Goal: Task Accomplishment & Management: Manage account settings

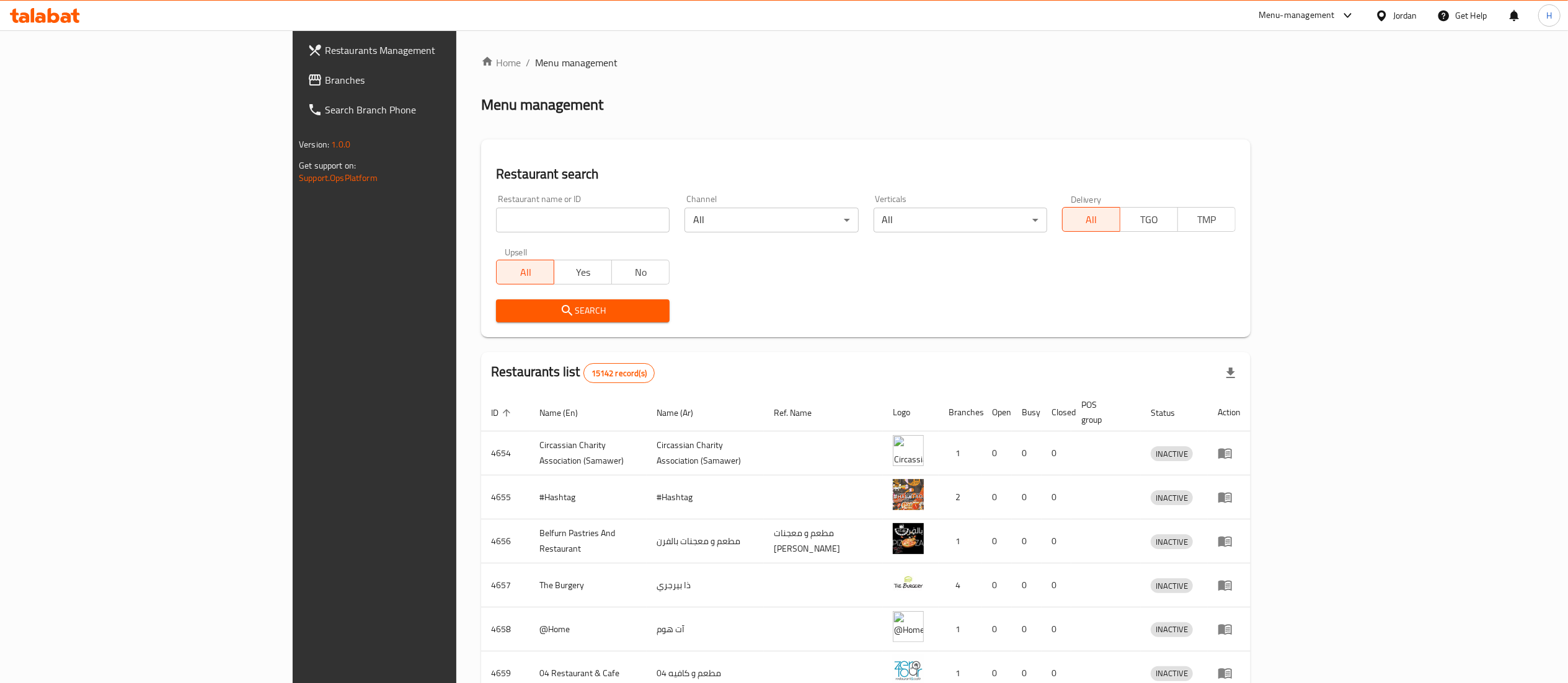
click at [488, 232] on div "Restaurant name or ID Restaurant name or ID" at bounding box center [582, 213] width 188 height 53
click at [496, 222] on input "search" at bounding box center [582, 220] width 174 height 25
paste input "32270"
type input "32270"
click button "Search" at bounding box center [582, 311] width 174 height 23
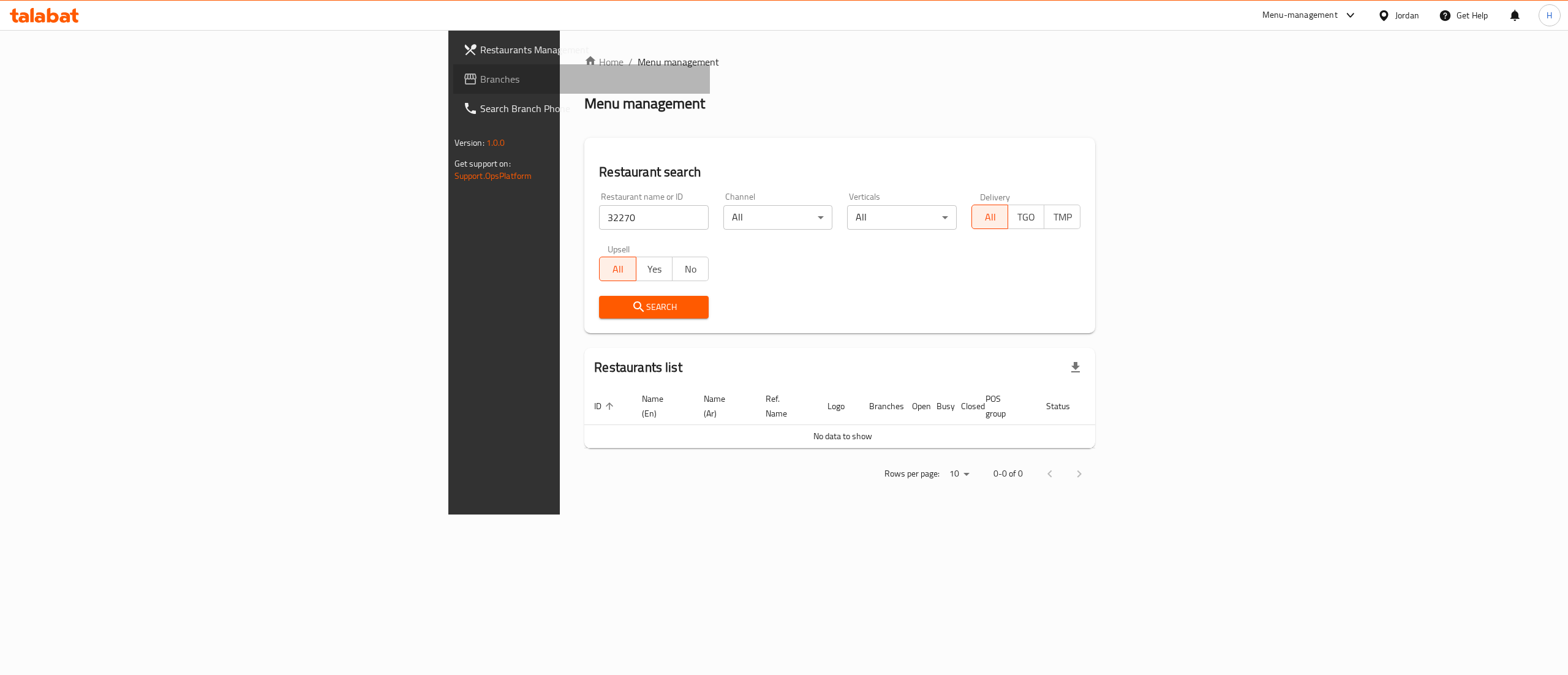
click at [480, 73] on span "Branches" at bounding box center [591, 78] width 220 height 15
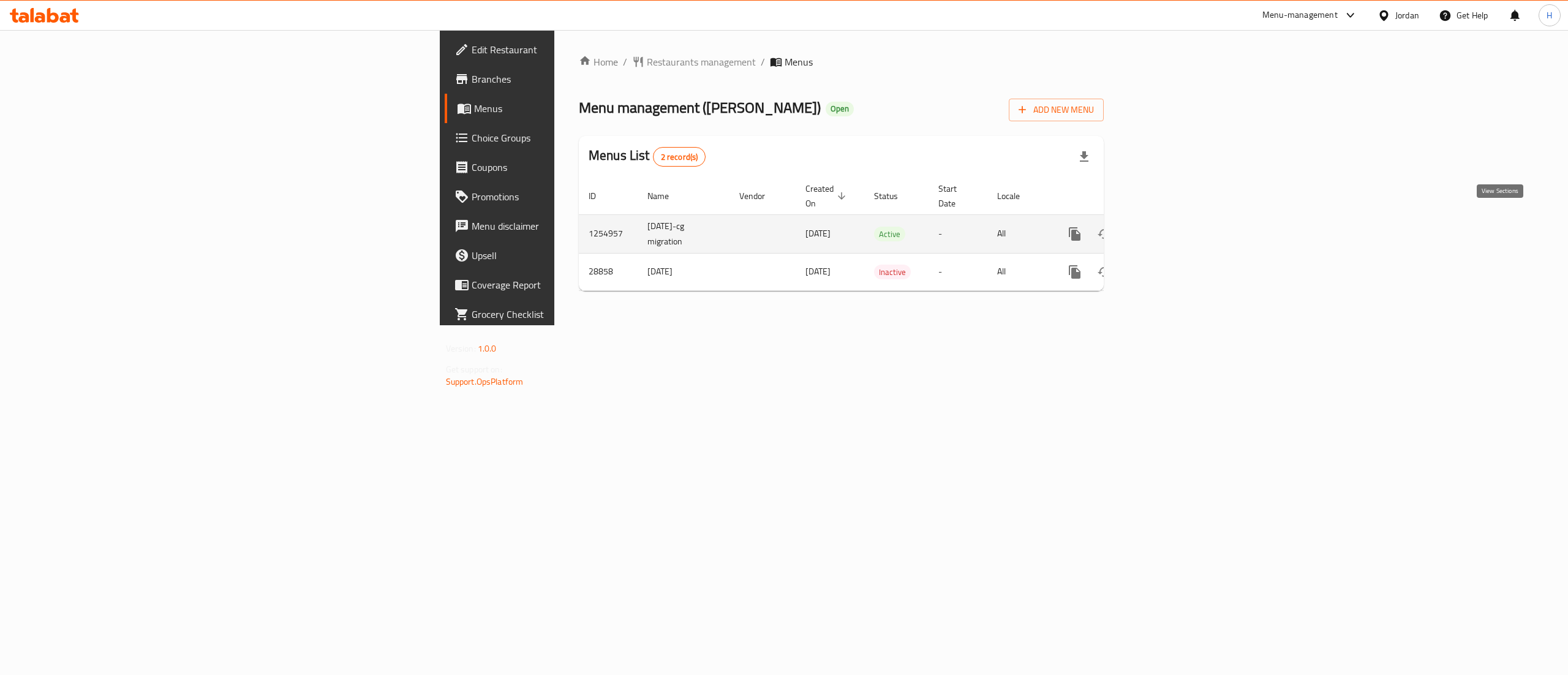
click at [1170, 227] on icon "enhanced table" at bounding box center [1163, 234] width 15 height 15
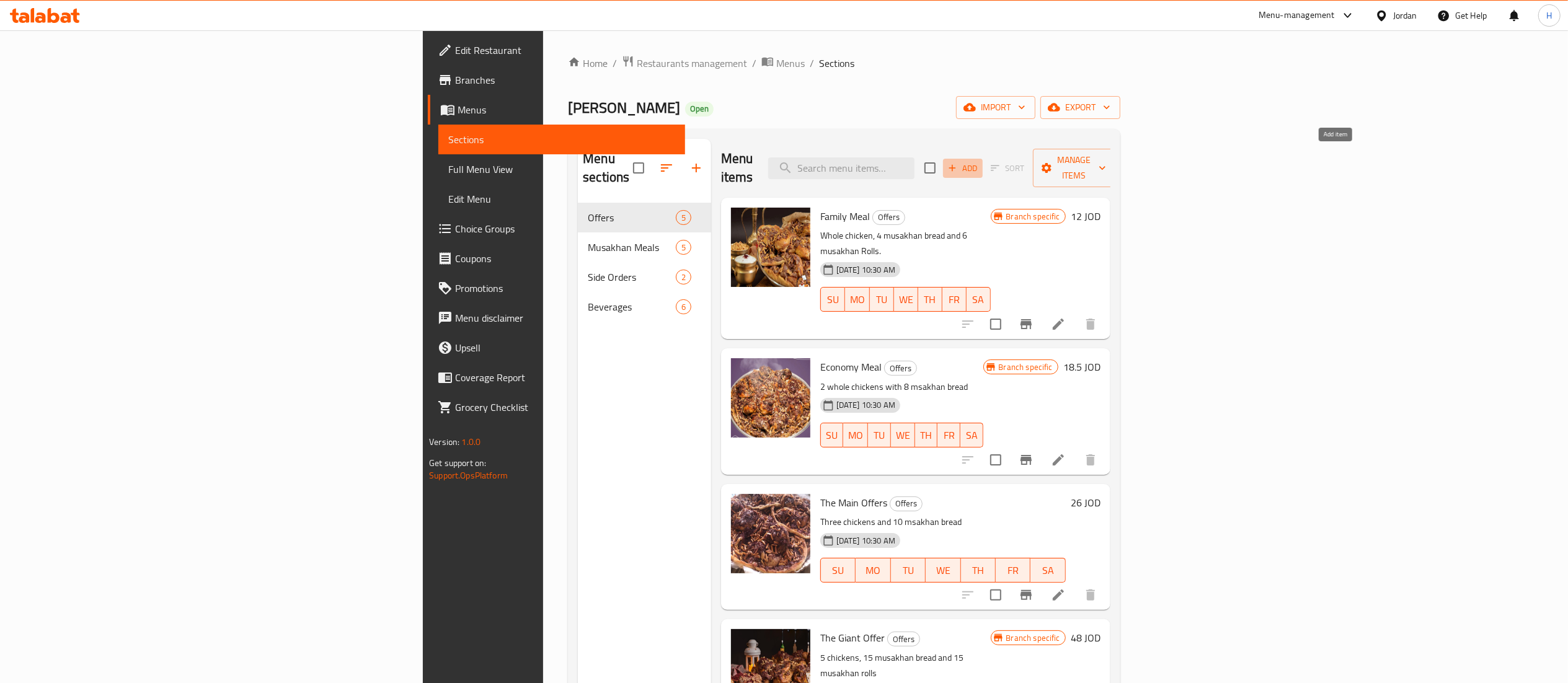
click at [980, 161] on span "Add" at bounding box center [963, 168] width 34 height 14
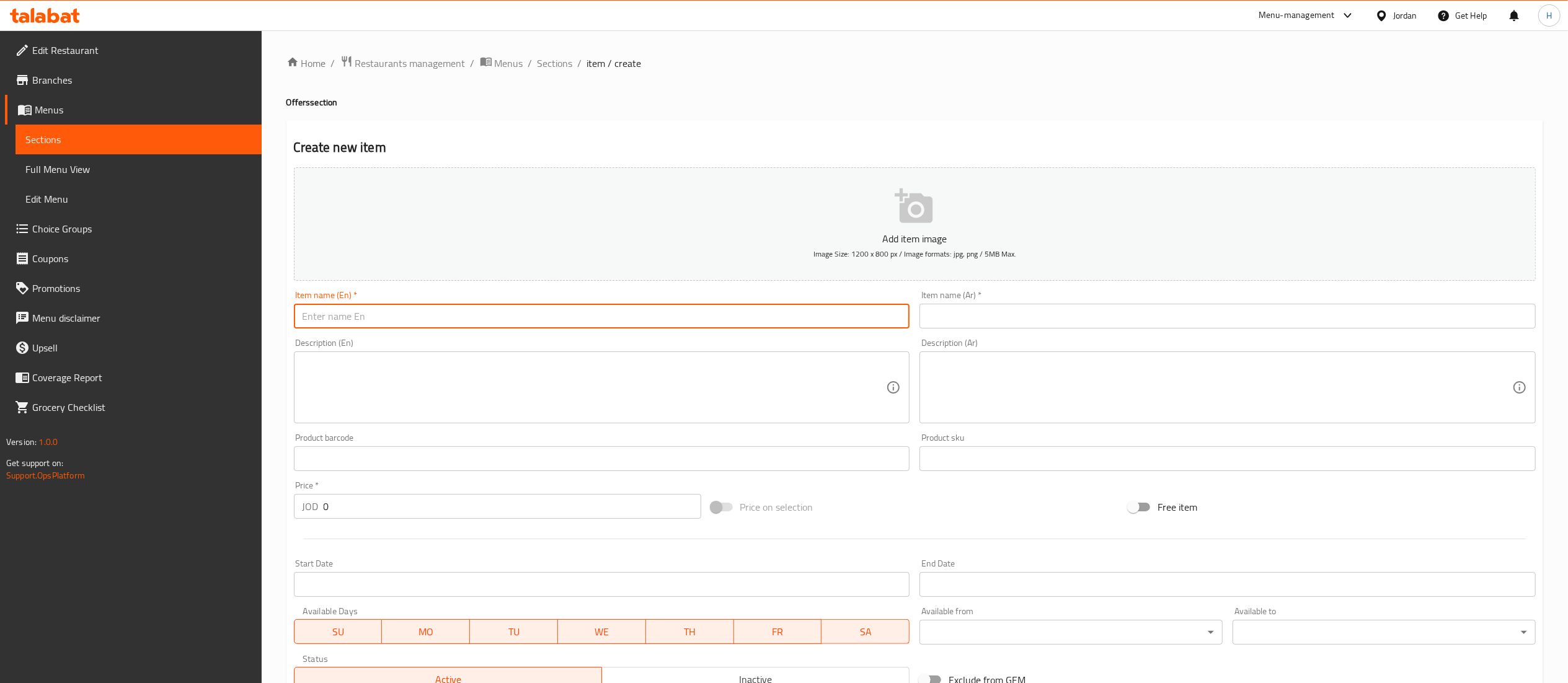
click at [710, 312] on input "text" at bounding box center [602, 316] width 616 height 25
paste input "family offer 2"
type input "family offer 2"
click at [951, 319] on input "text" at bounding box center [1227, 316] width 616 height 25
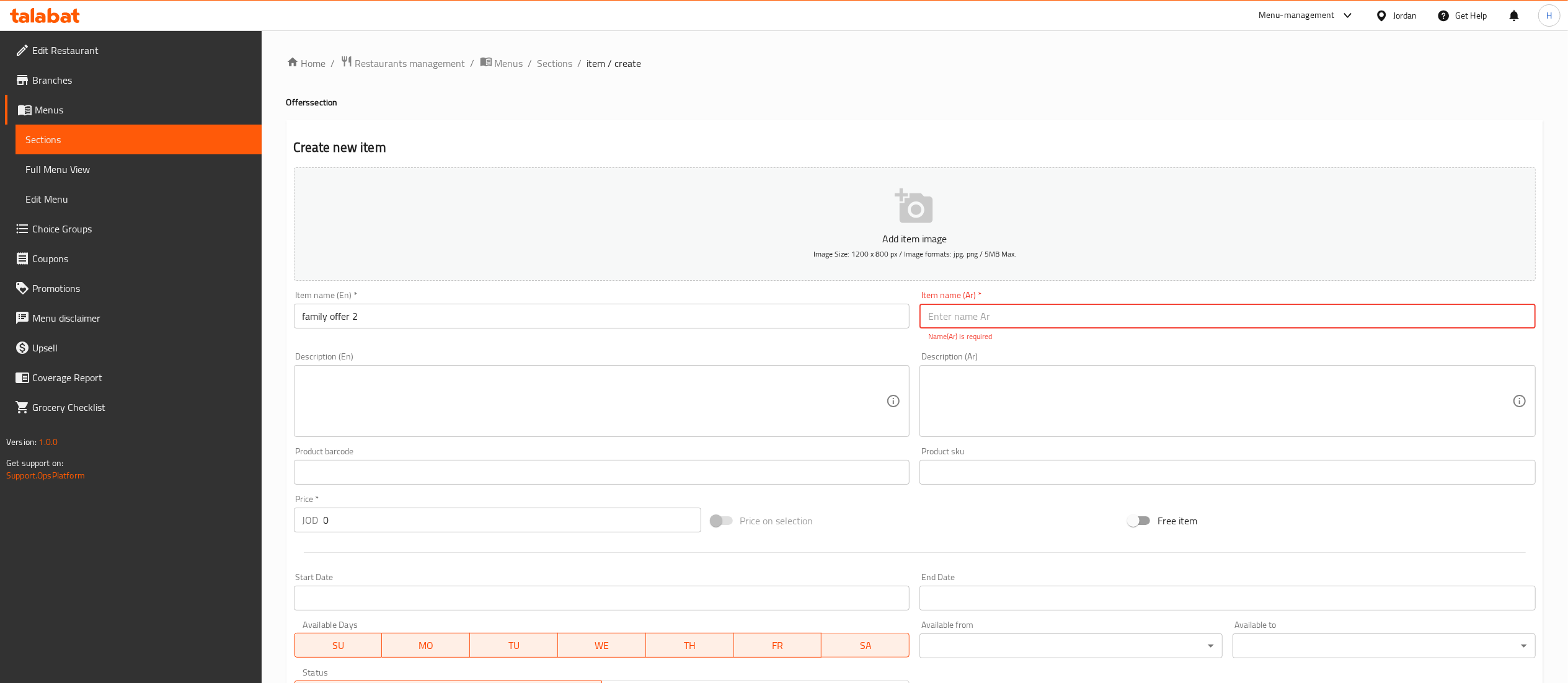
click at [993, 402] on textarea at bounding box center [1220, 401] width 584 height 59
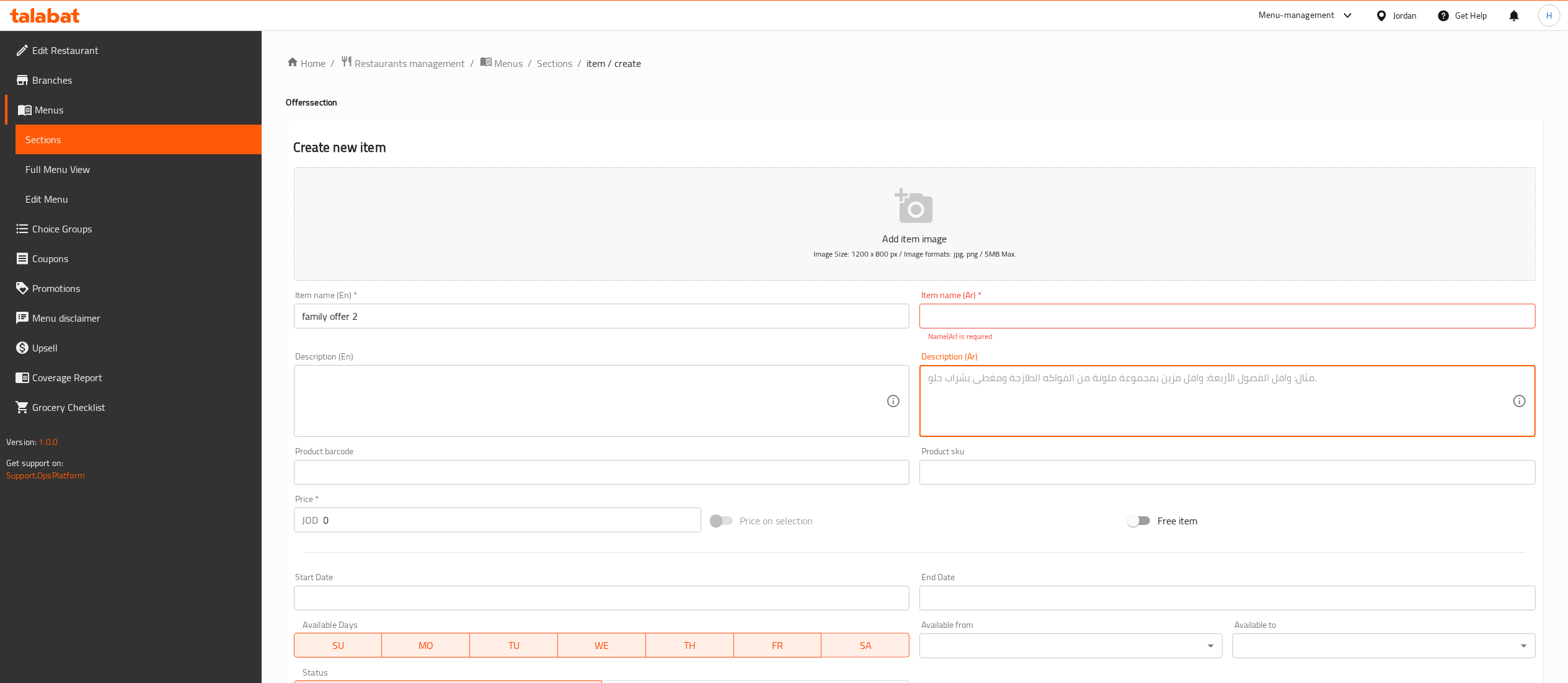
paste textarea "خبز مسخن دجاجة و نصف كاملة + 4"
type textarea "خبز مسخن دجاجة و نصف كاملة + 4"
click at [828, 376] on textarea at bounding box center [594, 401] width 584 height 59
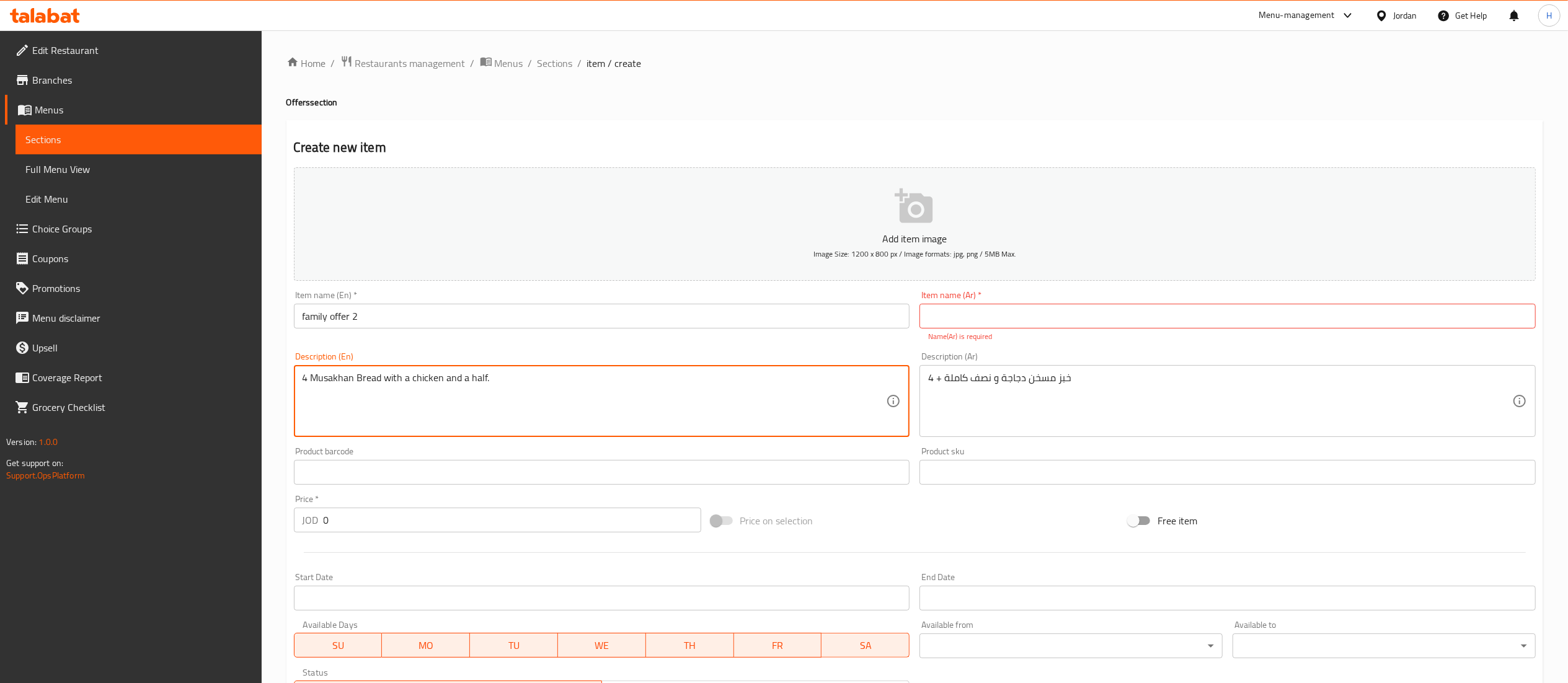
type textarea "4 Musakhan Bread with a chicken and a half."
click at [960, 317] on input "text" at bounding box center [1227, 316] width 616 height 25
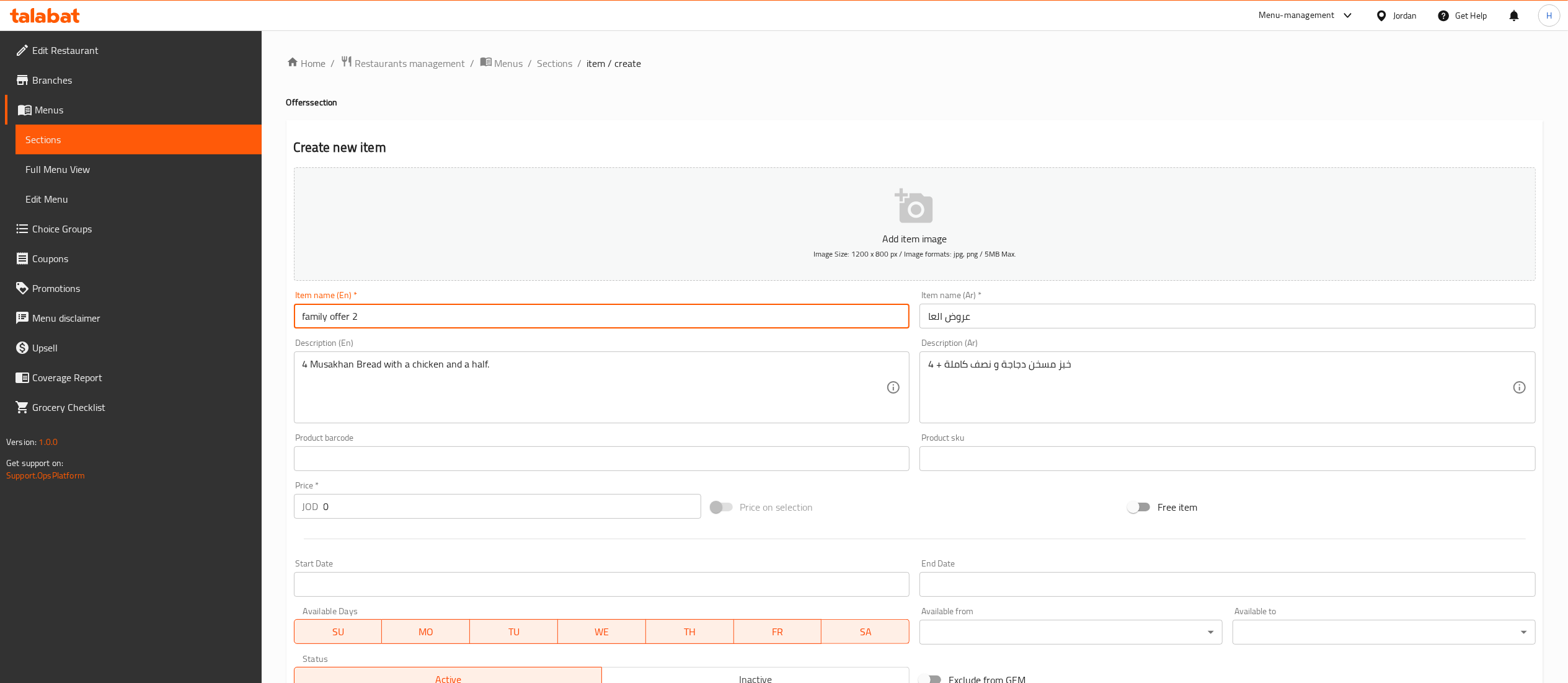
drag, startPoint x: 412, startPoint y: 312, endPoint x: 203, endPoint y: 309, distance: 209.0
click at [203, 309] on div "Edit Restaurant Branches Menus Sections Full Menu View Edit Menu Choice Groups …" at bounding box center [784, 453] width 1568 height 846
click at [1012, 324] on input "عروض العا" at bounding box center [1227, 316] width 616 height 25
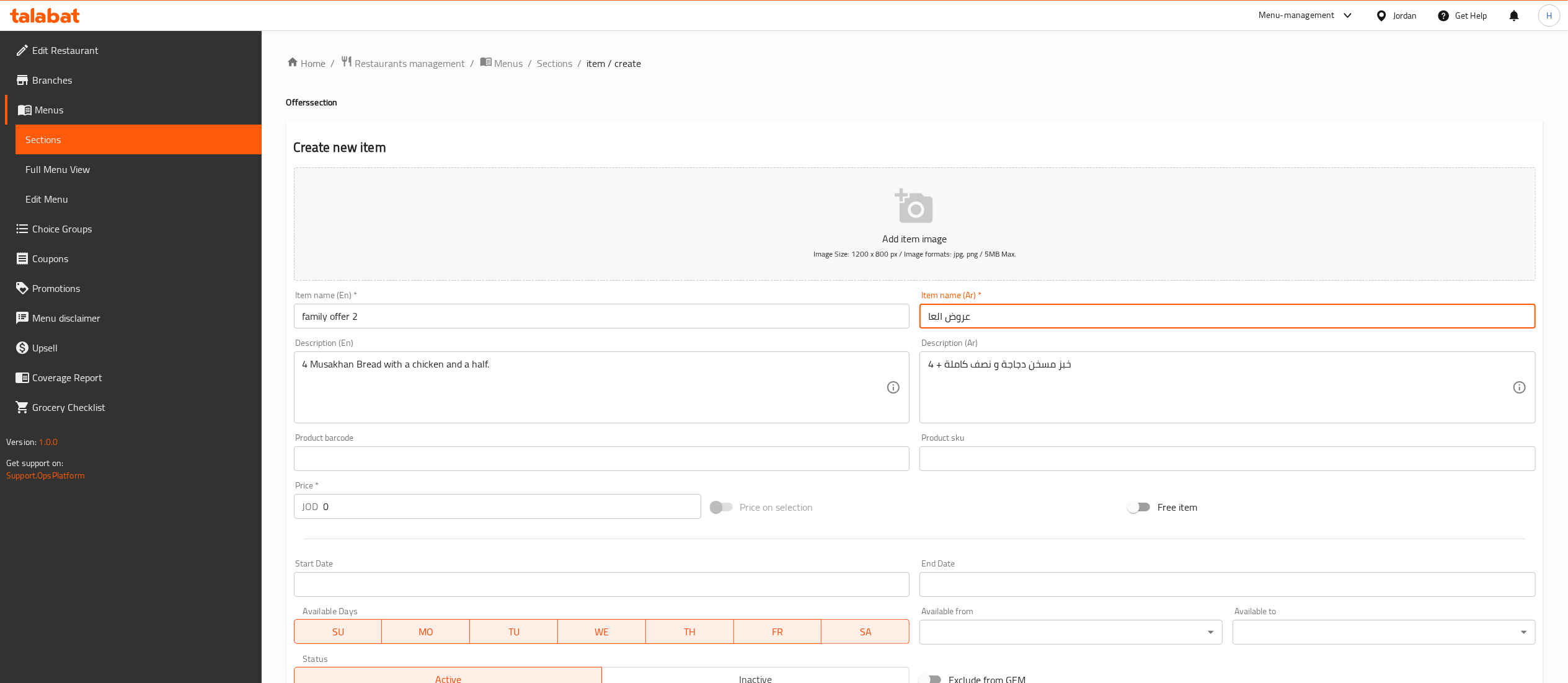
click at [1012, 324] on input "عروض العا" at bounding box center [1227, 316] width 616 height 25
paste input "لعرض العائلي 2"
type input "العرض العائلي 2"
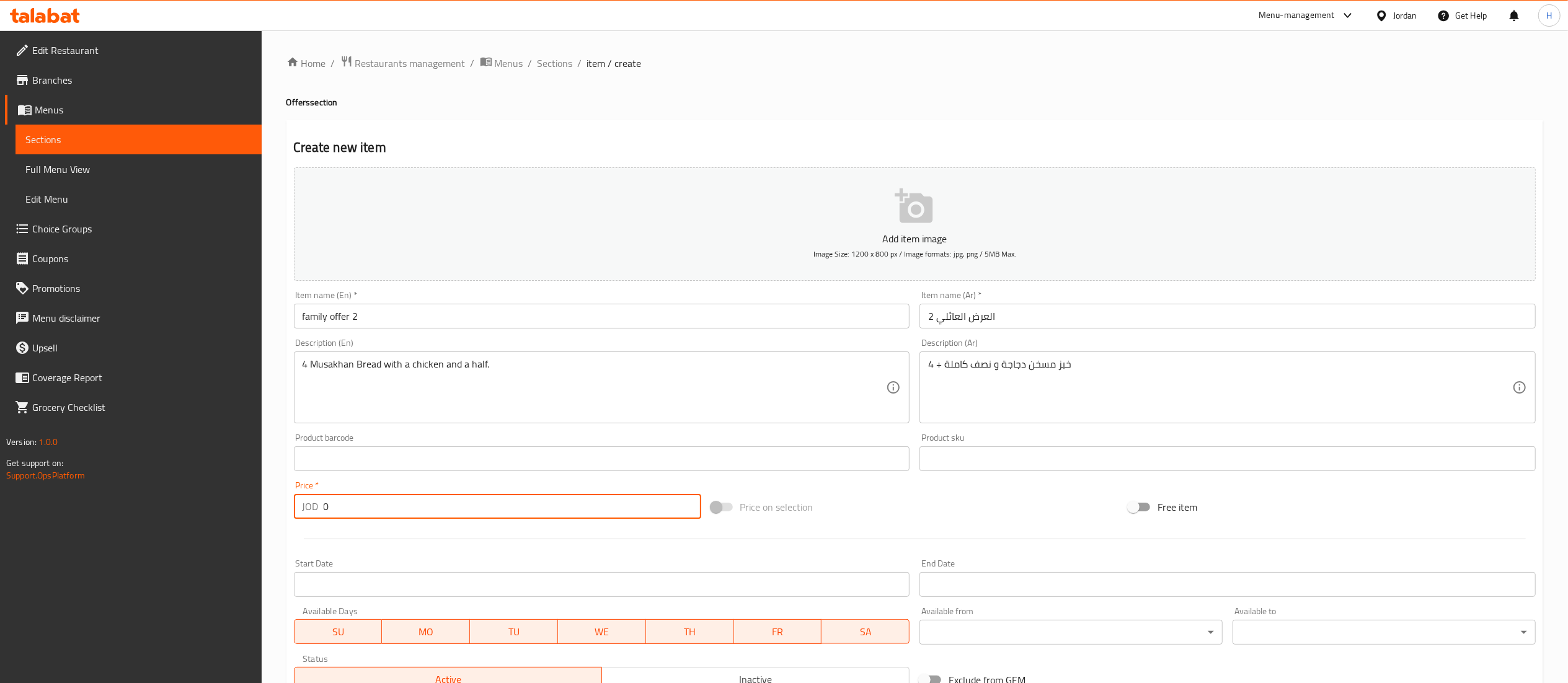
drag, startPoint x: 346, startPoint y: 516, endPoint x: 289, endPoint y: 520, distance: 57.1
click at [289, 520] on div "Price   * JOD 0 Price *" at bounding box center [497, 500] width 417 height 48
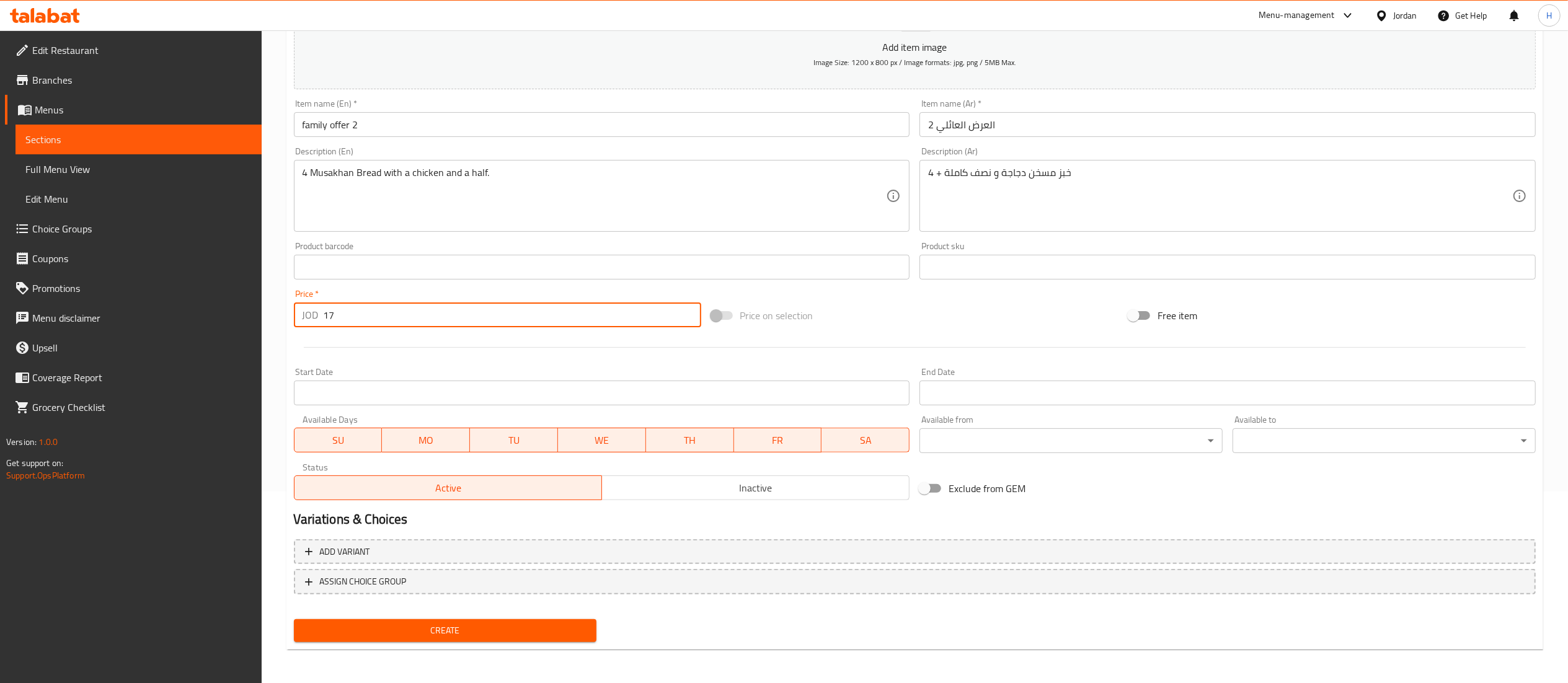
type input "17"
click at [522, 631] on span "Create" at bounding box center [445, 631] width 283 height 15
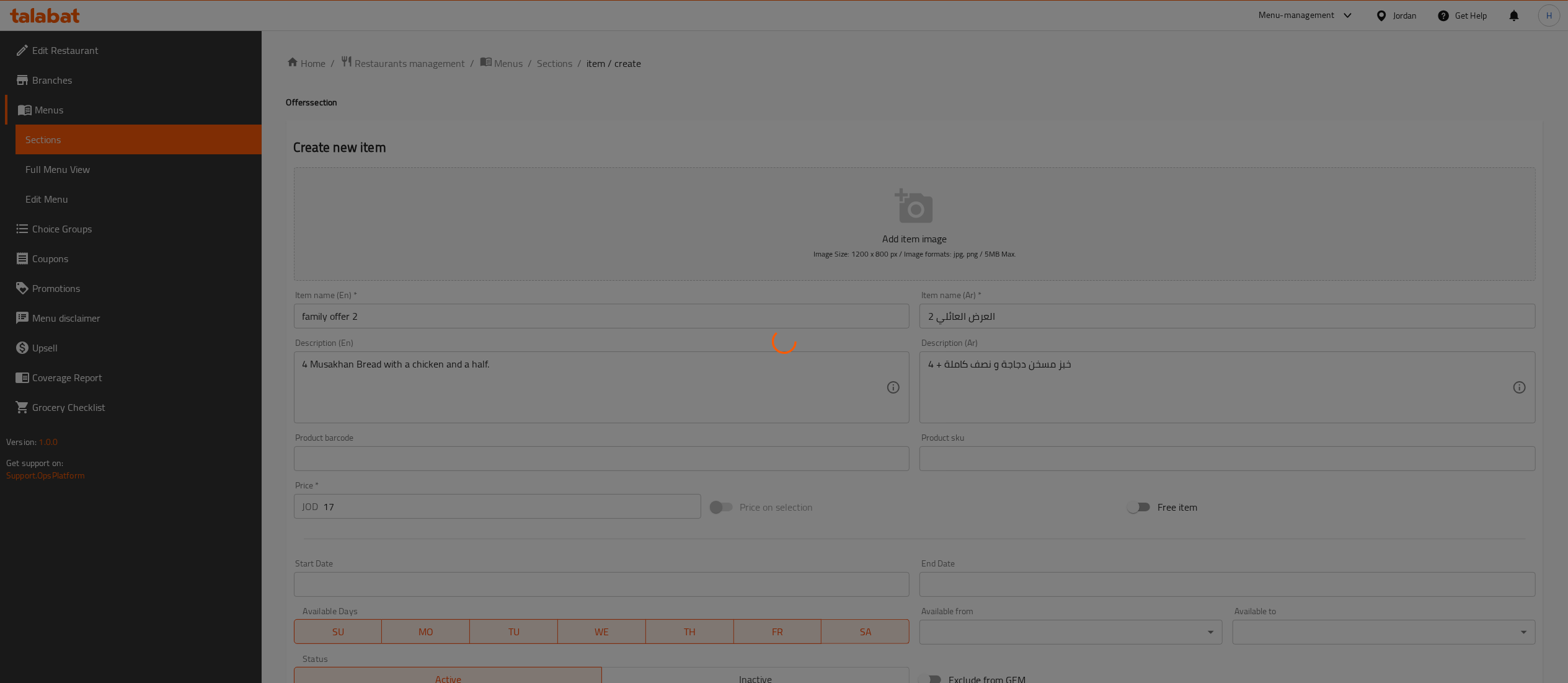
type input "0"
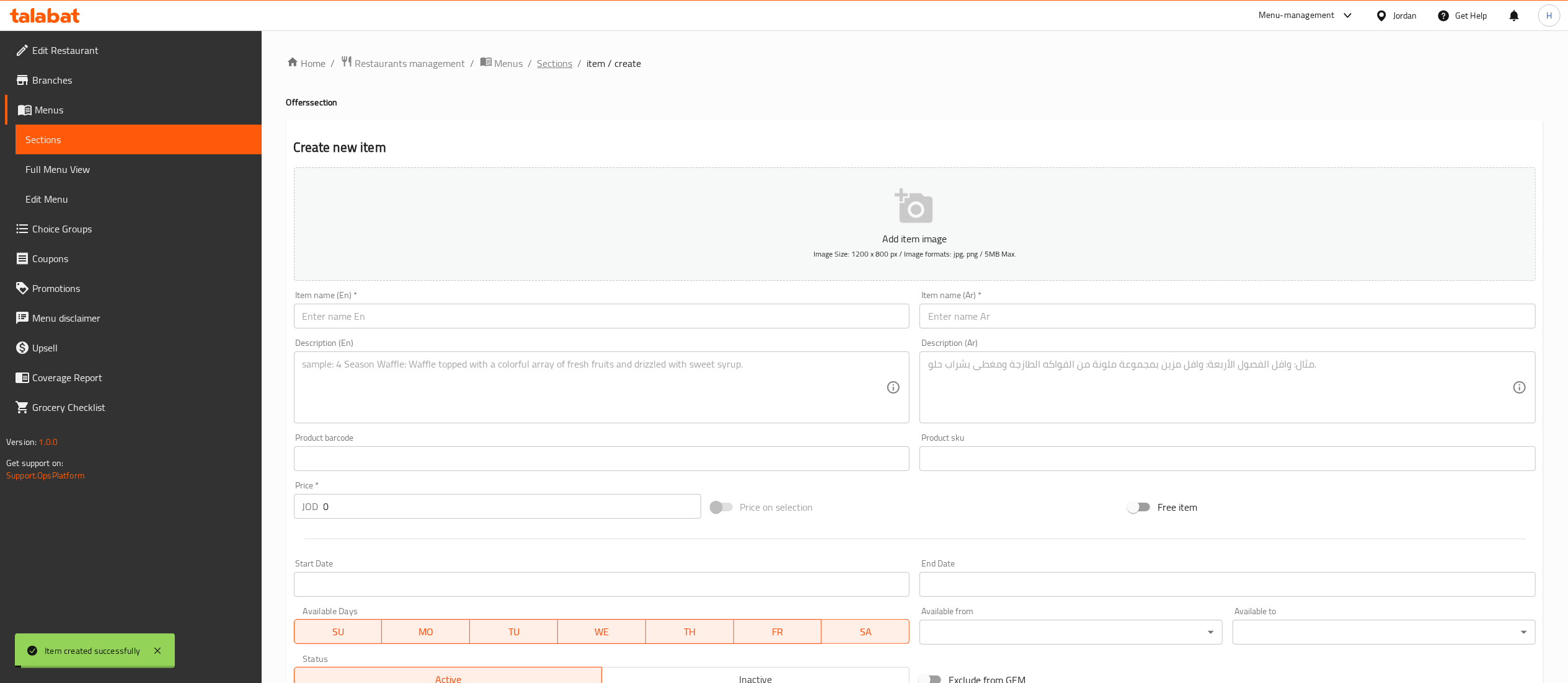
click at [538, 61] on span "Sections" at bounding box center [555, 63] width 35 height 15
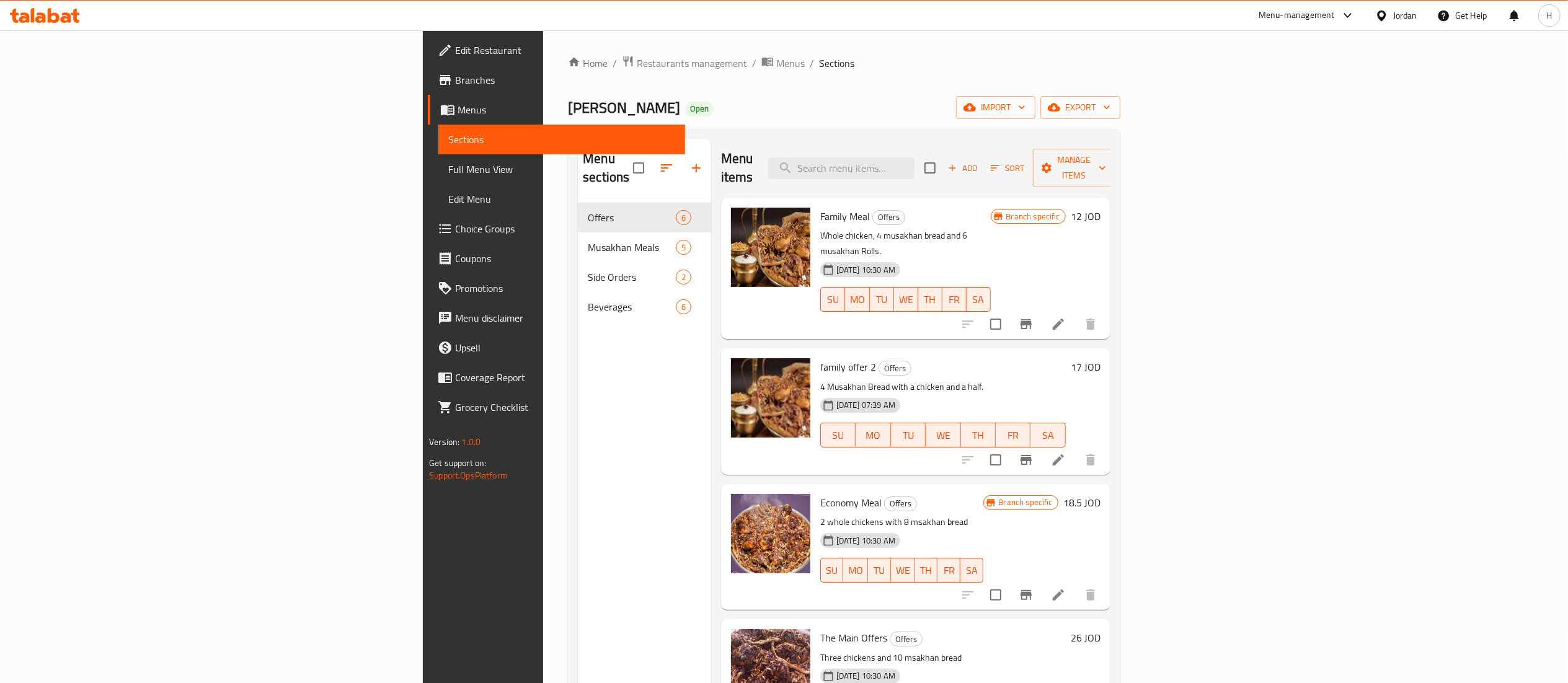
click at [57, 7] on div at bounding box center [45, 15] width 90 height 25
click at [39, 8] on icon at bounding box center [45, 15] width 70 height 15
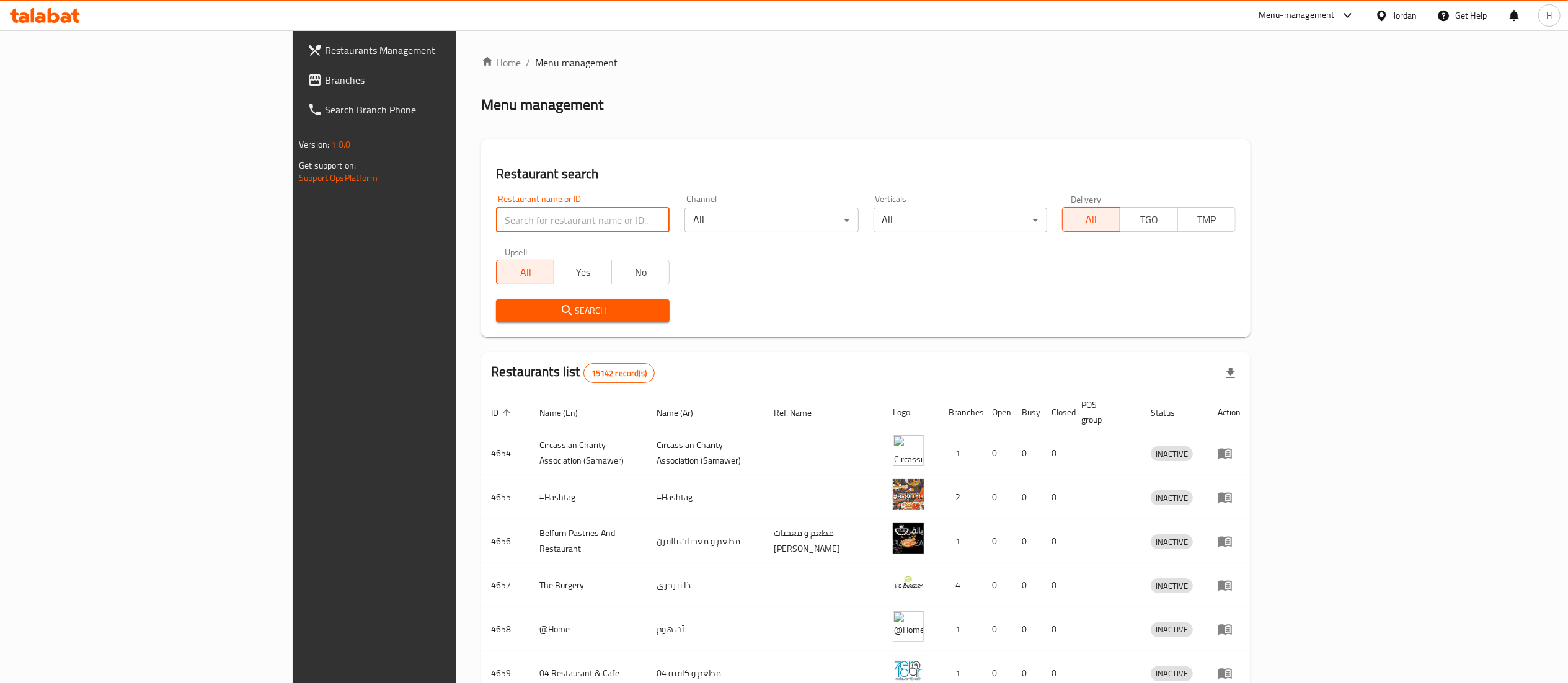
click at [496, 215] on input "search" at bounding box center [582, 220] width 174 height 25
paste input "636225"
type input "636225"
click button "Search" at bounding box center [582, 311] width 174 height 23
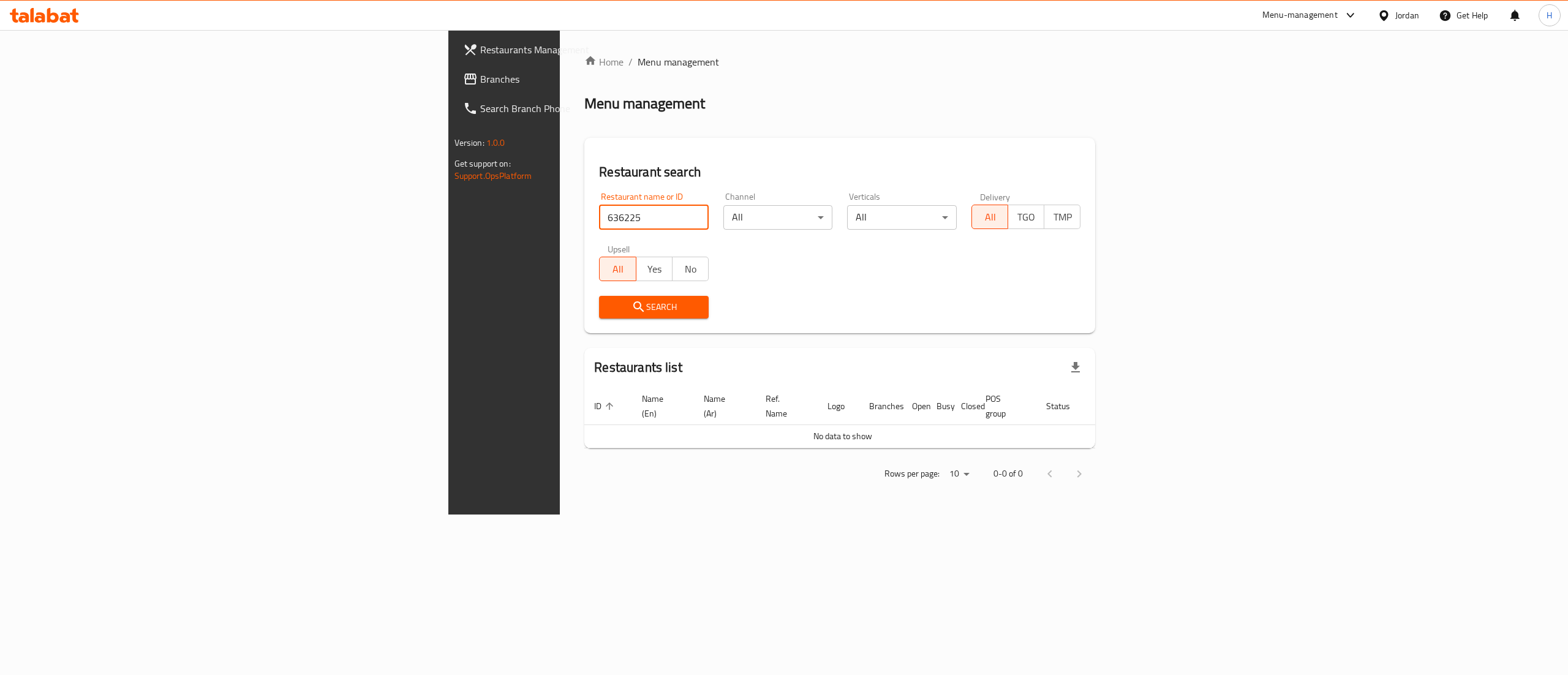
click at [480, 77] on span "Branches" at bounding box center [591, 78] width 220 height 15
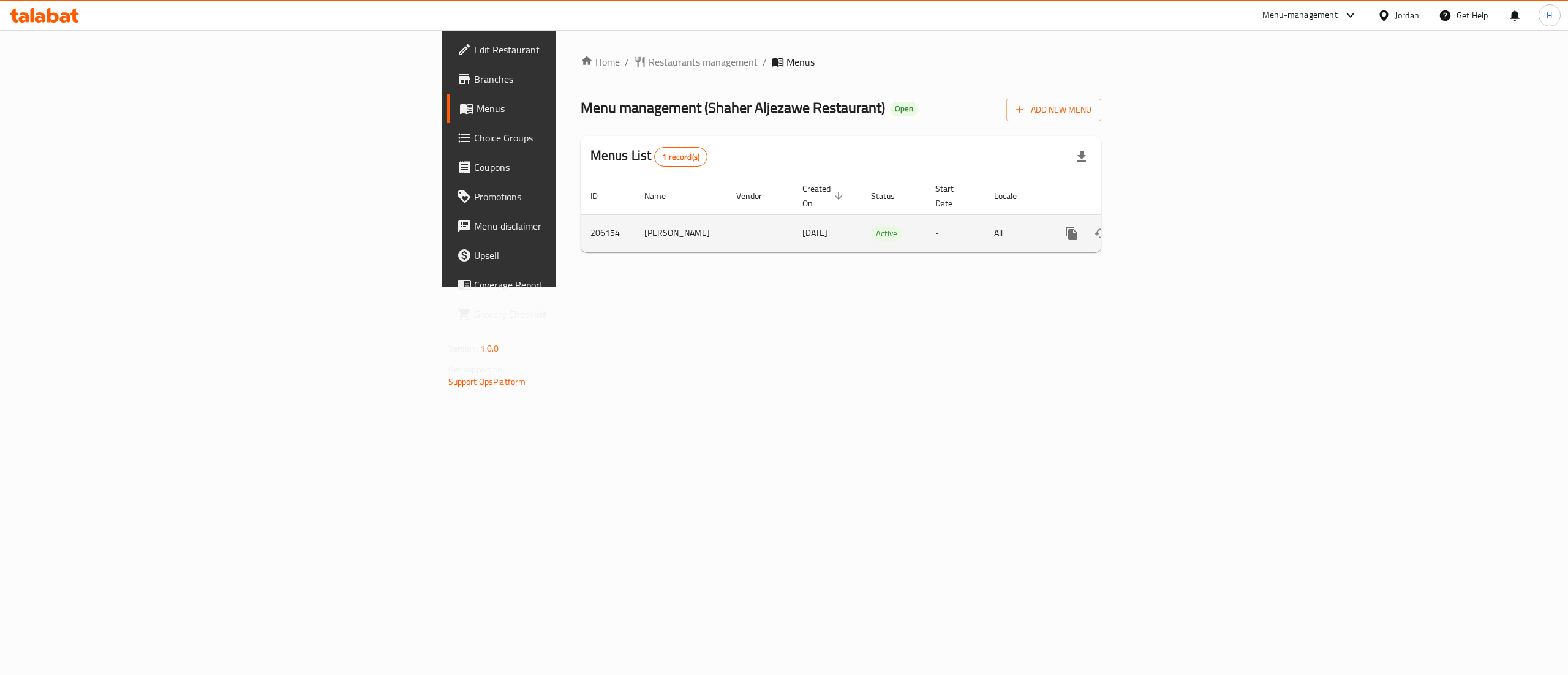
click at [1167, 226] on icon "enhanced table" at bounding box center [1160, 233] width 15 height 15
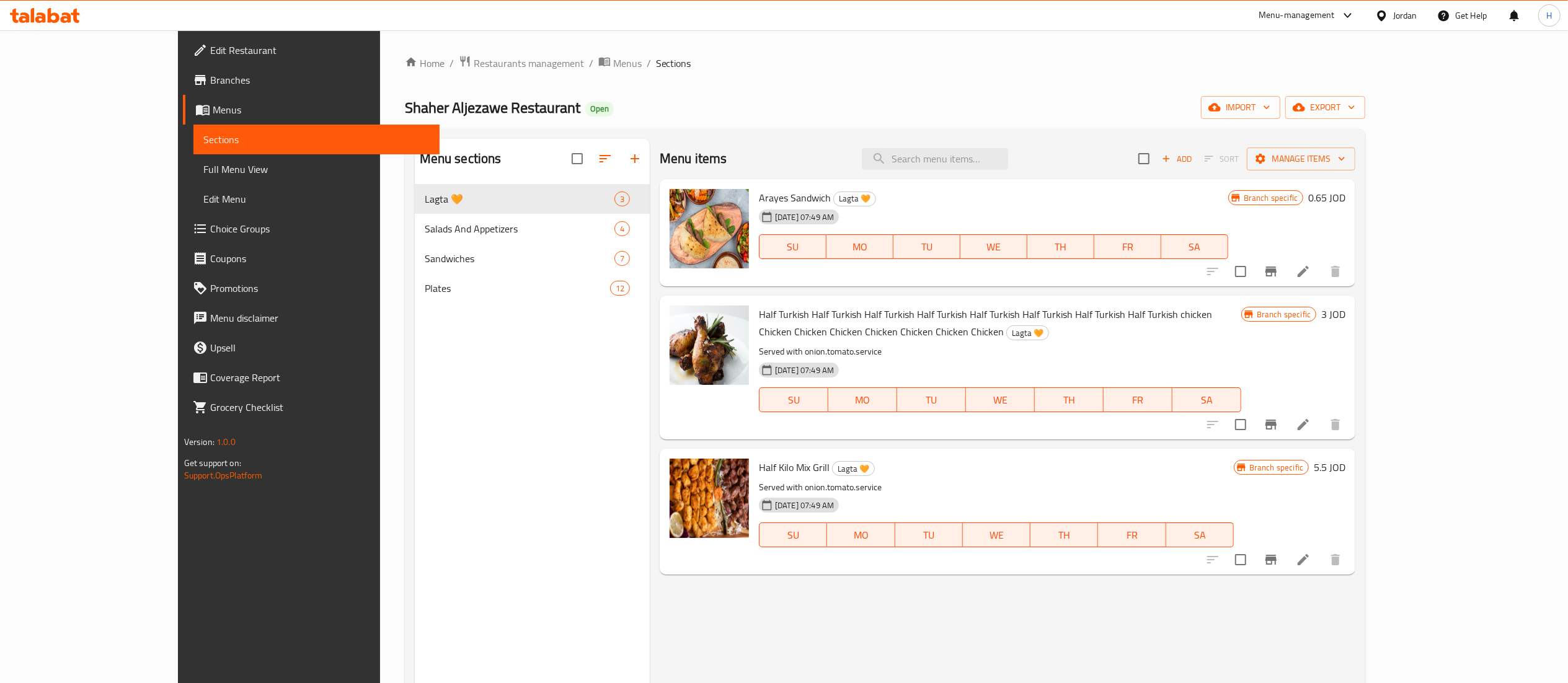
click at [415, 363] on div "Menu sections Lagta 🧡 3 Salads And Appetizers 4 Sandwiches 7 Plates 12" at bounding box center [532, 480] width 235 height 683
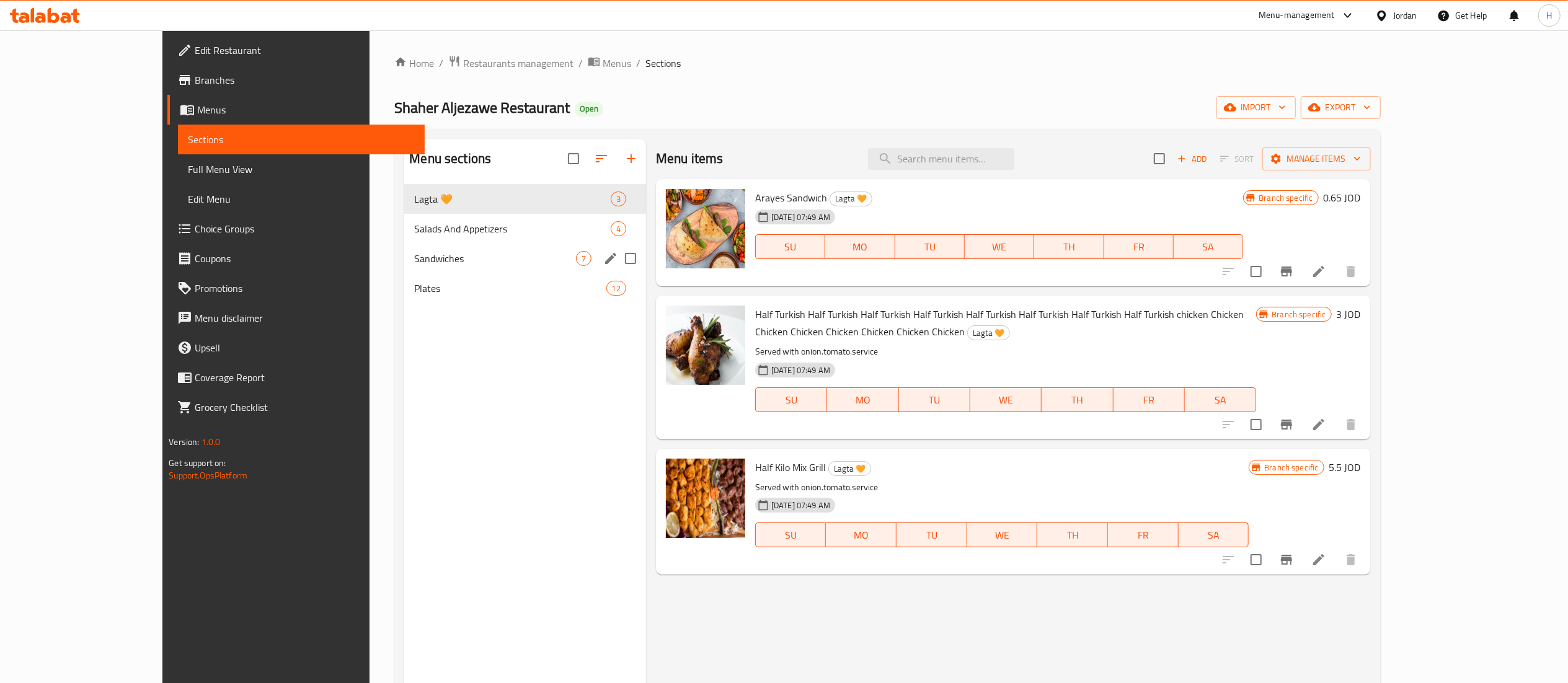
click at [404, 250] on div "Sandwiches 7" at bounding box center [525, 259] width 242 height 30
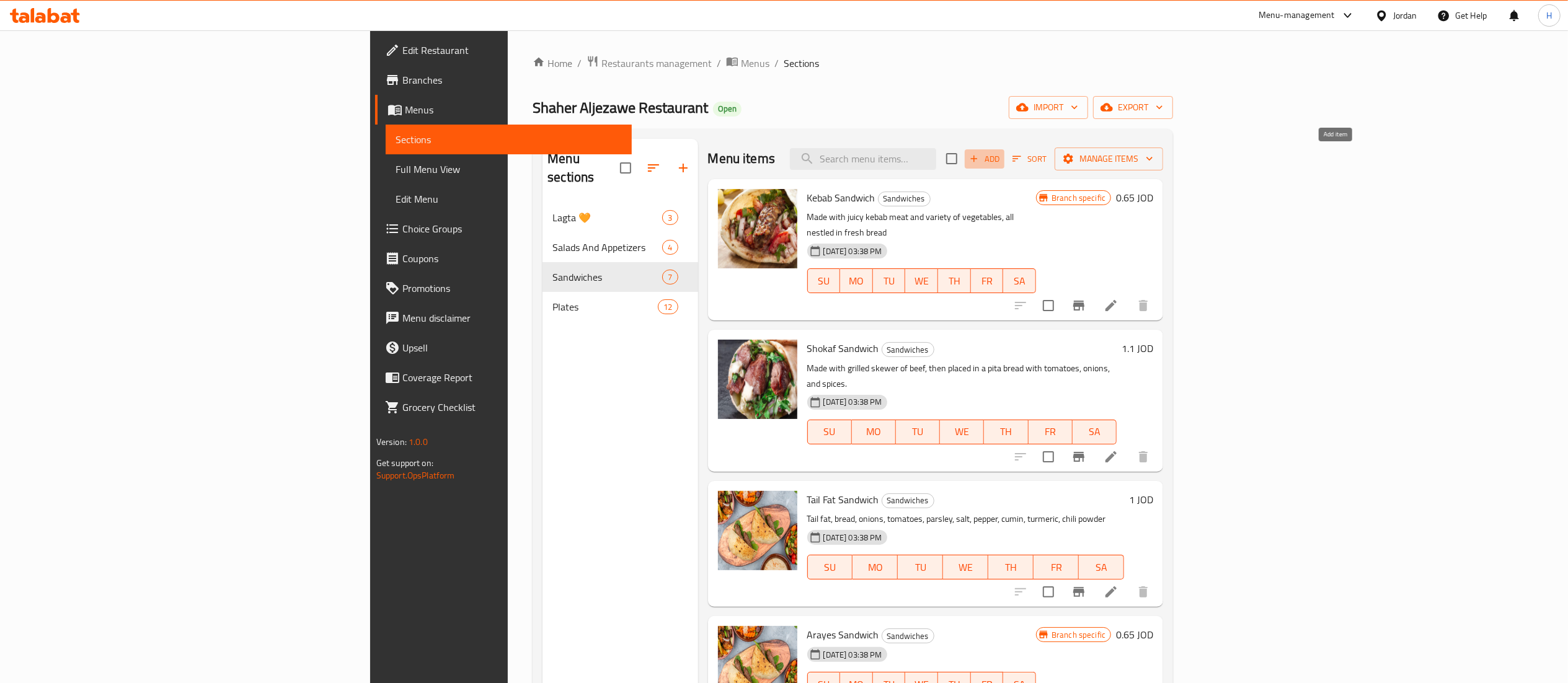
click at [1001, 161] on span "Add" at bounding box center [984, 159] width 34 height 14
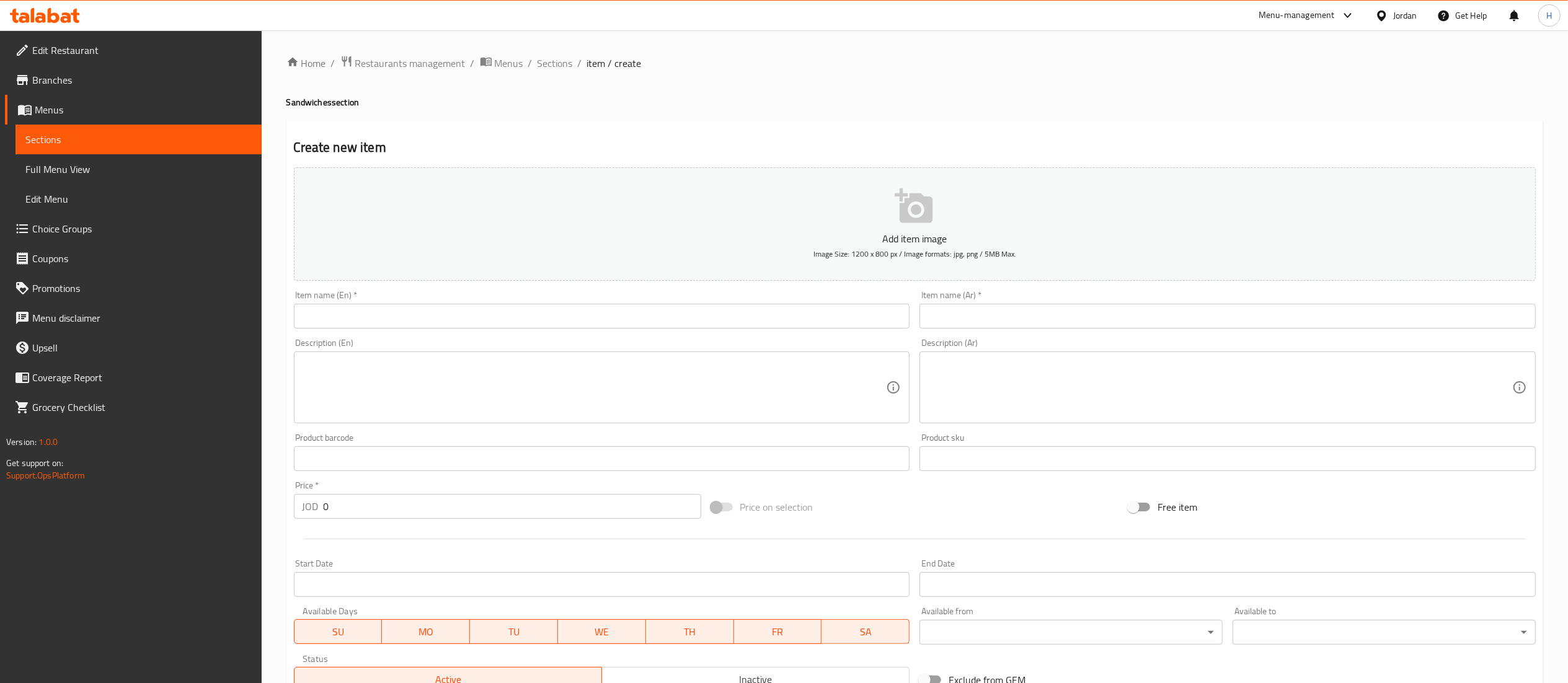
click at [1010, 319] on input "text" at bounding box center [1227, 316] width 616 height 25
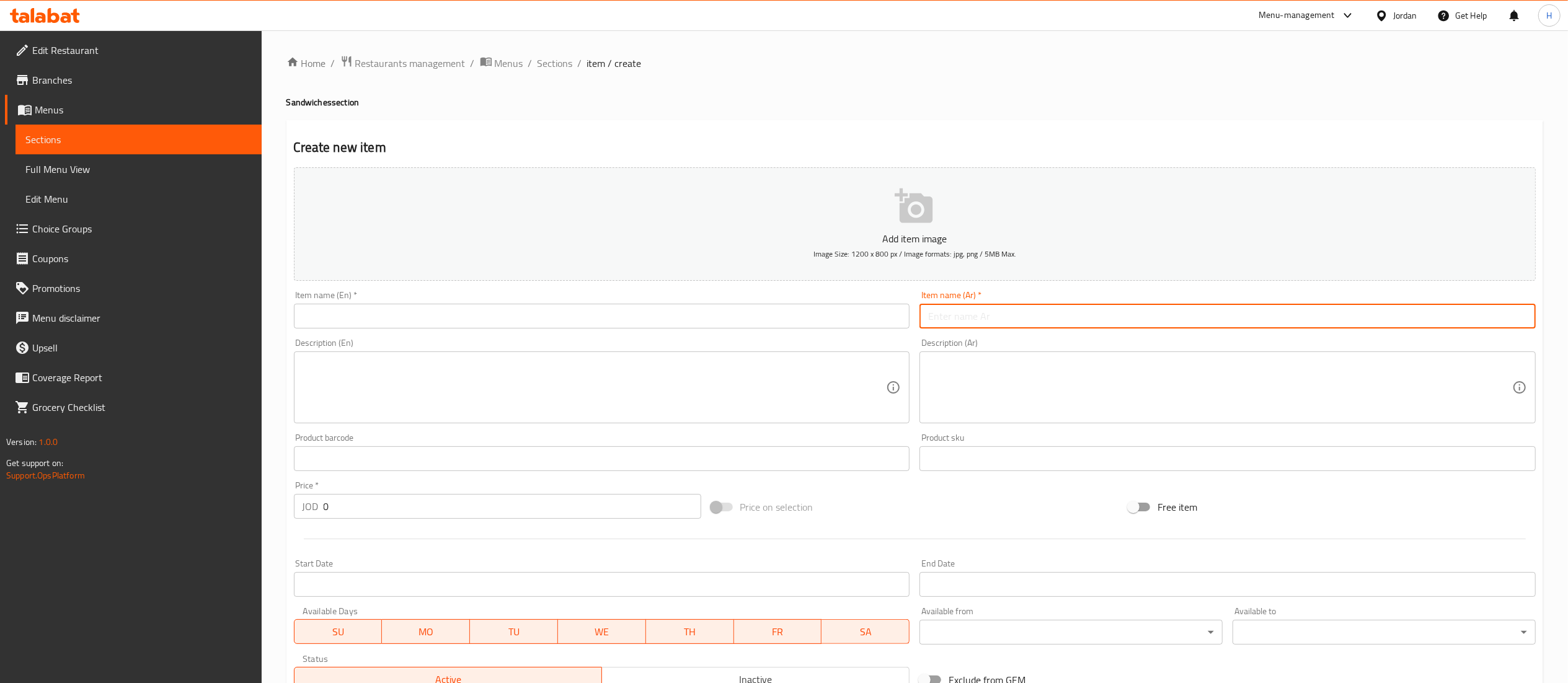
paste input "ساندويش شقف سوبر"
type input "ساندويش شقف سوبر"
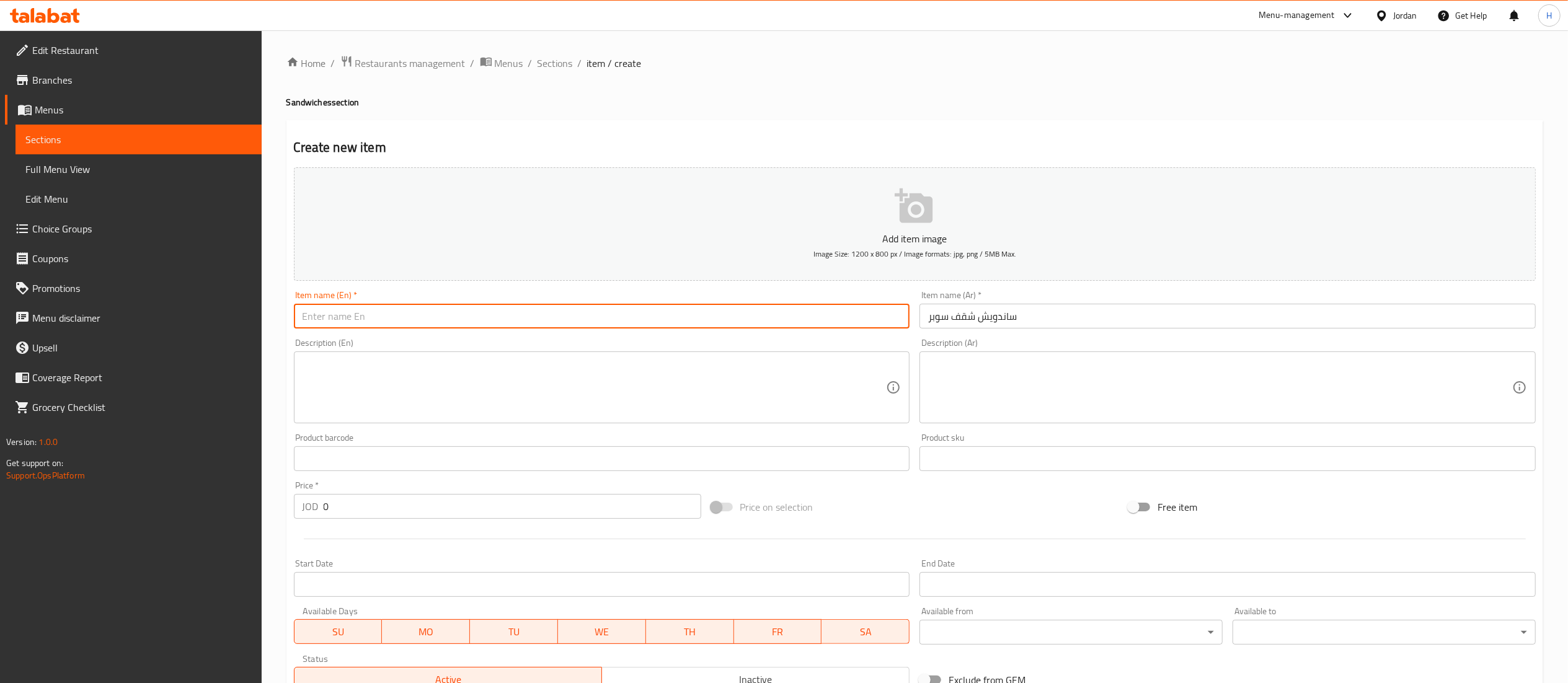
click at [774, 319] on input "text" at bounding box center [602, 316] width 616 height 25
type input "Shoqaf Super Sandwich"
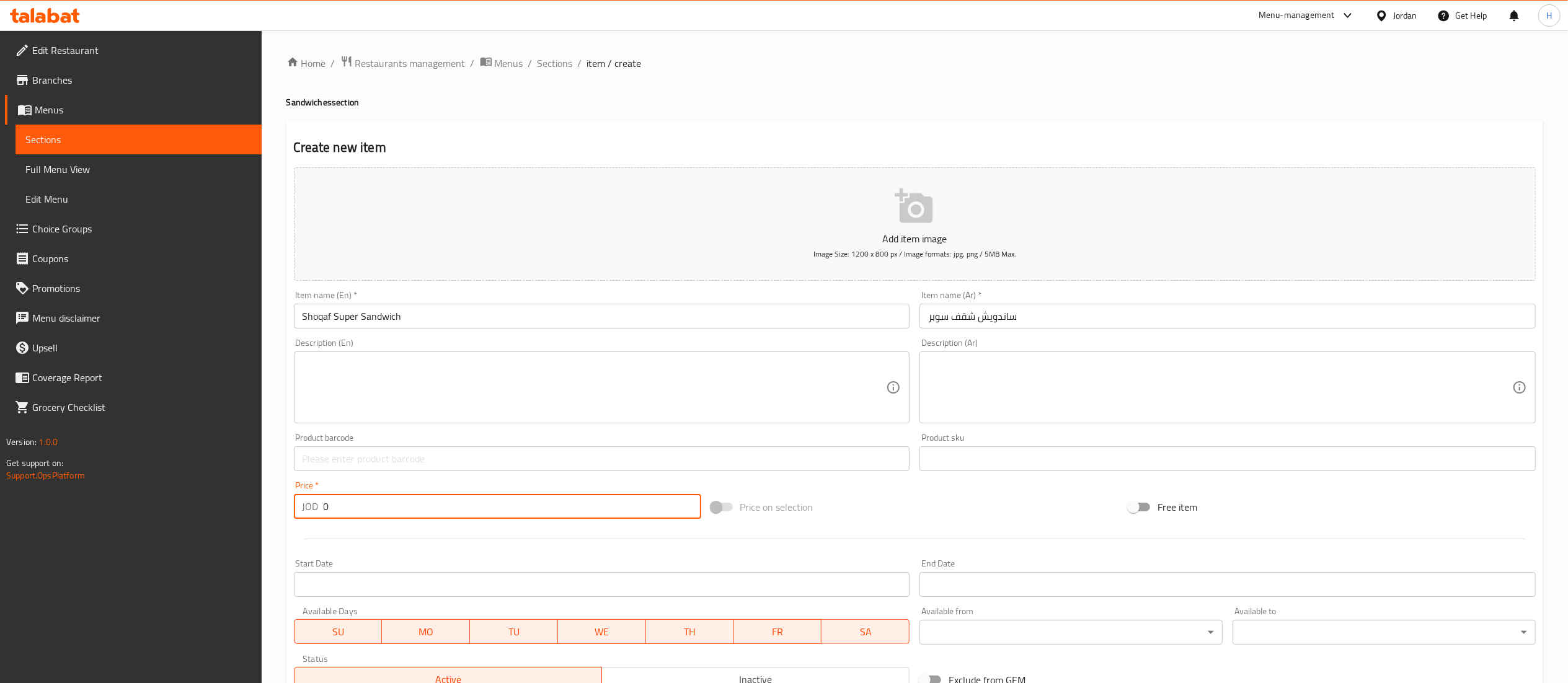
drag, startPoint x: 360, startPoint y: 504, endPoint x: 294, endPoint y: 504, distance: 66.0
click at [294, 504] on div "JOD 0 Price *" at bounding box center [498, 506] width 408 height 25
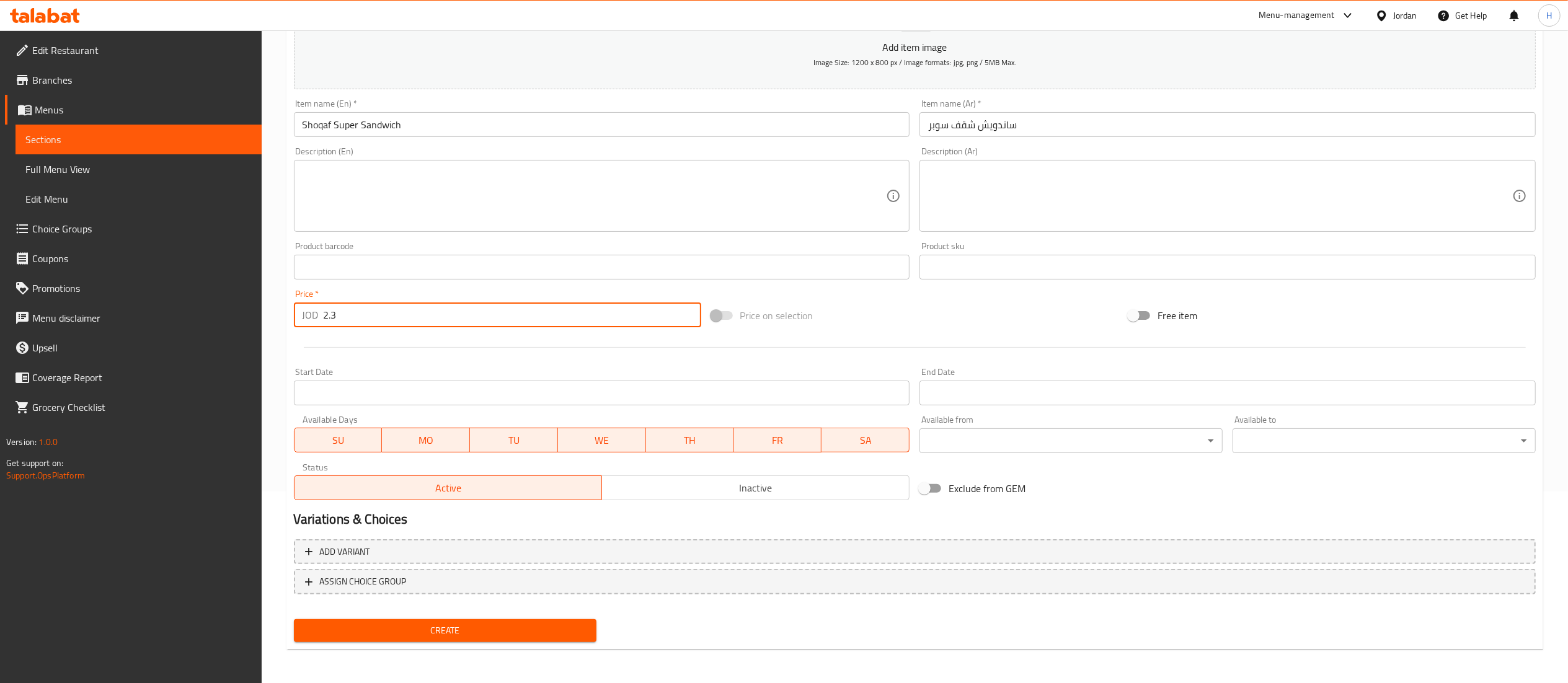
type input "2.3"
click at [462, 631] on span "Create" at bounding box center [445, 631] width 283 height 15
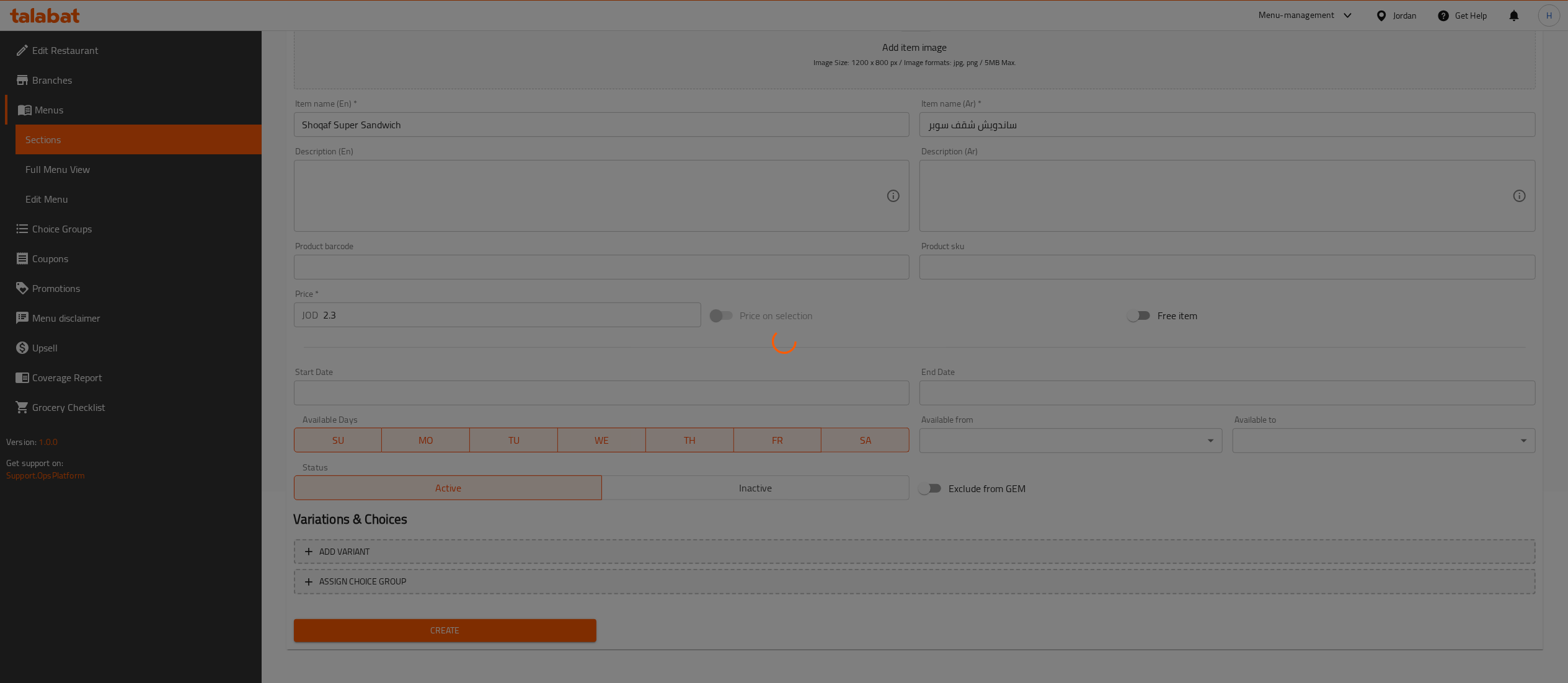
type input "0"
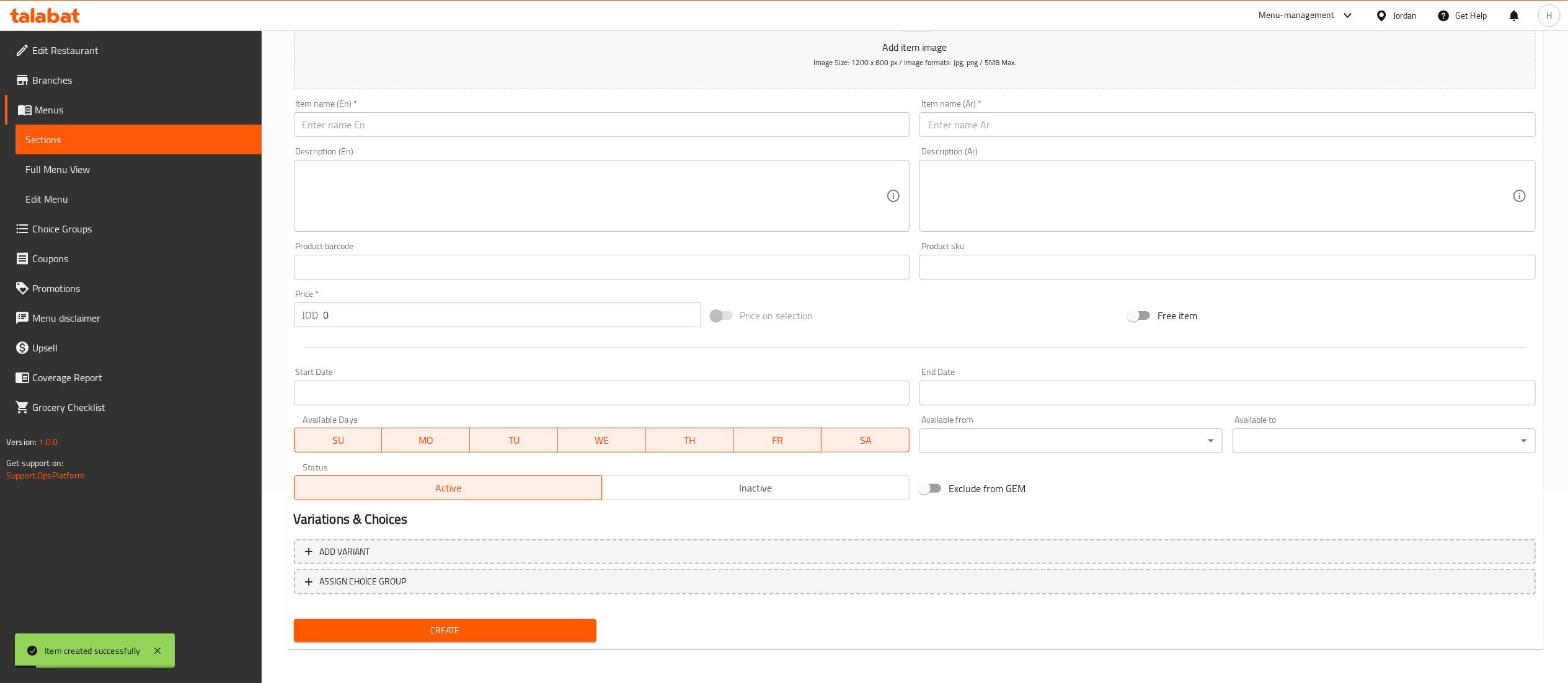
click at [970, 125] on input "text" at bounding box center [1227, 124] width 616 height 25
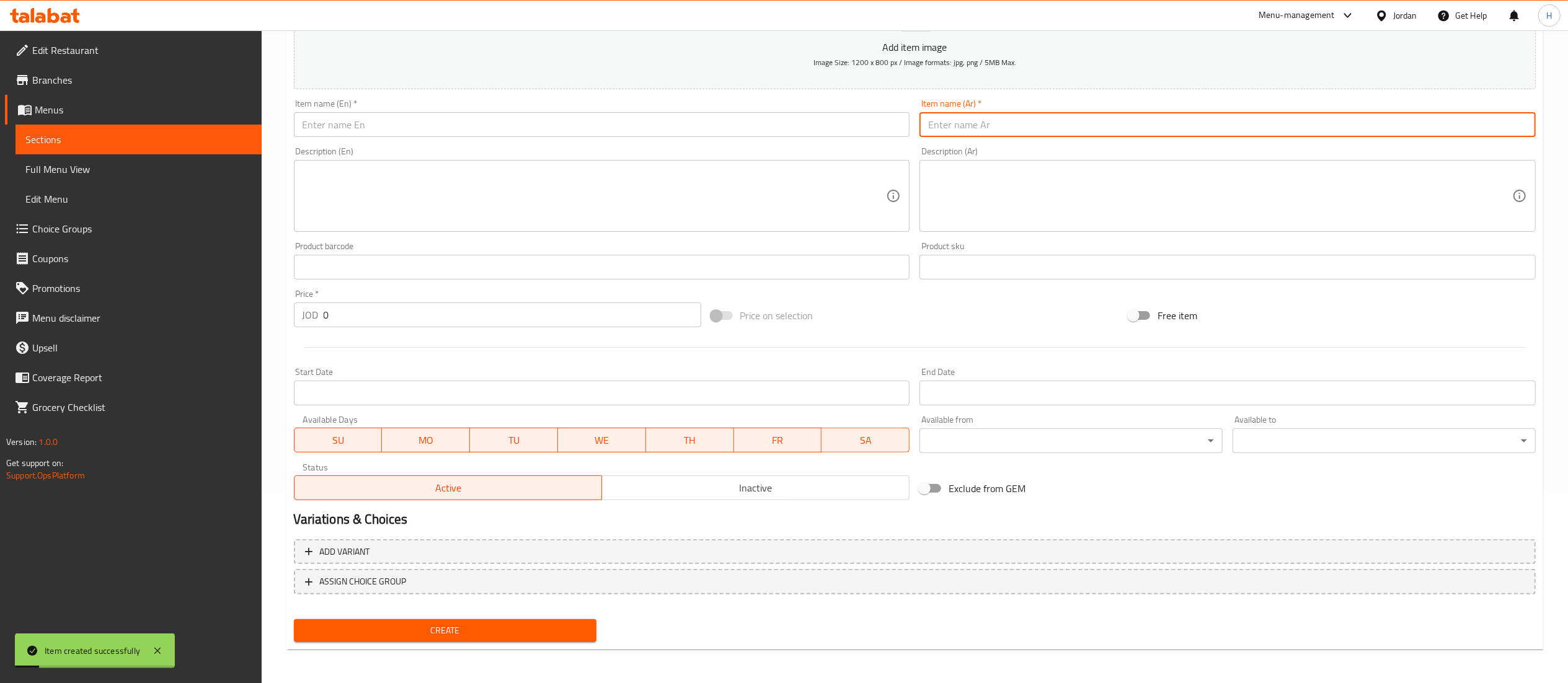
paste input "ساندويش شيش سوبر"
type input "ساندويش شيش سوبر"
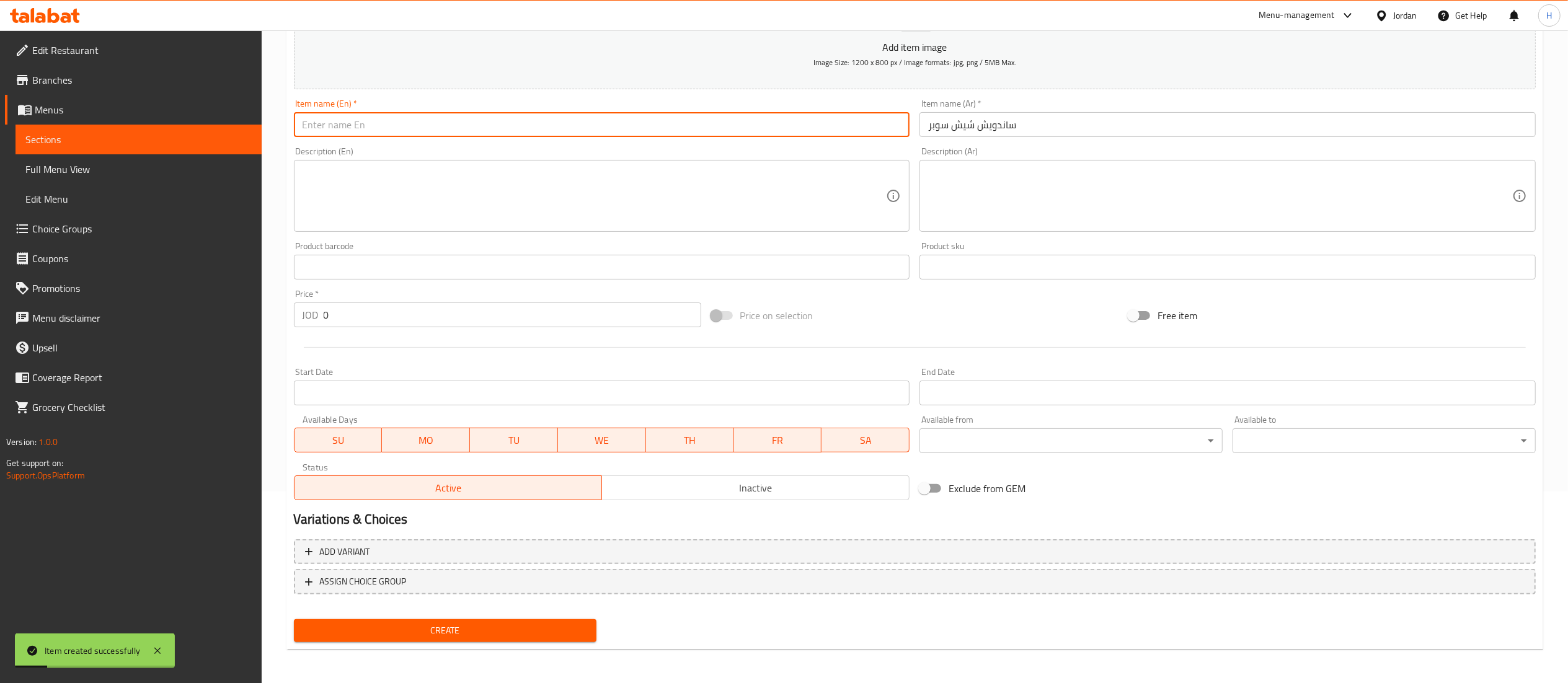
click at [793, 114] on input "text" at bounding box center [602, 124] width 616 height 25
type input "Shish Super Sandwich"
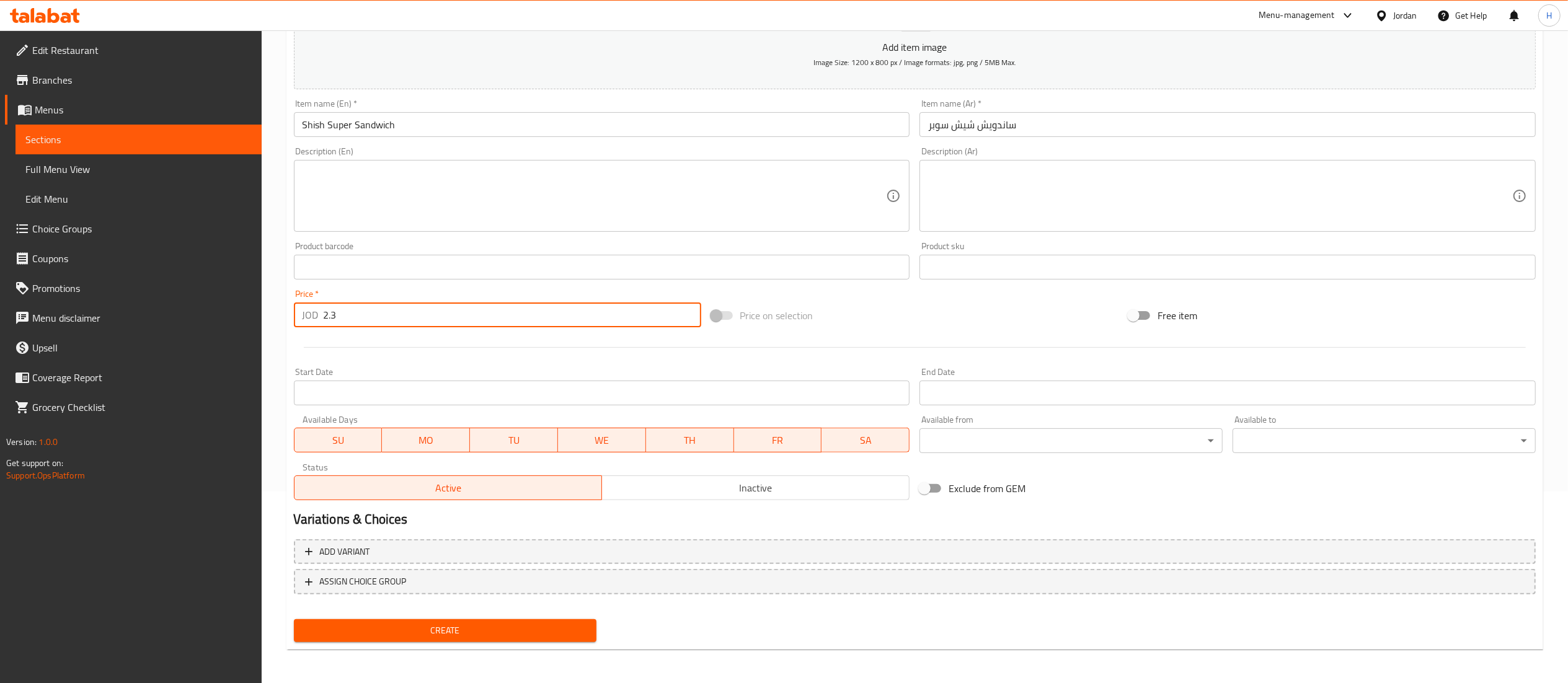
type input "2.3"
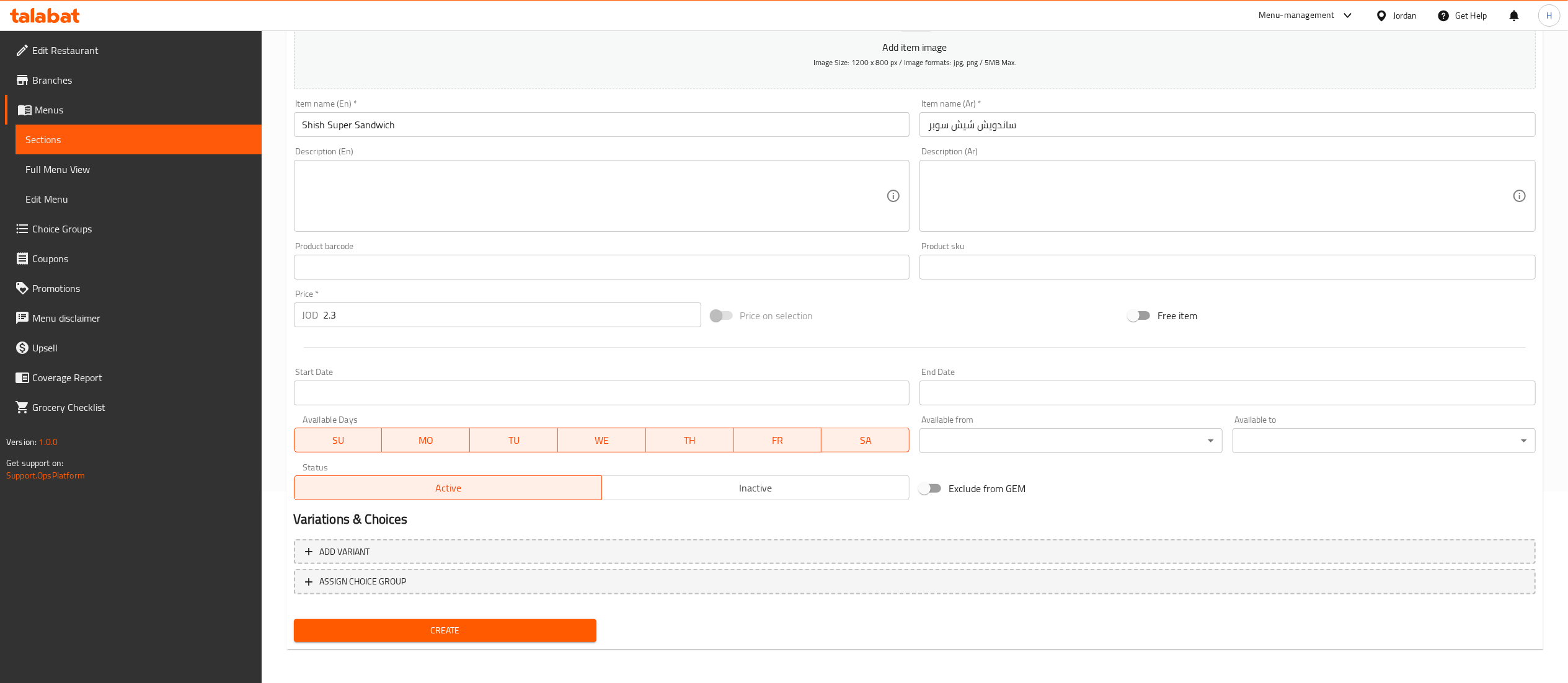
click at [490, 651] on div "Home / Restaurants management / Menus / Sections / item / create Sandwiches sec…" at bounding box center [915, 262] width 1256 height 796
click at [486, 638] on button "Create" at bounding box center [446, 631] width 303 height 23
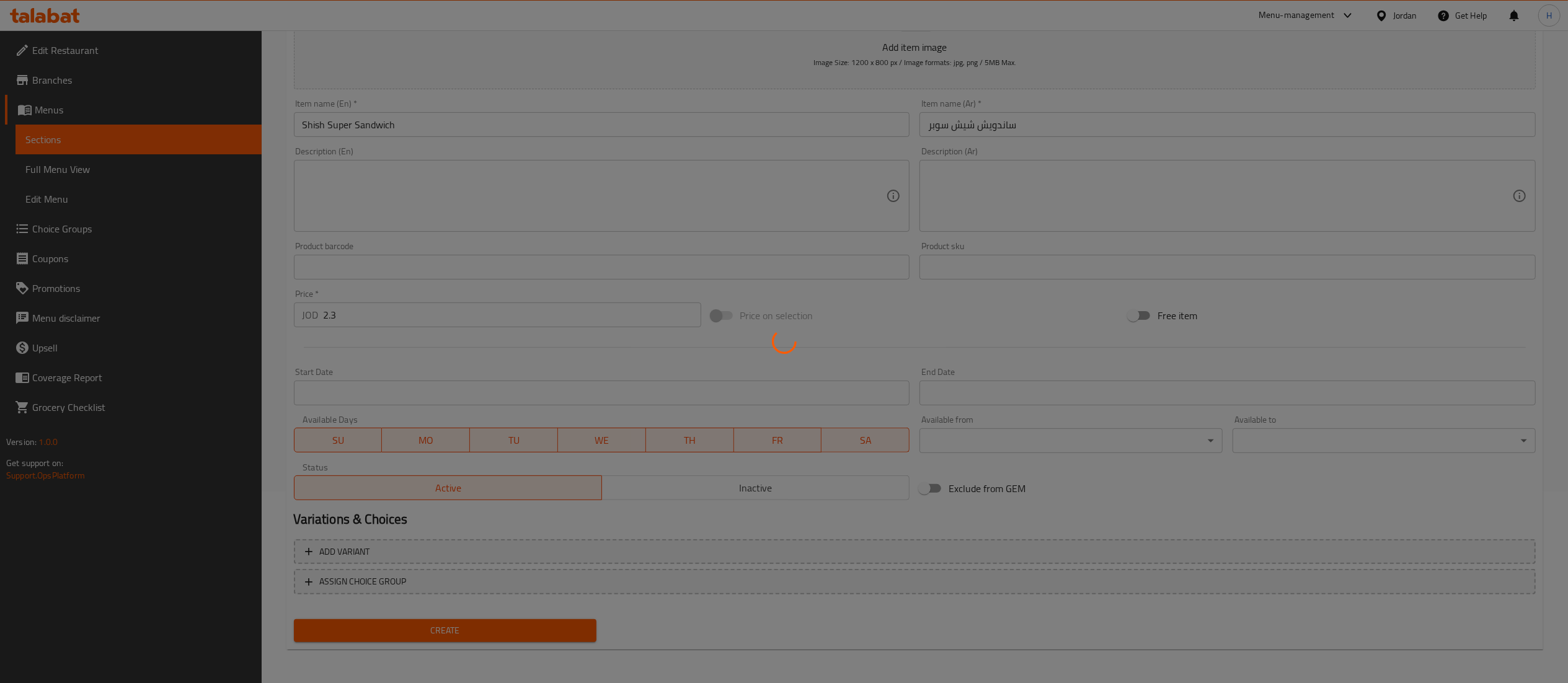
type input "0"
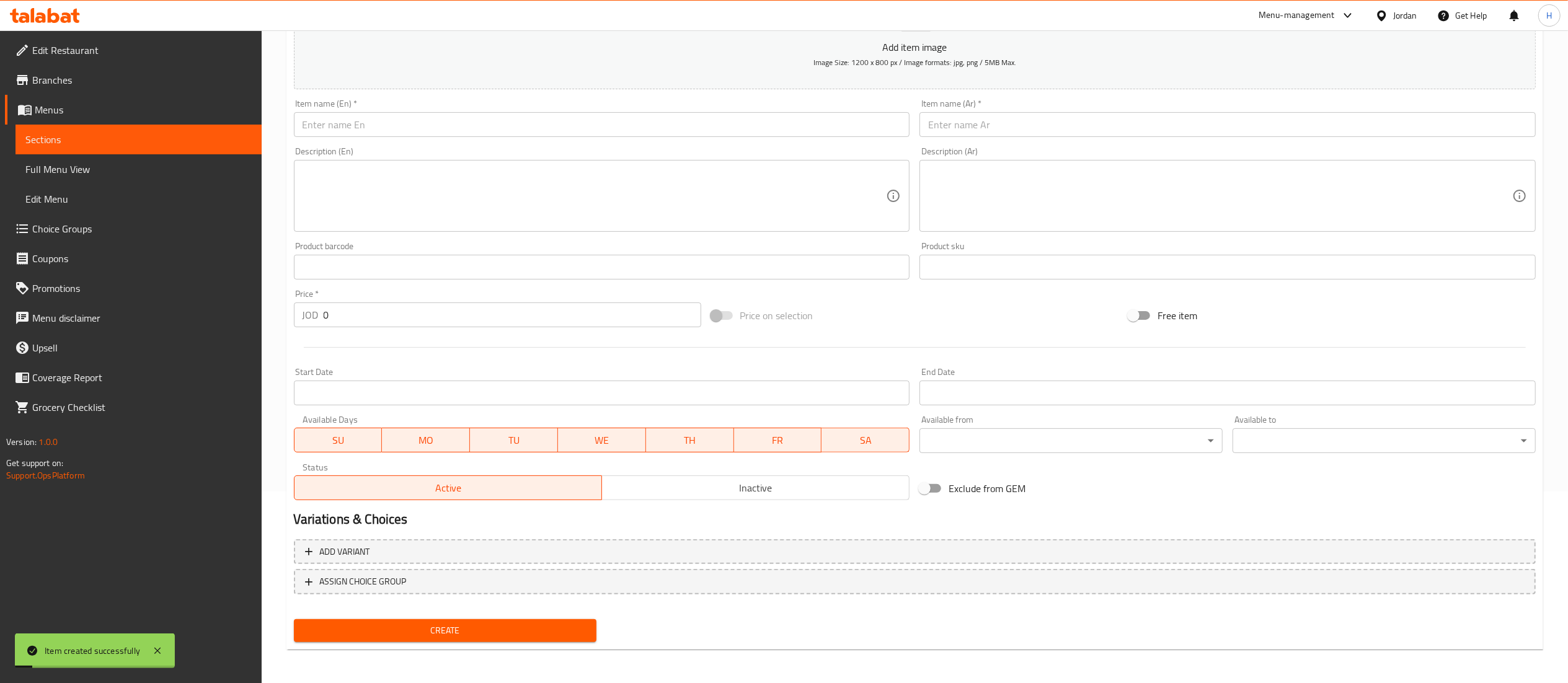
click at [978, 123] on input "text" at bounding box center [1227, 124] width 616 height 25
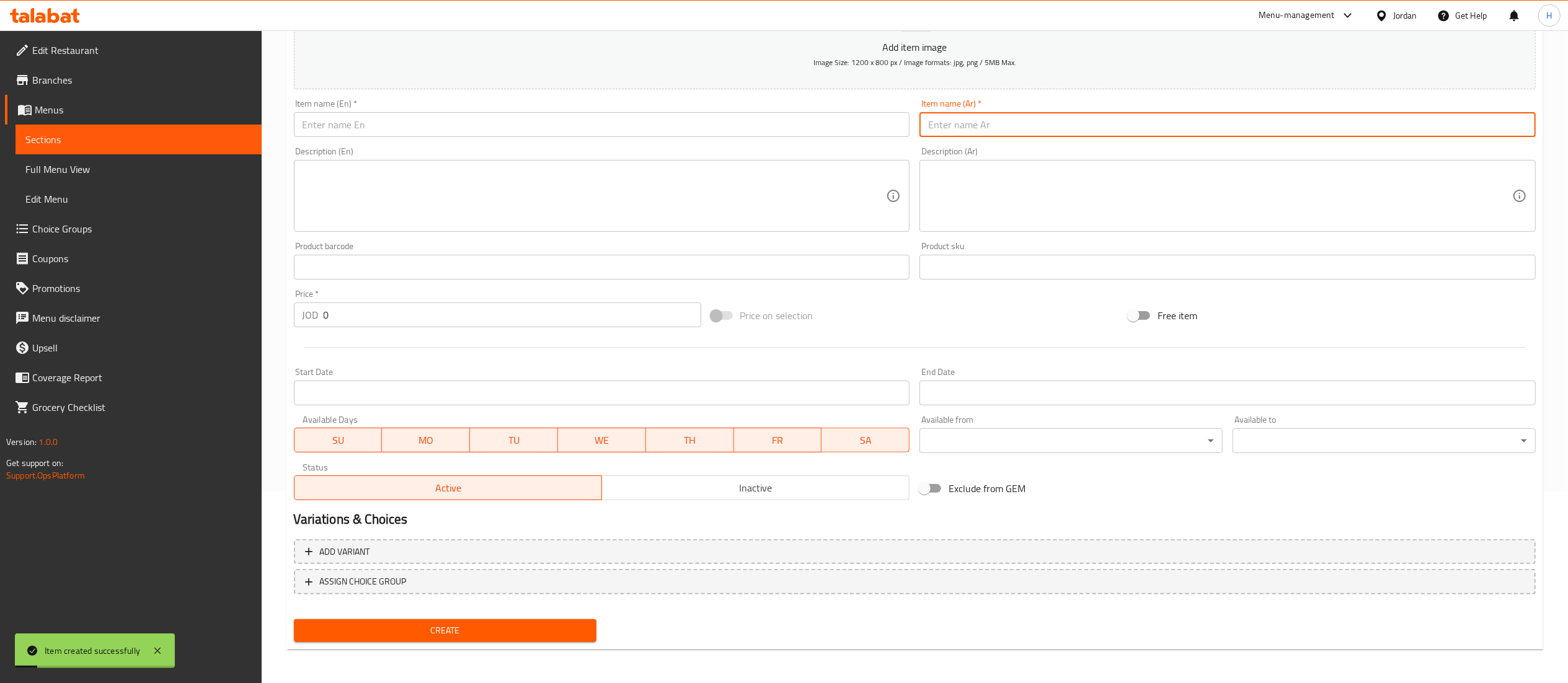
paste input "ساندويش لية سوبر"
type input "ساندويش لية سوبر"
click at [769, 118] on input "text" at bounding box center [602, 124] width 616 height 25
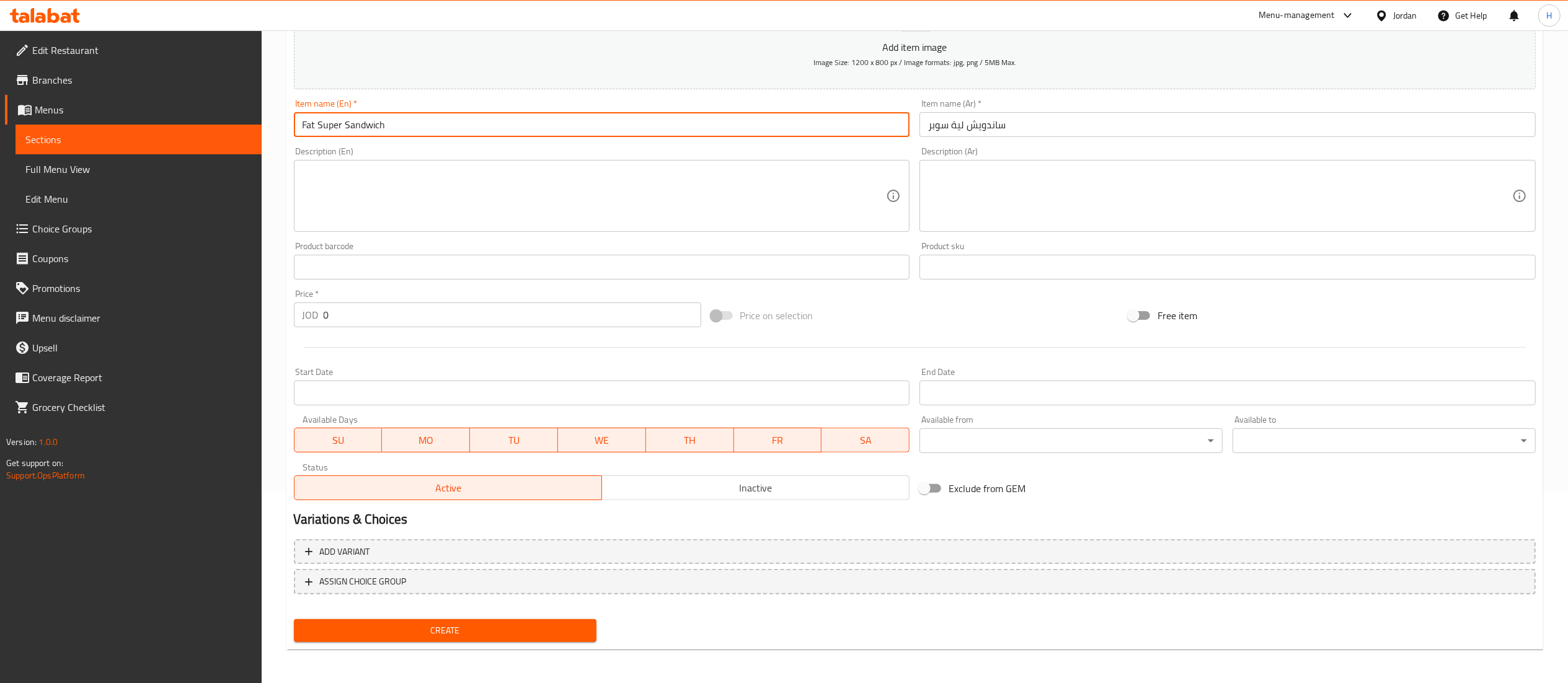
type input "Fat Super Sandwich"
click at [394, 312] on input "0" at bounding box center [512, 315] width 377 height 25
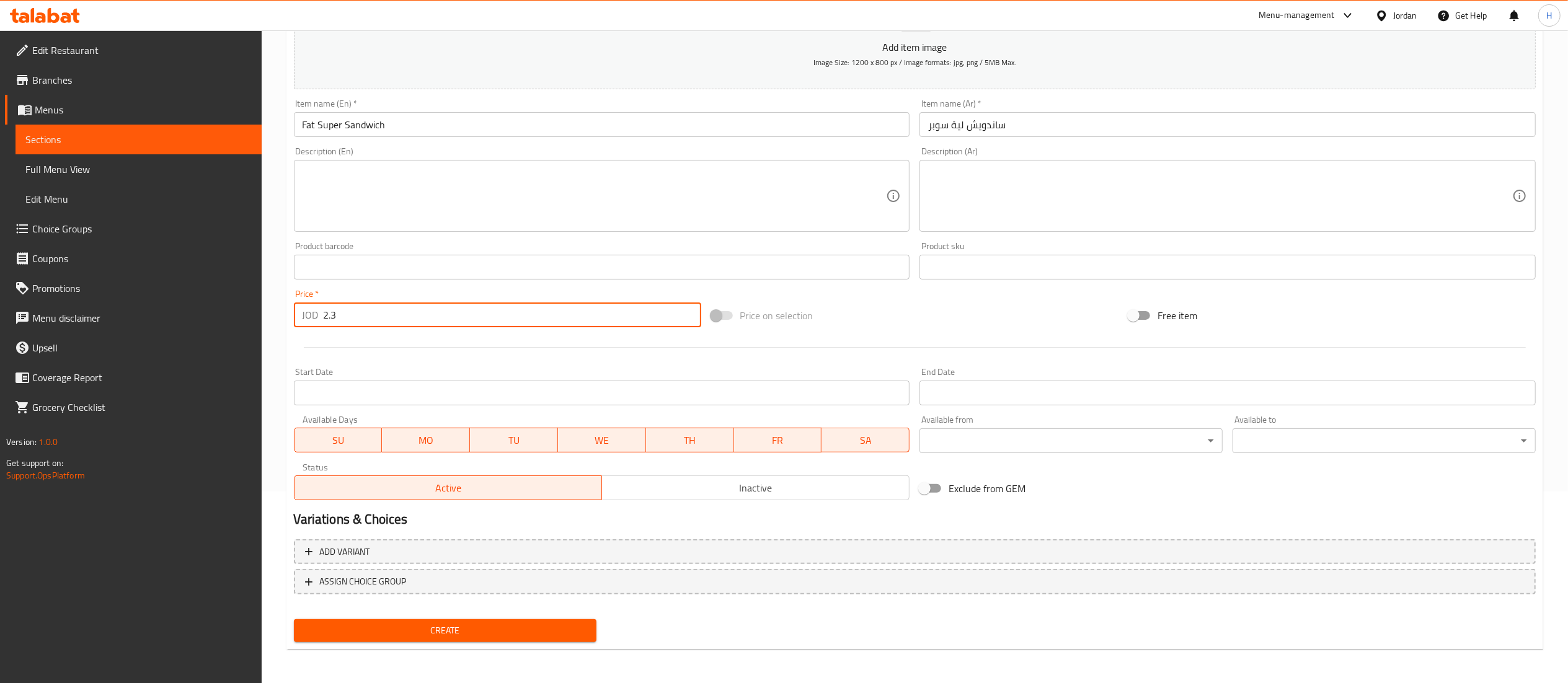
type input "2.3"
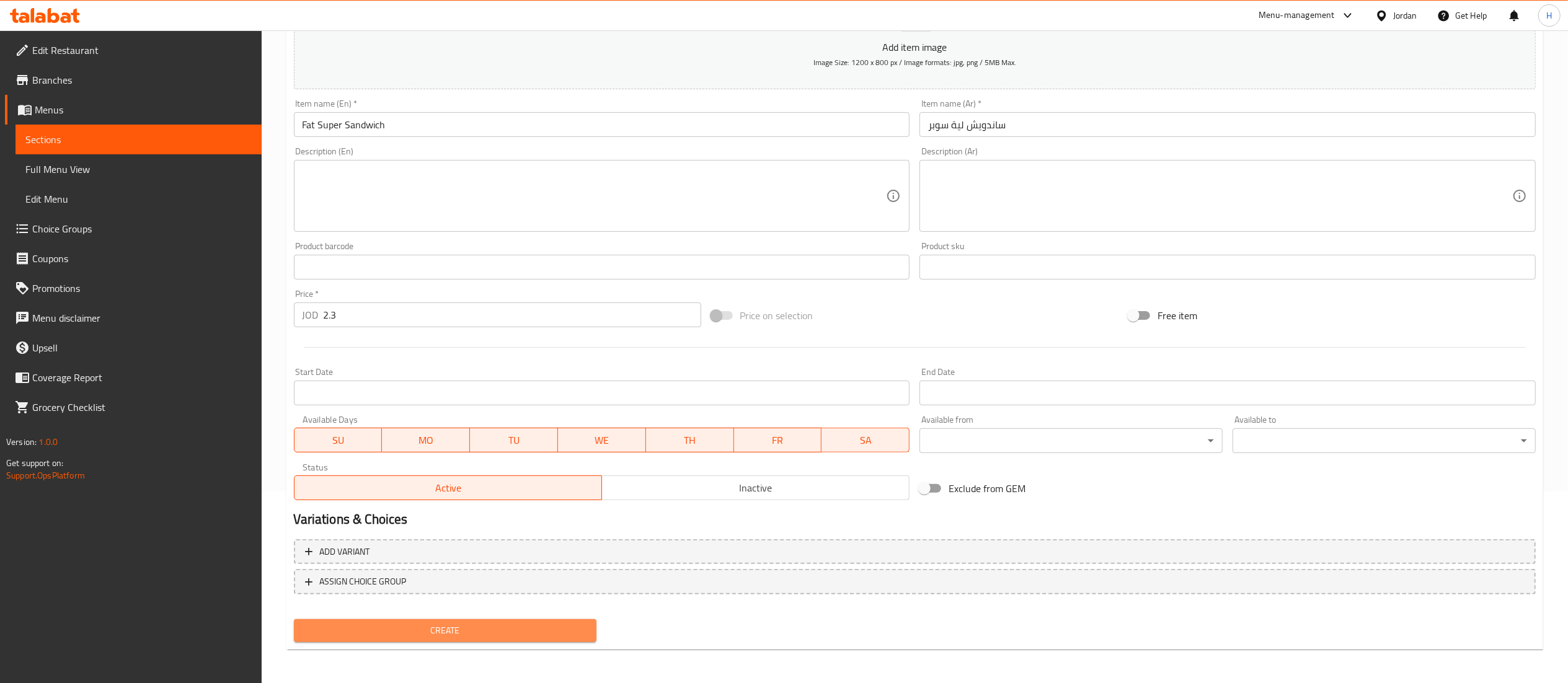
click at [482, 625] on span "Create" at bounding box center [445, 631] width 283 height 15
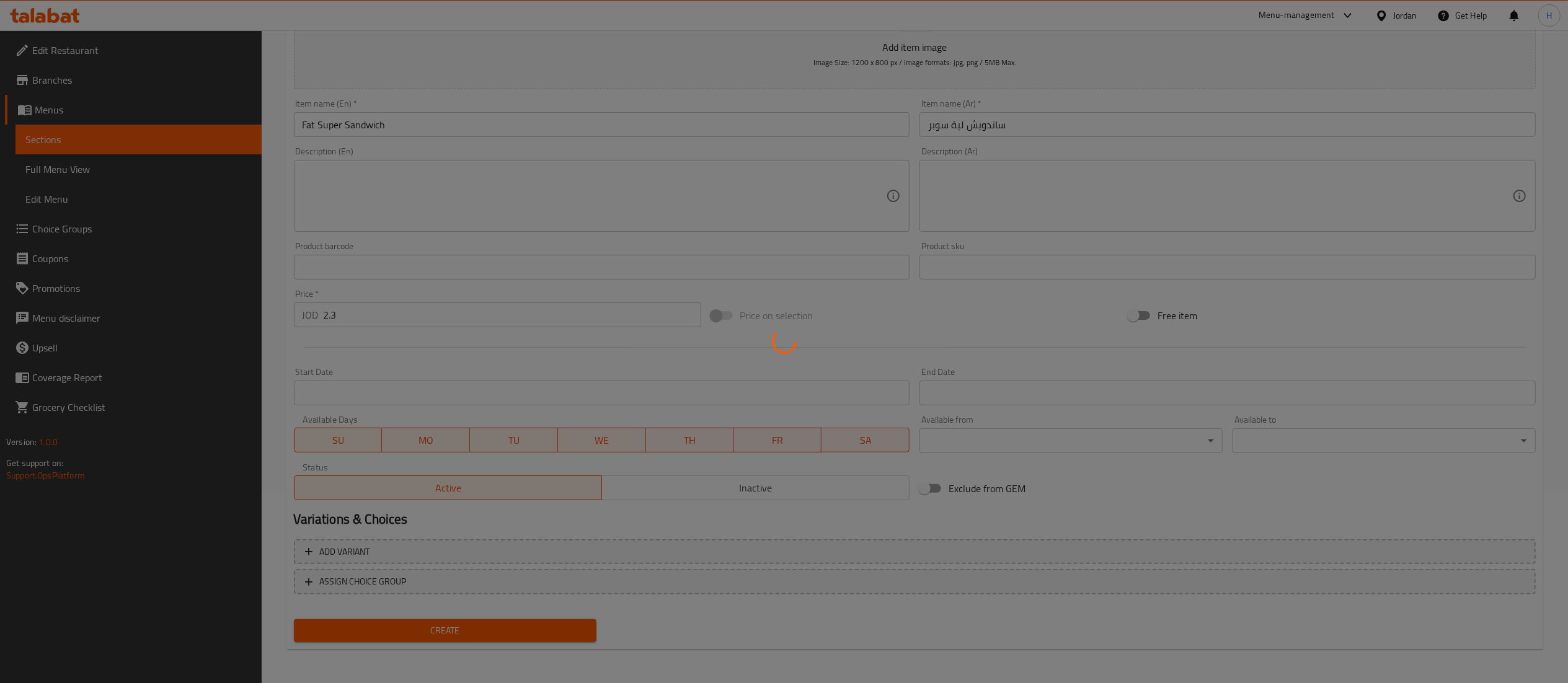
type input "0"
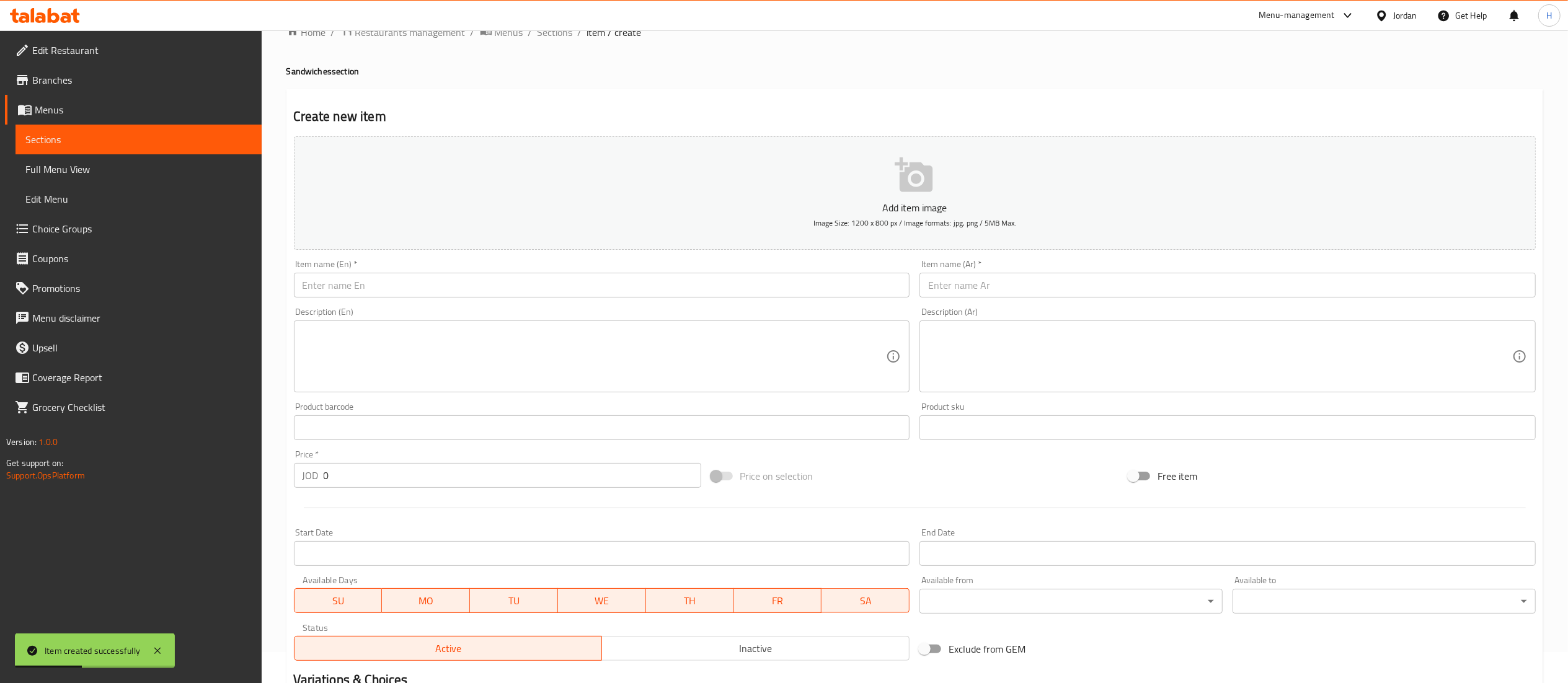
scroll to position [0, 0]
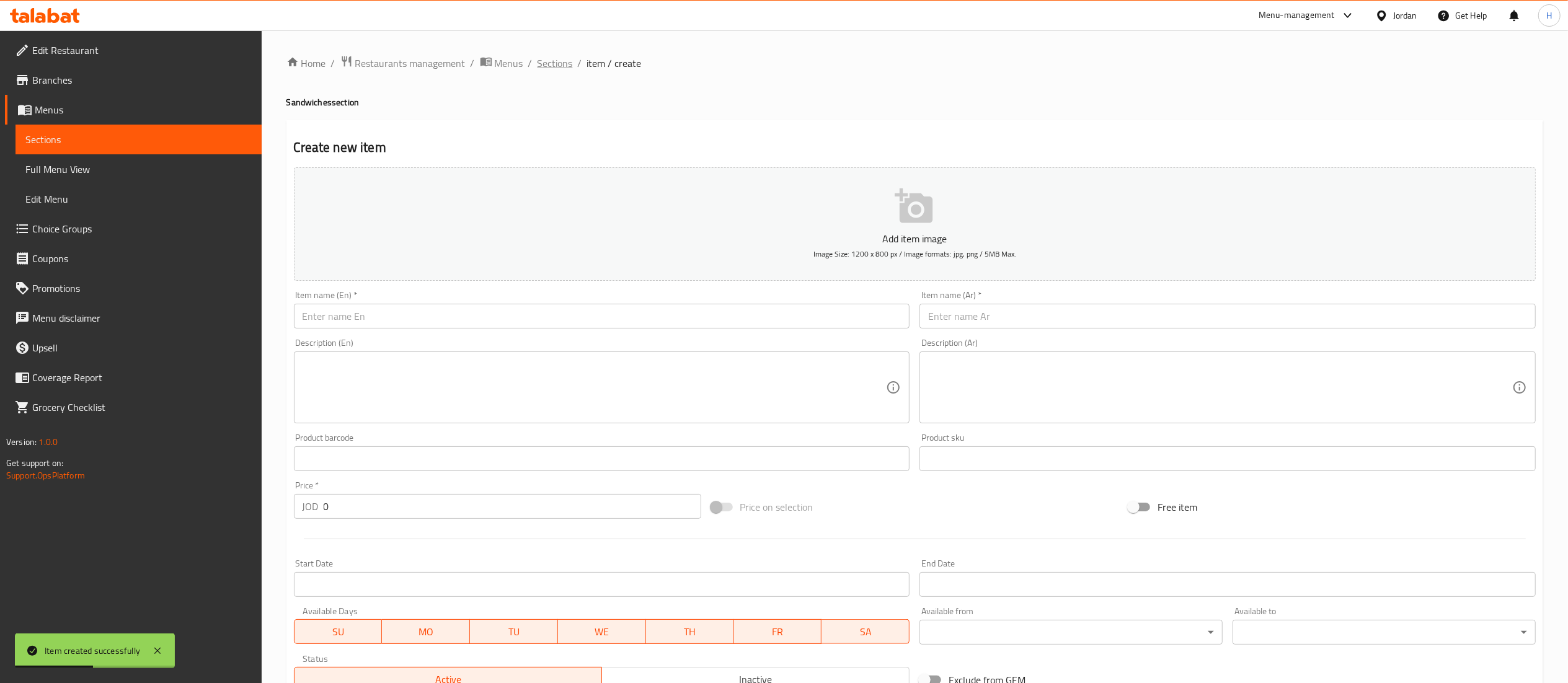
click at [546, 62] on span "Sections" at bounding box center [555, 63] width 35 height 15
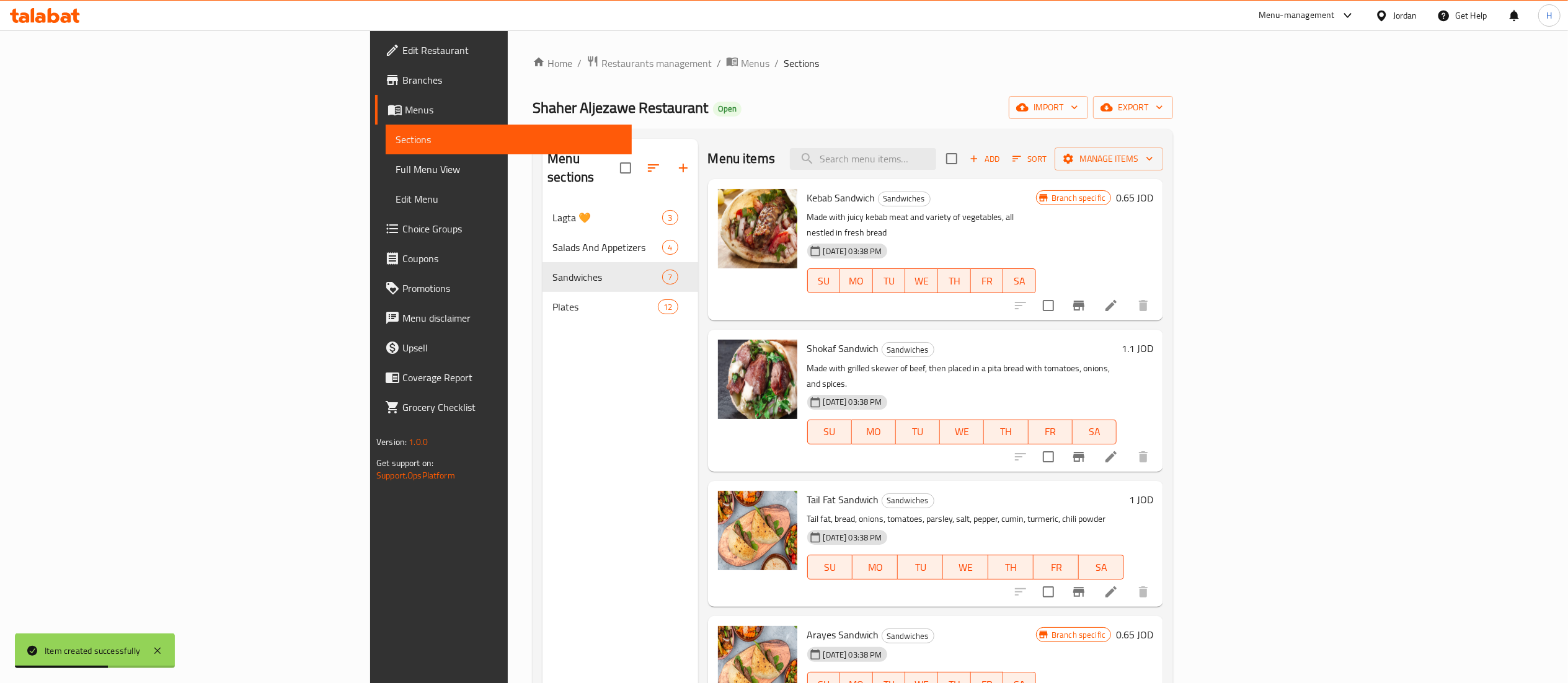
click at [542, 367] on div "Menu sections Lagta 🧡 3 Salads And Appetizers 4 Sandwiches 7 Plates 12" at bounding box center [620, 480] width 155 height 683
click at [676, 161] on icon "button" at bounding box center [683, 168] width 15 height 15
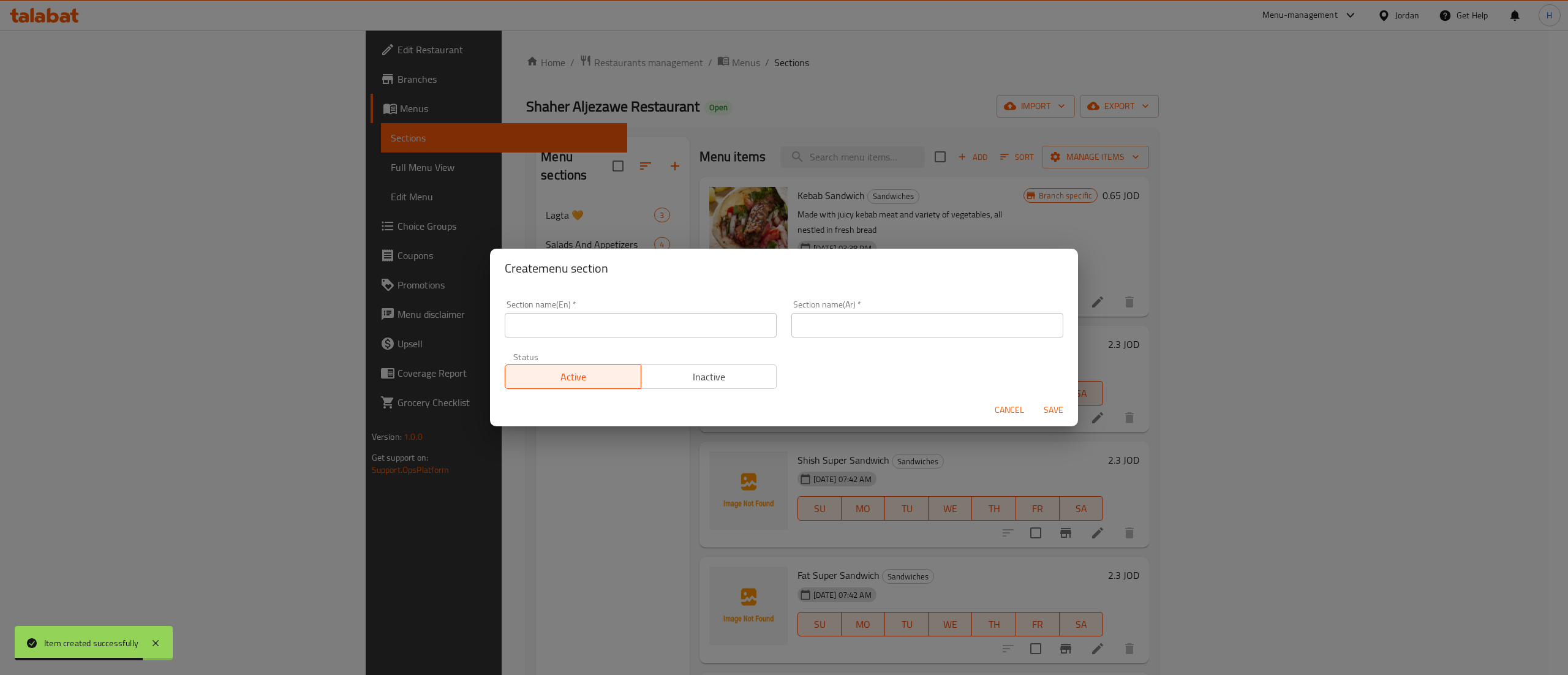
click at [547, 323] on input "text" at bounding box center [640, 325] width 272 height 24
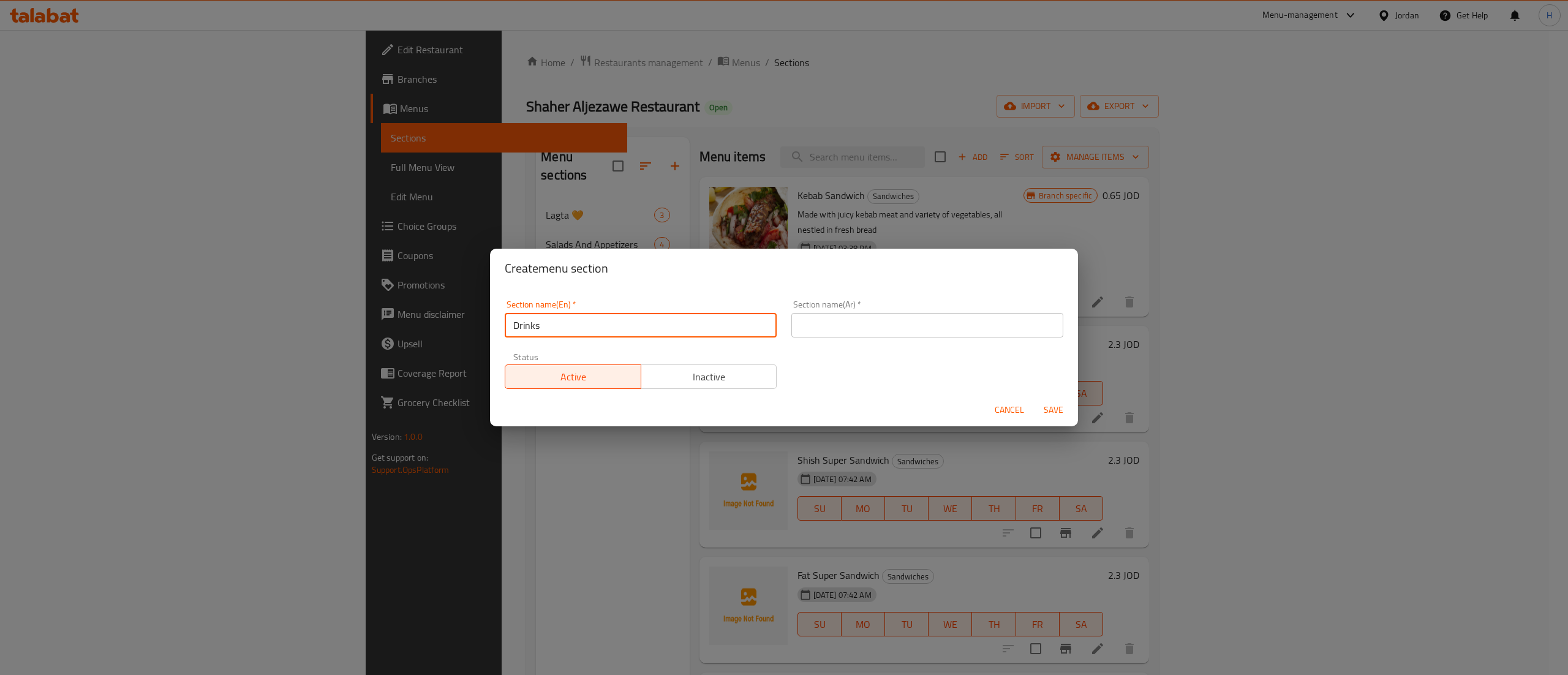
type input "Drinks"
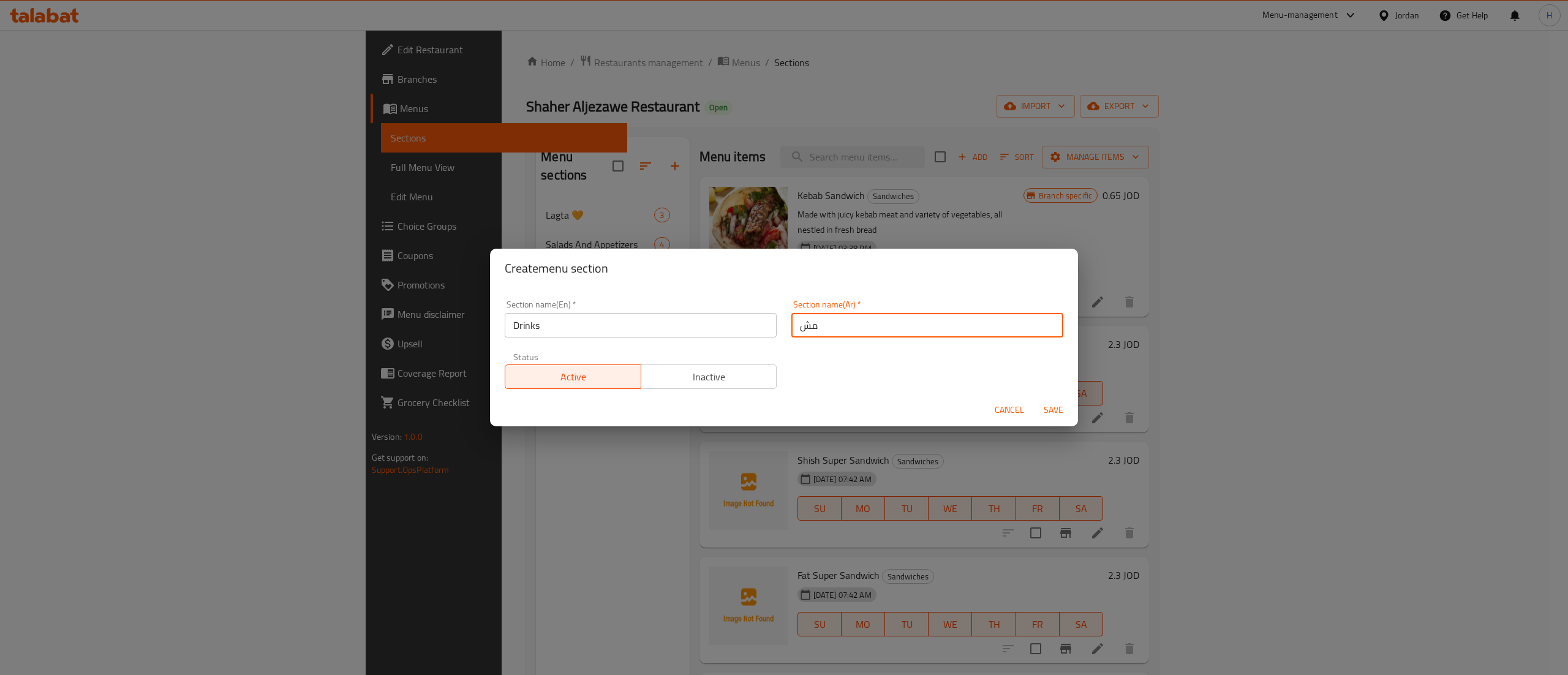
type input "مشروبات"
click at [1034, 399] on button "Save" at bounding box center [1054, 410] width 40 height 23
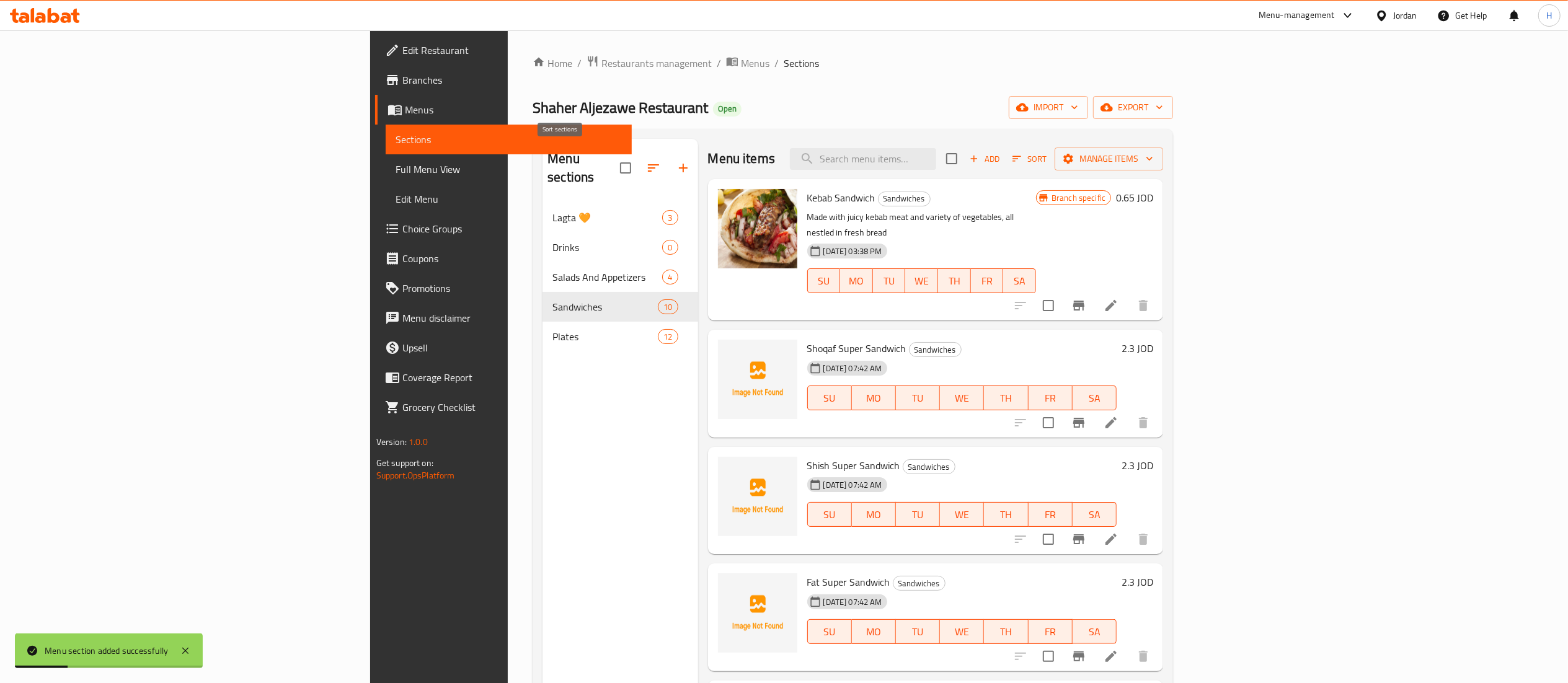
click at [646, 163] on icon "button" at bounding box center [653, 168] width 15 height 15
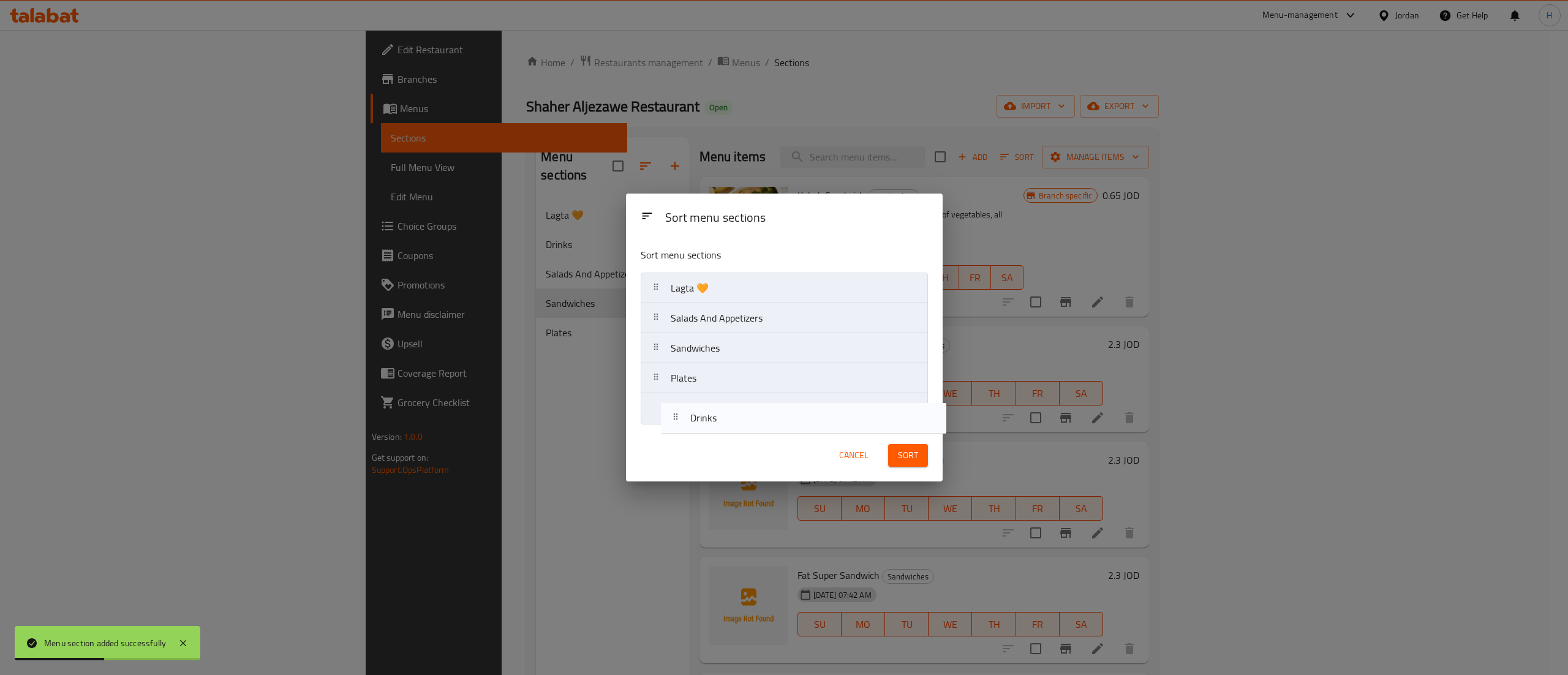
drag, startPoint x: 684, startPoint y: 333, endPoint x: 704, endPoint y: 437, distance: 105.9
click at [704, 437] on div "Sort menu sections Sort menu sections Lagta 🧡 Drinks Salads And Appetizers Sand…" at bounding box center [784, 337] width 317 height 287
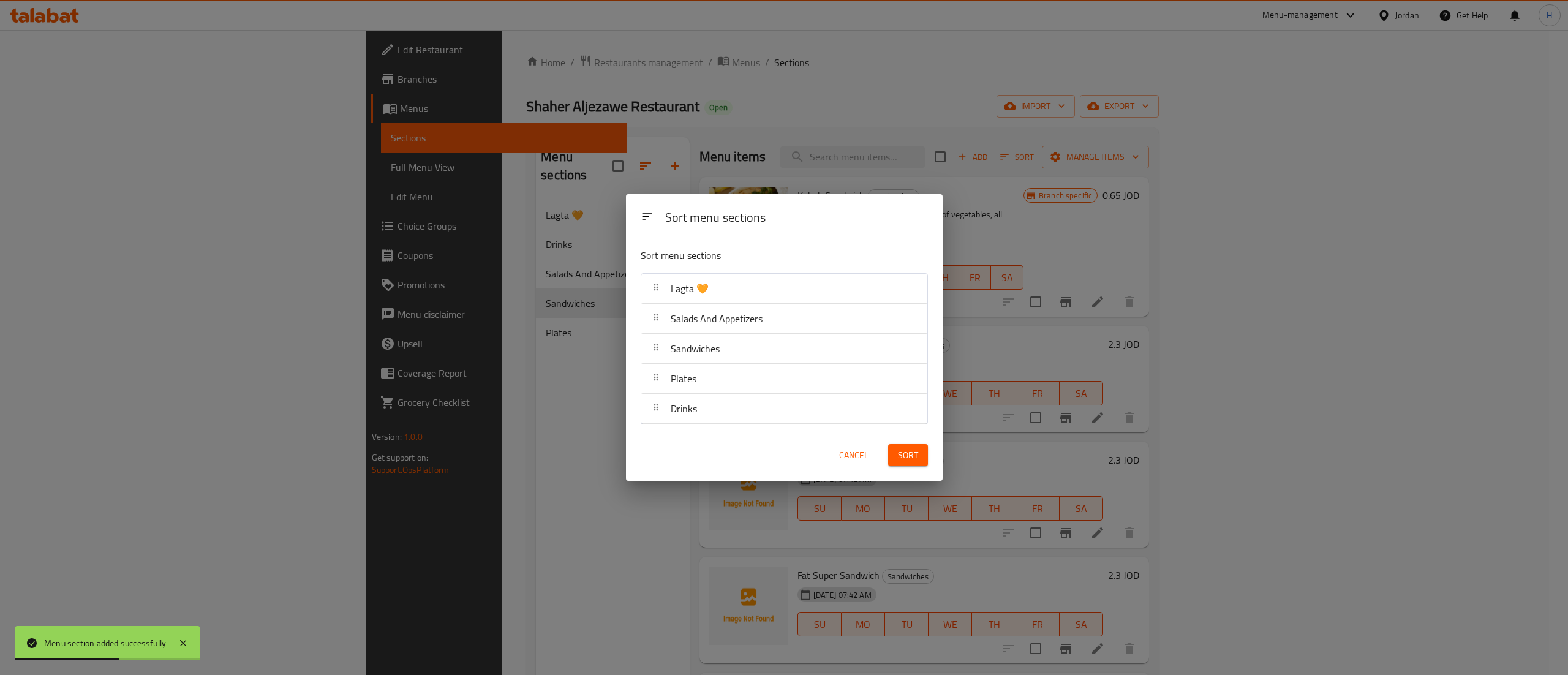
click at [914, 465] on button "Sort" at bounding box center [908, 456] width 40 height 23
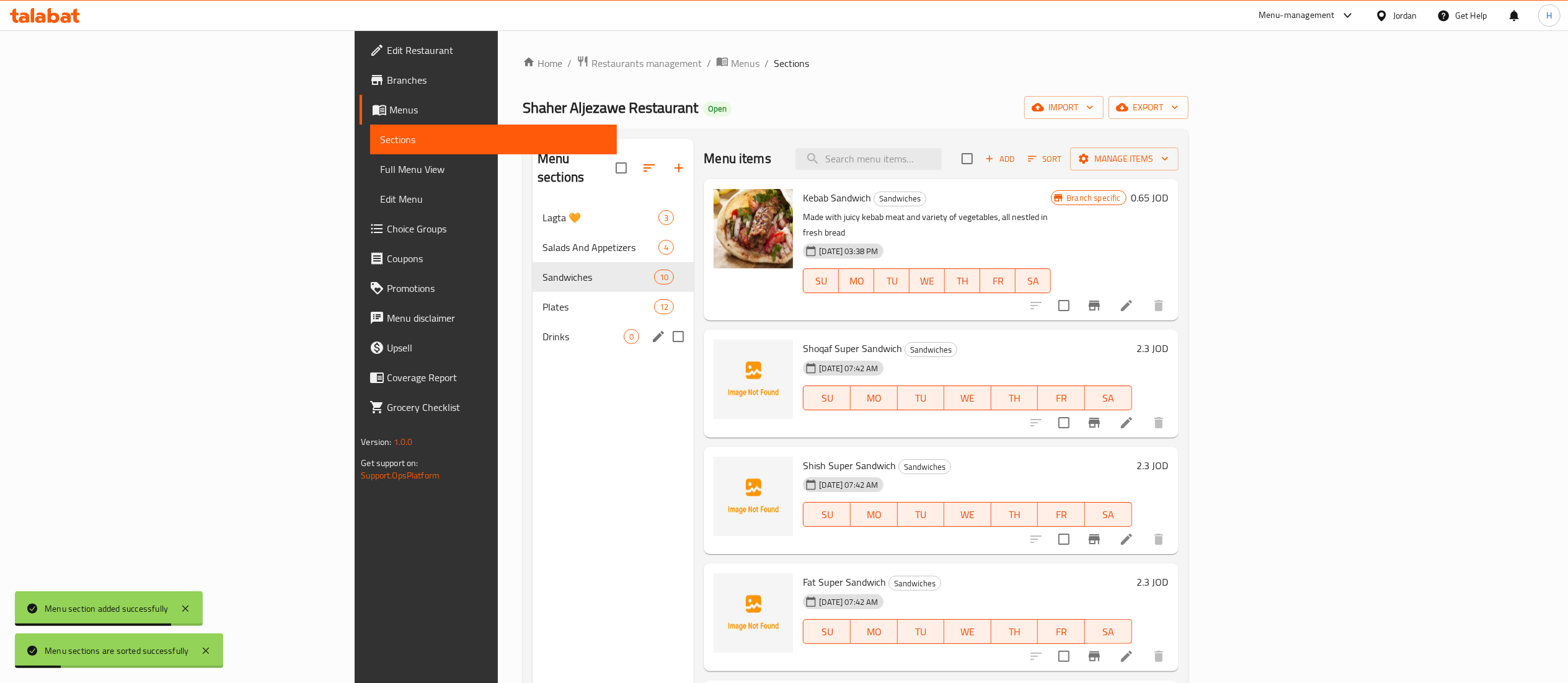
click at [533, 333] on div "Drinks 0" at bounding box center [613, 337] width 161 height 30
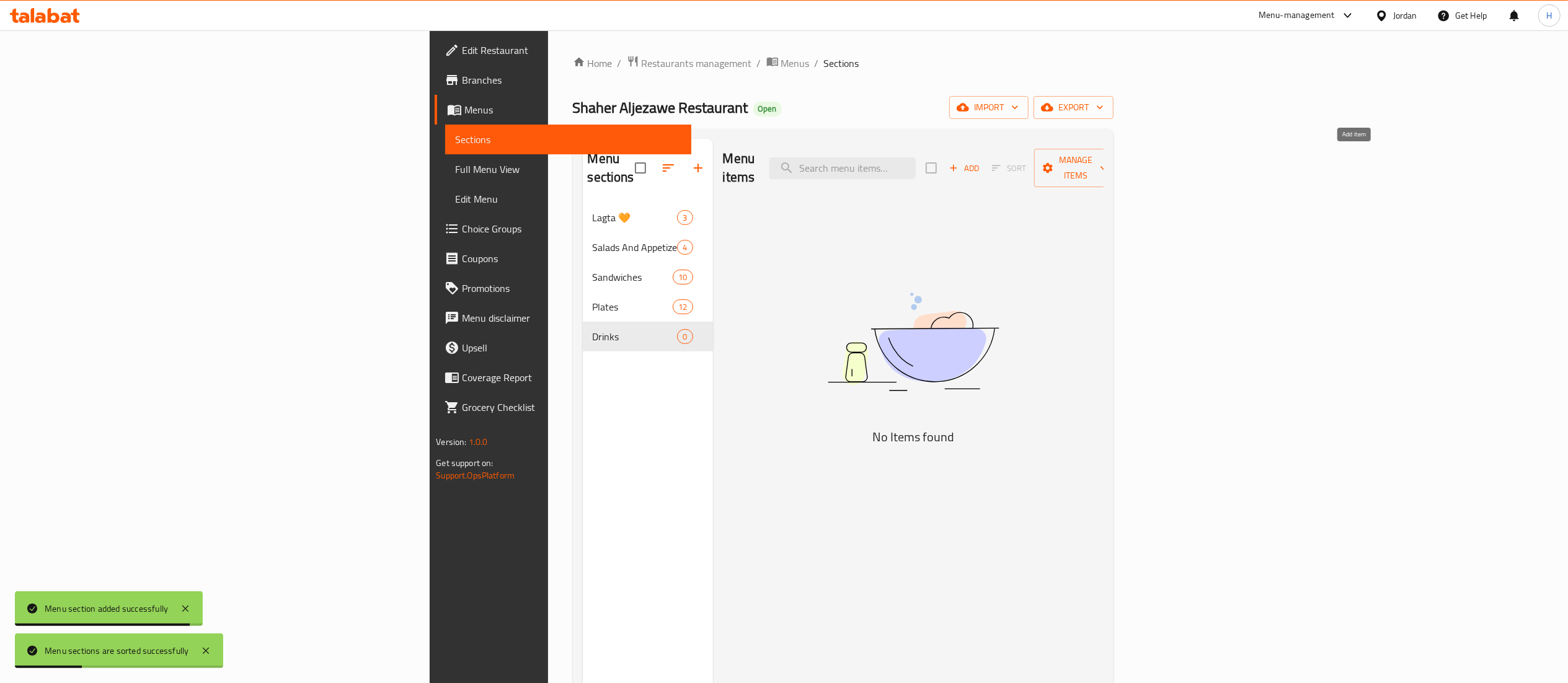
click at [981, 161] on span "Add" at bounding box center [964, 168] width 34 height 14
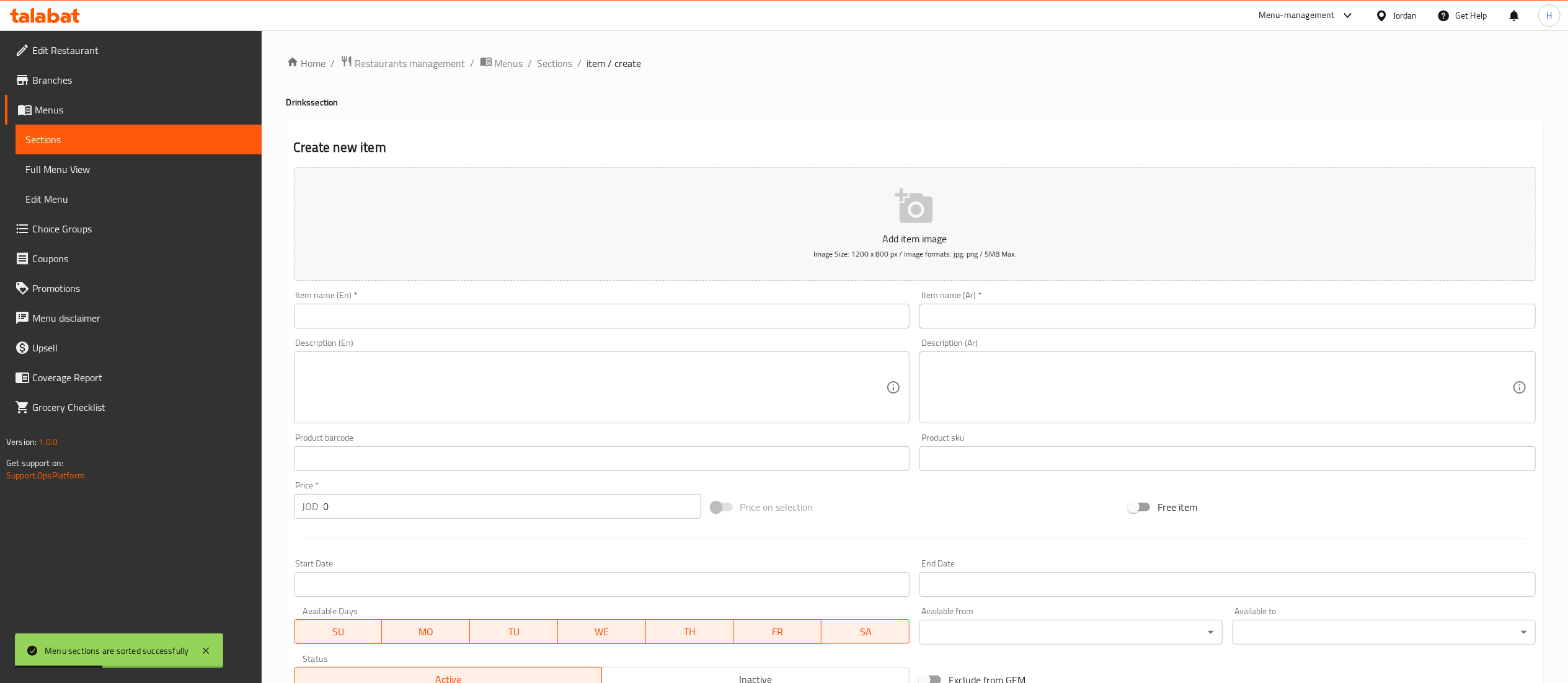
click at [1184, 308] on input "text" at bounding box center [1227, 316] width 616 height 25
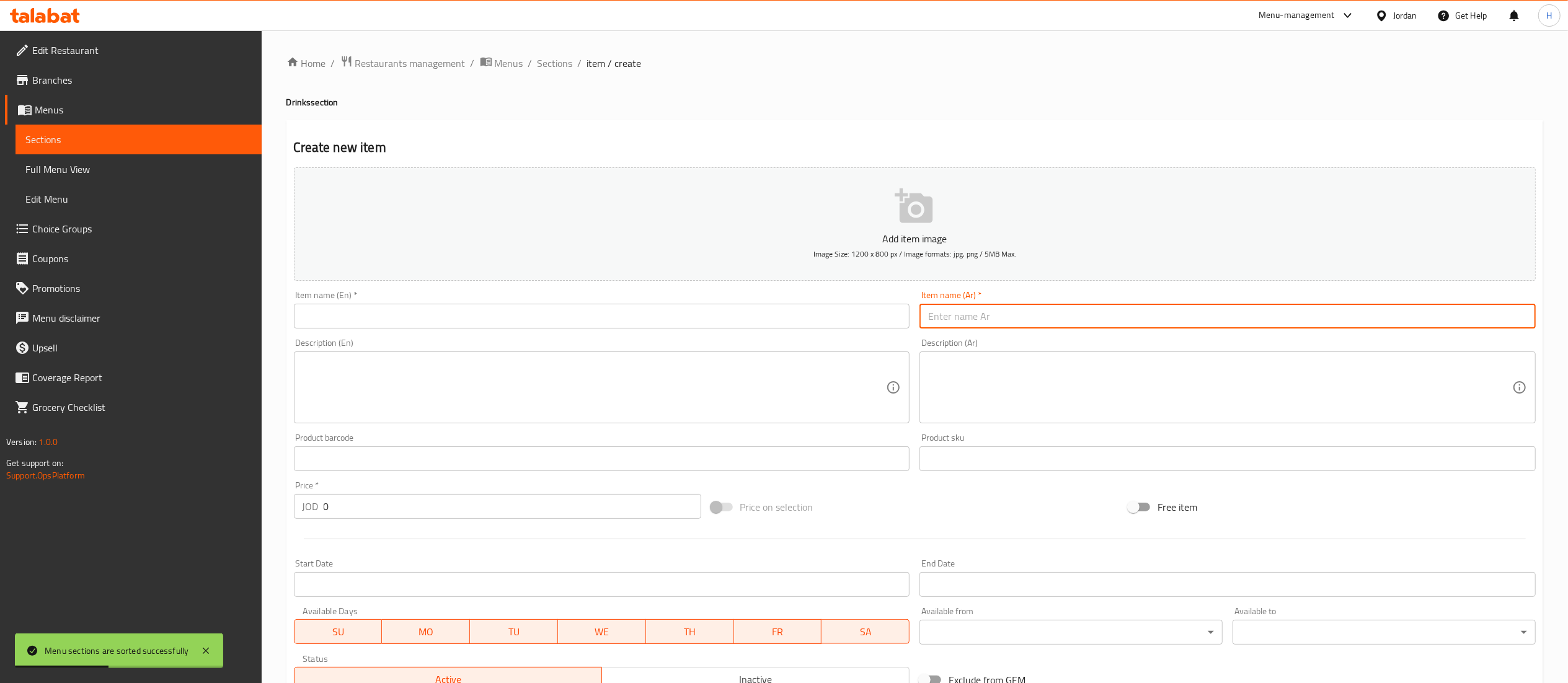
paste input "ماتركس لتر"
type input "ماتركس لتر"
click at [844, 308] on input "text" at bounding box center [602, 316] width 616 height 25
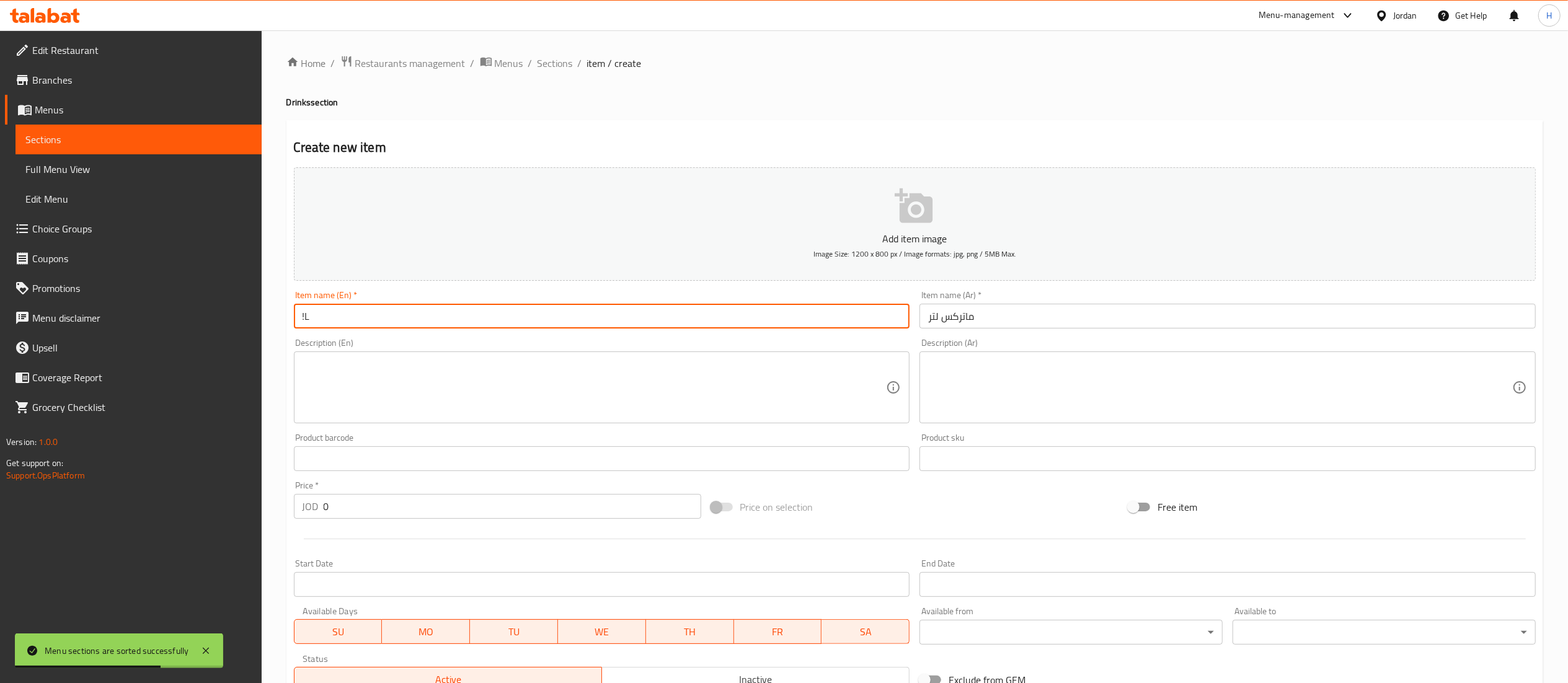
type input "!"
type input "1L Matrix"
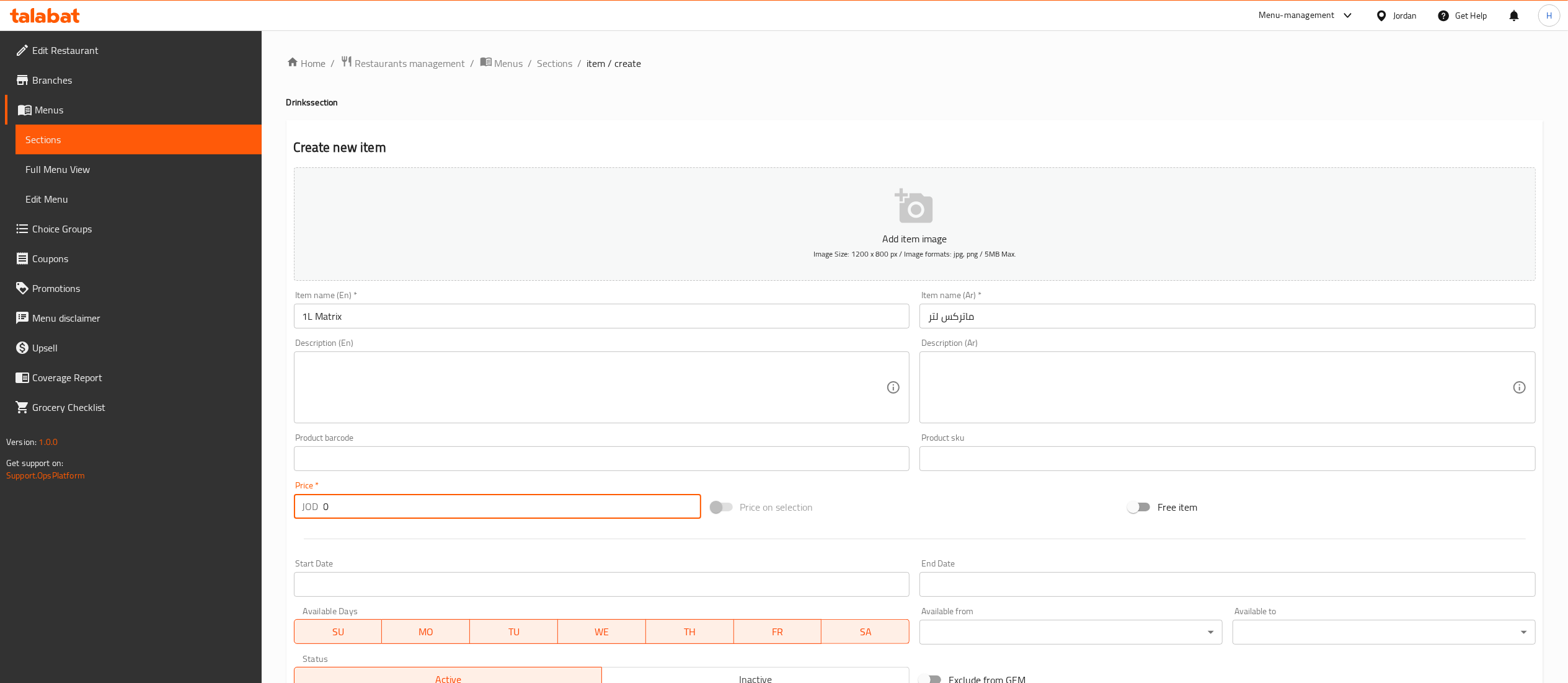
drag, startPoint x: 332, startPoint y: 504, endPoint x: 294, endPoint y: 505, distance: 38.0
click at [294, 505] on div "JOD 0 Price *" at bounding box center [498, 506] width 408 height 25
type input "0.75"
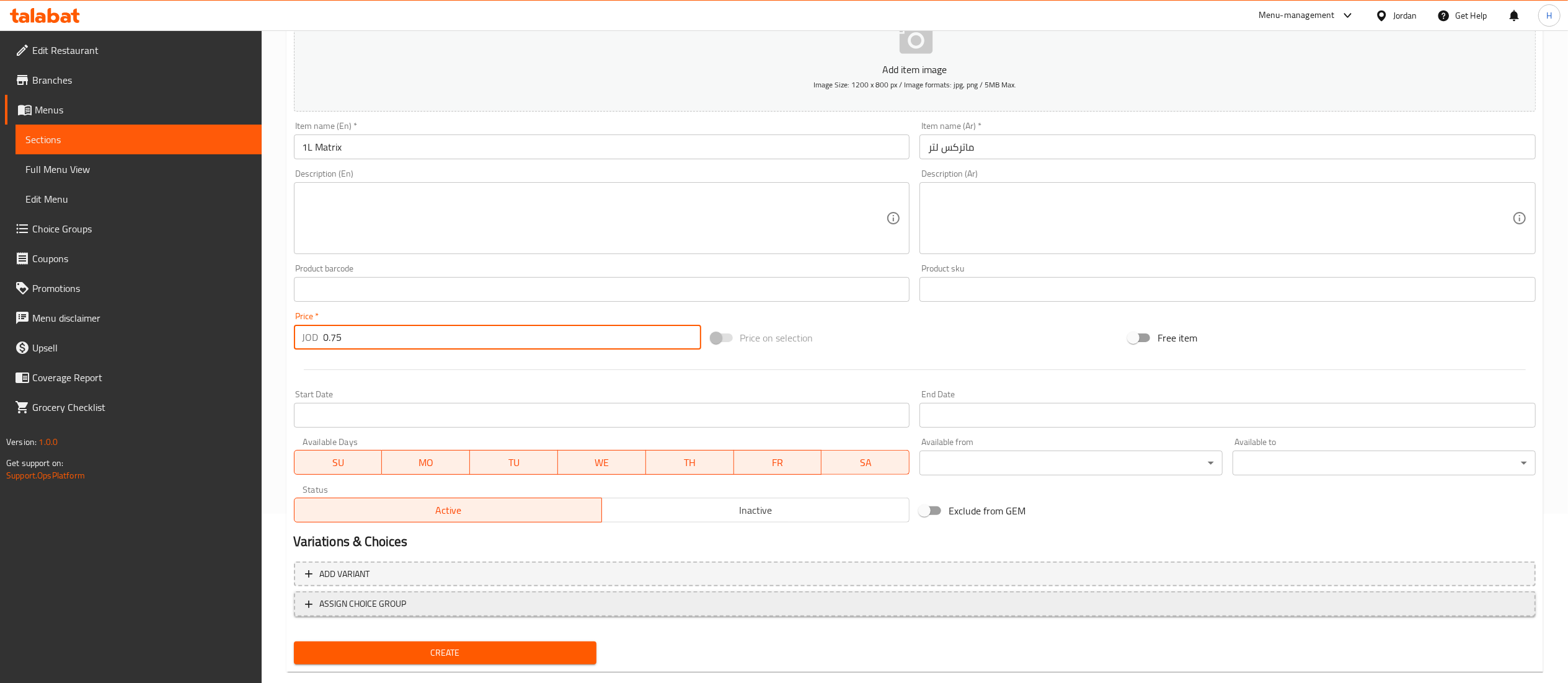
scroll to position [192, 0]
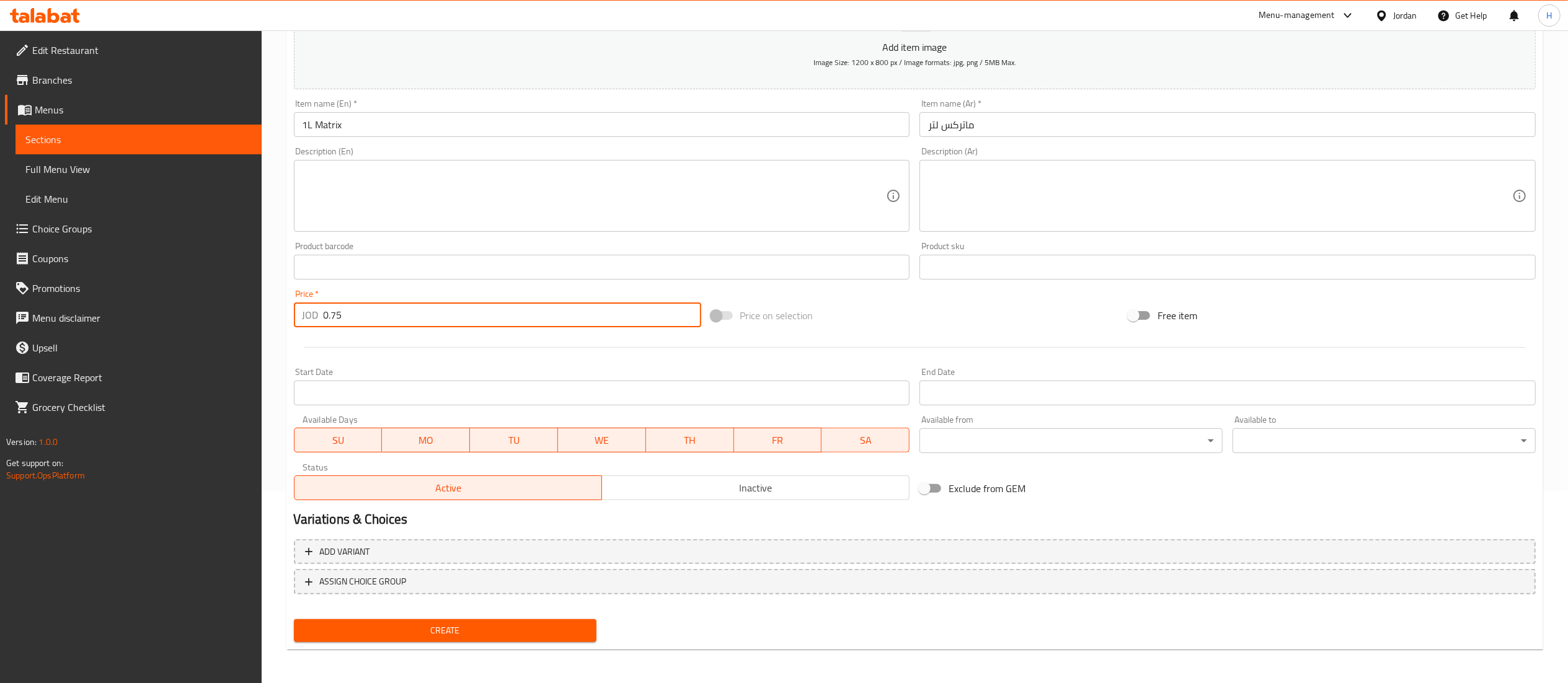
click at [357, 630] on span "Create" at bounding box center [445, 631] width 283 height 15
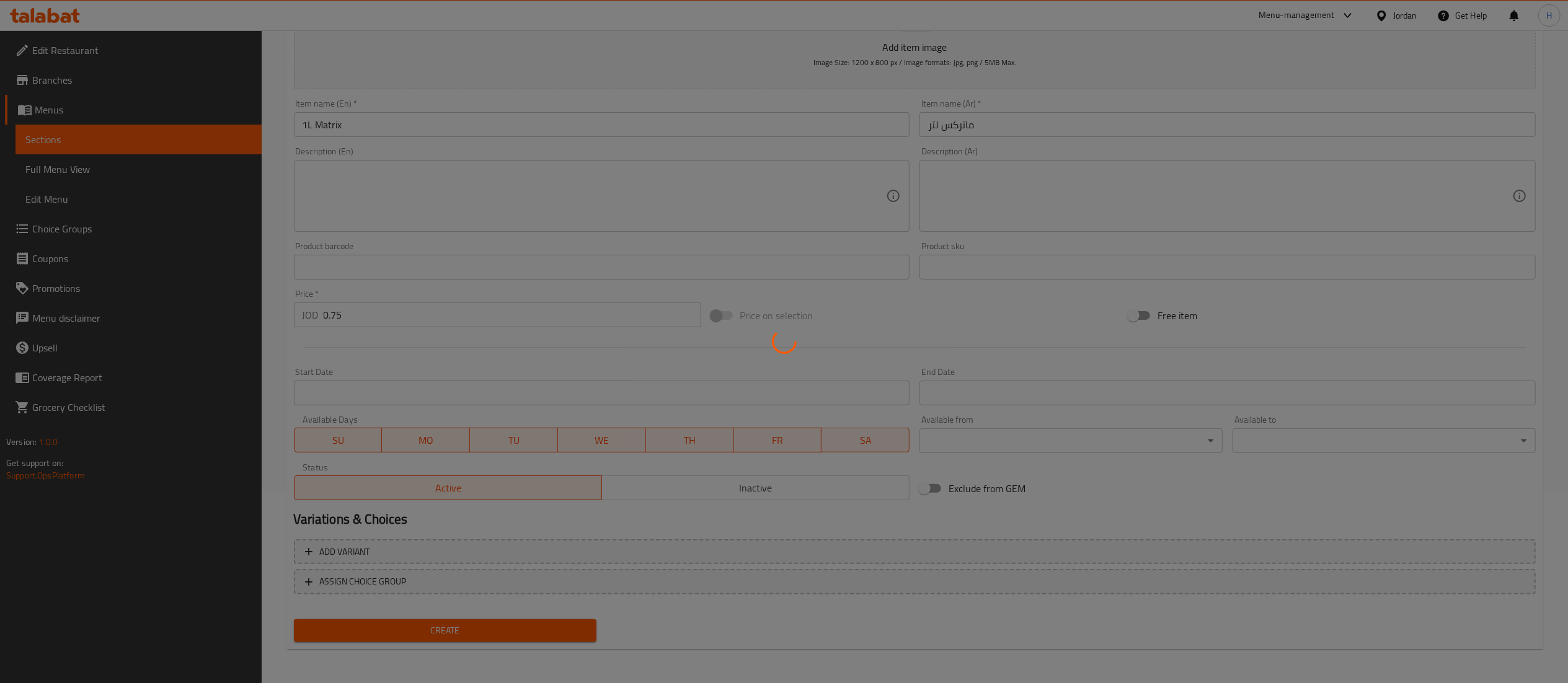
type input "0"
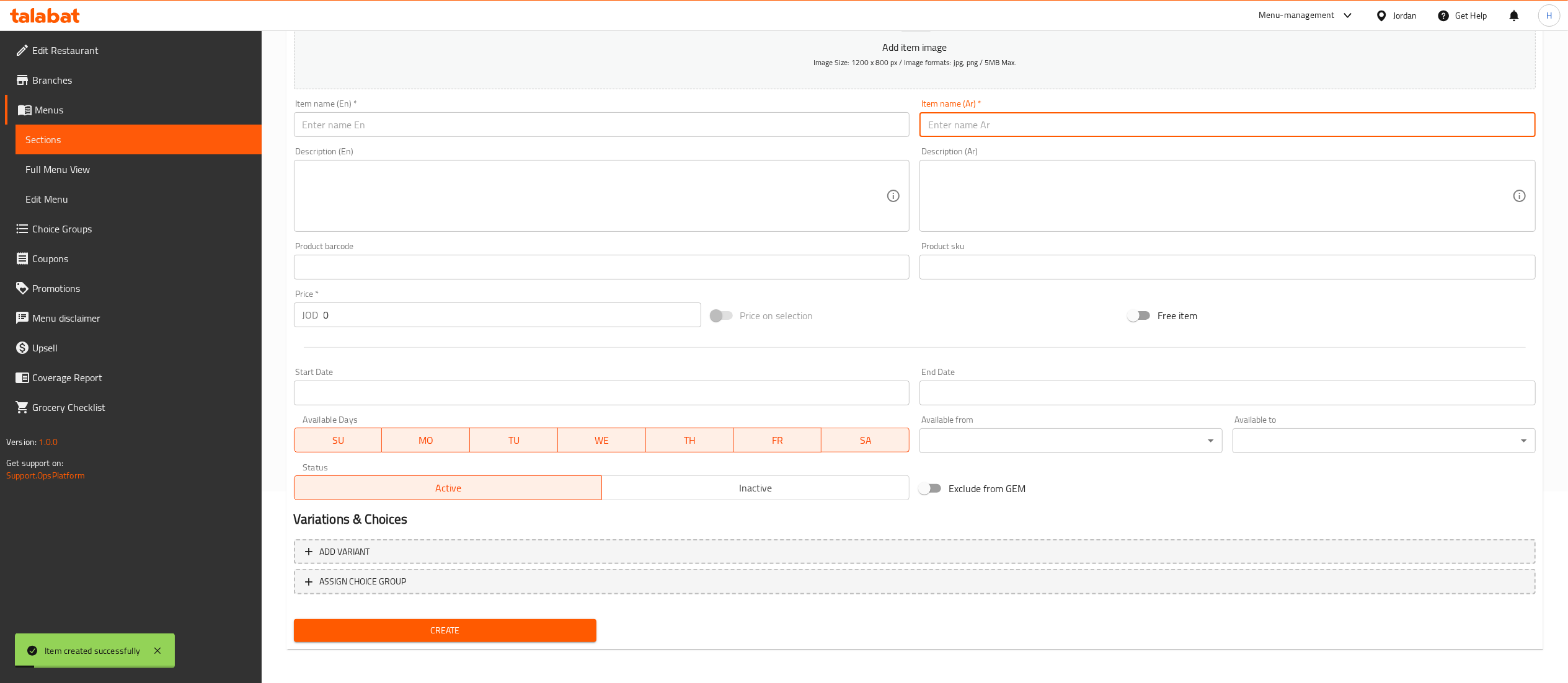
click at [968, 129] on input "text" at bounding box center [1227, 124] width 616 height 25
paste input "لبن عيران"
type input "لبن عيران"
click at [771, 124] on input "text" at bounding box center [602, 124] width 616 height 25
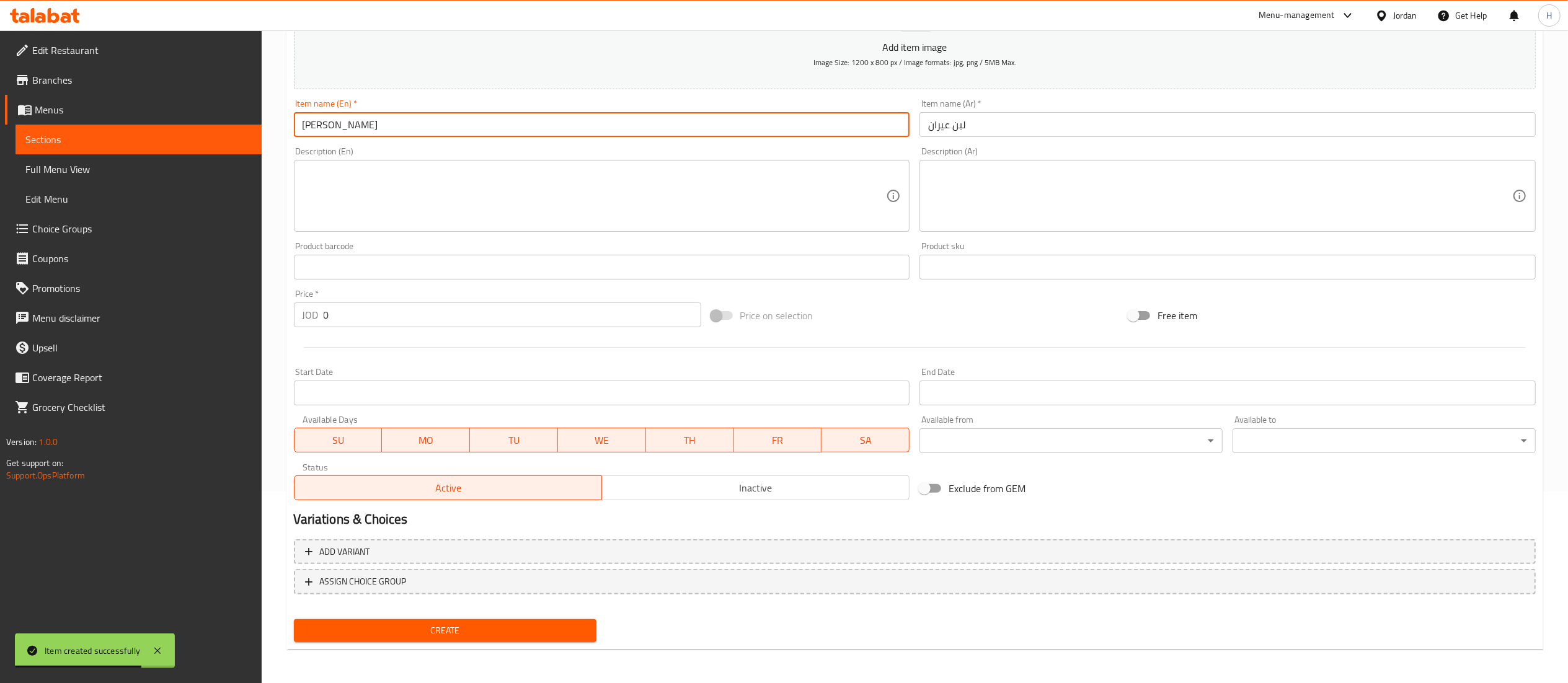
type input "Ayran Drink"
click at [333, 313] on input "0" at bounding box center [512, 315] width 377 height 25
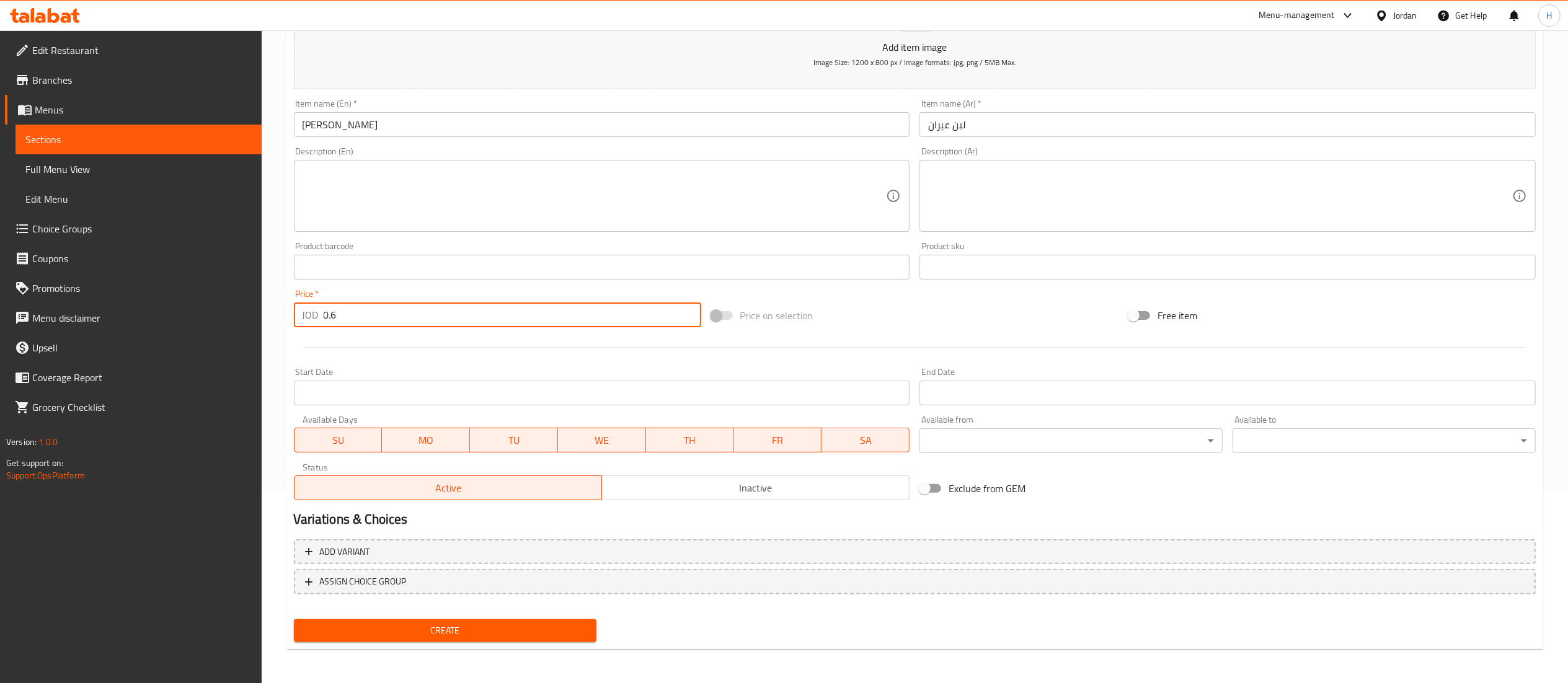
type input "0.6"
click at [514, 631] on span "Create" at bounding box center [445, 631] width 283 height 15
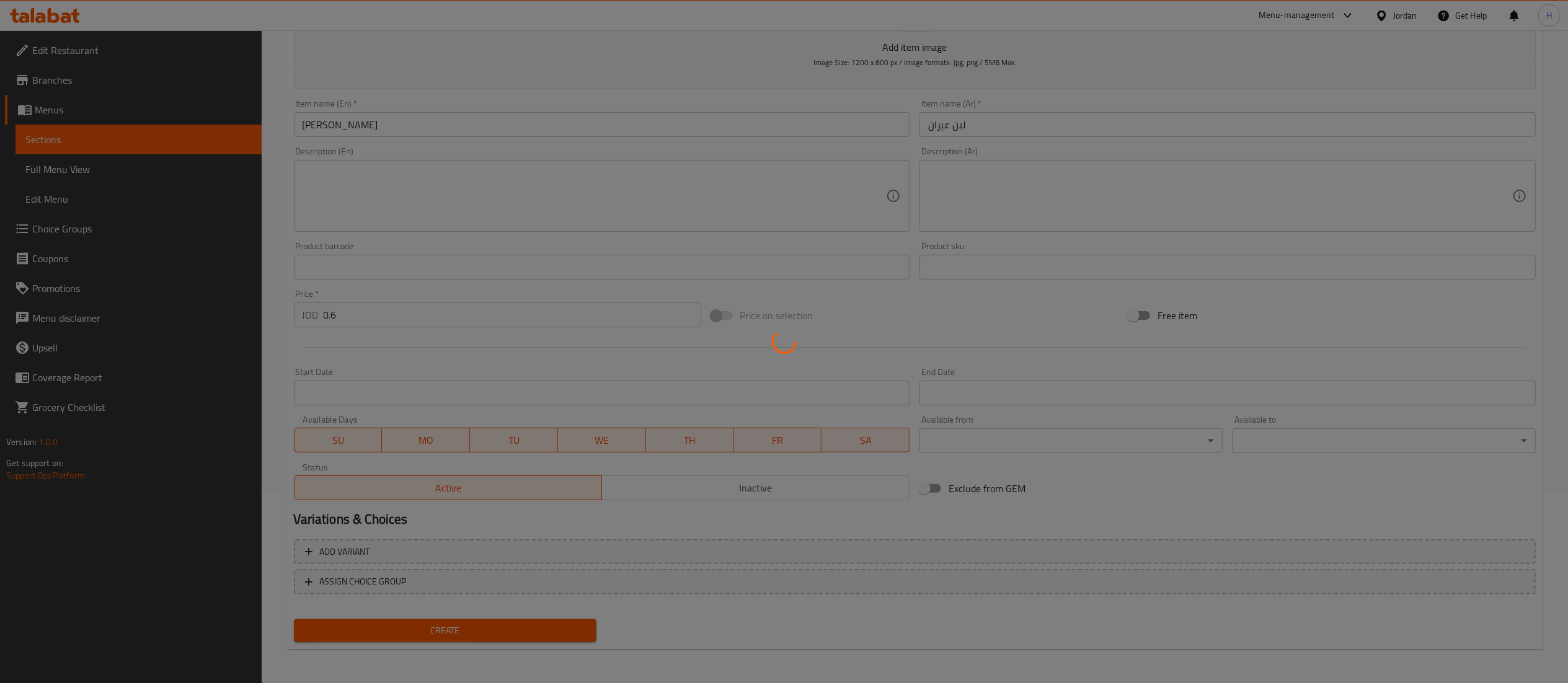
scroll to position [120, 0]
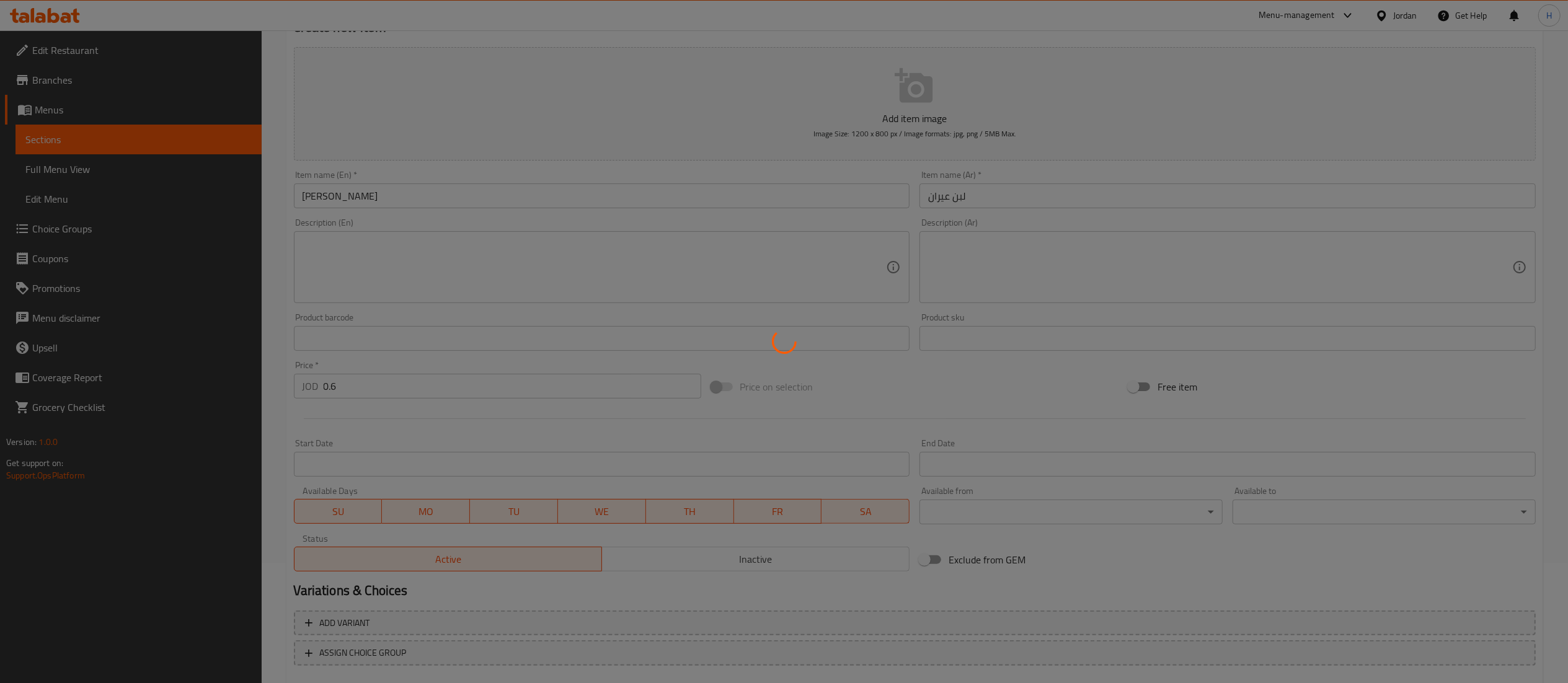
type input "0"
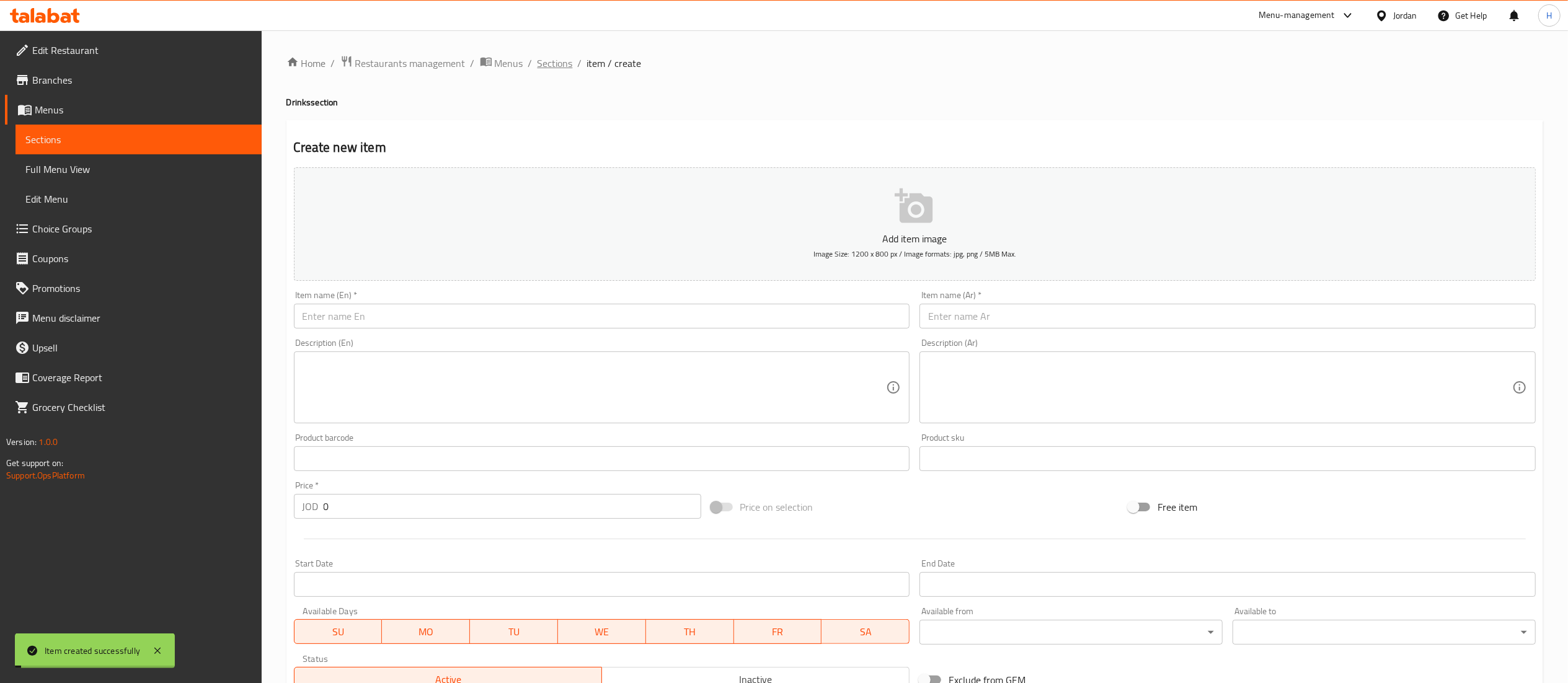
click at [547, 67] on span "Sections" at bounding box center [555, 63] width 35 height 15
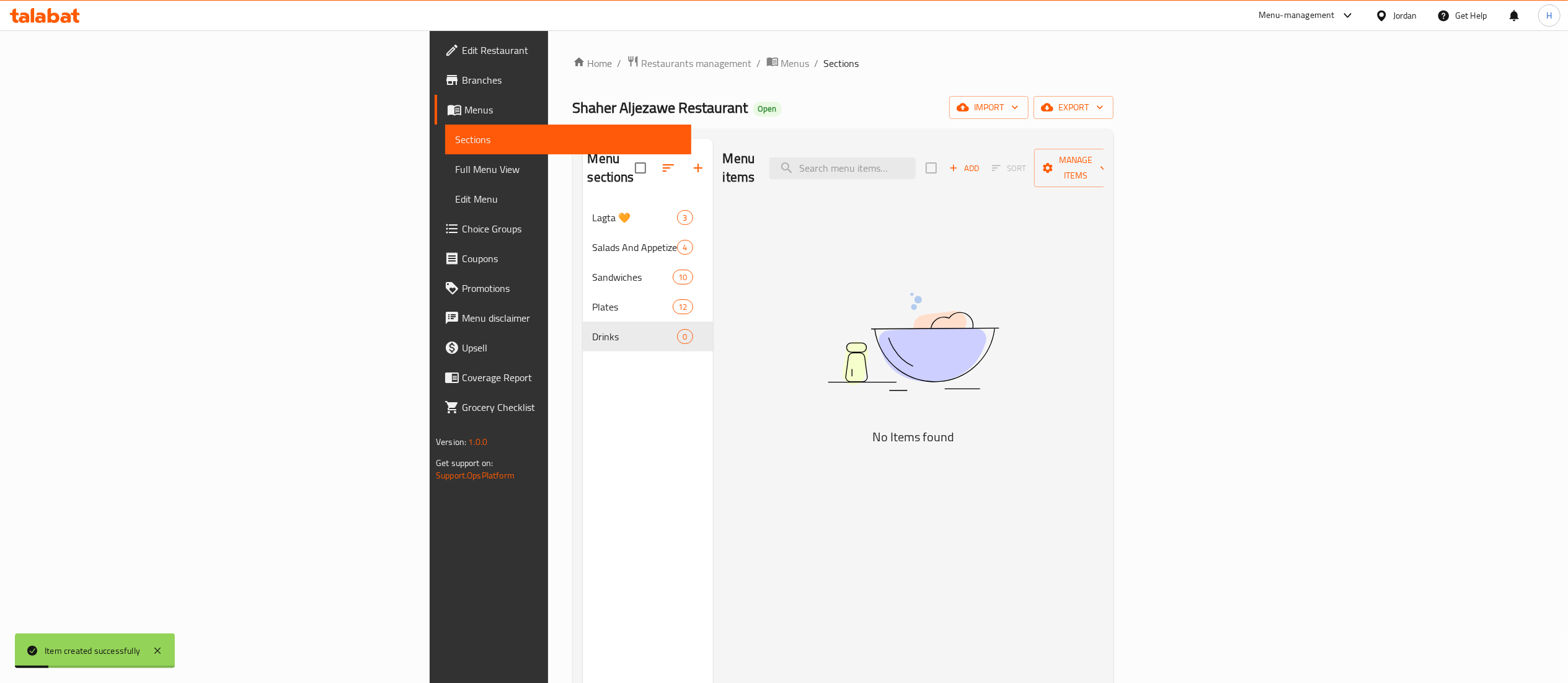
click at [583, 370] on div "Menu sections Lagta 🧡 3 Salads And Appetizers 4 Sandwiches 10 Plates 12 Drinks 0" at bounding box center [648, 480] width 130 height 683
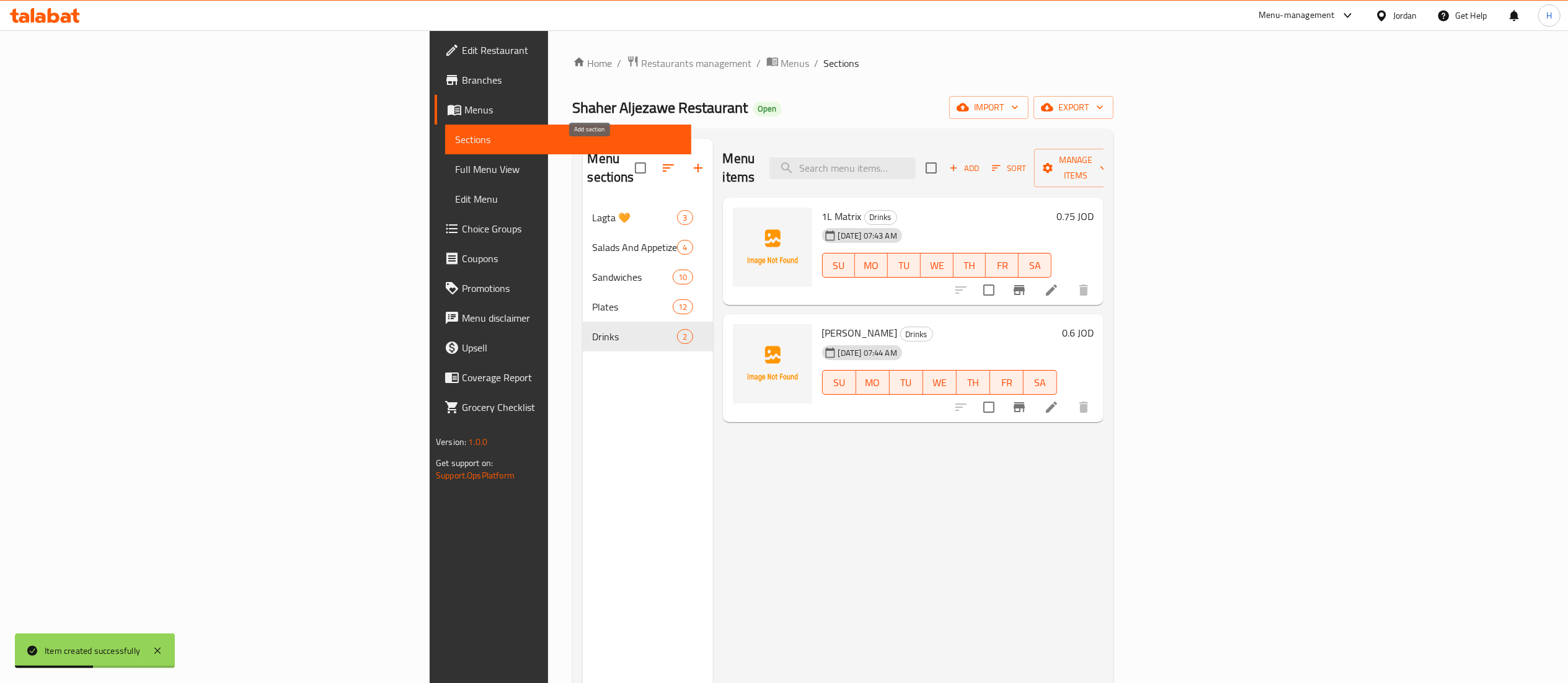
click at [694, 164] on icon "button" at bounding box center [698, 168] width 8 height 8
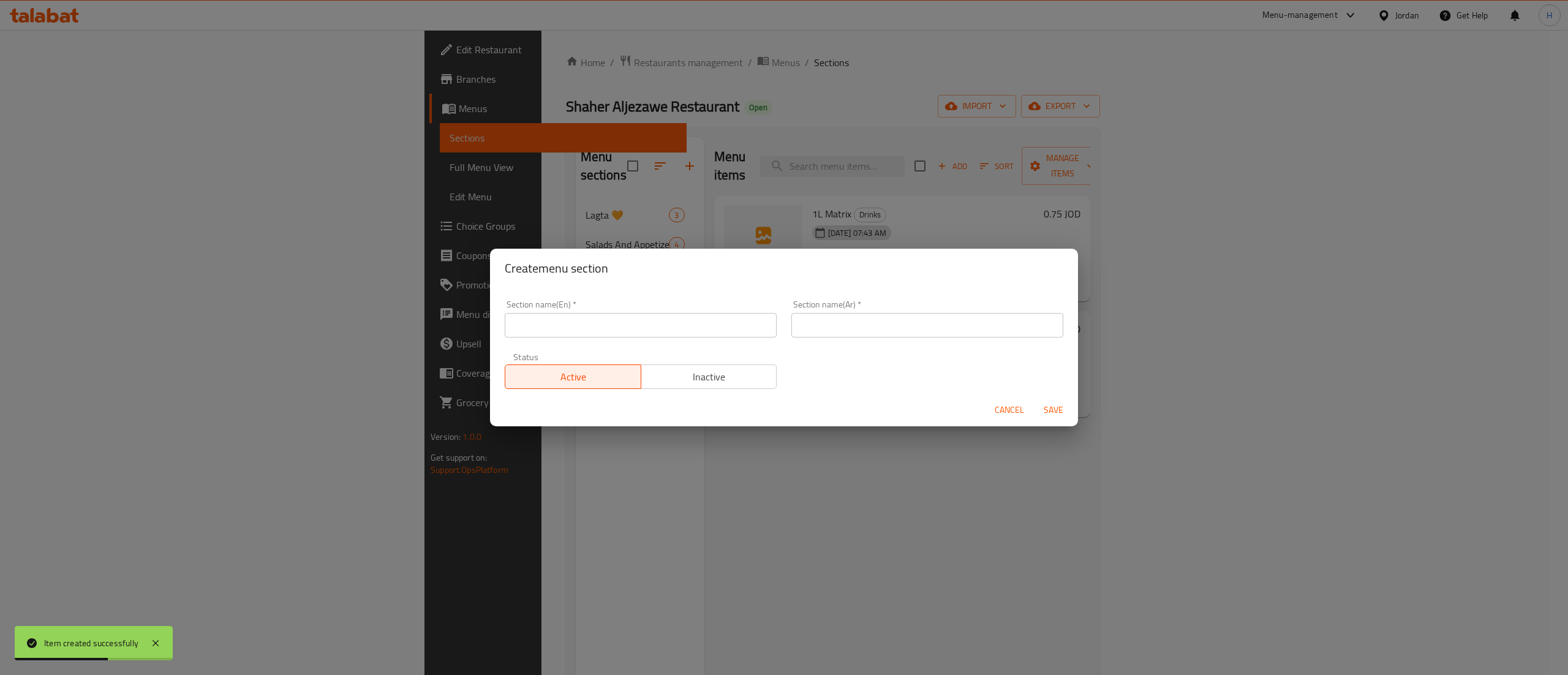
click at [640, 330] on input "text" at bounding box center [640, 325] width 272 height 24
type input "Sides"
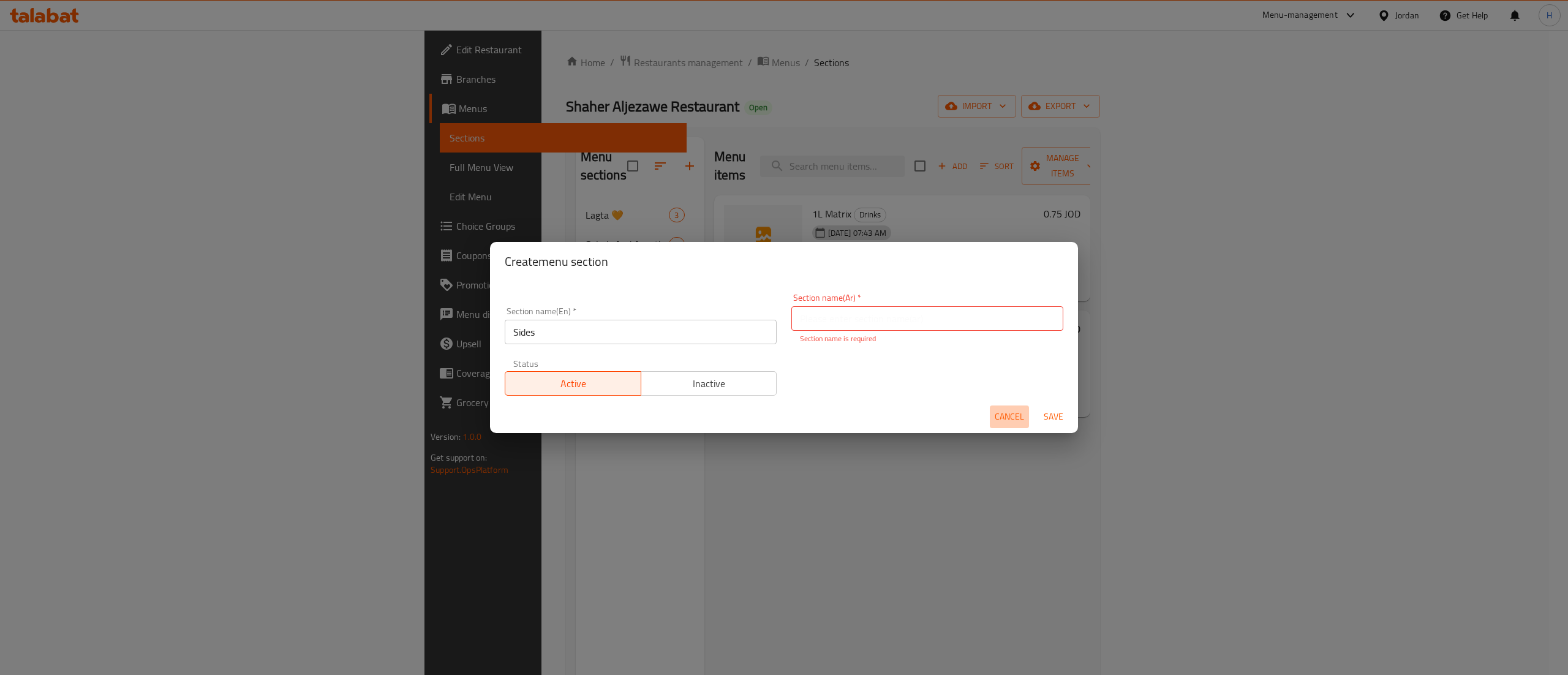
click at [1012, 423] on span "Cancel" at bounding box center [1009, 417] width 29 height 15
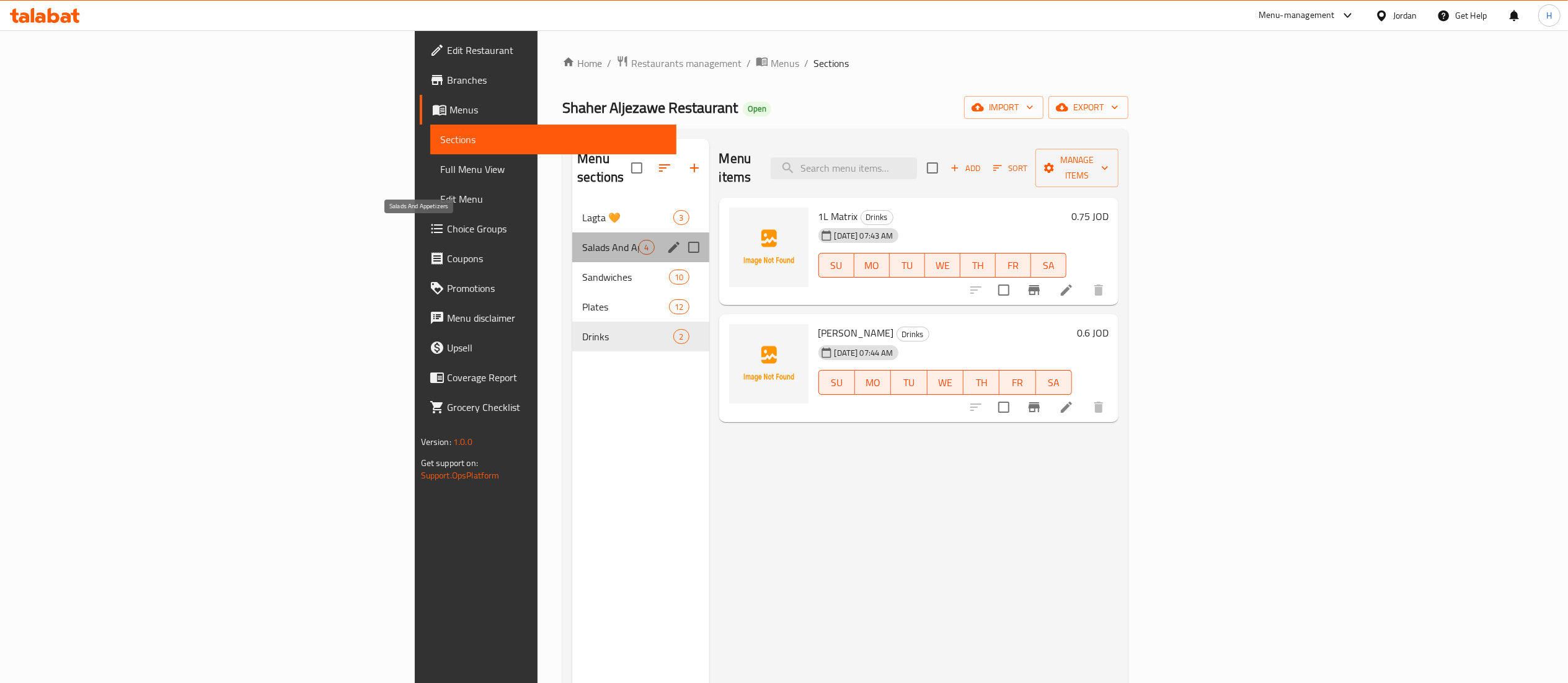
click at [582, 240] on span "Salads And Appetizers" at bounding box center [610, 247] width 56 height 15
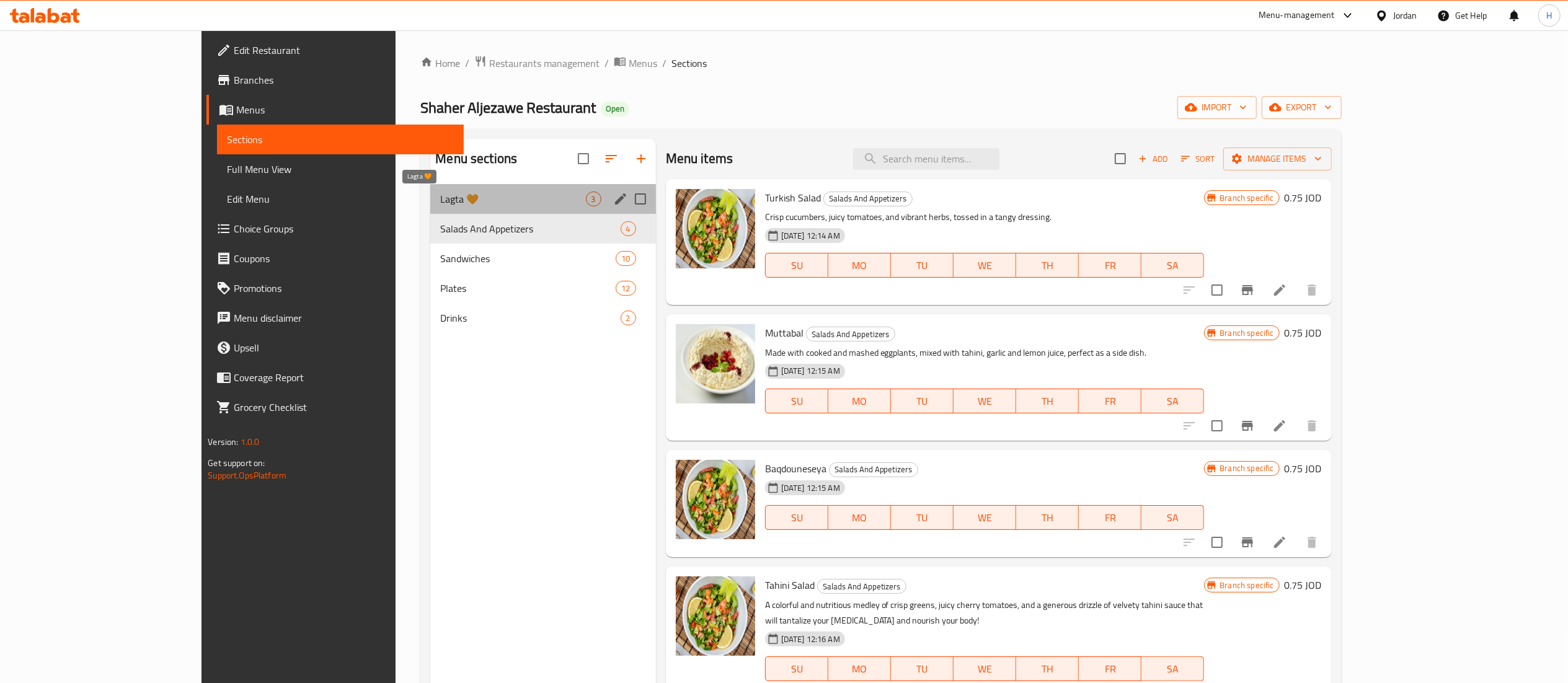
click at [440, 203] on span "Lagta 🧡" at bounding box center [512, 199] width 145 height 15
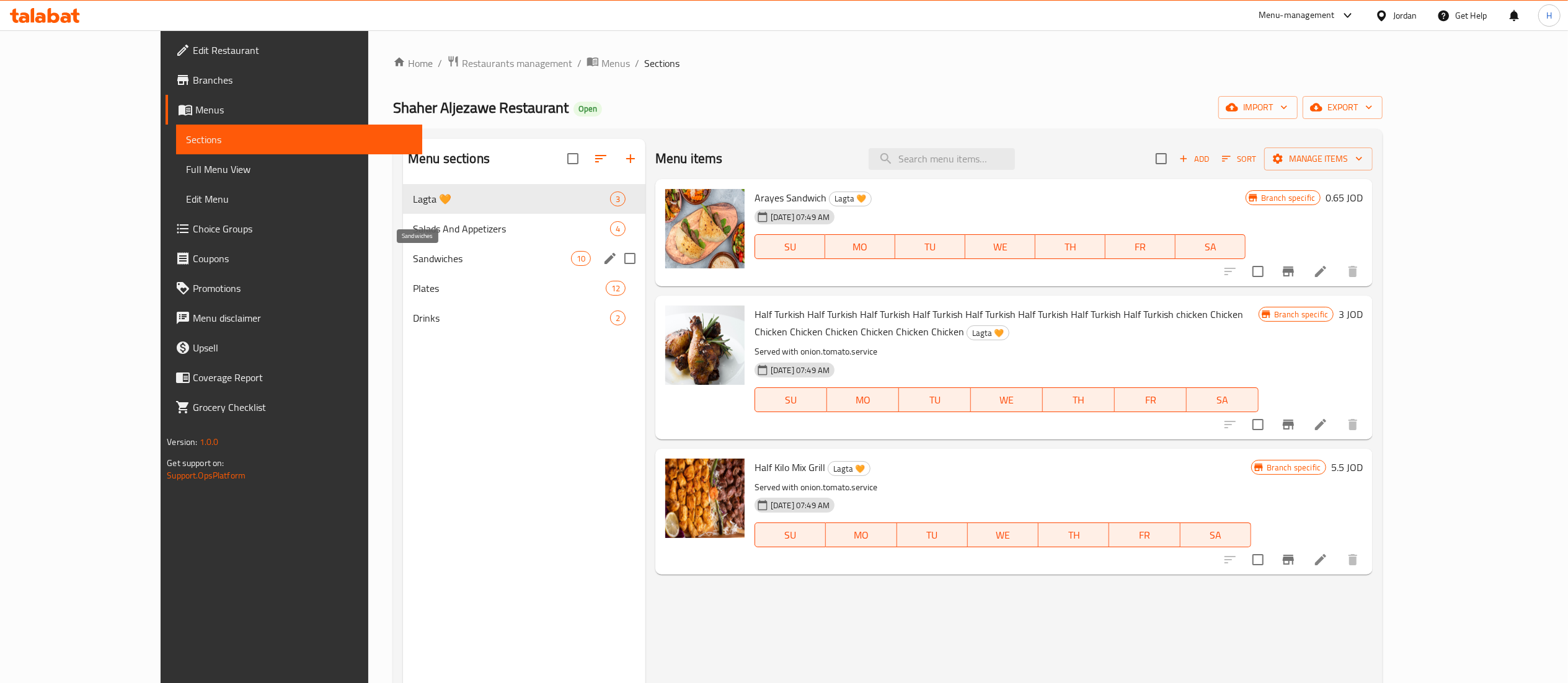
click at [413, 262] on span "Sandwiches" at bounding box center [491, 258] width 158 height 15
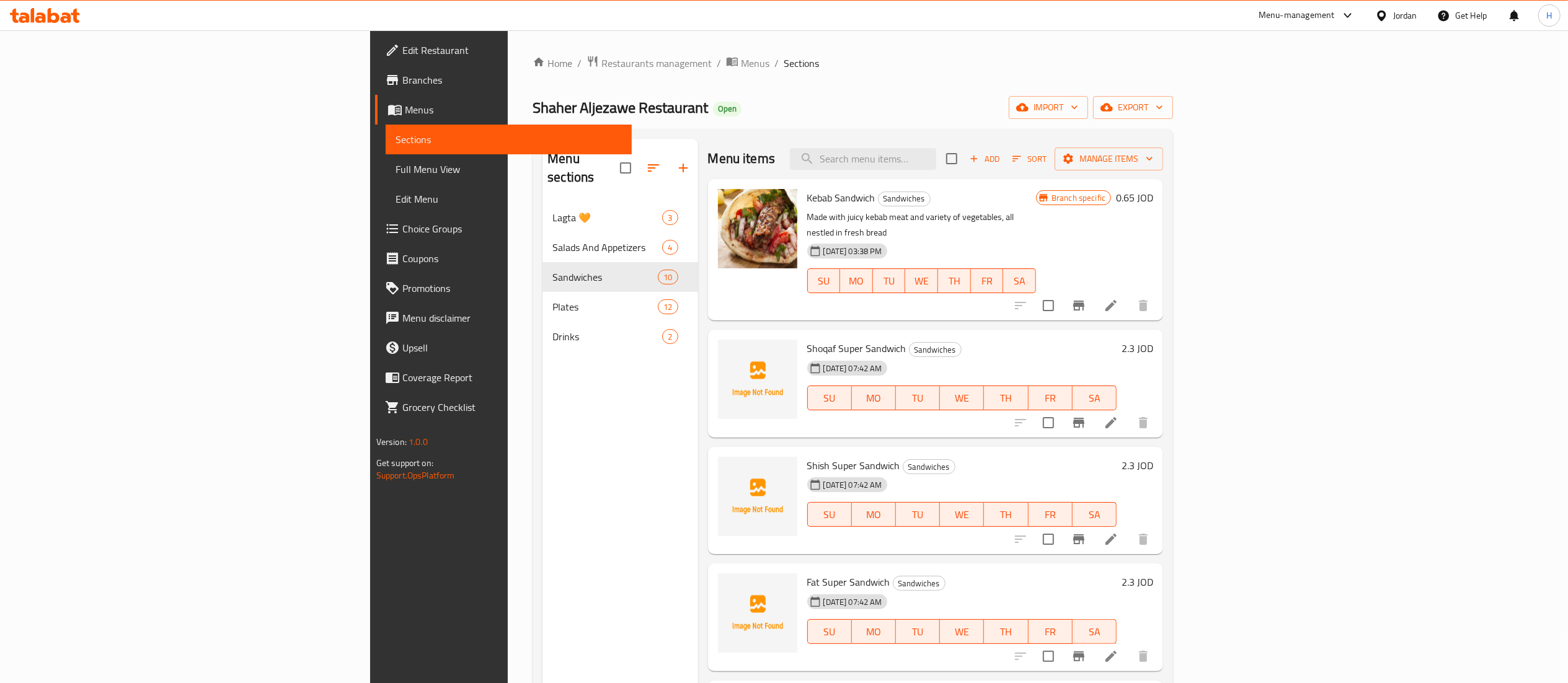
click at [676, 166] on icon "button" at bounding box center [683, 168] width 15 height 15
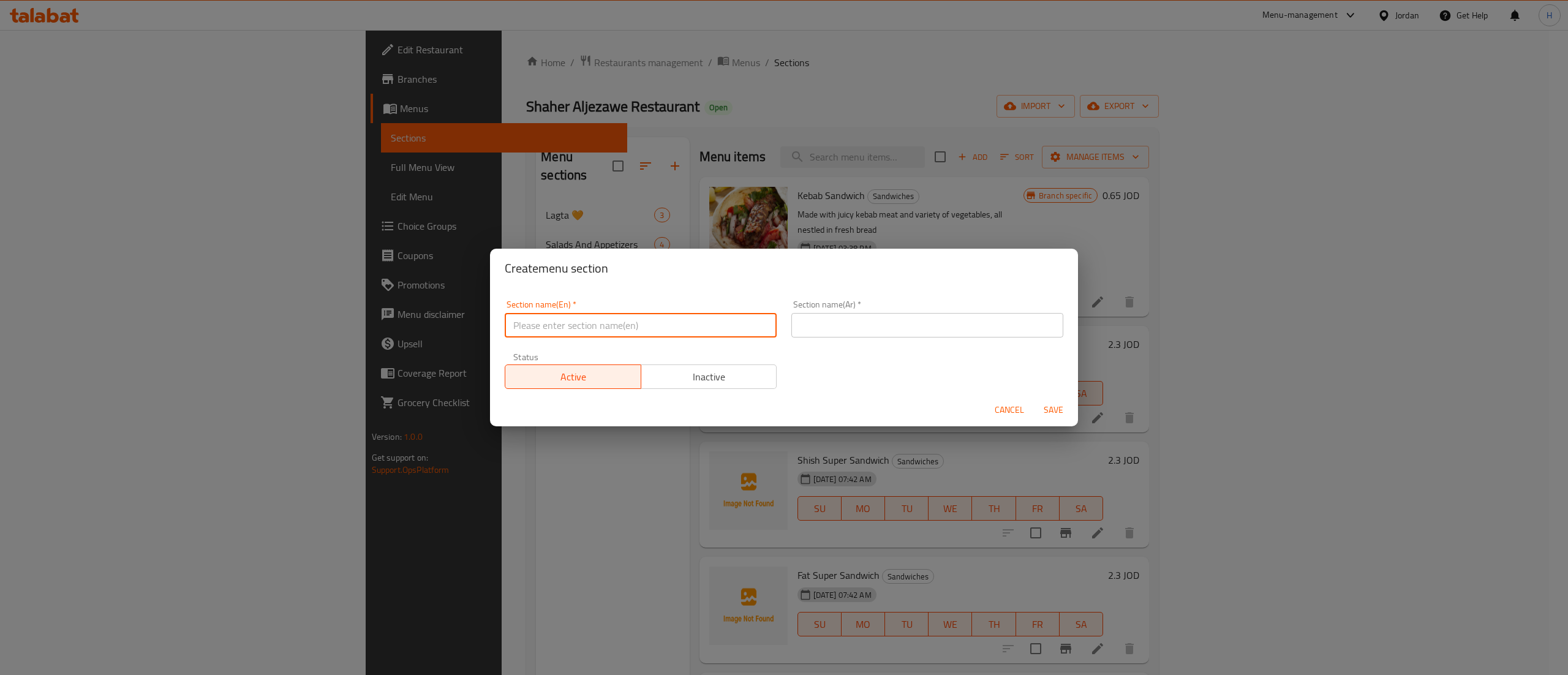
click at [564, 337] on input "text" at bounding box center [640, 325] width 272 height 24
type input "ص"
type input "S"
type input "Extras"
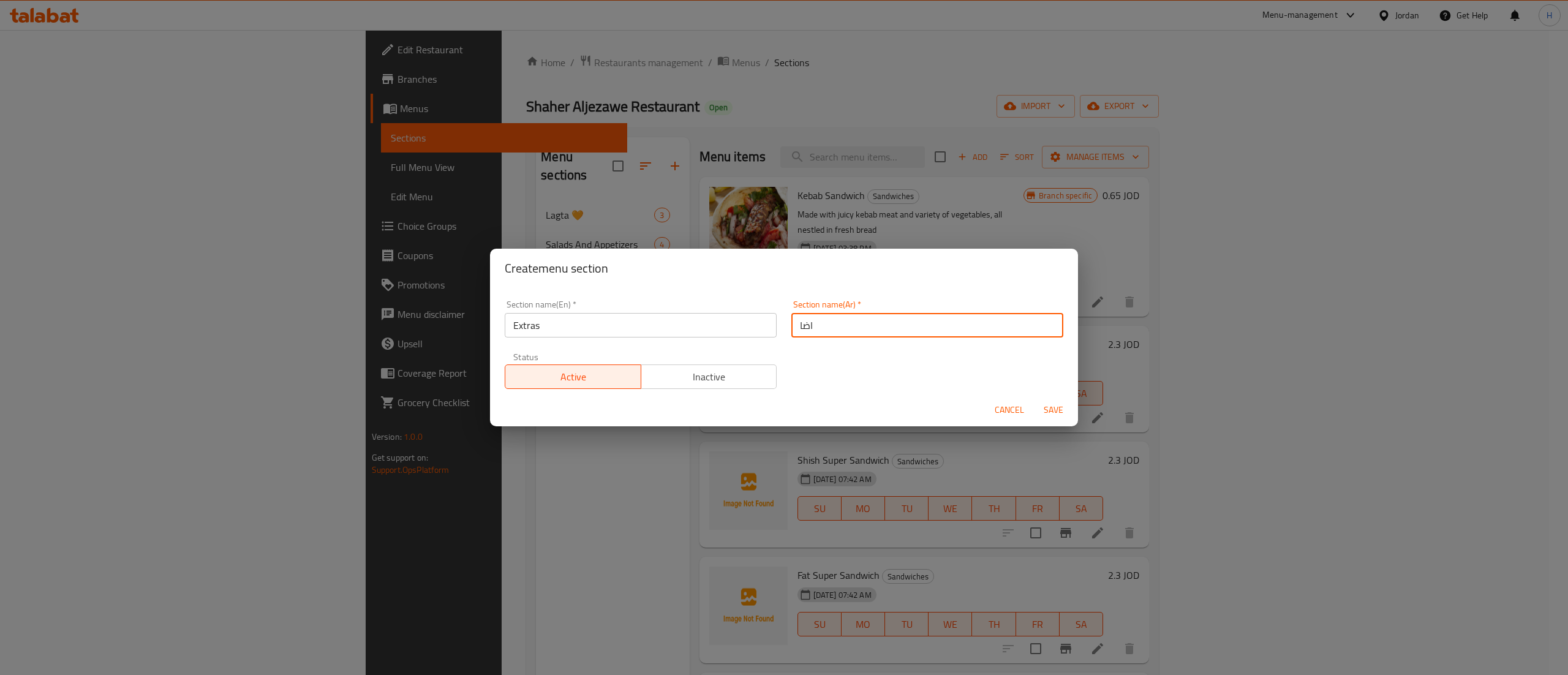
type input "اضافات"
click at [1034, 399] on button "Save" at bounding box center [1054, 410] width 40 height 23
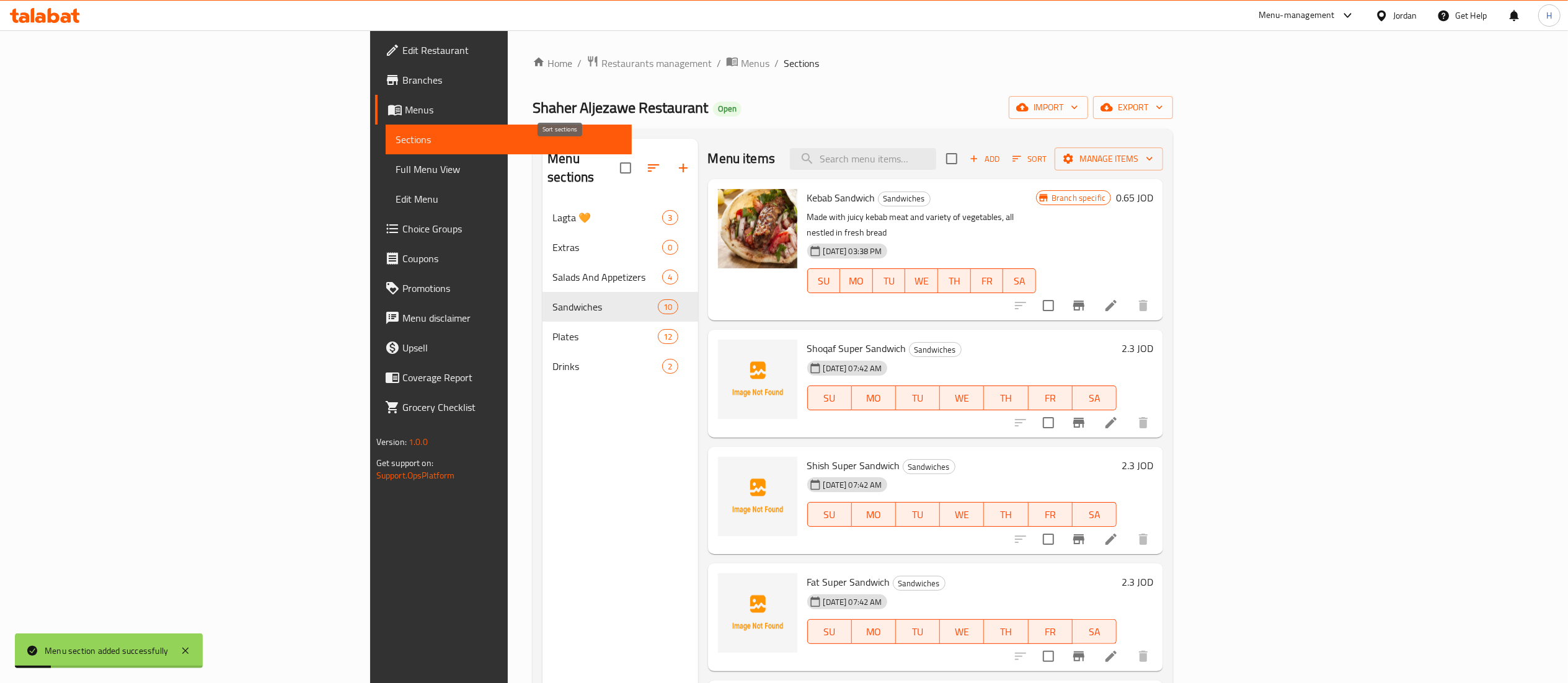
click at [646, 161] on icon "button" at bounding box center [653, 168] width 15 height 15
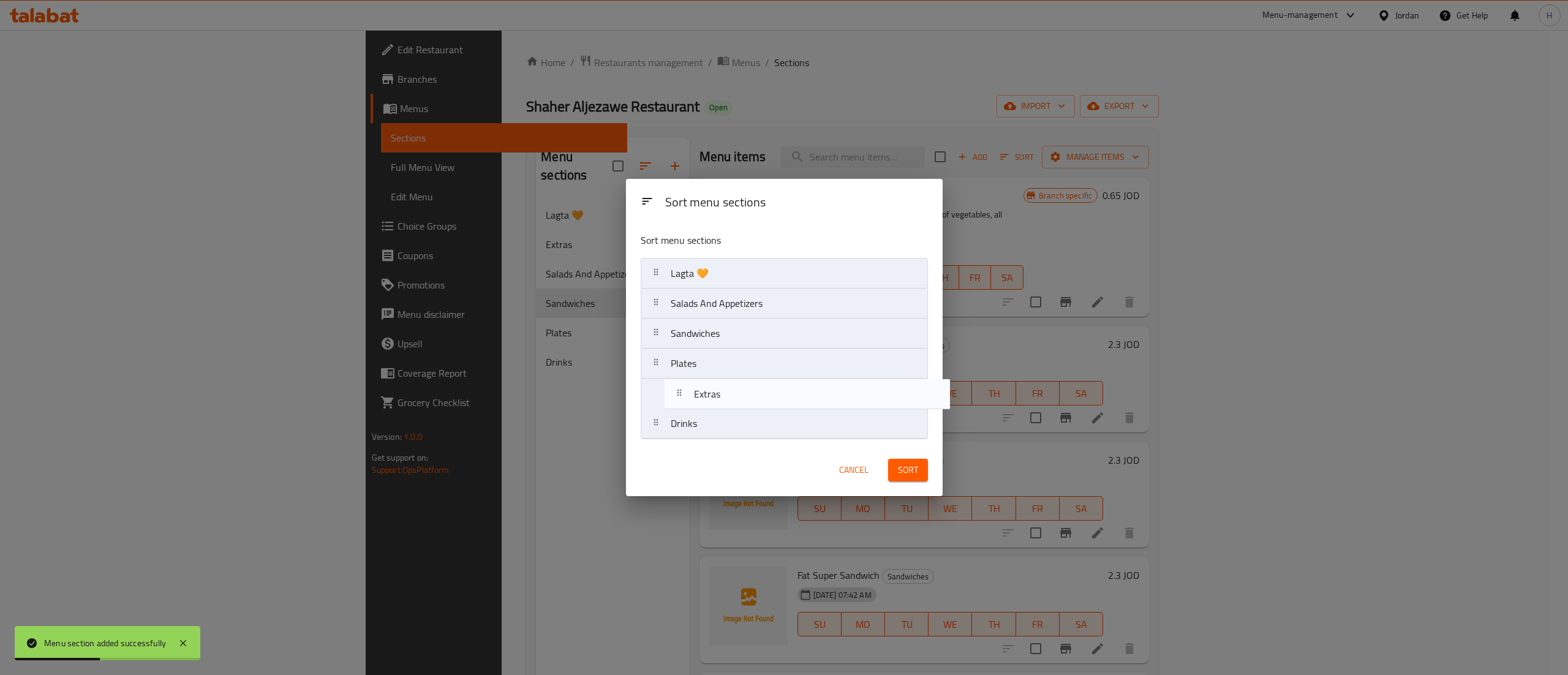
drag, startPoint x: 688, startPoint y: 314, endPoint x: 712, endPoint y: 413, distance: 101.9
click at [712, 413] on nav "Lagta 🧡 Extras Salads And Appetizers Sandwiches Plates Drinks" at bounding box center [784, 349] width 287 height 182
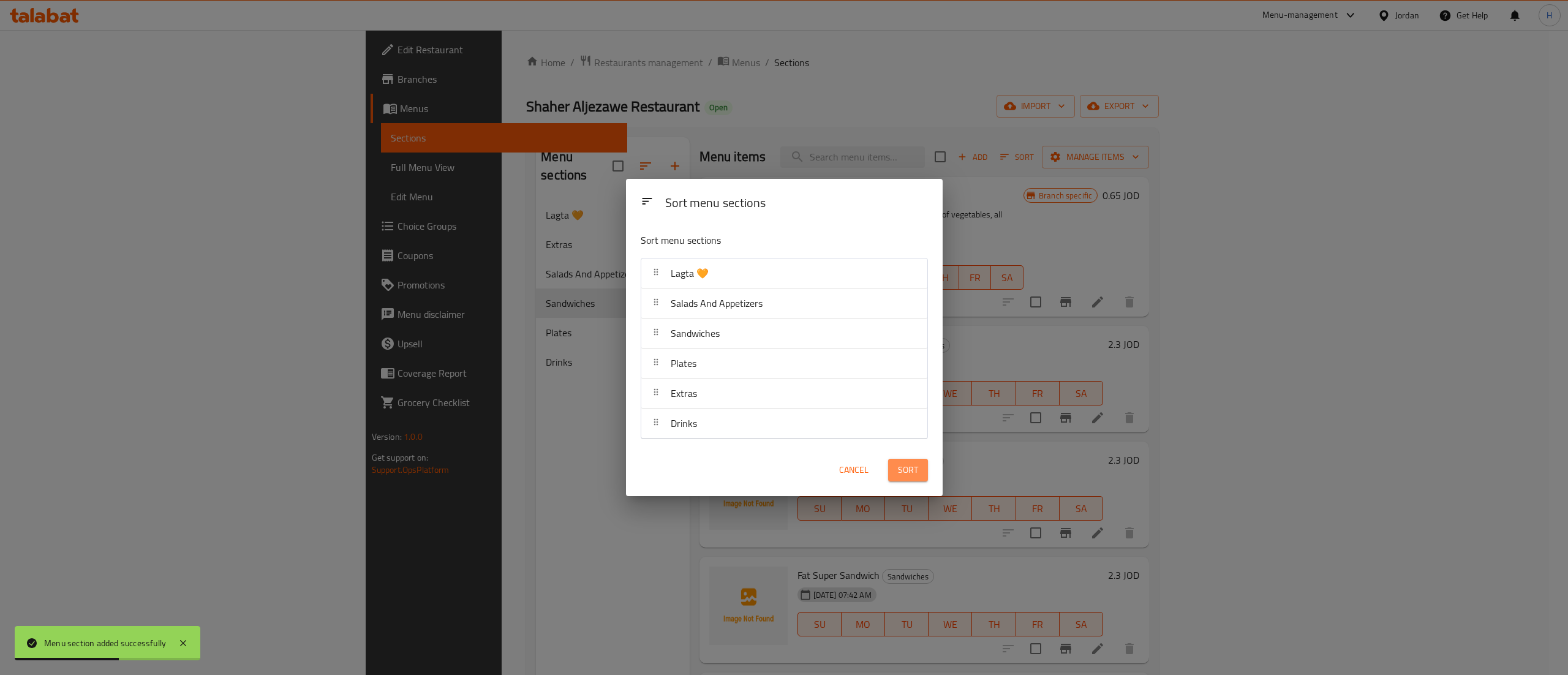
click at [926, 477] on button "Sort" at bounding box center [908, 470] width 40 height 23
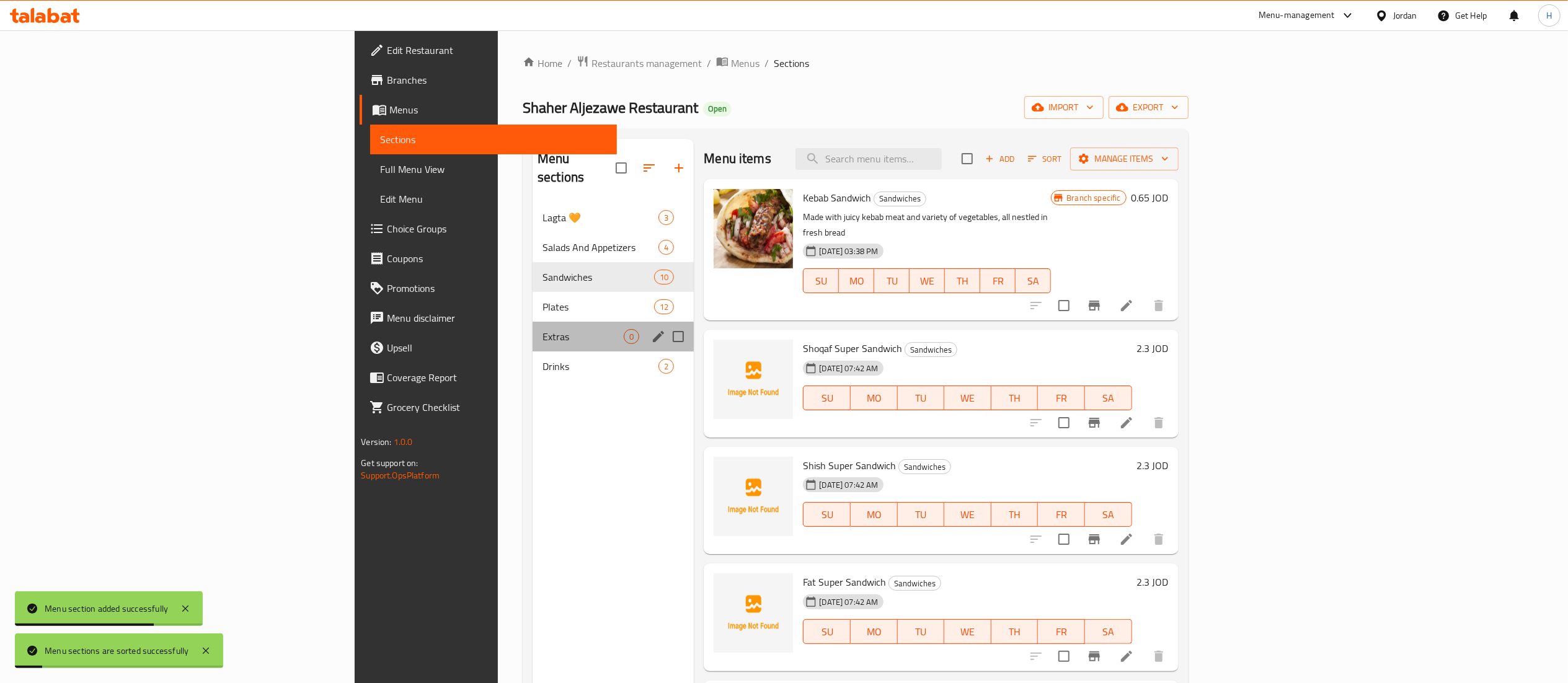
click at [533, 322] on div "Extras 0" at bounding box center [613, 337] width 161 height 30
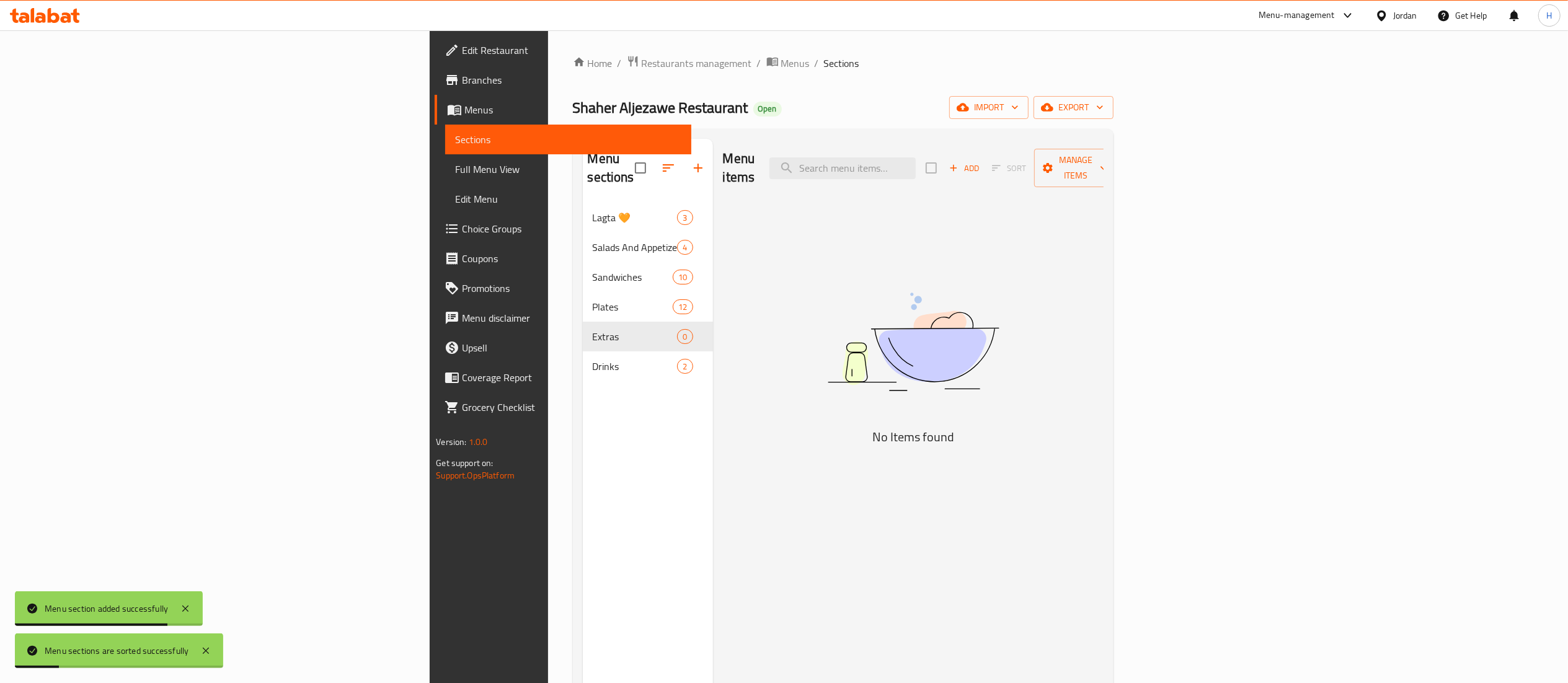
click at [981, 161] on span "Add" at bounding box center [964, 168] width 34 height 14
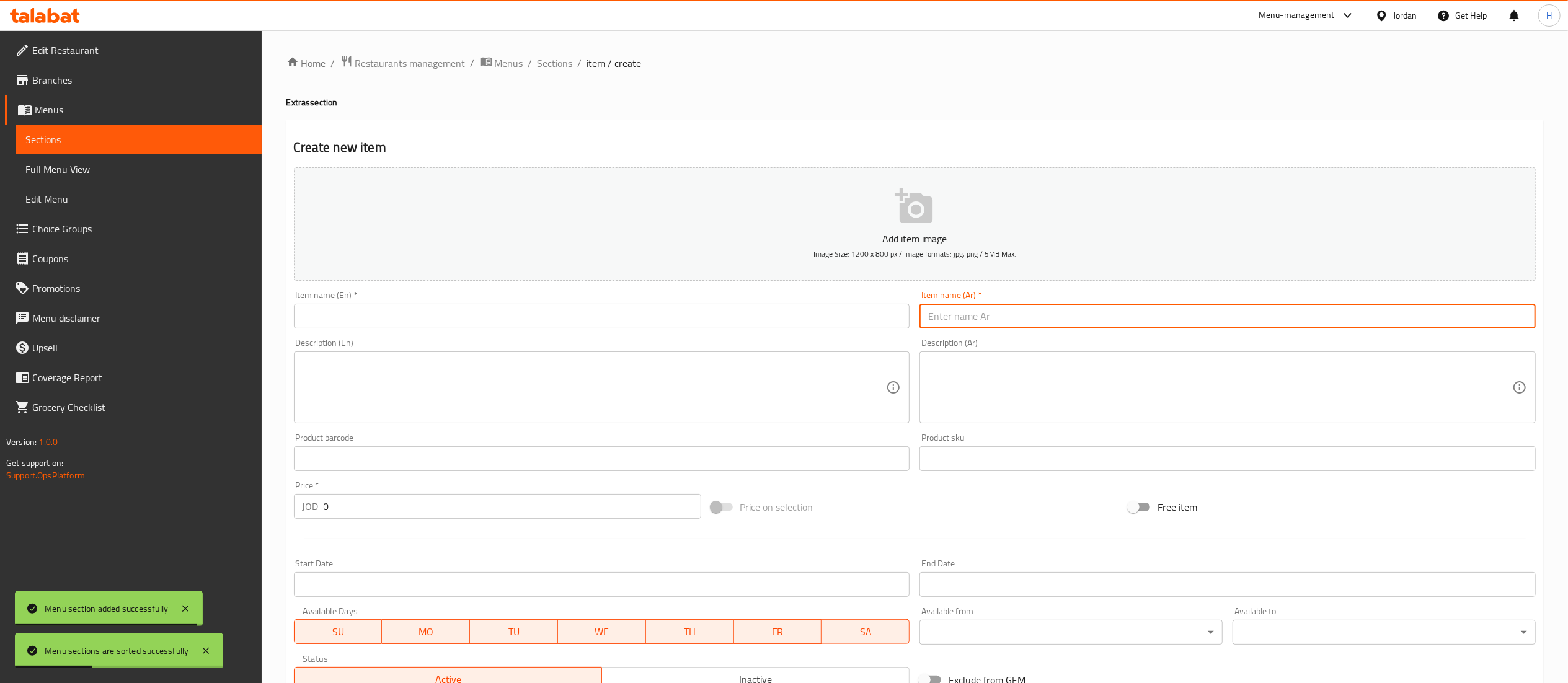
click at [1018, 317] on input "text" at bounding box center [1227, 316] width 616 height 25
paste input "مثومة"
type input "مثومة"
click at [856, 317] on input "text" at bounding box center [602, 316] width 616 height 25
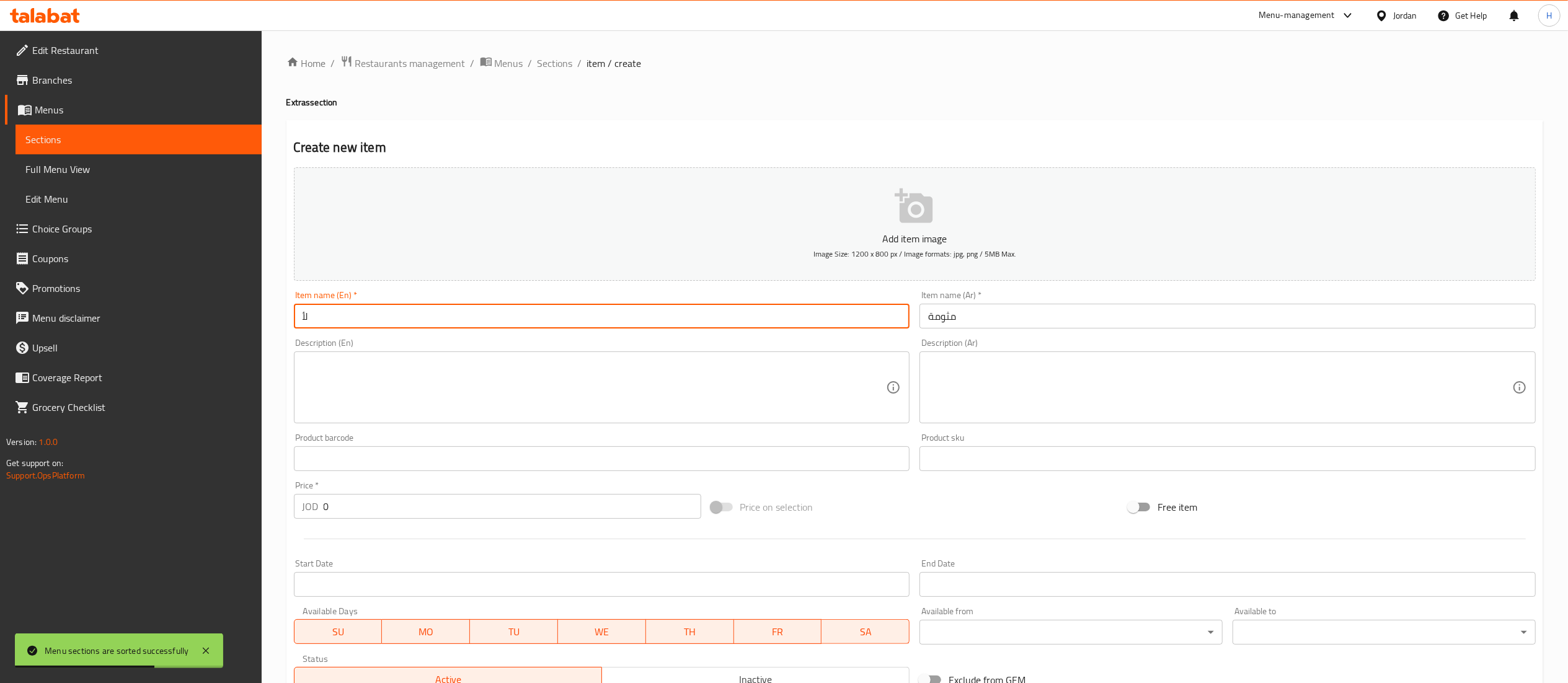
type input "ل"
type input "Garlic Sauce"
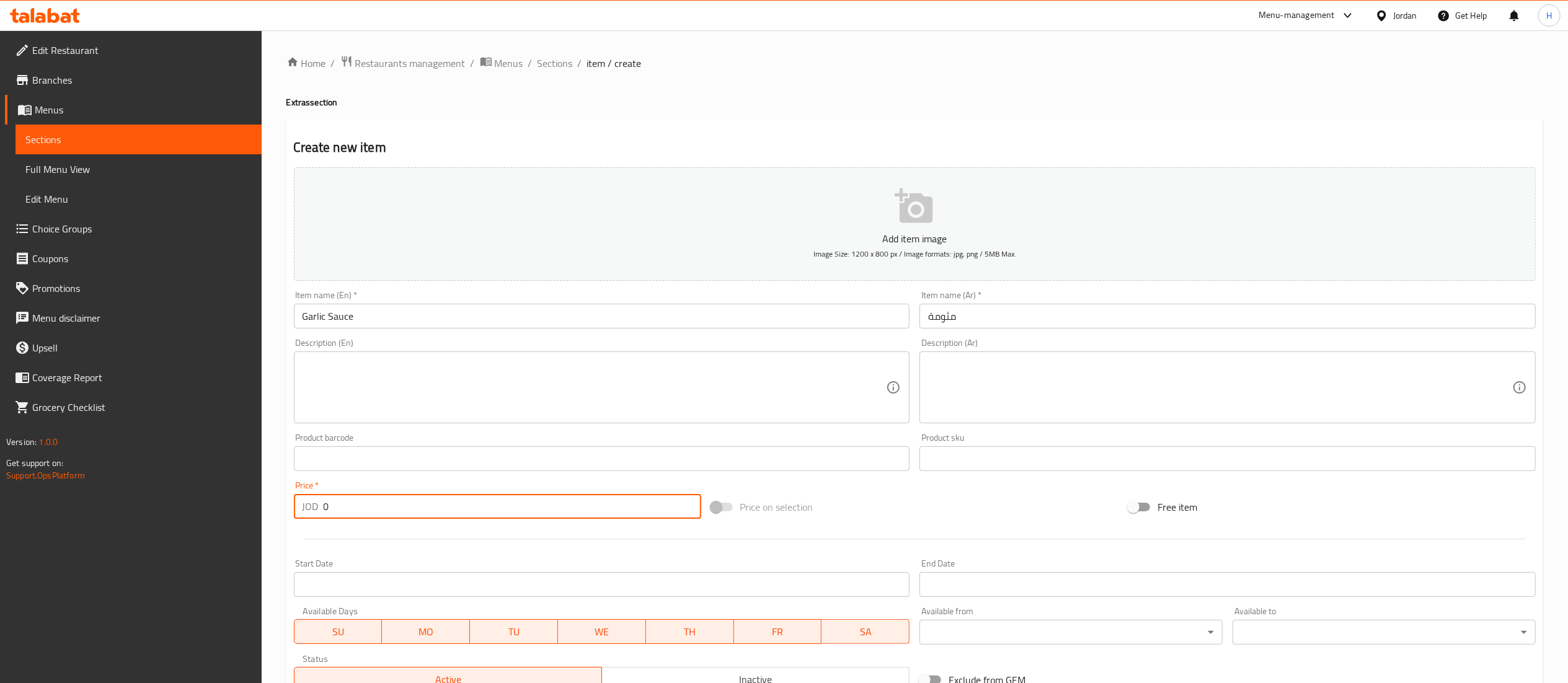
click at [351, 504] on input "0" at bounding box center [512, 506] width 377 height 25
type input "0.35"
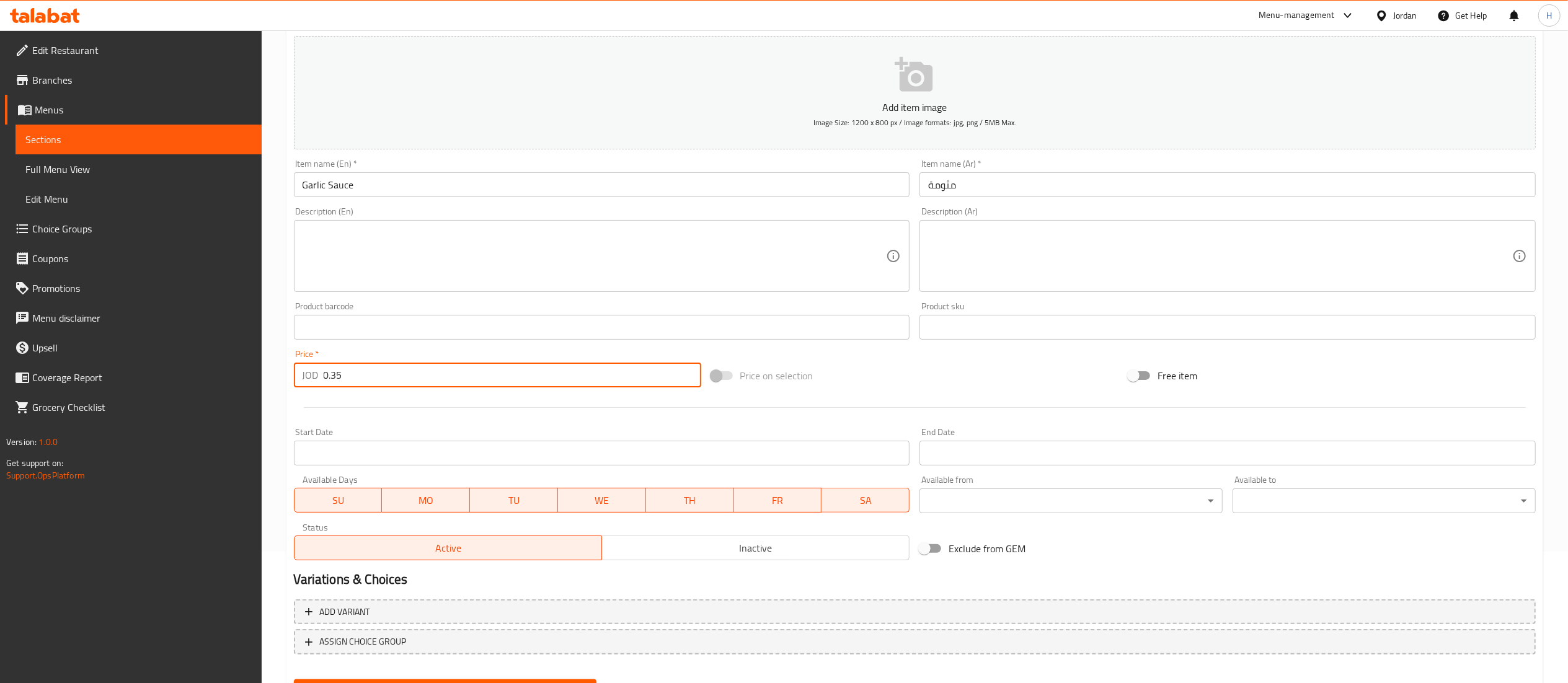
scroll to position [192, 0]
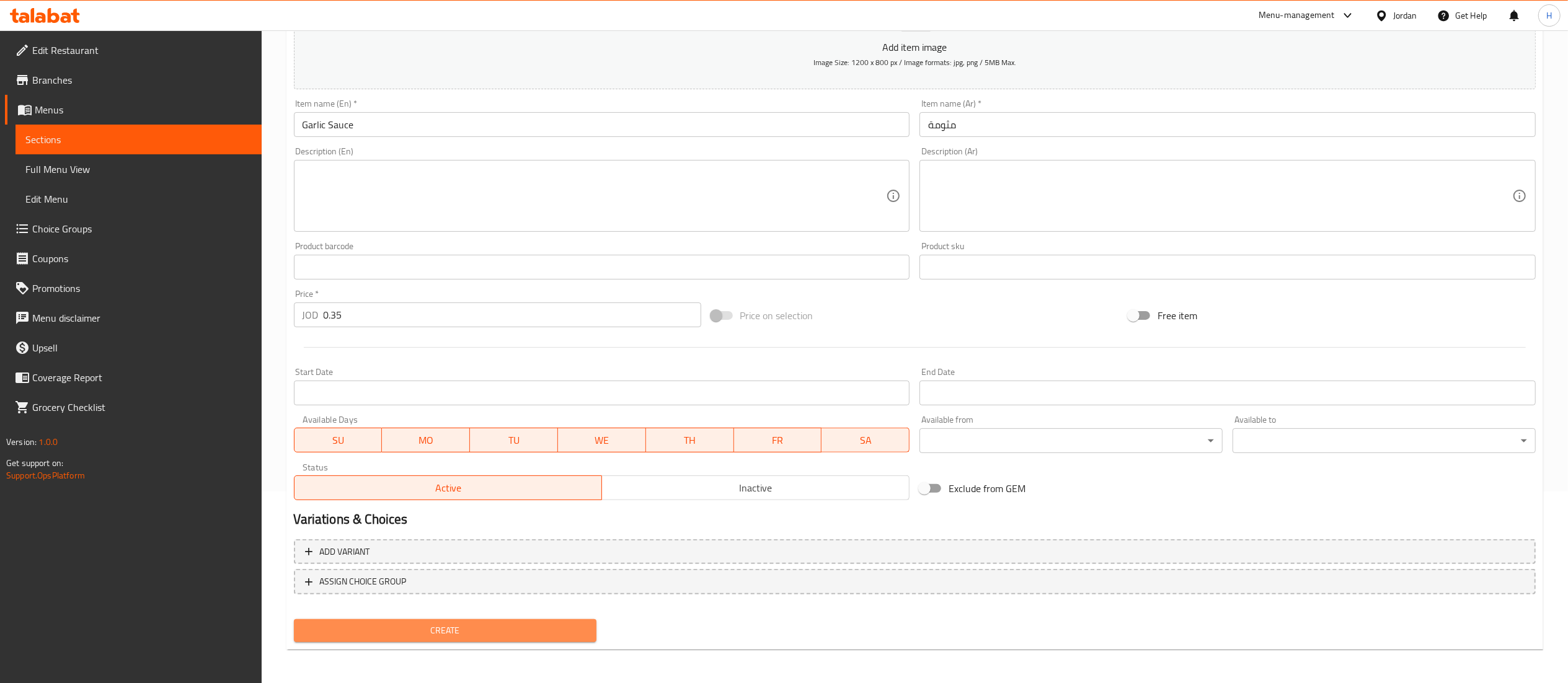
click at [466, 623] on span "Create" at bounding box center [445, 631] width 283 height 15
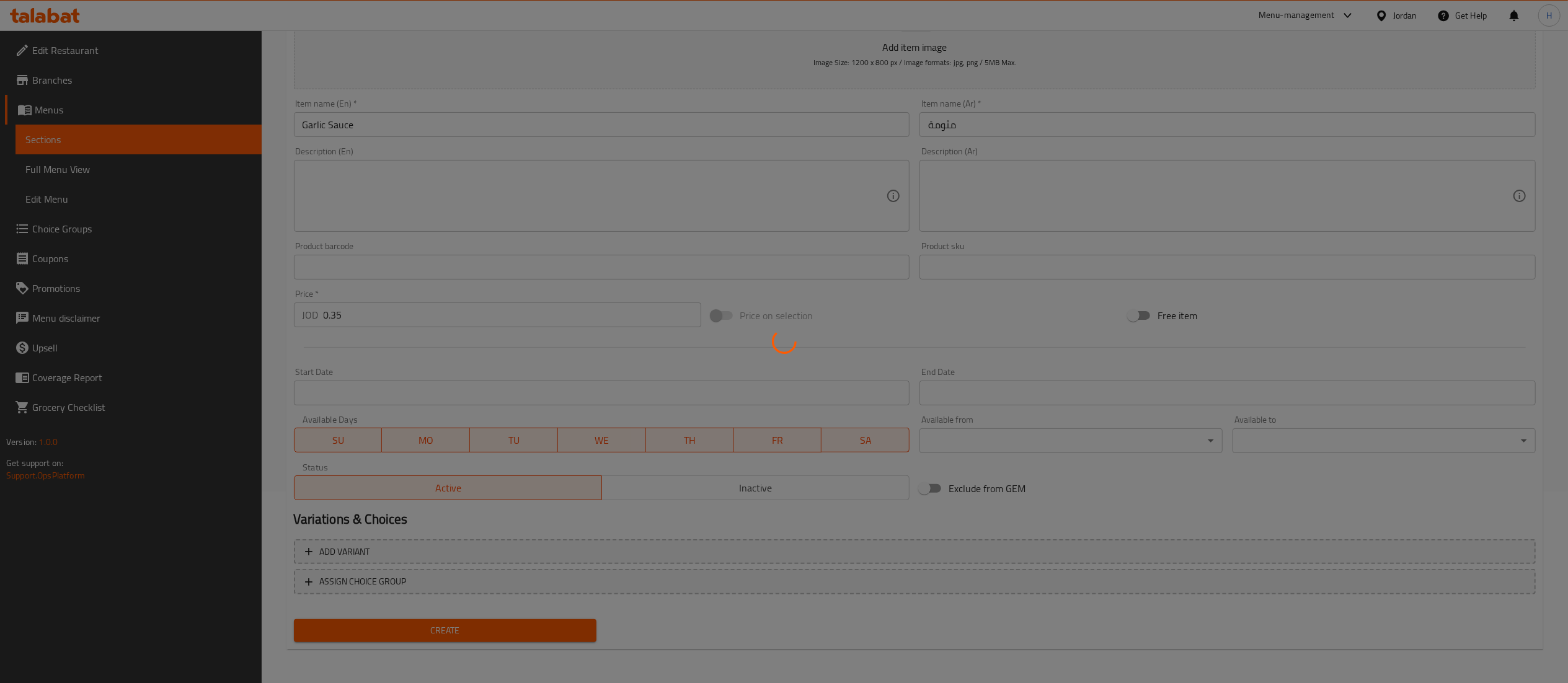
type input "0"
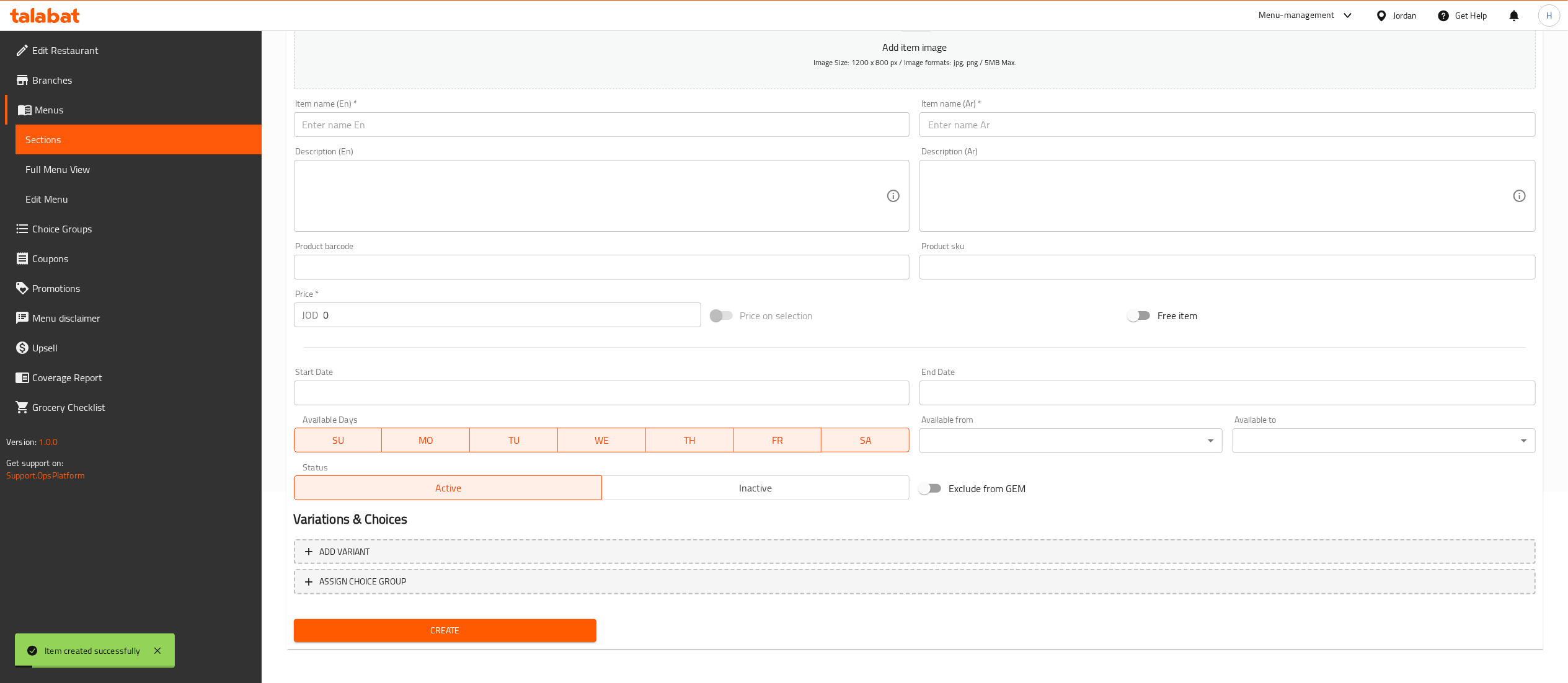
click at [964, 108] on div "Item name (Ar)   * Item name (Ar) *" at bounding box center [1227, 118] width 616 height 38
drag, startPoint x: 946, startPoint y: 128, endPoint x: 919, endPoint y: 141, distance: 30.0
click at [946, 128] on input "text" at bounding box center [1227, 124] width 616 height 25
paste input "صوص طحينة"
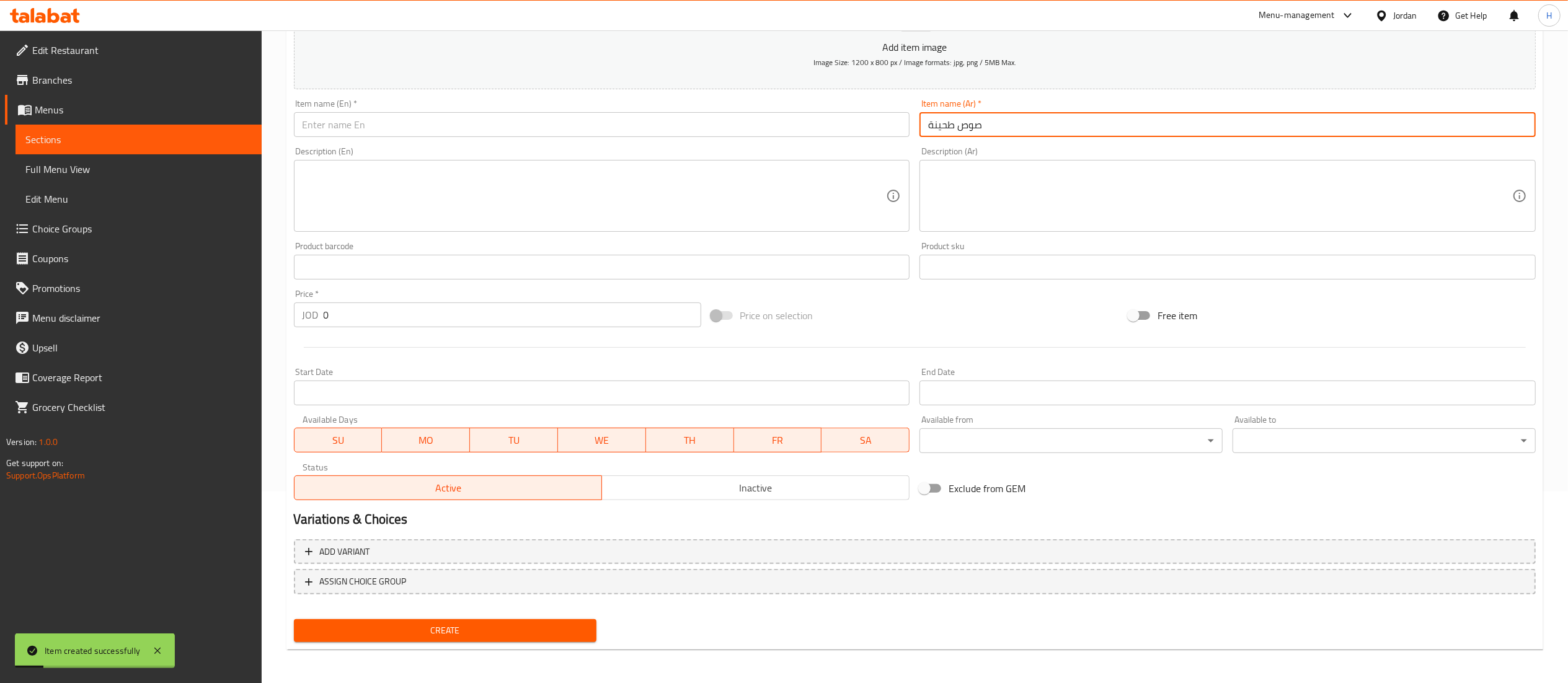
type input "صوص طحينة"
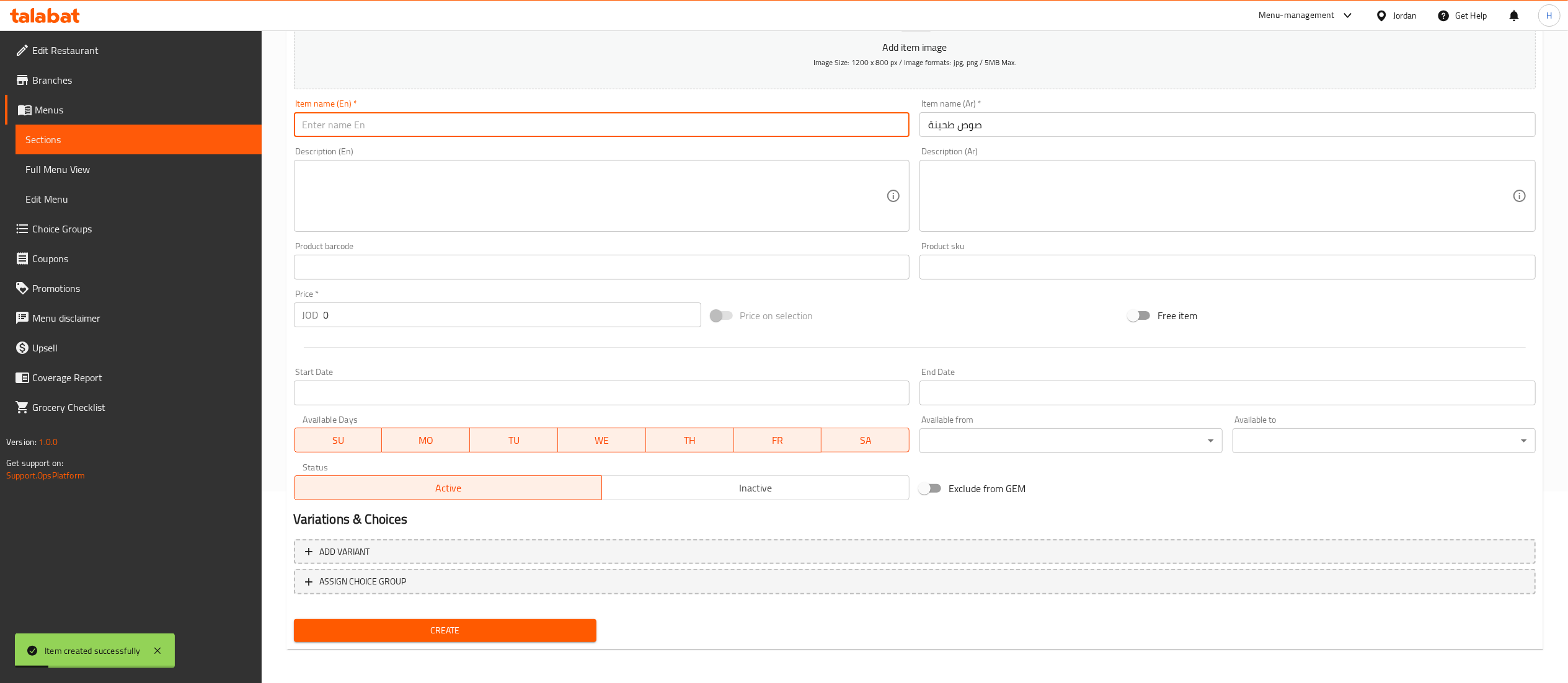
click at [577, 121] on input "text" at bounding box center [602, 124] width 616 height 25
type input "Tahini Sauce"
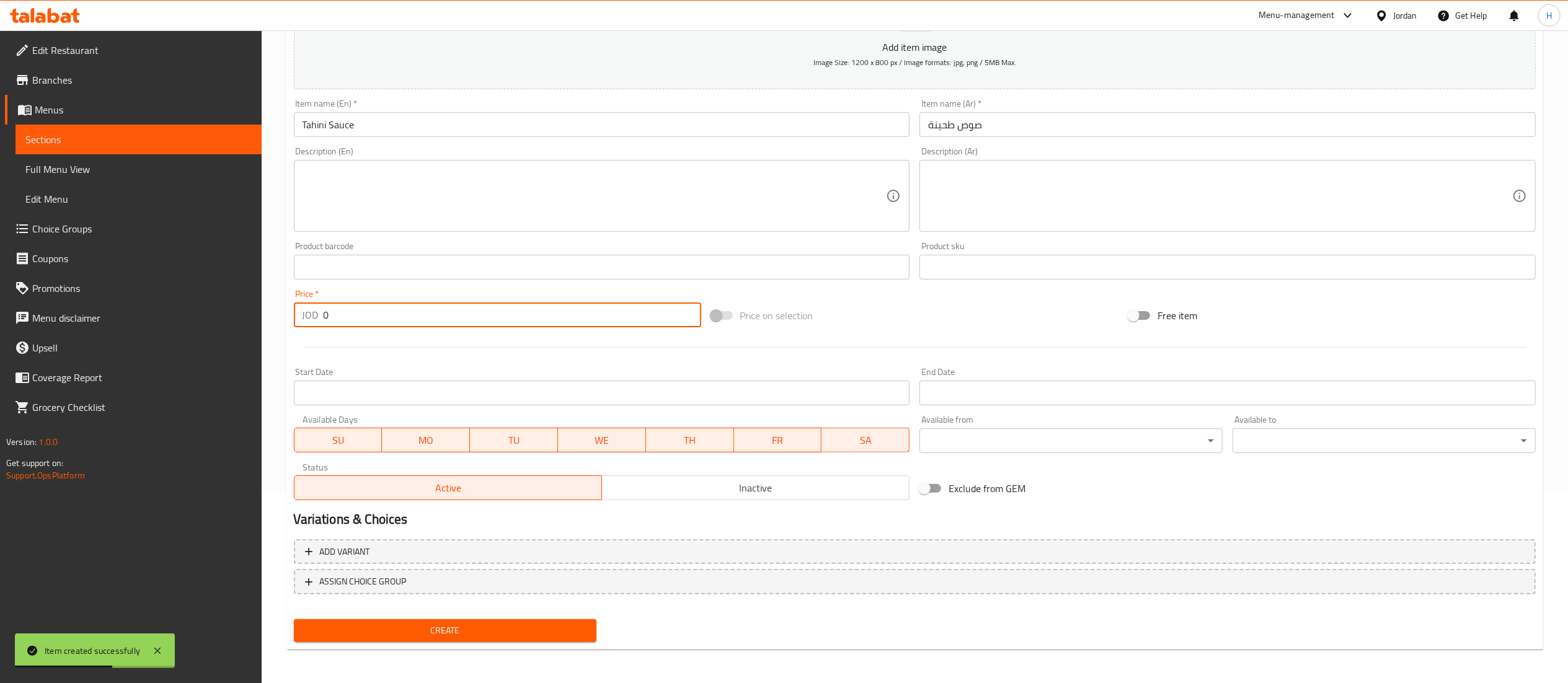
drag, startPoint x: 328, startPoint y: 322, endPoint x: 296, endPoint y: 309, distance: 34.5
click at [296, 309] on div "JOD 0 Price *" at bounding box center [498, 315] width 408 height 25
type input "0.6"
click at [482, 633] on span "Create" at bounding box center [445, 631] width 283 height 15
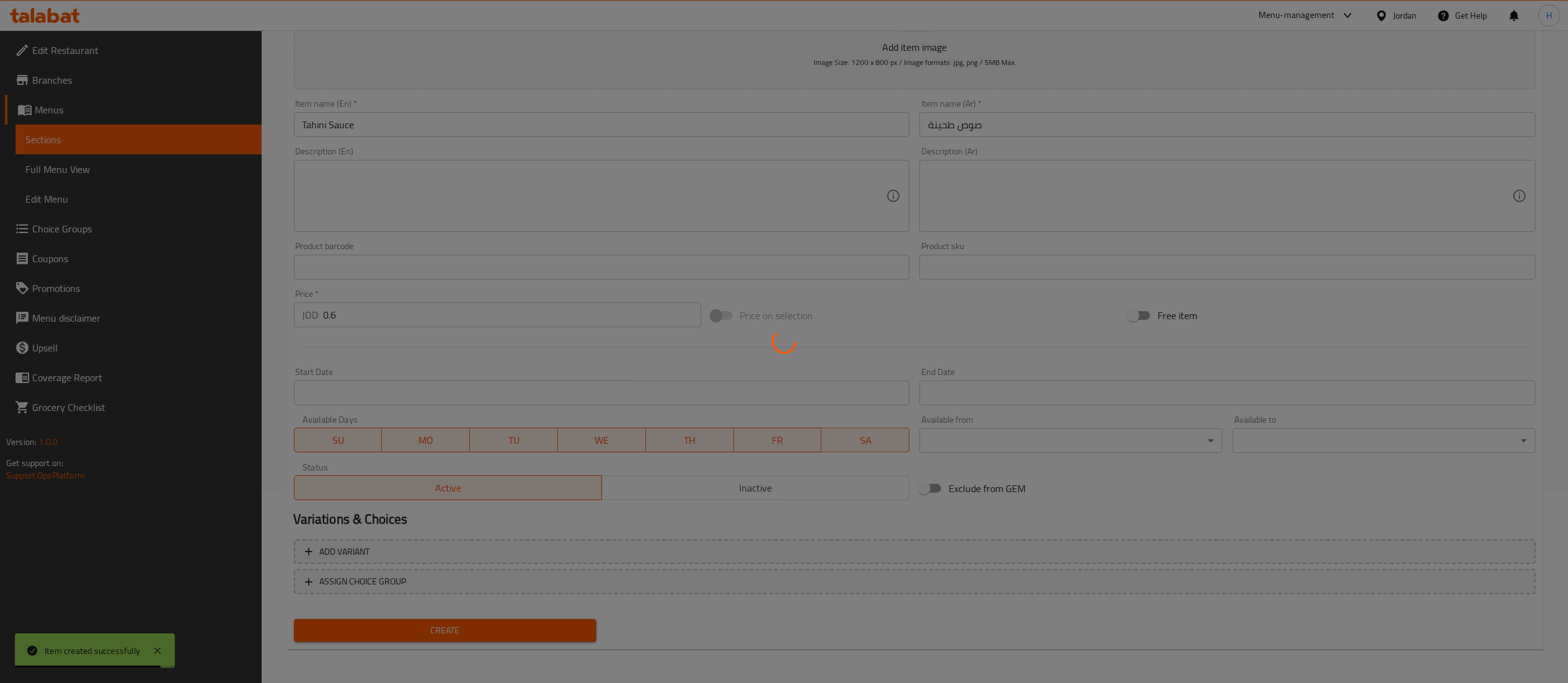
type input "0"
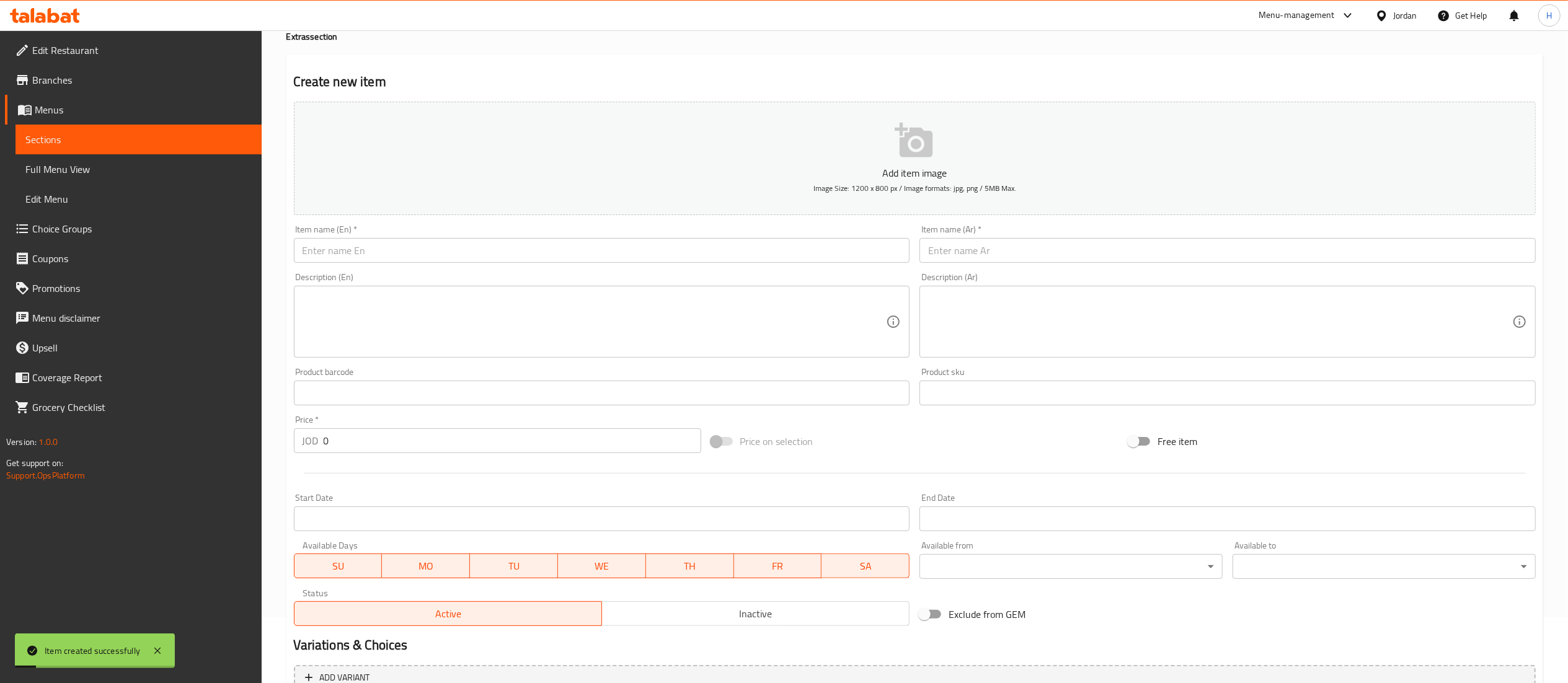
scroll to position [0, 0]
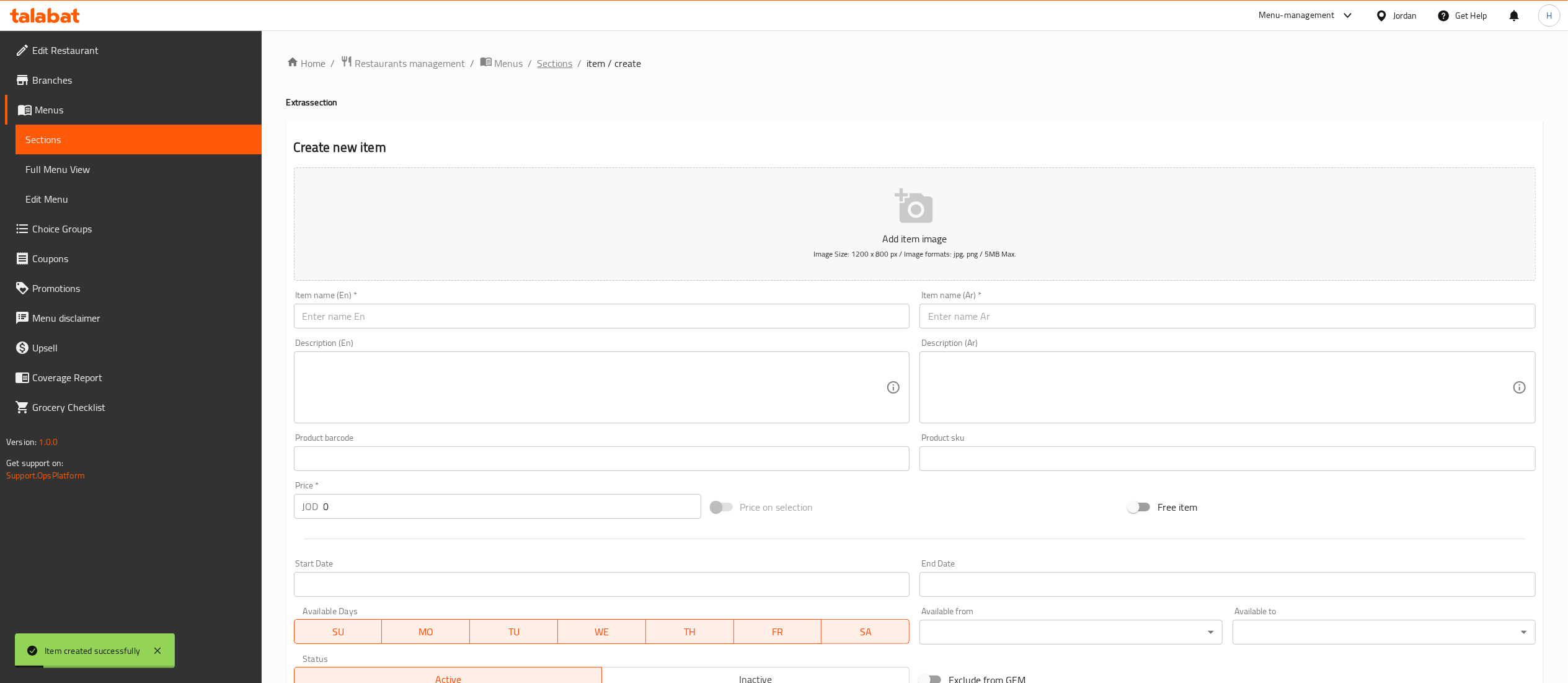
click at [555, 57] on span "Sections" at bounding box center [555, 63] width 35 height 15
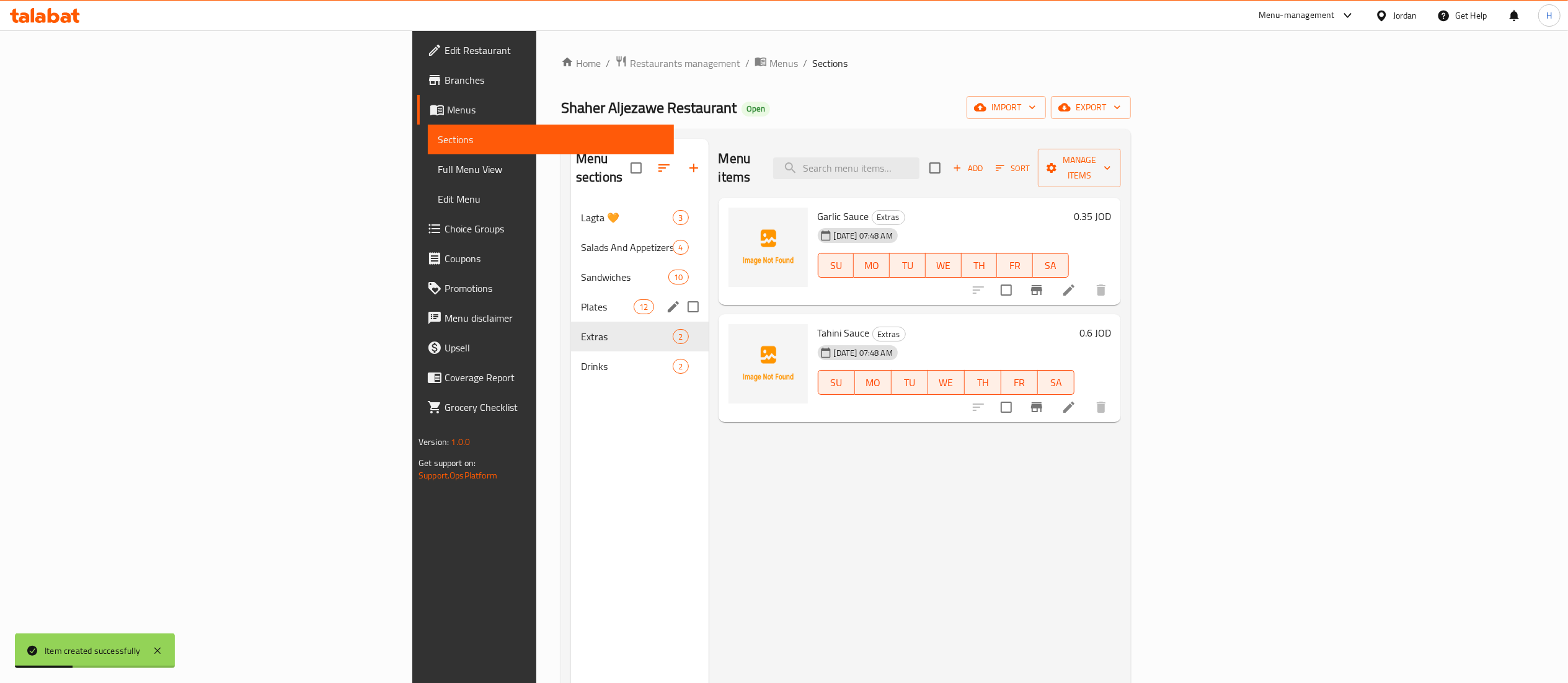
click at [571, 292] on div "Plates 12" at bounding box center [639, 307] width 137 height 30
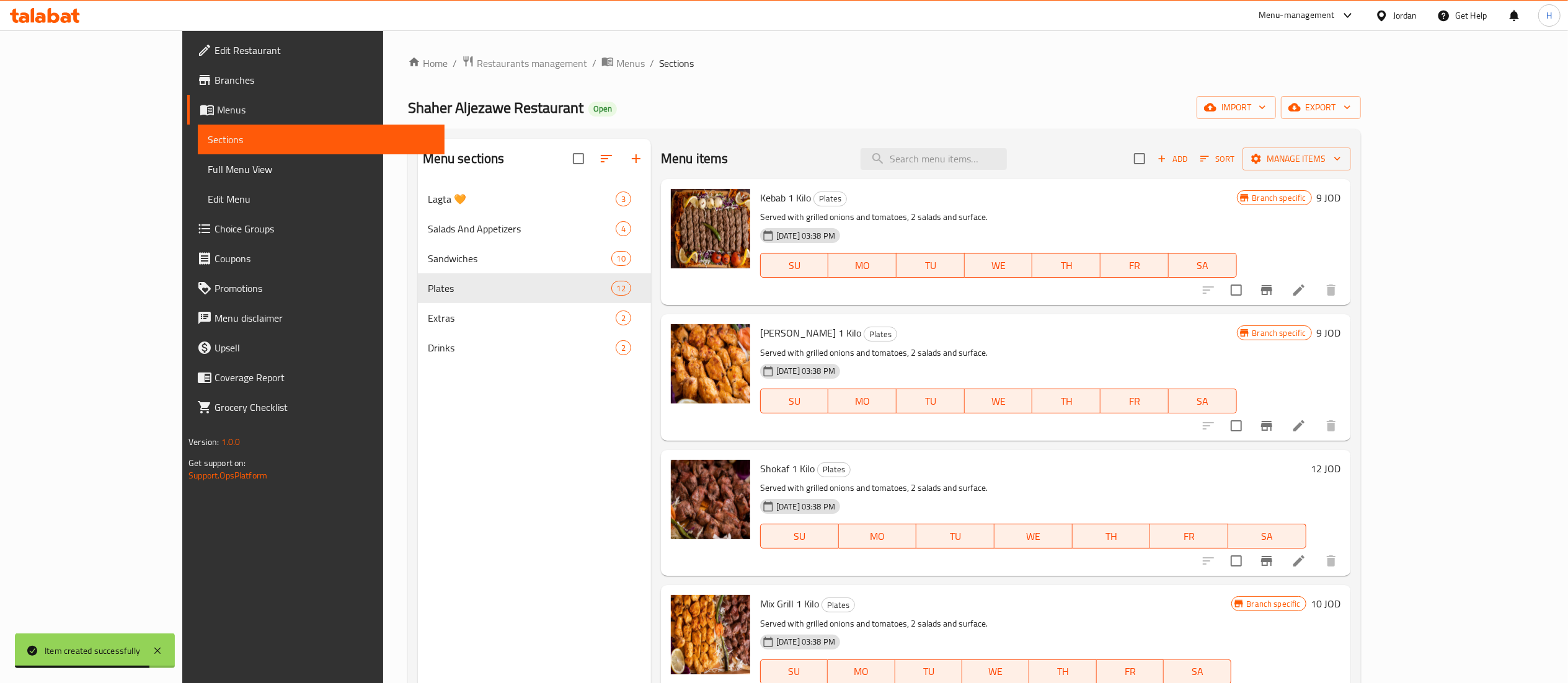
click at [1336, 170] on div "Add Sort Manage items" at bounding box center [1242, 159] width 217 height 26
click at [1189, 153] on span "Add" at bounding box center [1173, 159] width 34 height 14
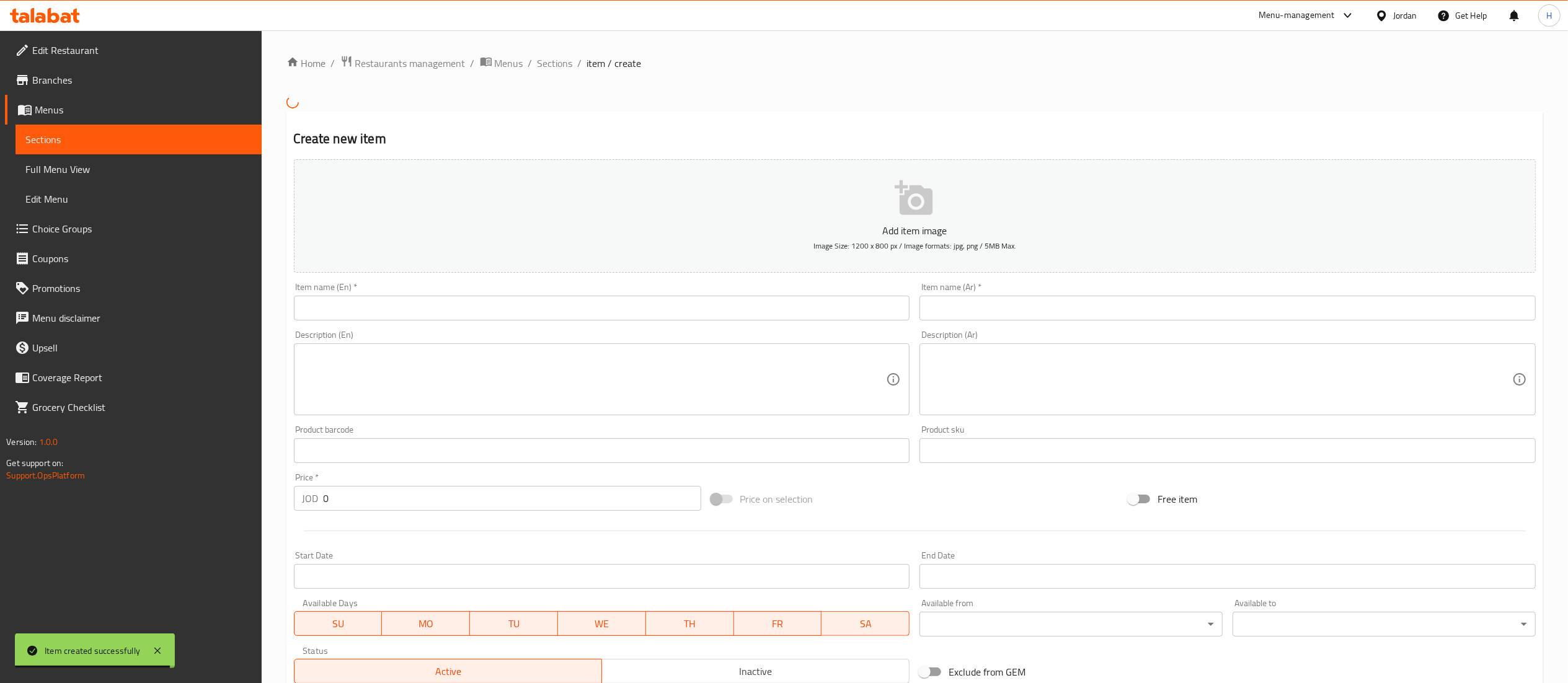
click at [985, 313] on input "text" at bounding box center [1227, 308] width 616 height 25
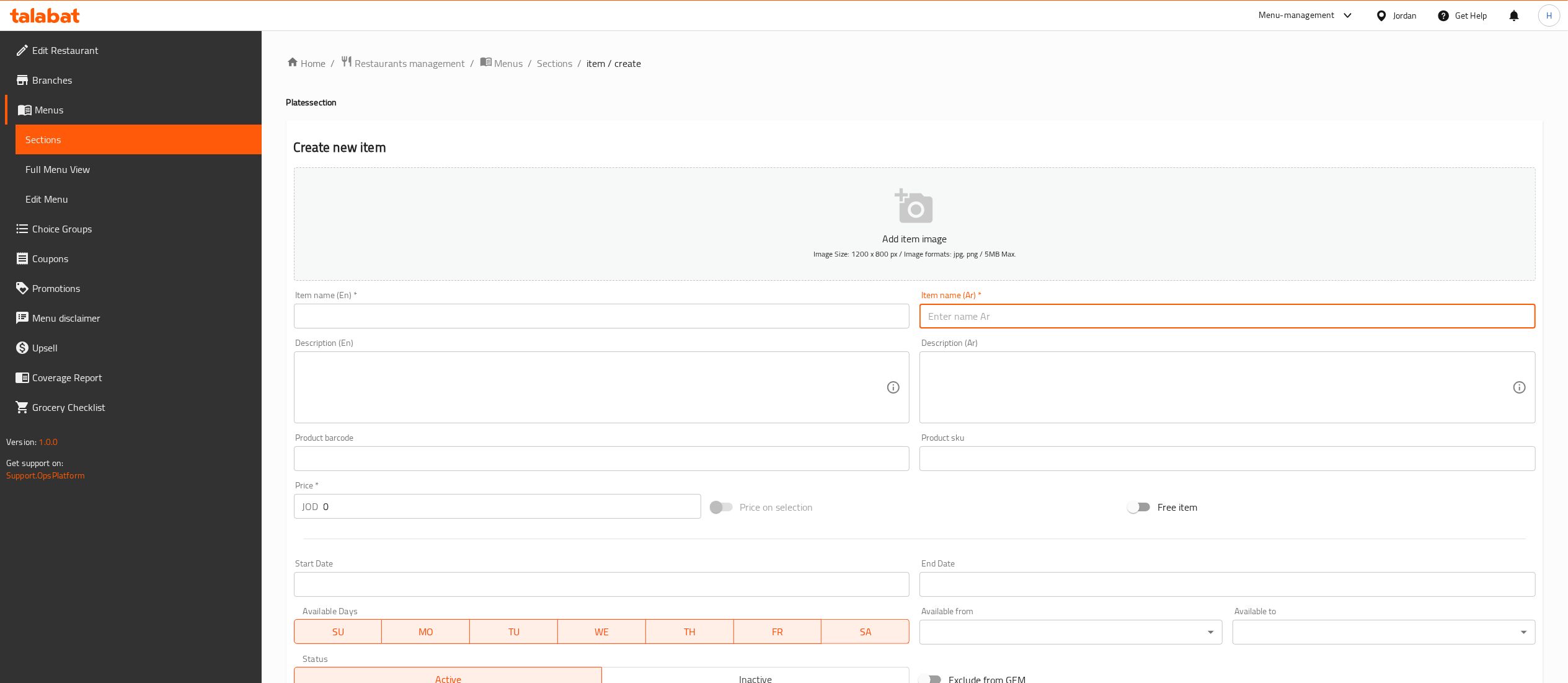
paste input "وقية كباب"
type input "وقية كباب"
click at [804, 315] on input "text" at bounding box center [602, 316] width 616 height 25
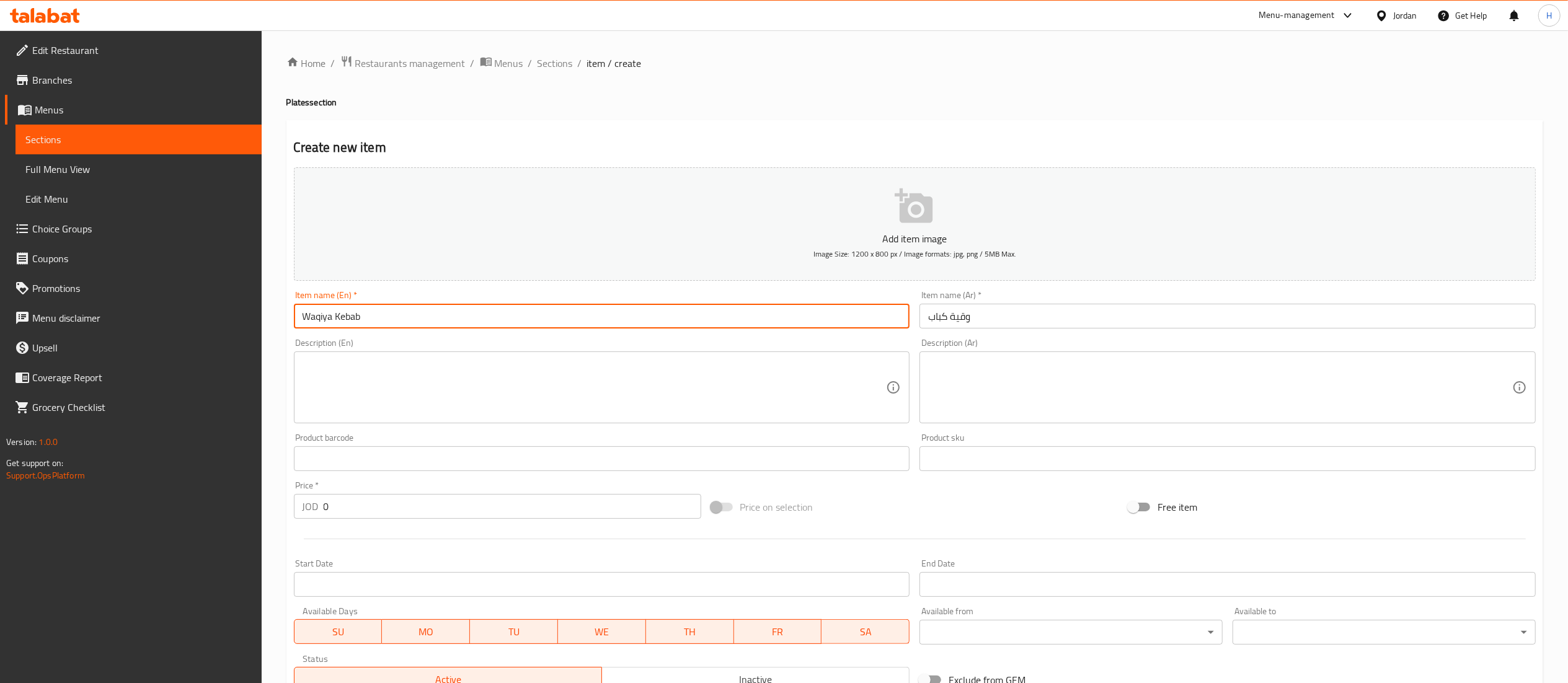
type input "Waqiya Kebab"
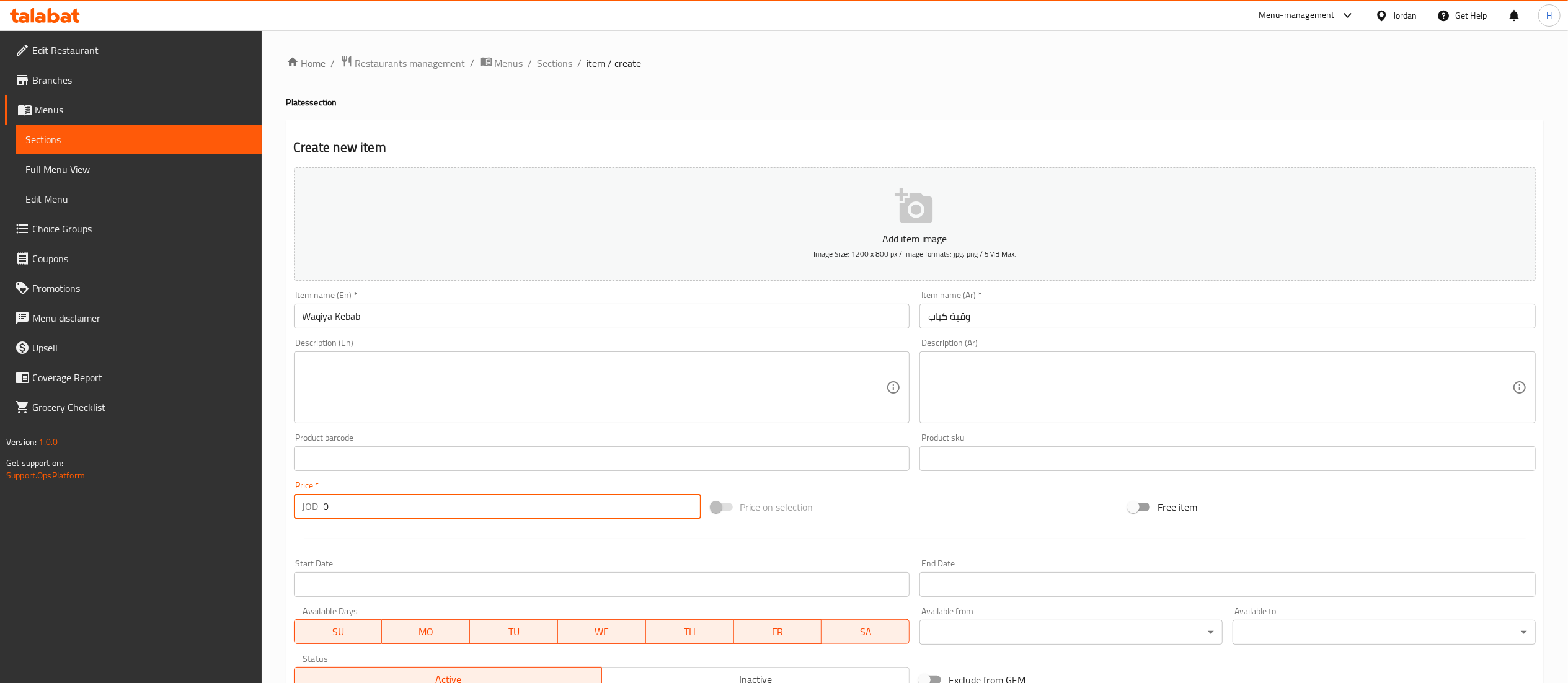
drag, startPoint x: 335, startPoint y: 501, endPoint x: 274, endPoint y: 492, distance: 61.7
click at [274, 492] on div "Home / Restaurants management / Menus / Sections / item / create Plates section…" at bounding box center [915, 453] width 1306 height 846
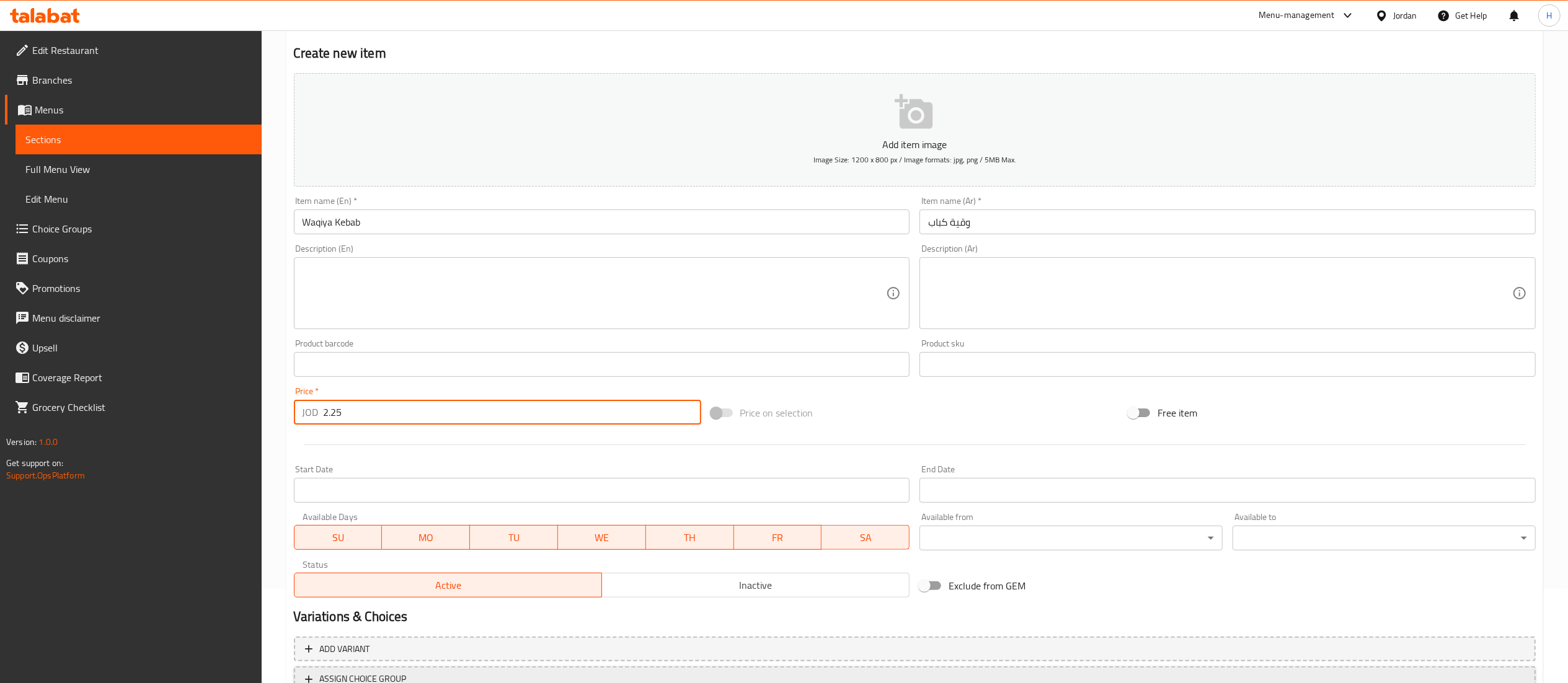
scroll to position [192, 0]
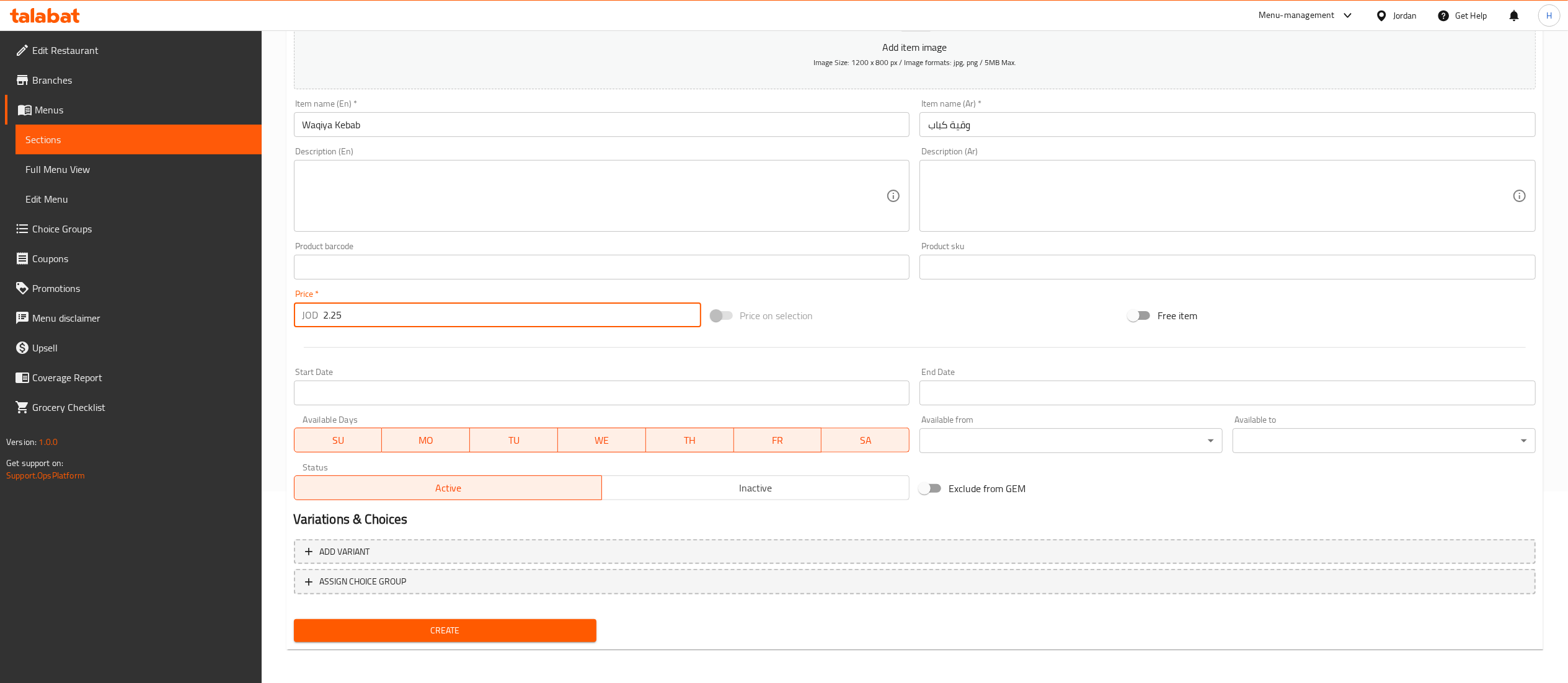
type input "2.25"
click at [465, 621] on button "Create" at bounding box center [446, 631] width 303 height 23
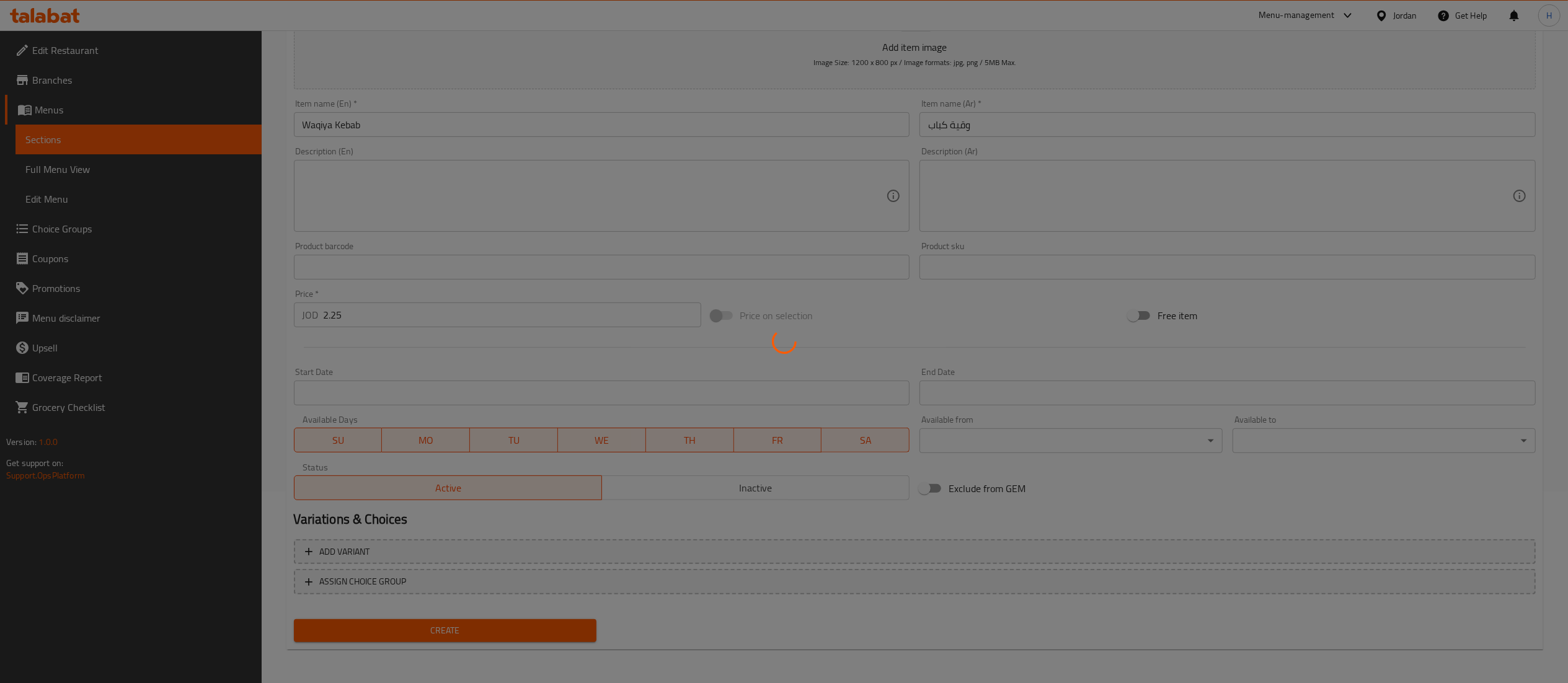
type input "0"
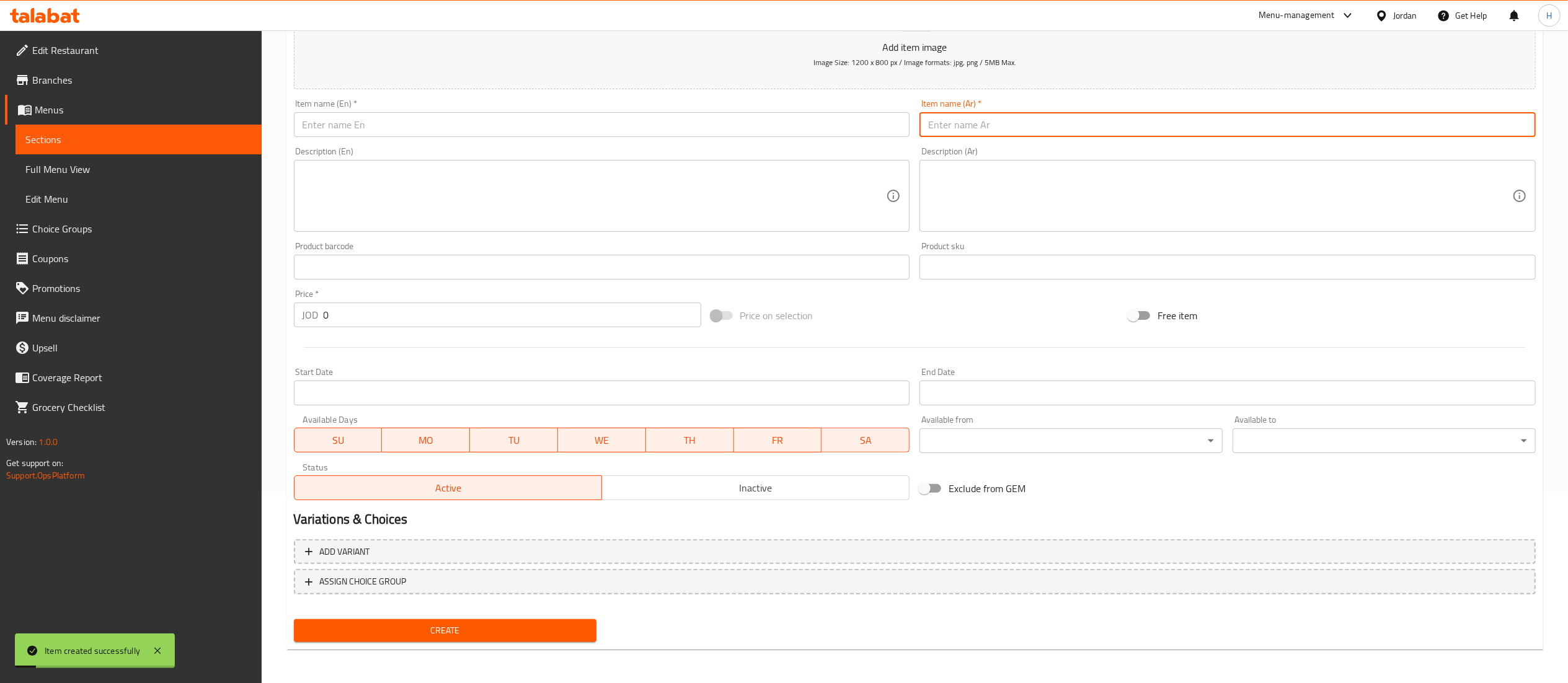
click at [940, 126] on input "text" at bounding box center [1227, 124] width 616 height 25
paste input "وقية شيش"
type input "وقية شيش"
click at [801, 123] on input "text" at bounding box center [602, 124] width 616 height 25
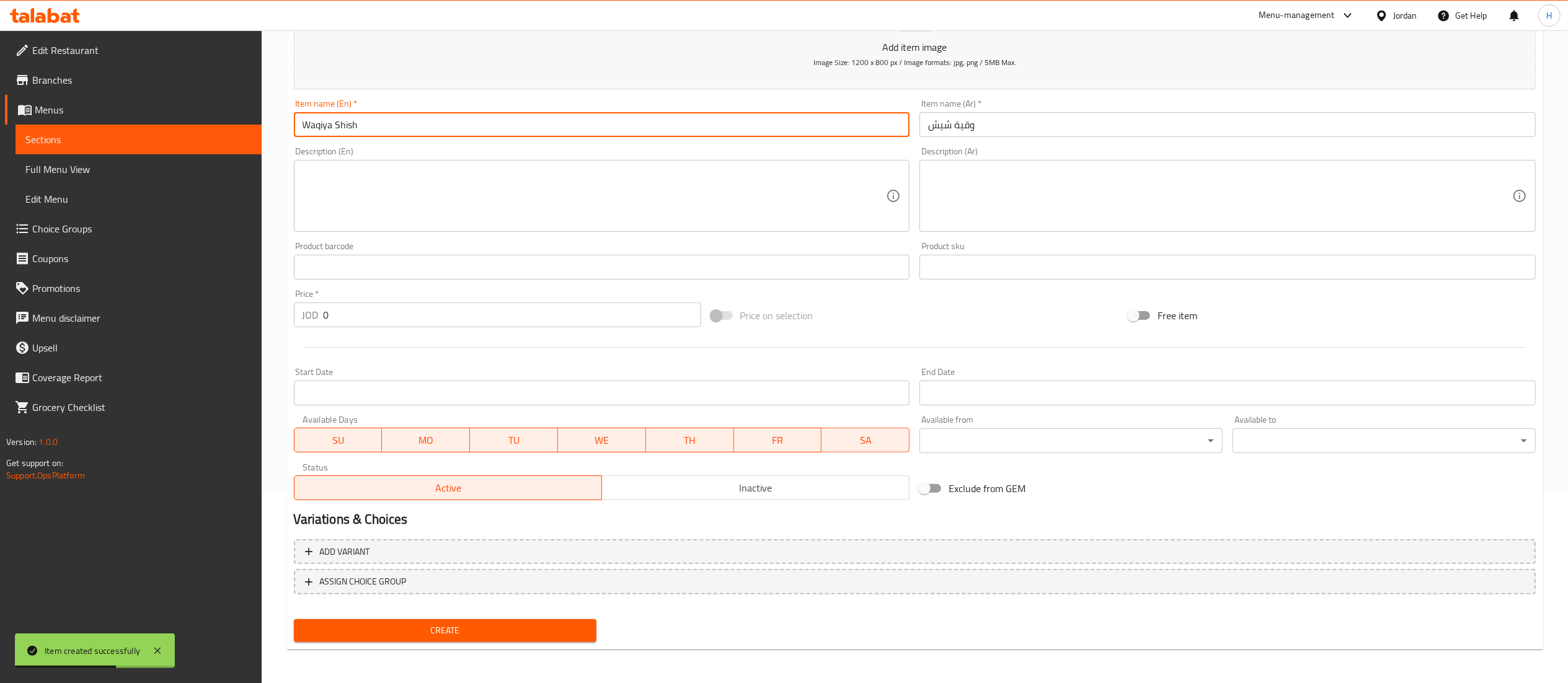
type input "Waqiya Shish"
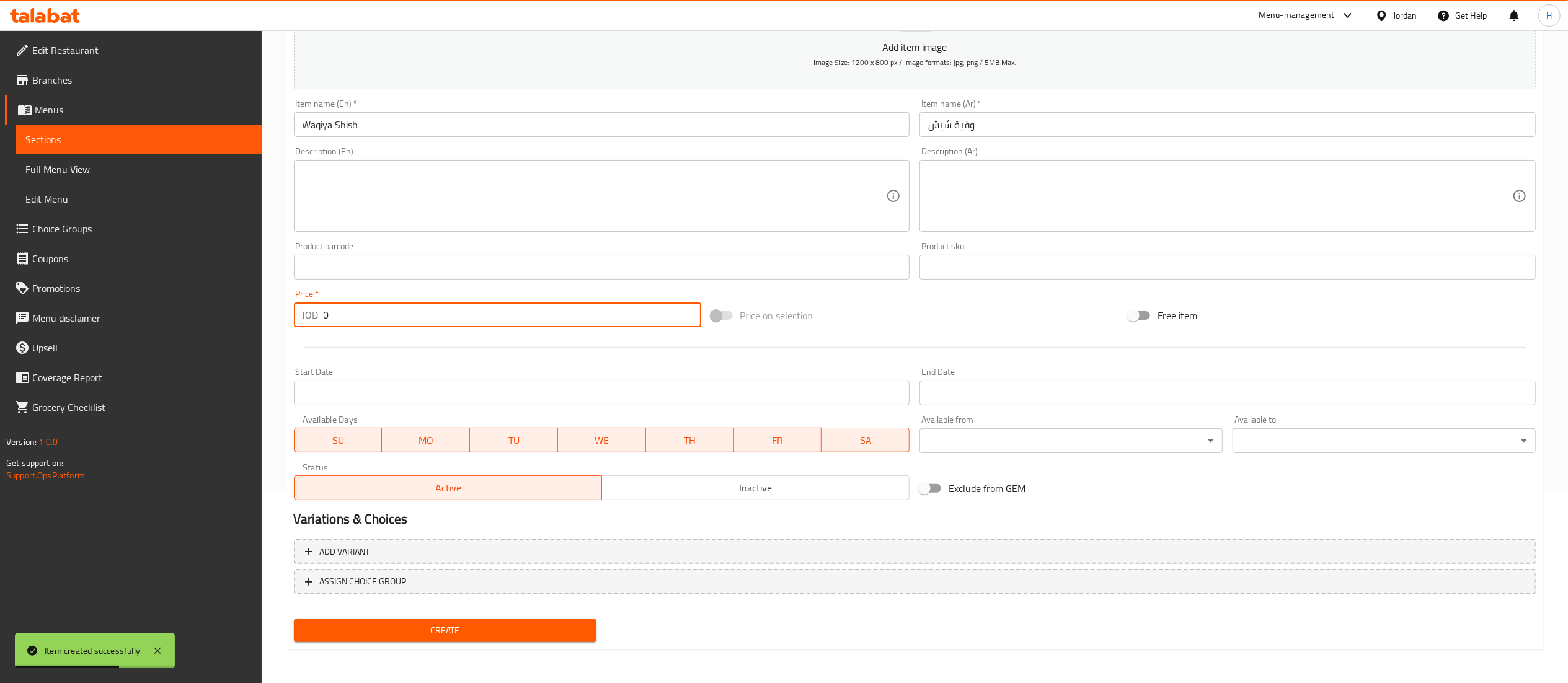
click at [263, 310] on div "Home / Restaurants management / Menus / Sections / item / create Plates section…" at bounding box center [915, 261] width 1306 height 846
type input "2.25"
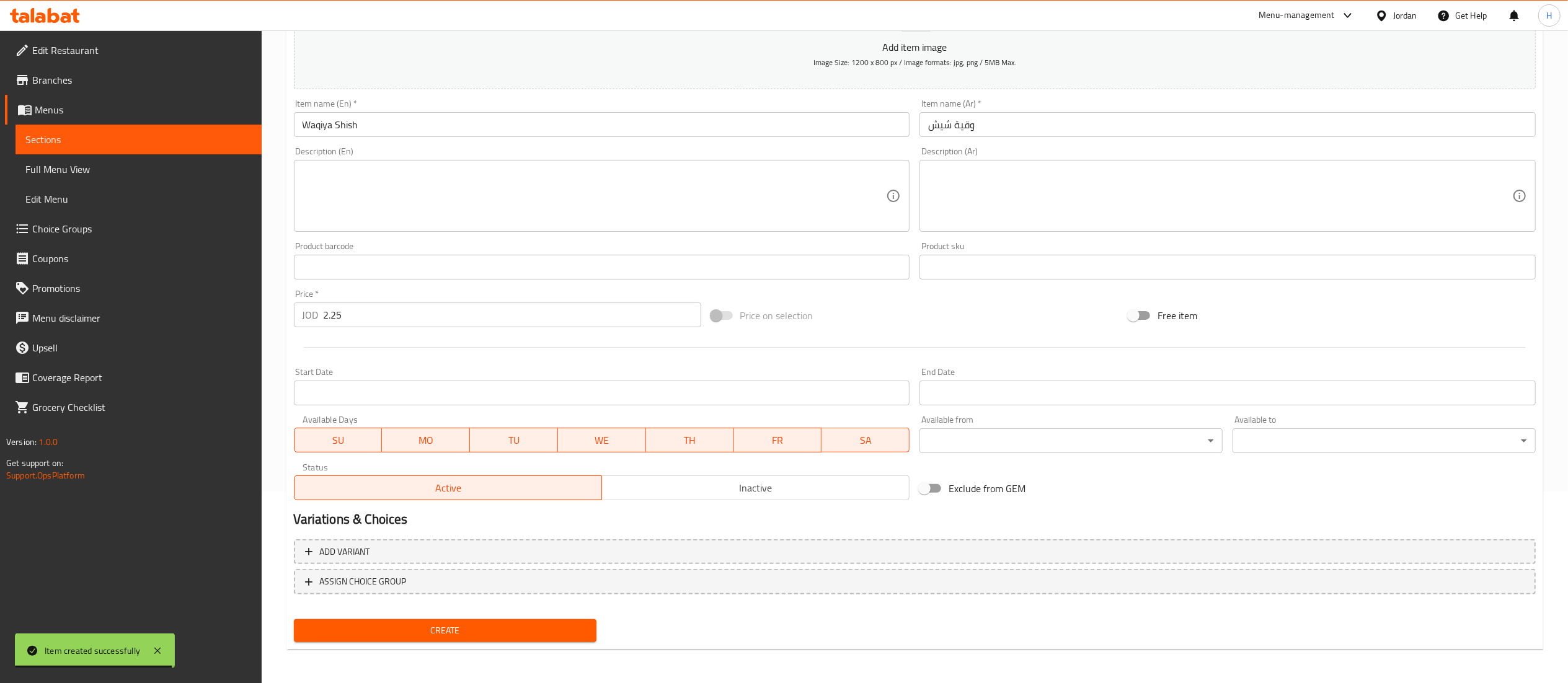
click at [488, 615] on div "Create" at bounding box center [445, 631] width 313 height 33
click at [482, 626] on span "Create" at bounding box center [445, 631] width 283 height 15
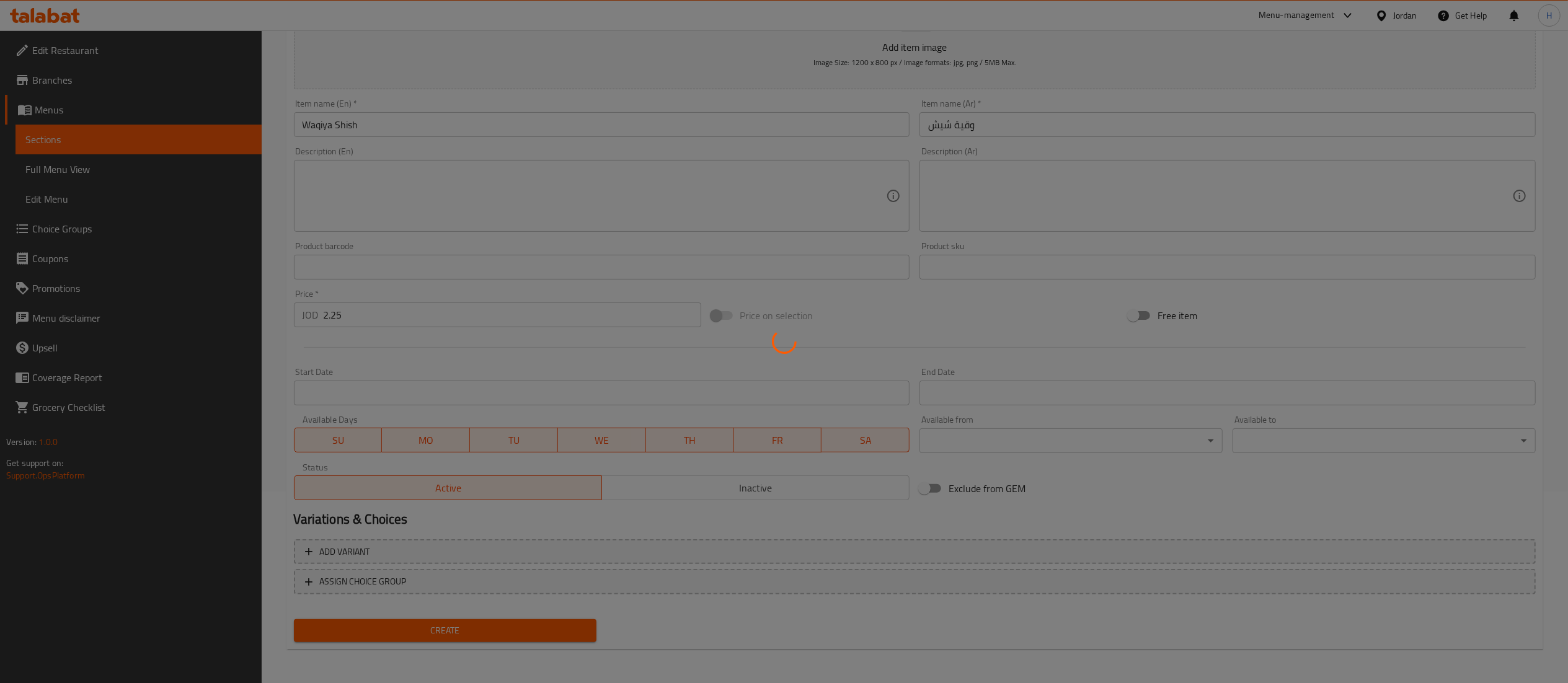
type input "0"
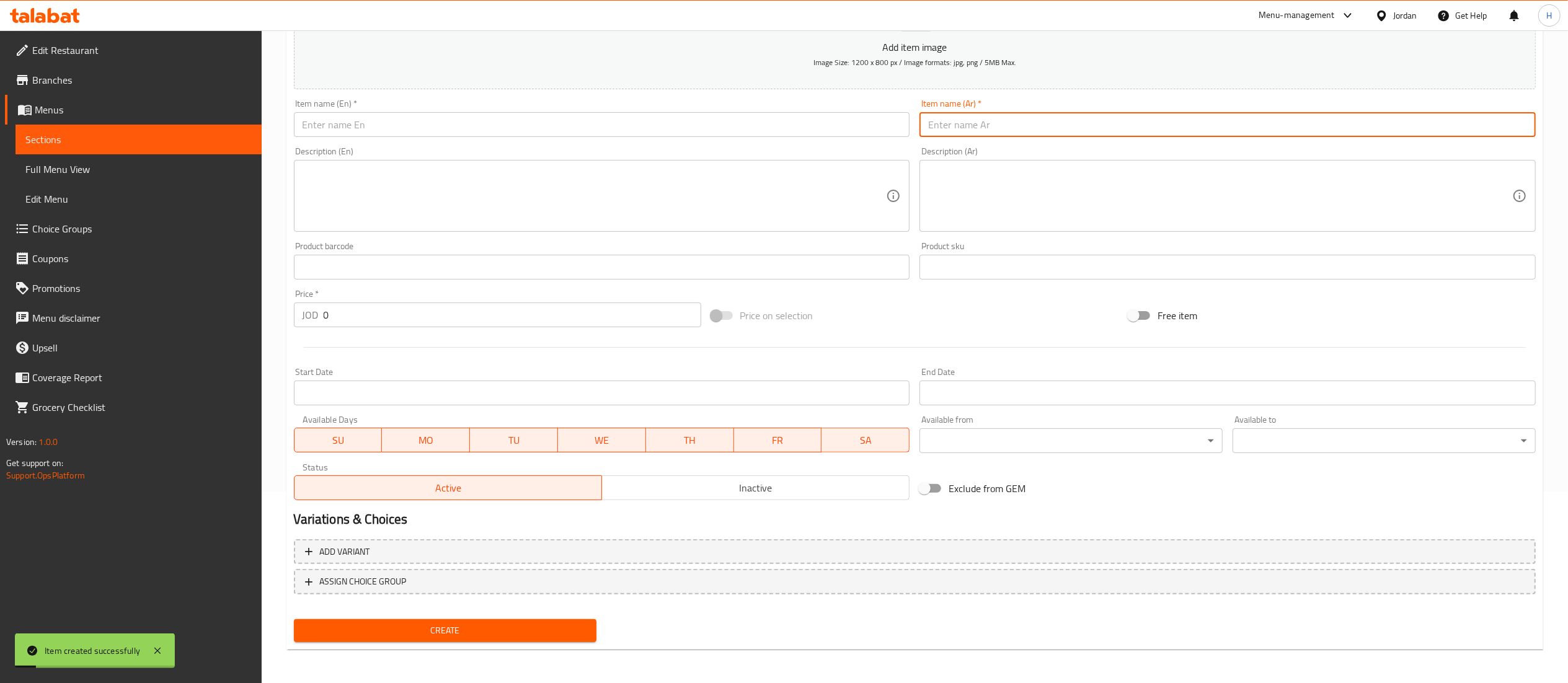
click at [968, 125] on input "text" at bounding box center [1227, 124] width 616 height 25
paste input "وقية شقف"
type input "وقية شقف"
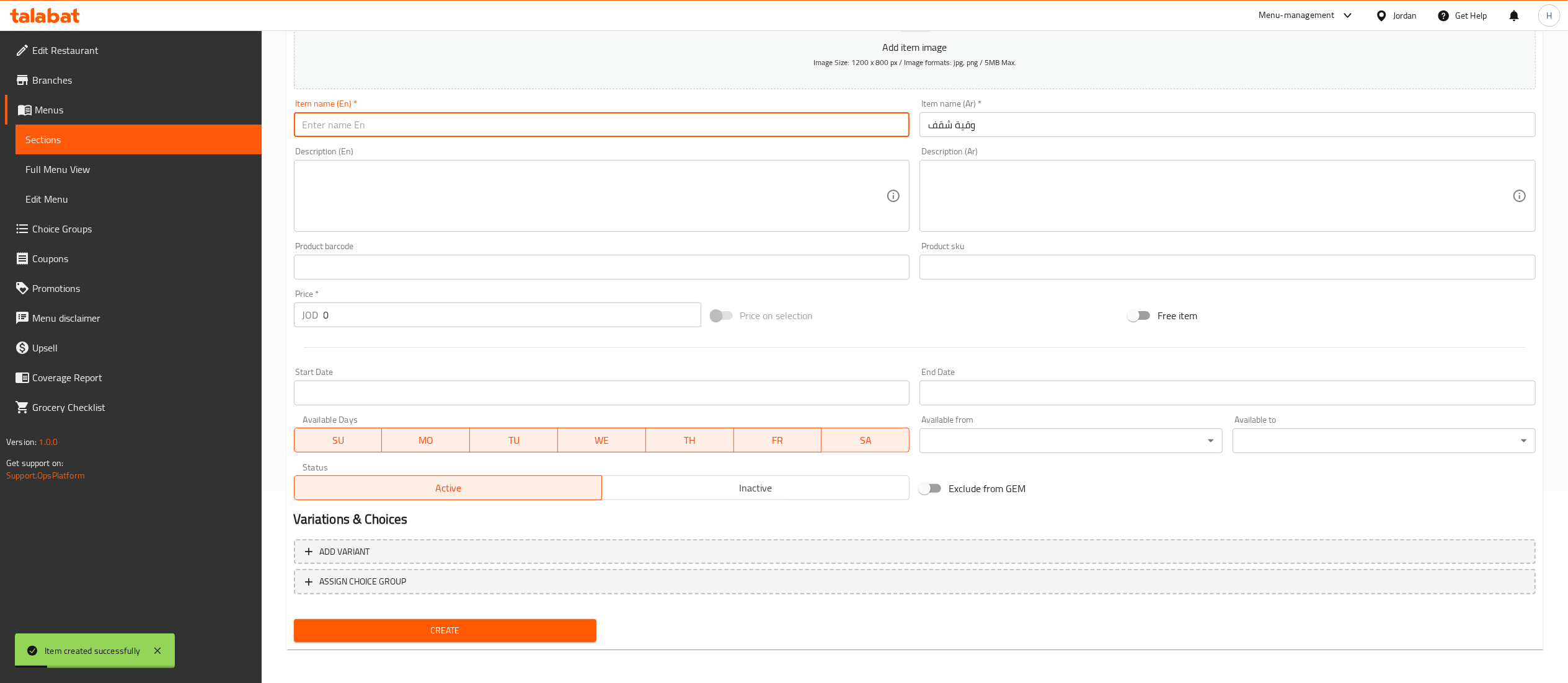
click at [774, 135] on input "text" at bounding box center [602, 124] width 616 height 25
type input "Waqiya Shoqaf"
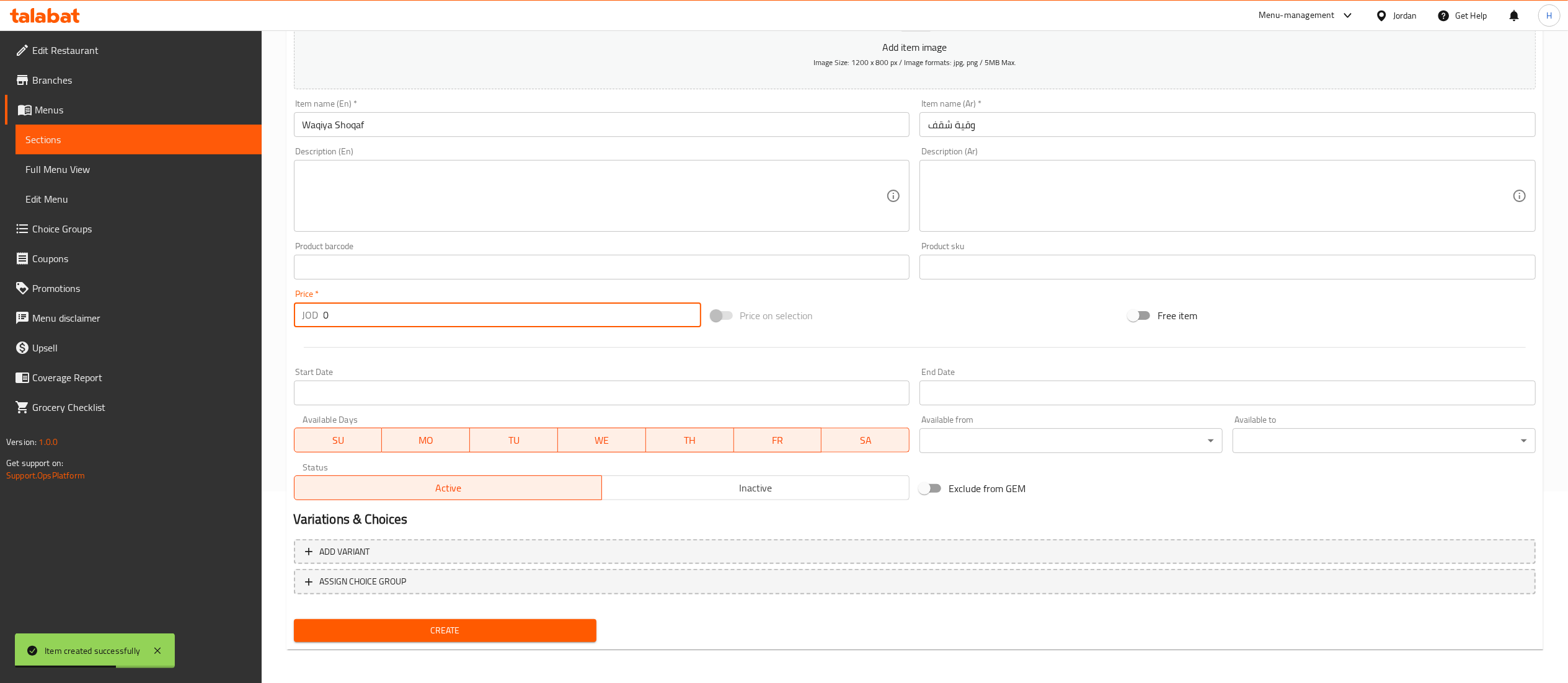
drag, startPoint x: 335, startPoint y: 317, endPoint x: 232, endPoint y: 306, distance: 103.6
click at [232, 306] on div "Edit Restaurant Branches Menus Sections Full Menu View Edit Menu Choice Groups …" at bounding box center [784, 261] width 1568 height 846
type input "3.5"
click at [382, 621] on button "Create" at bounding box center [446, 631] width 303 height 23
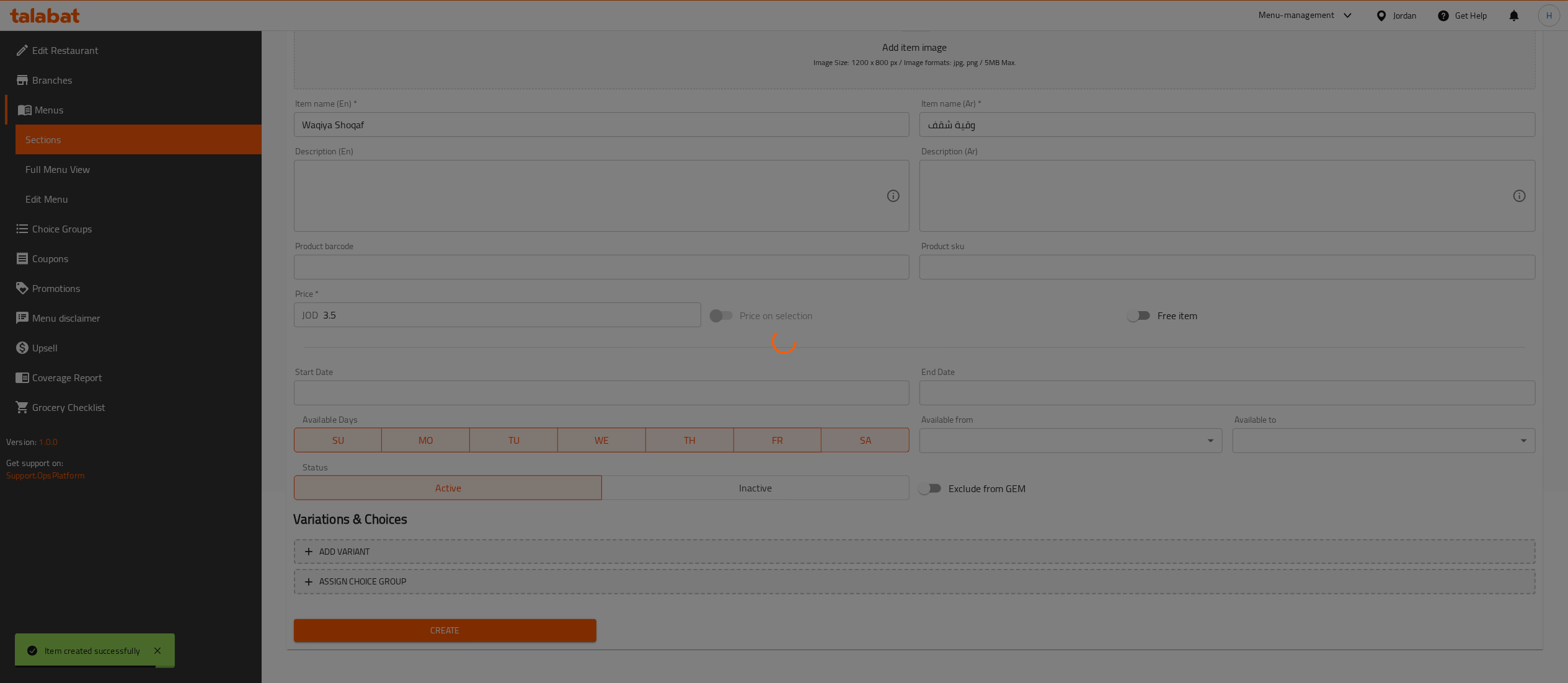
type input "0"
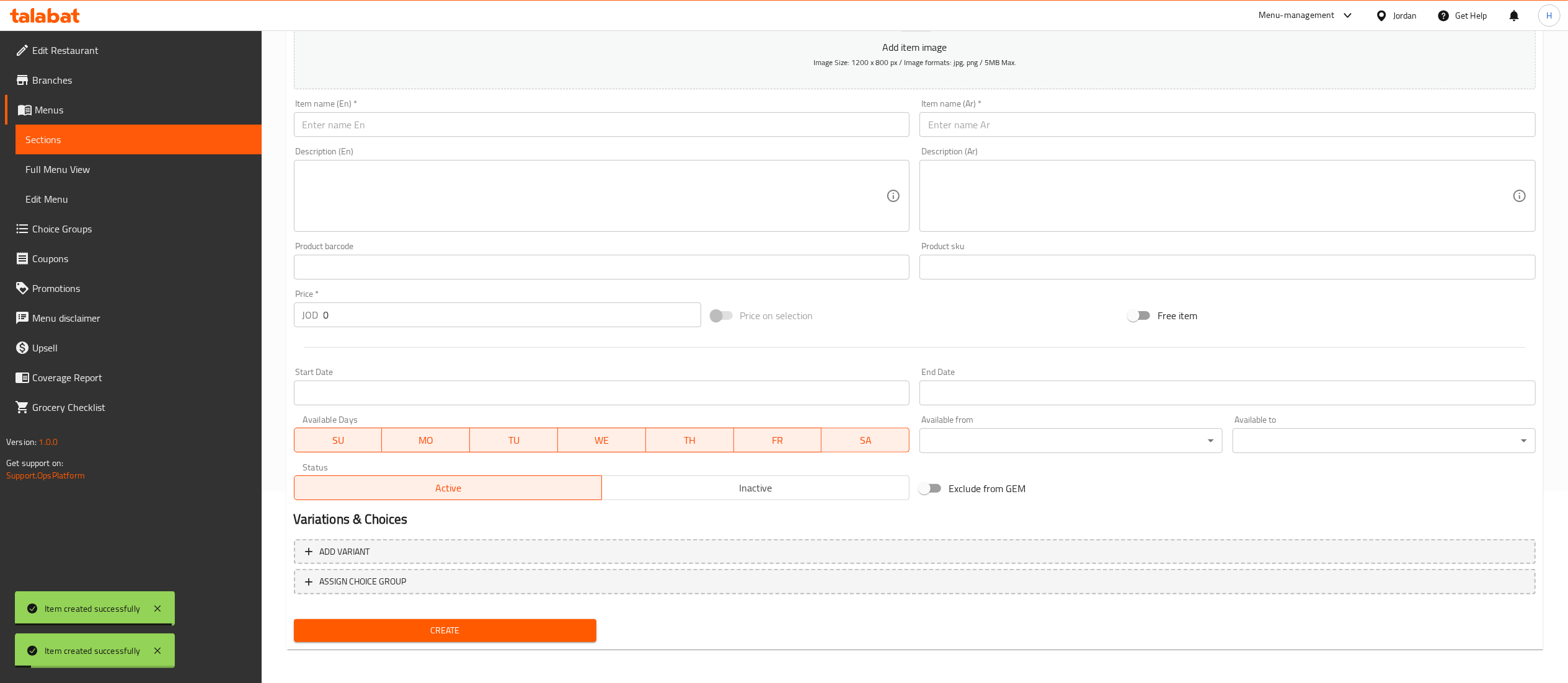
click at [625, 117] on input "text" at bounding box center [602, 124] width 616 height 25
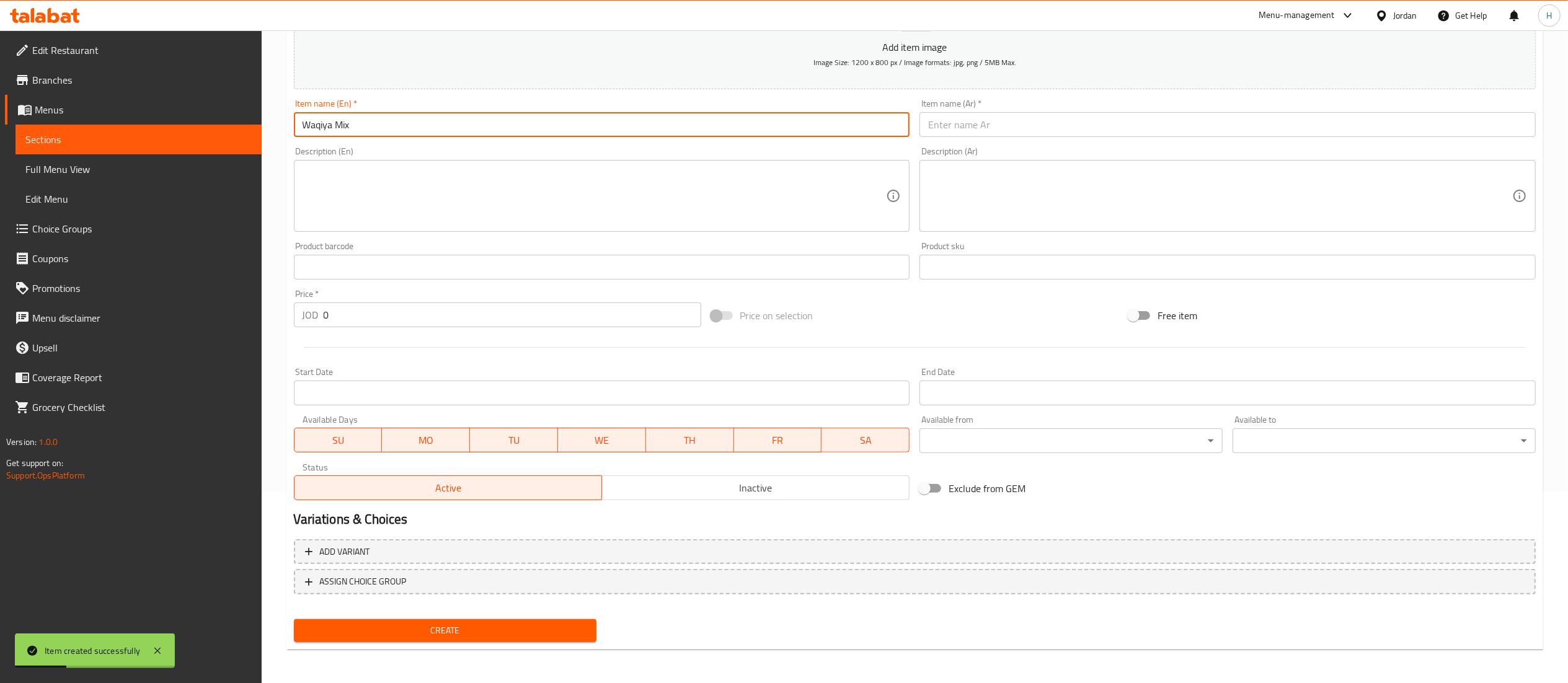
type input "Waqiya Mix"
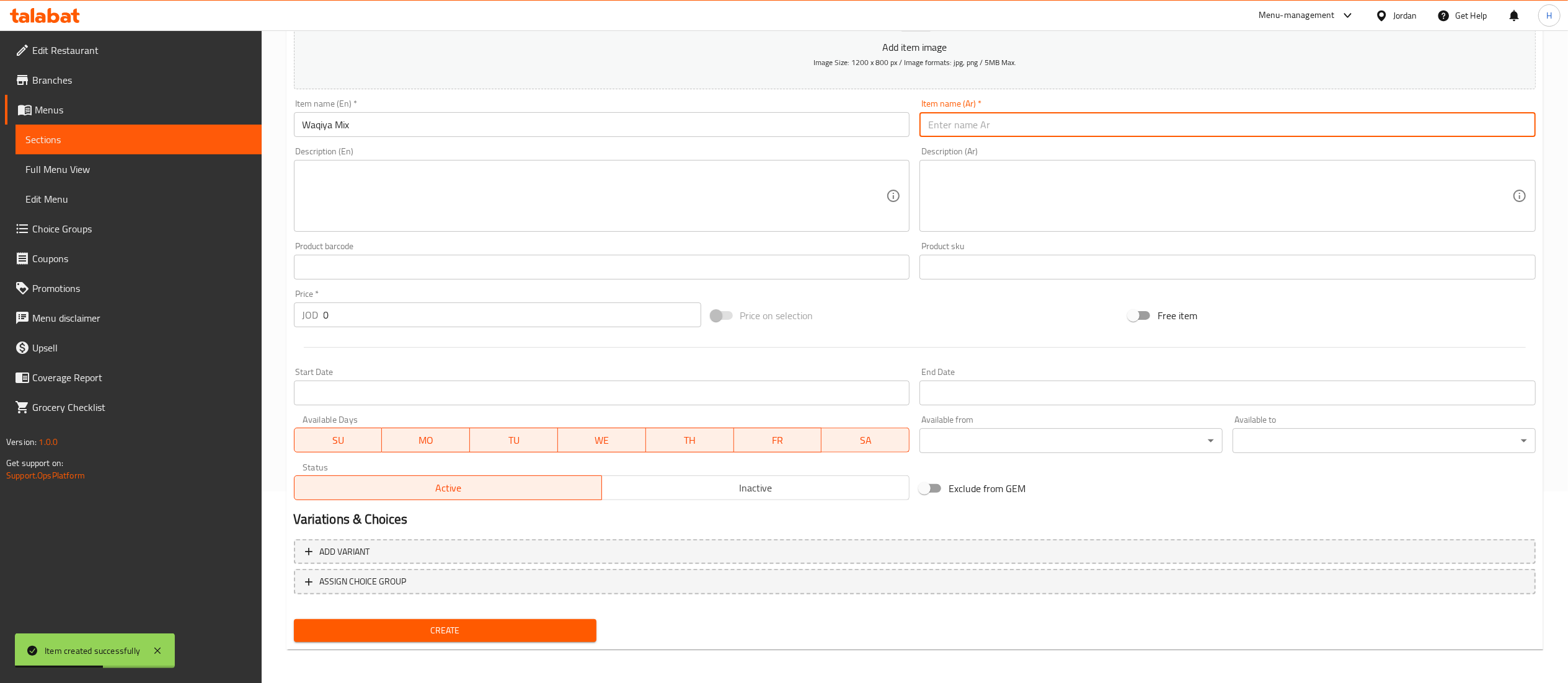
click at [963, 125] on input "text" at bounding box center [1227, 124] width 616 height 25
paste input "وقية مشكل"
type input "وقية مشكل"
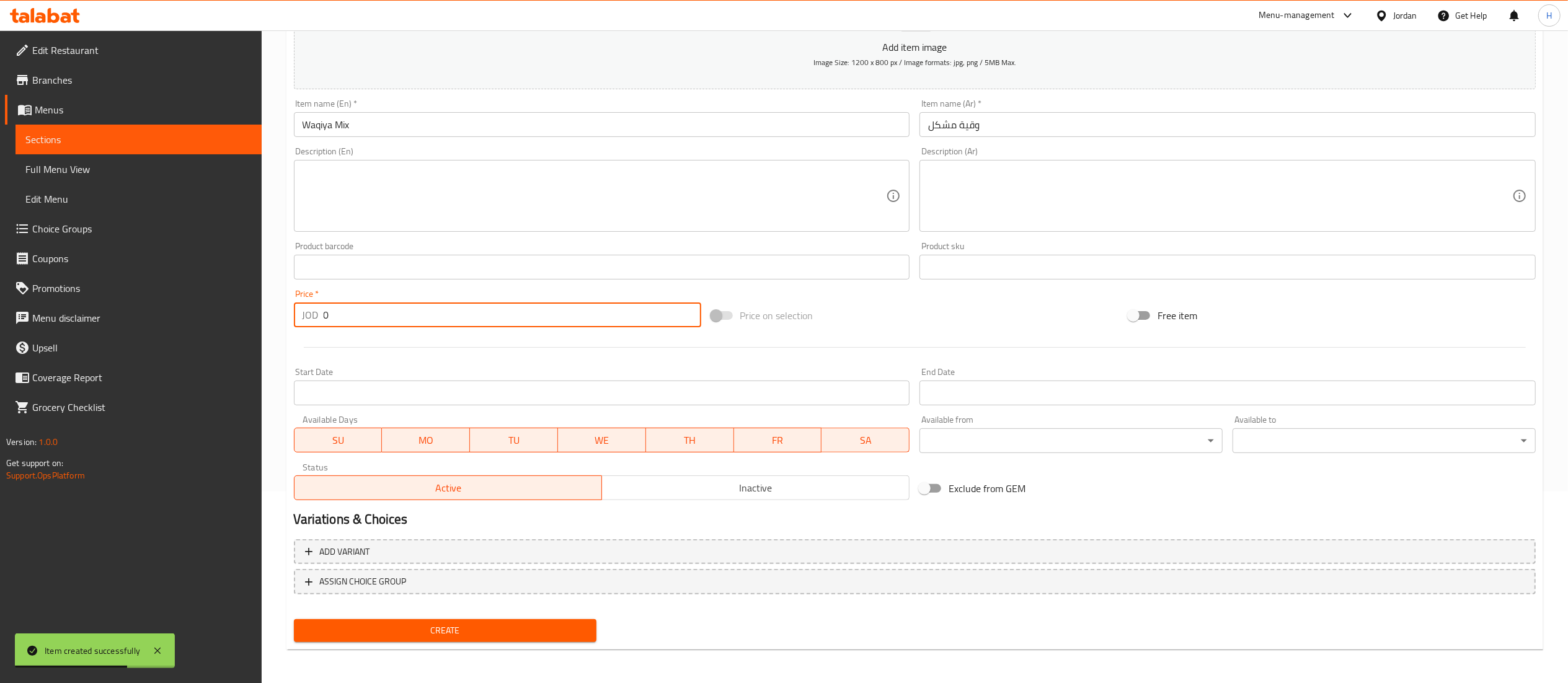
drag, startPoint x: 344, startPoint y: 317, endPoint x: 255, endPoint y: 317, distance: 89.0
click at [255, 317] on div "Edit Restaurant Branches Menus Sections Full Menu View Edit Menu Choice Groups …" at bounding box center [784, 261] width 1568 height 846
type input "3"
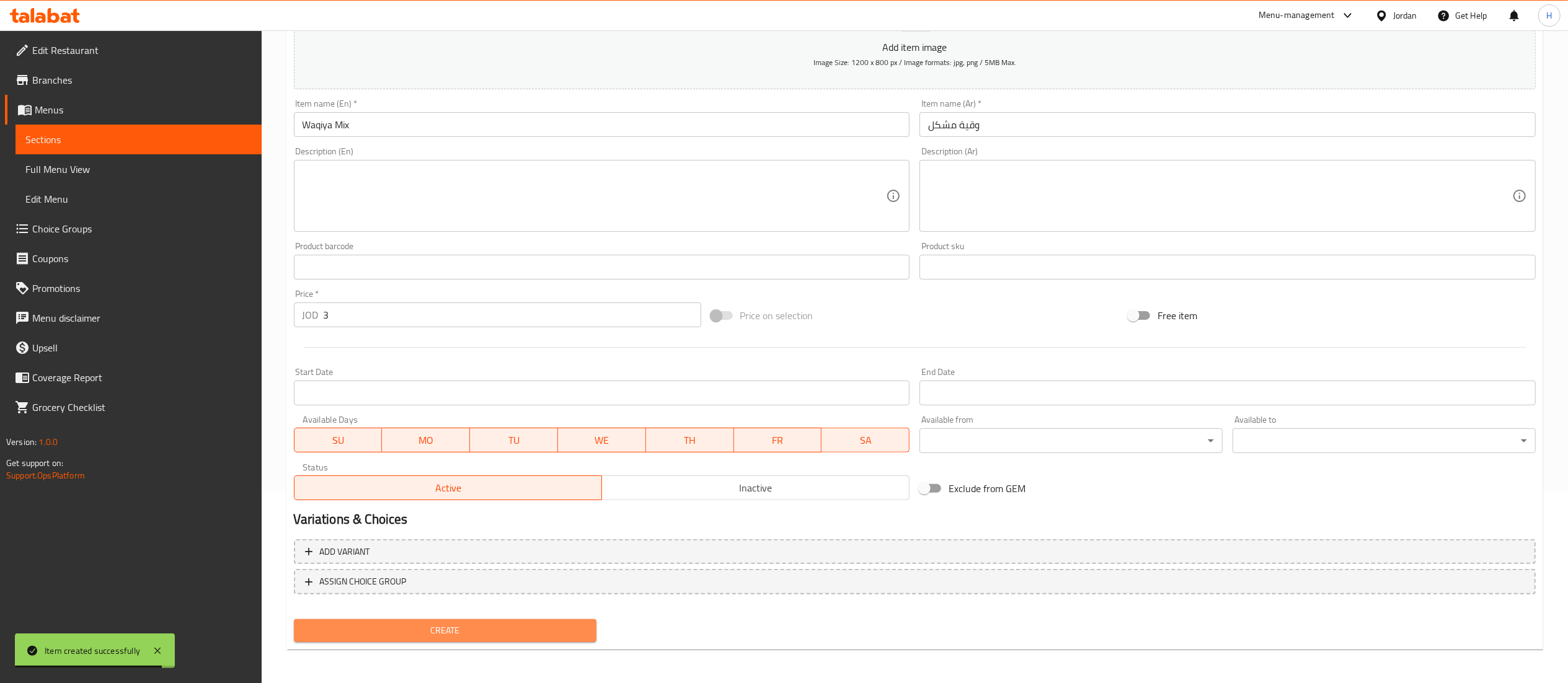
click at [420, 636] on span "Create" at bounding box center [445, 631] width 283 height 15
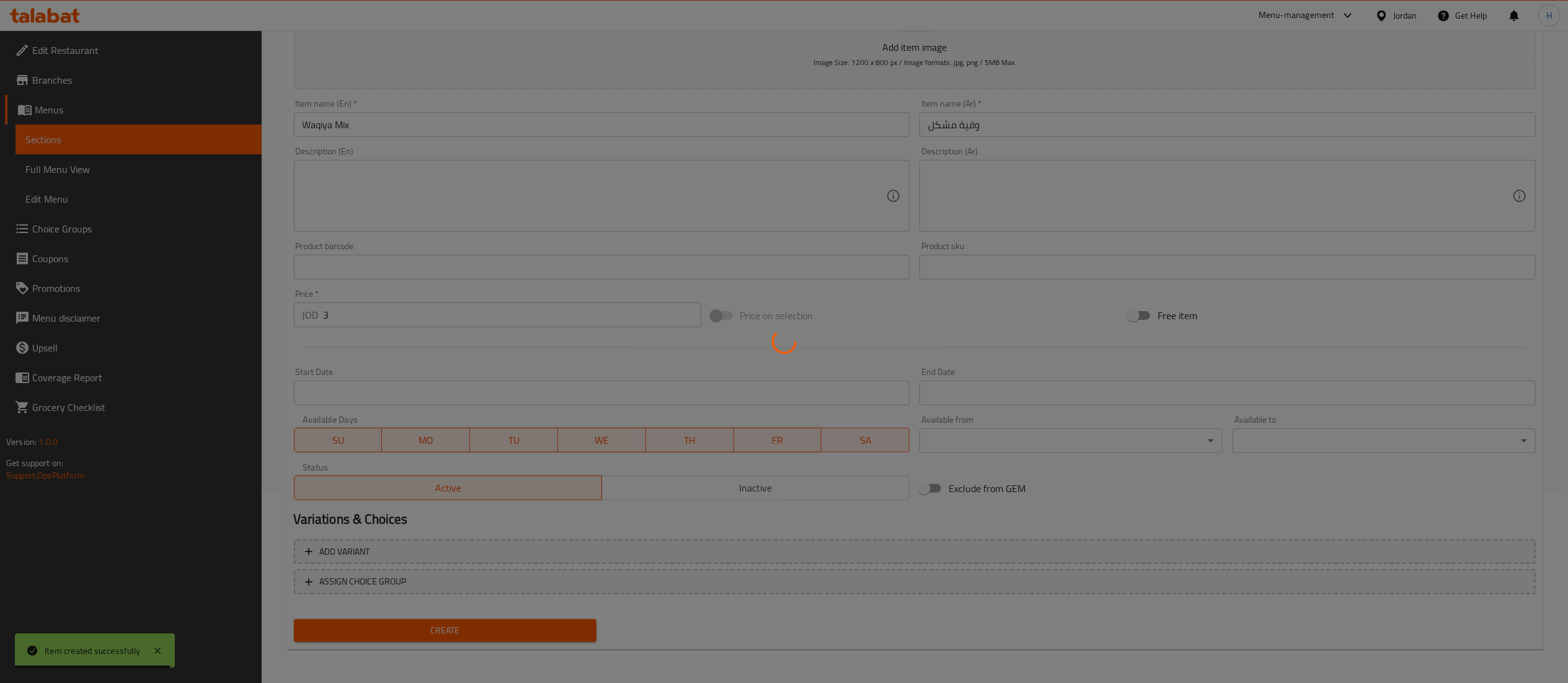
type input "0"
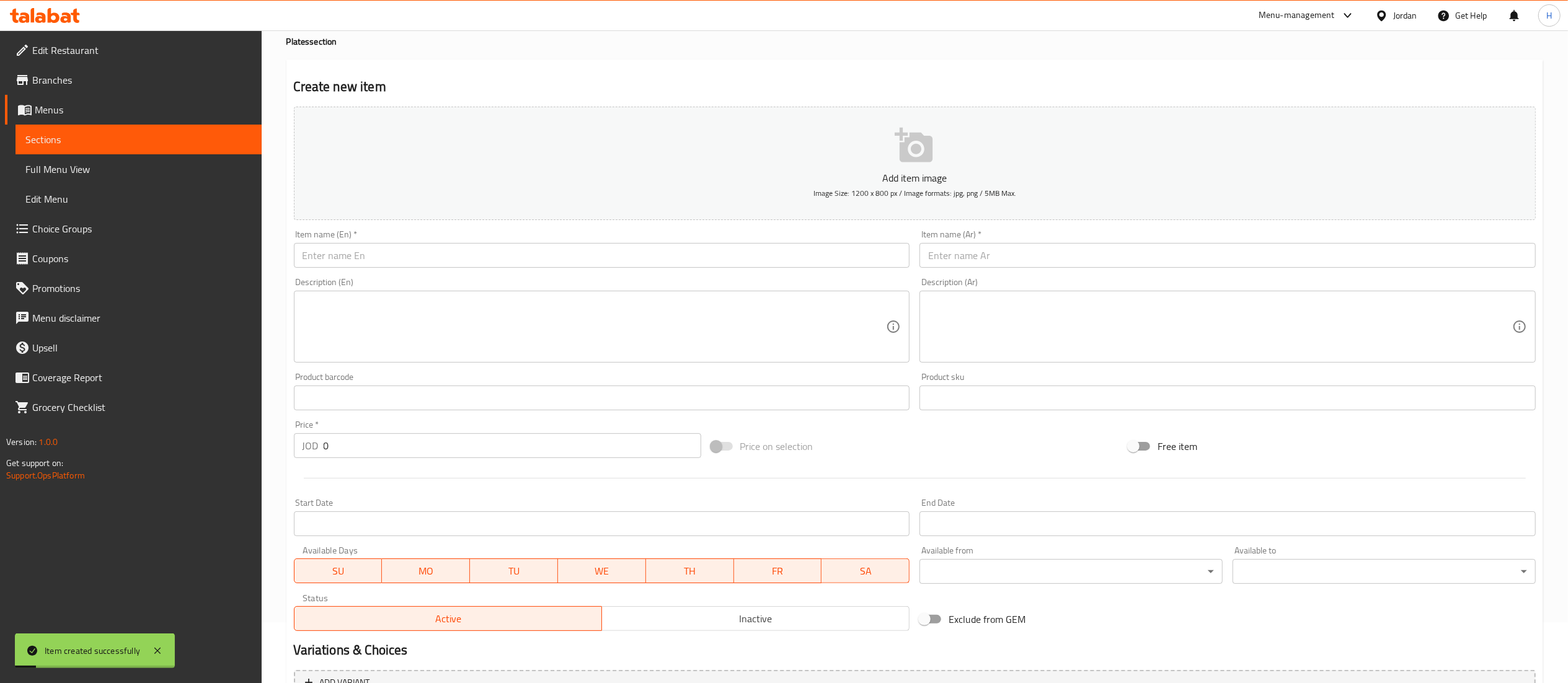
scroll to position [0, 0]
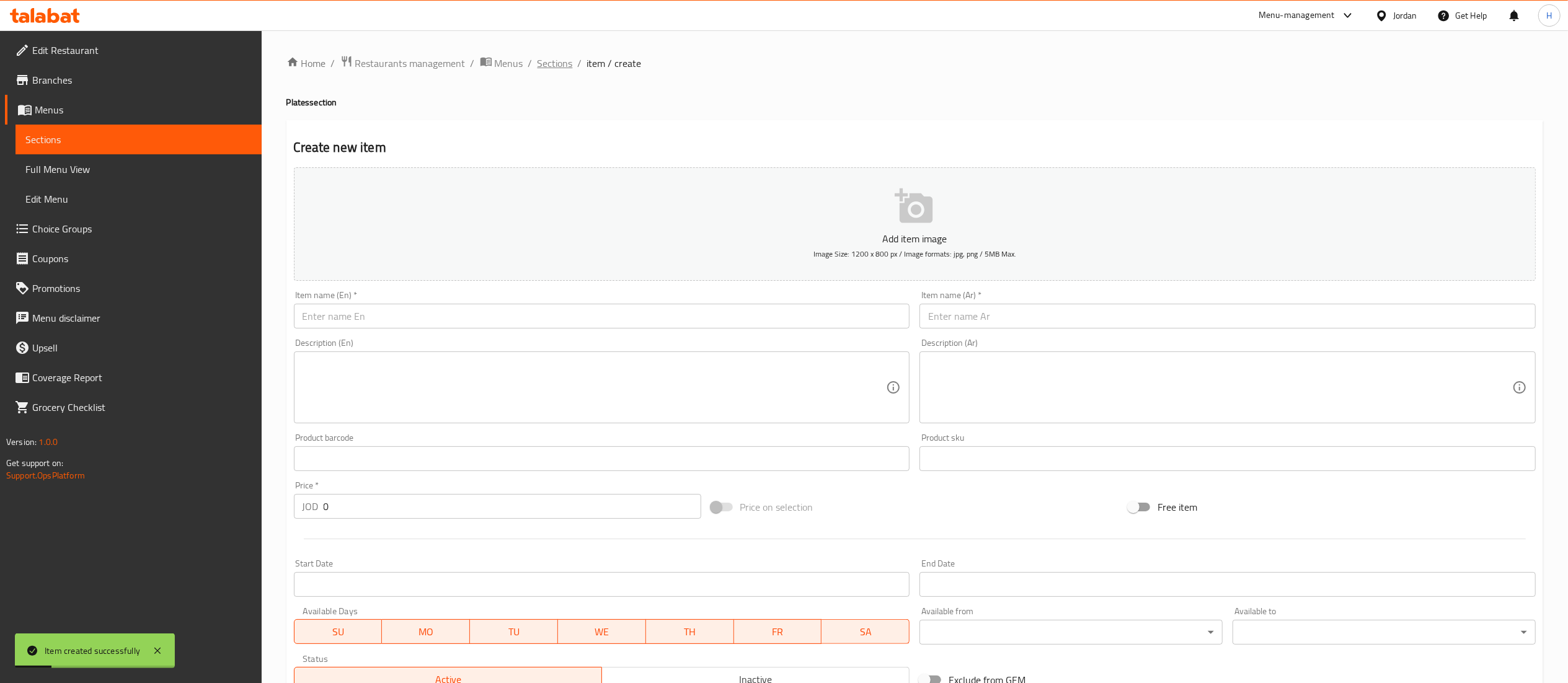
click at [551, 66] on span "Sections" at bounding box center [555, 63] width 35 height 15
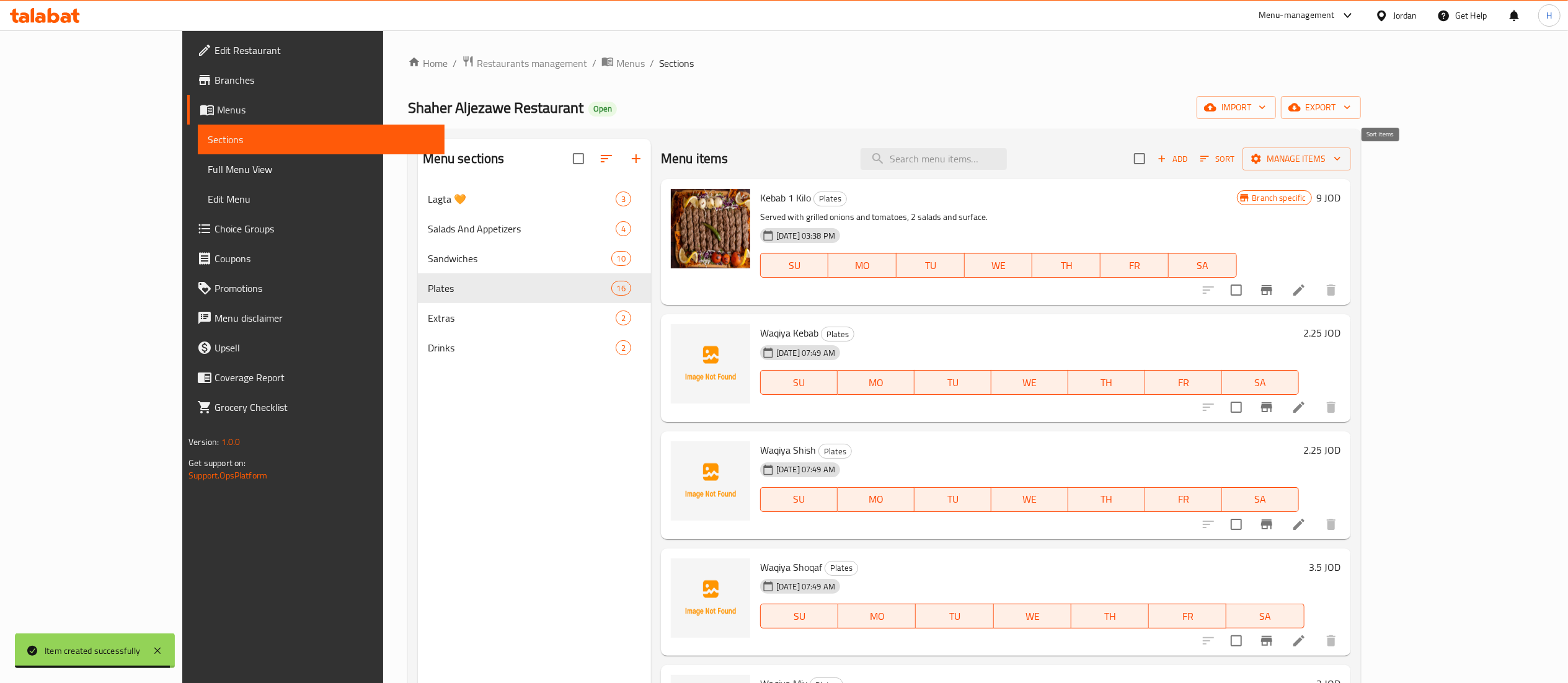
click at [1235, 158] on span "Sort" at bounding box center [1217, 159] width 34 height 14
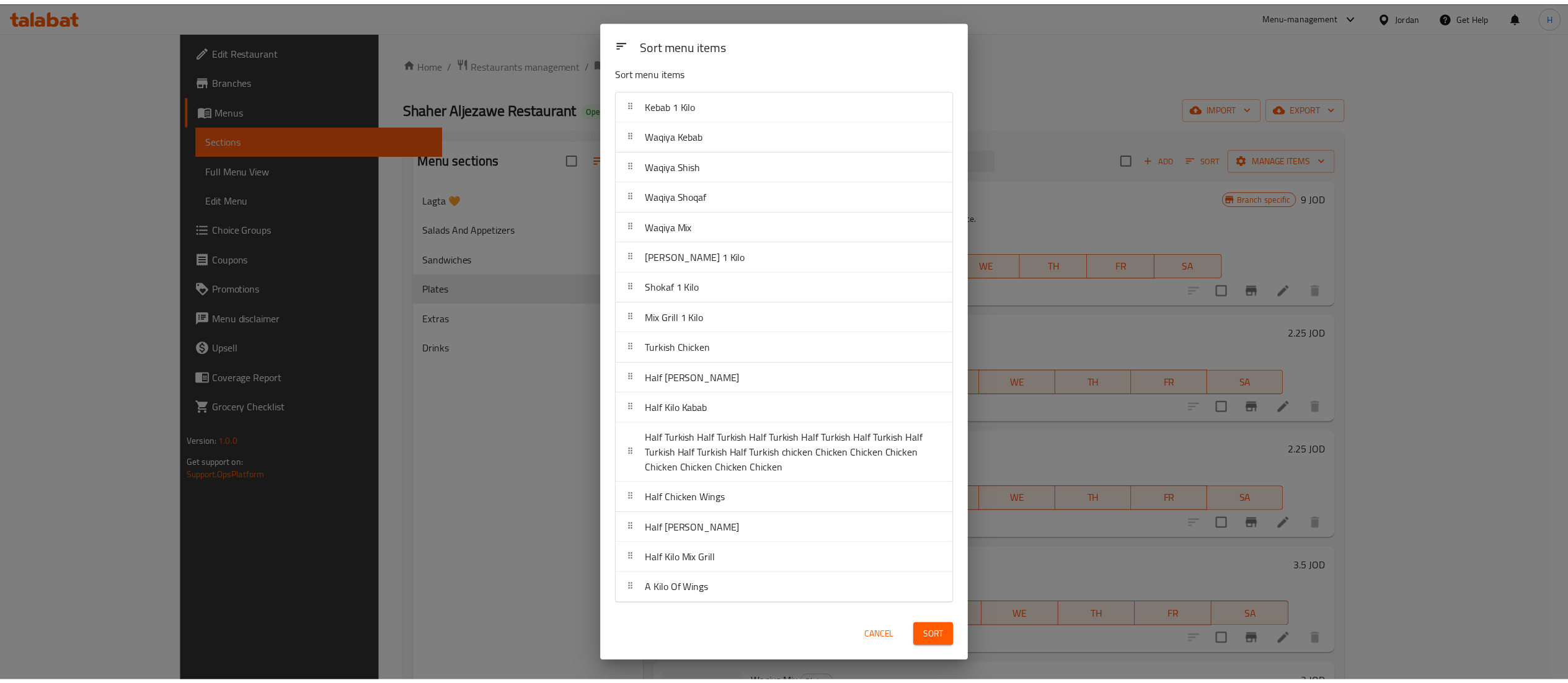
scroll to position [15, 0]
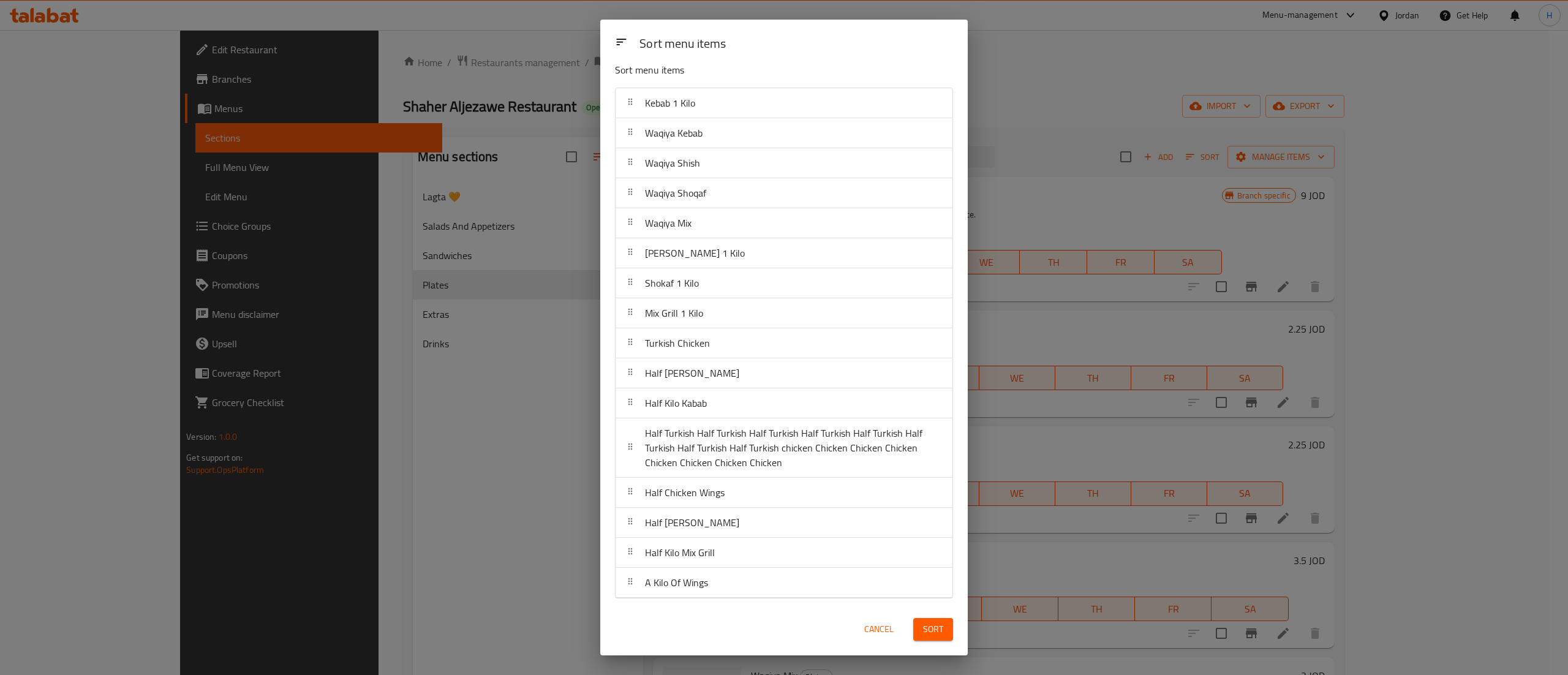
click at [1093, 419] on div "Sort menu items Sort menu items Kebab 1 Kilo Waqiya Kebab Waqiya Shish Waqiya S…" at bounding box center [784, 337] width 1568 height 675
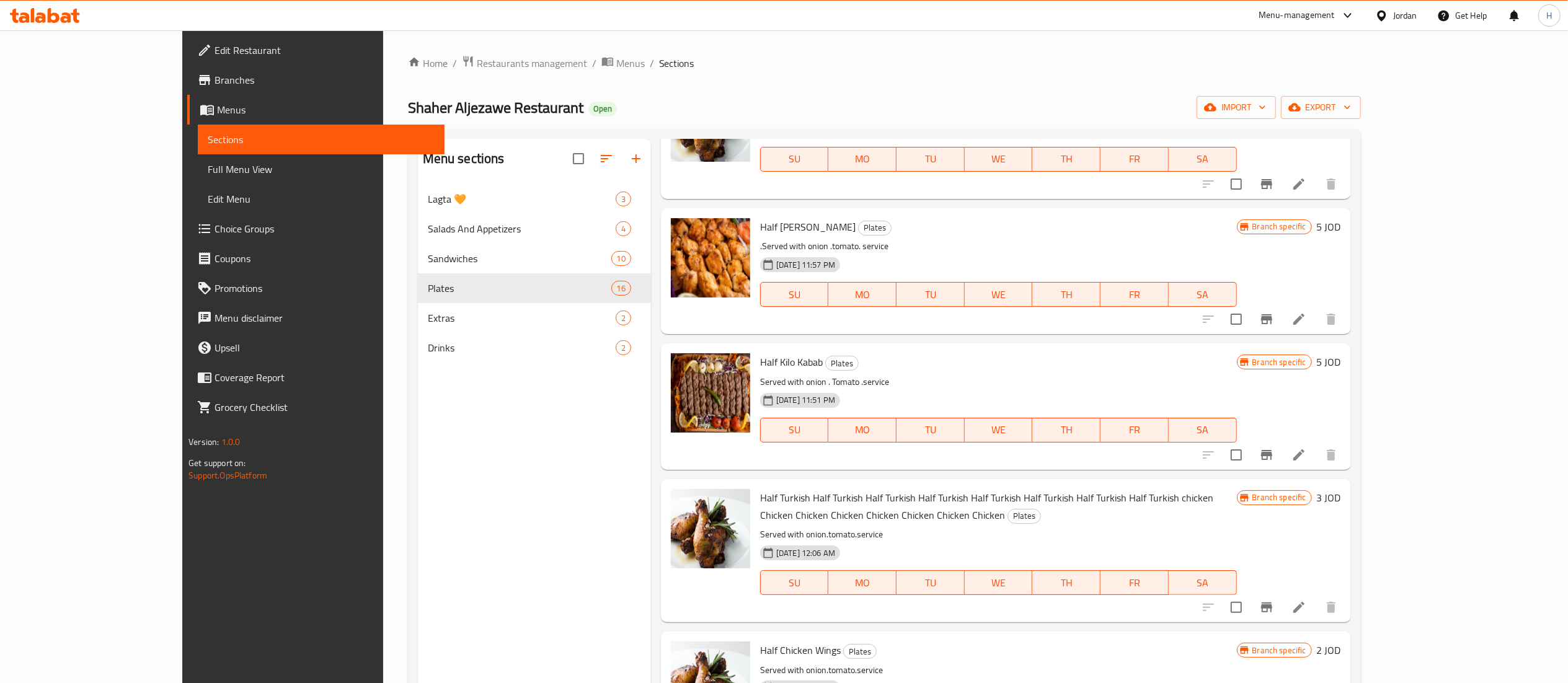
scroll to position [1240, 0]
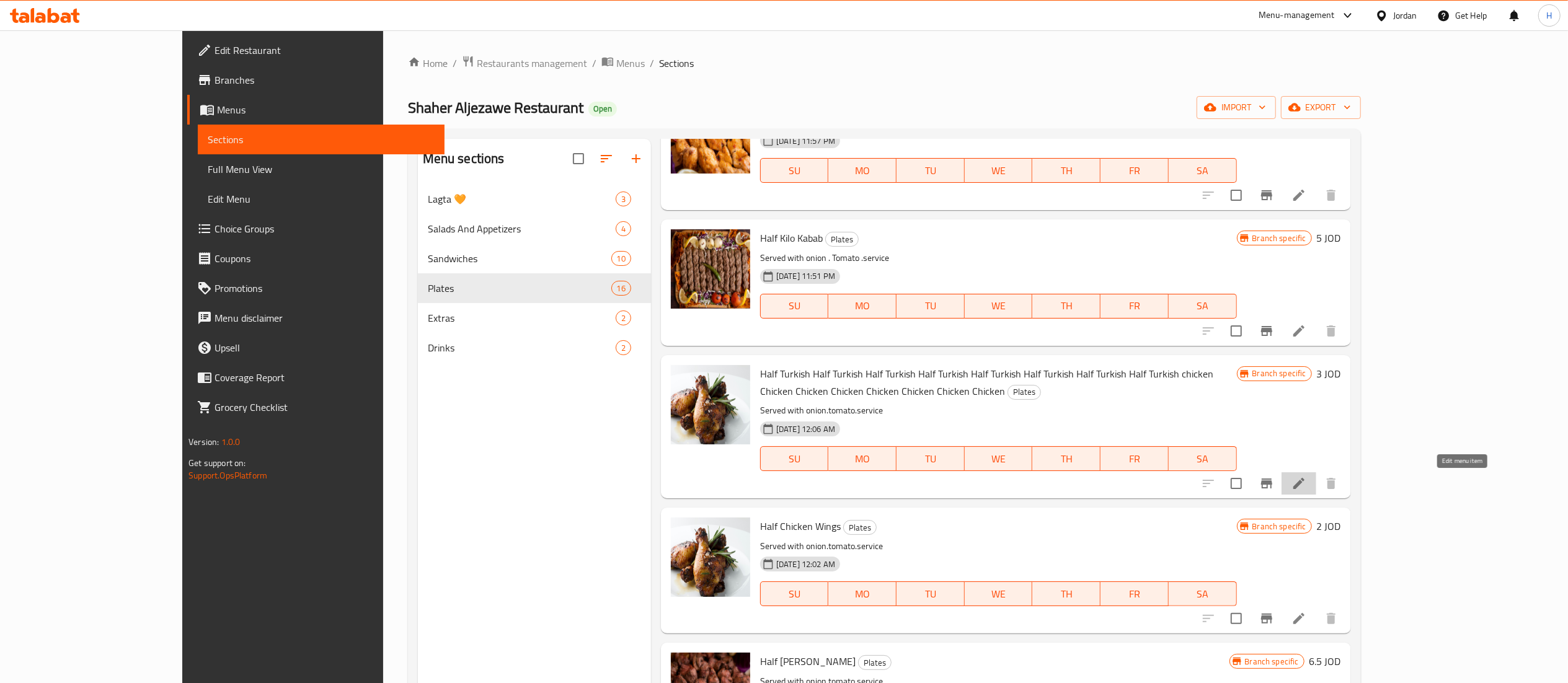
click at [1304, 482] on icon at bounding box center [1298, 483] width 11 height 11
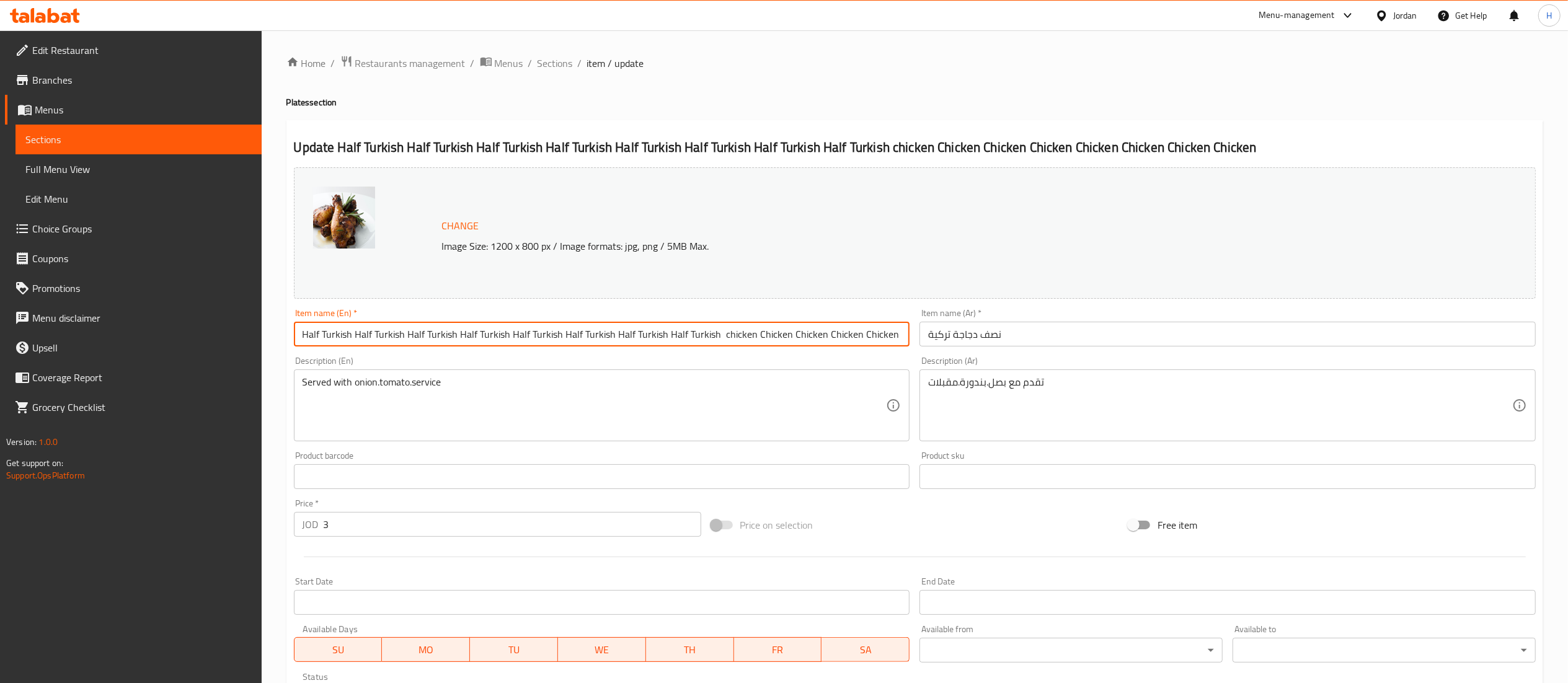
scroll to position [0, 87]
drag, startPoint x: 353, startPoint y: 333, endPoint x: 904, endPoint y: 346, distance: 551.2
click at [904, 346] on input "Half Turkish Half Turkish Half Turkish Half Turkish Half Turkish Half Turkish H…" at bounding box center [602, 334] width 616 height 25
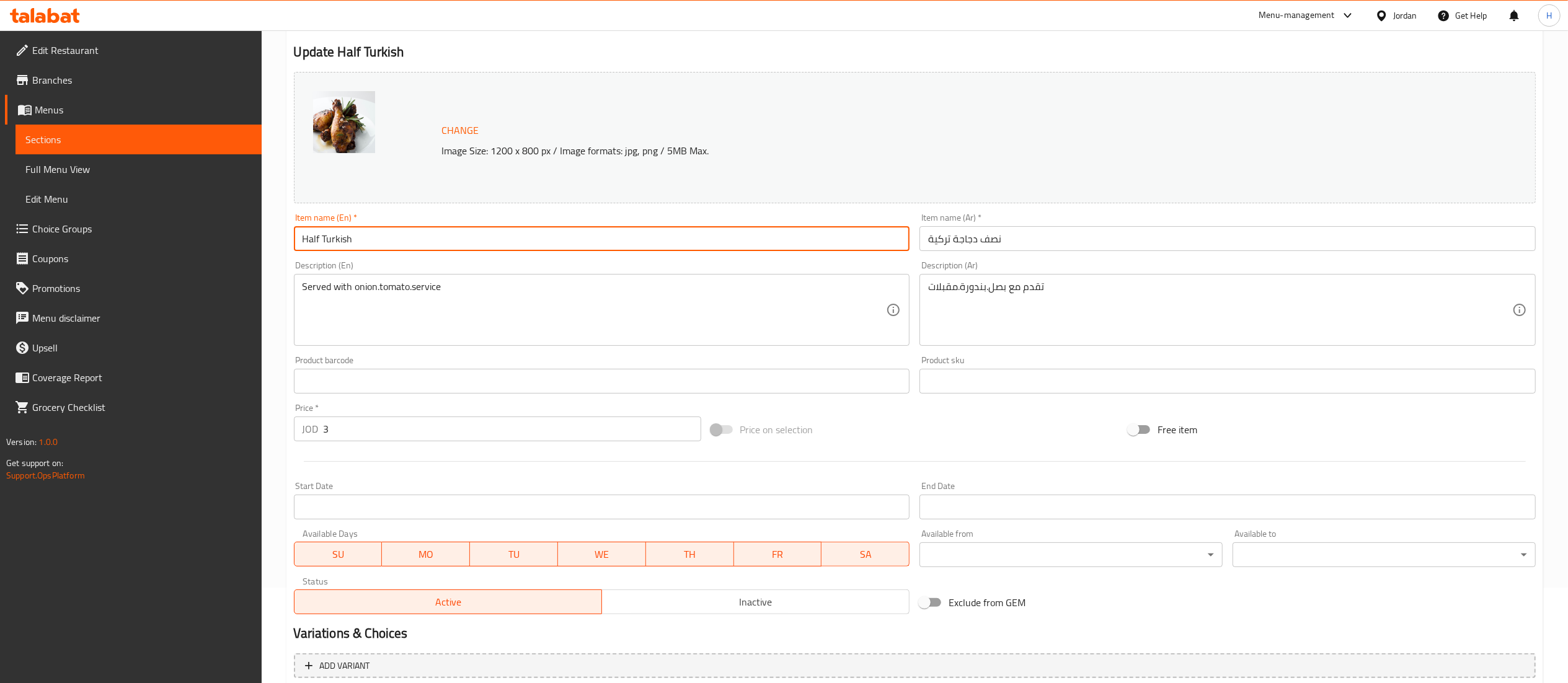
scroll to position [210, 0]
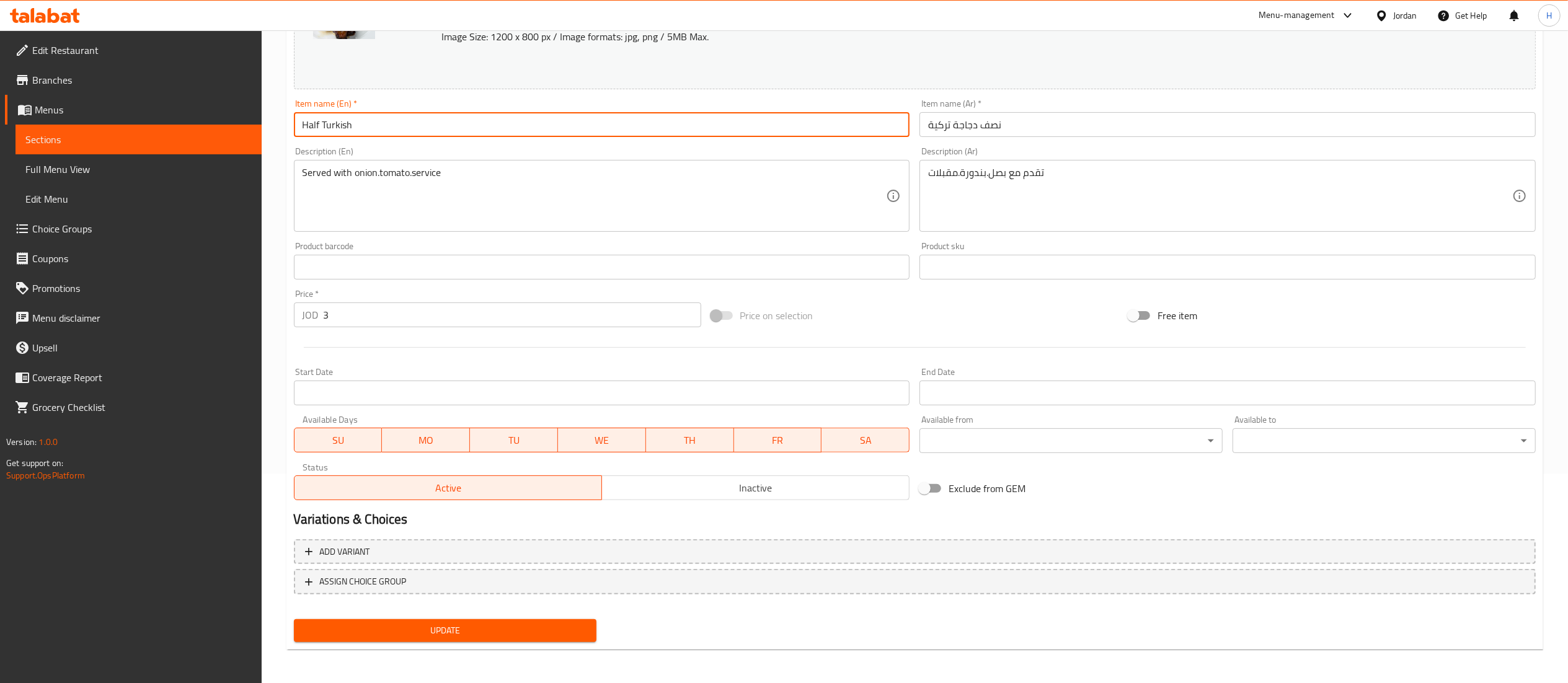
type input "Half Turkish"
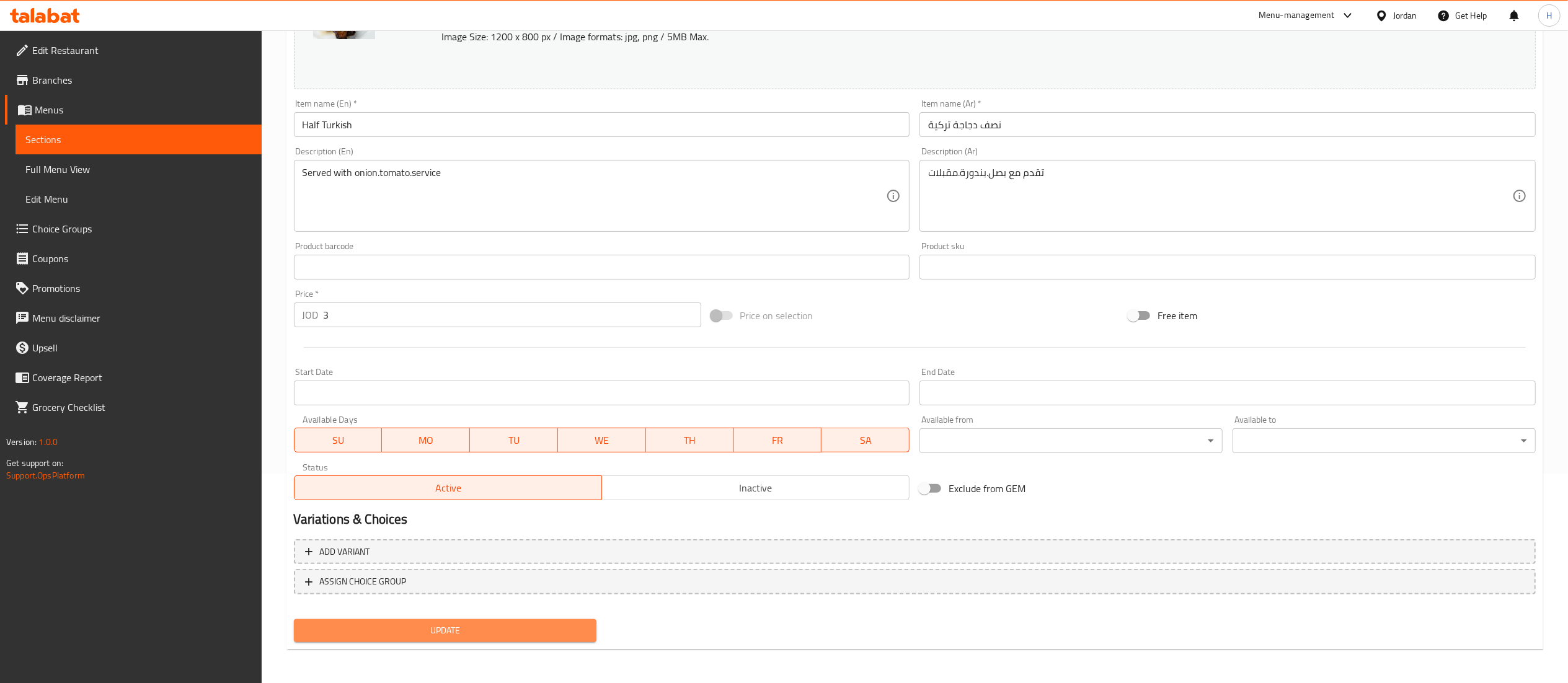
click at [462, 632] on span "Update" at bounding box center [445, 631] width 283 height 15
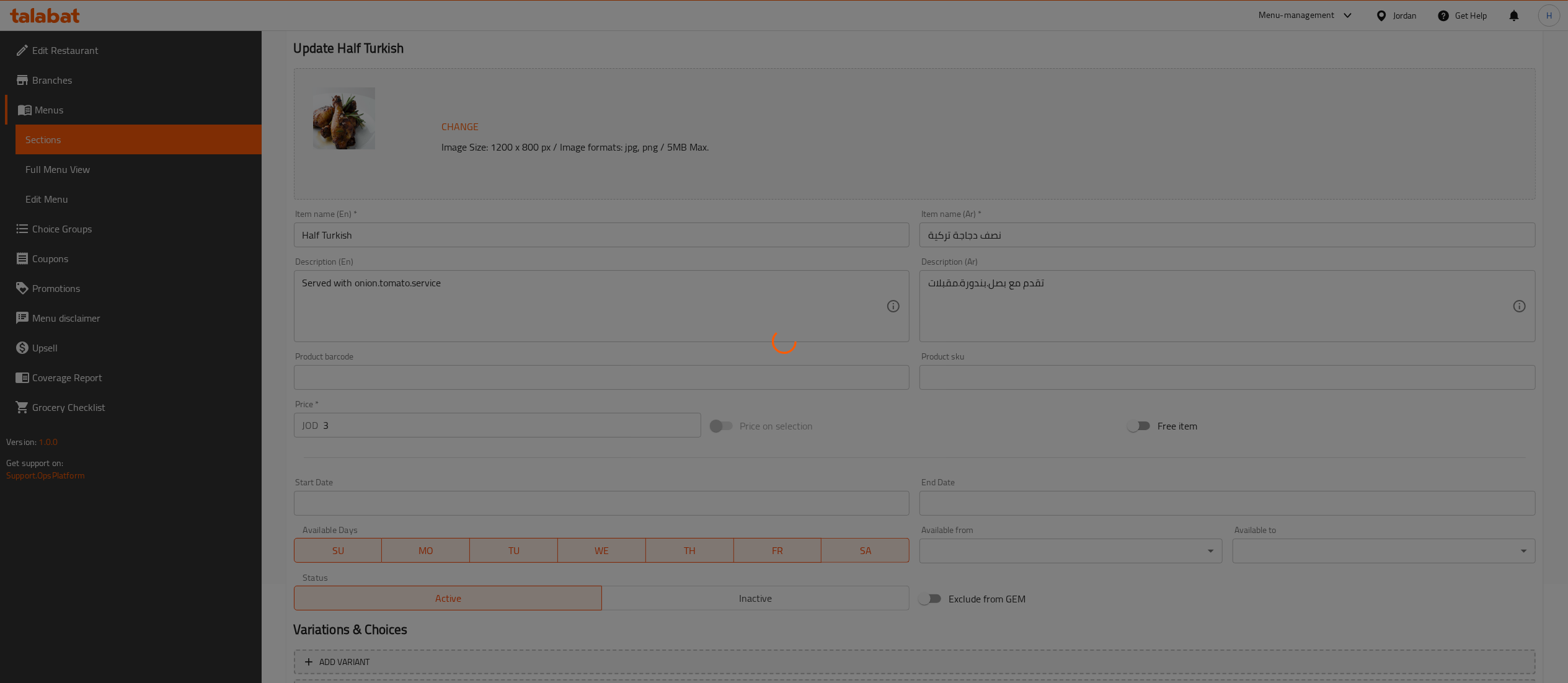
scroll to position [0, 0]
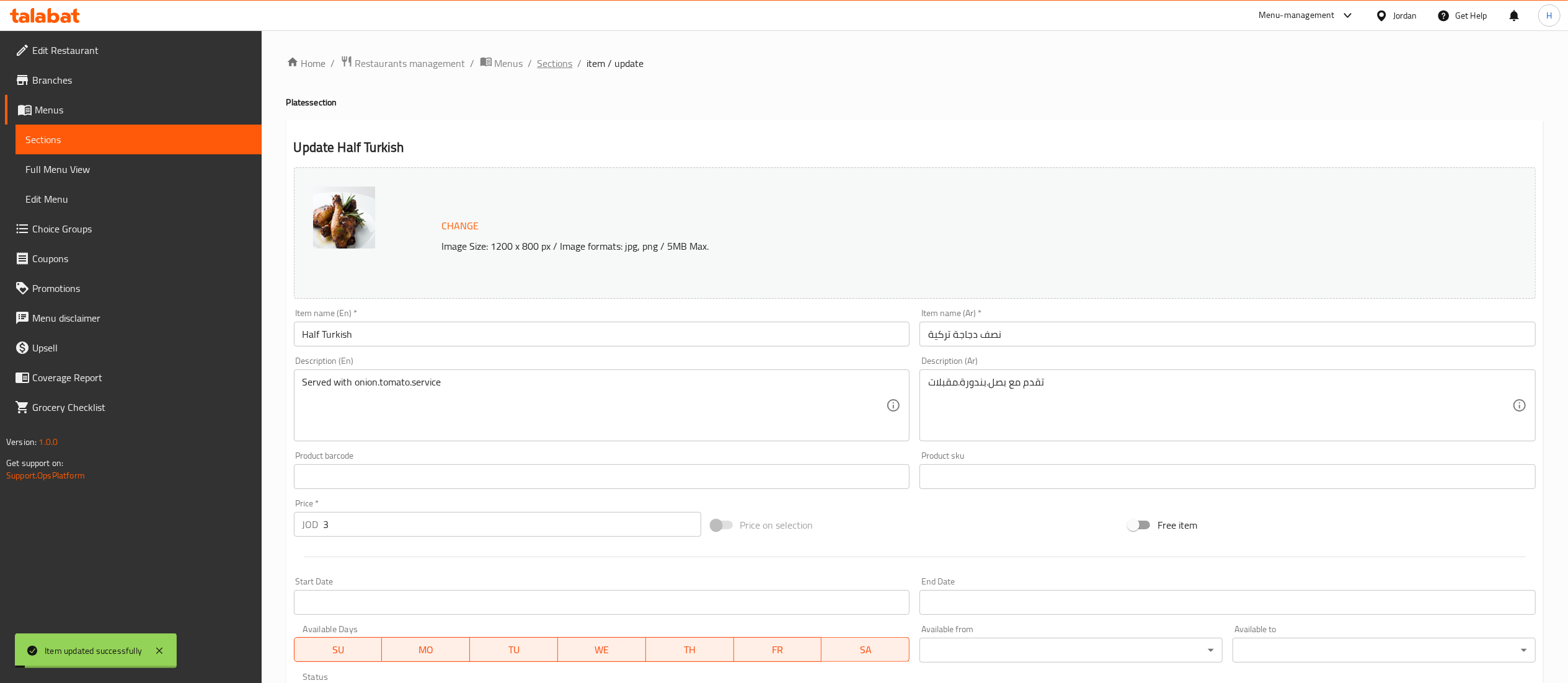
click at [547, 67] on span "Sections" at bounding box center [555, 63] width 35 height 15
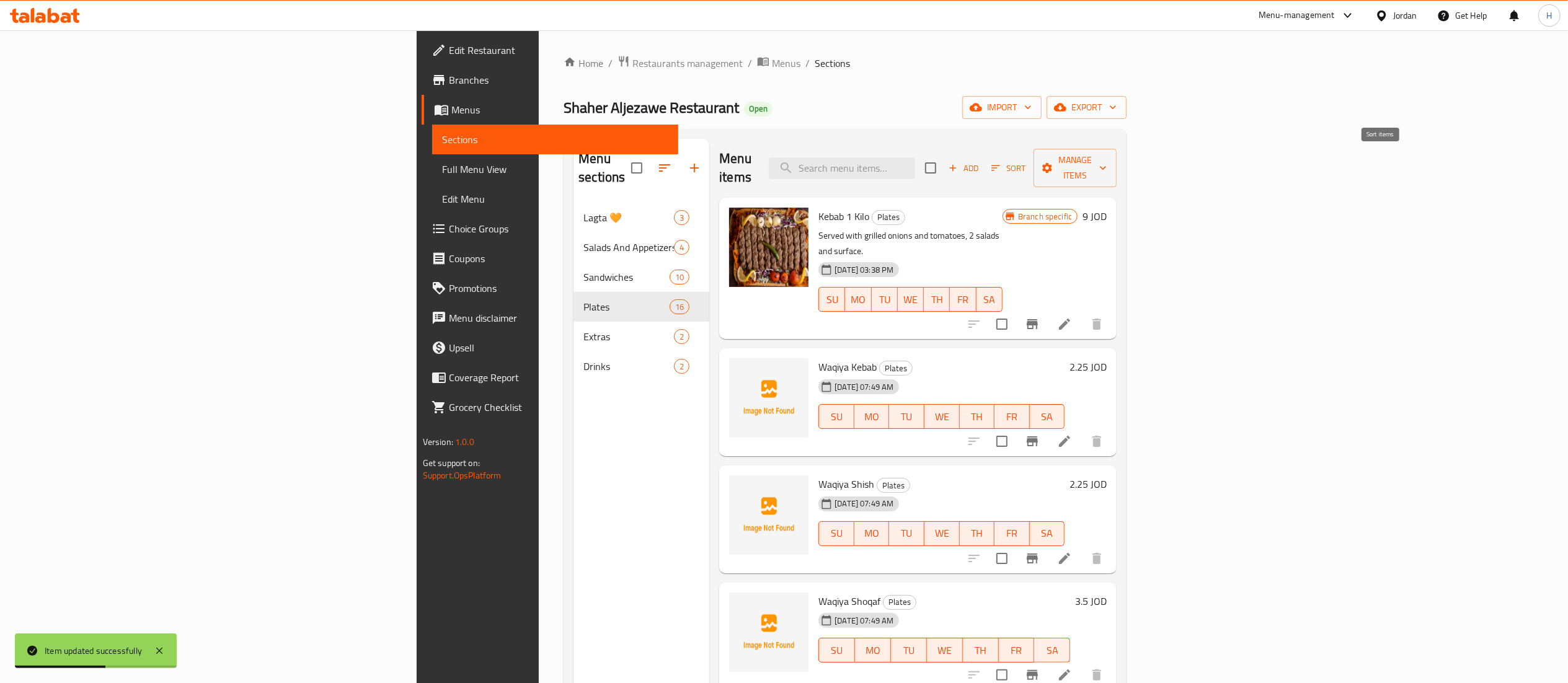
click at [1026, 161] on span "Sort" at bounding box center [1008, 168] width 34 height 14
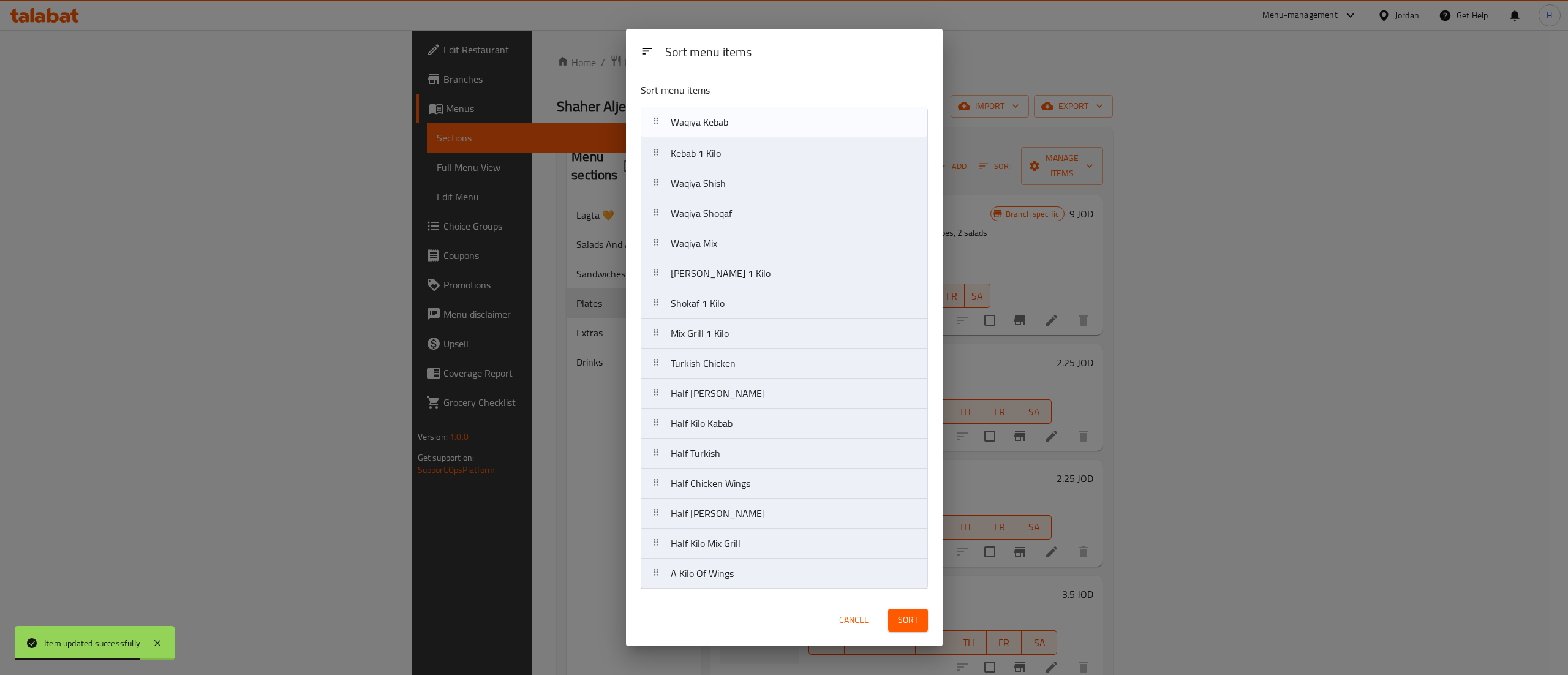
drag, startPoint x: 738, startPoint y: 159, endPoint x: 738, endPoint y: 124, distance: 35.0
click at [738, 124] on nav "Kebab 1 Kilo Waqiya Kebab Waqiya Shish Waqiya Shoqaf Waqiya Mix Shish Tawook 1 …" at bounding box center [784, 349] width 287 height 482
drag, startPoint x: 728, startPoint y: 187, endPoint x: 721, endPoint y: 147, distance: 40.6
click at [721, 147] on nav "Waqiya Kebab Kebab 1 Kilo Waqiya Shish Waqiya Shoqaf Waqiya Mix Shish Tawook 1 …" at bounding box center [784, 349] width 287 height 482
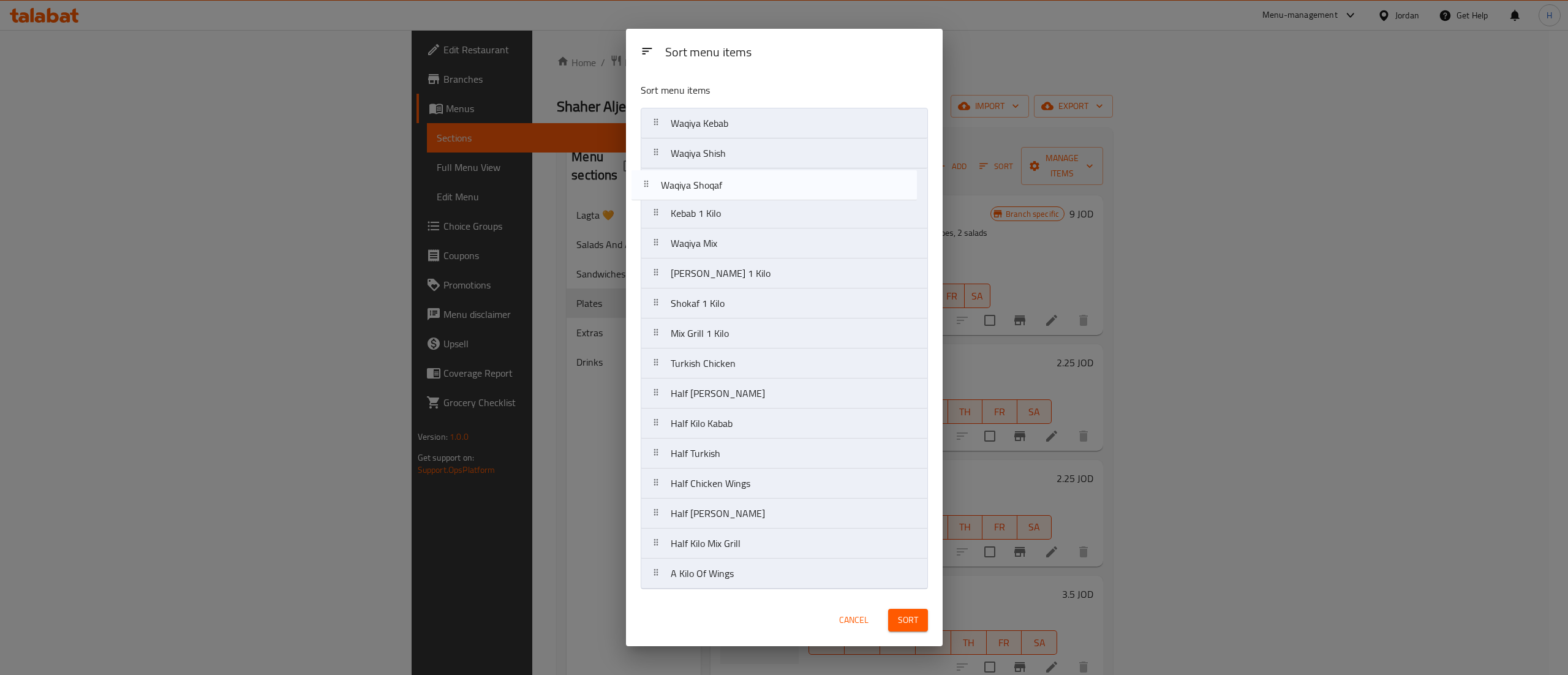
click at [719, 190] on nav "Waqiya Kebab Waqiya Shish Kebab 1 Kilo Waqiya Shoqaf Waqiya Mix Shish Tawook 1 …" at bounding box center [784, 349] width 287 height 482
drag, startPoint x: 729, startPoint y: 245, endPoint x: 734, endPoint y: 205, distance: 40.3
click at [734, 205] on nav "Waqiya Kebab Waqiya Shish Waqiya Shoqaf Kebab 1 Kilo Waqiya Mix Shish Tawook 1 …" at bounding box center [784, 349] width 287 height 482
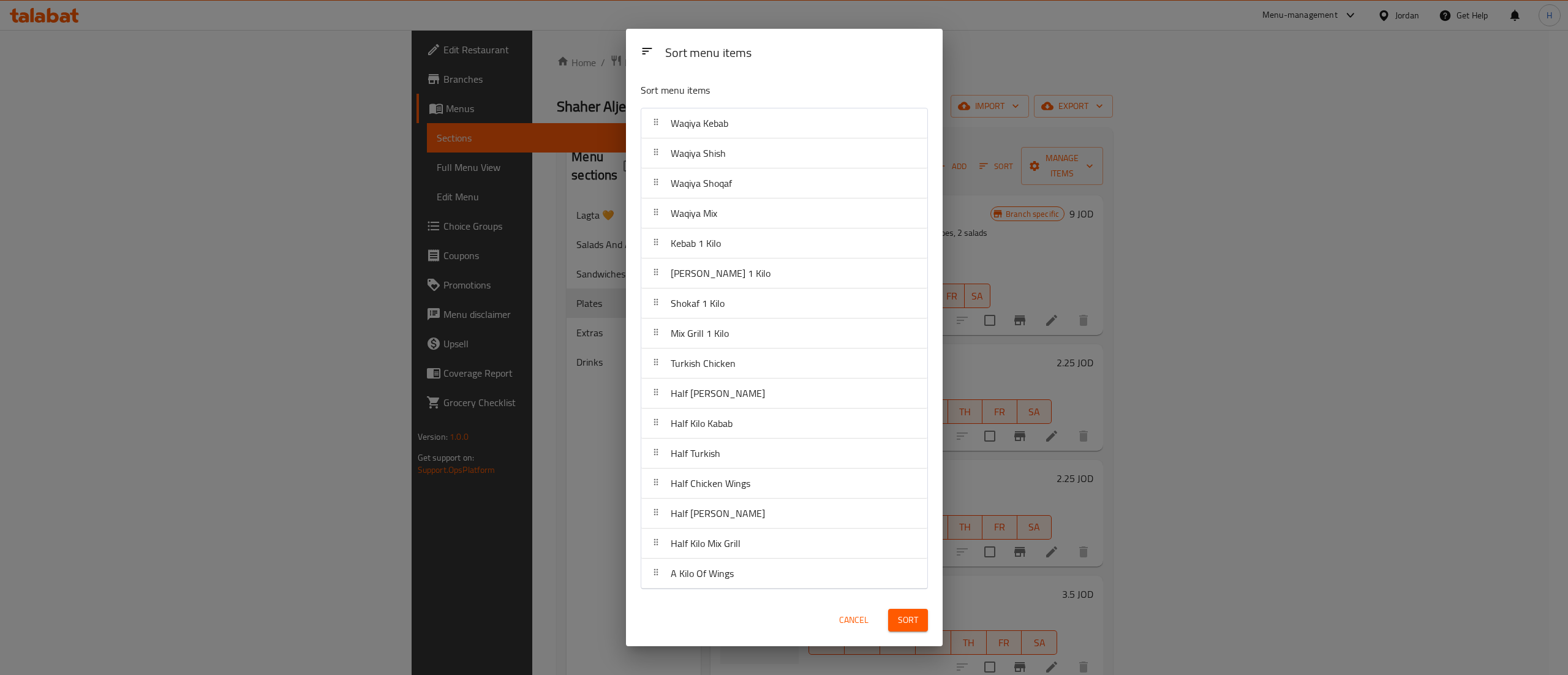
click at [914, 623] on span "Sort" at bounding box center [908, 620] width 20 height 15
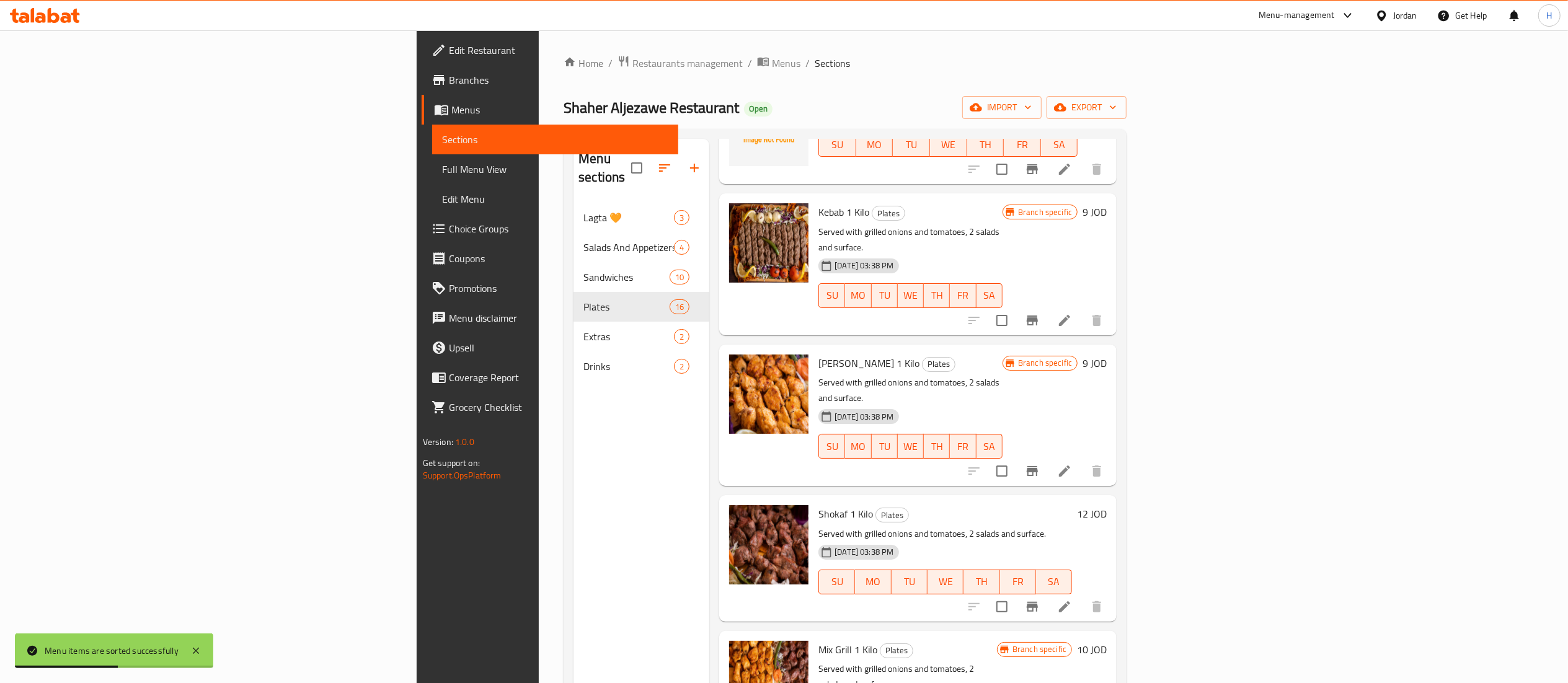
scroll to position [496, 0]
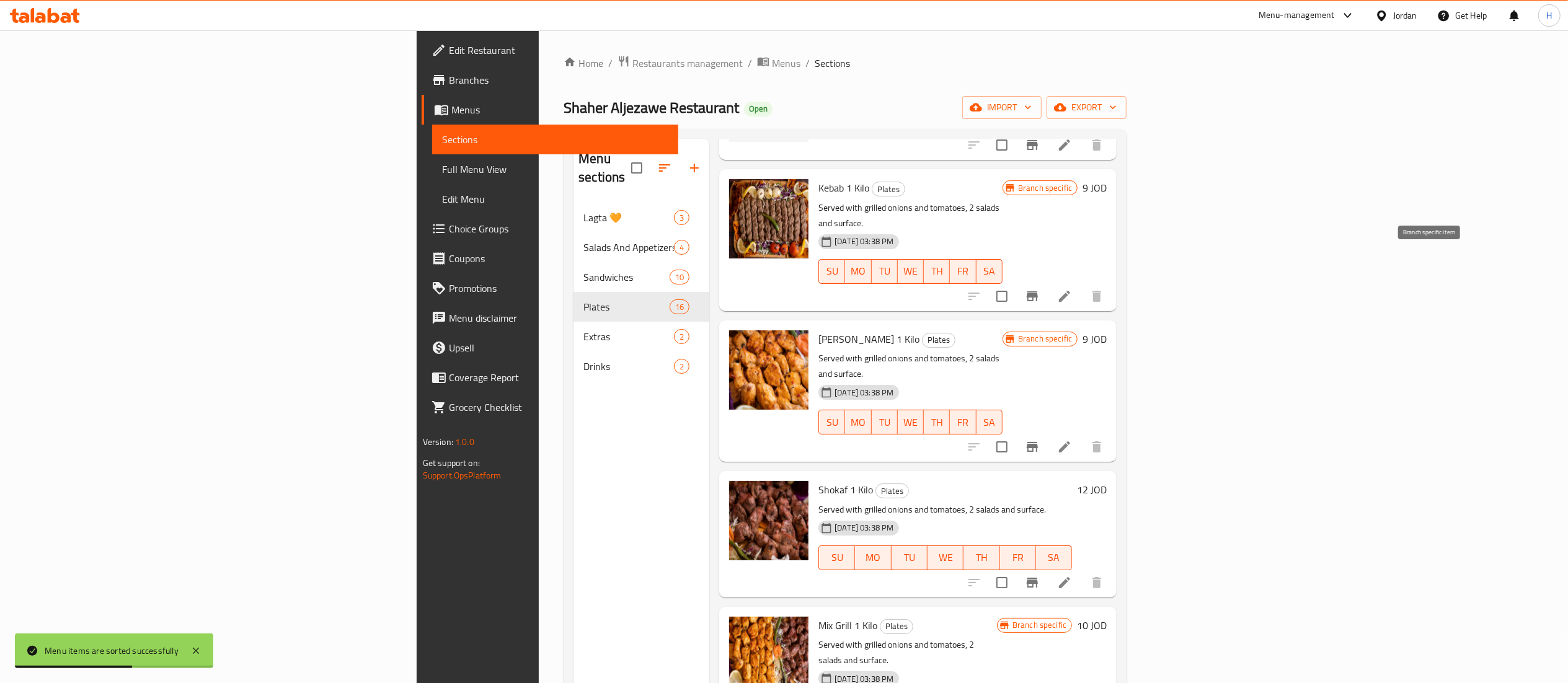
click at [1040, 289] on icon "Branch-specific-item" at bounding box center [1032, 296] width 15 height 15
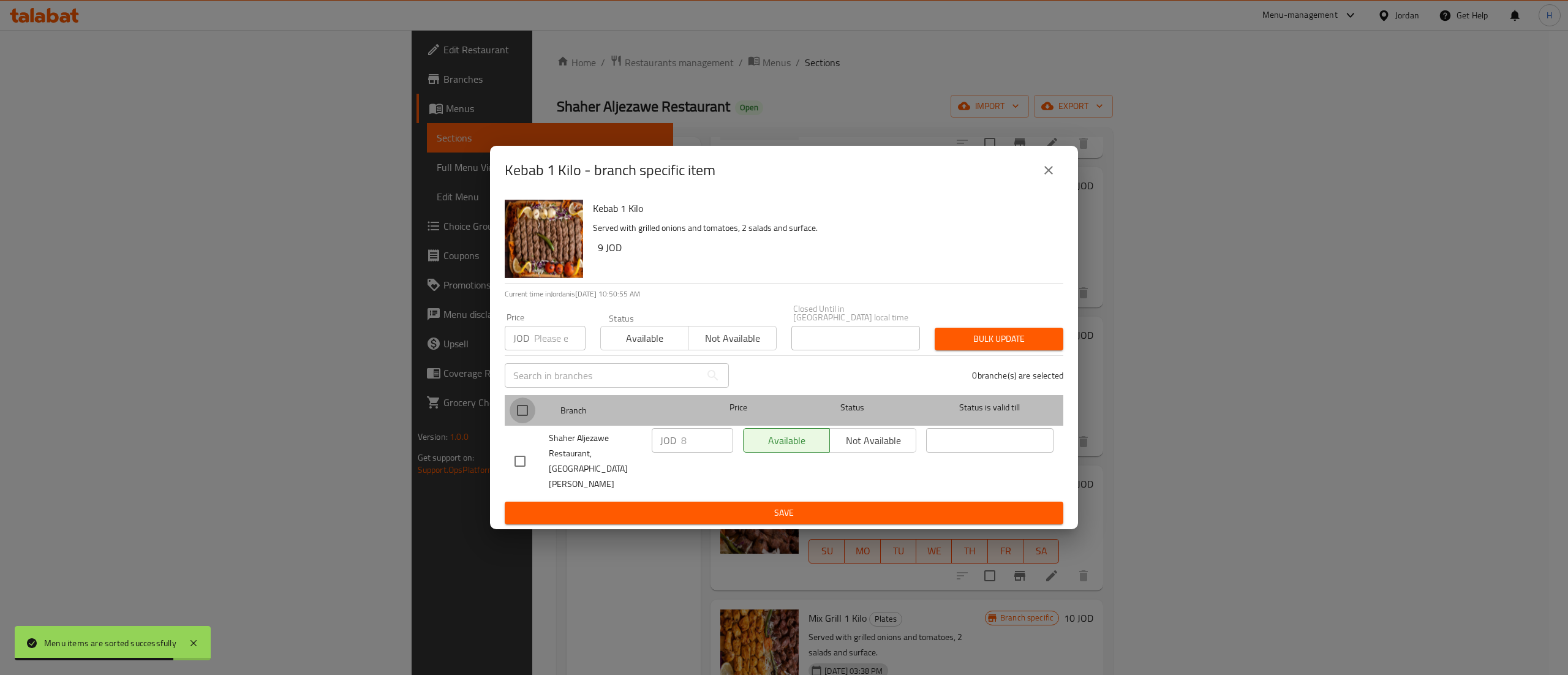
click at [528, 414] on input "checkbox" at bounding box center [522, 410] width 25 height 25
checkbox input "true"
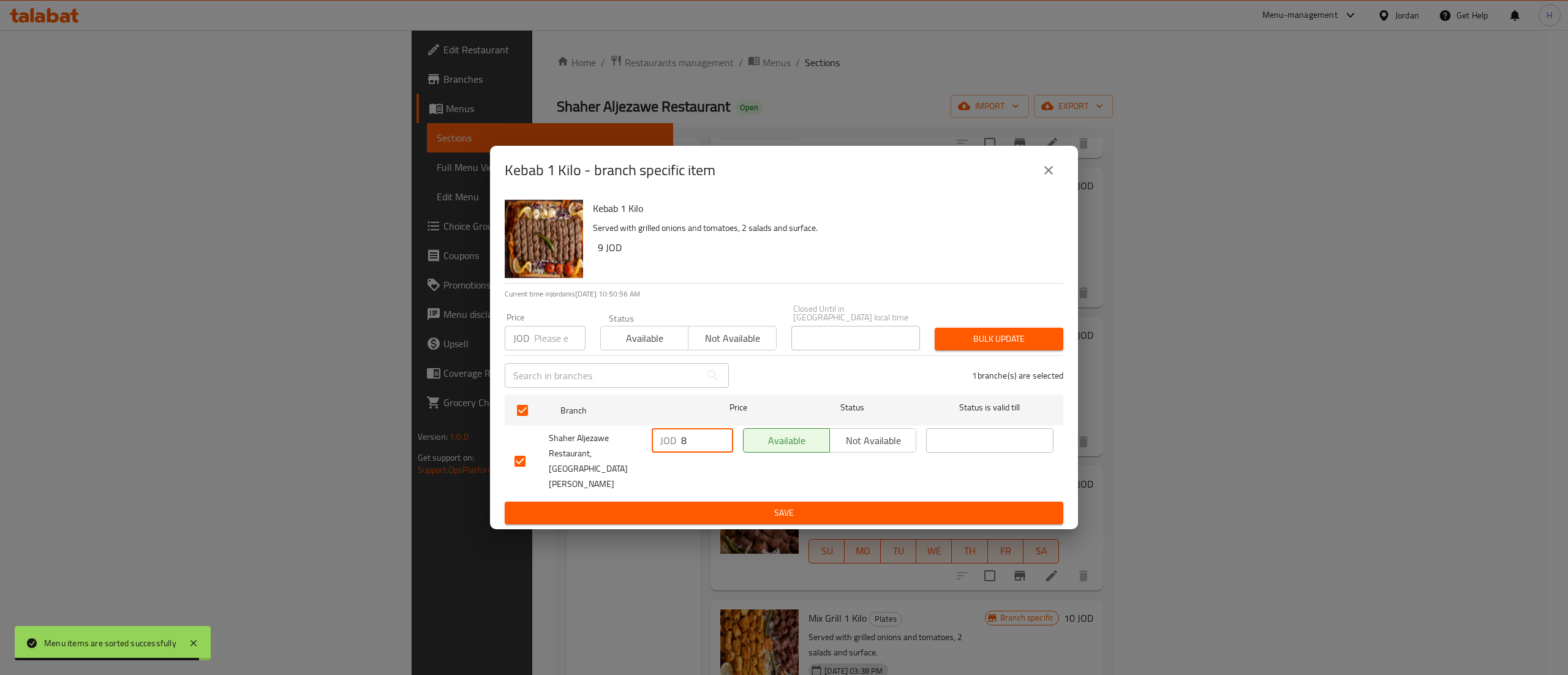
drag, startPoint x: 659, startPoint y: 446, endPoint x: 611, endPoint y: 436, distance: 49.0
click at [611, 436] on div "Shaher Aljezawe Restaurant, Jabal Al Abyad JOD 8 ​ Available Not available ​" at bounding box center [784, 461] width 549 height 76
type input "9"
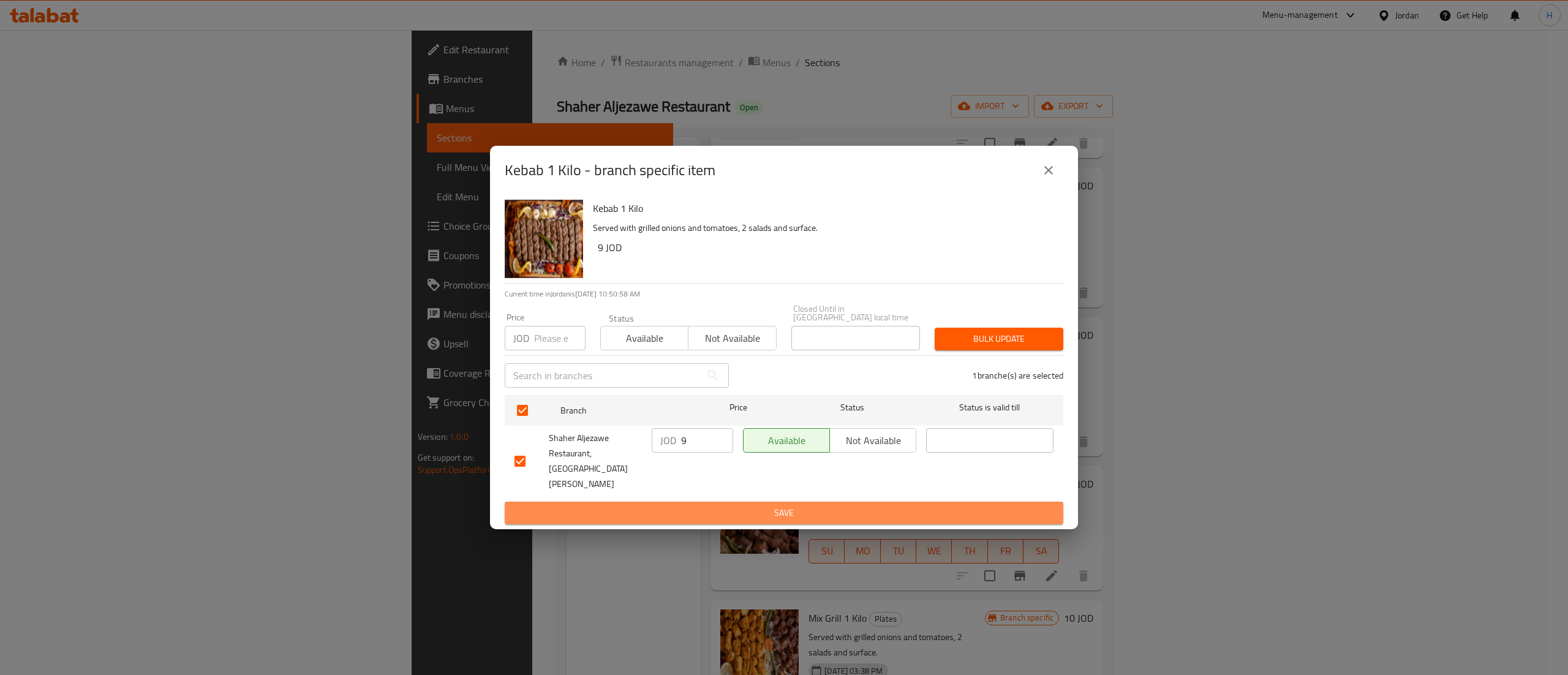
click at [696, 506] on span "Save" at bounding box center [784, 513] width 539 height 15
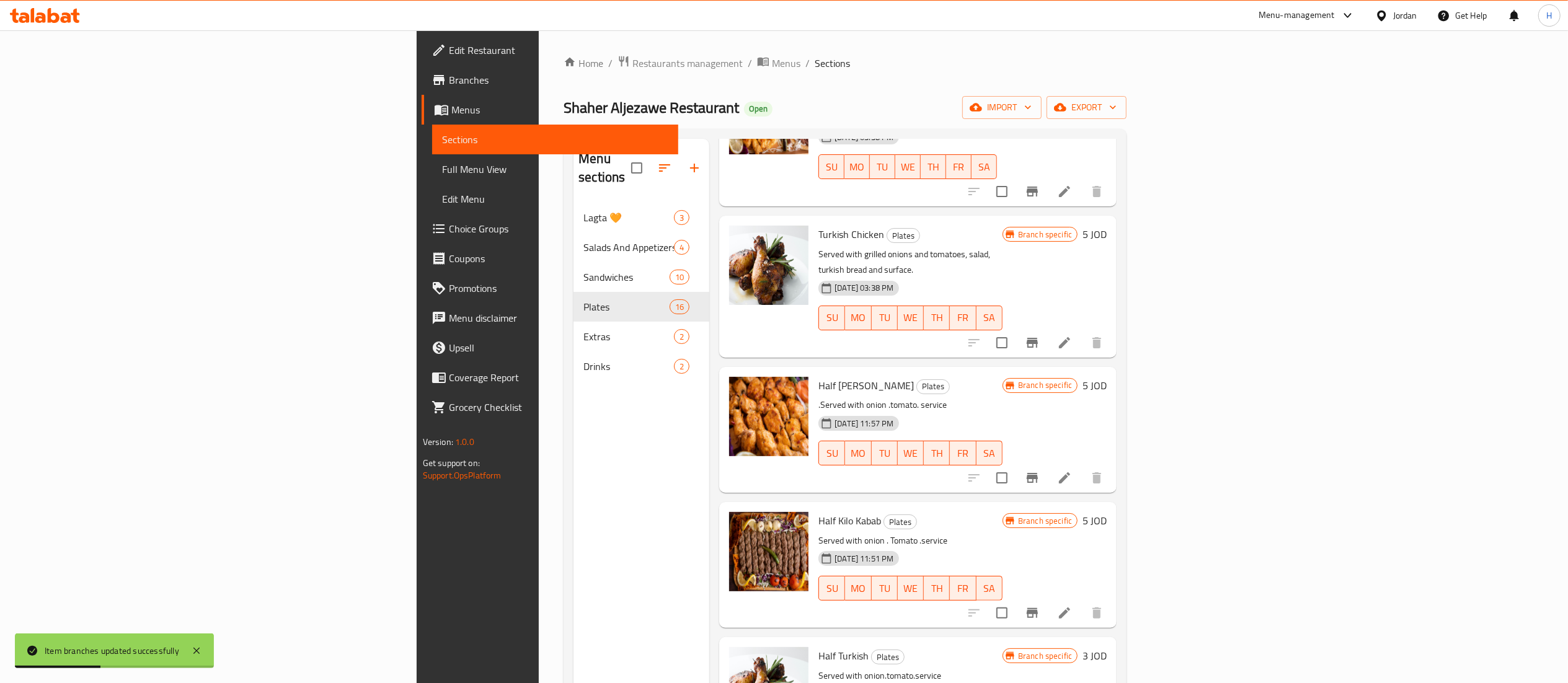
scroll to position [1116, 0]
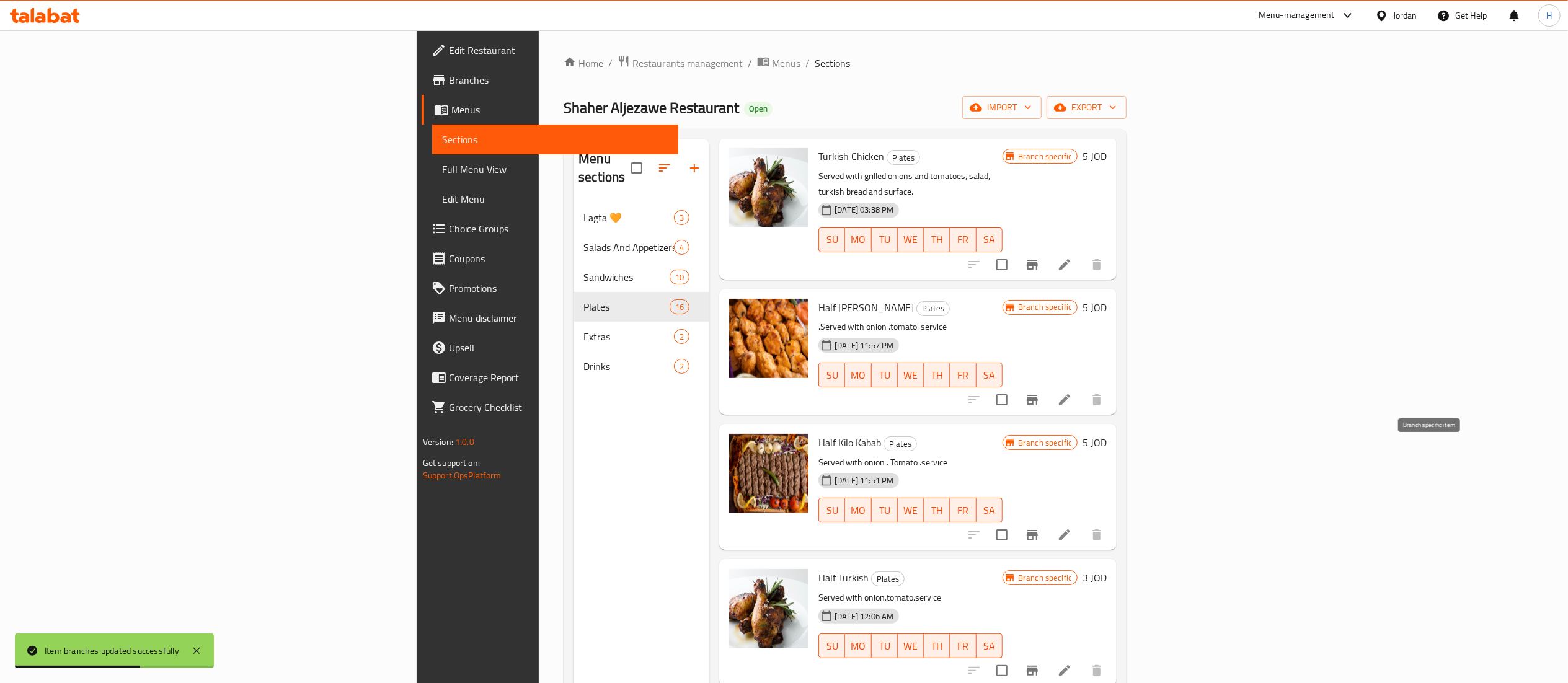
click at [1040, 528] on icon "Branch-specific-item" at bounding box center [1032, 535] width 15 height 15
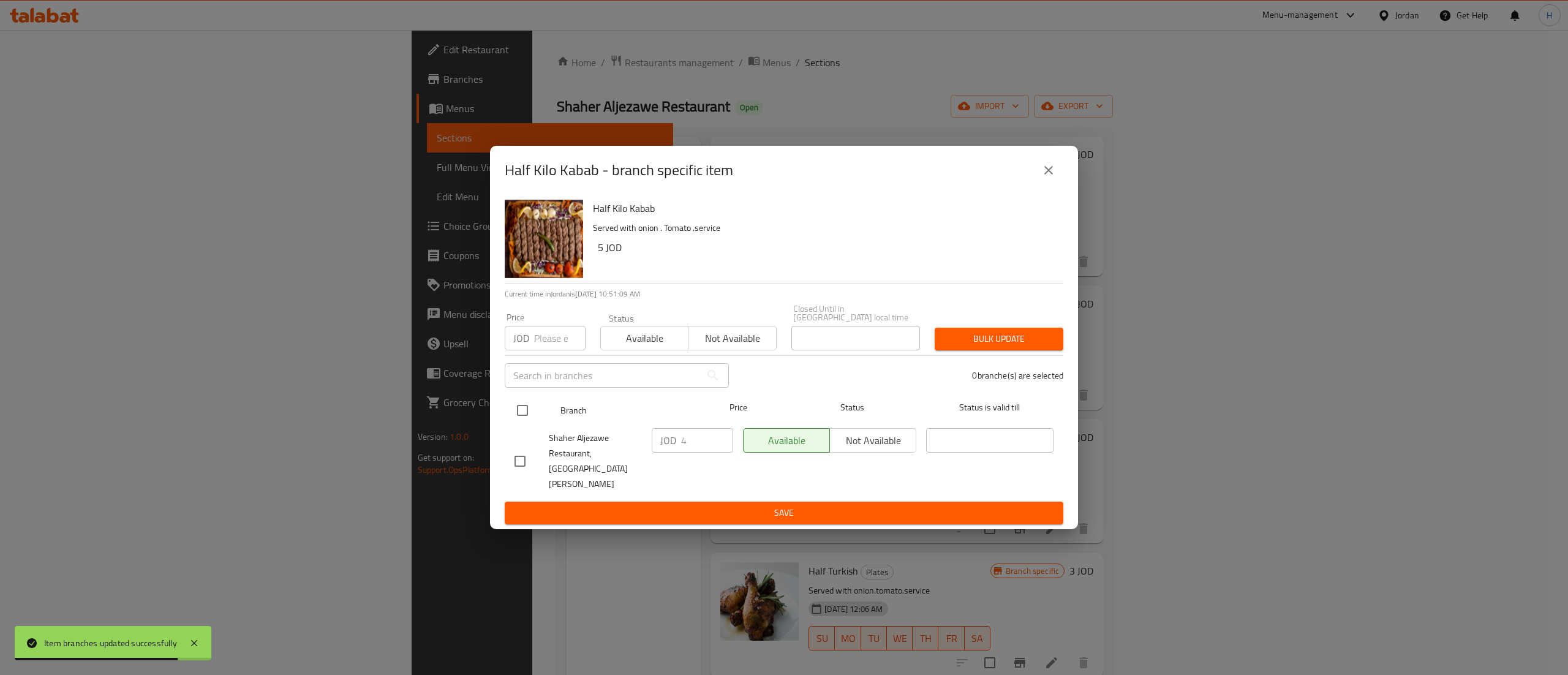
click at [515, 416] on input "checkbox" at bounding box center [522, 410] width 25 height 25
checkbox input "true"
click at [696, 443] on input "4" at bounding box center [707, 440] width 52 height 24
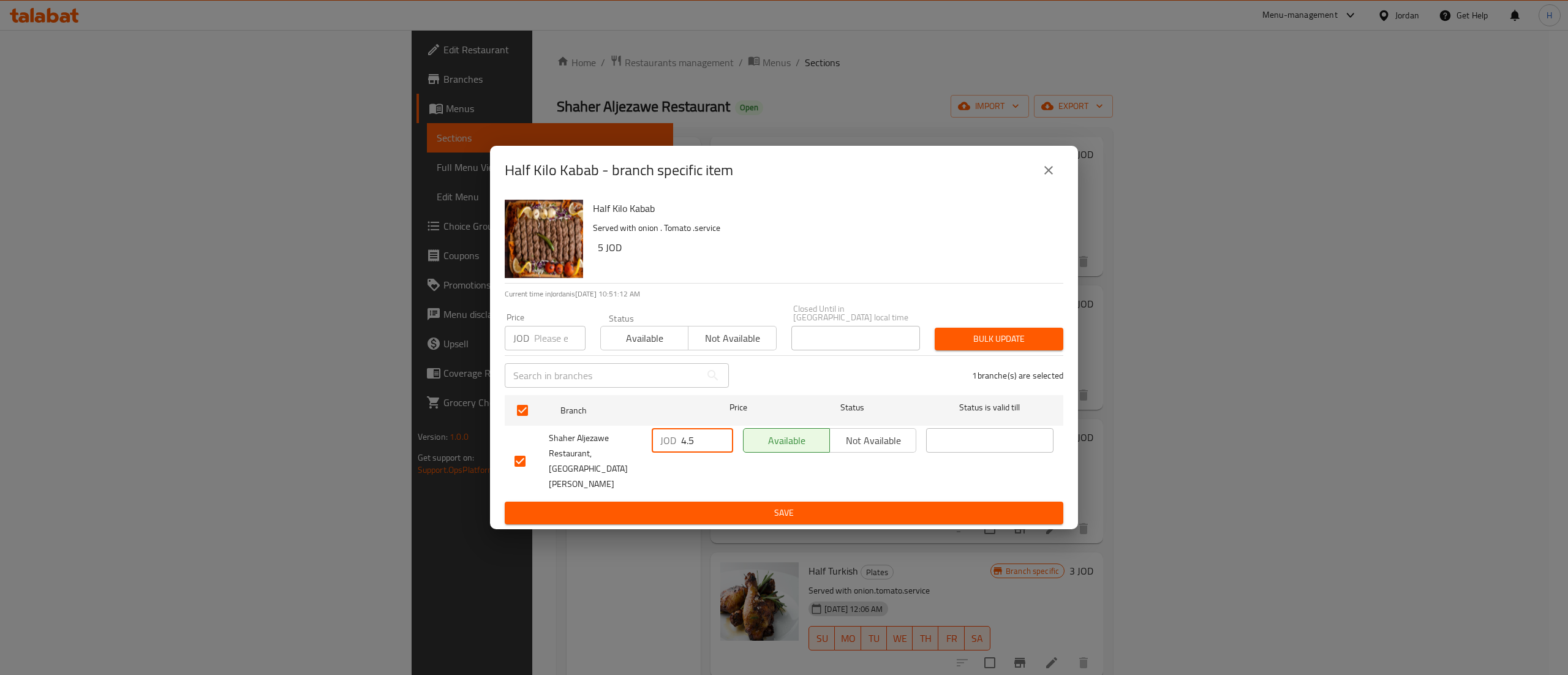
type input "4.5"
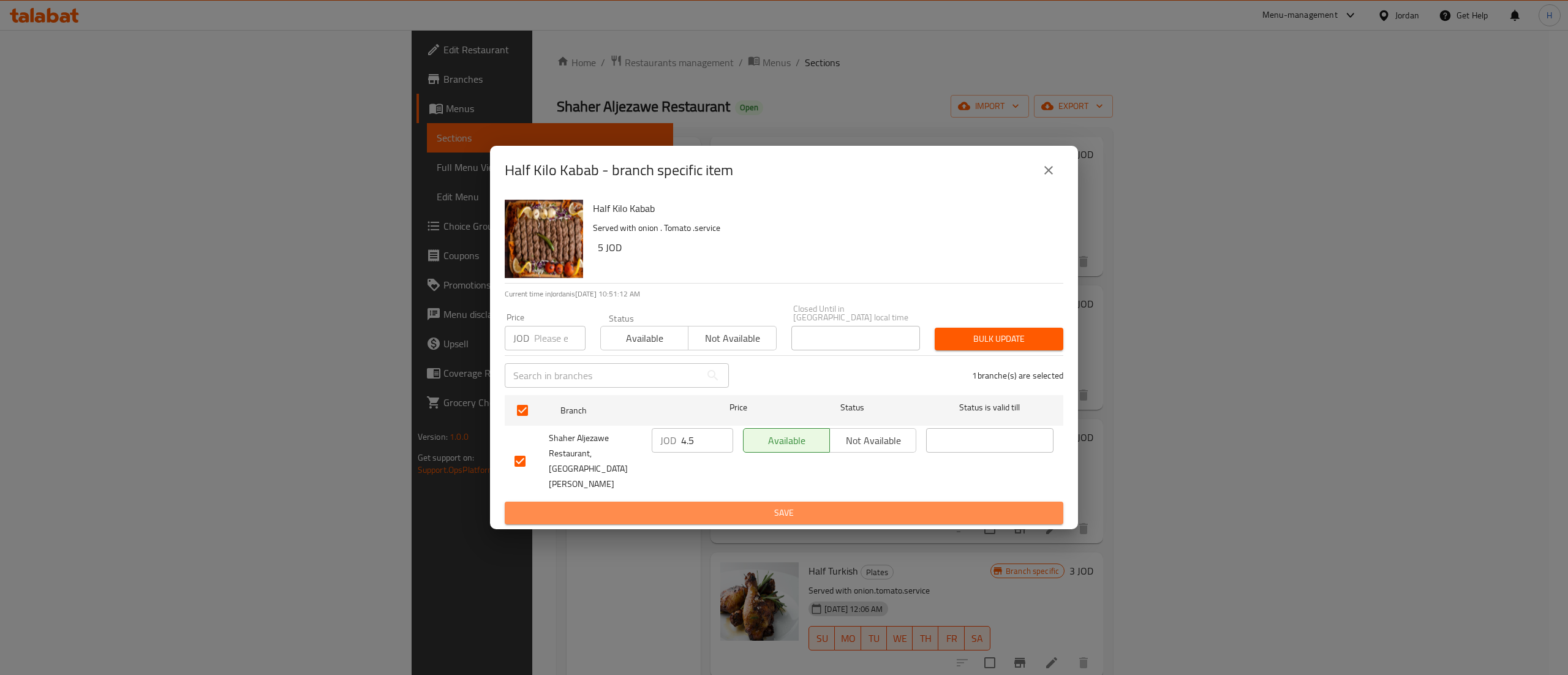
click at [770, 505] on span "Save" at bounding box center [784, 513] width 539 height 15
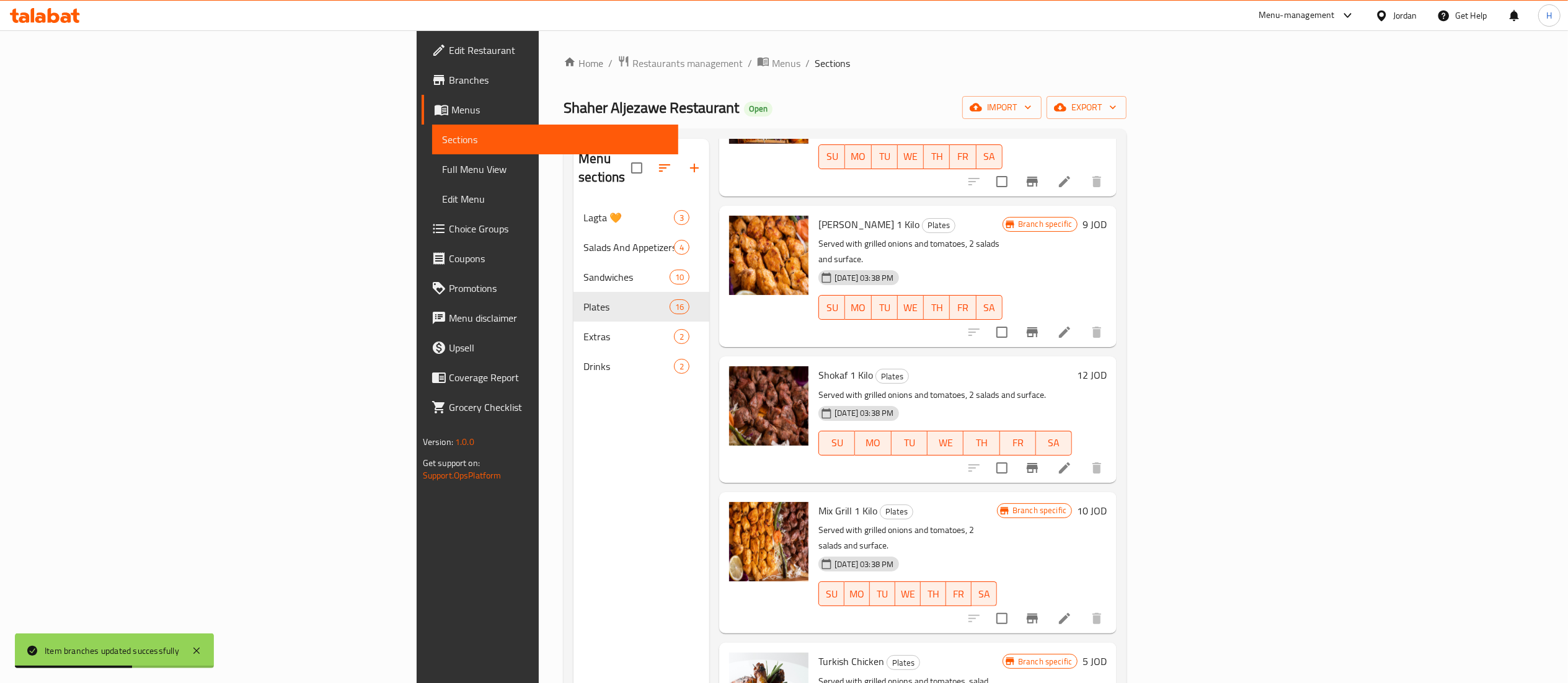
scroll to position [571, 0]
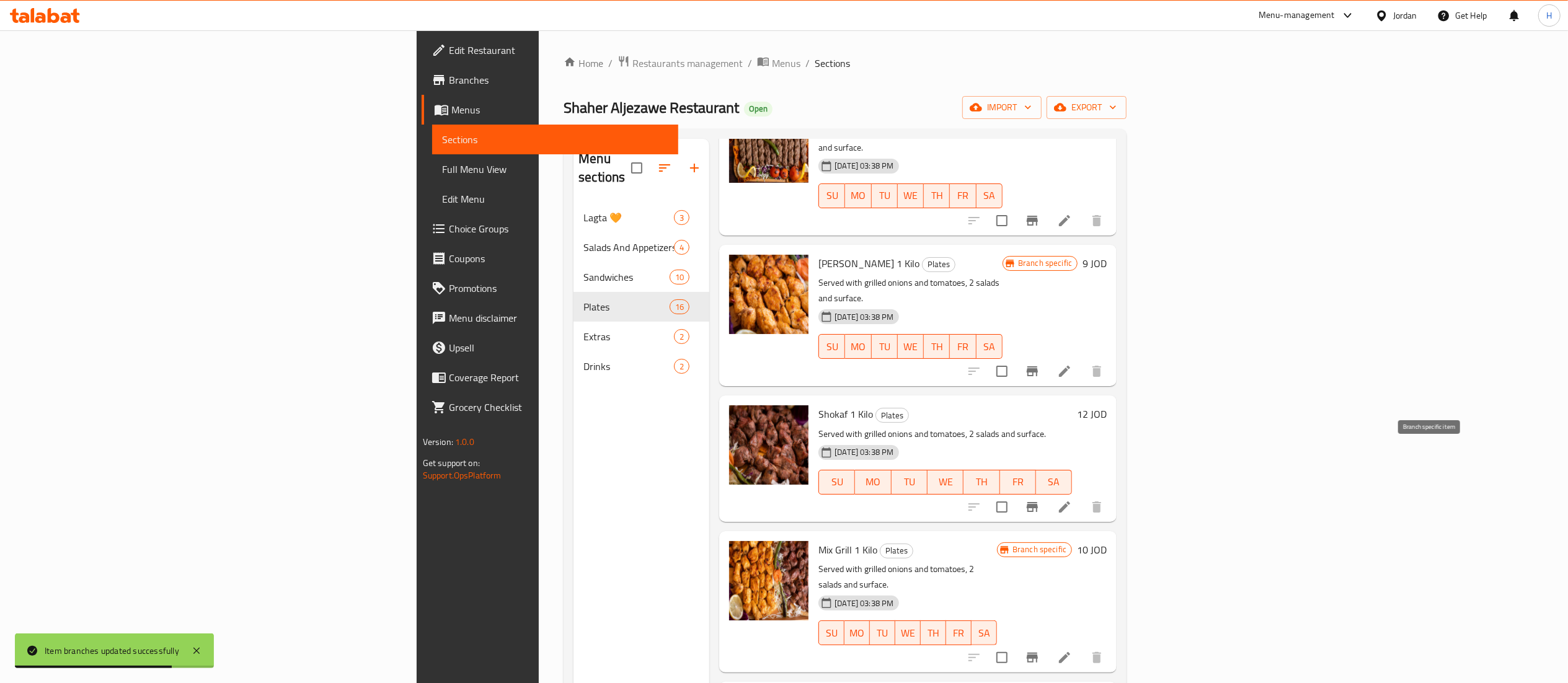
click at [1038, 502] on icon "Branch-specific-item" at bounding box center [1032, 507] width 11 height 10
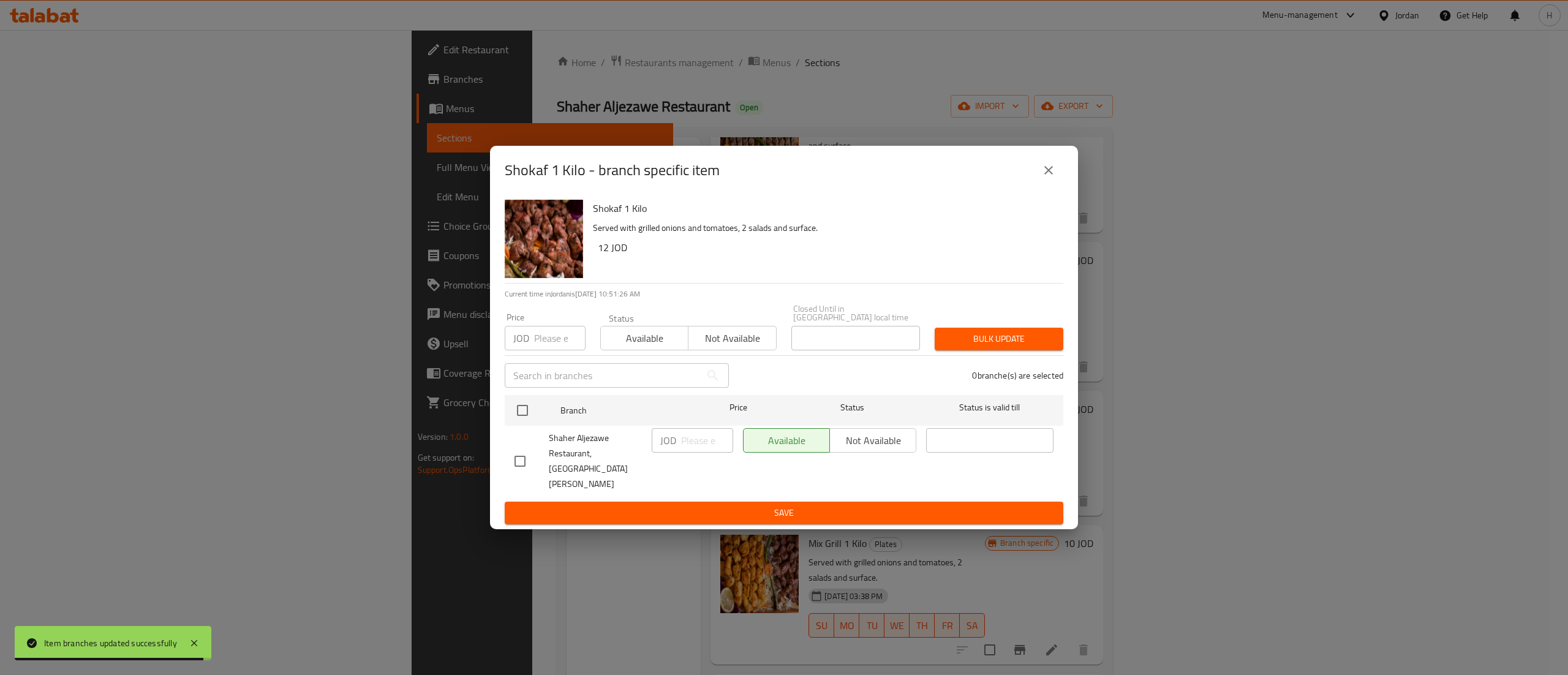
drag, startPoint x: 1040, startPoint y: 178, endPoint x: 1047, endPoint y: 182, distance: 8.1
click at [1047, 182] on button "close" at bounding box center [1049, 170] width 29 height 29
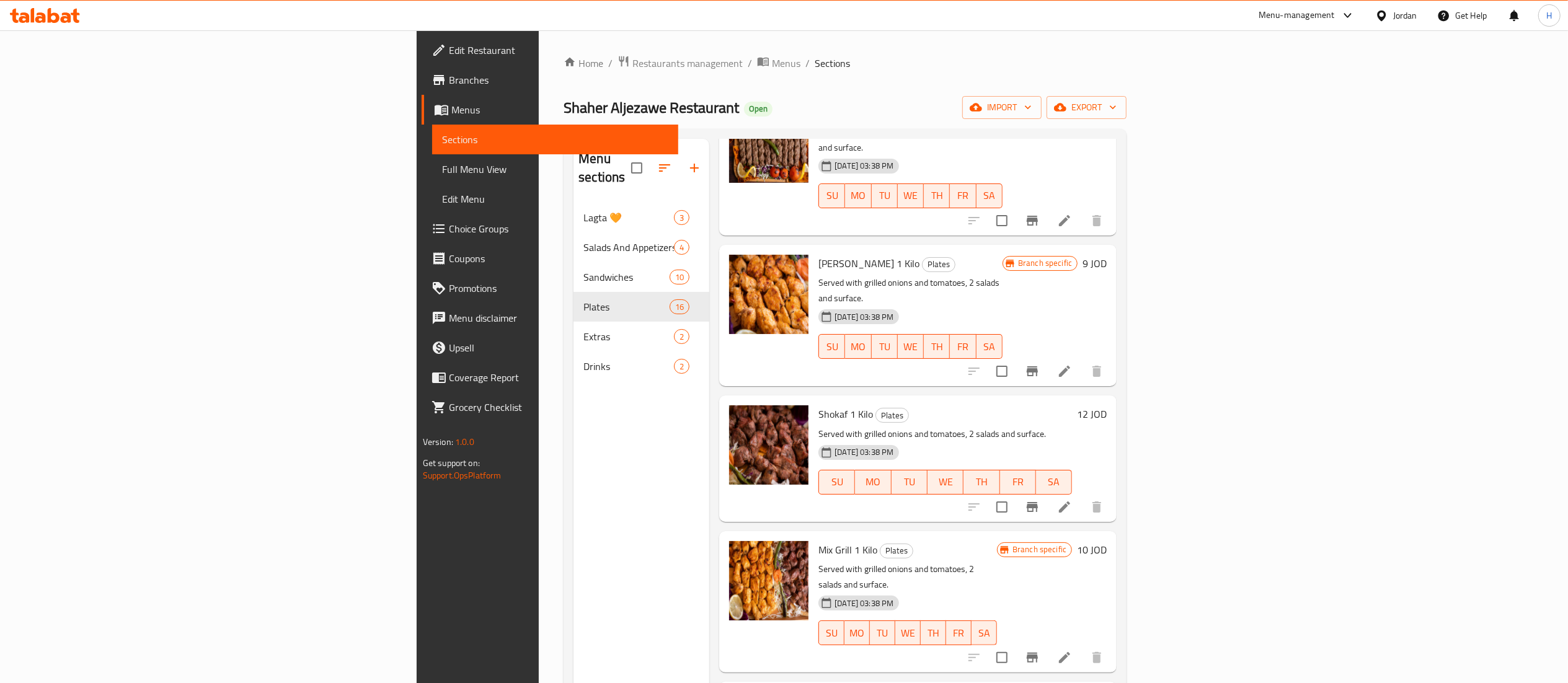
click at [1107, 406] on h6 "12 JOD" at bounding box center [1092, 414] width 30 height 17
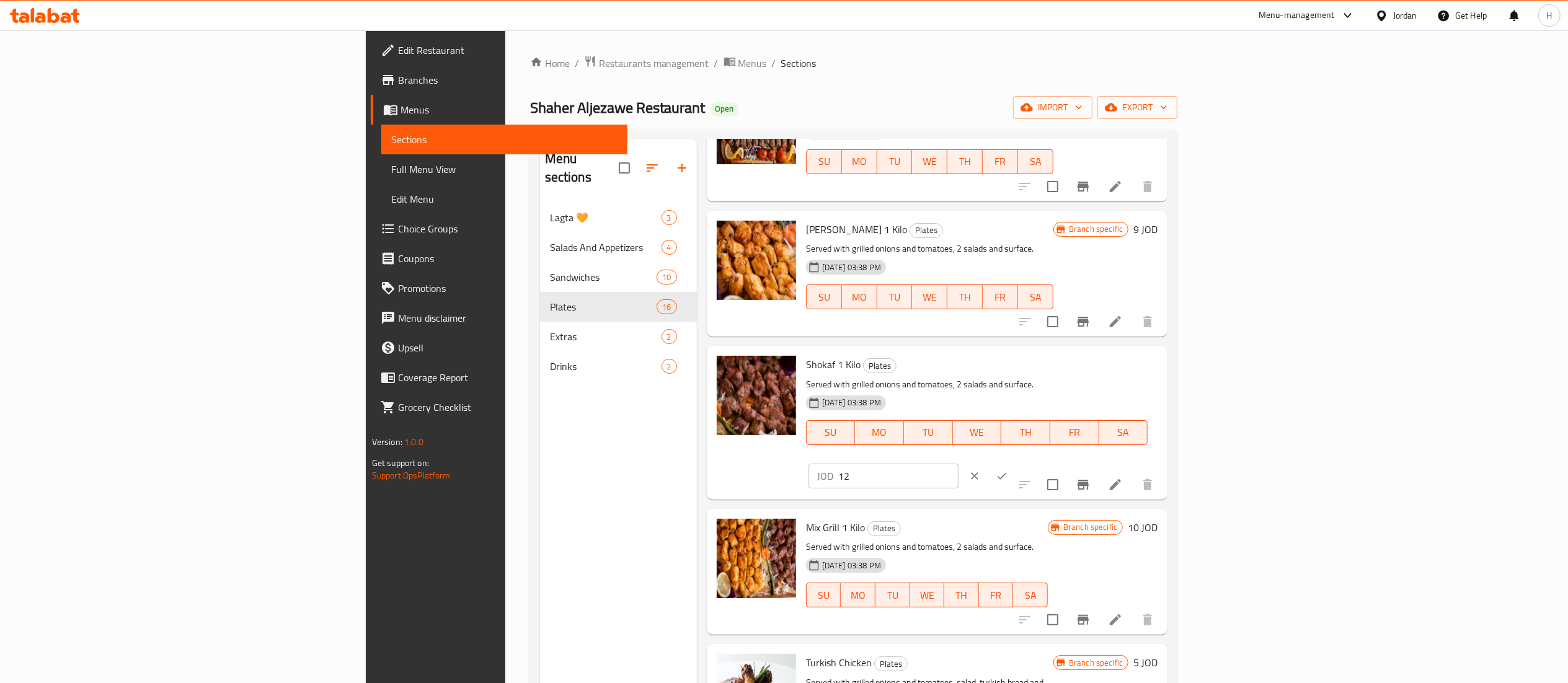
click at [958, 464] on input "12" at bounding box center [898, 476] width 120 height 25
type input "13"
click at [1008, 470] on icon "ok" at bounding box center [1002, 476] width 12 height 12
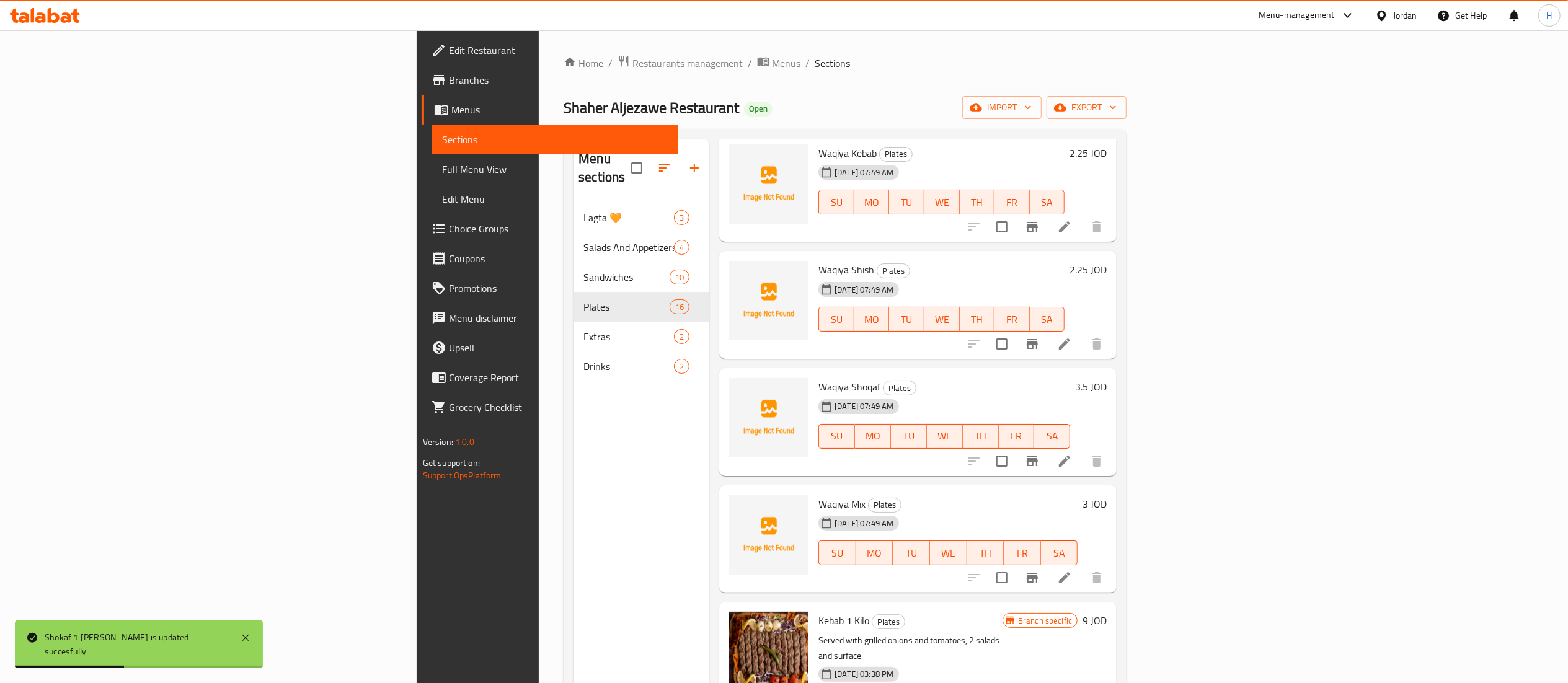
scroll to position [0, 0]
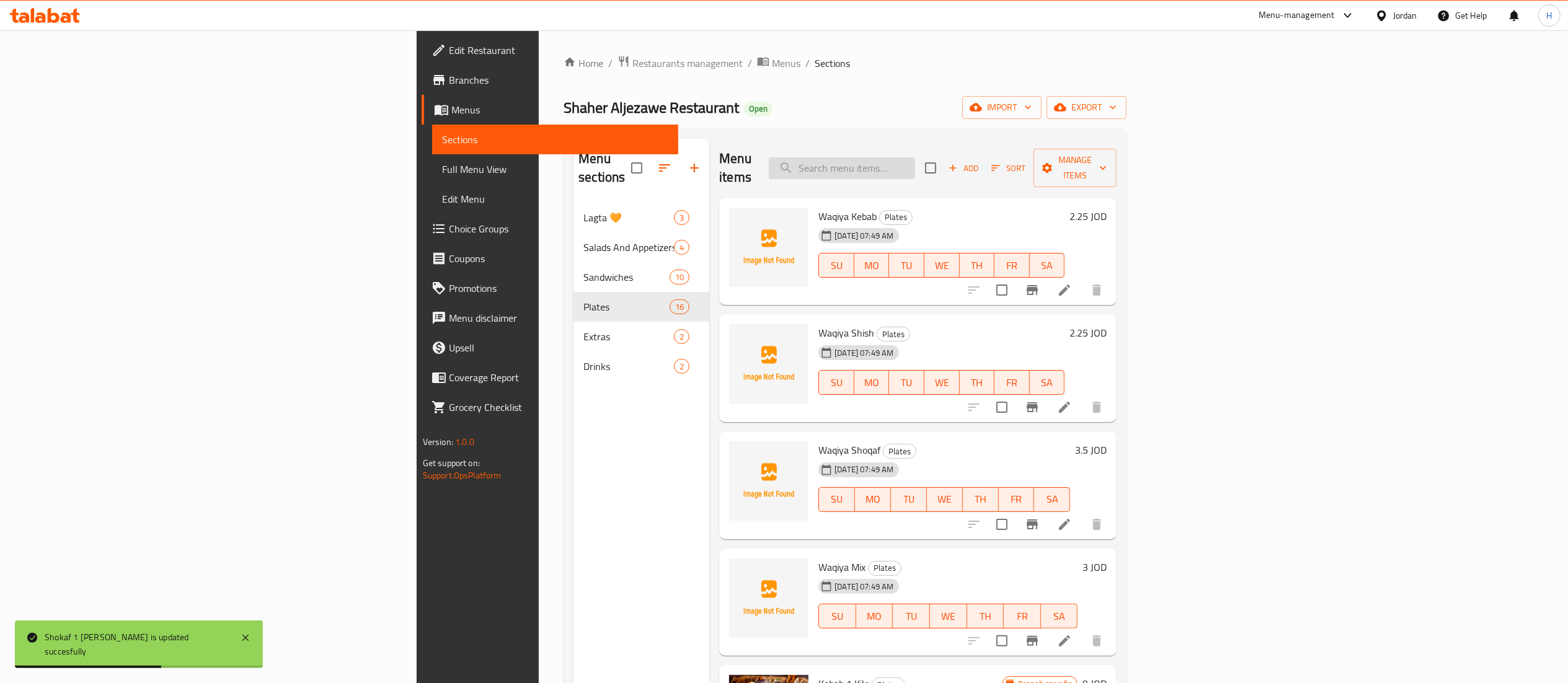
click at [915, 164] on input "search" at bounding box center [842, 168] width 146 height 22
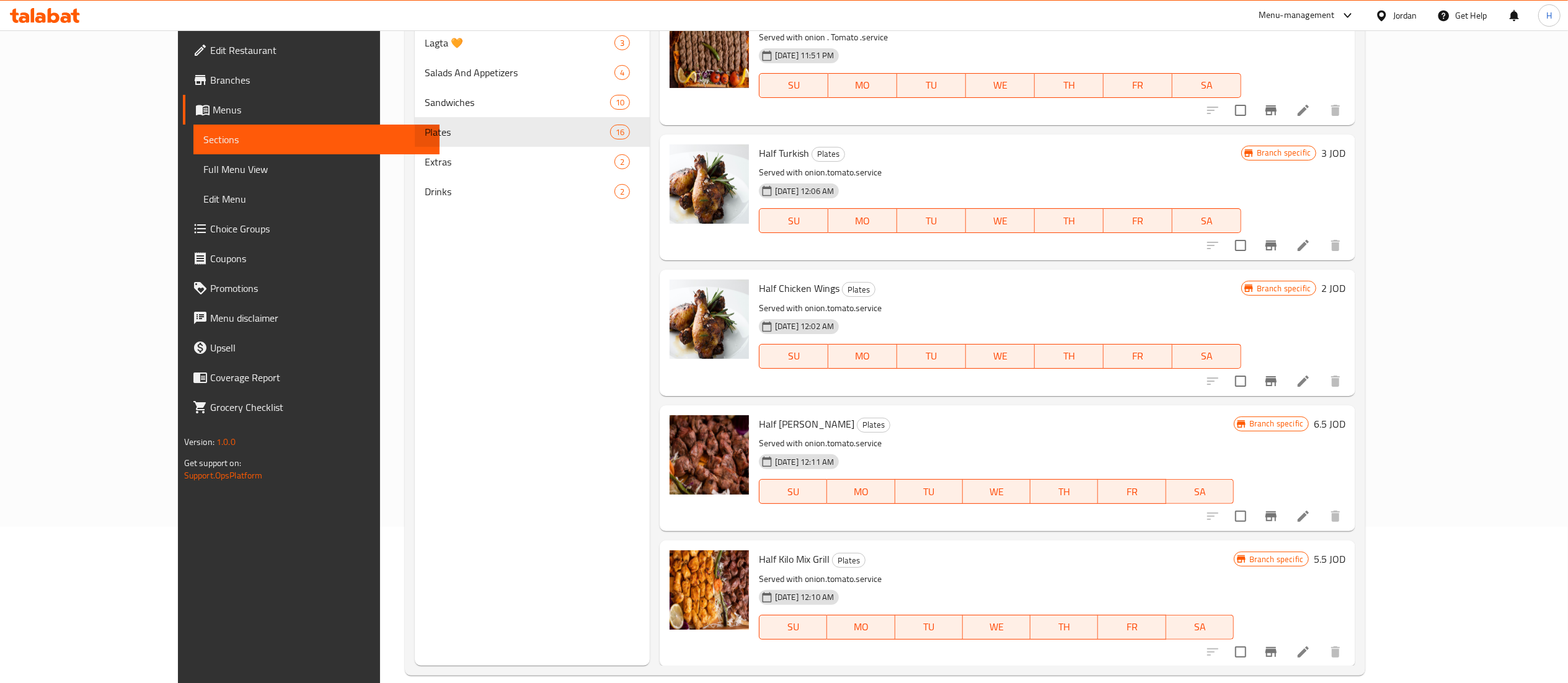
scroll to position [174, 0]
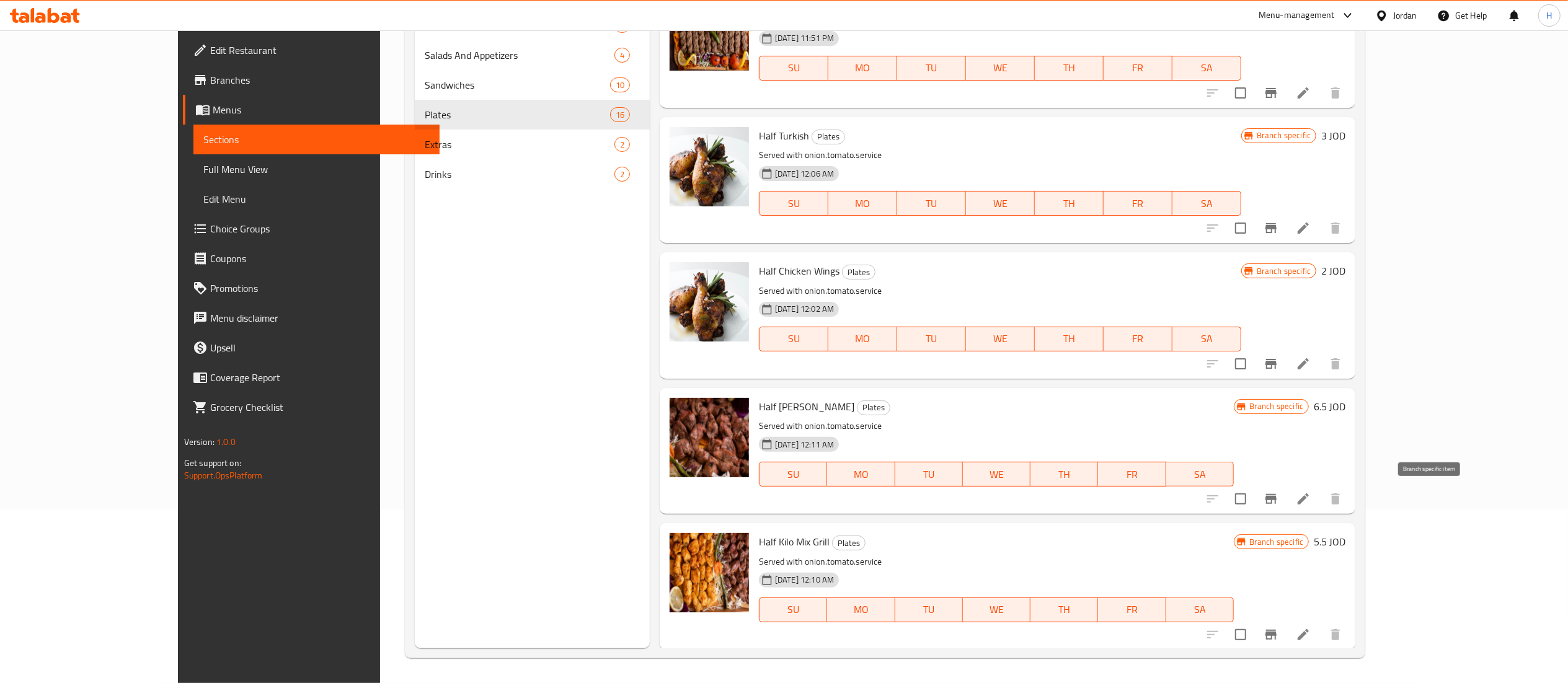
type input "half"
click at [1278, 501] on icon "Branch-specific-item" at bounding box center [1271, 499] width 15 height 15
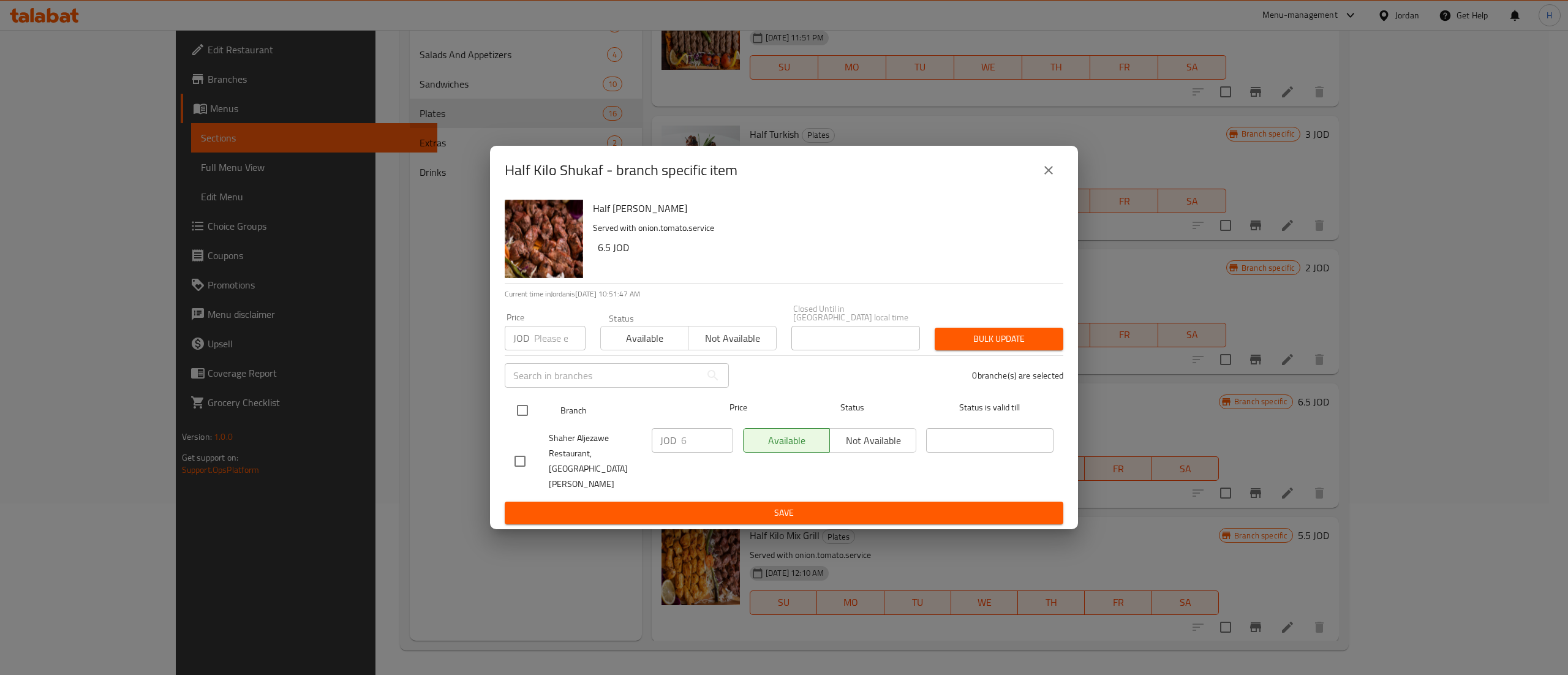
click at [535, 420] on div at bounding box center [533, 410] width 46 height 36
click at [523, 411] on input "checkbox" at bounding box center [522, 410] width 25 height 25
checkbox input "true"
click at [694, 450] on input "6" at bounding box center [707, 440] width 52 height 24
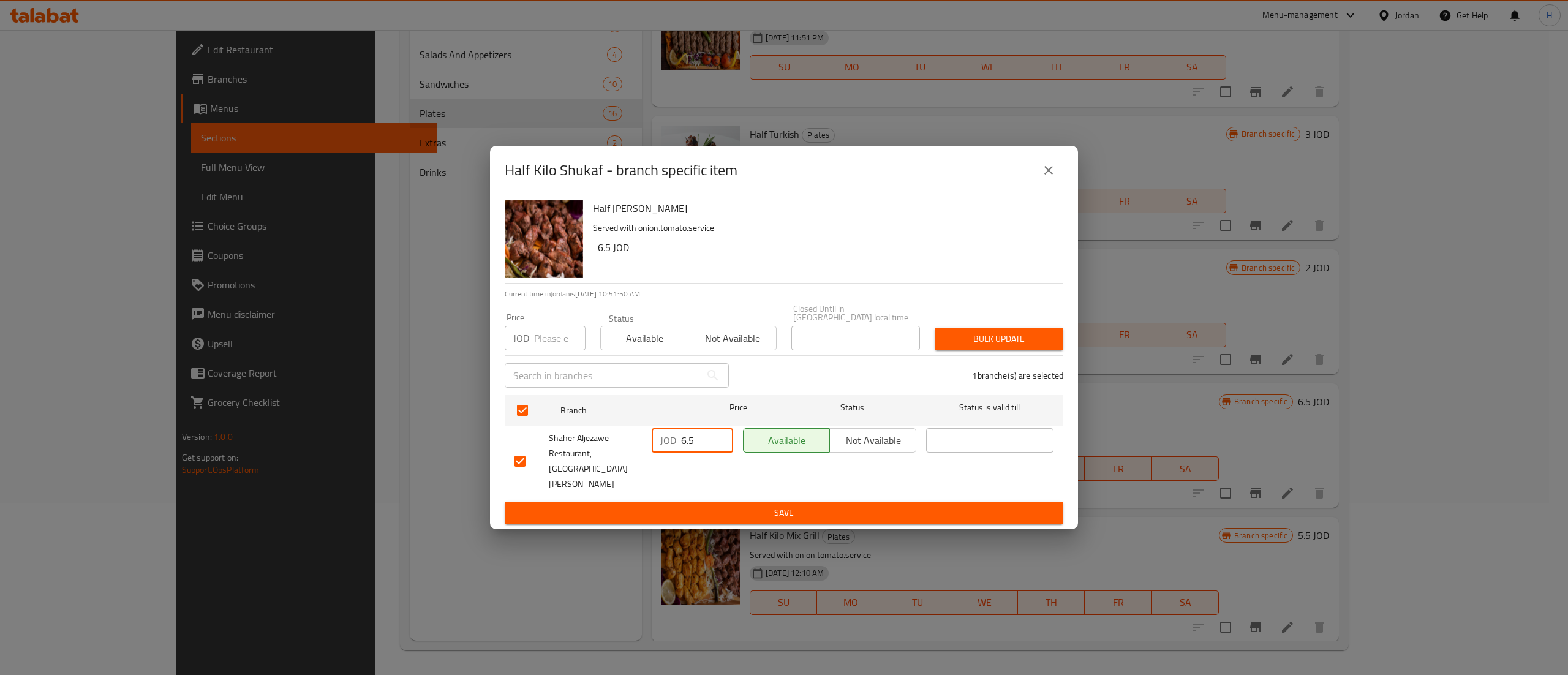
type input "6.5"
click at [667, 516] on div "Half Kilo Shukaf Served with onion.tomato.service 6.5 JOD Current time in Jorda…" at bounding box center [784, 362] width 588 height 335
click at [667, 509] on span "Save" at bounding box center [784, 513] width 539 height 15
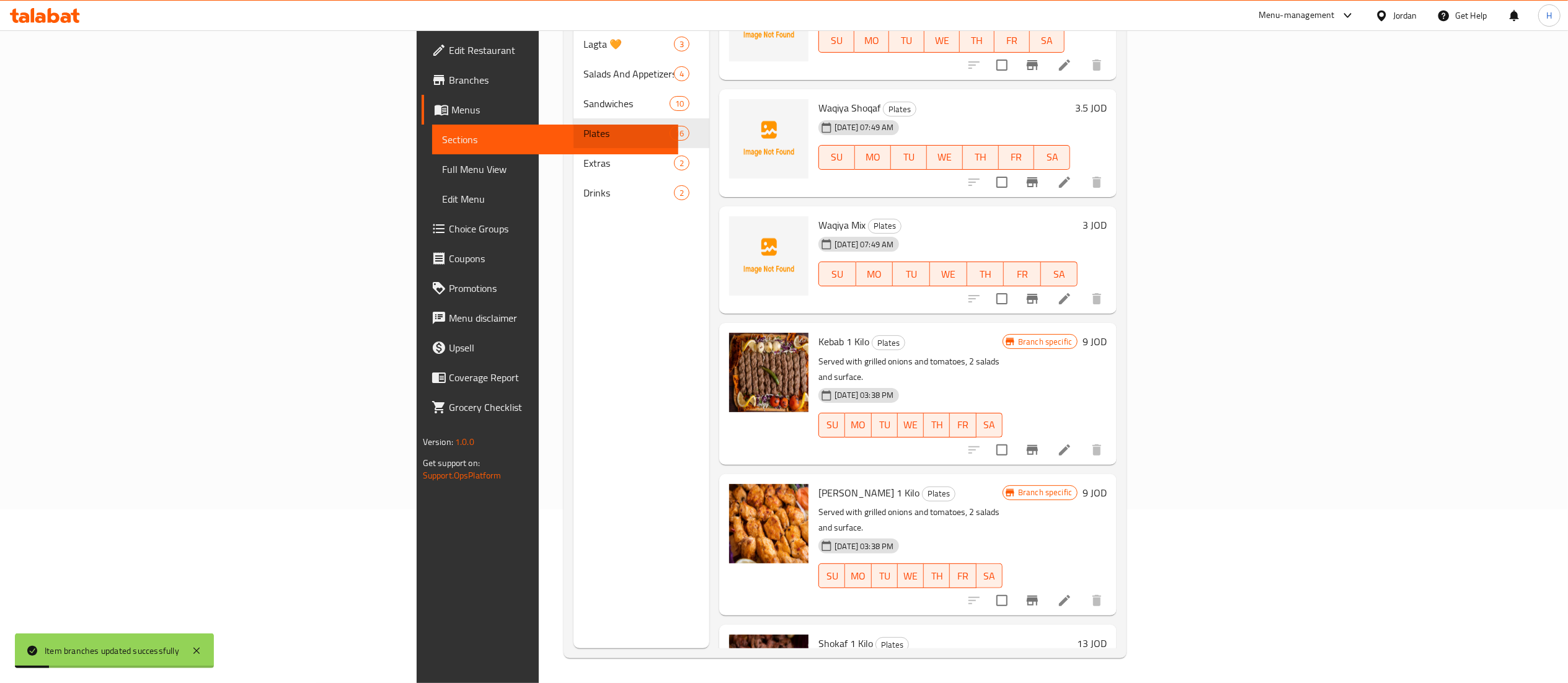
scroll to position [248, 0]
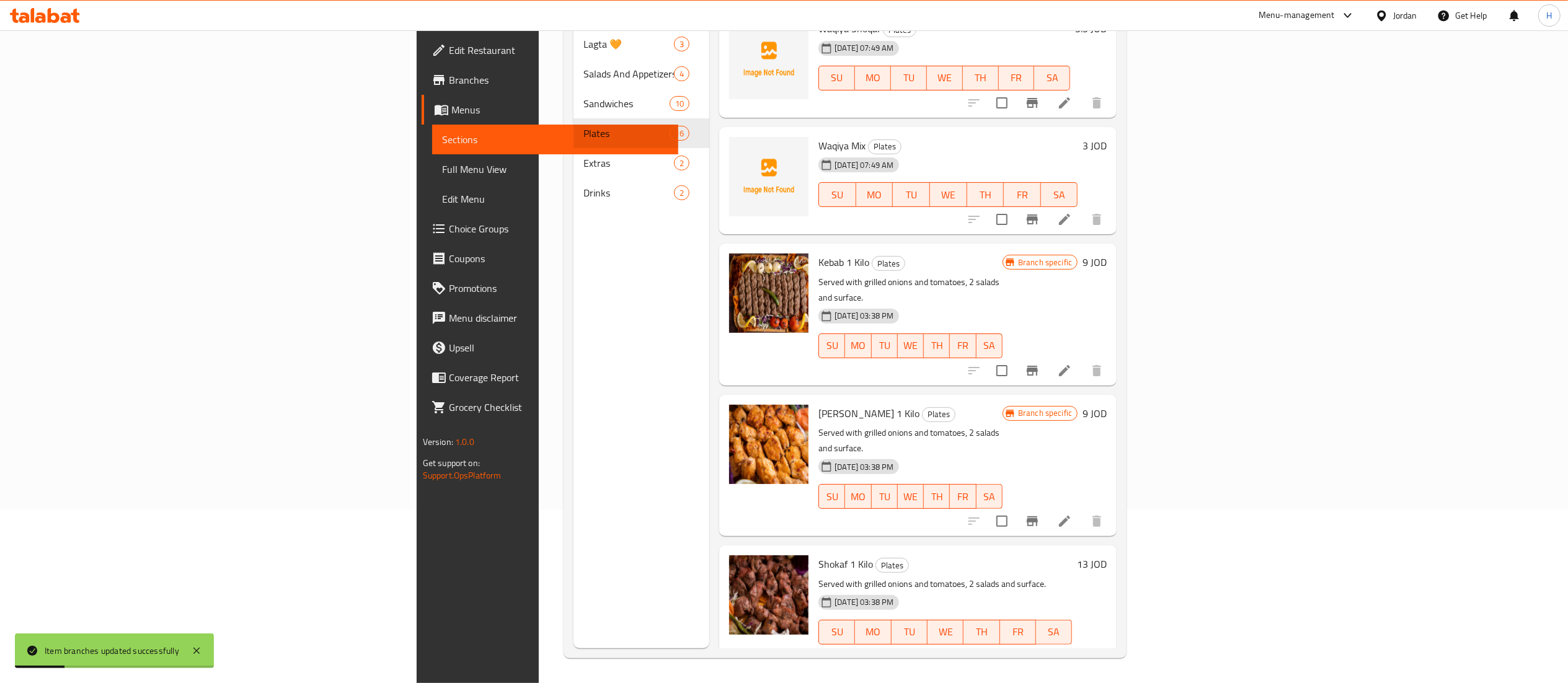
click at [1038, 517] on icon "Branch-specific-item" at bounding box center [1032, 521] width 11 height 10
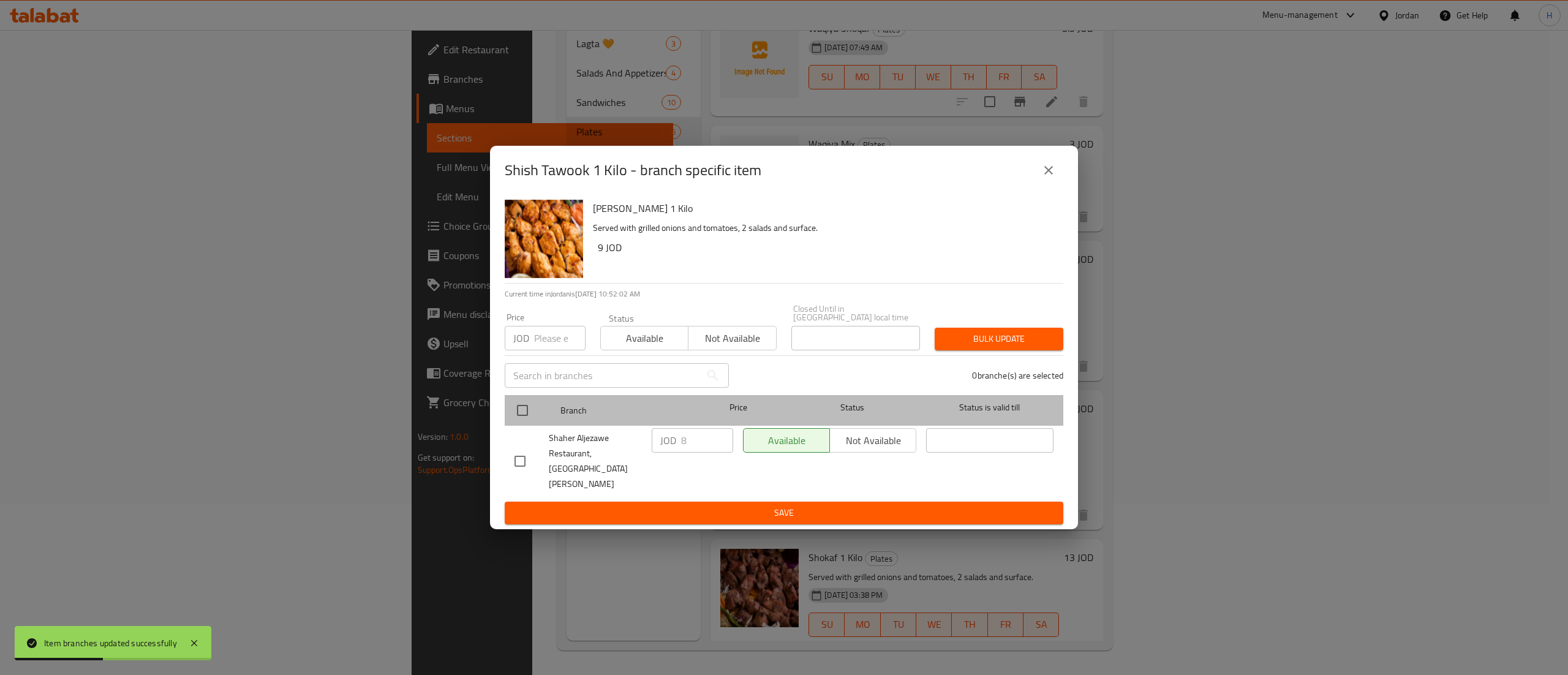
click at [508, 403] on div "Branch Price Status Status is valid till" at bounding box center [784, 410] width 559 height 31
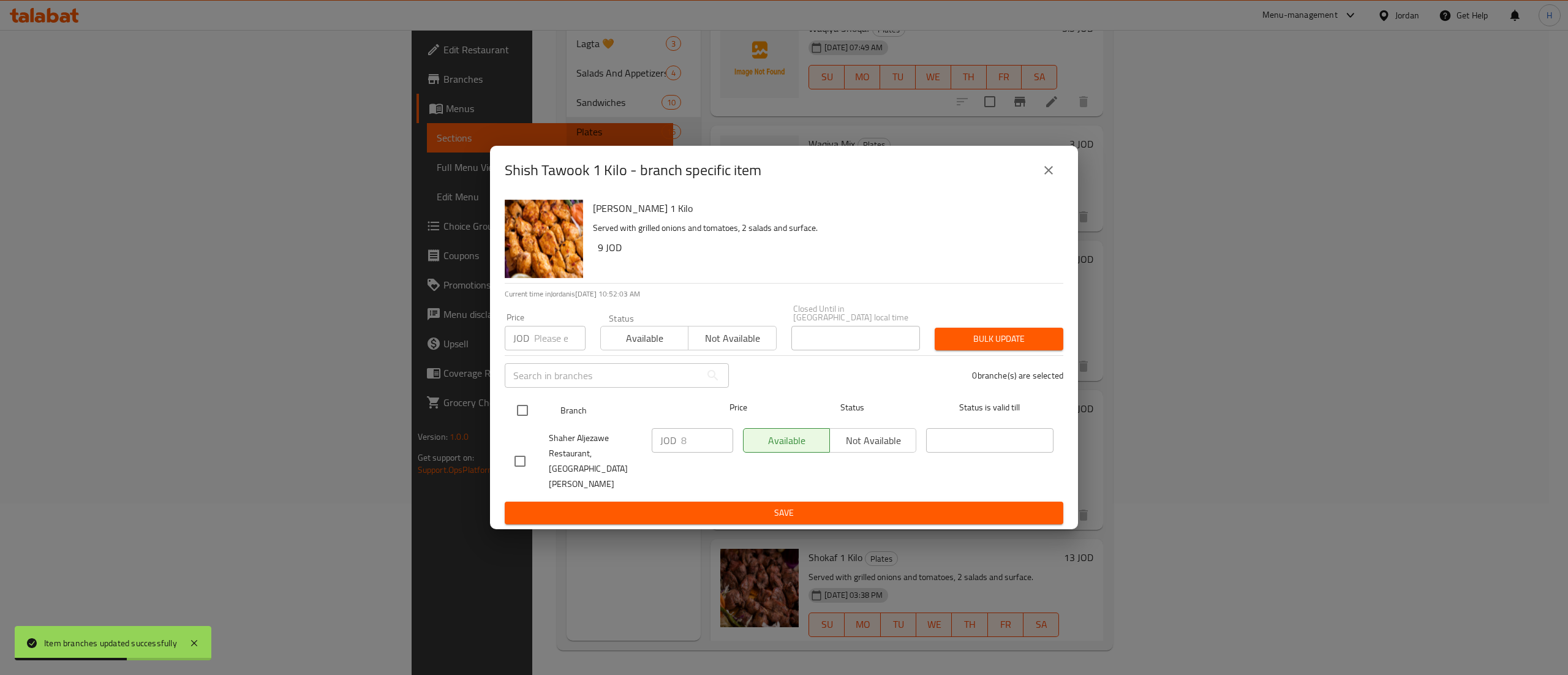
click at [529, 411] on input "checkbox" at bounding box center [522, 410] width 25 height 25
checkbox input "true"
click at [691, 445] on input "8" at bounding box center [707, 440] width 52 height 24
type input "9"
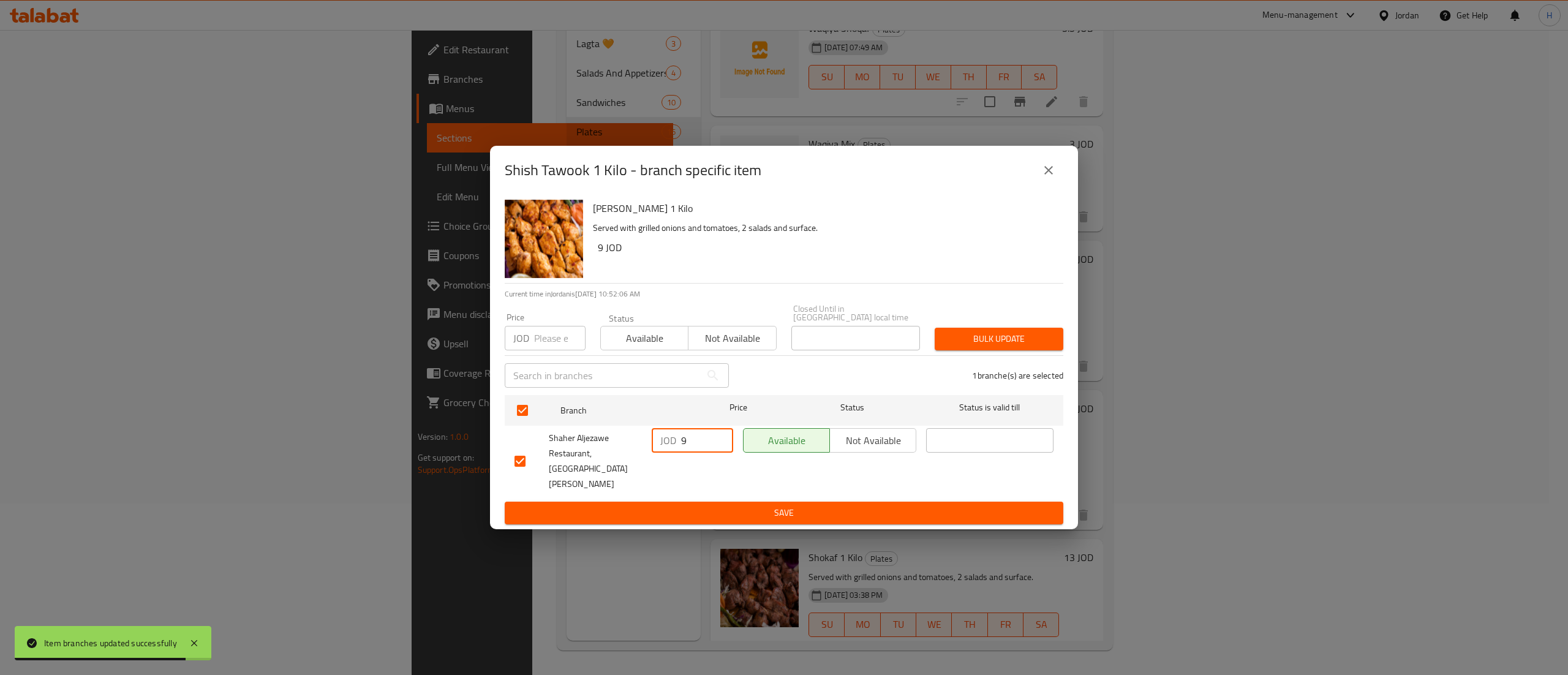
click at [659, 505] on span "Save" at bounding box center [784, 513] width 539 height 15
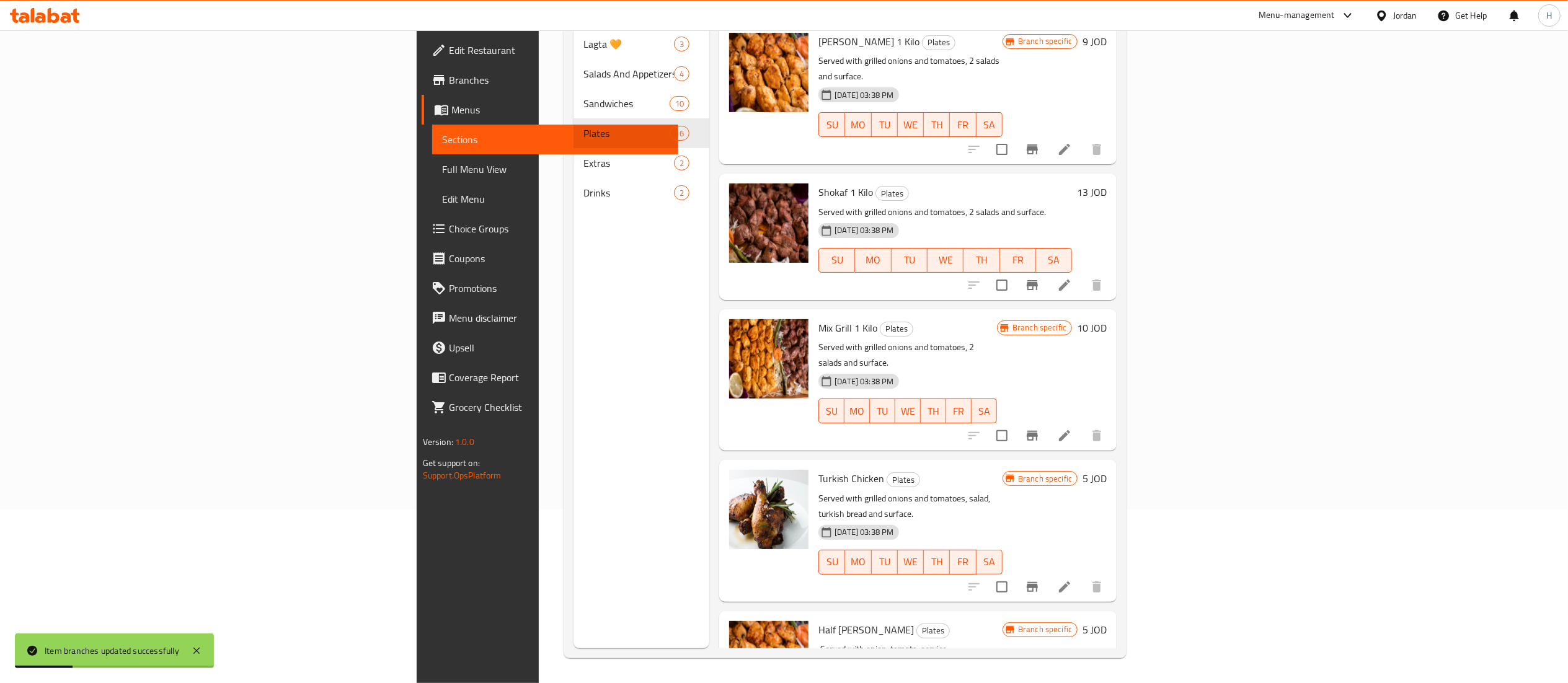
scroll to position [1116, 0]
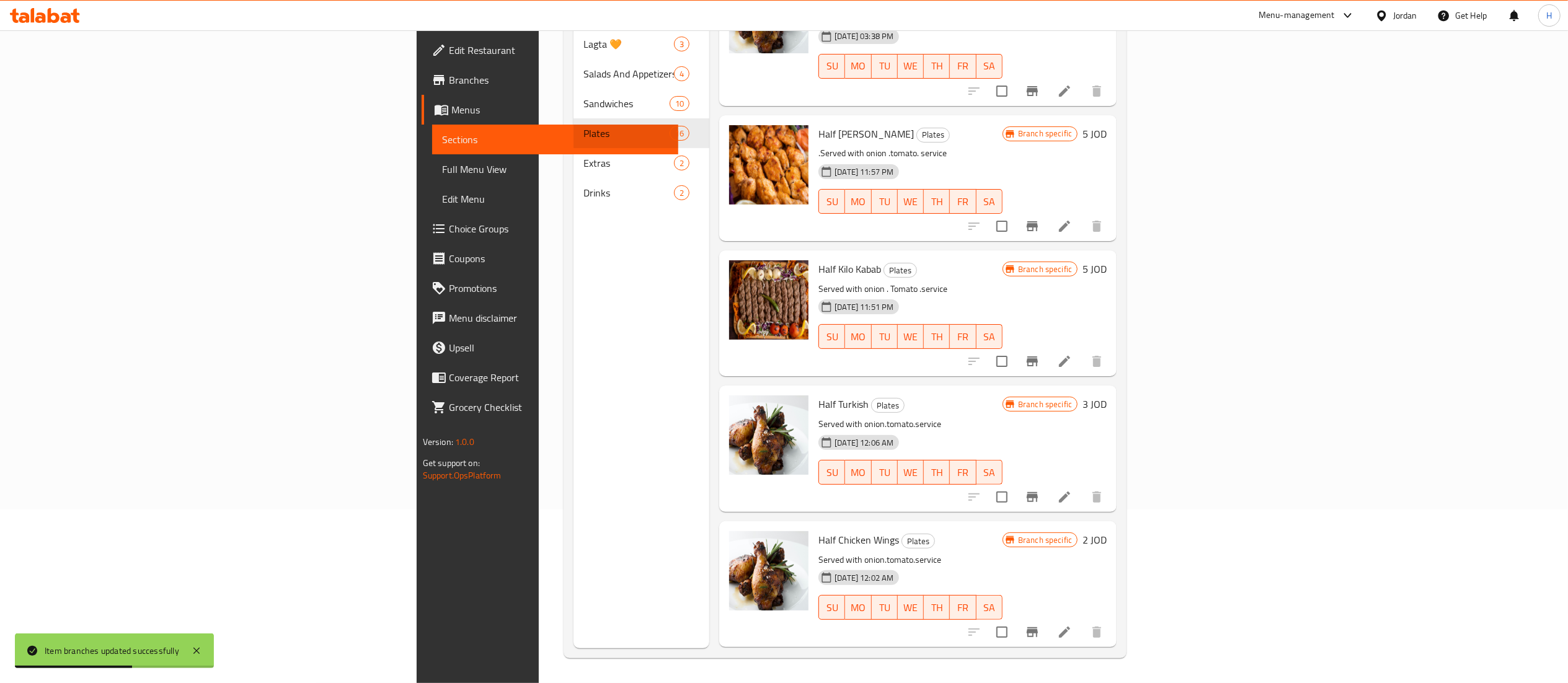
click at [1038, 221] on icon "Branch-specific-item" at bounding box center [1032, 226] width 11 height 10
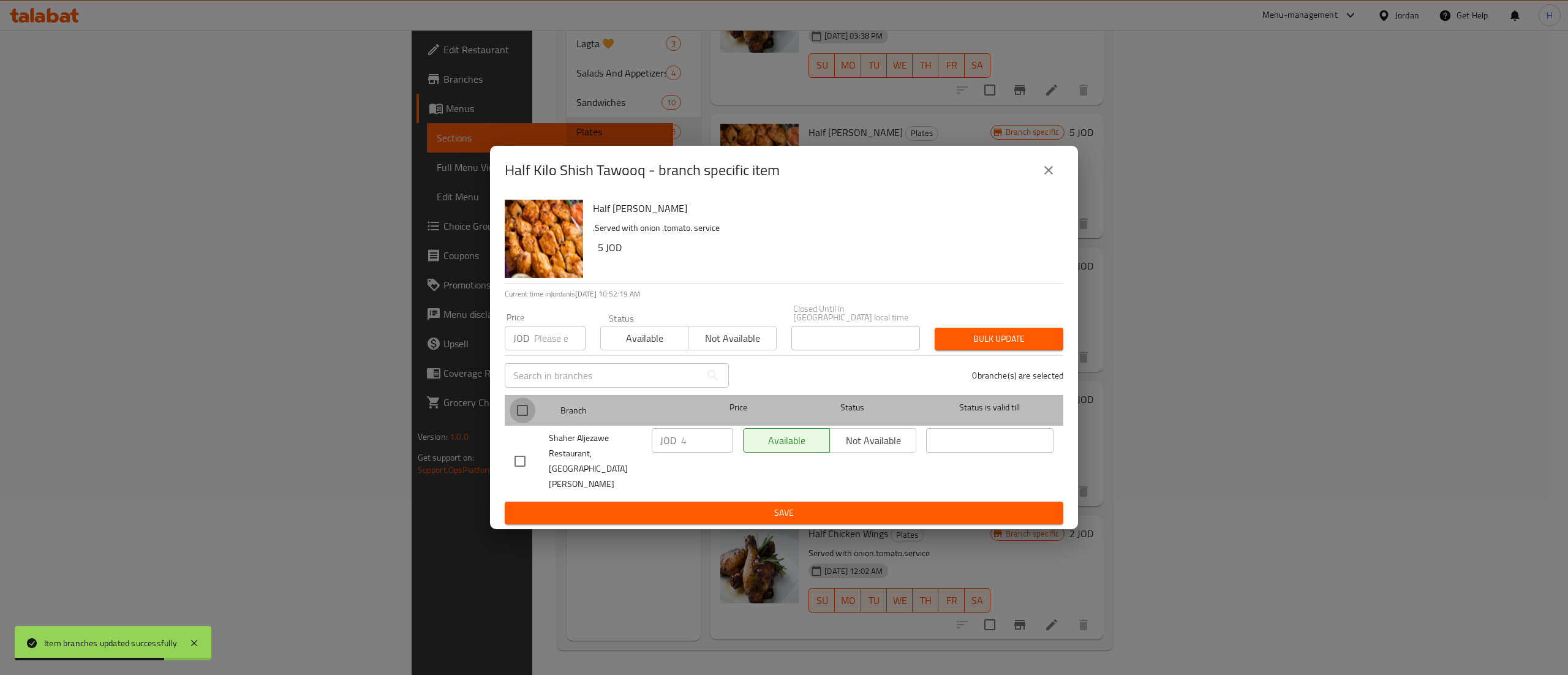
click at [528, 416] on input "checkbox" at bounding box center [522, 410] width 25 height 25
checkbox input "true"
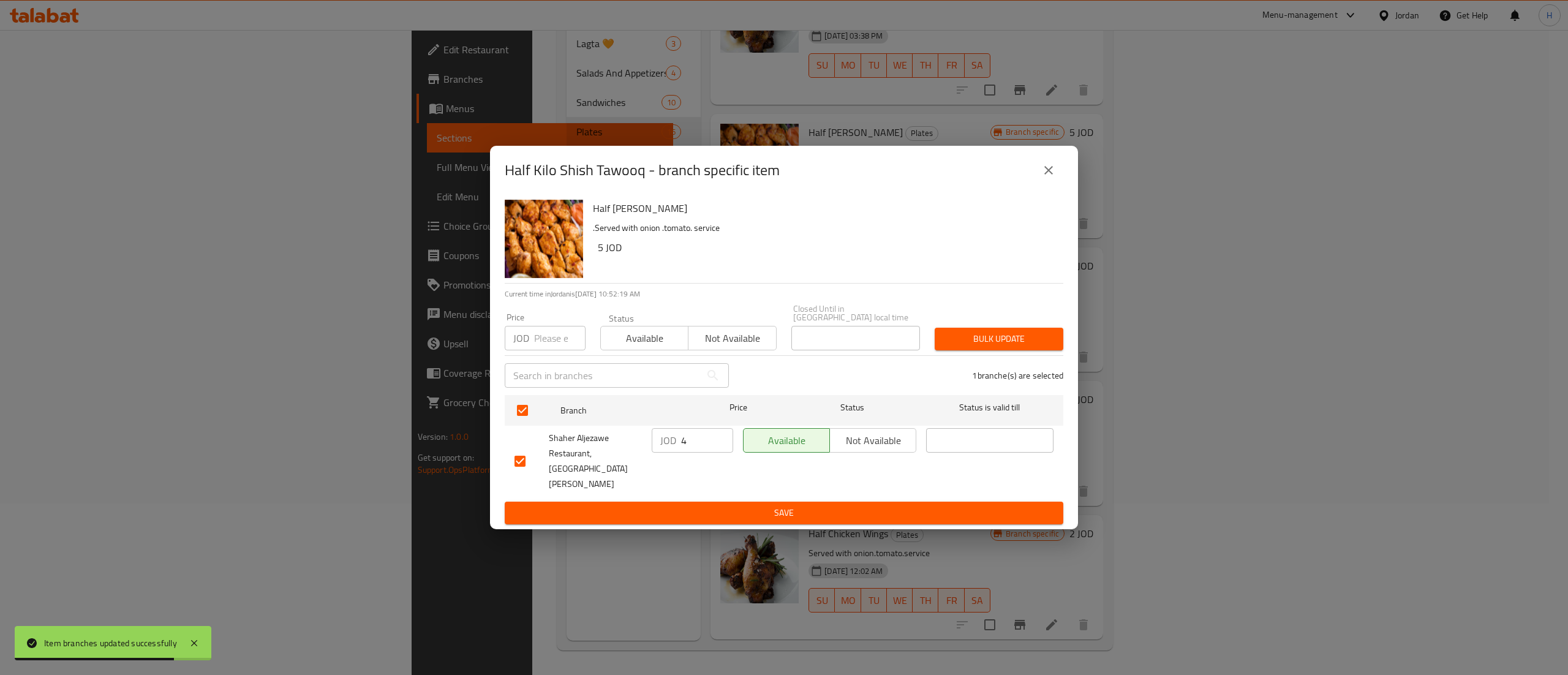
click at [703, 441] on input "4" at bounding box center [707, 440] width 52 height 24
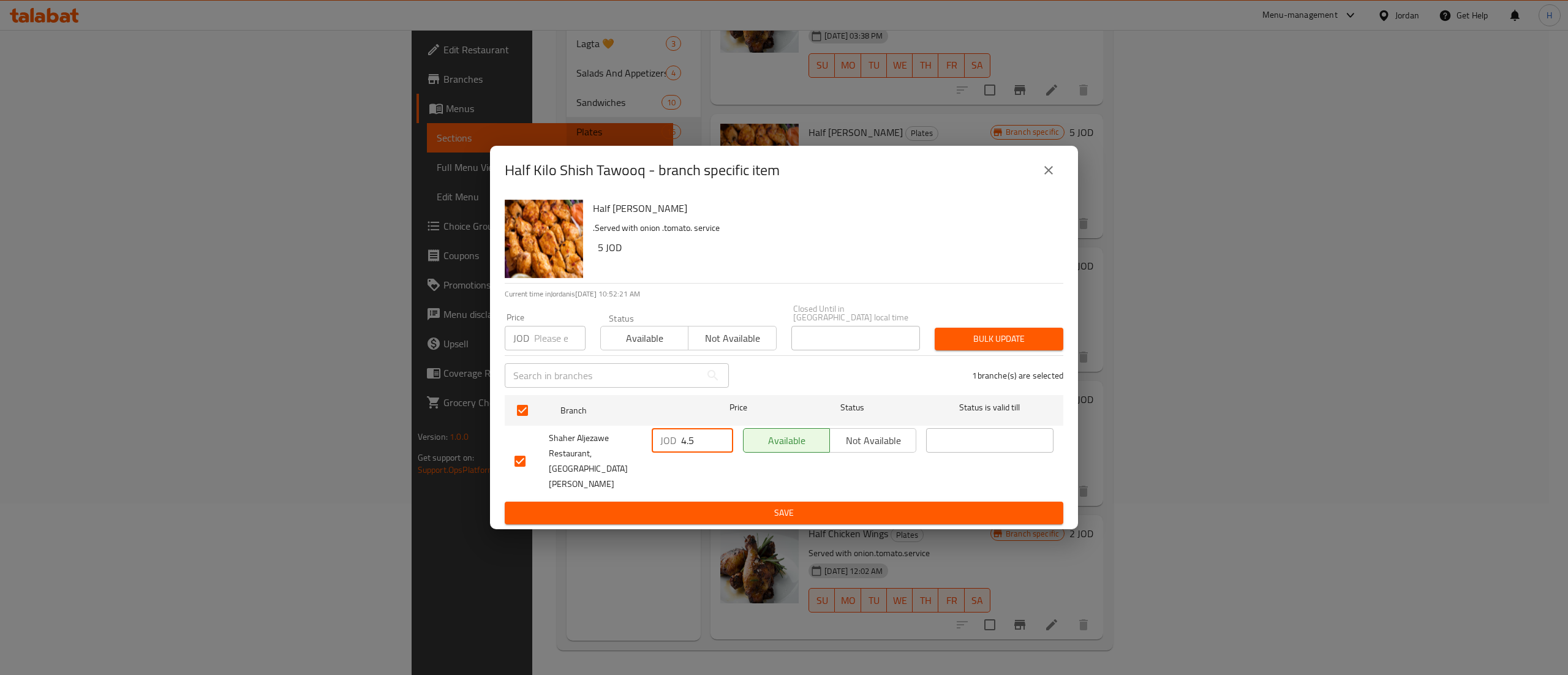
type input "4.5"
click at [672, 505] on span "Save" at bounding box center [784, 513] width 539 height 15
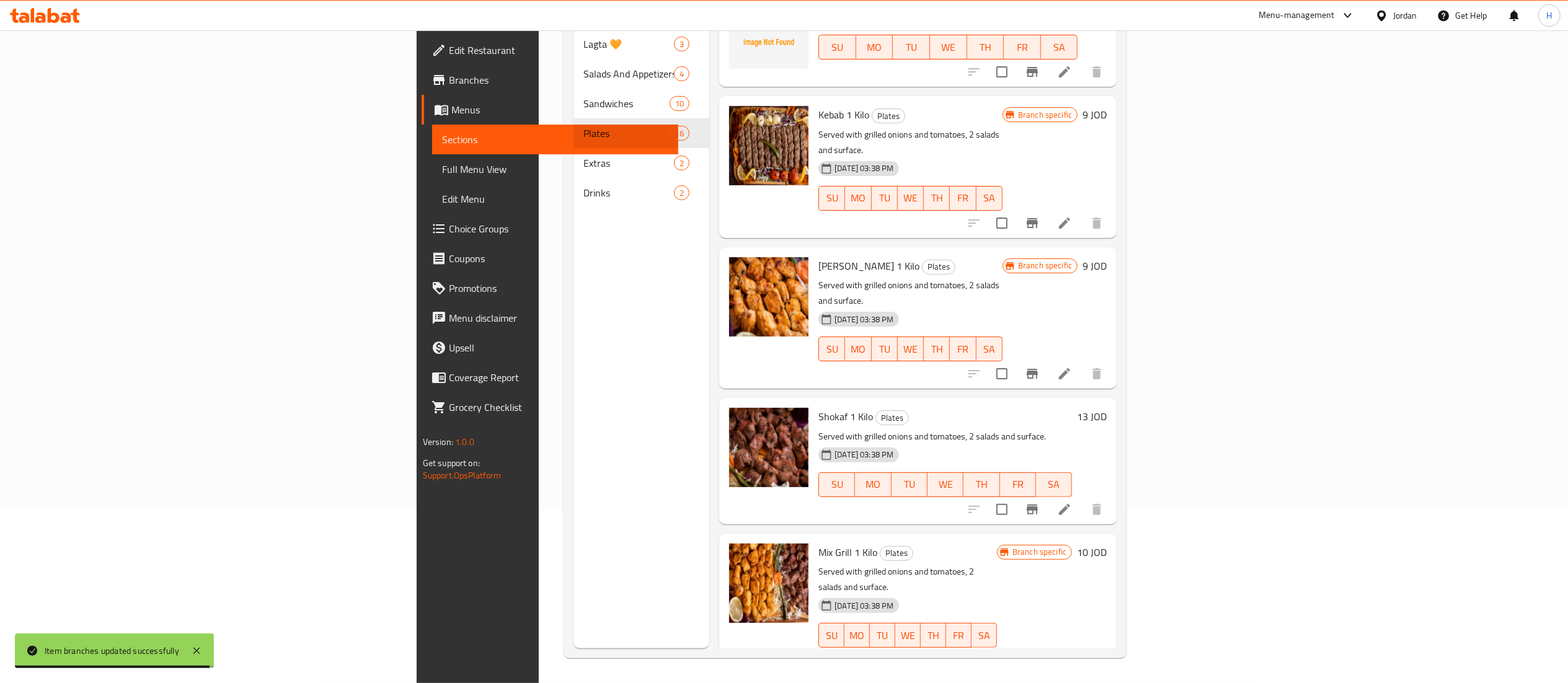
scroll to position [496, 0]
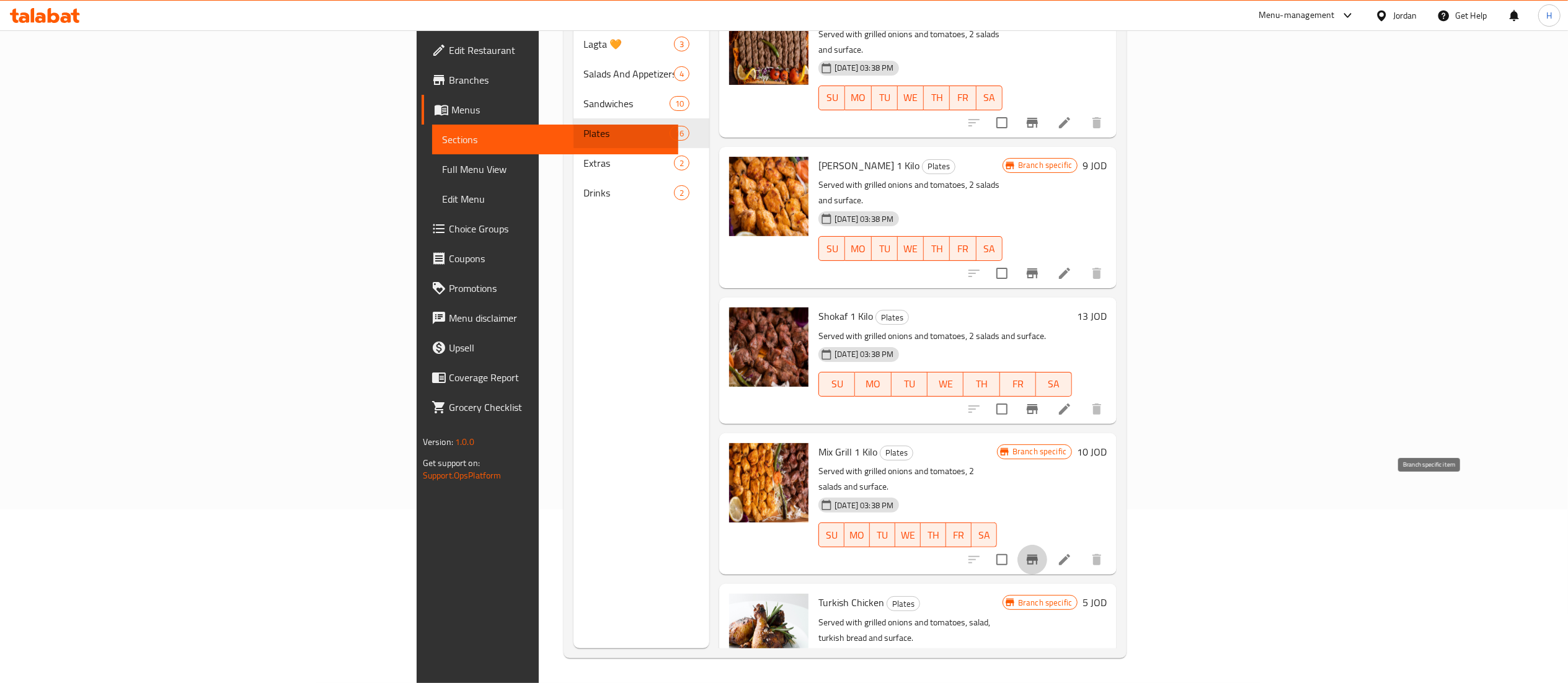
click at [1038, 555] on icon "Branch-specific-item" at bounding box center [1032, 559] width 11 height 10
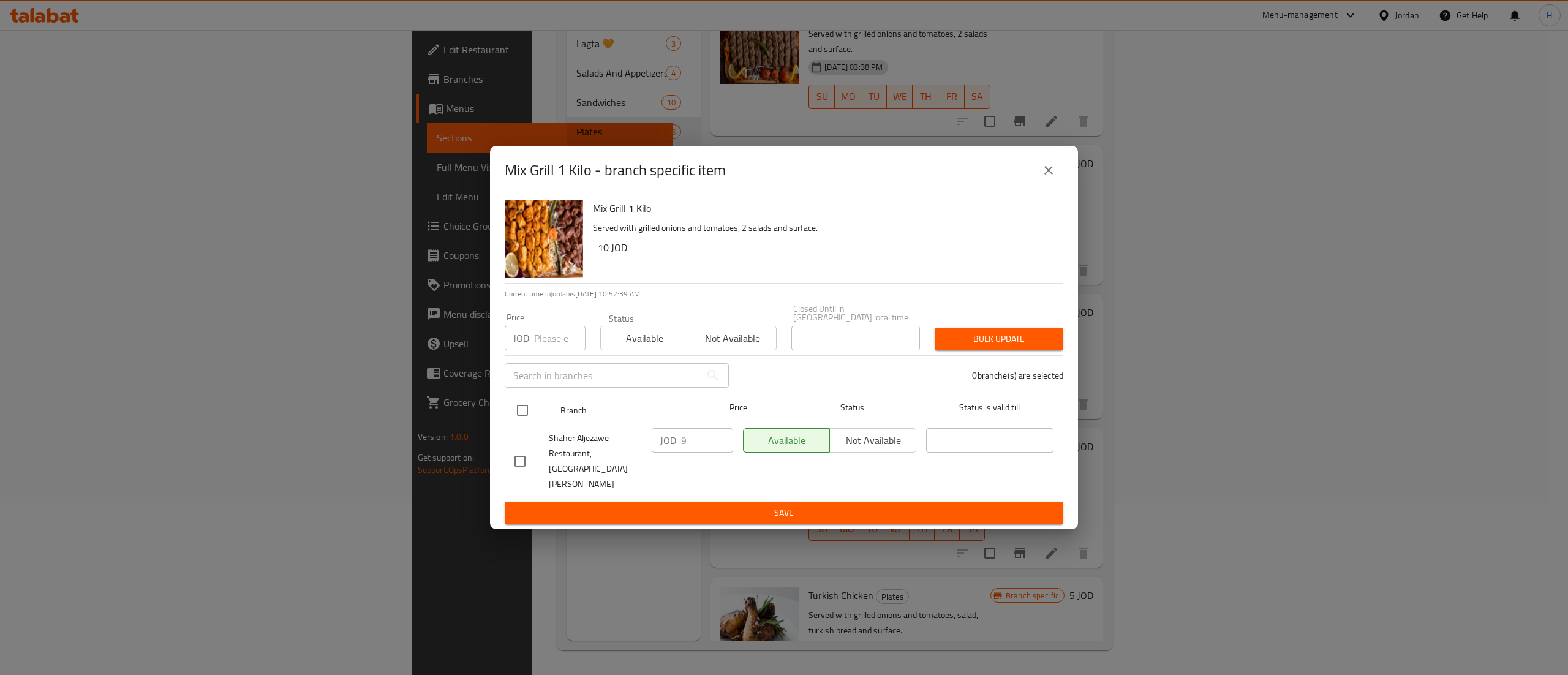
click at [526, 417] on input "checkbox" at bounding box center [522, 410] width 25 height 25
checkbox input "true"
drag, startPoint x: 701, startPoint y: 446, endPoint x: 622, endPoint y: 424, distance: 82.0
click at [624, 430] on div "Shaher Aljezawe Restaurant, Jabal Al Abyad JOD 9 ​ Available Not available ​" at bounding box center [784, 461] width 549 height 76
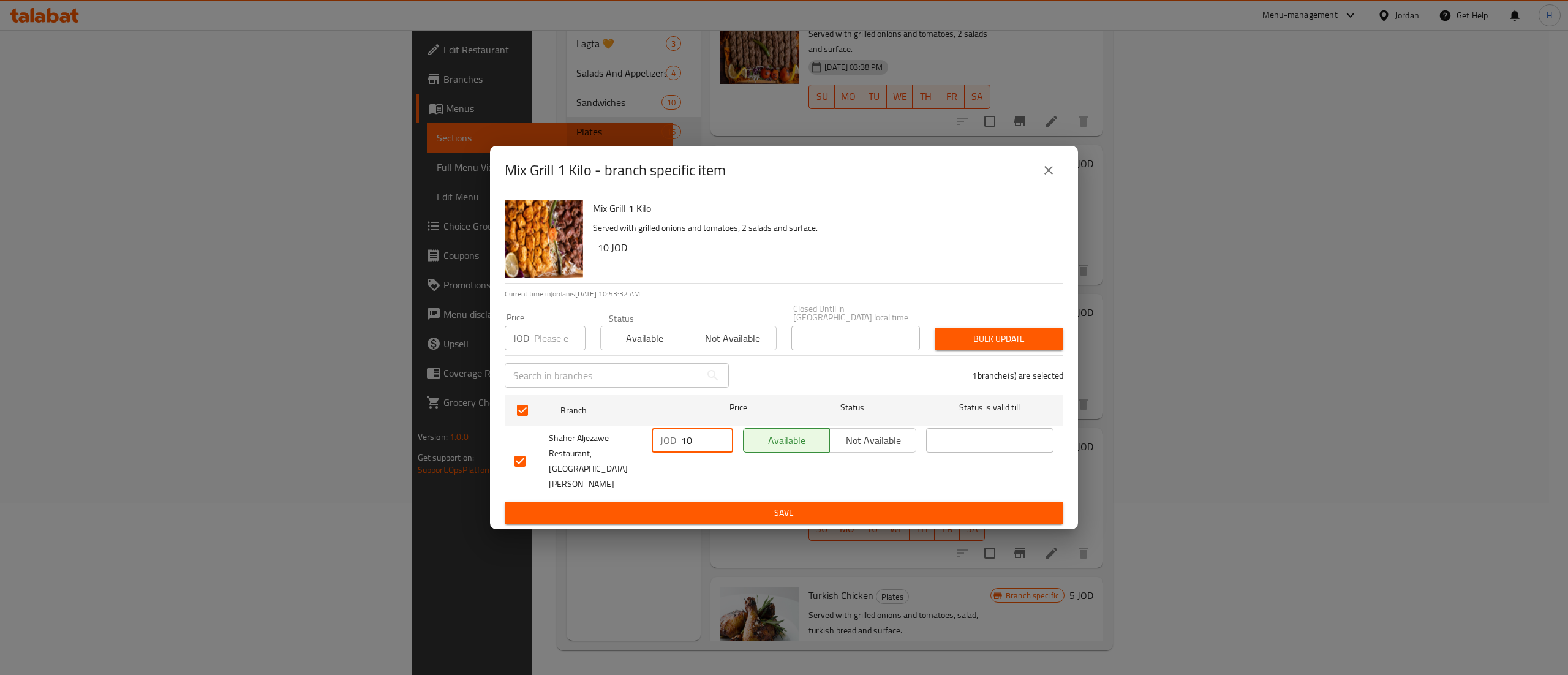
type input "10"
click at [740, 505] on span "Save" at bounding box center [784, 513] width 539 height 15
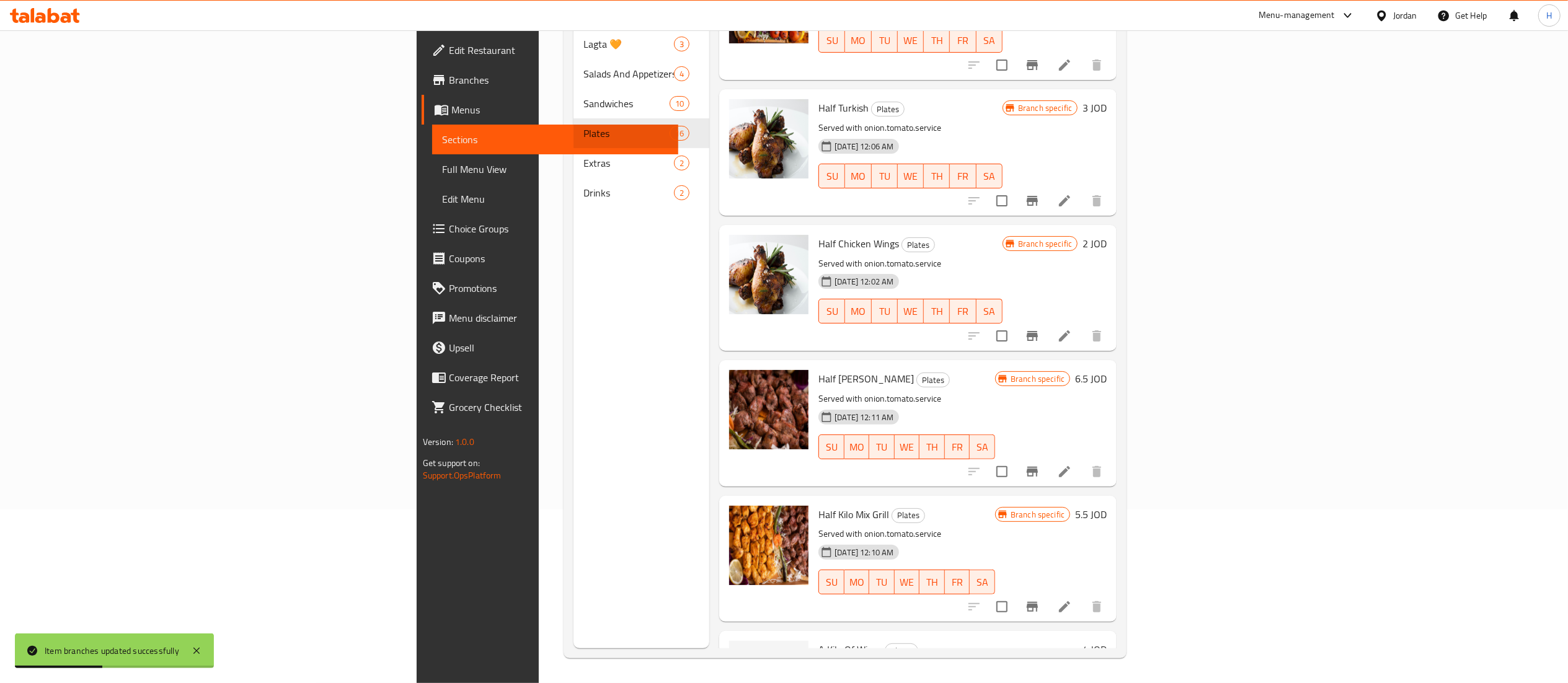
scroll to position [1440, 0]
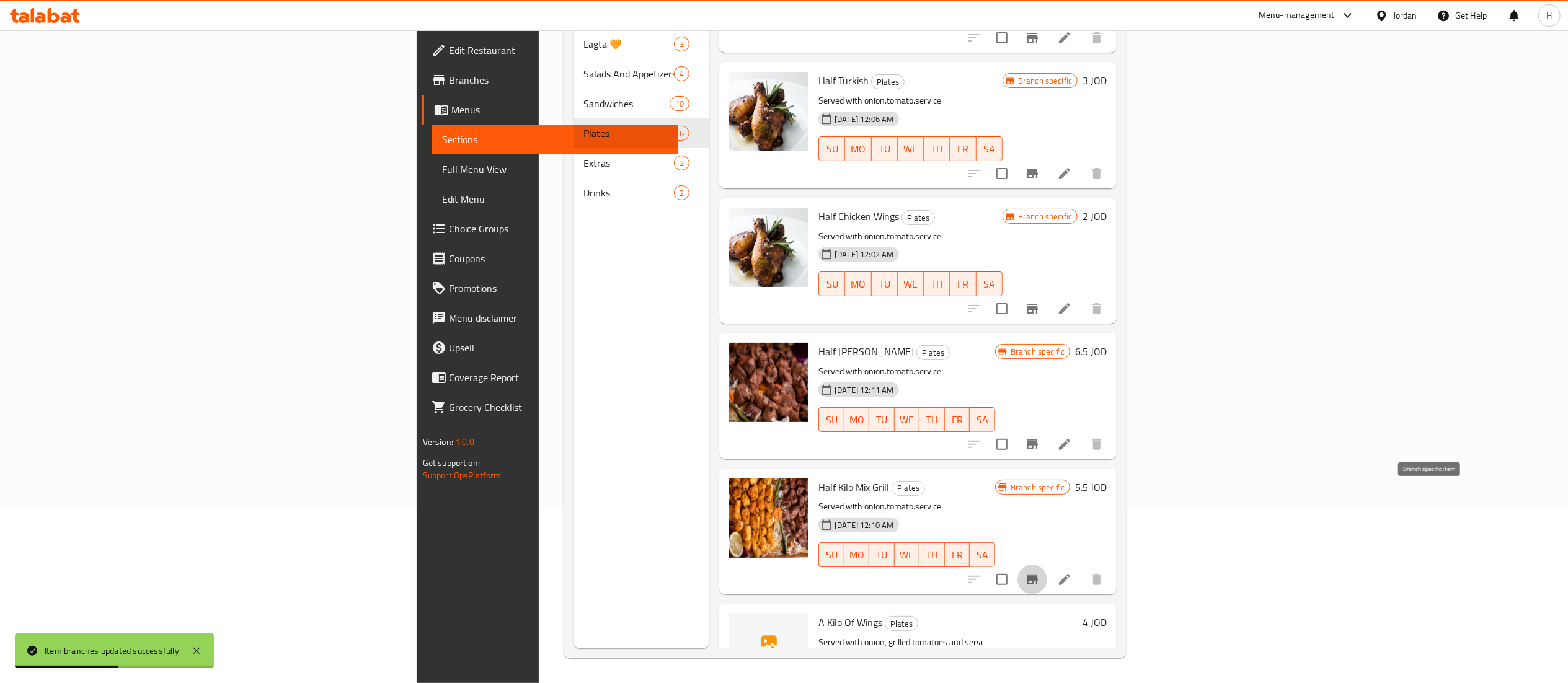
click at [1040, 572] on icon "Branch-specific-item" at bounding box center [1032, 579] width 15 height 15
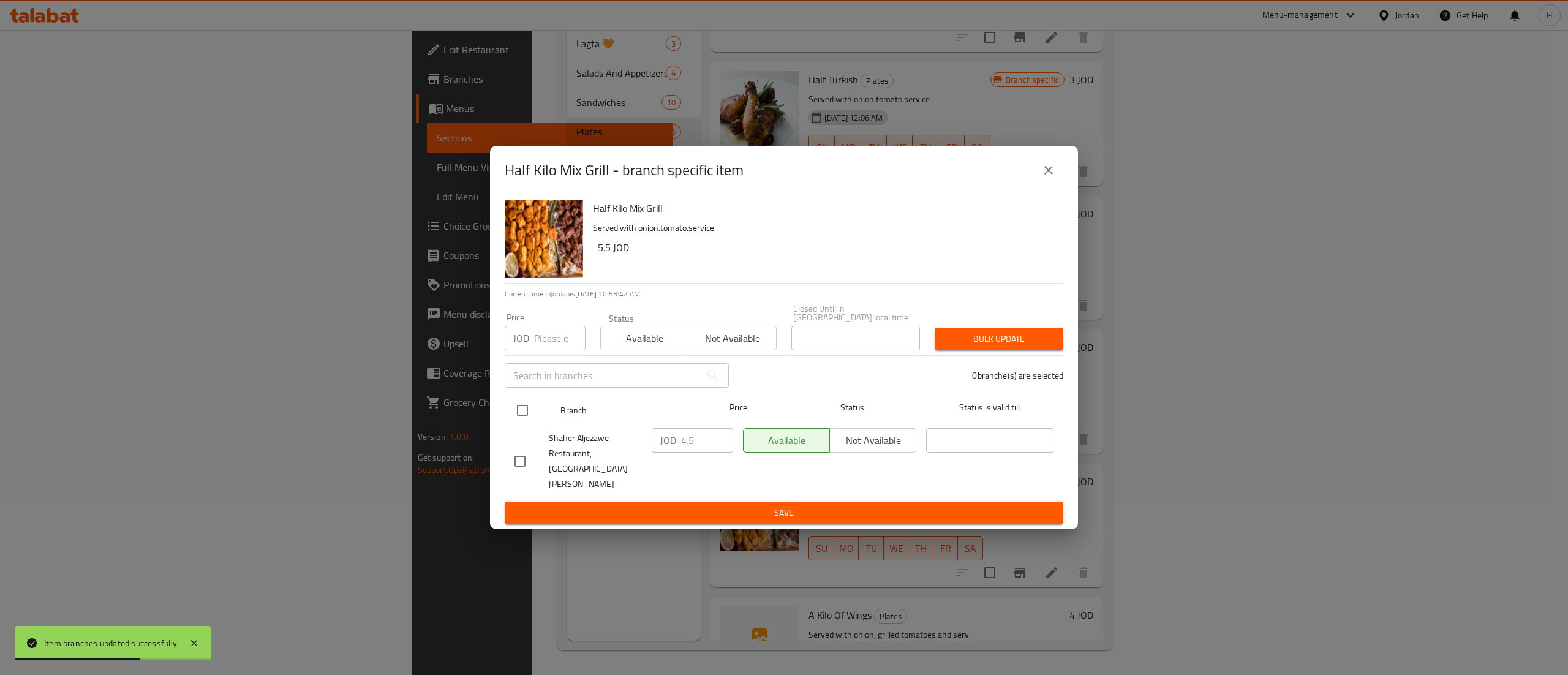
click at [520, 423] on input "checkbox" at bounding box center [522, 410] width 25 height 25
checkbox input "true"
click at [702, 440] on input "4.5" at bounding box center [707, 440] width 52 height 24
type input "4"
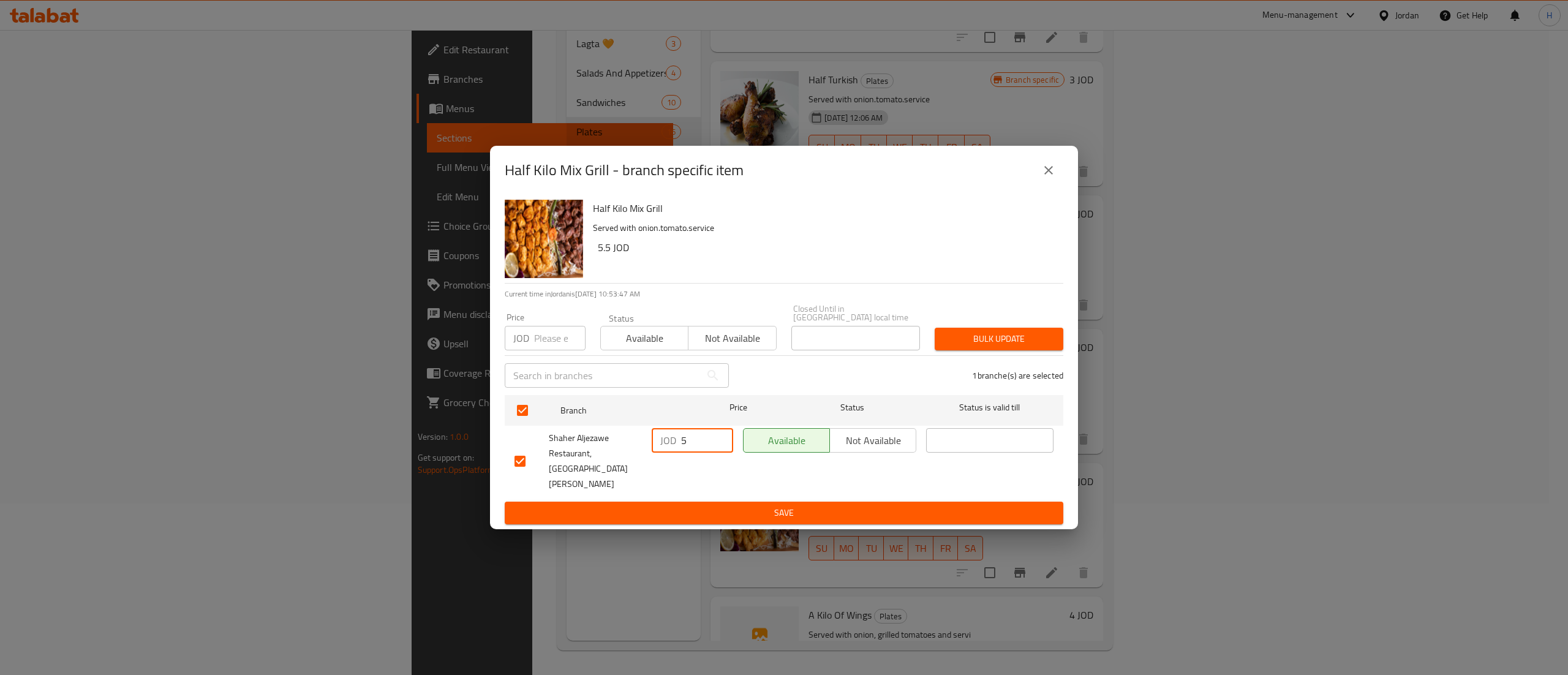
type input "5"
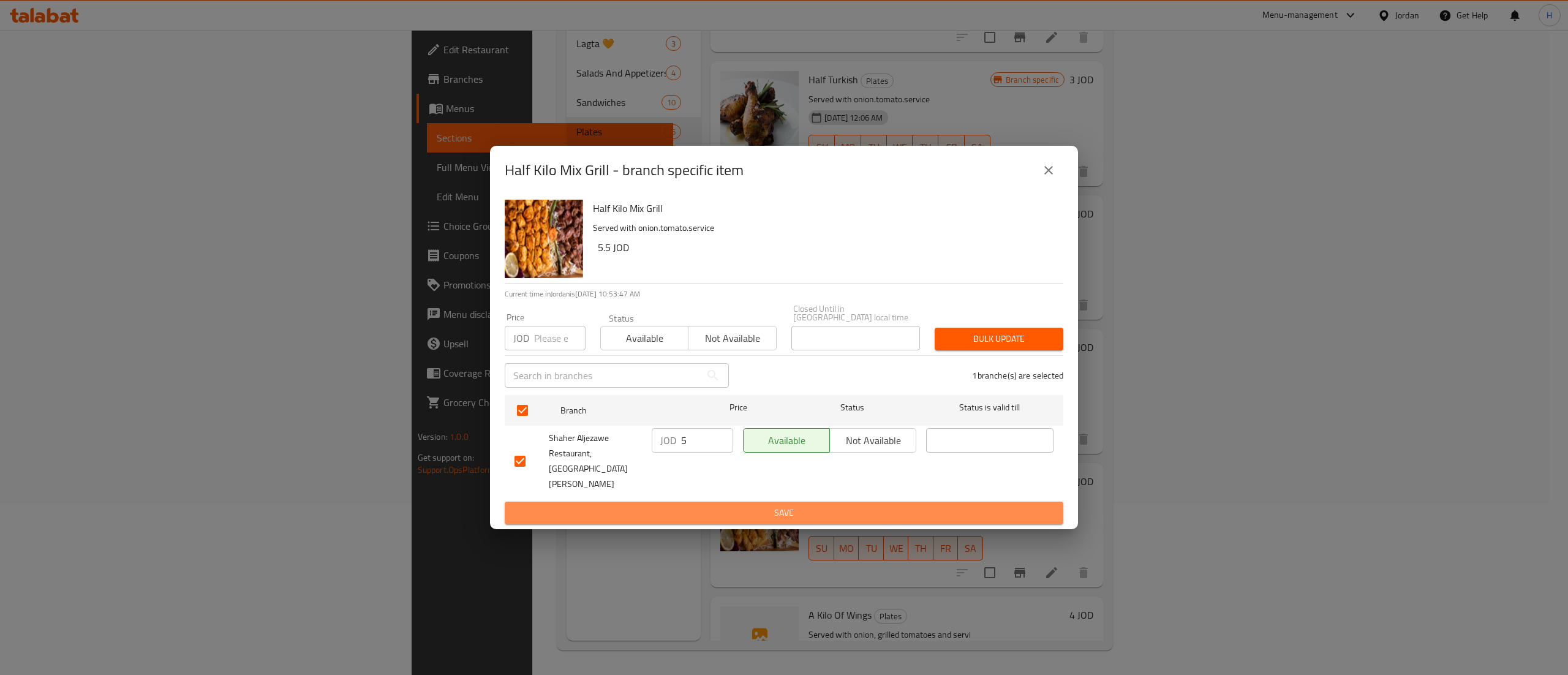
click at [708, 505] on span "Save" at bounding box center [784, 513] width 539 height 15
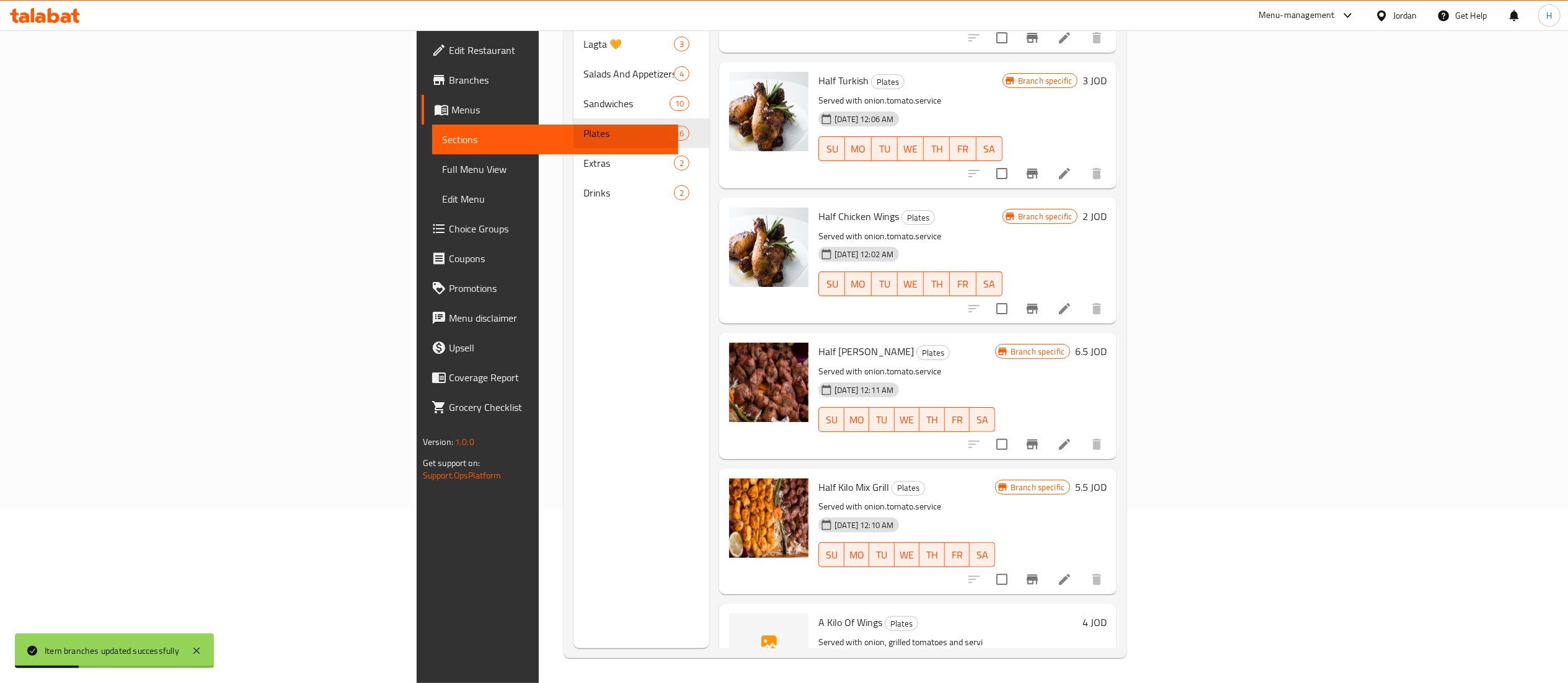
click at [1107, 614] on h6 "4 JOD" at bounding box center [1094, 622] width 24 height 17
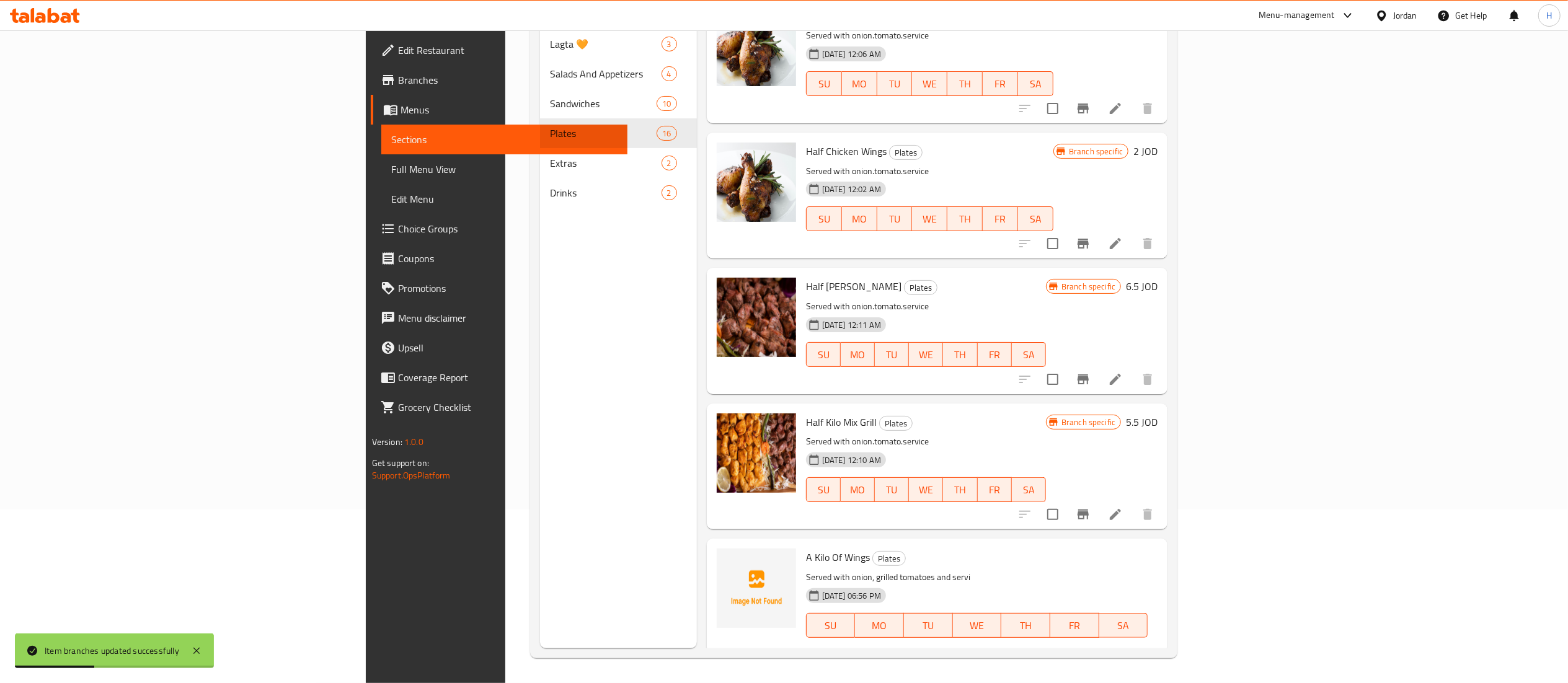
drag, startPoint x: 1362, startPoint y: 542, endPoint x: 1320, endPoint y: 544, distance: 42.0
click at [958, 657] on div "JOD 4 ​" at bounding box center [883, 669] width 150 height 25
type input "5"
click at [1008, 663] on icon "ok" at bounding box center [1002, 669] width 12 height 12
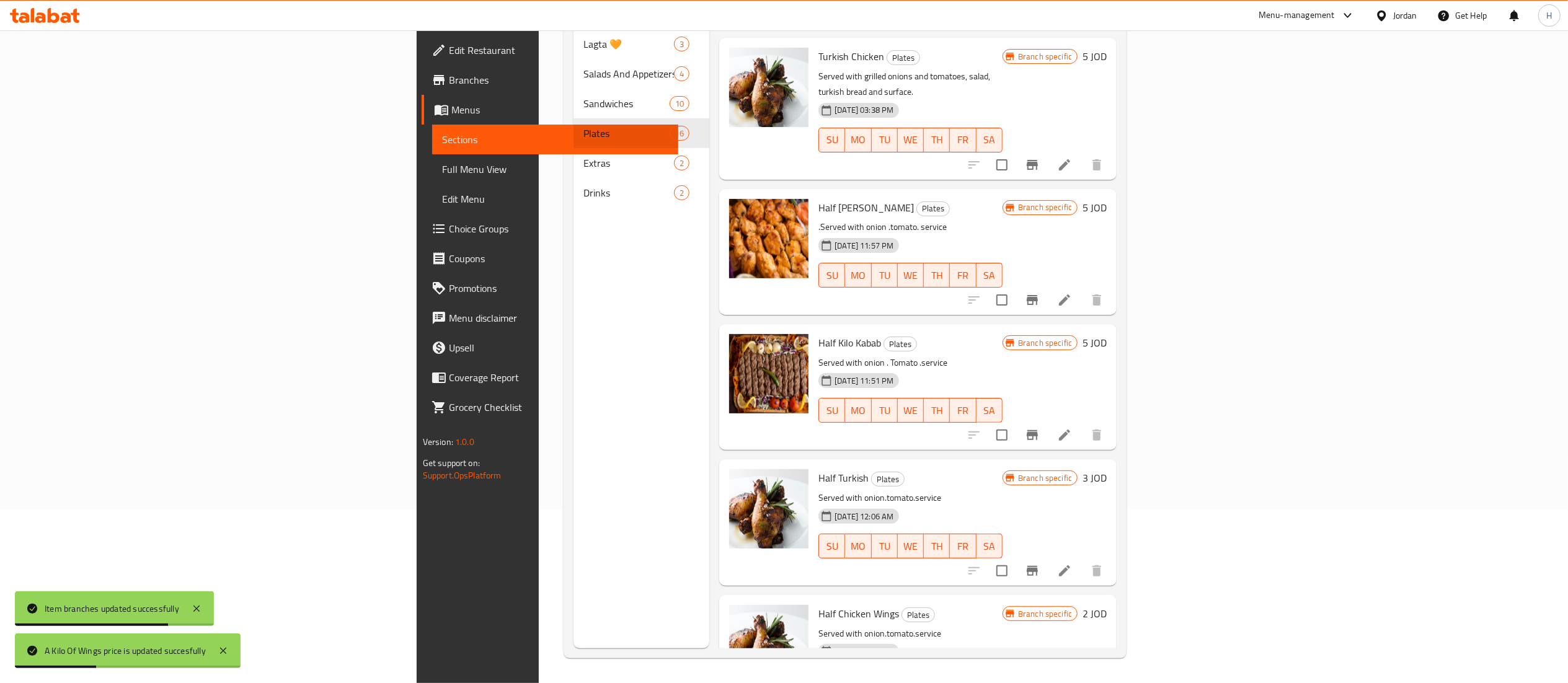
scroll to position [1191, 0]
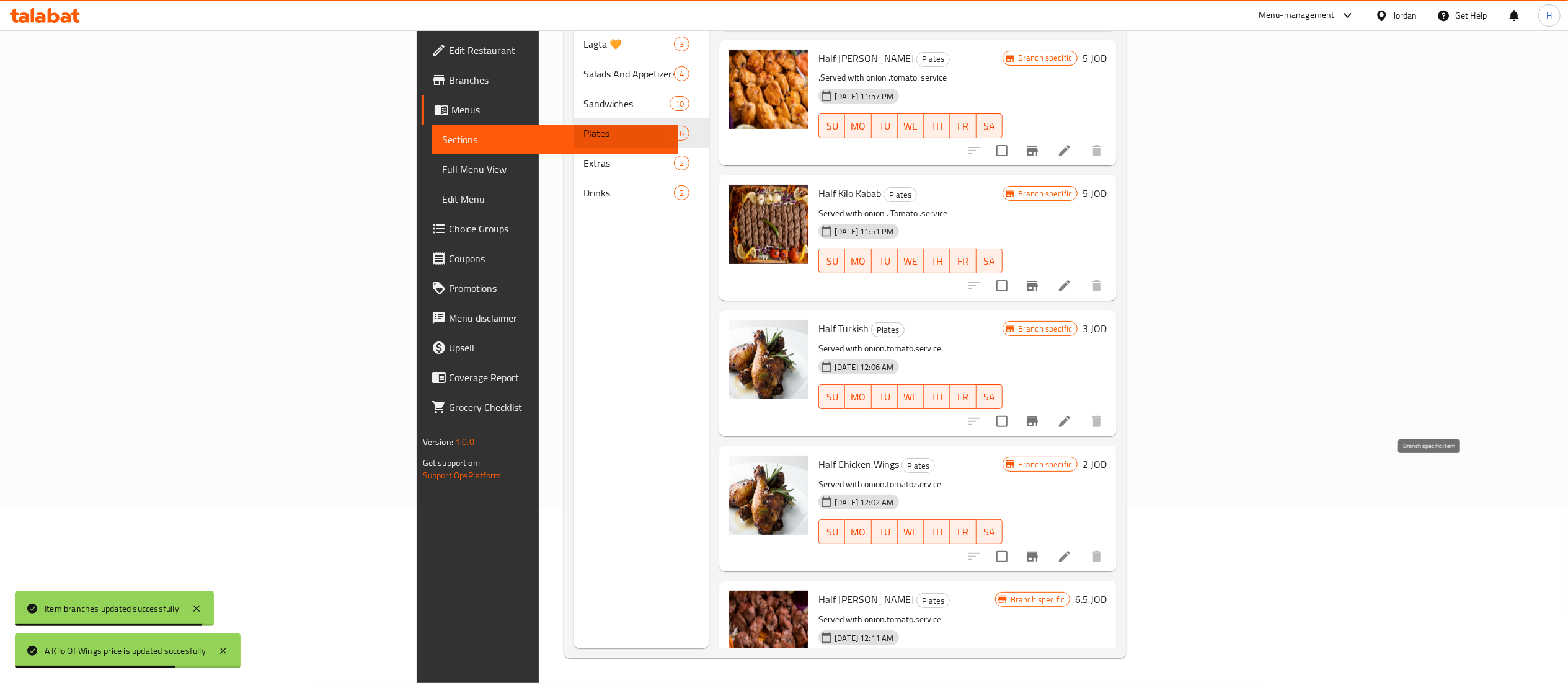
click at [1038, 551] on icon "Branch-specific-item" at bounding box center [1032, 556] width 11 height 10
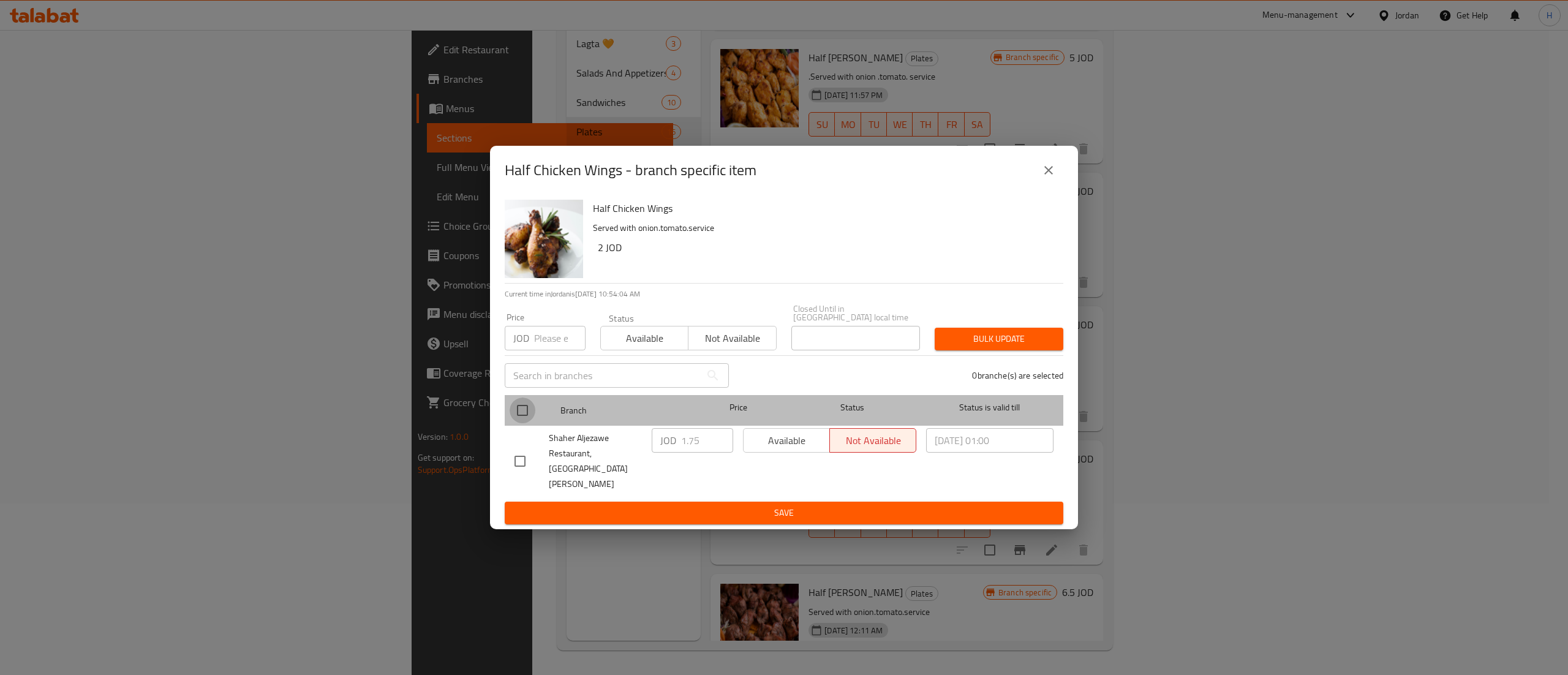
drag, startPoint x: 529, startPoint y: 409, endPoint x: 703, endPoint y: 425, distance: 174.7
click at [529, 409] on input "checkbox" at bounding box center [522, 410] width 25 height 25
checkbox input "true"
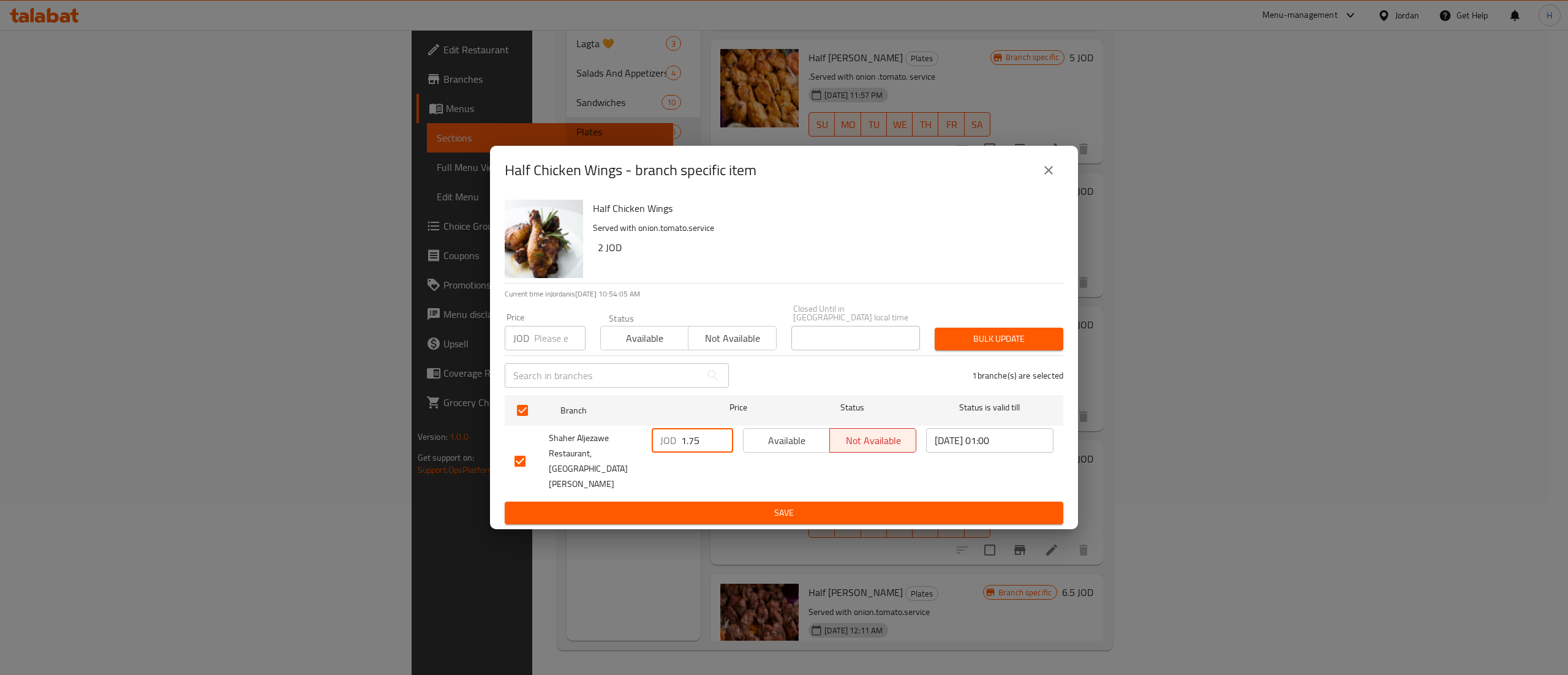
drag, startPoint x: 687, startPoint y: 441, endPoint x: 598, endPoint y: 436, distance: 89.1
click at [598, 436] on div "Shaher Aljezawe Restaurant, Jabal Al Abyad JOD 1.75 ​ Available Not available 2…" at bounding box center [784, 461] width 549 height 76
type input "2.5"
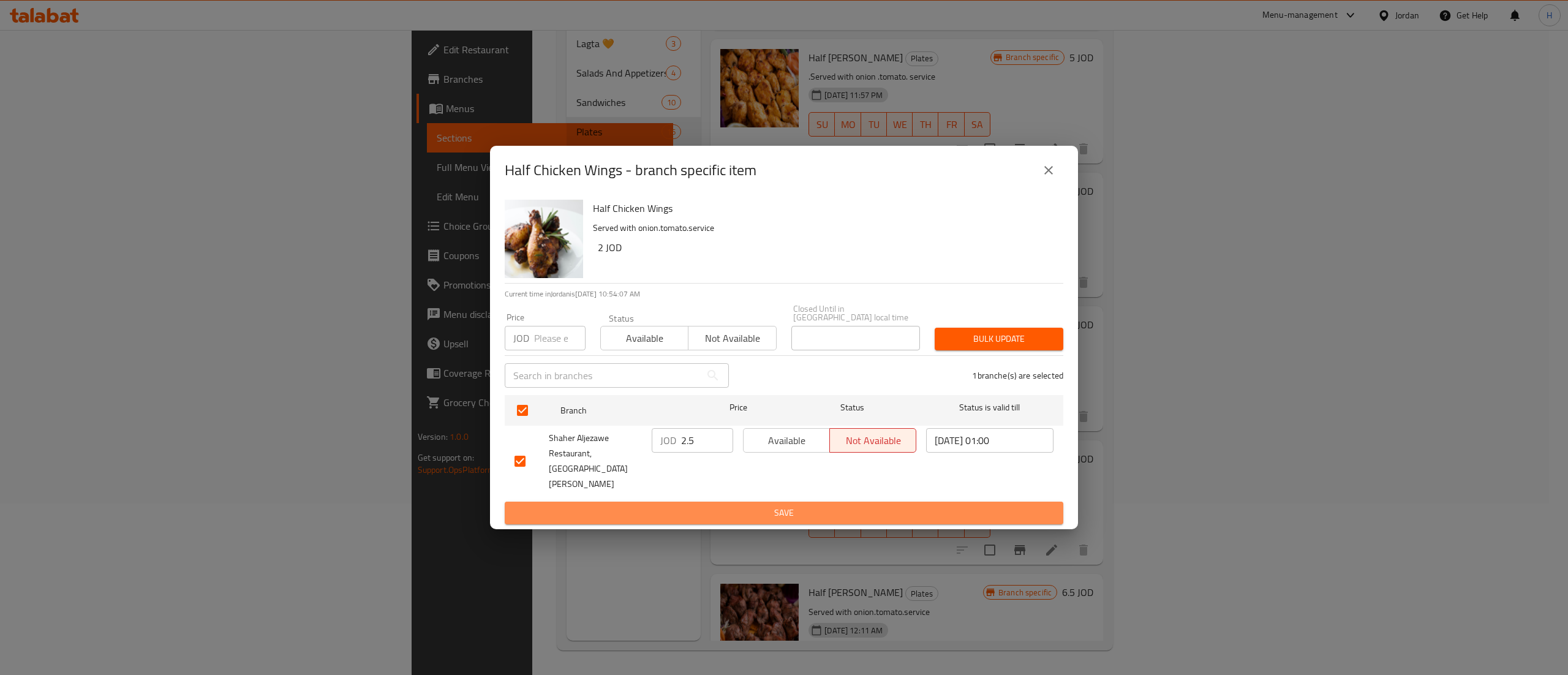
click at [819, 505] on span "Save" at bounding box center [784, 513] width 539 height 15
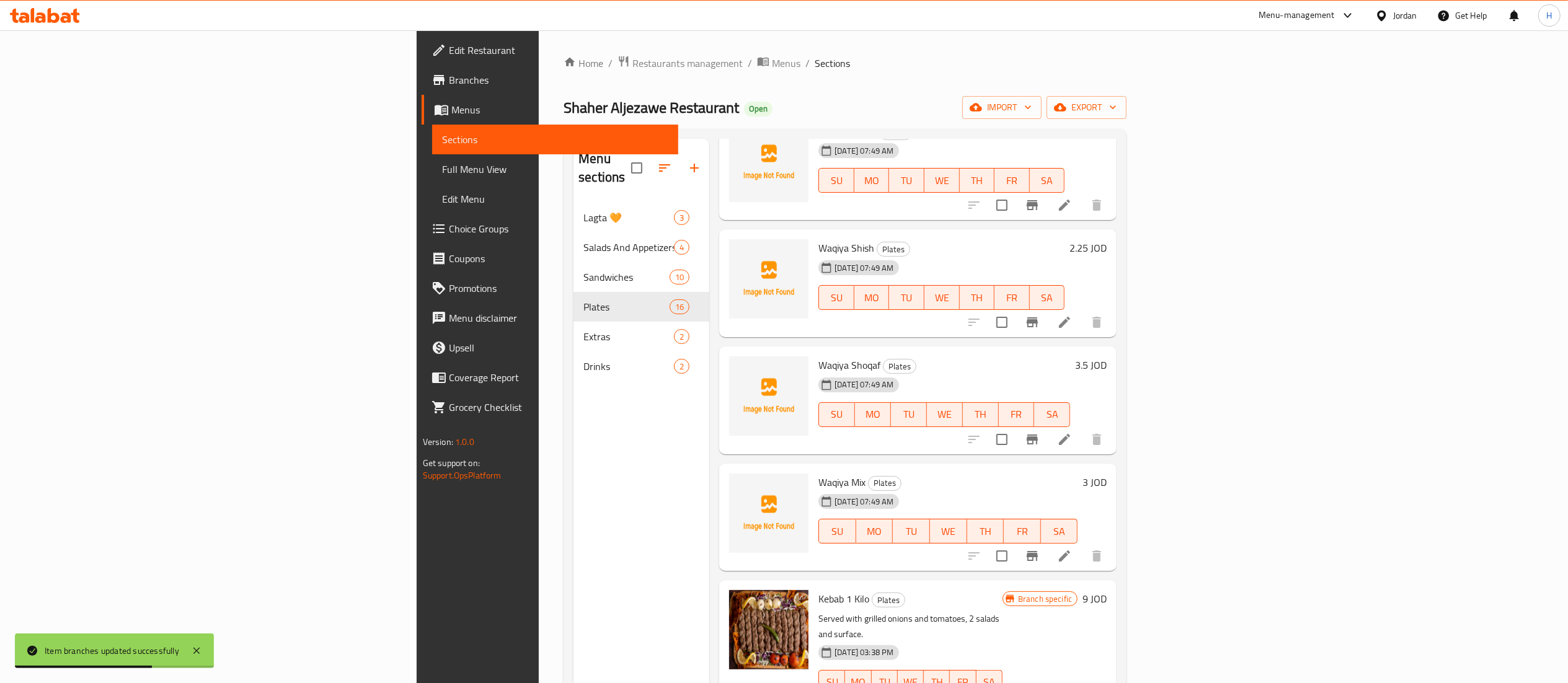
scroll to position [124, 0]
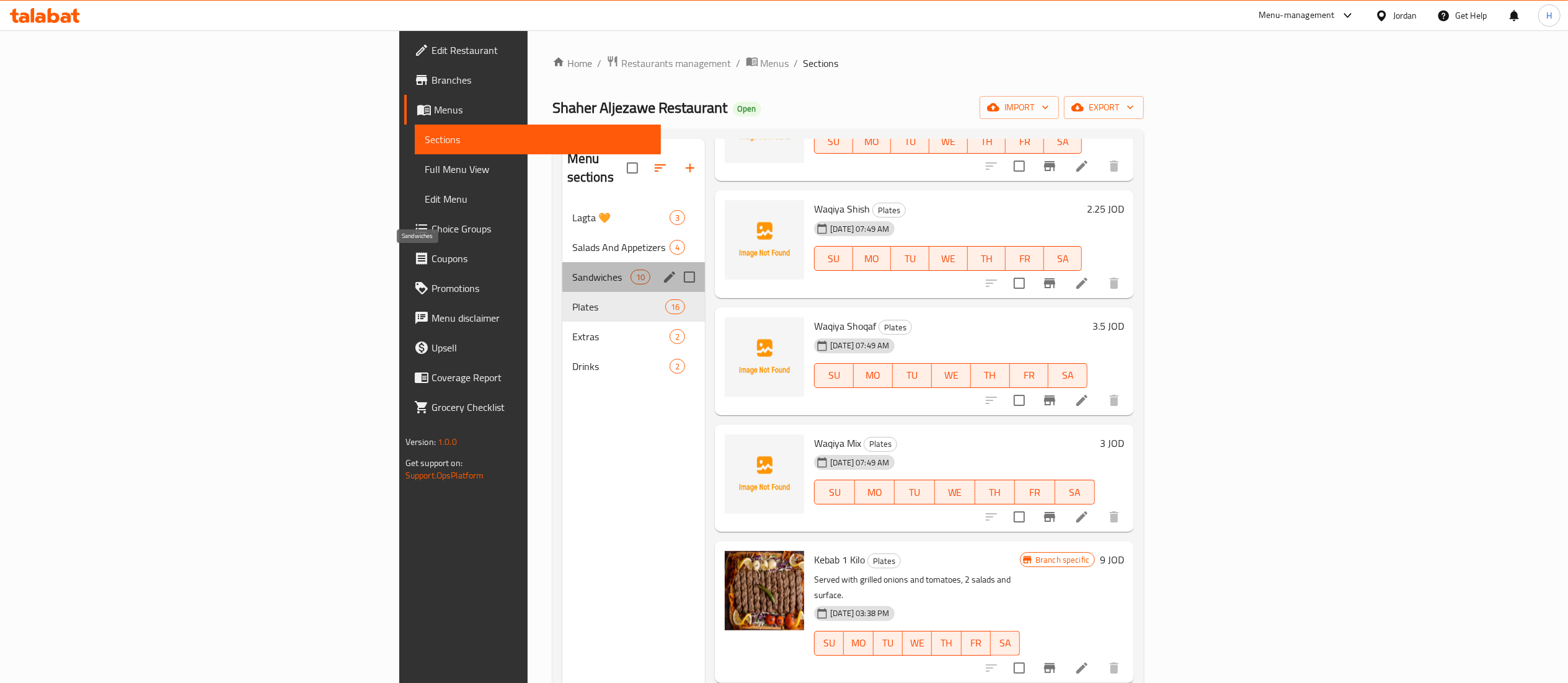
click at [572, 270] on span "Sandwiches" at bounding box center [601, 277] width 58 height 15
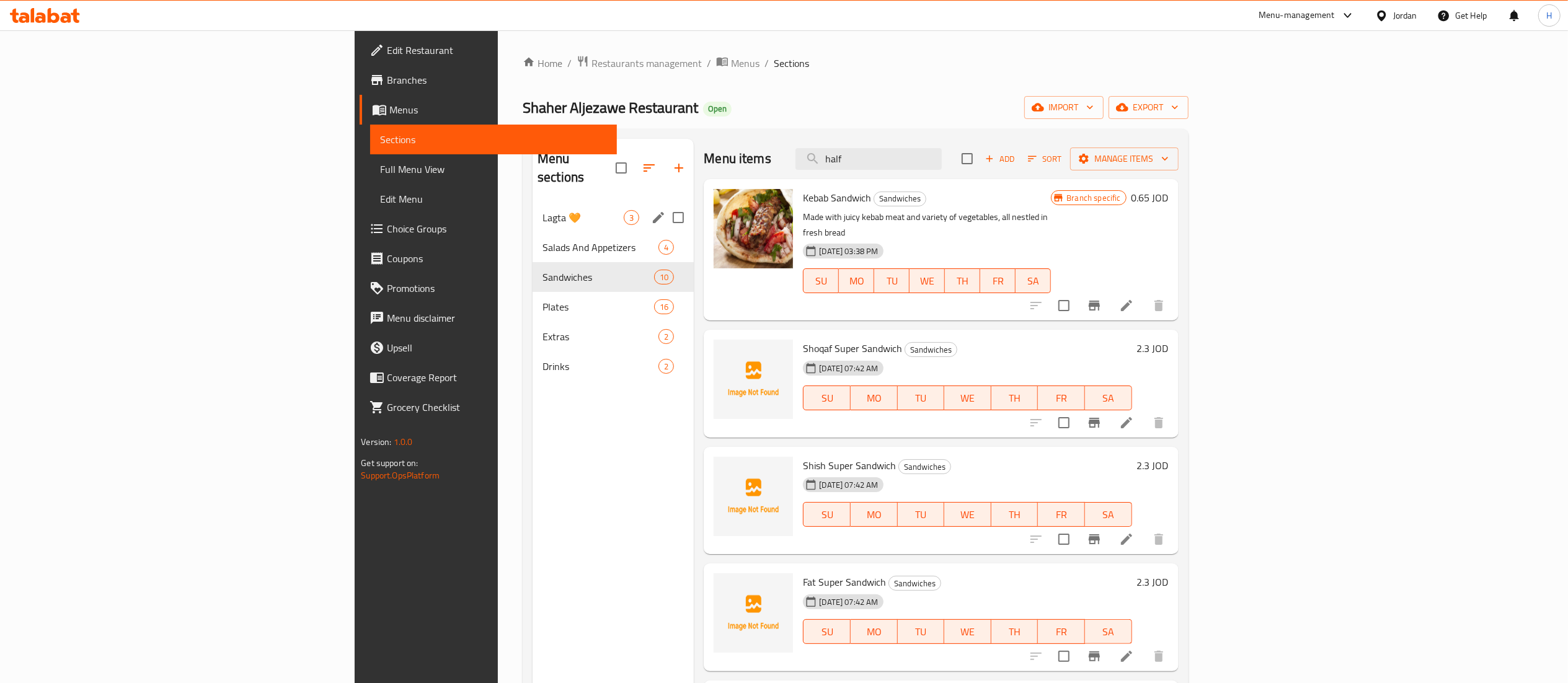
click at [542, 210] on span "Lagta 🧡" at bounding box center [583, 217] width 81 height 15
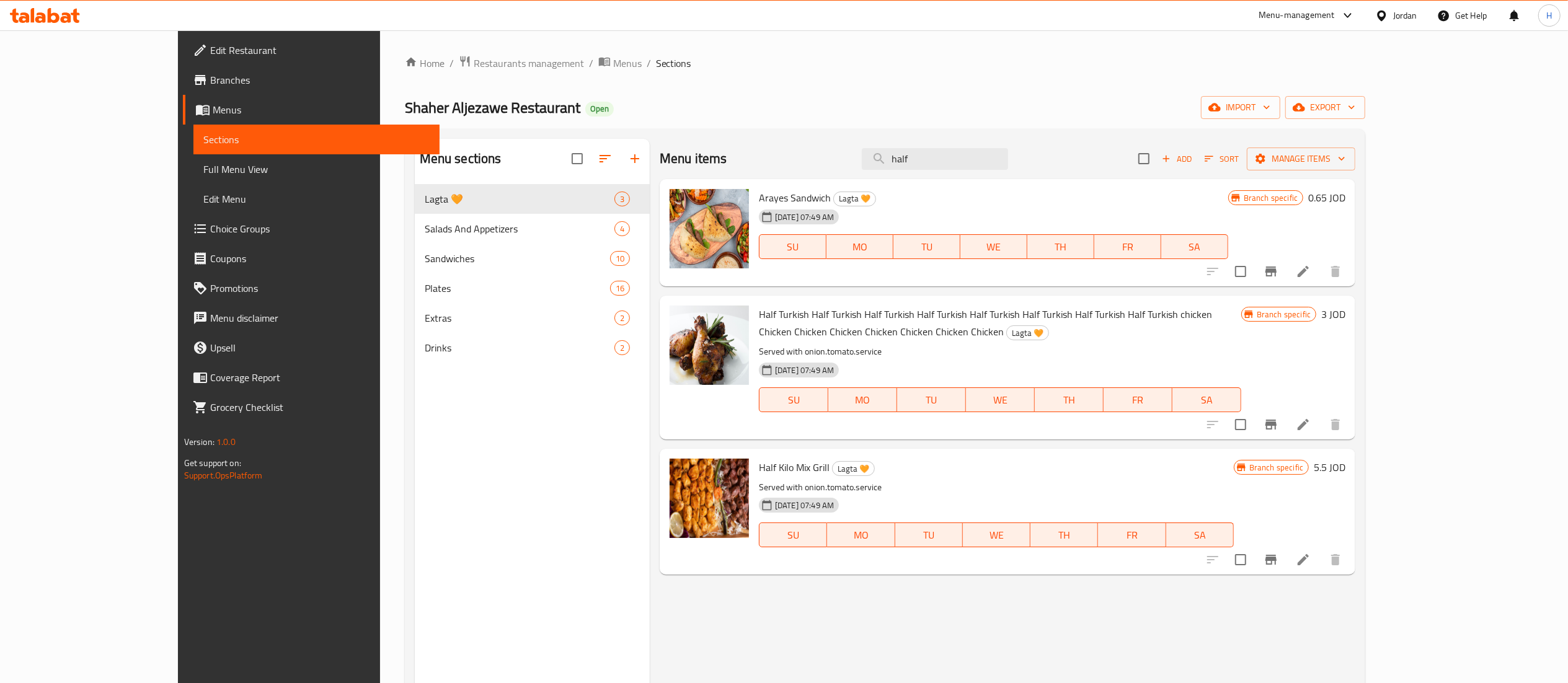
drag, startPoint x: 987, startPoint y: 161, endPoint x: 814, endPoint y: 163, distance: 173.0
click at [814, 163] on div "Menu items half Add Sort Manage items" at bounding box center [1007, 159] width 696 height 40
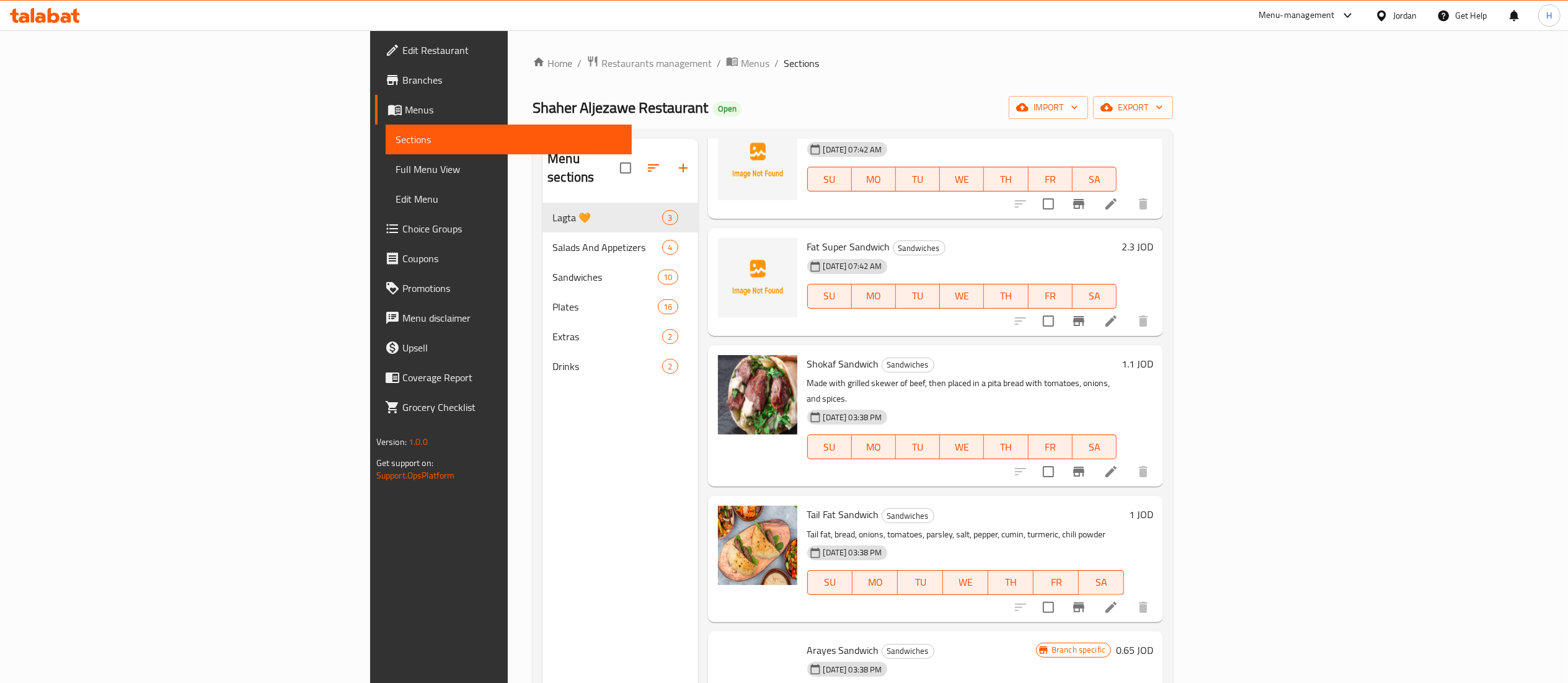
scroll to position [496, 0]
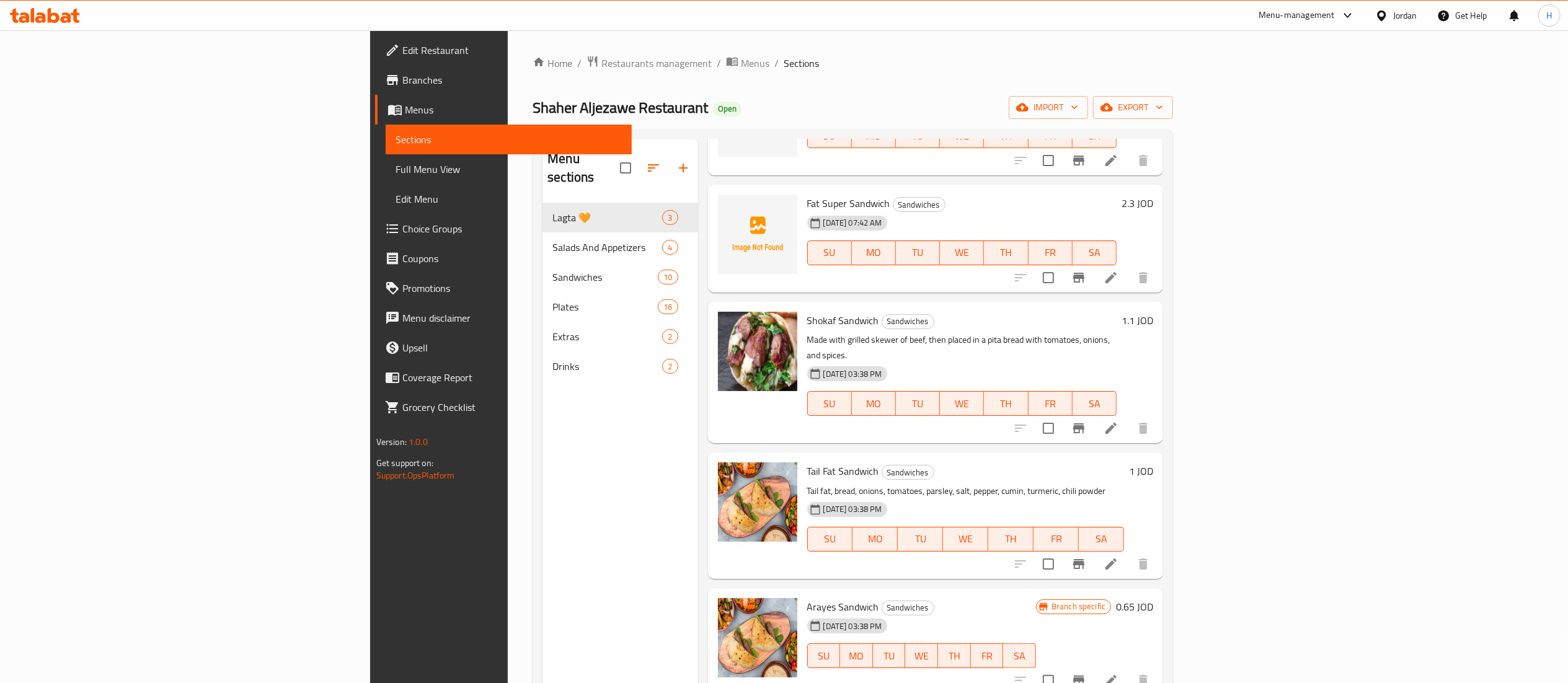
type input "ندو"
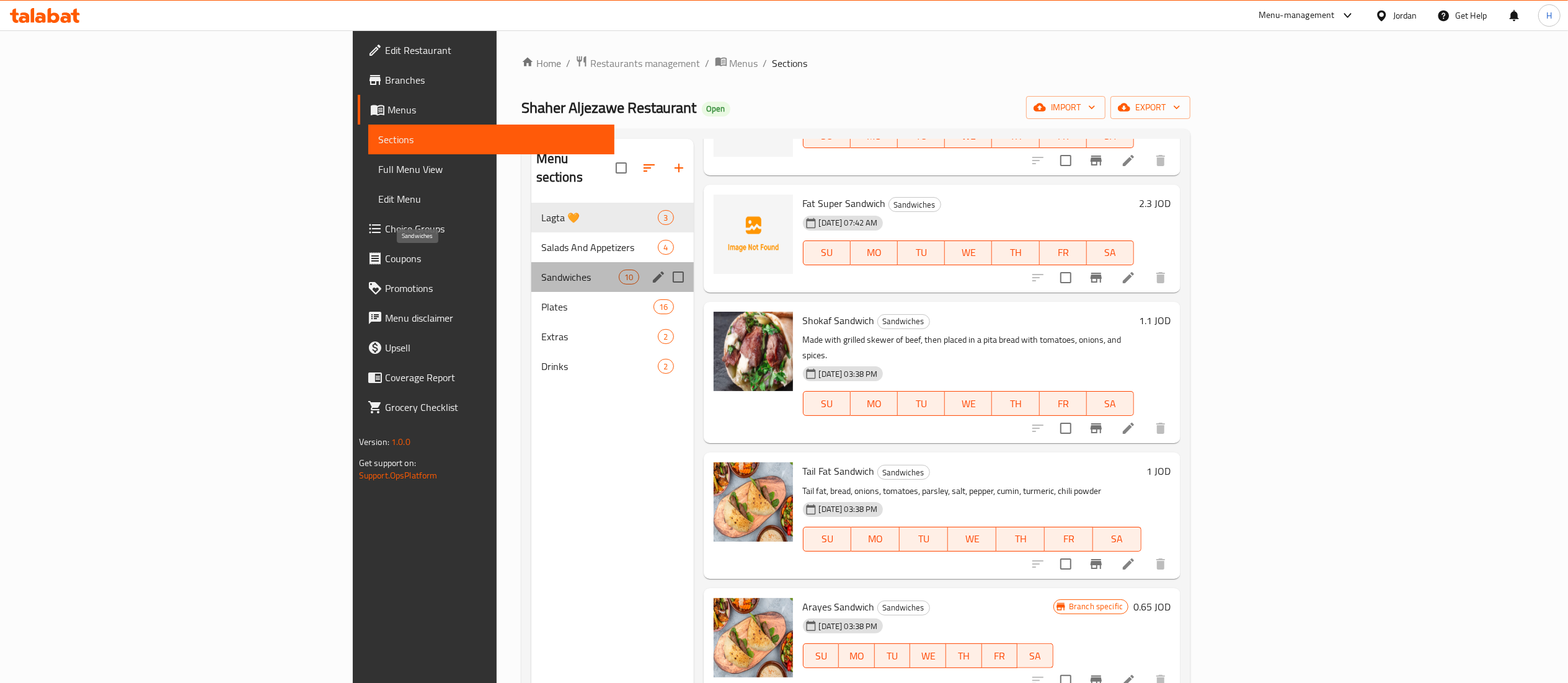
click at [541, 270] on span "Sandwiches" at bounding box center [580, 277] width 78 height 15
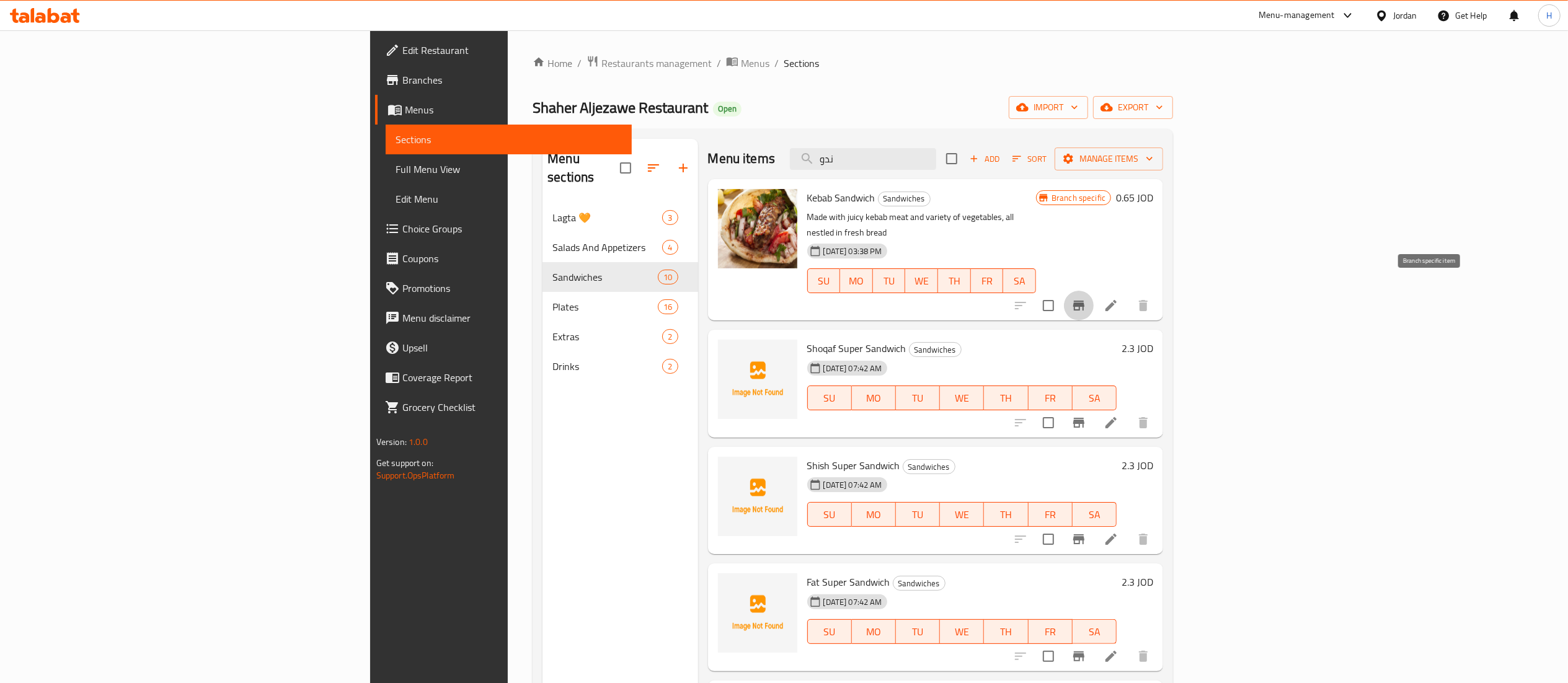
click at [1084, 301] on icon "Branch-specific-item" at bounding box center [1078, 305] width 11 height 10
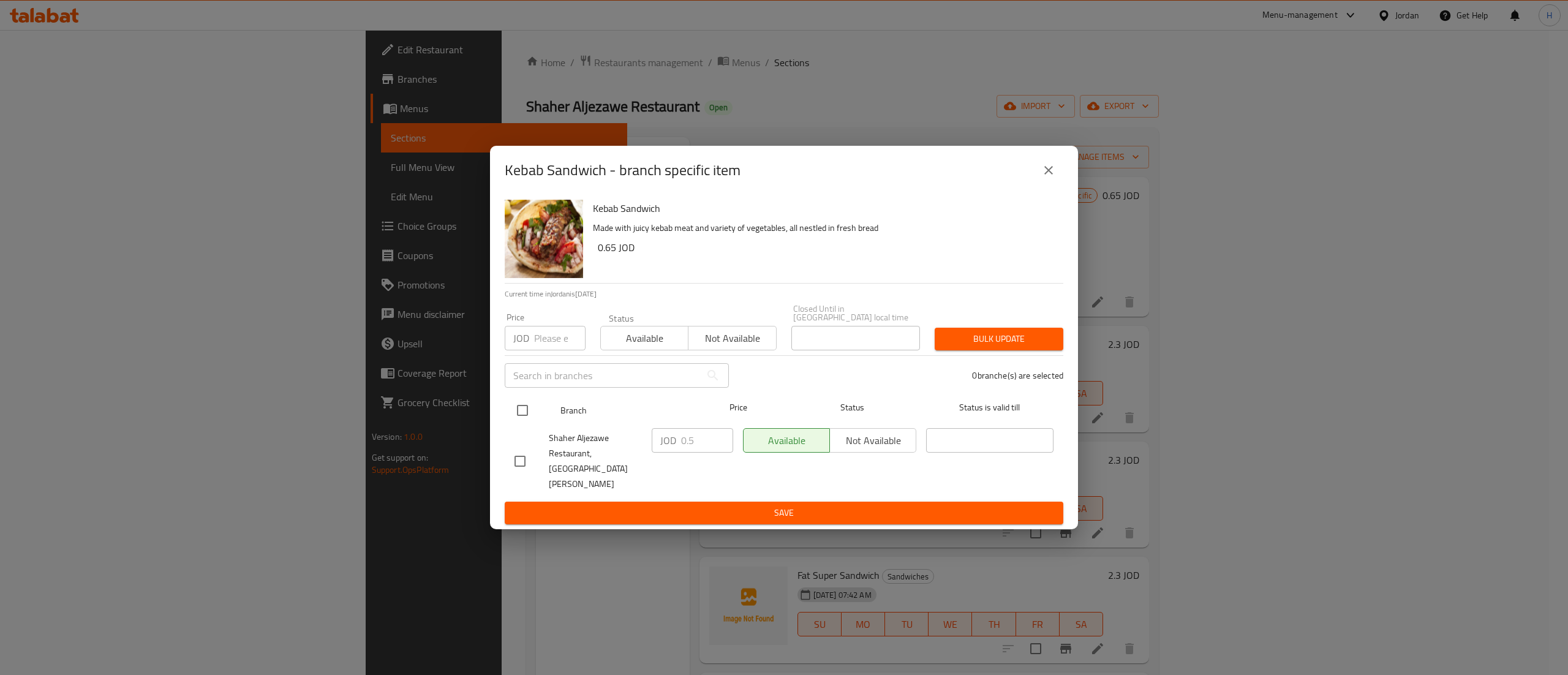
click at [524, 404] on input "checkbox" at bounding box center [522, 410] width 25 height 25
checkbox input "true"
drag, startPoint x: 691, startPoint y: 436, endPoint x: 698, endPoint y: 441, distance: 8.6
click at [694, 437] on input "0.5" at bounding box center [707, 440] width 52 height 24
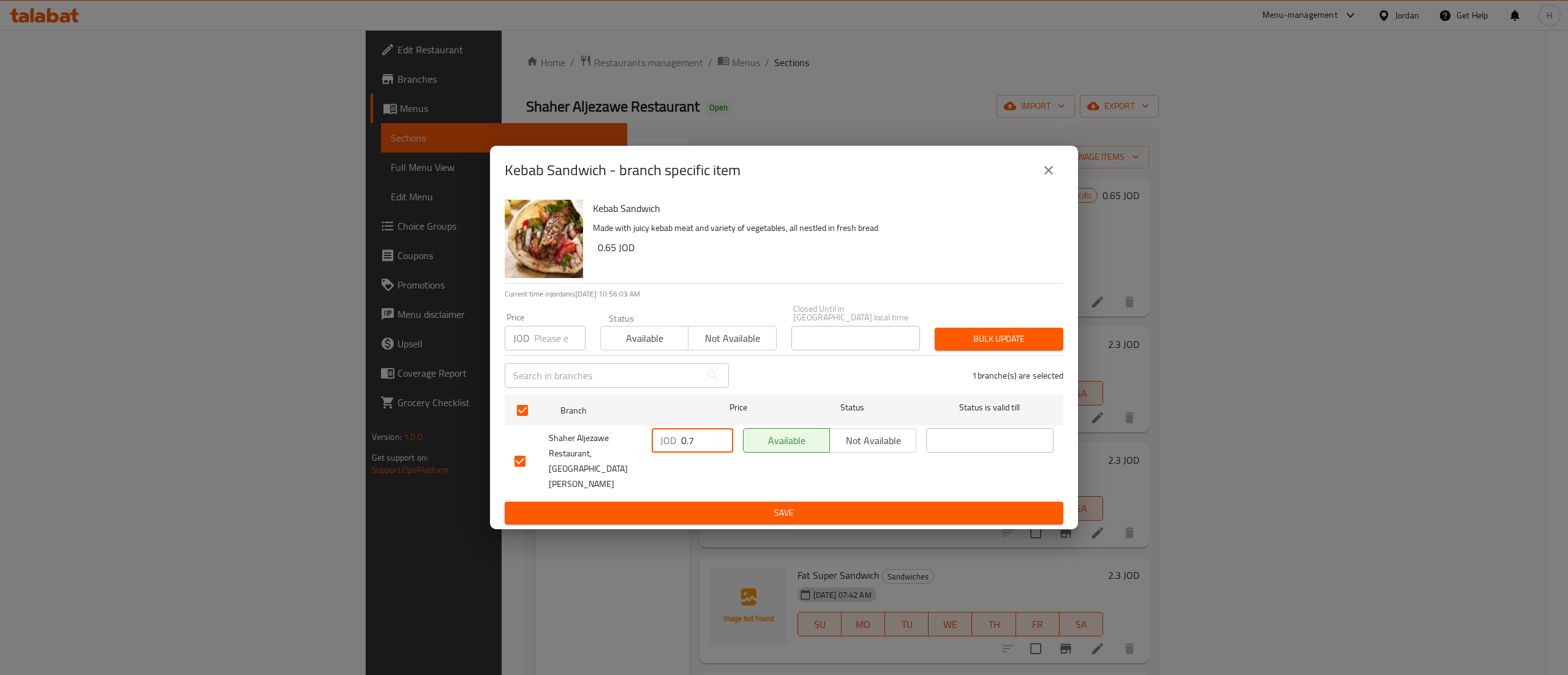
type input "0.7"
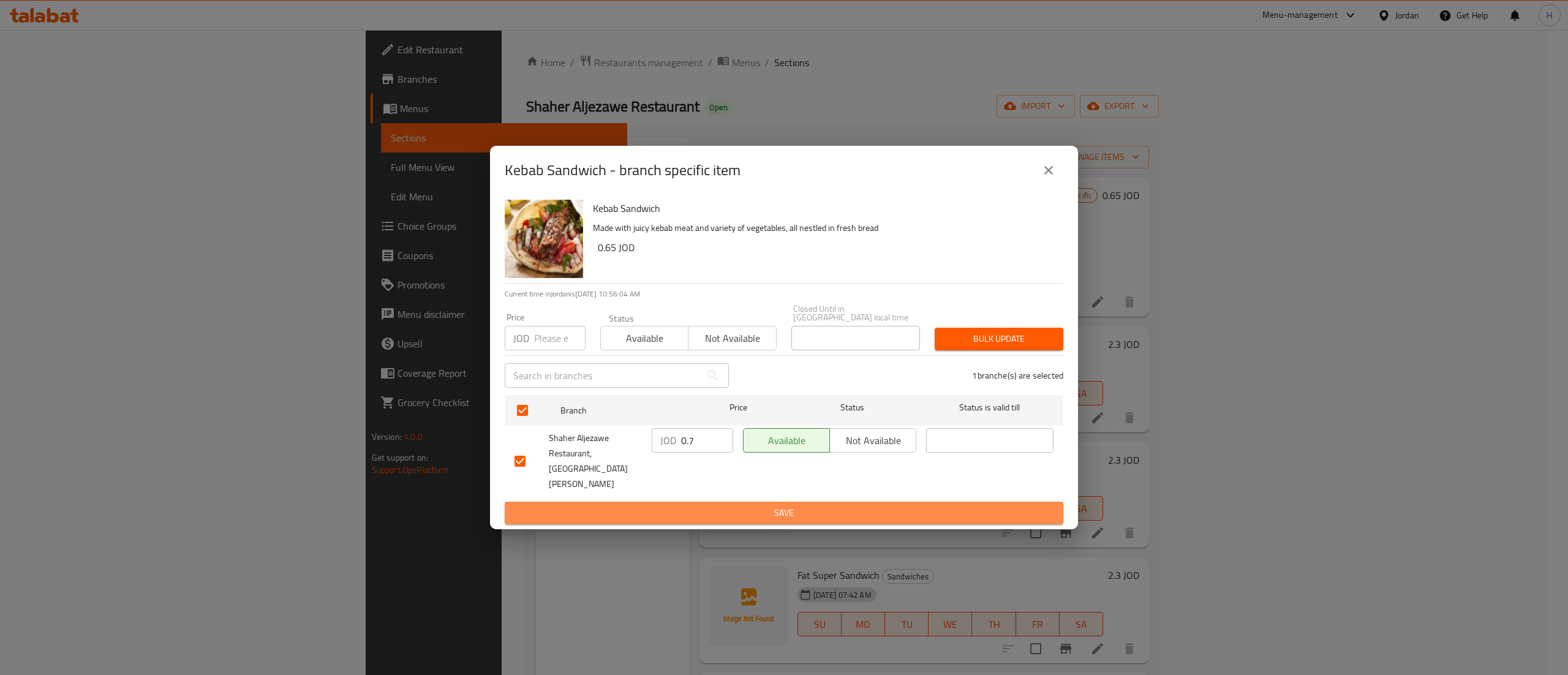
click at [692, 512] on button "Save" at bounding box center [784, 513] width 559 height 23
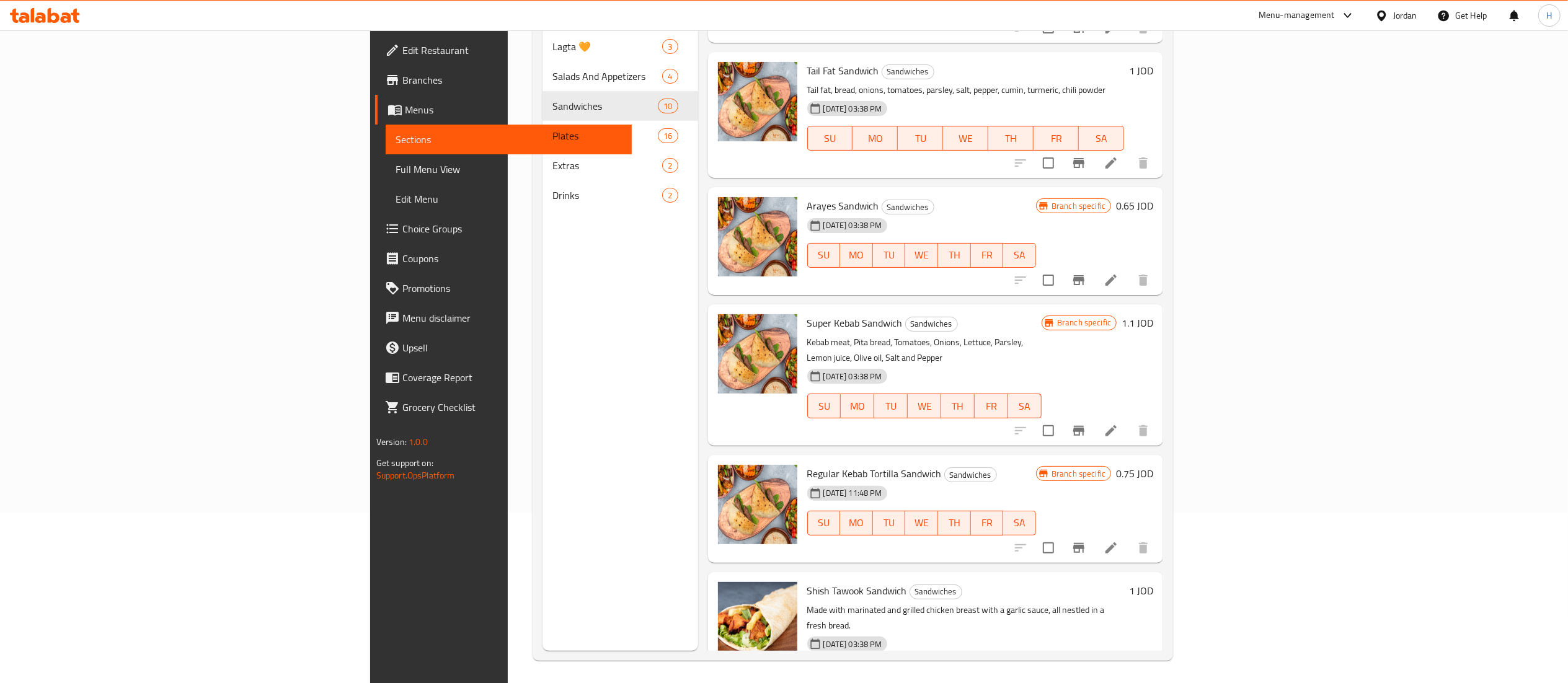
scroll to position [174, 0]
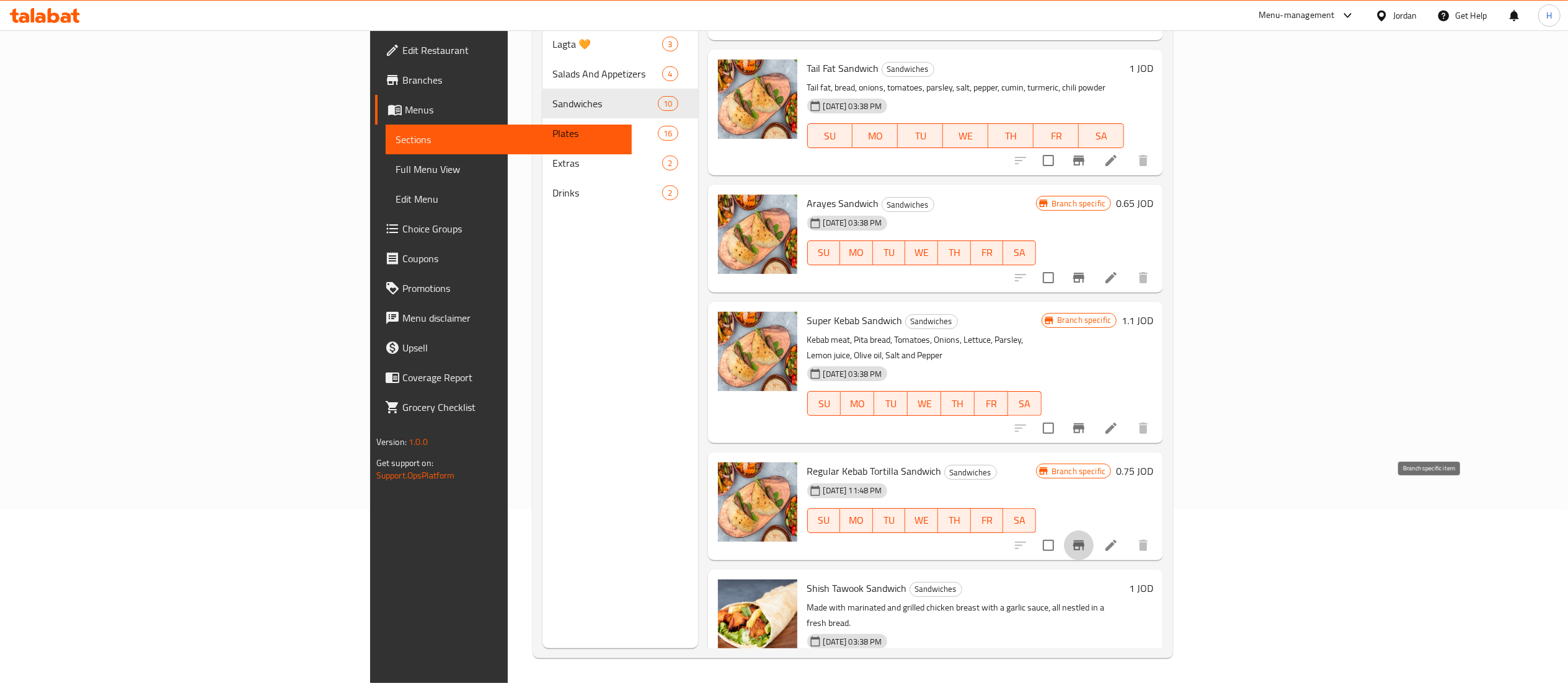
click at [1086, 538] on icon "Branch-specific-item" at bounding box center [1078, 545] width 15 height 15
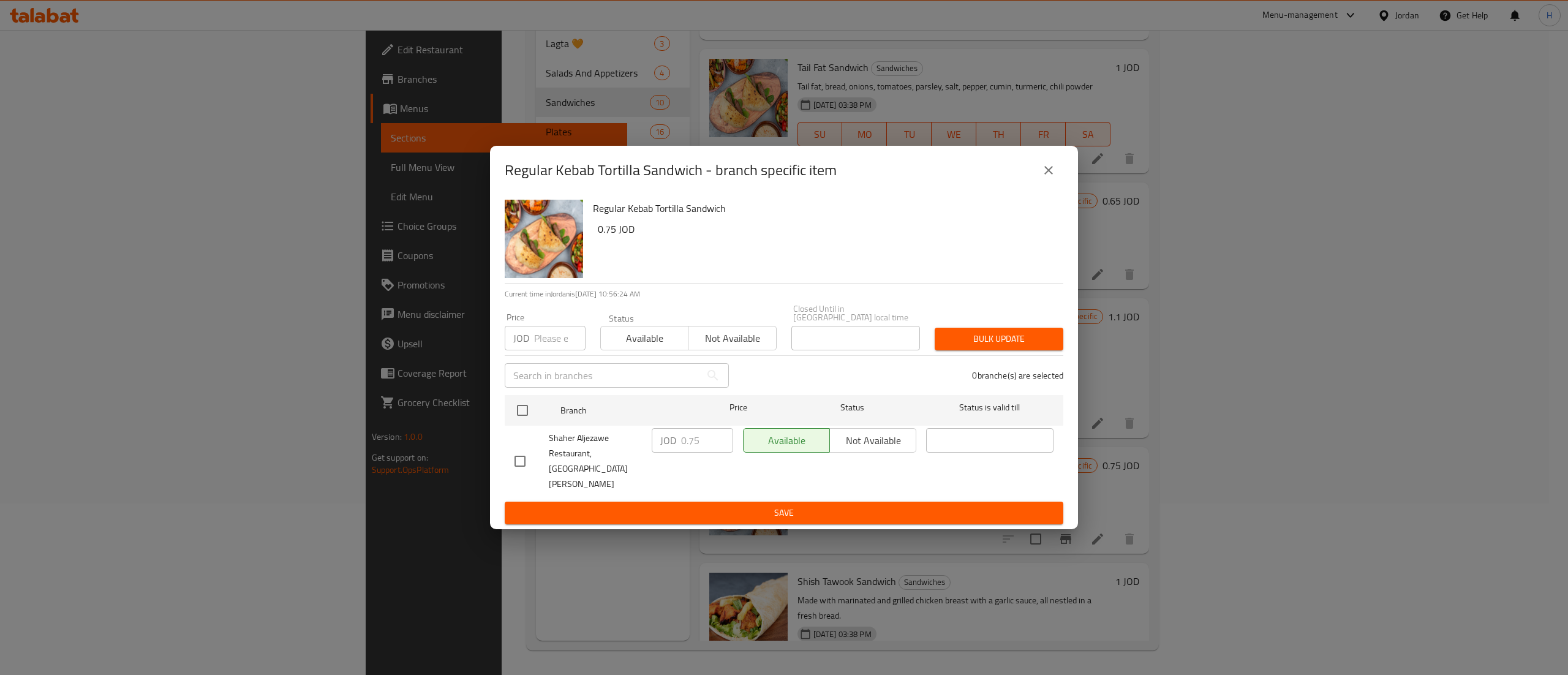
click at [1053, 173] on button "close" at bounding box center [1049, 170] width 29 height 29
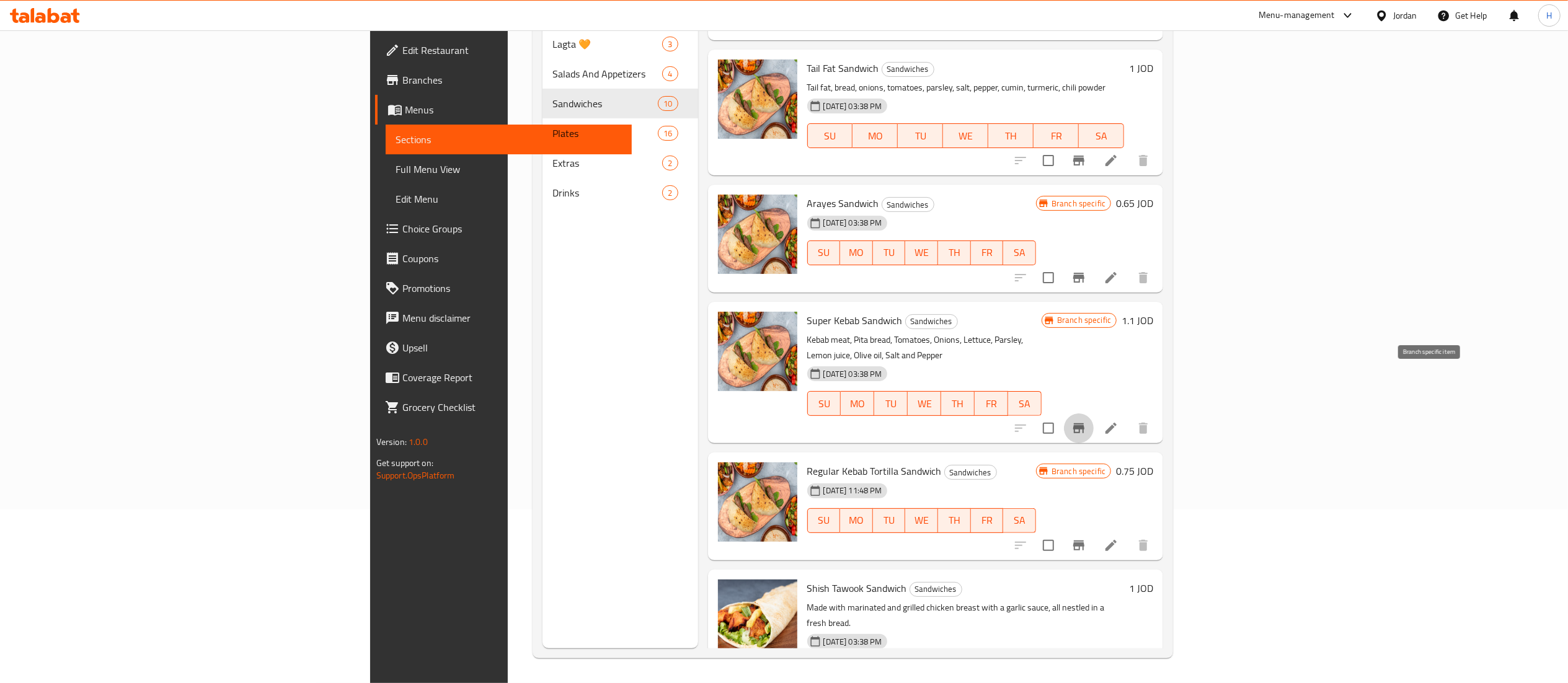
click at [1084, 424] on icon "Branch-specific-item" at bounding box center [1078, 428] width 11 height 10
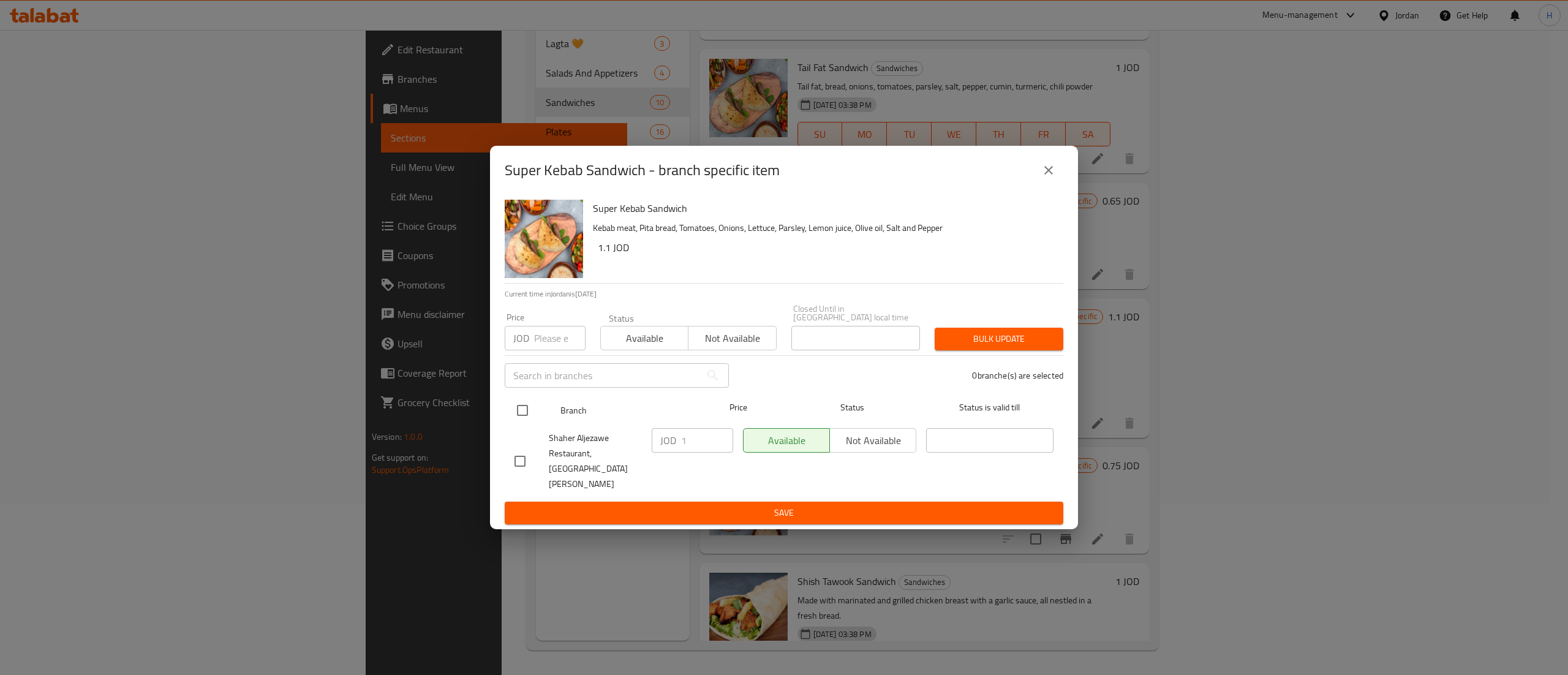
click at [523, 414] on input "checkbox" at bounding box center [522, 410] width 25 height 25
checkbox input "true"
click at [703, 444] on input "1" at bounding box center [707, 440] width 52 height 24
type input "12"
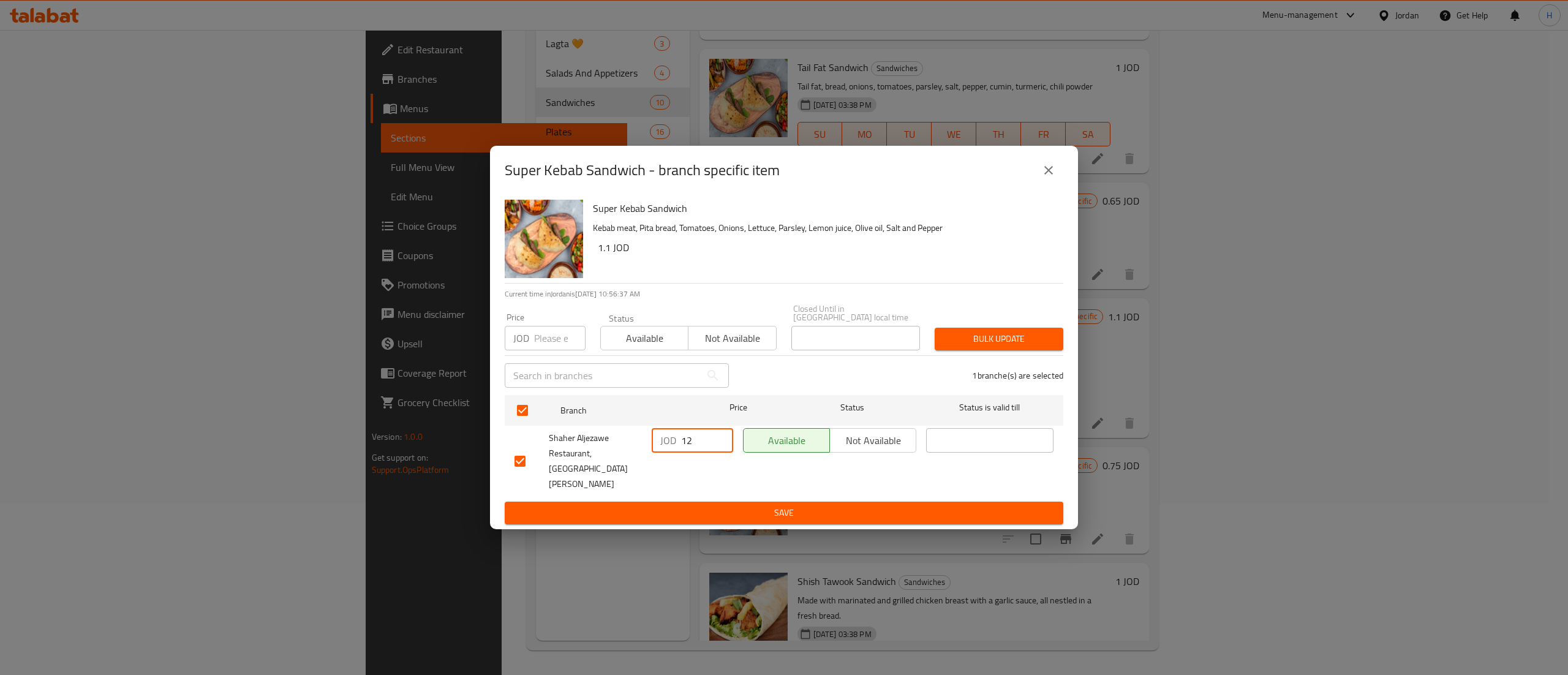
click at [763, 505] on span "Save" at bounding box center [784, 513] width 539 height 15
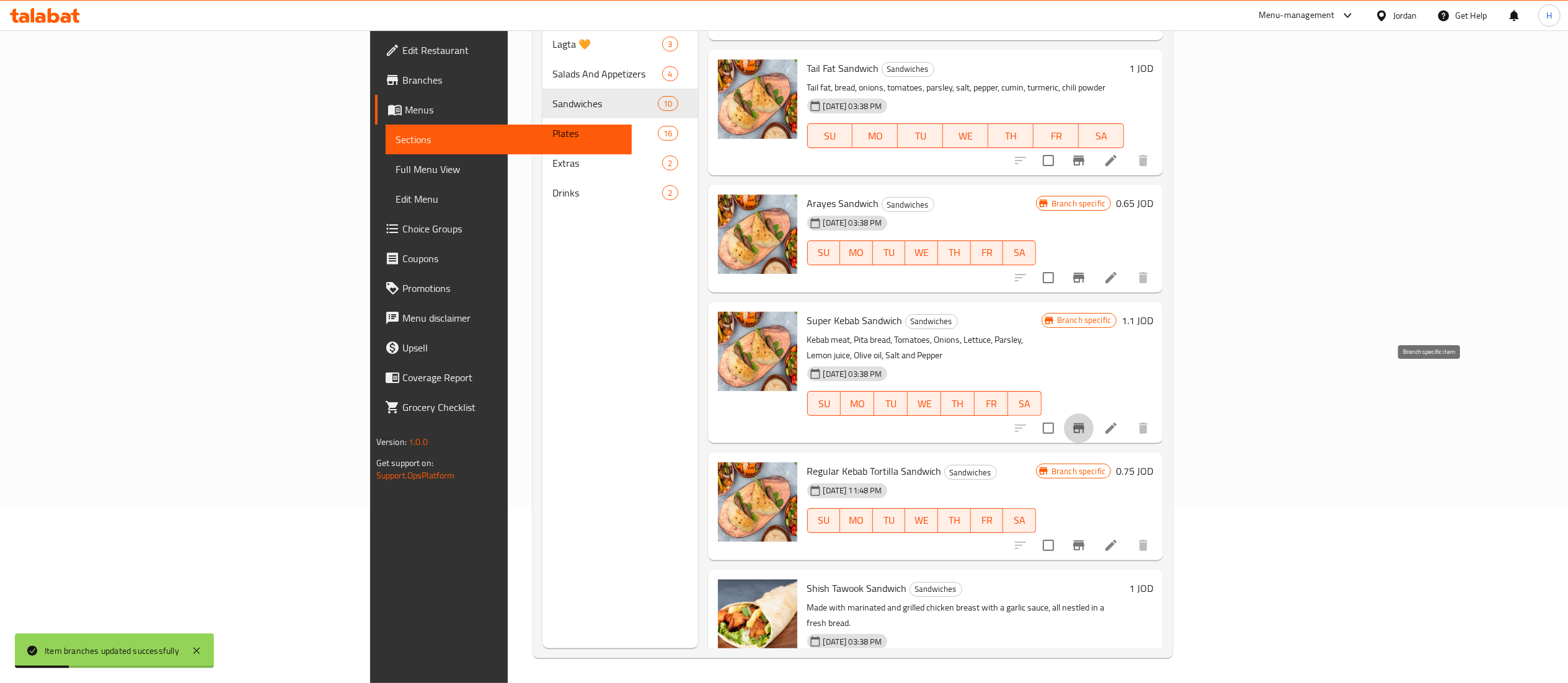
click at [1084, 424] on icon "Branch-specific-item" at bounding box center [1078, 428] width 11 height 10
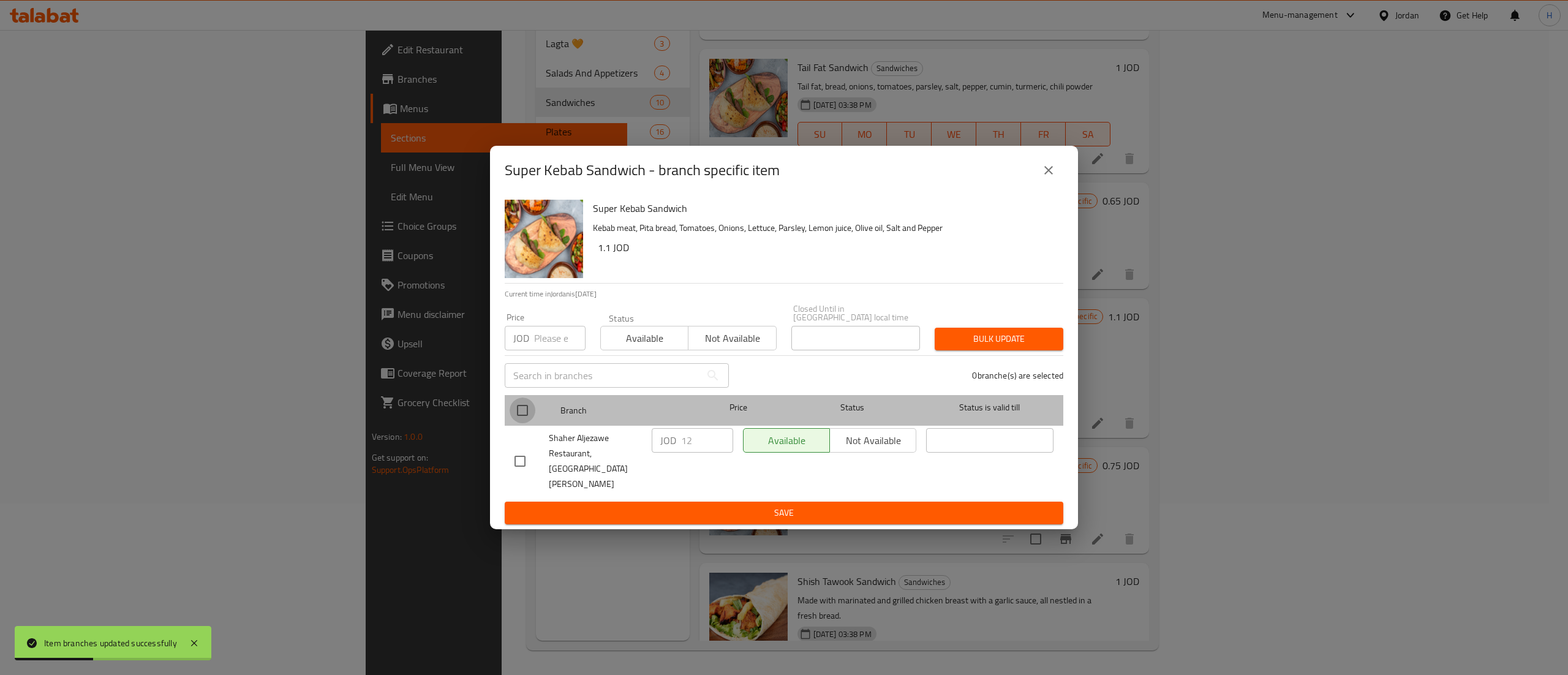
click at [528, 416] on input "checkbox" at bounding box center [522, 410] width 25 height 25
checkbox input "true"
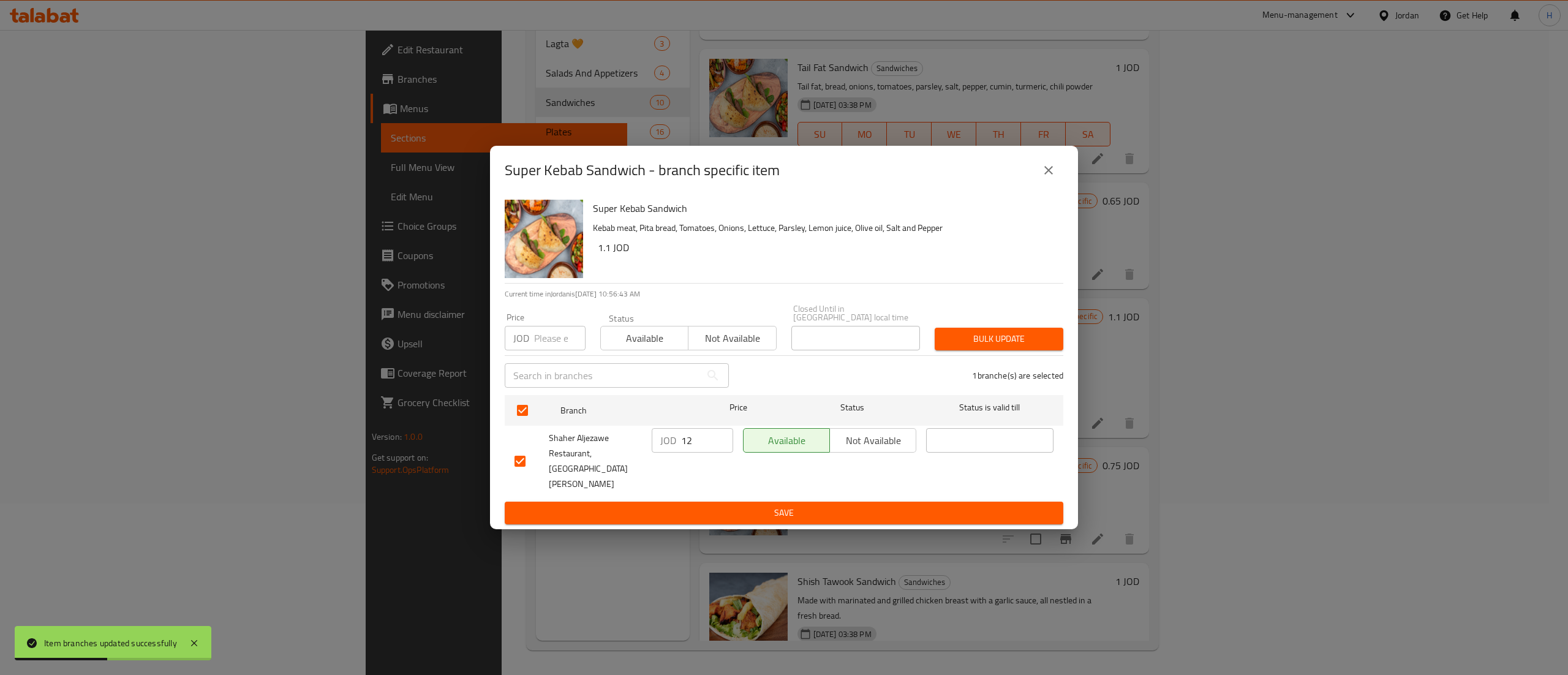
click at [685, 440] on input "12" at bounding box center [707, 440] width 52 height 24
type input "1.2"
click at [805, 505] on span "Save" at bounding box center [784, 513] width 539 height 15
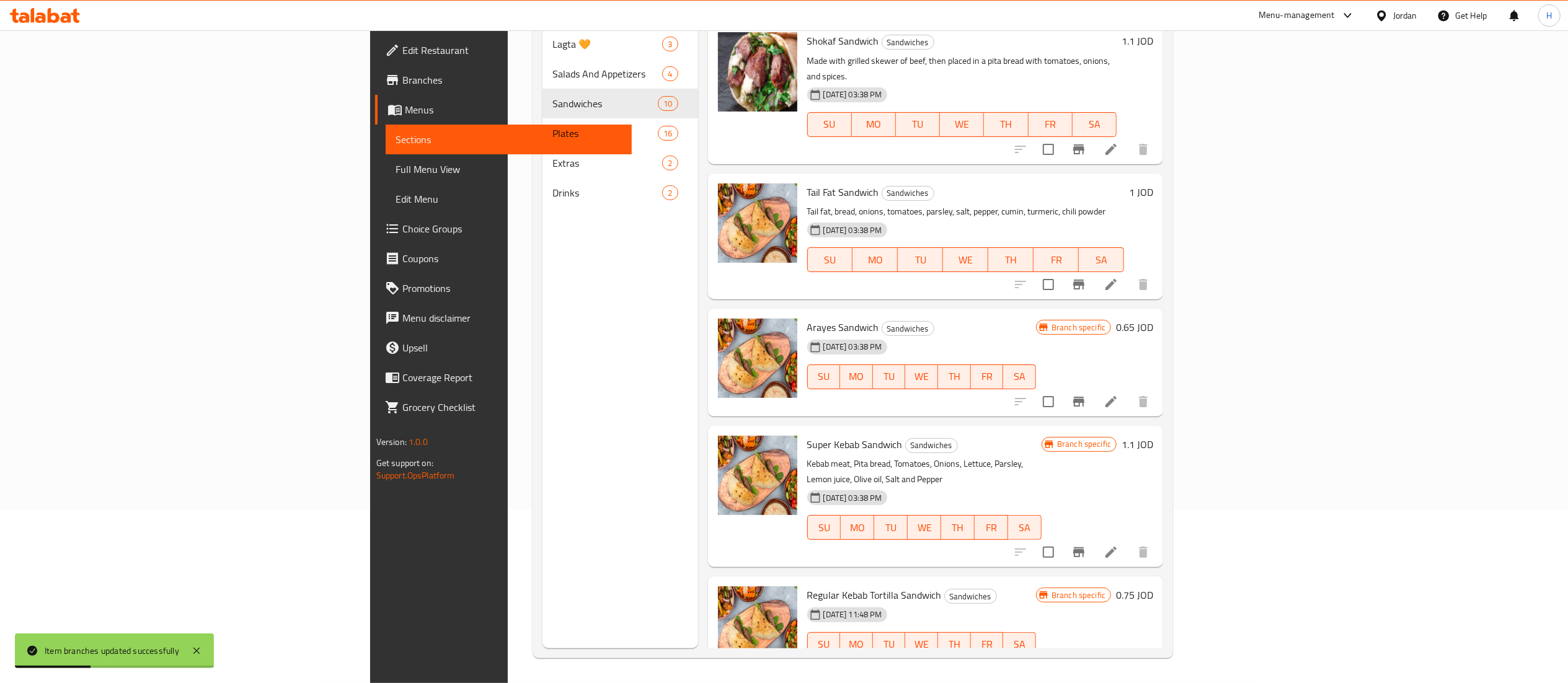
scroll to position [361, 0]
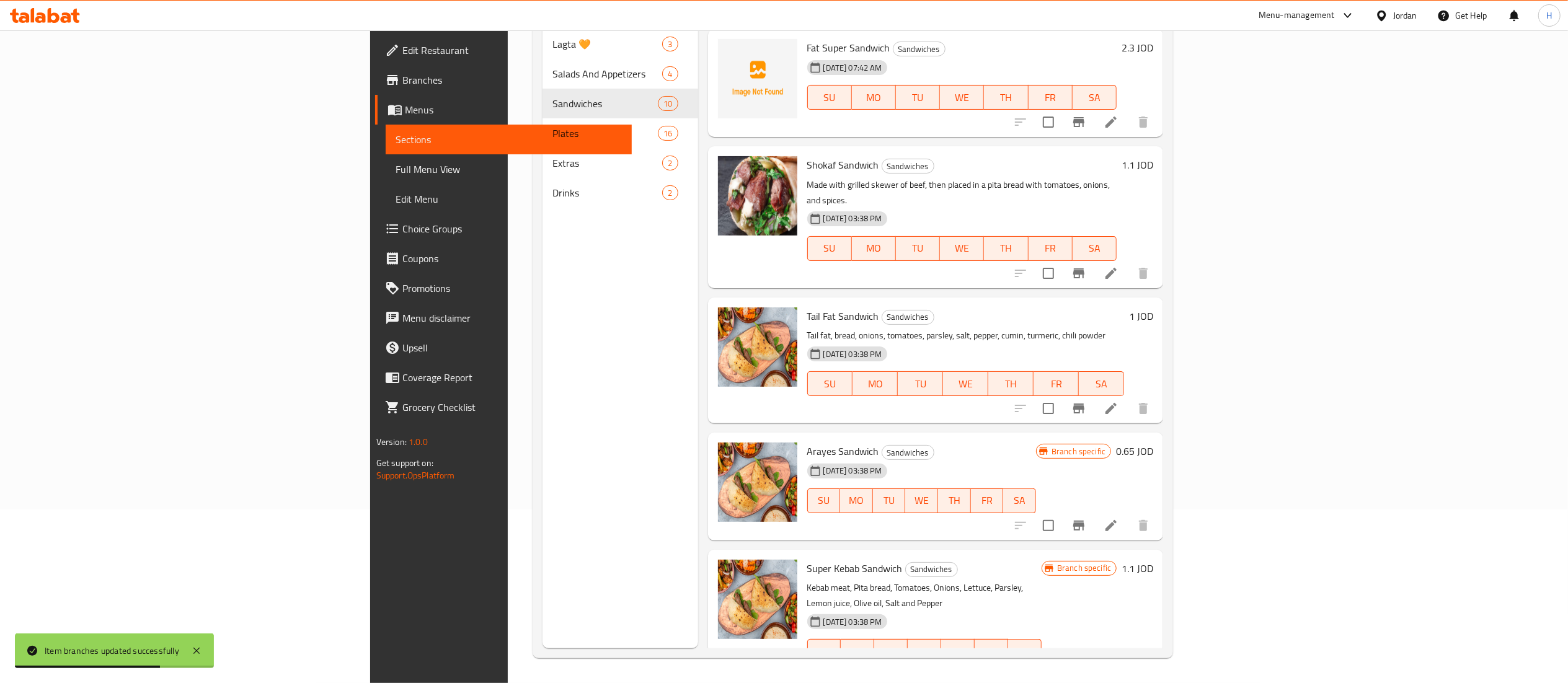
click at [1153, 156] on h6 "1.1 JOD" at bounding box center [1137, 164] width 32 height 17
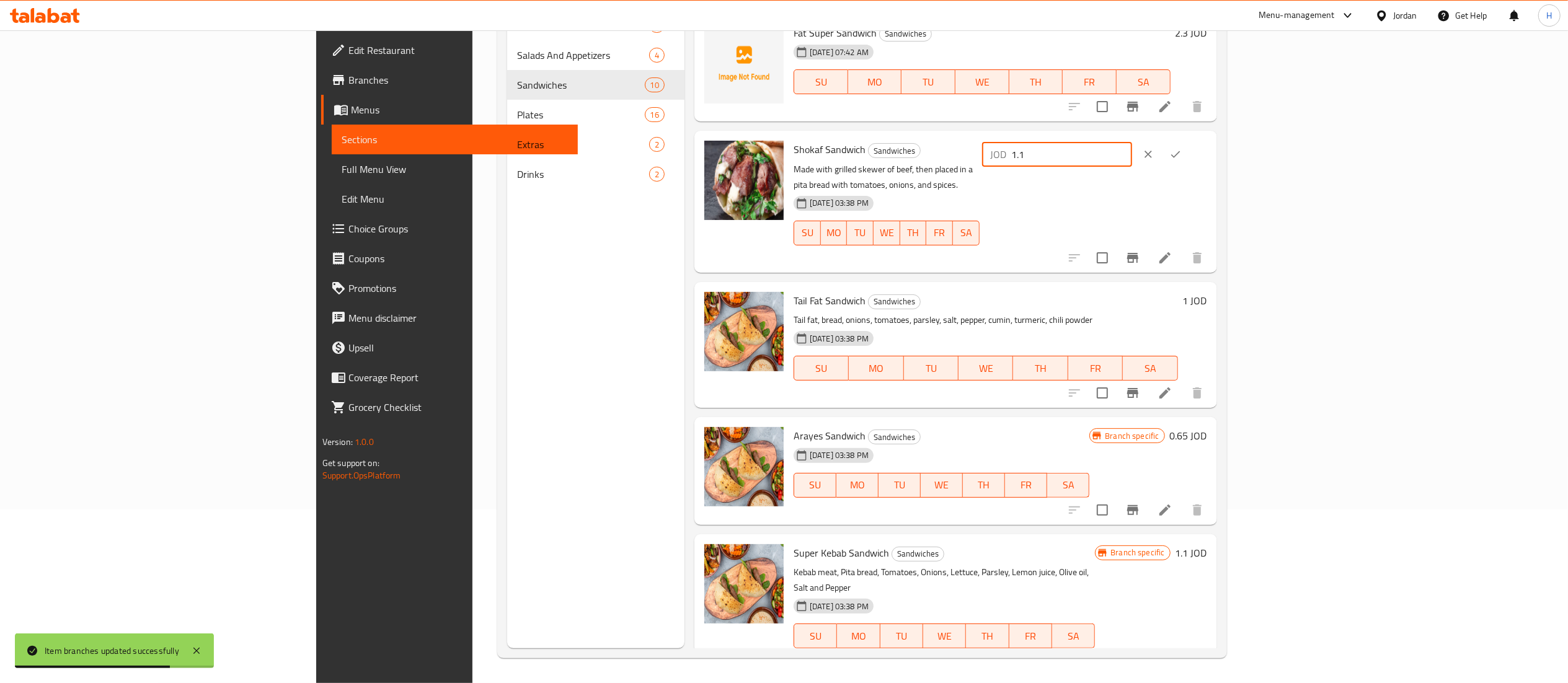
click at [1132, 161] on input "1.1" at bounding box center [1072, 154] width 120 height 25
type input "1.2"
click at [1189, 153] on button "ok" at bounding box center [1175, 154] width 27 height 27
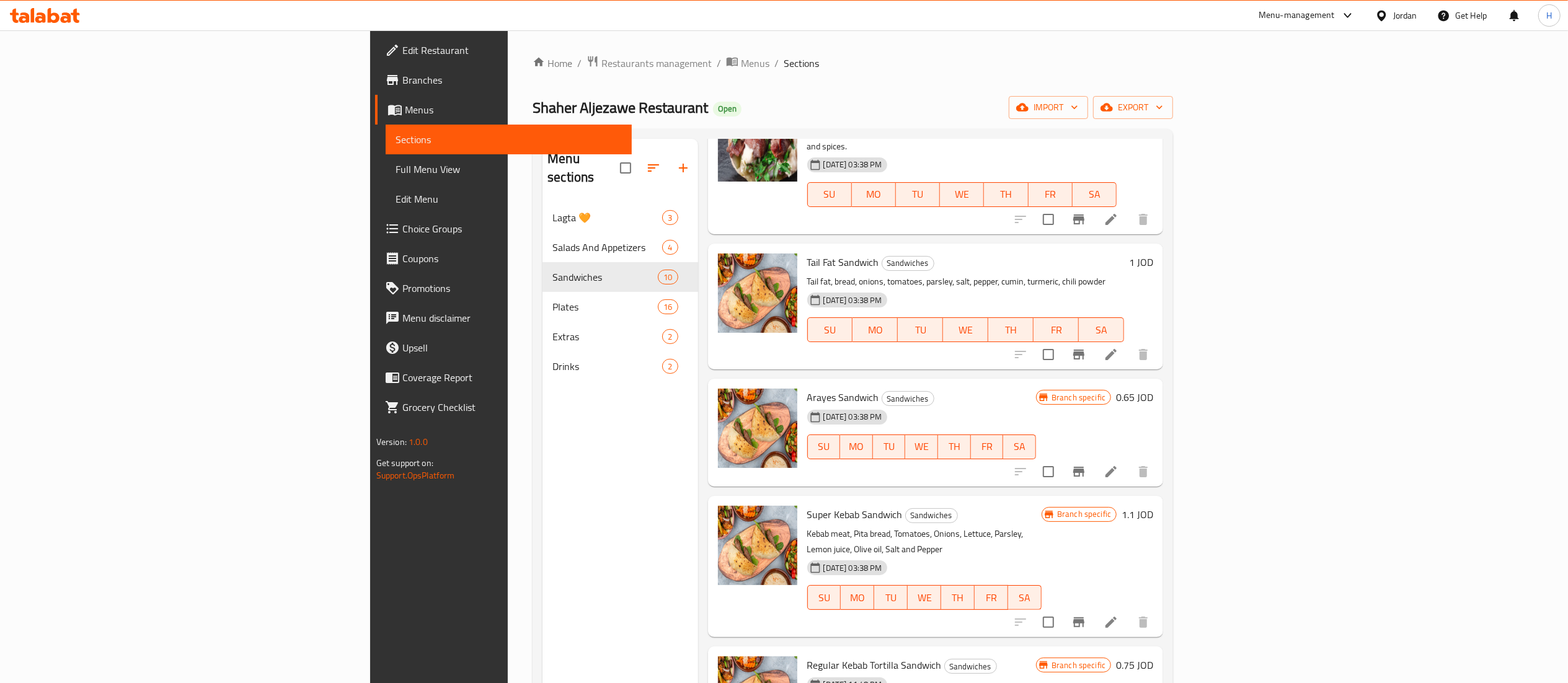
scroll to position [609, 0]
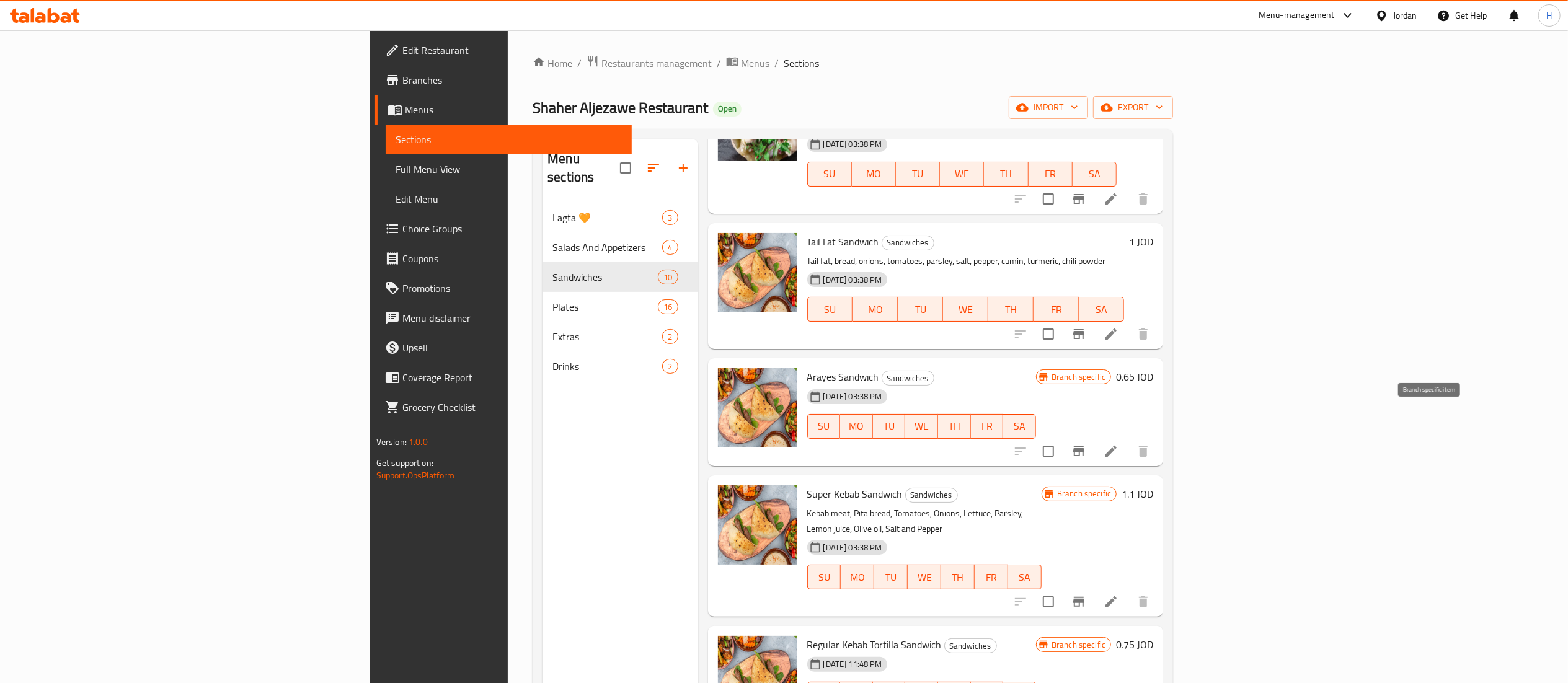
click at [1084, 446] on icon "Branch-specific-item" at bounding box center [1078, 451] width 11 height 10
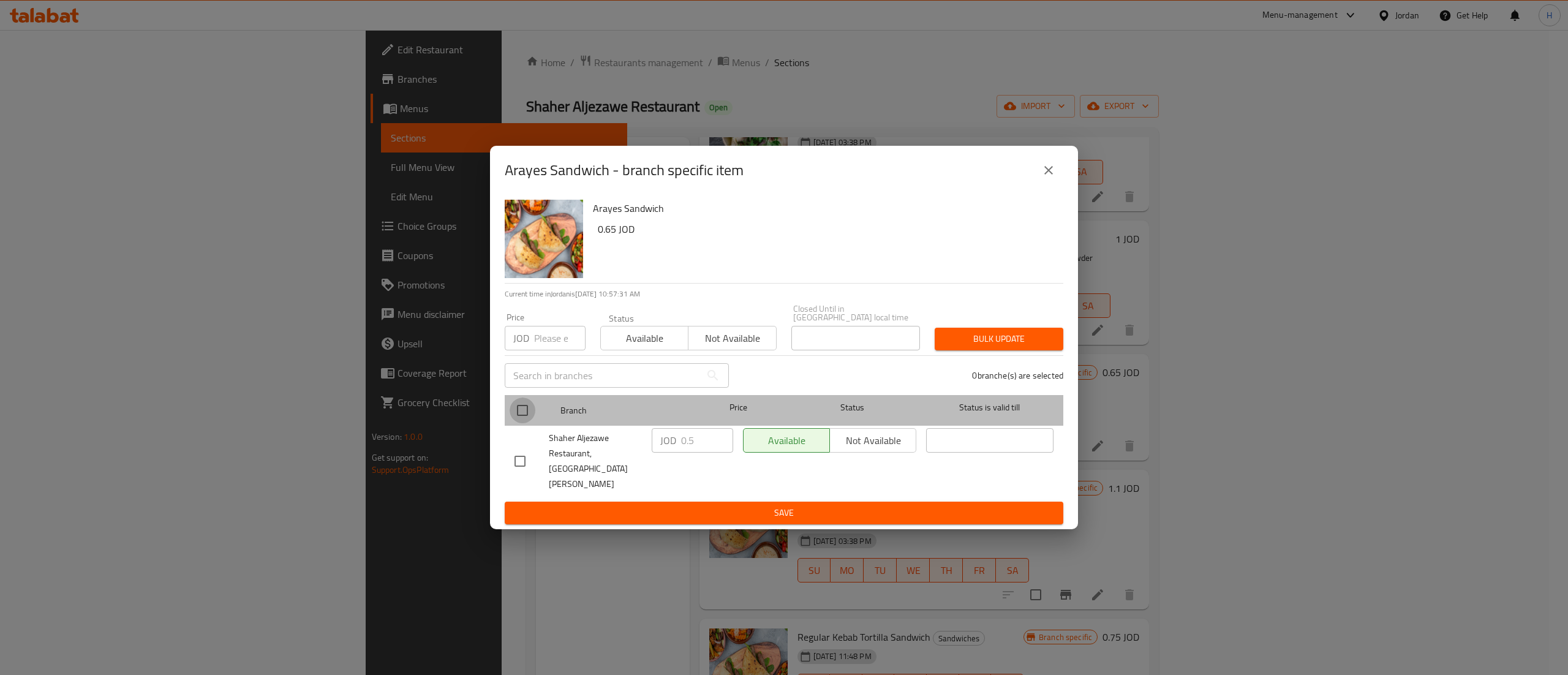
click at [517, 416] on input "checkbox" at bounding box center [522, 410] width 25 height 25
checkbox input "true"
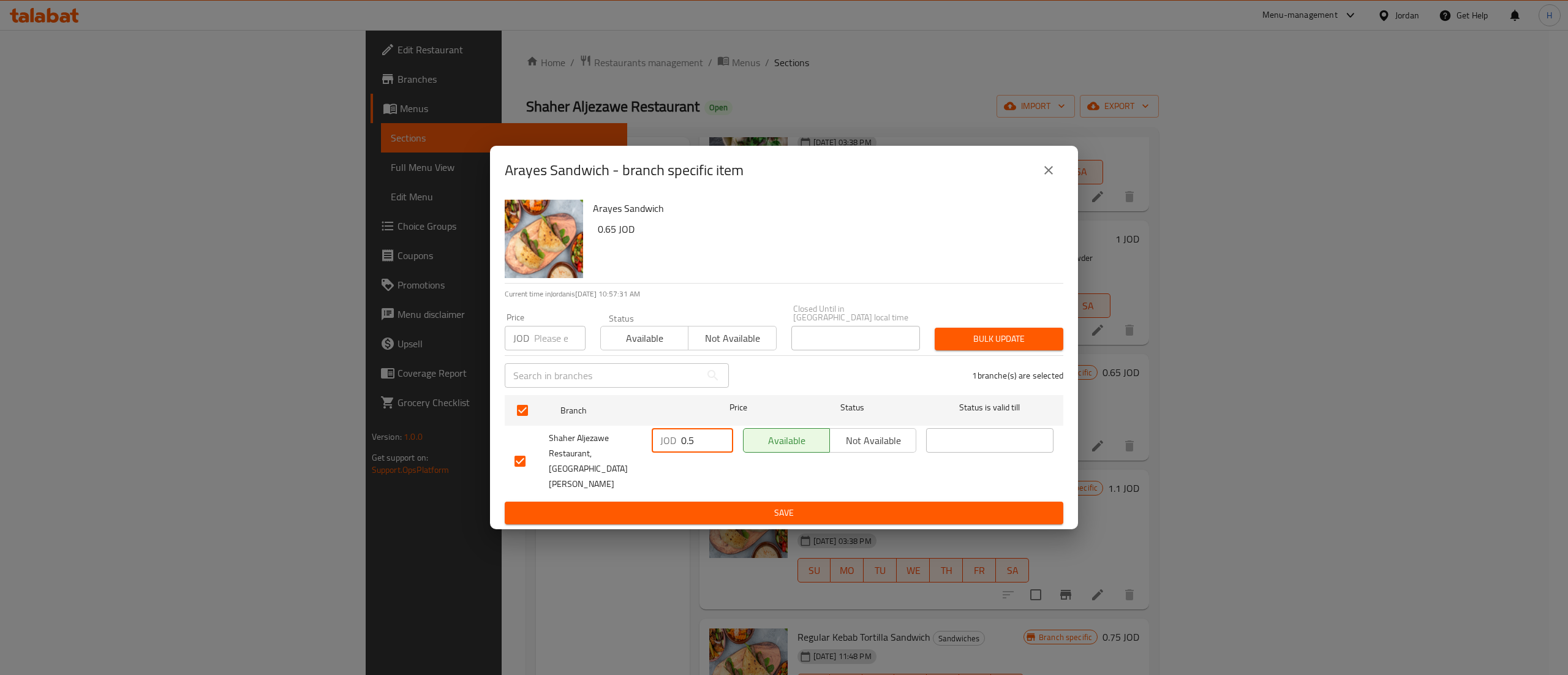
click at [708, 440] on input "0.5" at bounding box center [707, 440] width 52 height 24
type input "0.7"
click at [670, 505] on span "Save" at bounding box center [784, 513] width 539 height 15
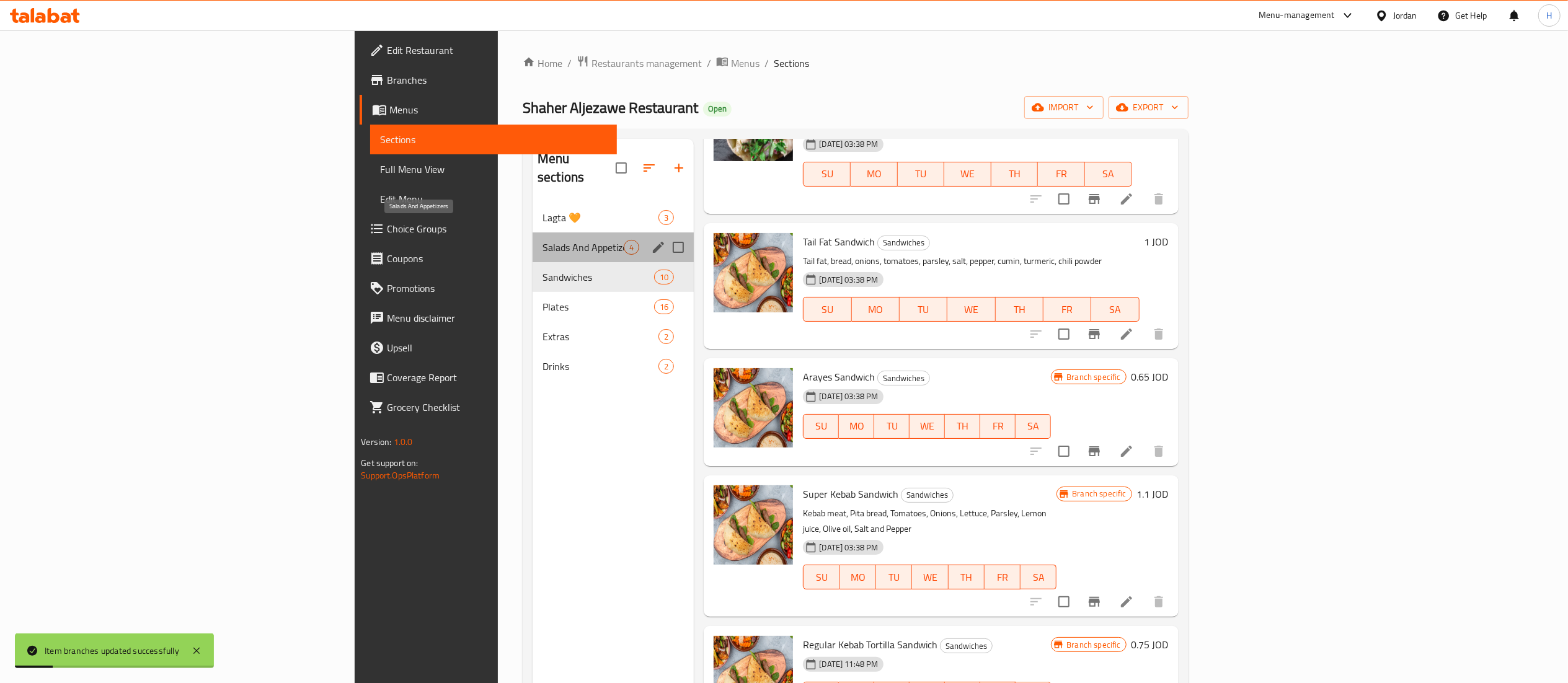
click at [542, 240] on span "Salads And Appetizers" at bounding box center [583, 247] width 81 height 15
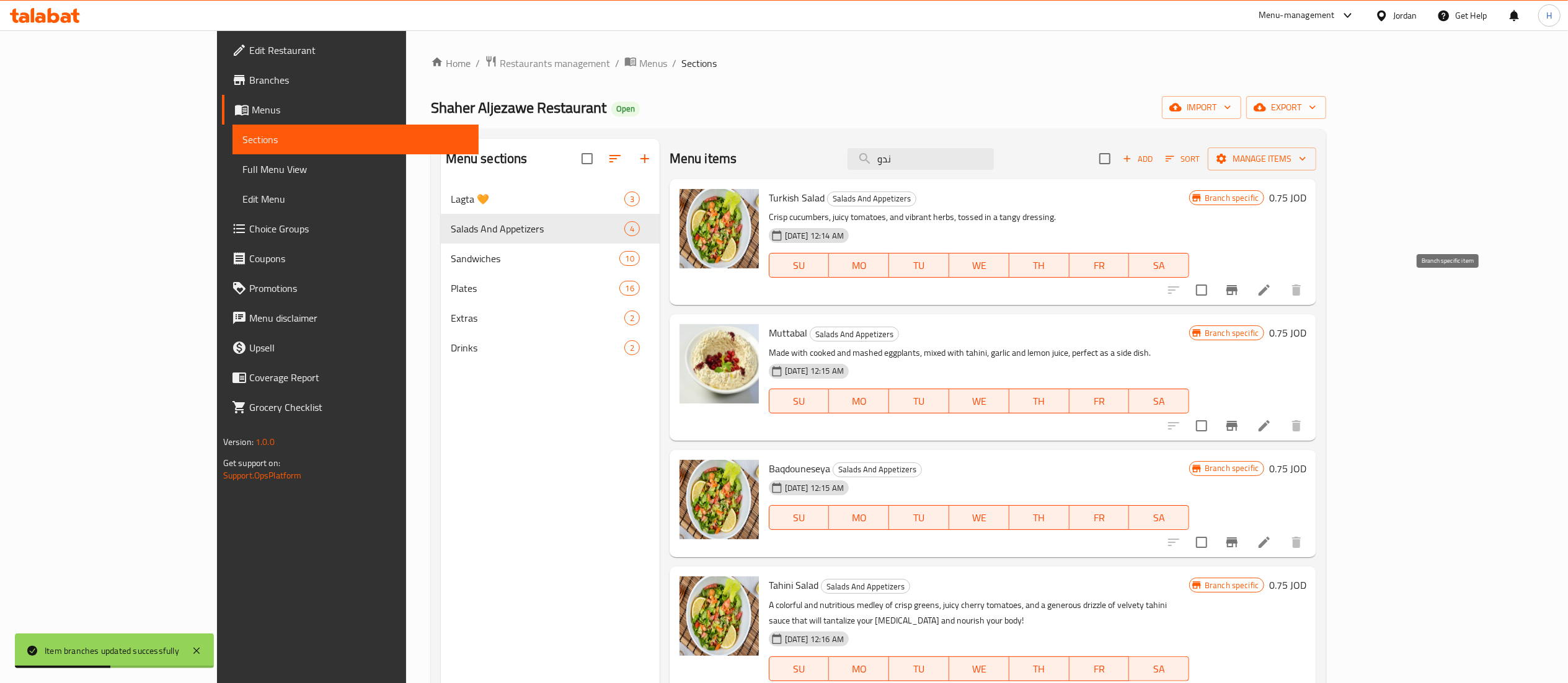
click at [1238, 293] on icon "Branch-specific-item" at bounding box center [1231, 290] width 11 height 10
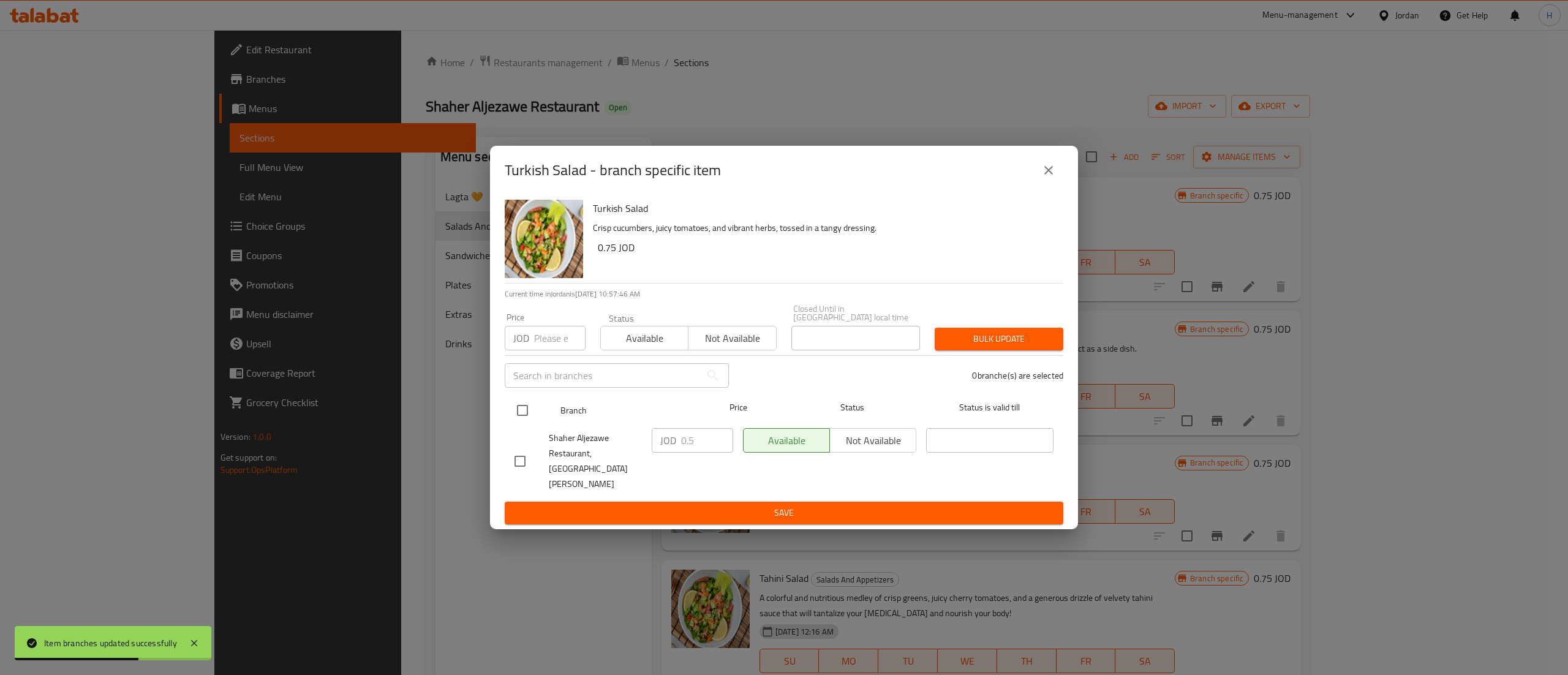
click at [528, 418] on input "checkbox" at bounding box center [522, 410] width 25 height 25
checkbox input "true"
click at [701, 435] on input "0.5" at bounding box center [707, 440] width 52 height 24
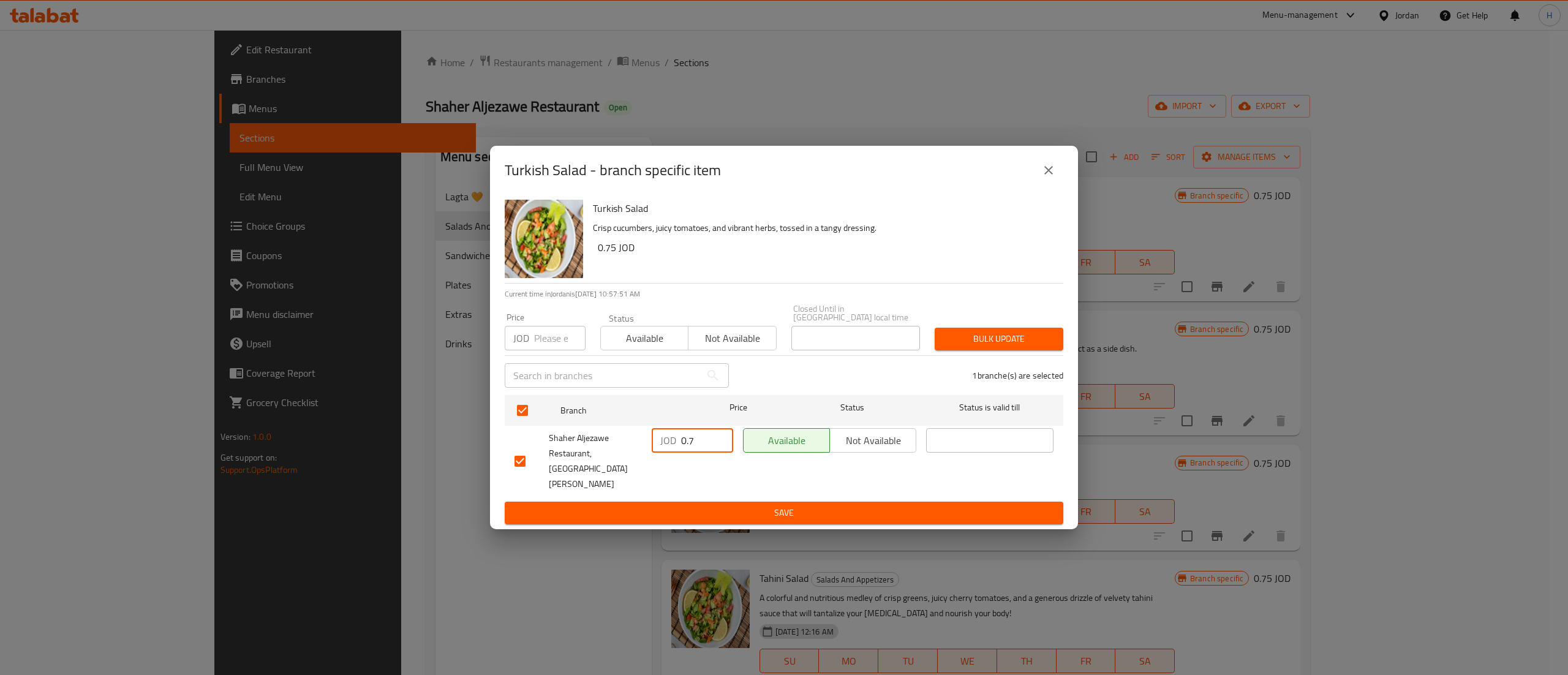
type input "0.7"
click at [612, 506] on span "Save" at bounding box center [784, 513] width 539 height 15
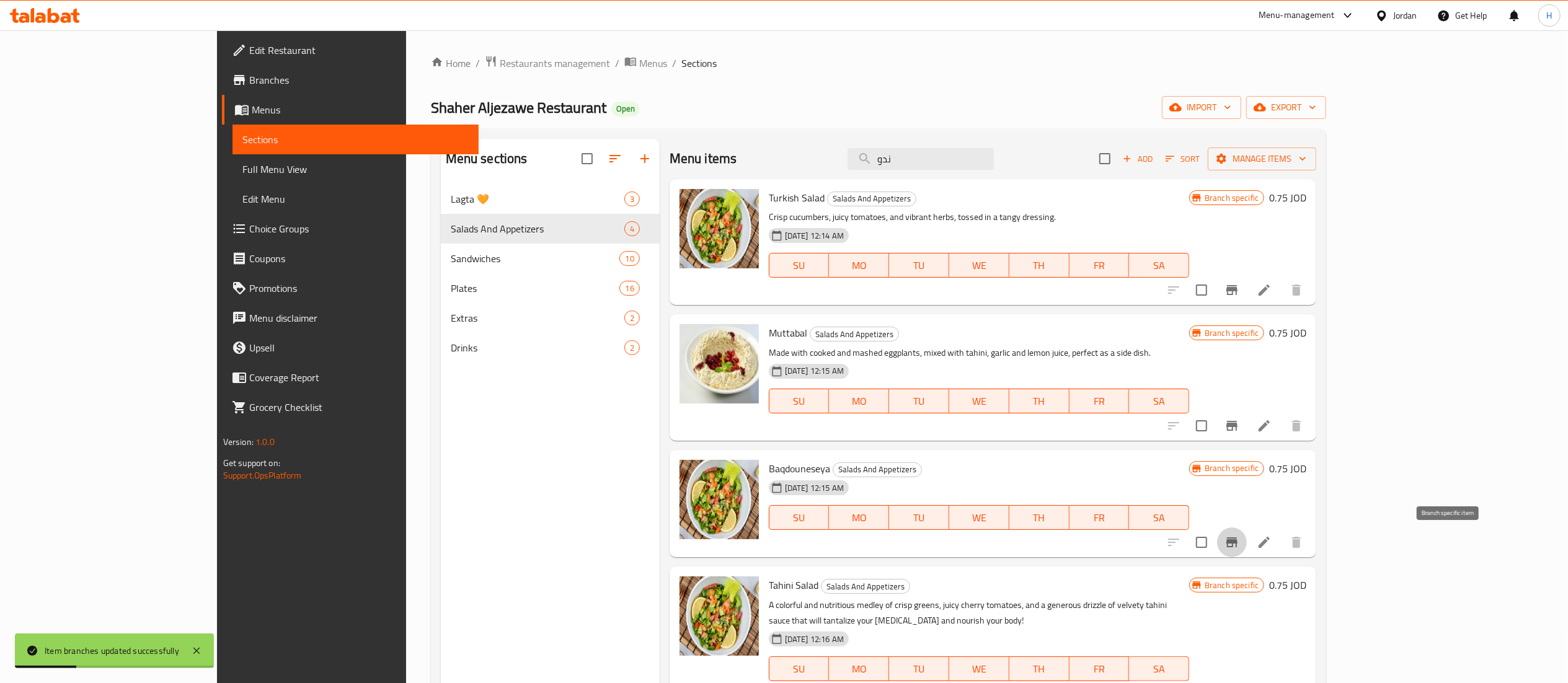
click at [1240, 549] on icon "Branch-specific-item" at bounding box center [1231, 542] width 15 height 15
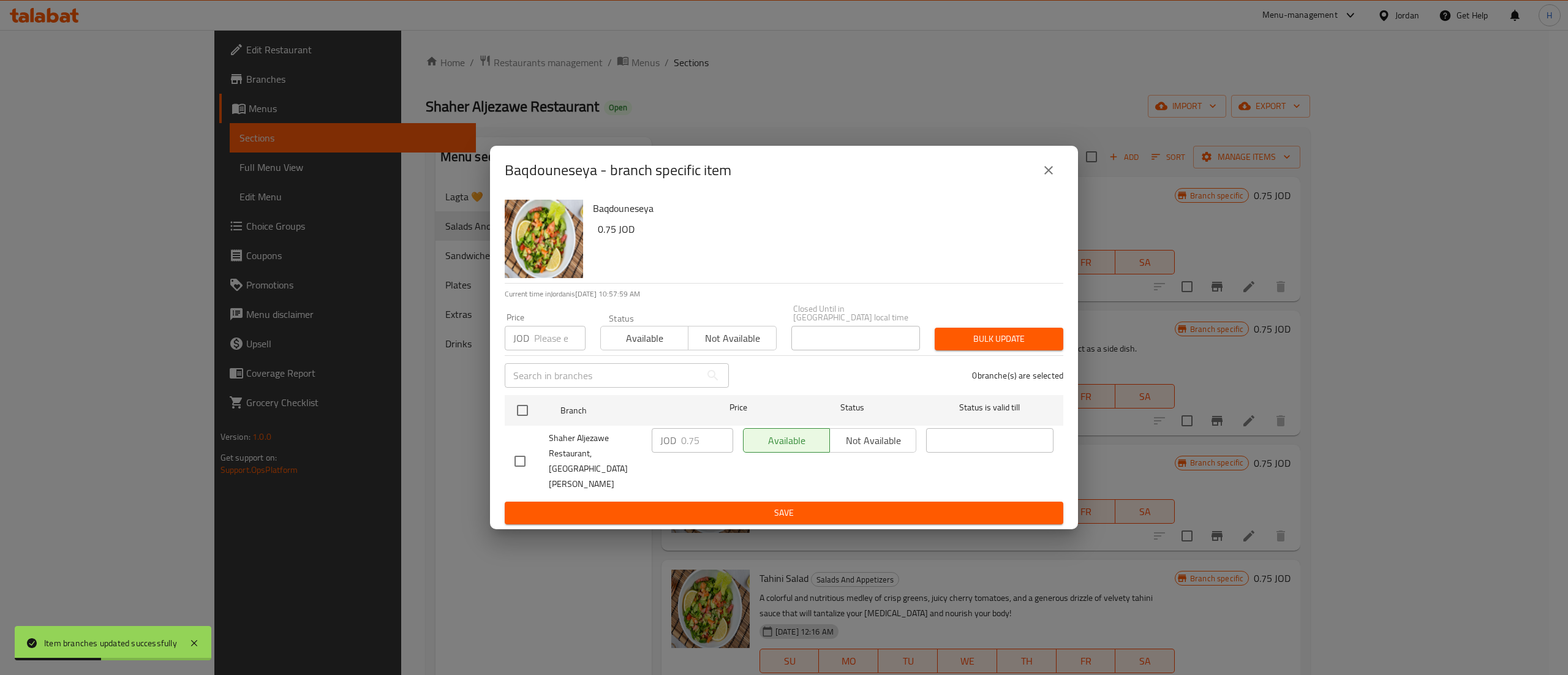
click at [522, 461] on input "checkbox" at bounding box center [520, 461] width 25 height 25
checkbox input "true"
click at [702, 444] on input "0.75" at bounding box center [707, 440] width 52 height 24
type input "0.7"
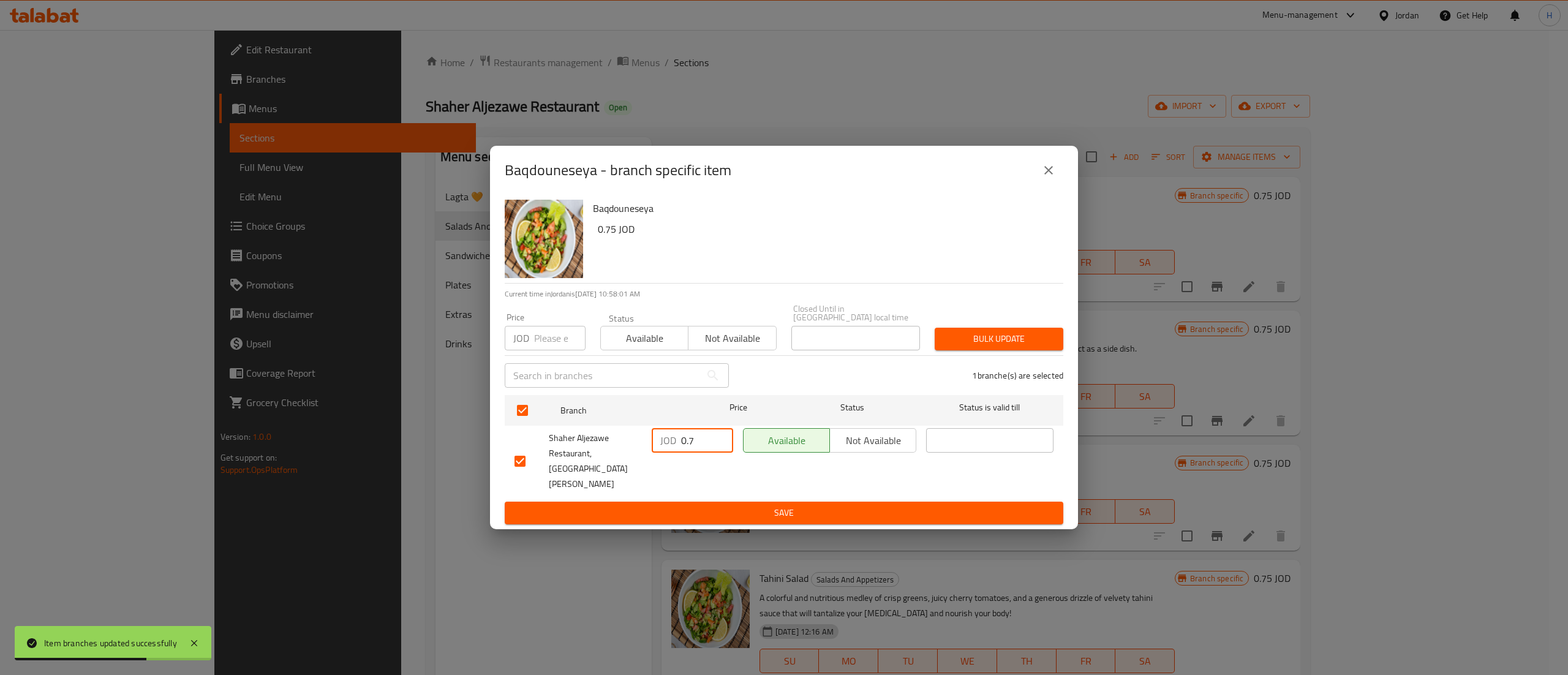
click at [713, 505] on span "Save" at bounding box center [784, 513] width 539 height 15
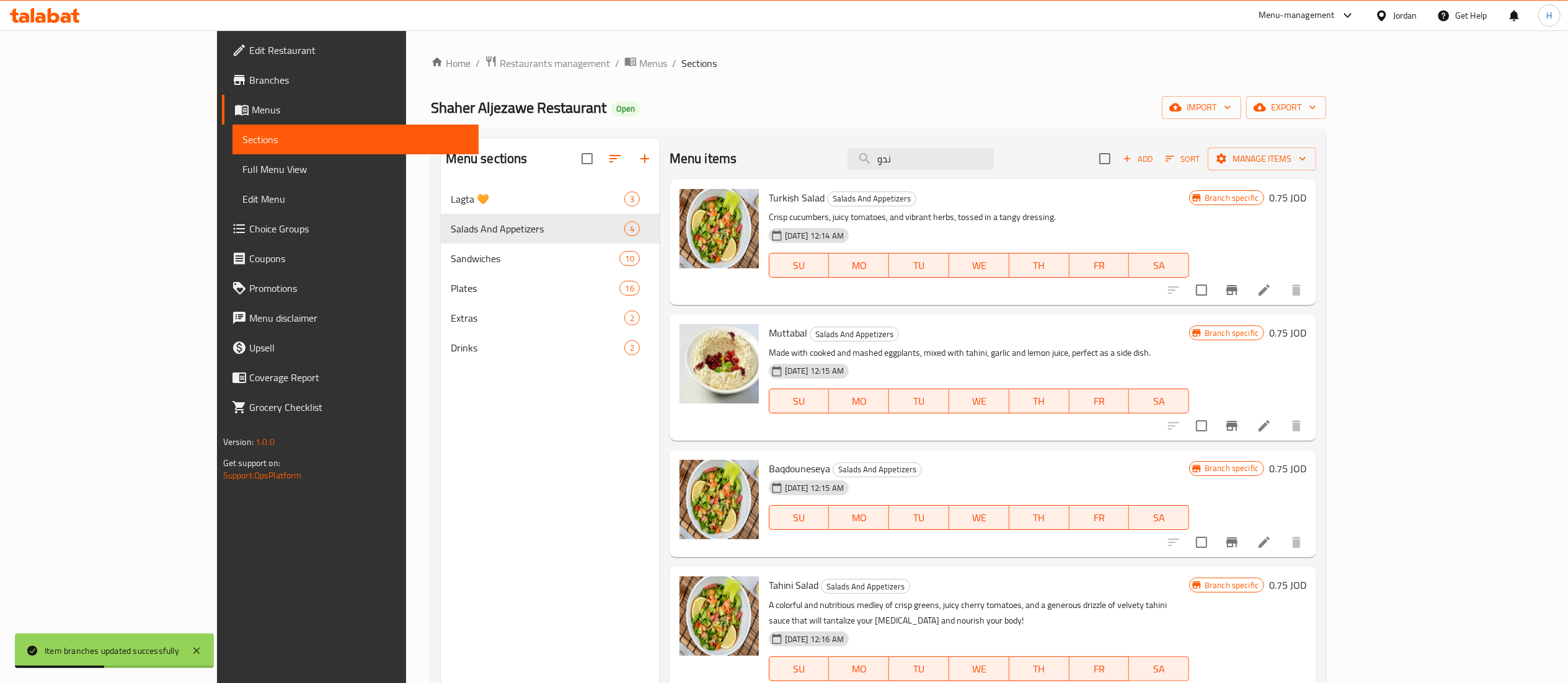
drag, startPoint x: 987, startPoint y: 160, endPoint x: 904, endPoint y: 161, distance: 83.0
click at [904, 161] on div "Menu items ندو Add Sort Manage items" at bounding box center [993, 159] width 647 height 40
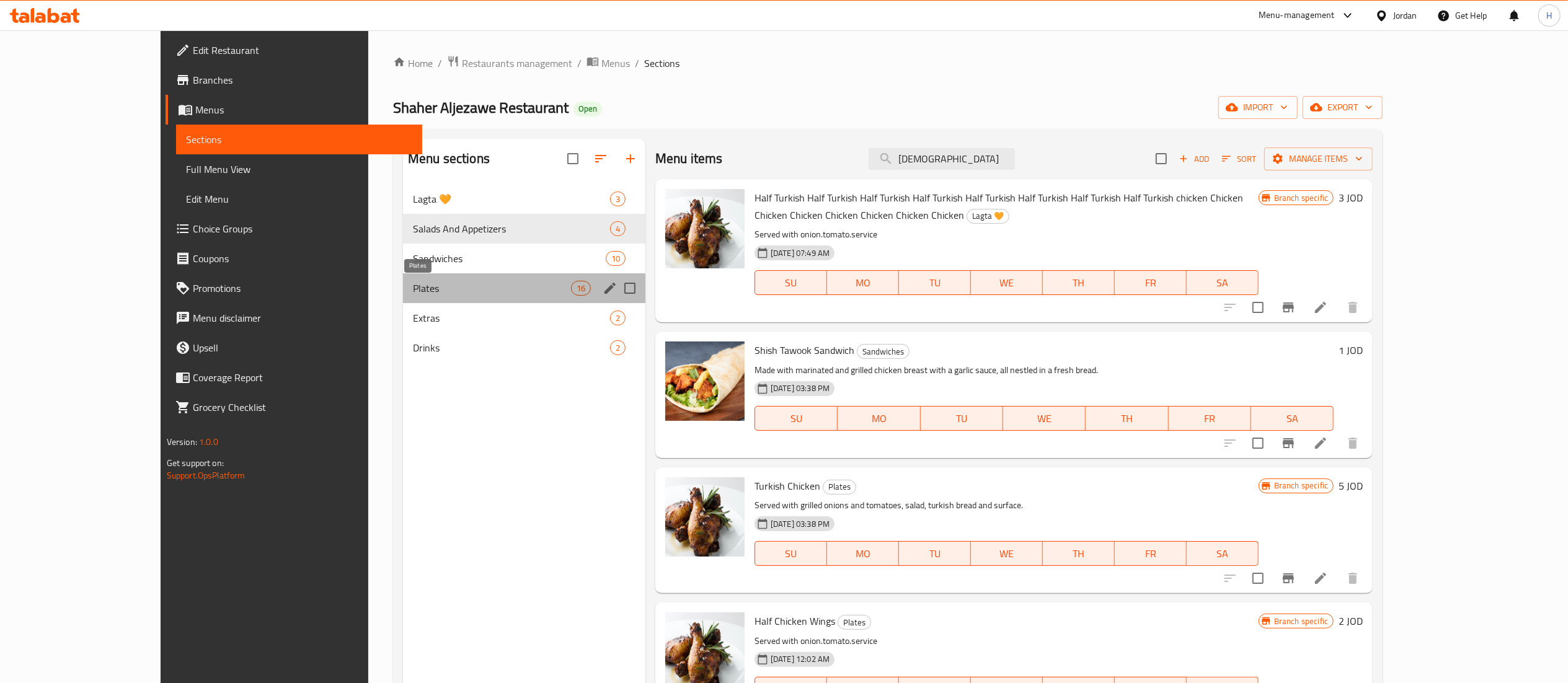
click at [413, 295] on span "Plates" at bounding box center [491, 288] width 158 height 15
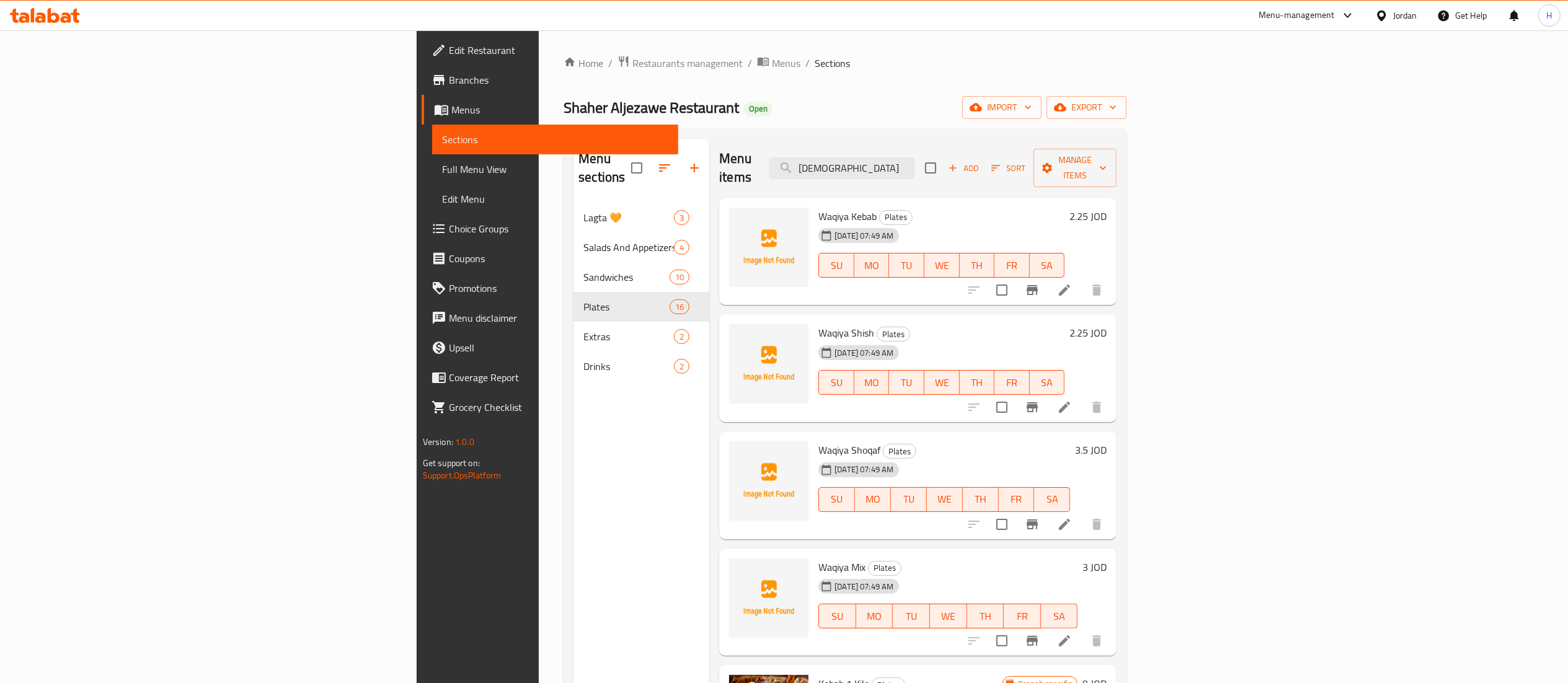
drag, startPoint x: 984, startPoint y: 152, endPoint x: 888, endPoint y: 152, distance: 96.0
click at [888, 152] on div "Menu items chick Add Sort Manage items" at bounding box center [918, 168] width 397 height 59
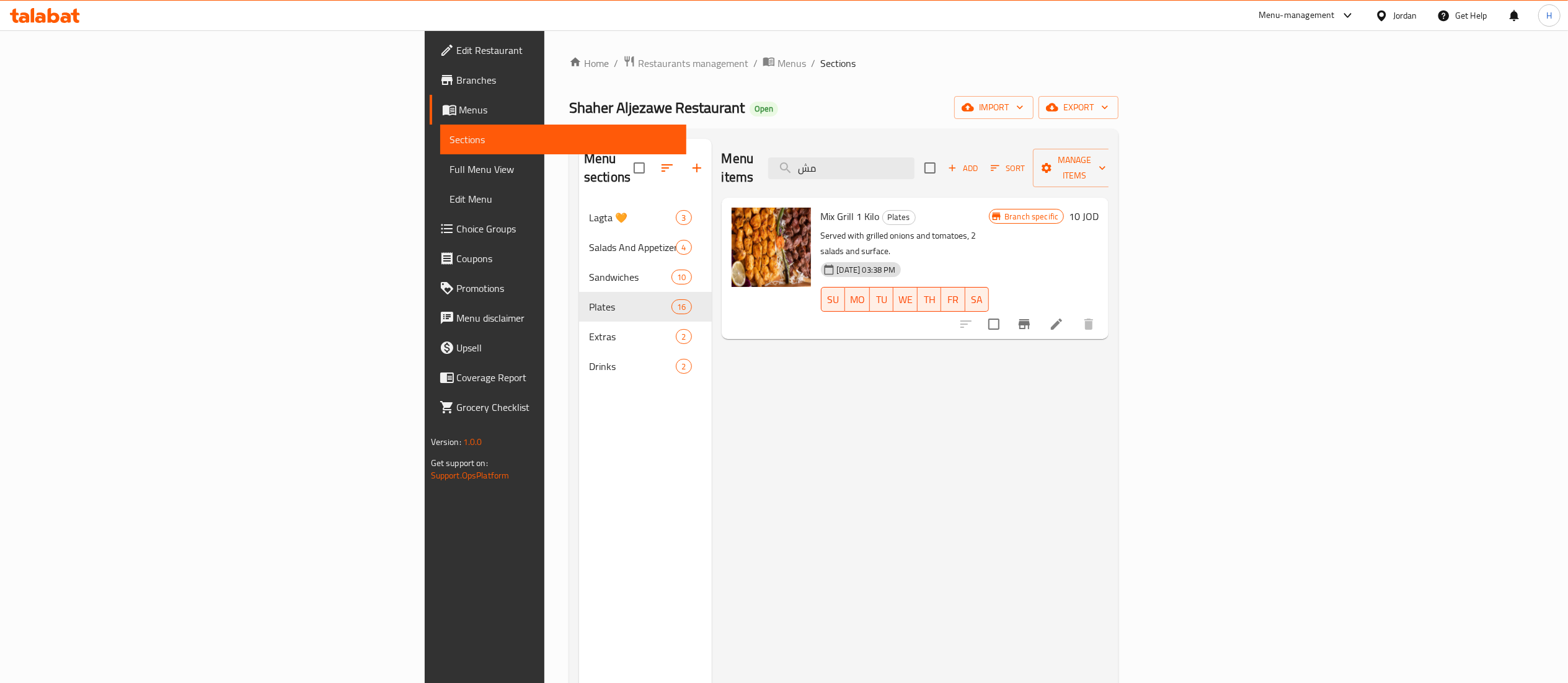
type input "م"
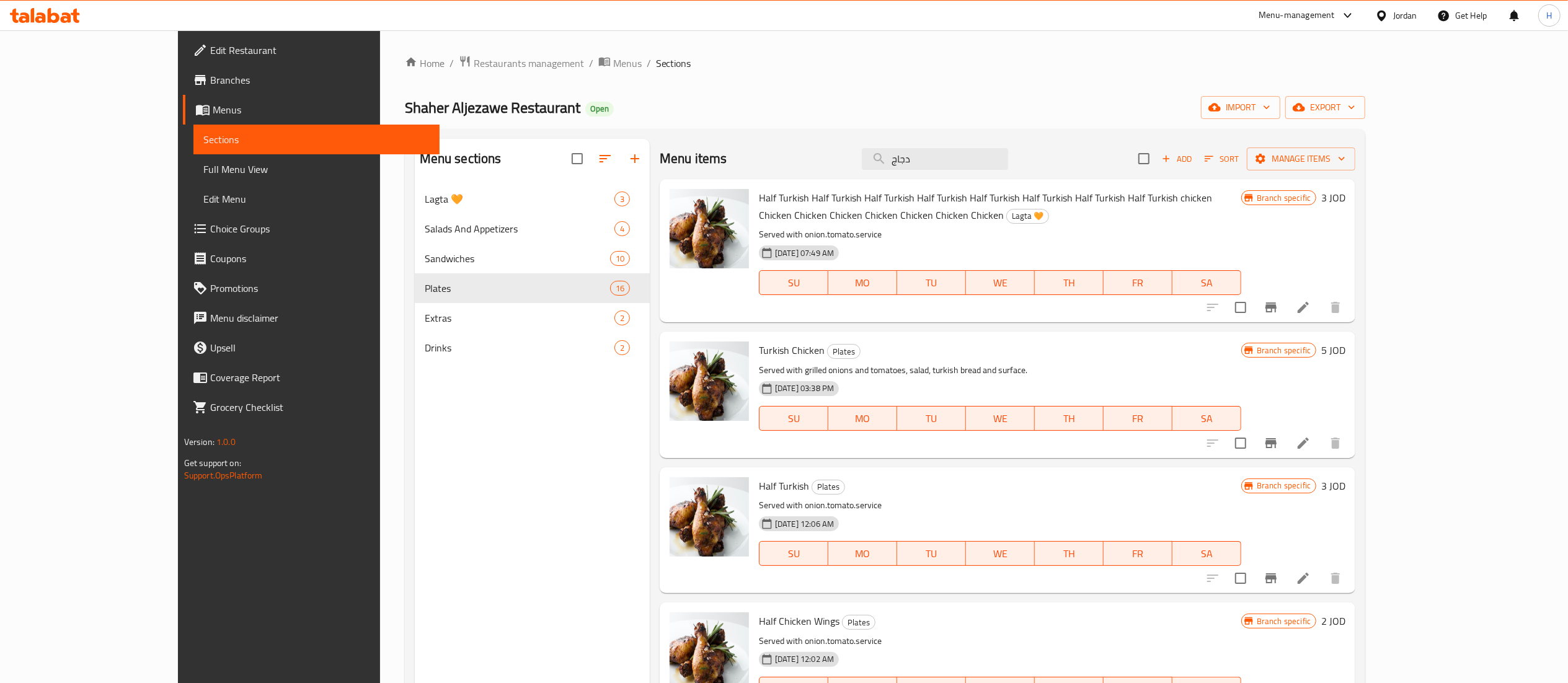
type input "دجاج"
click at [57, 23] on icon at bounding box center [45, 15] width 70 height 15
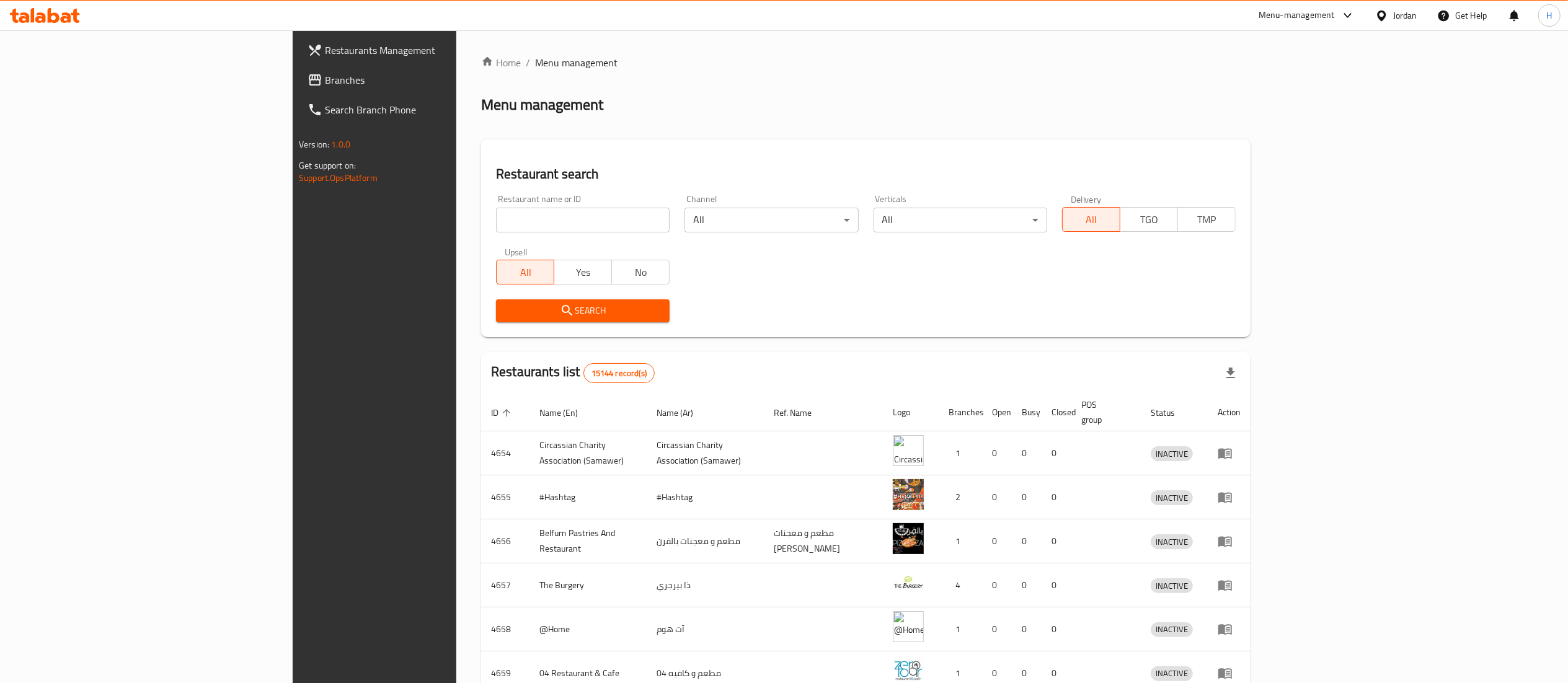
click at [496, 226] on input "search" at bounding box center [582, 220] width 174 height 25
paste input "699961"
type input "699961"
click button "Search" at bounding box center [582, 311] width 174 height 23
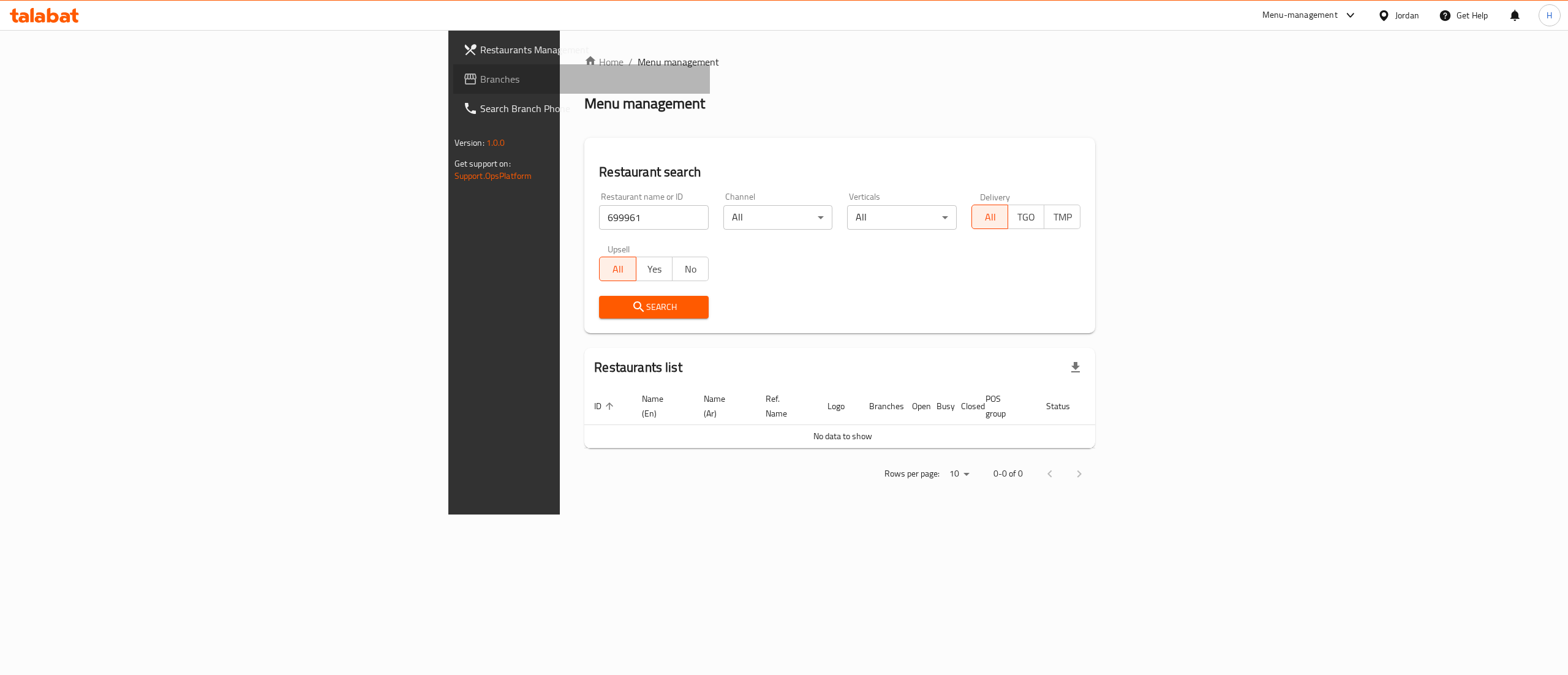
click at [453, 89] on link "Branches" at bounding box center [582, 79] width 257 height 29
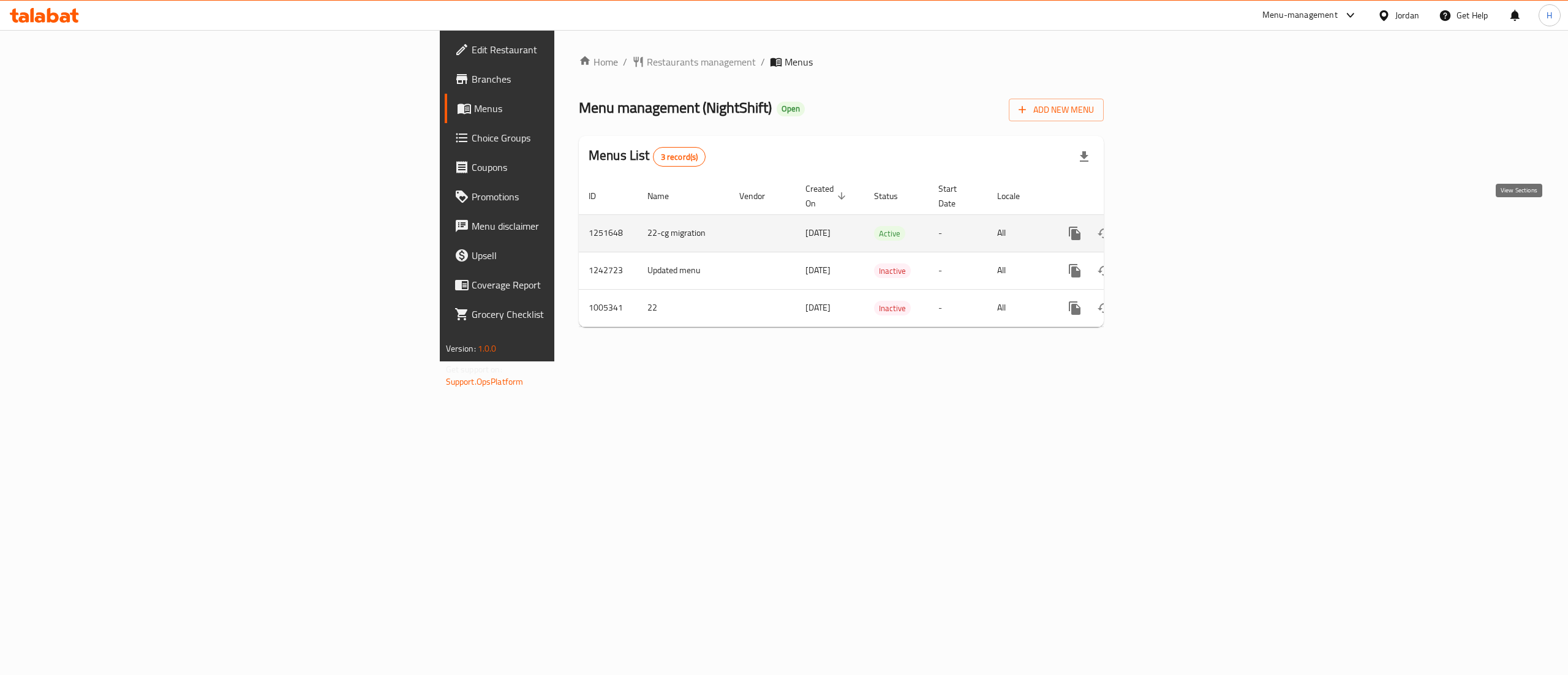
click at [1177, 222] on link "enhanced table" at bounding box center [1163, 233] width 29 height 29
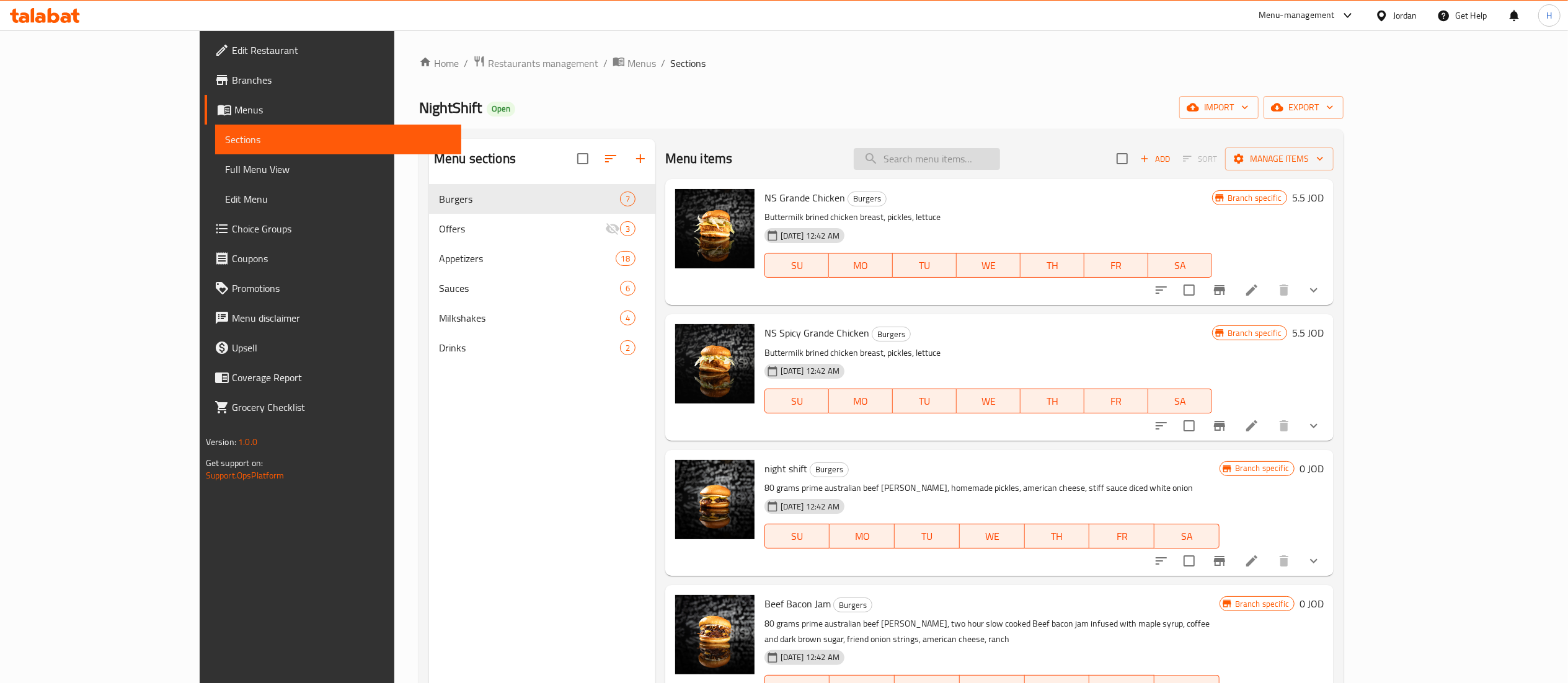
click at [1000, 158] on input "search" at bounding box center [927, 159] width 146 height 22
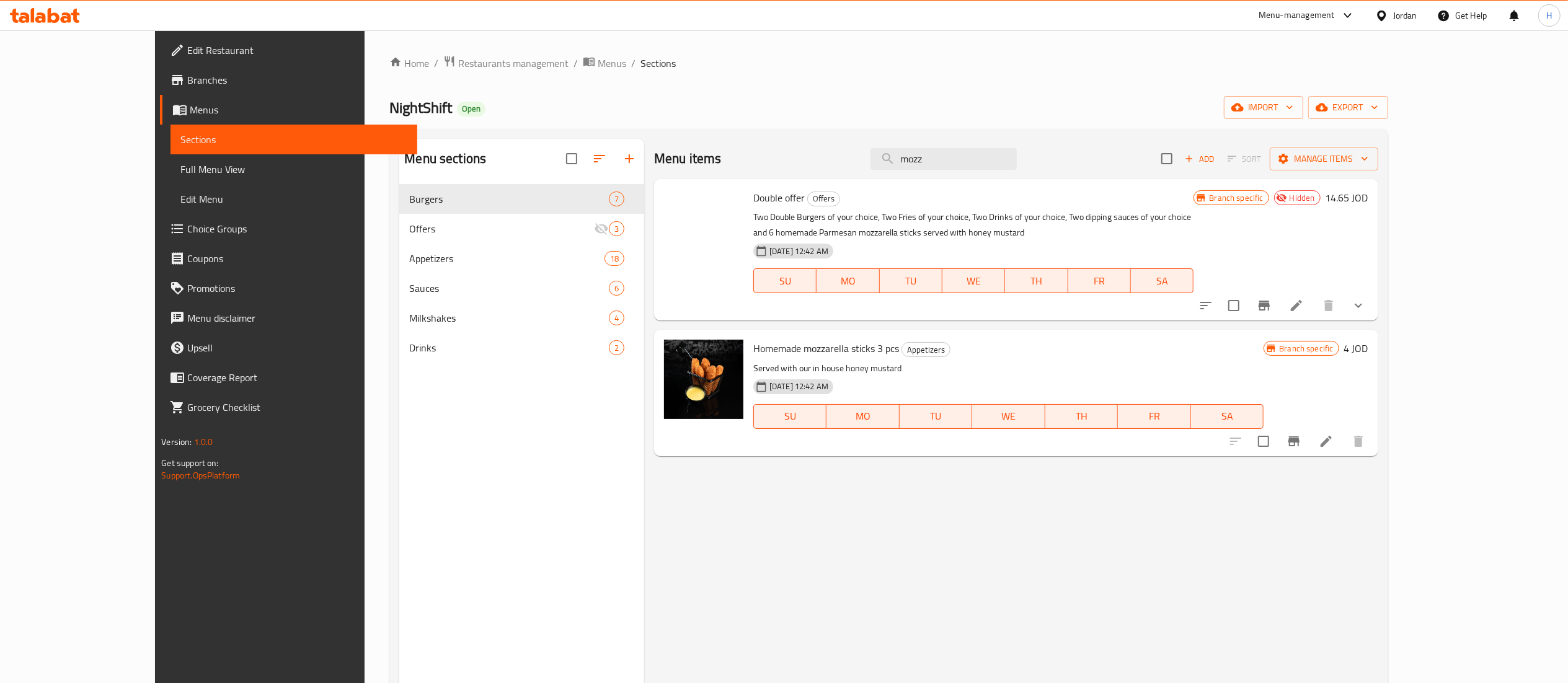
type input "mozz"
click at [1344, 451] on li at bounding box center [1326, 441] width 35 height 23
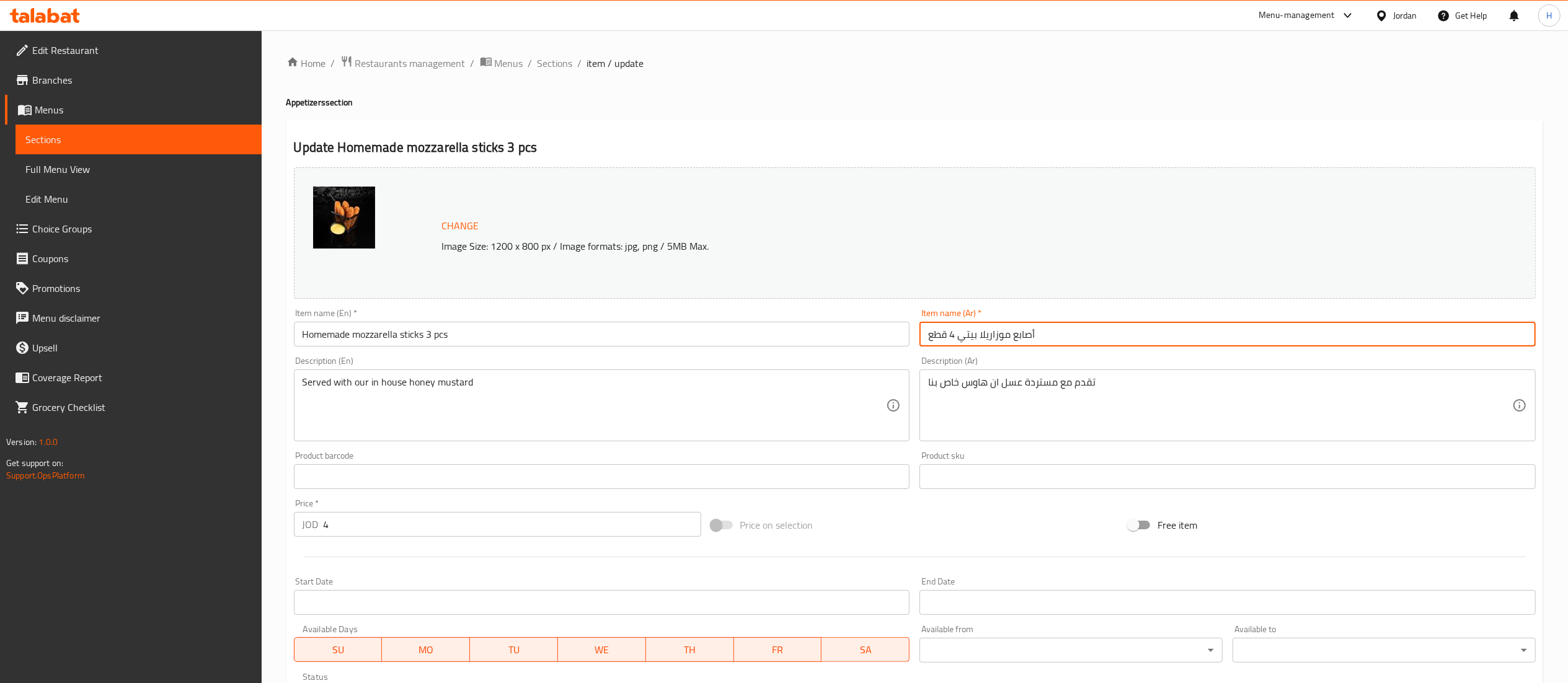
click at [951, 336] on input "أصابع موزاريلا بيتي 4 قطع" at bounding box center [1227, 334] width 616 height 25
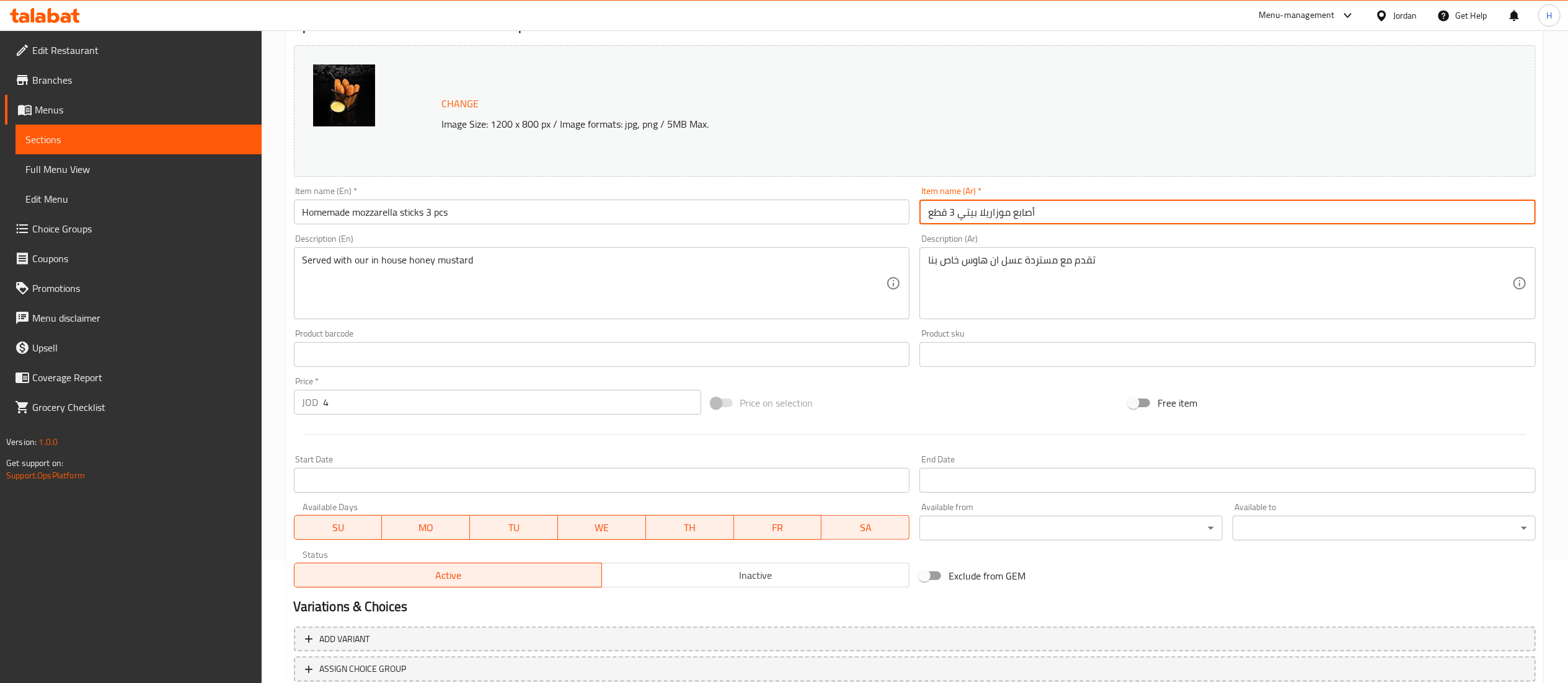
scroll to position [210, 0]
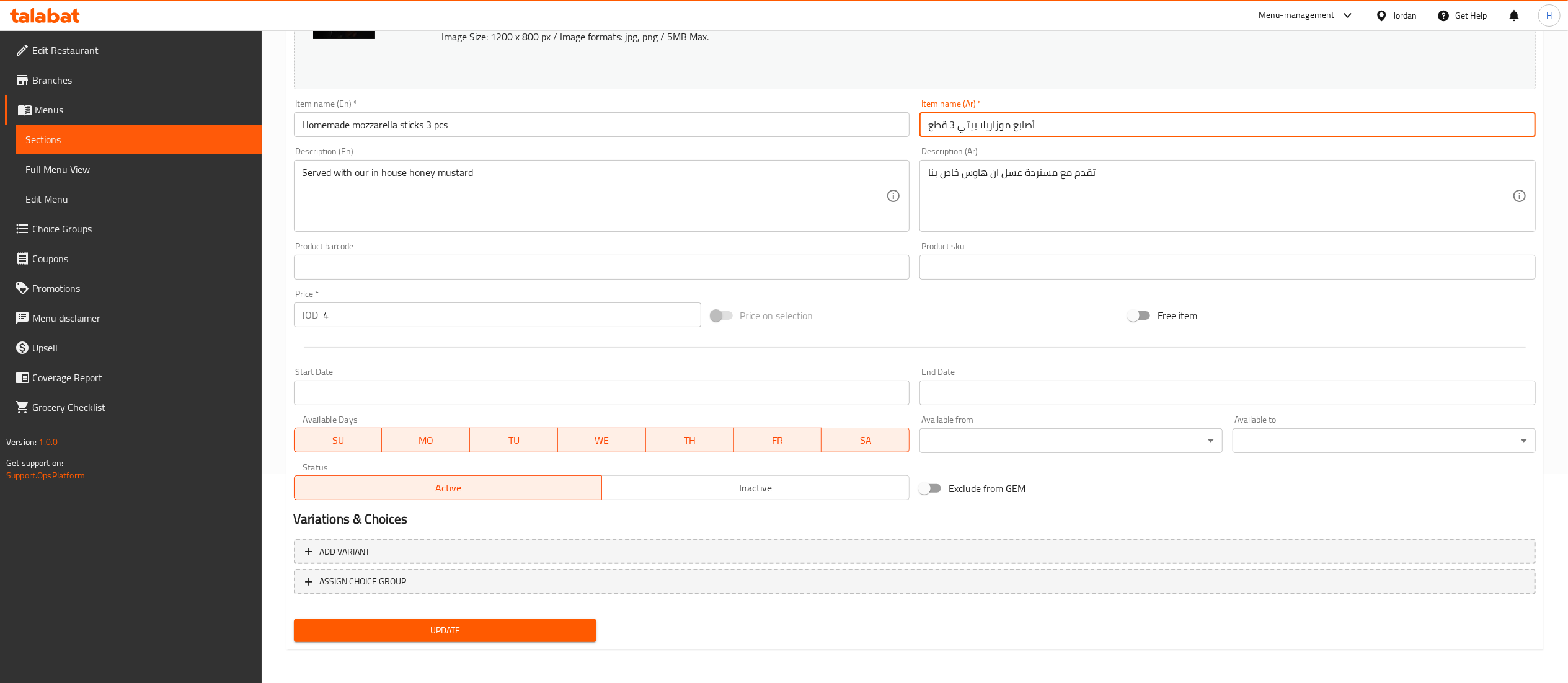
type input "أصابع موزاريلا بيتي 3 قطع"
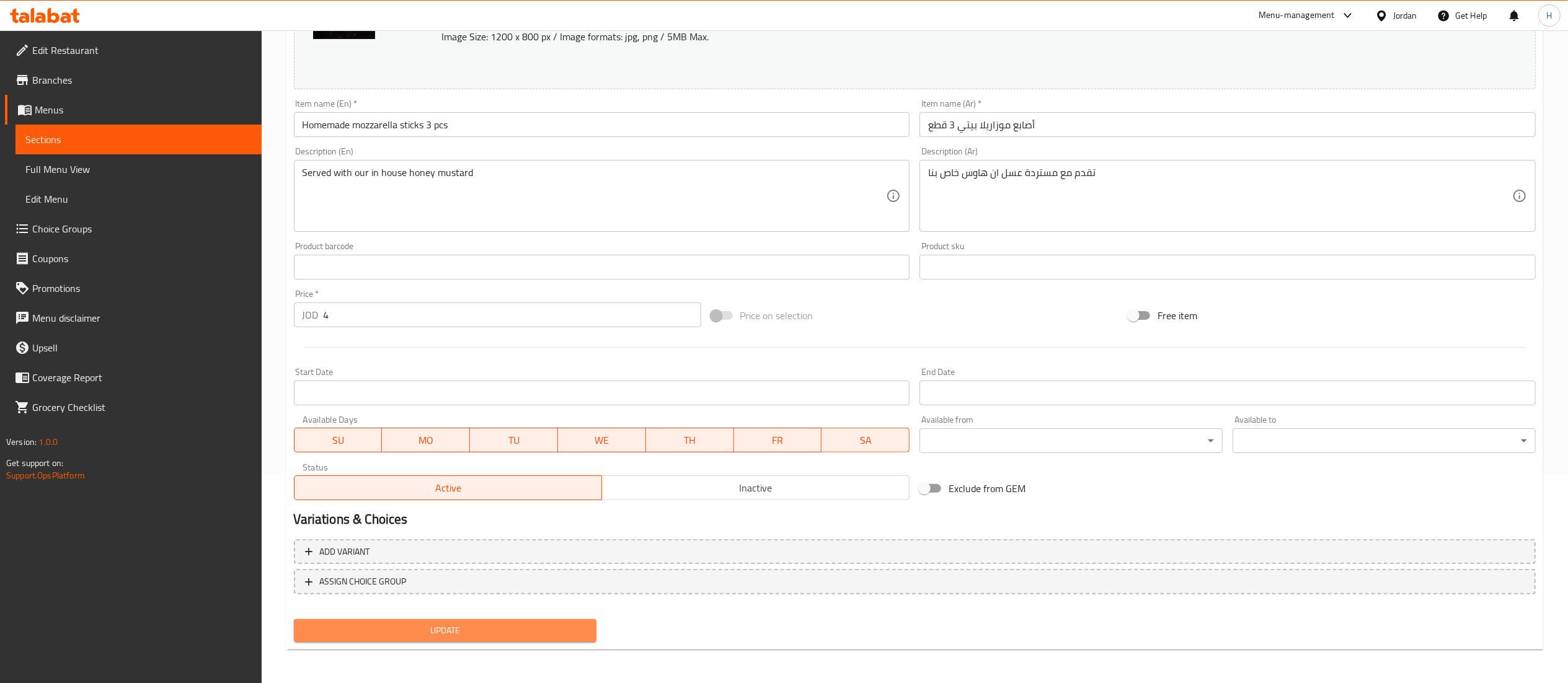
click at [491, 634] on span "Update" at bounding box center [445, 631] width 283 height 15
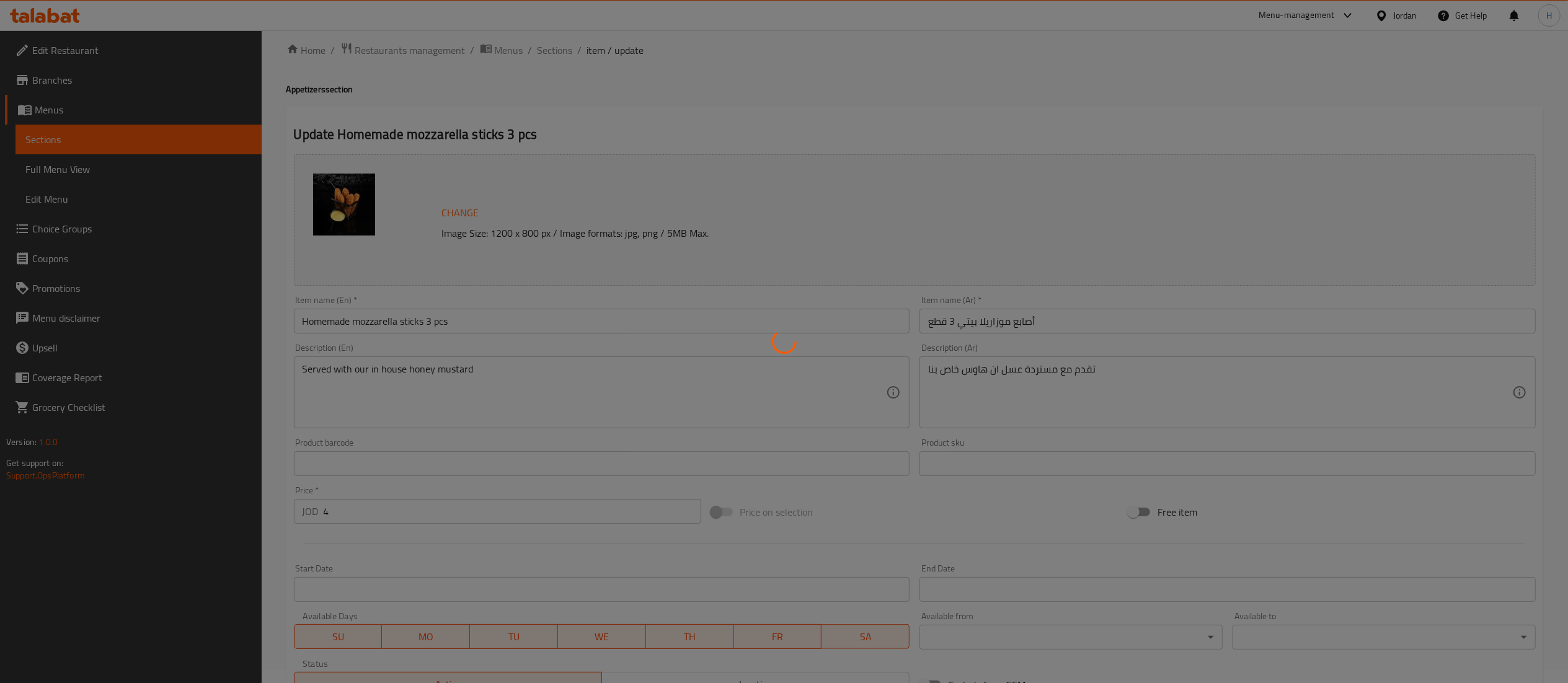
scroll to position [0, 0]
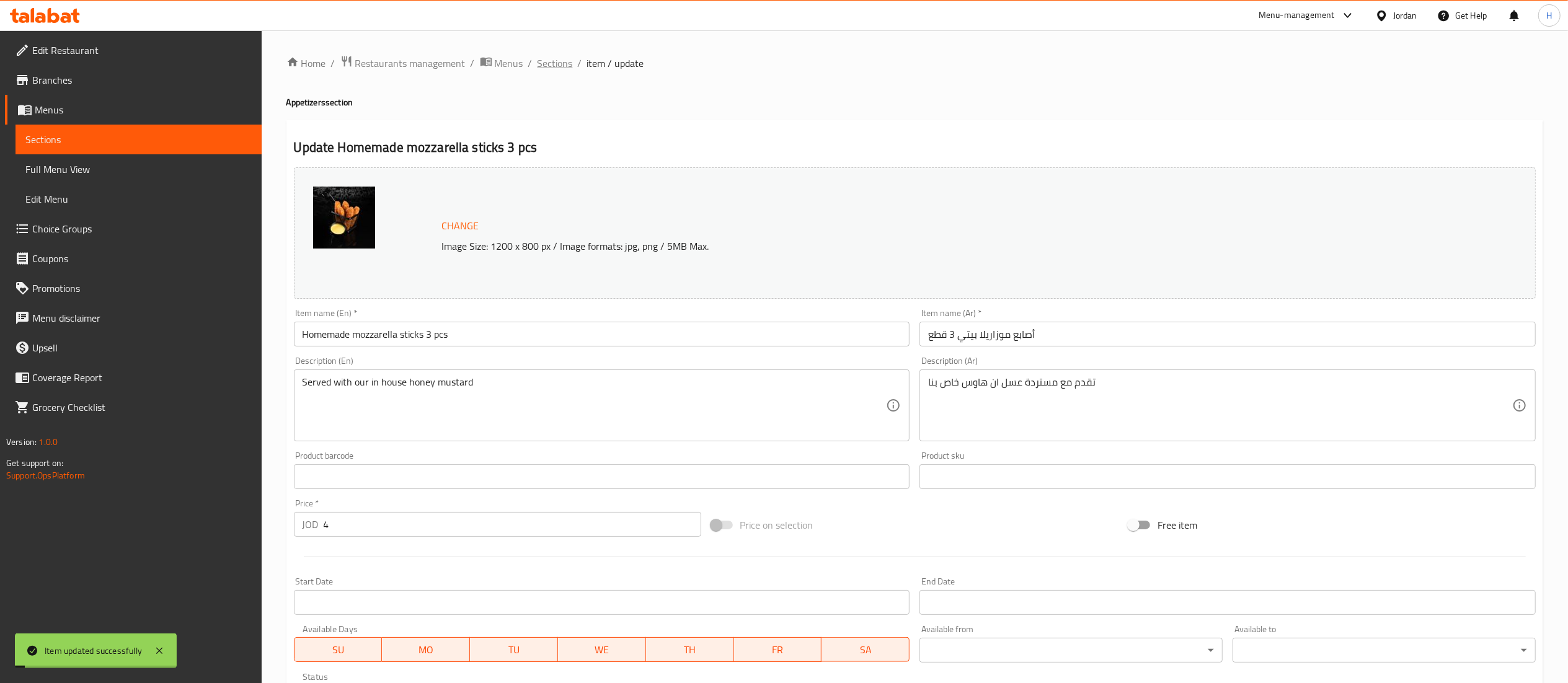
click at [554, 69] on span "Sections" at bounding box center [555, 63] width 35 height 15
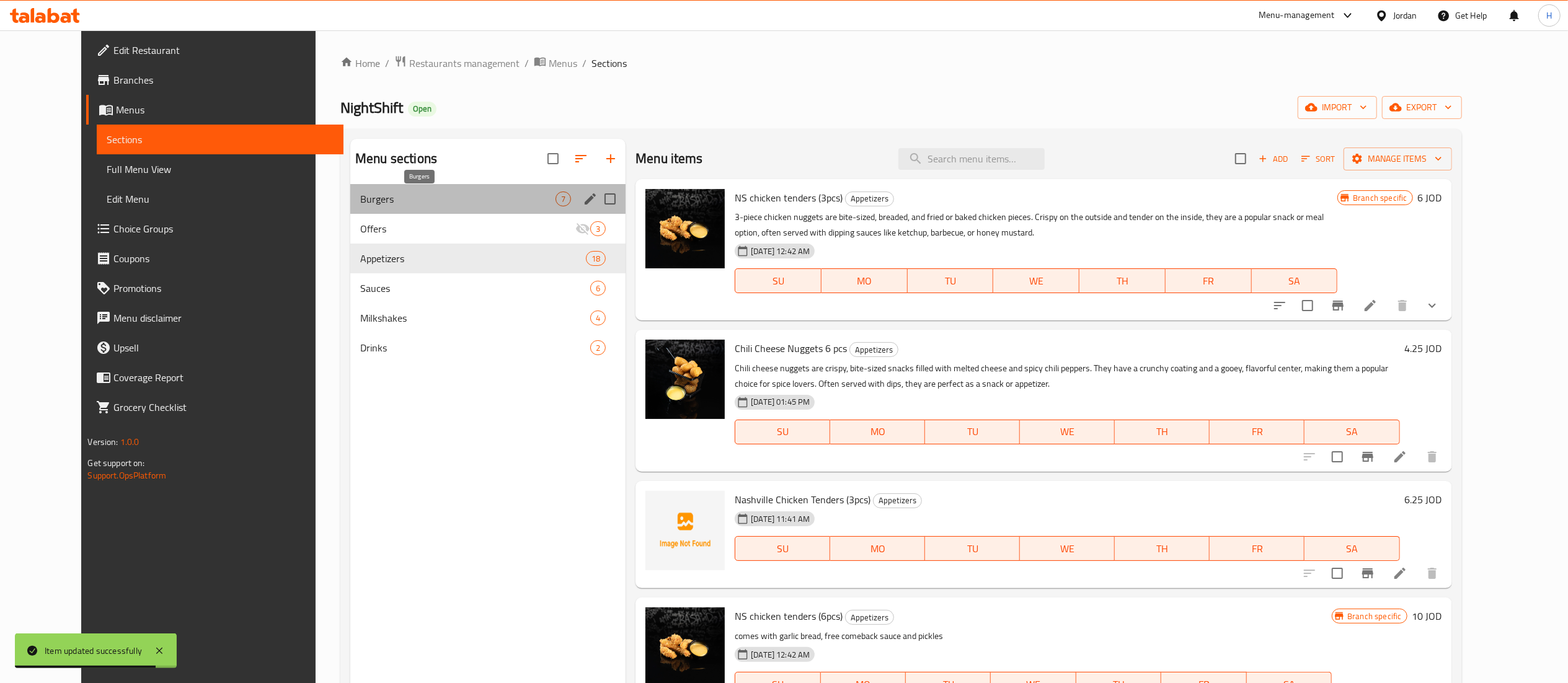
click at [373, 195] on span "Burgers" at bounding box center [457, 199] width 195 height 15
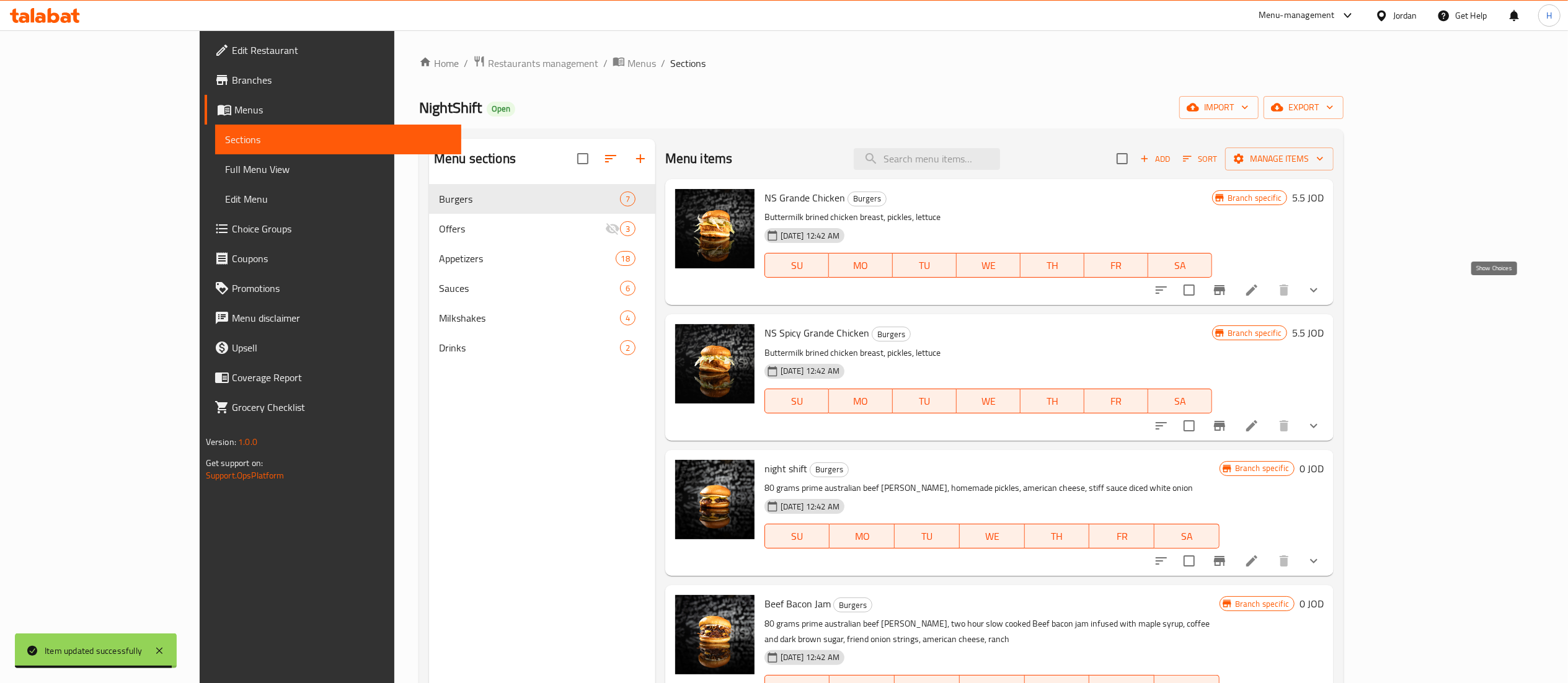
click at [1329, 279] on button "show more" at bounding box center [1314, 290] width 30 height 30
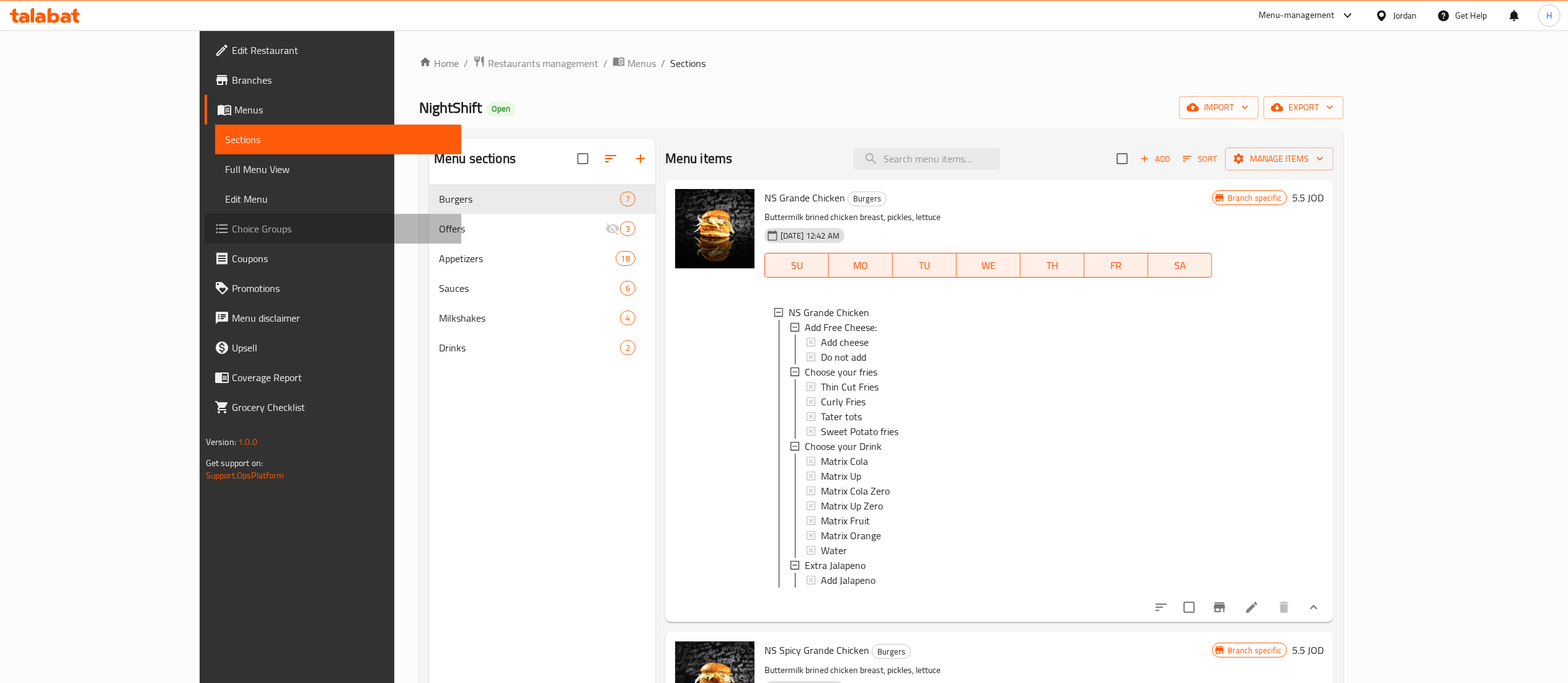
click at [232, 228] on span "Choice Groups" at bounding box center [342, 228] width 219 height 15
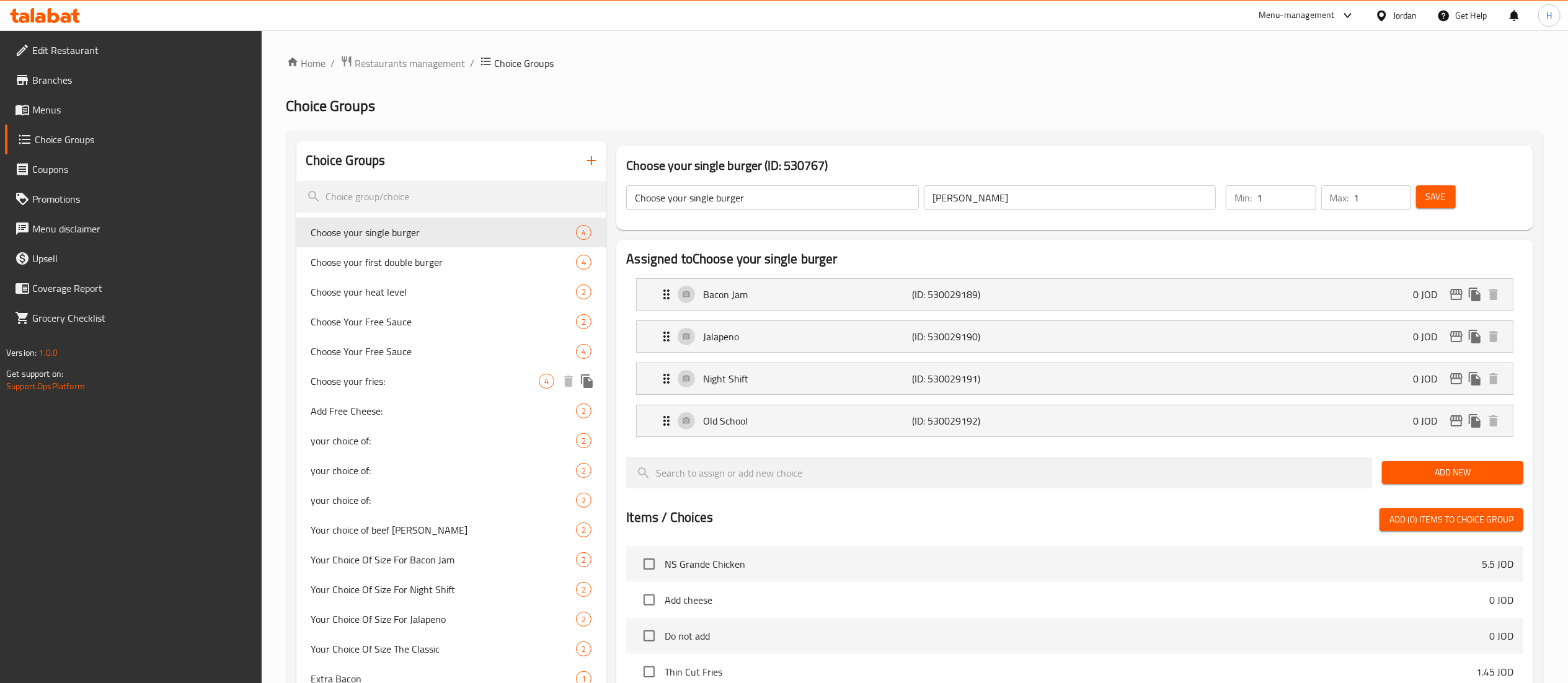
click at [444, 391] on div "Choose your fries: 4" at bounding box center [452, 381] width 311 height 30
type input "Choose your fries:"
type input "اختيارك للبطاطا"
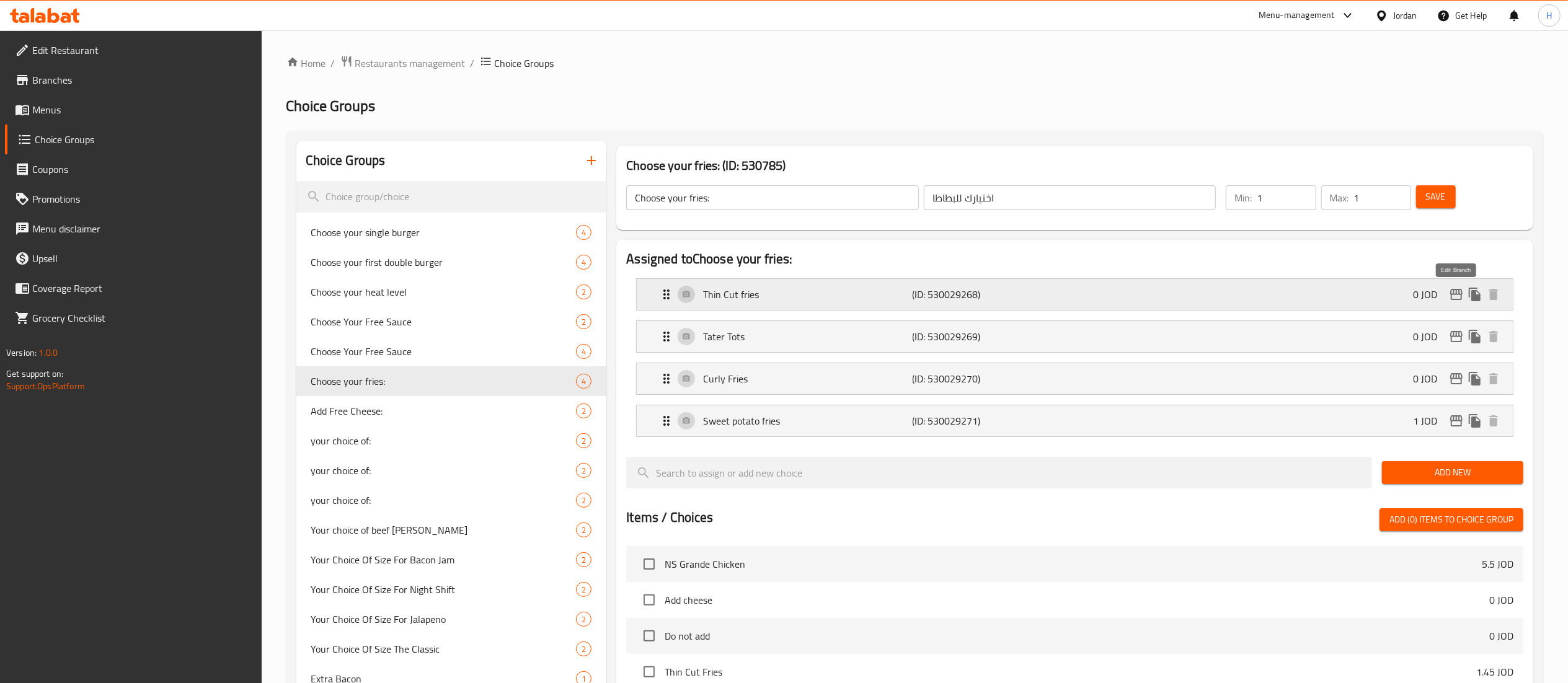
click at [1452, 297] on icon "edit" at bounding box center [1456, 294] width 15 height 15
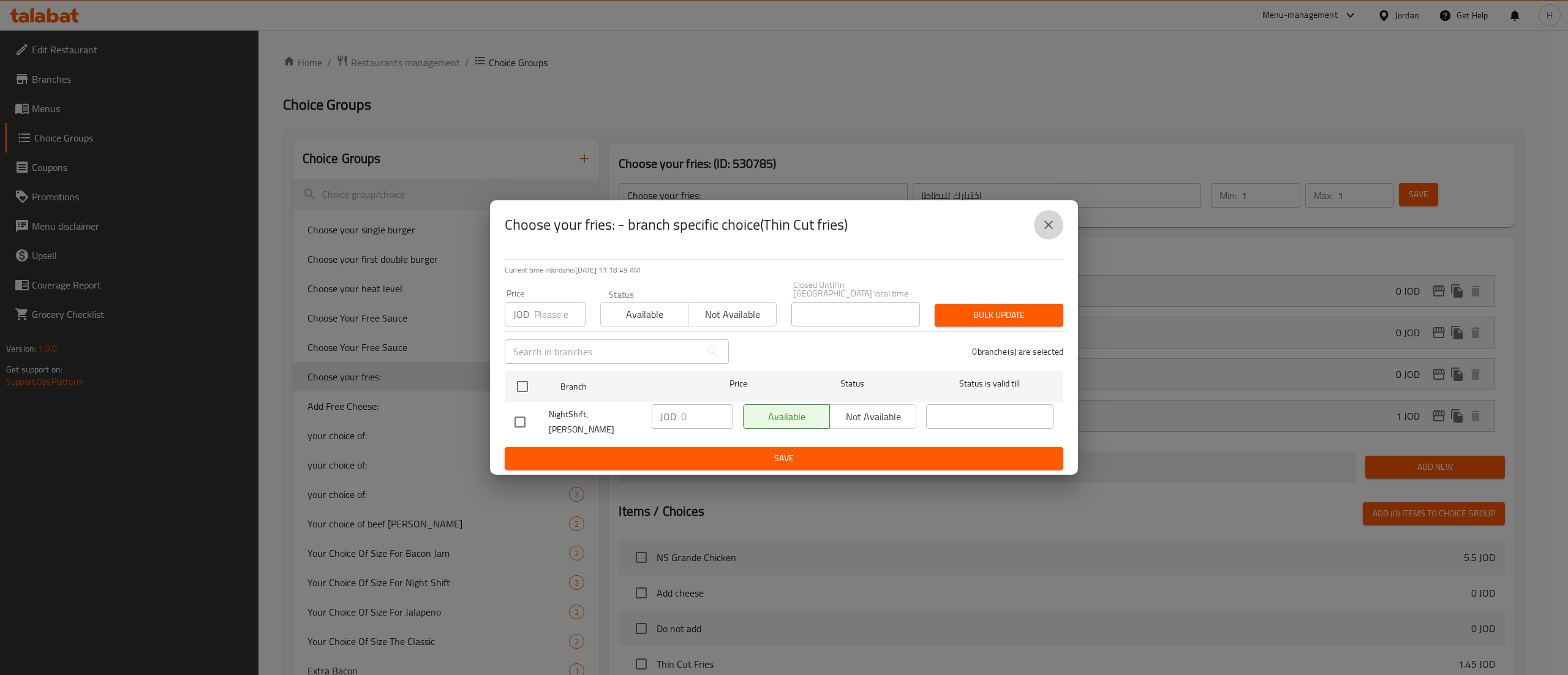
click at [1058, 230] on button "close" at bounding box center [1049, 225] width 29 height 29
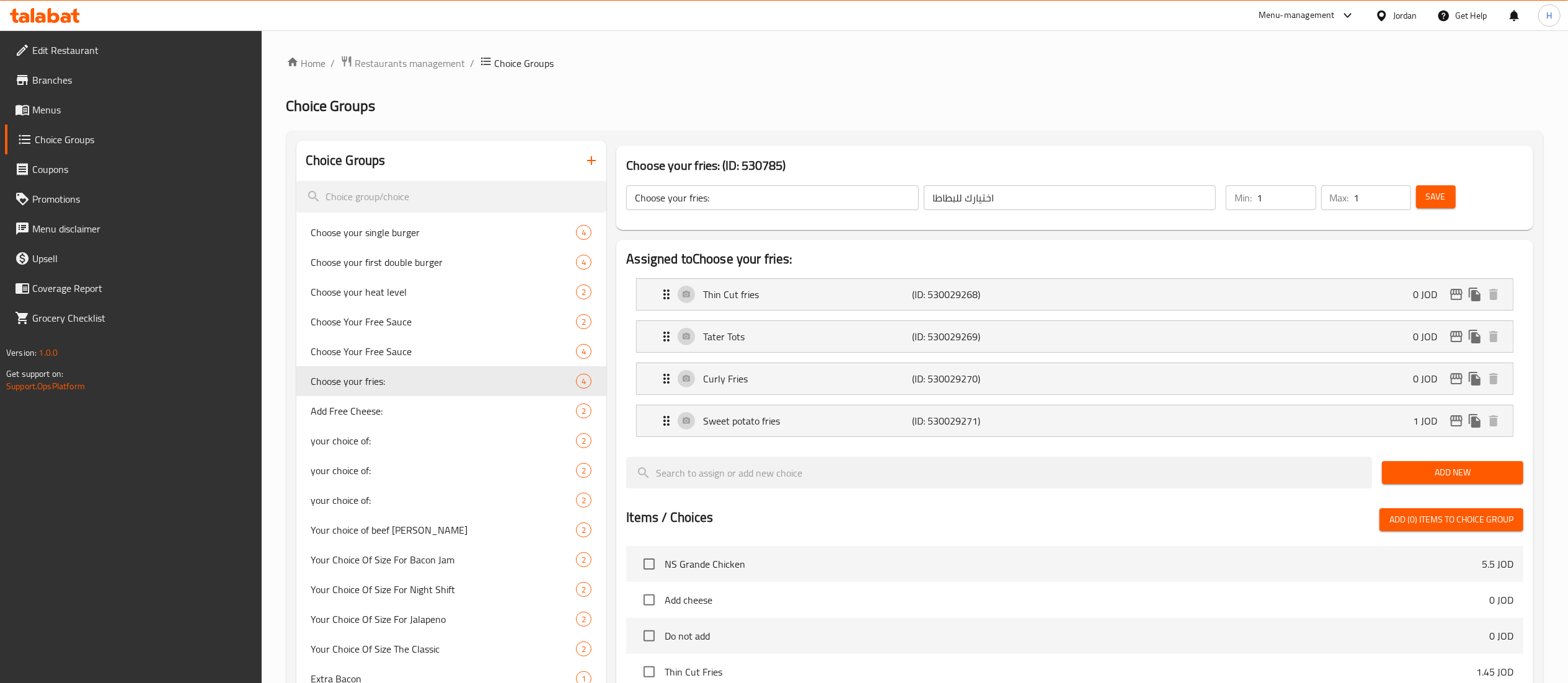
scroll to position [397, 0]
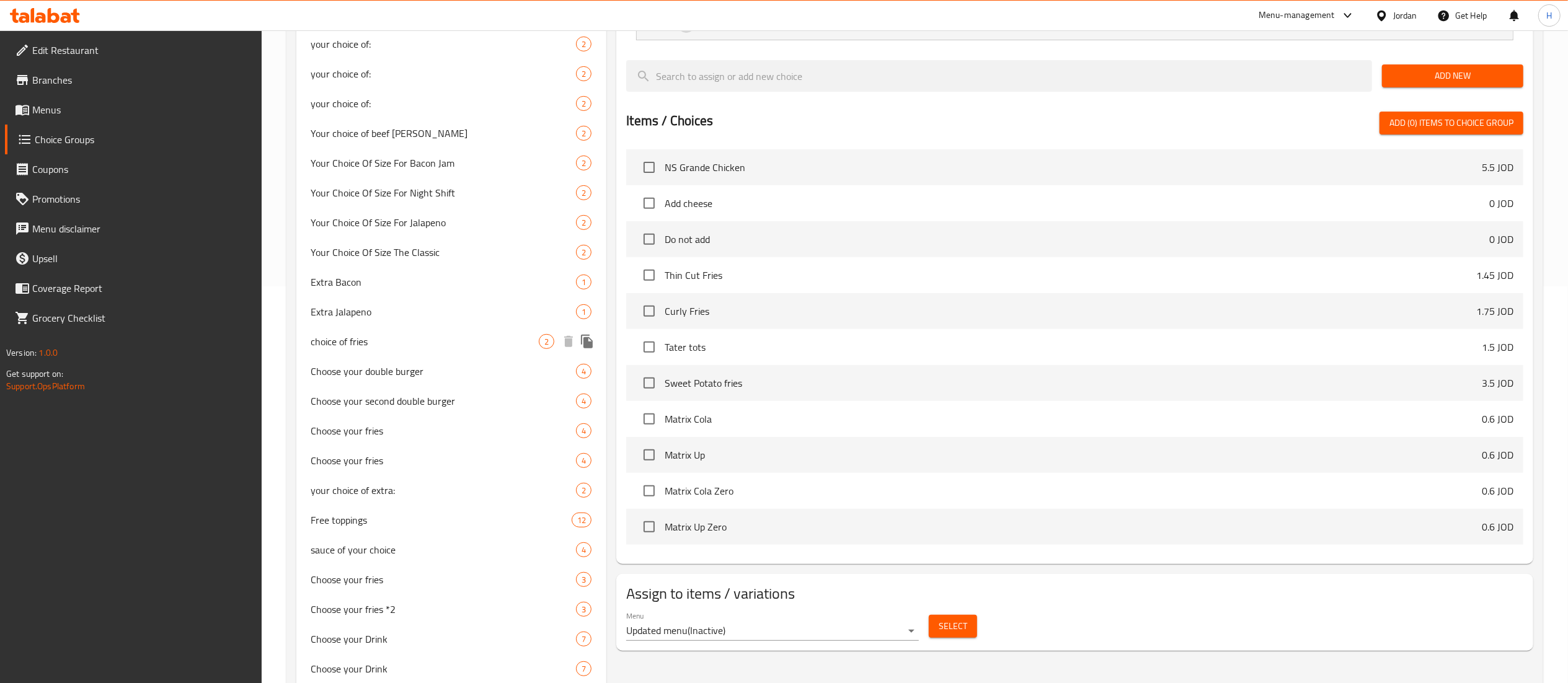
click at [446, 347] on span "choice of fries" at bounding box center [426, 341] width 228 height 15
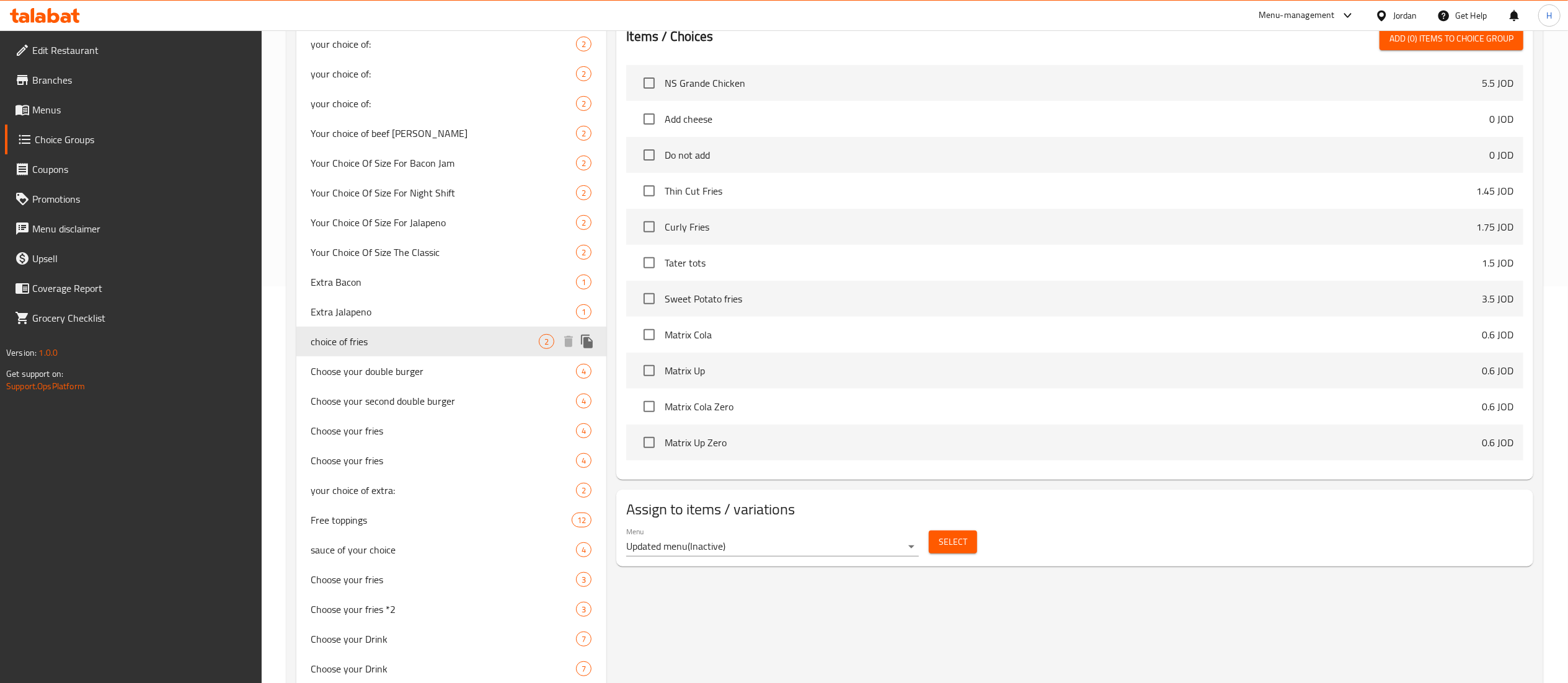
type input "choice of fries"
type input "اختيار البطاطس"
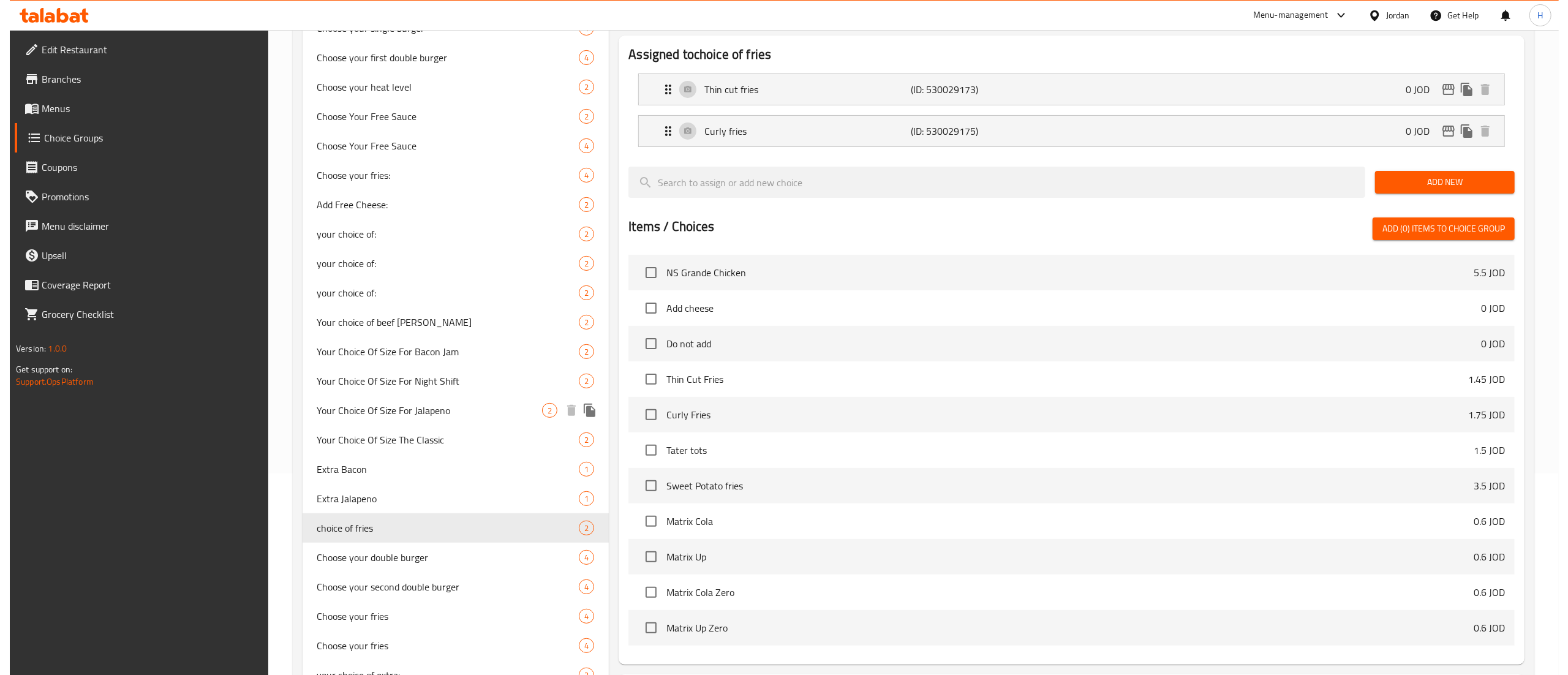
scroll to position [0, 0]
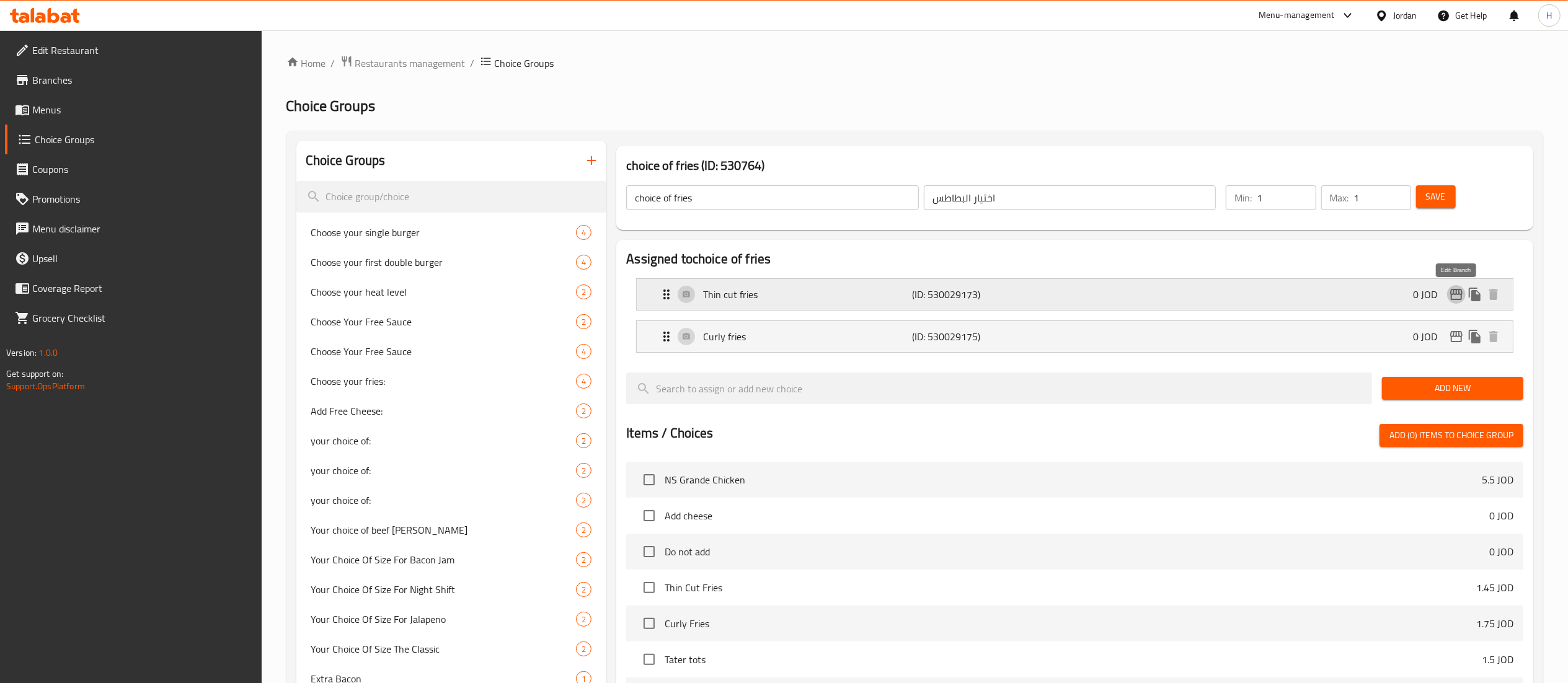
click at [1462, 292] on icon "edit" at bounding box center [1456, 294] width 12 height 11
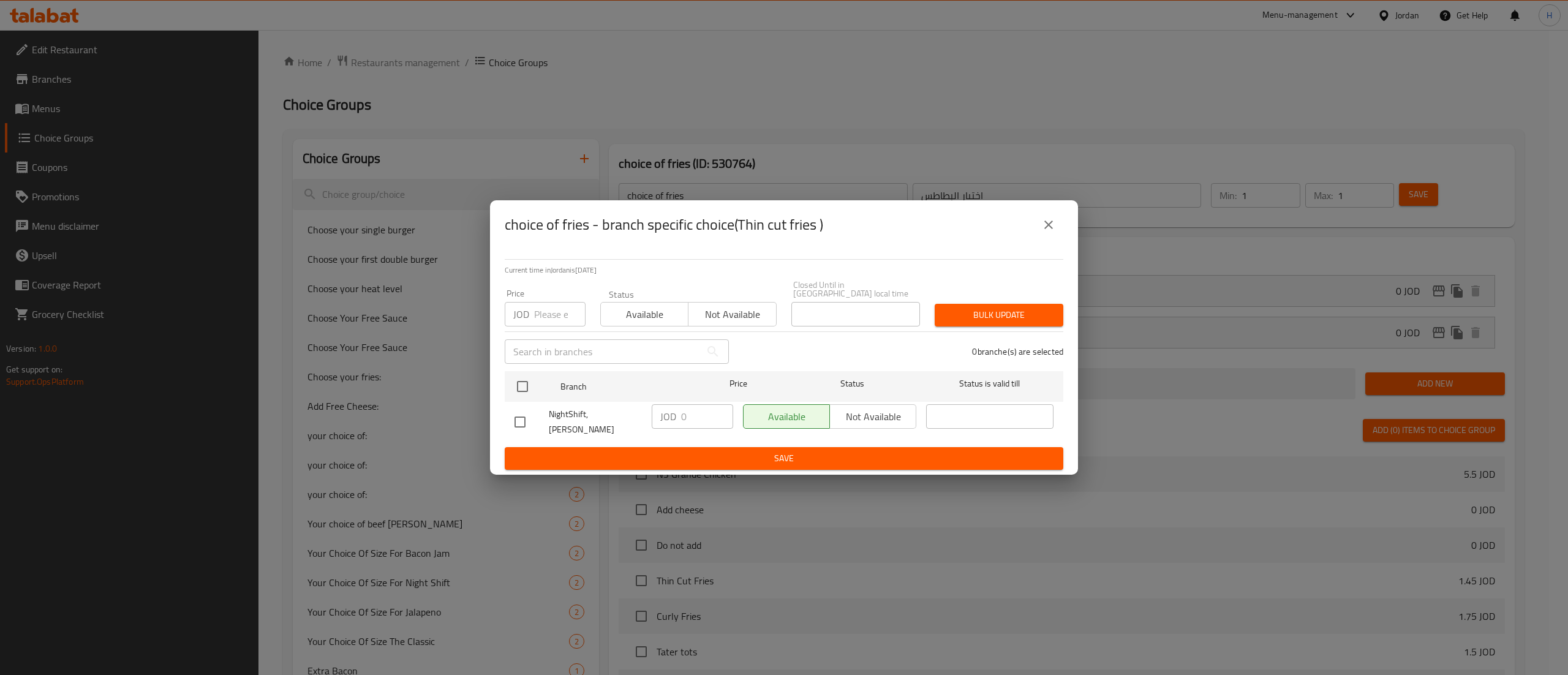
click at [1051, 232] on icon "close" at bounding box center [1048, 224] width 15 height 15
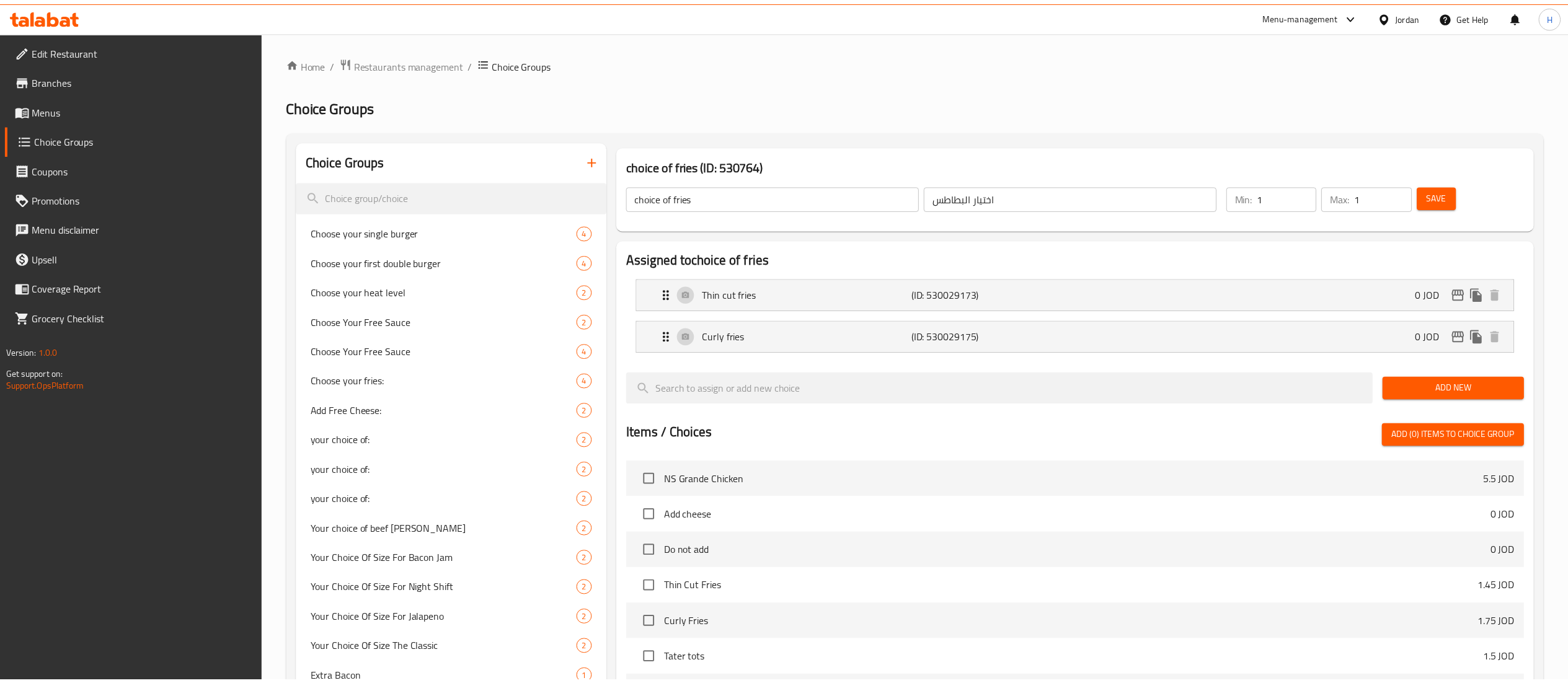
scroll to position [397, 0]
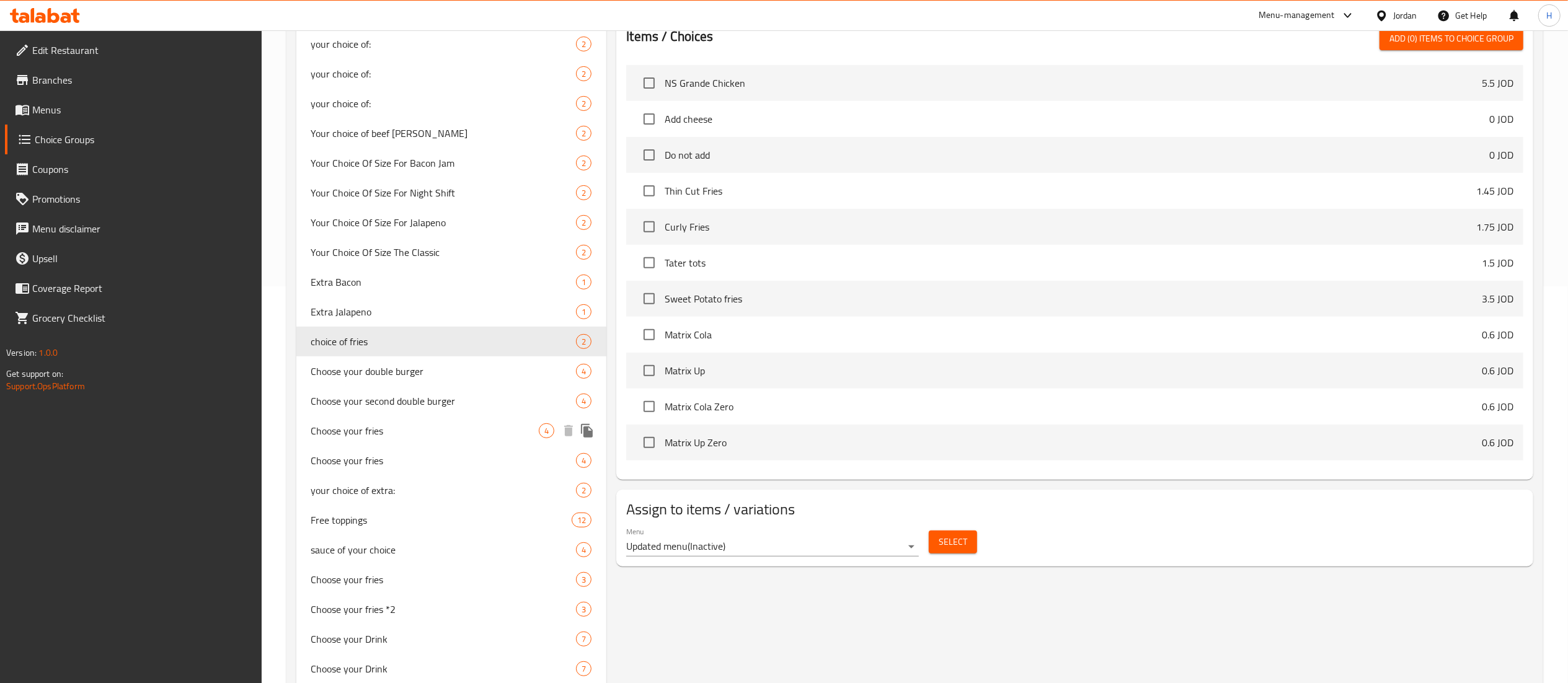
click at [448, 434] on span "Choose your fries" at bounding box center [426, 431] width 228 height 15
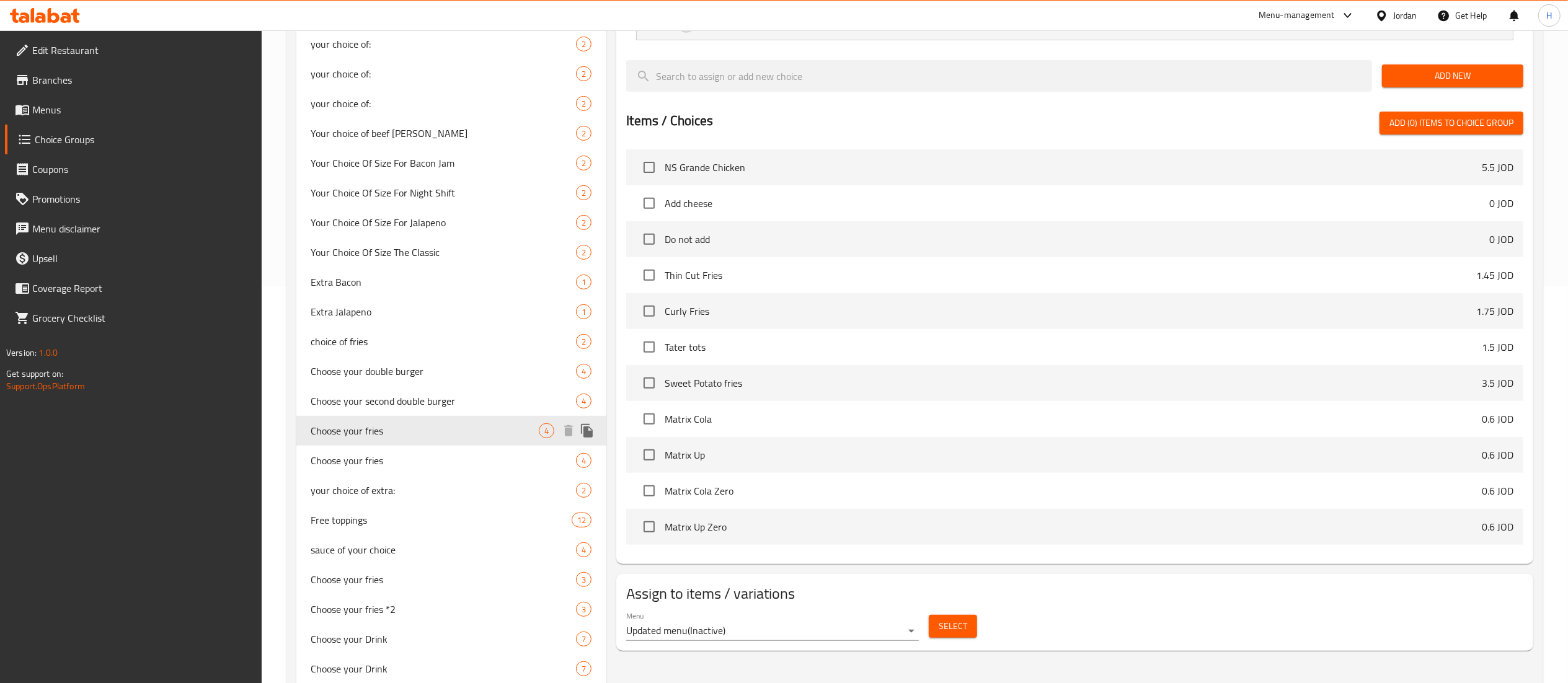
type input "Choose your fries"
type input "اختيارك للبطاطا"
type input "0"
type input "4"
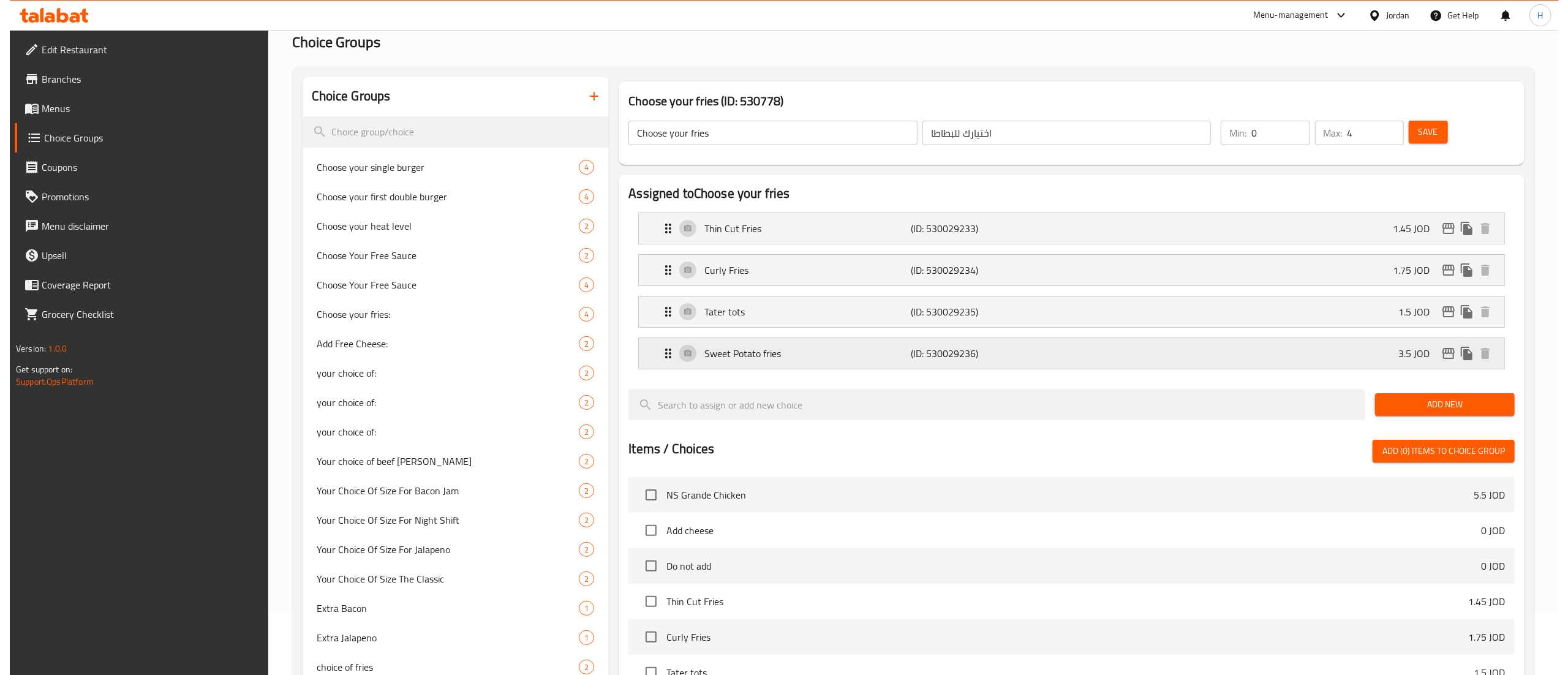
scroll to position [24, 0]
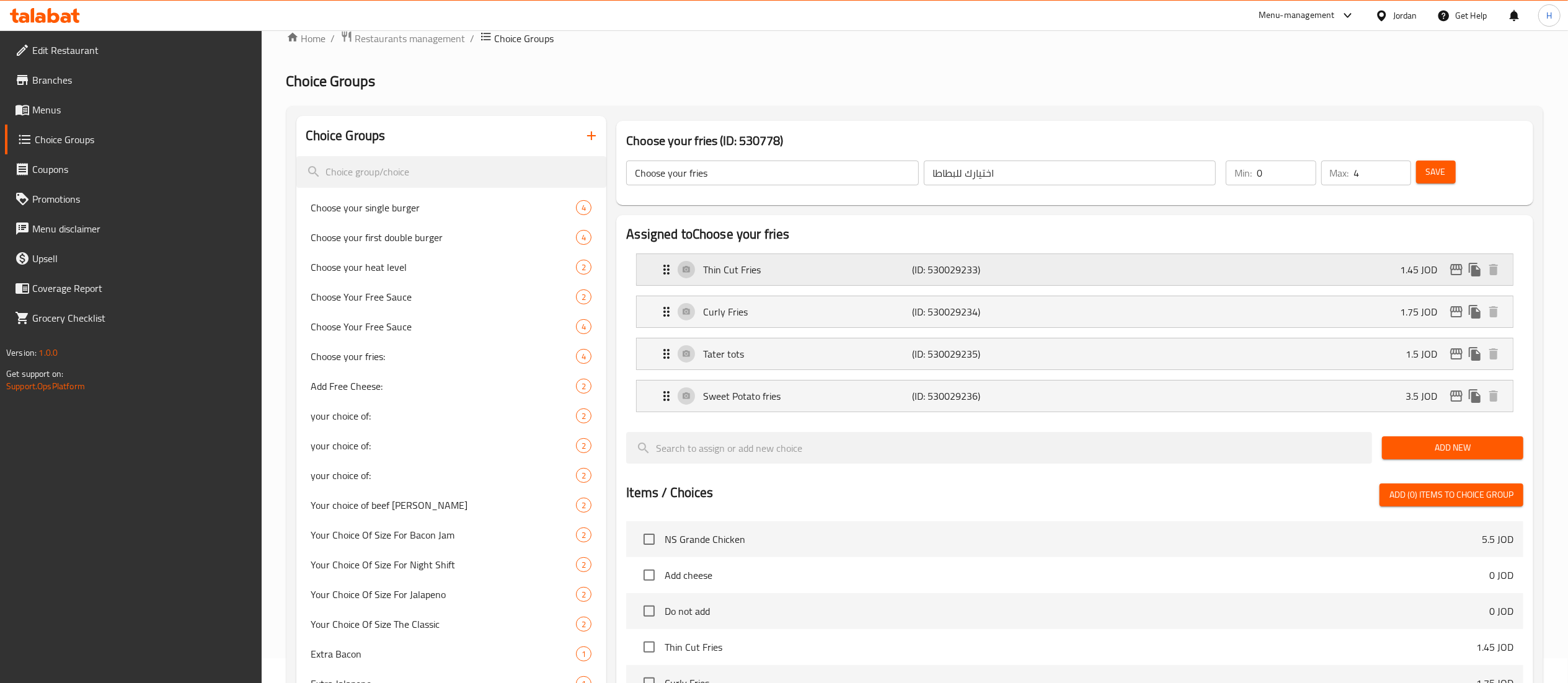
click at [1459, 270] on icon "edit" at bounding box center [1456, 270] width 15 height 15
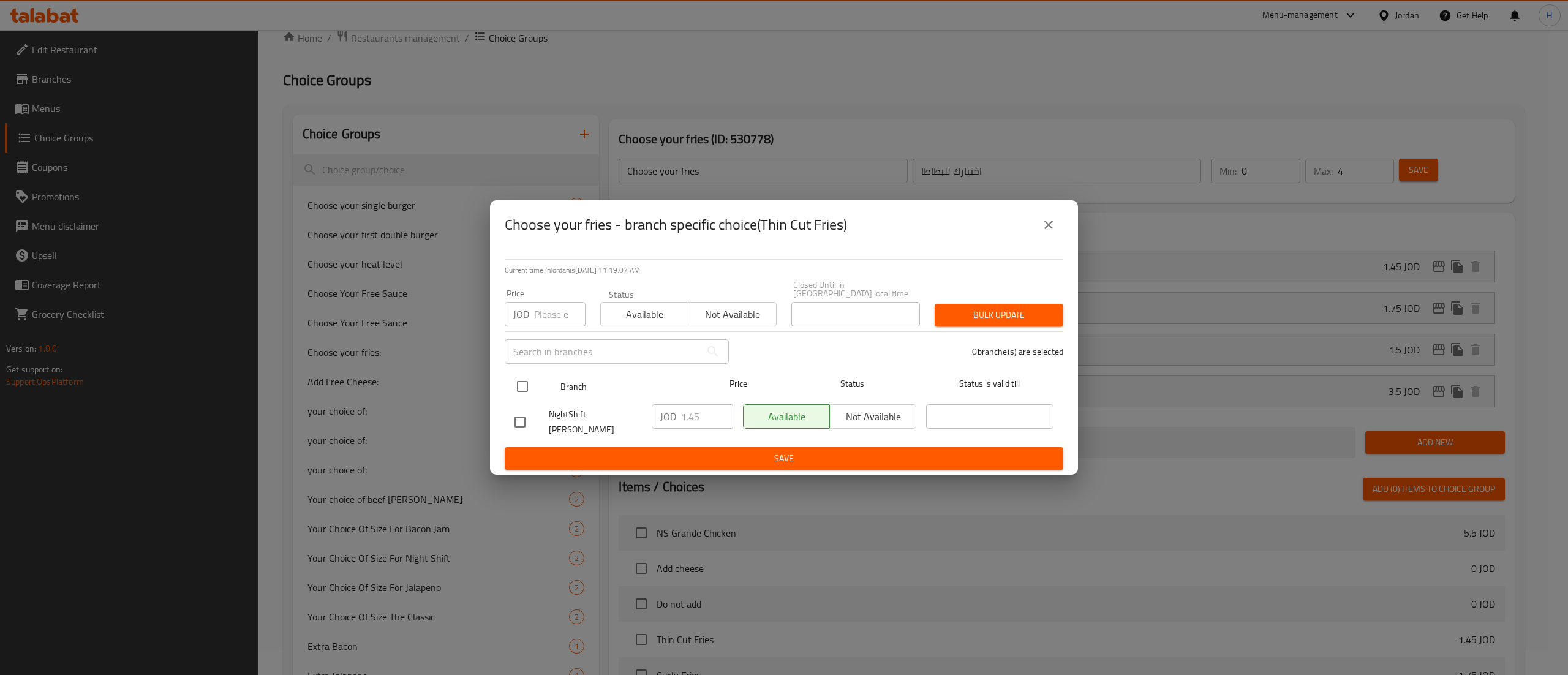
click at [517, 388] on input "checkbox" at bounding box center [522, 386] width 25 height 25
checkbox input "true"
click at [691, 413] on input "1.45" at bounding box center [707, 416] width 52 height 24
type input "1.75"
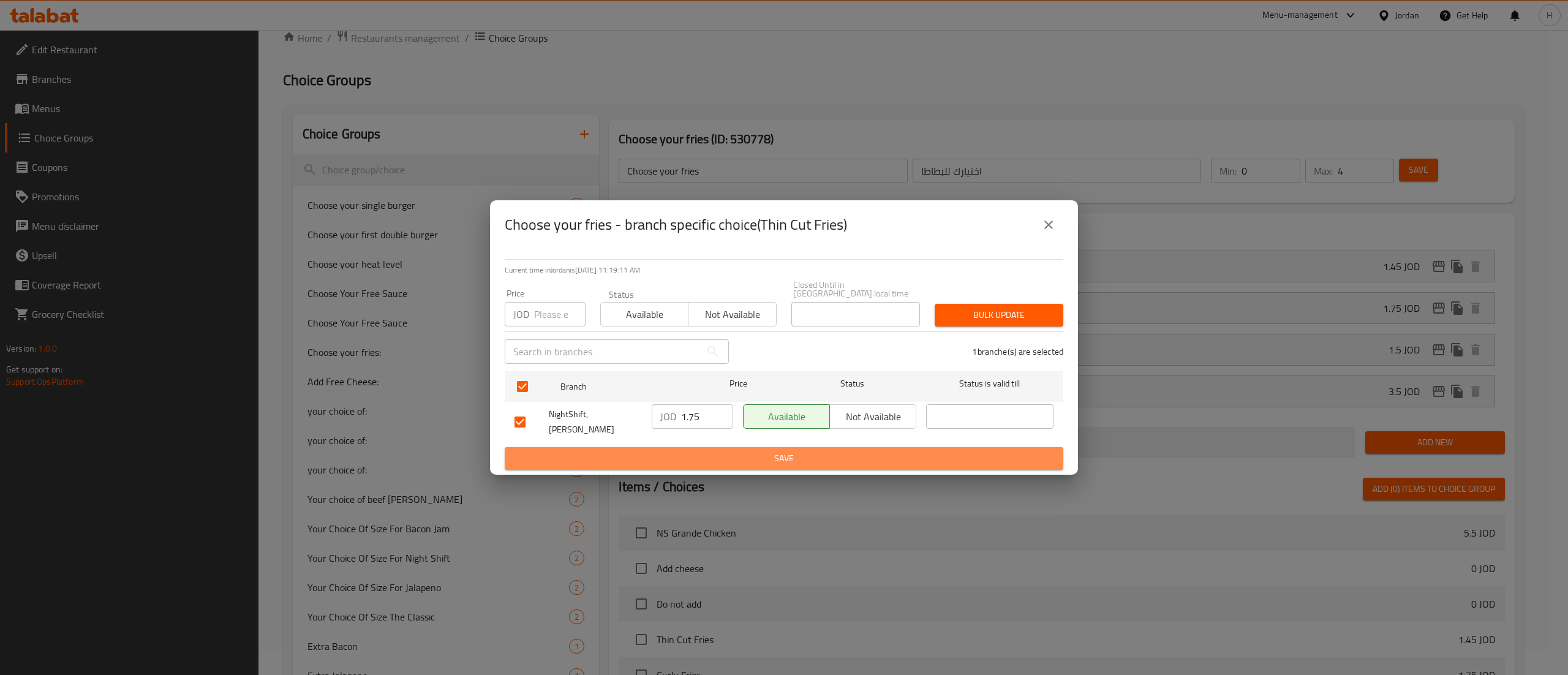
click at [720, 447] on button "Save" at bounding box center [784, 459] width 559 height 23
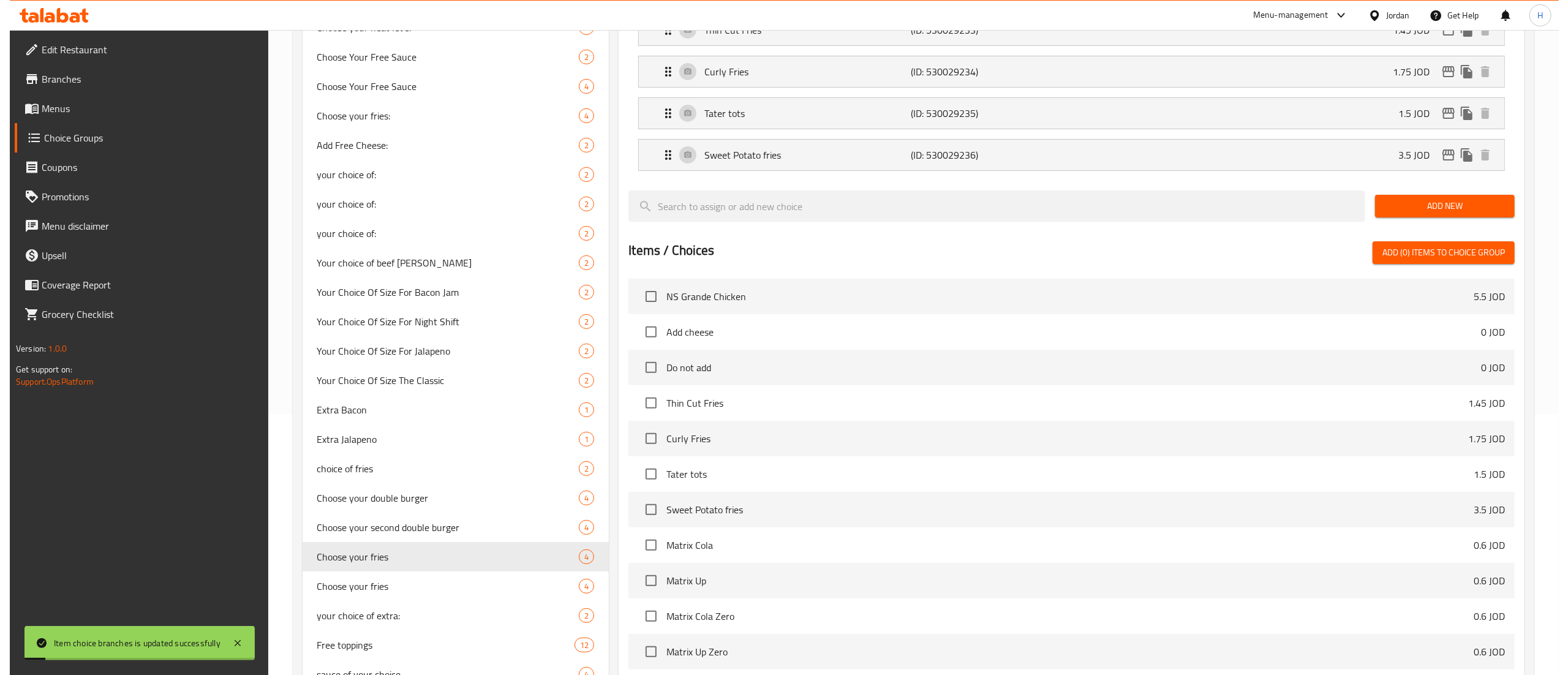
scroll to position [0, 0]
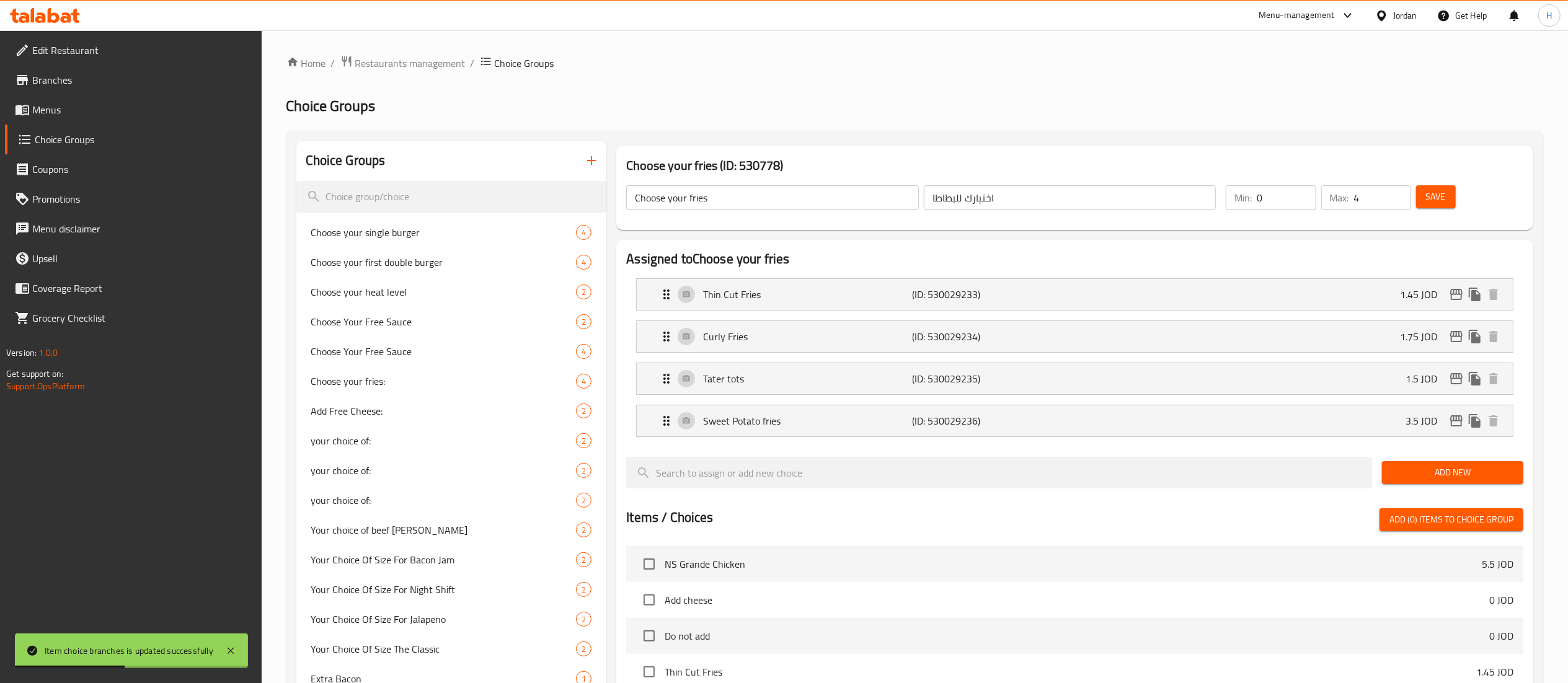
click at [1456, 342] on icon "edit" at bounding box center [1456, 336] width 15 height 15
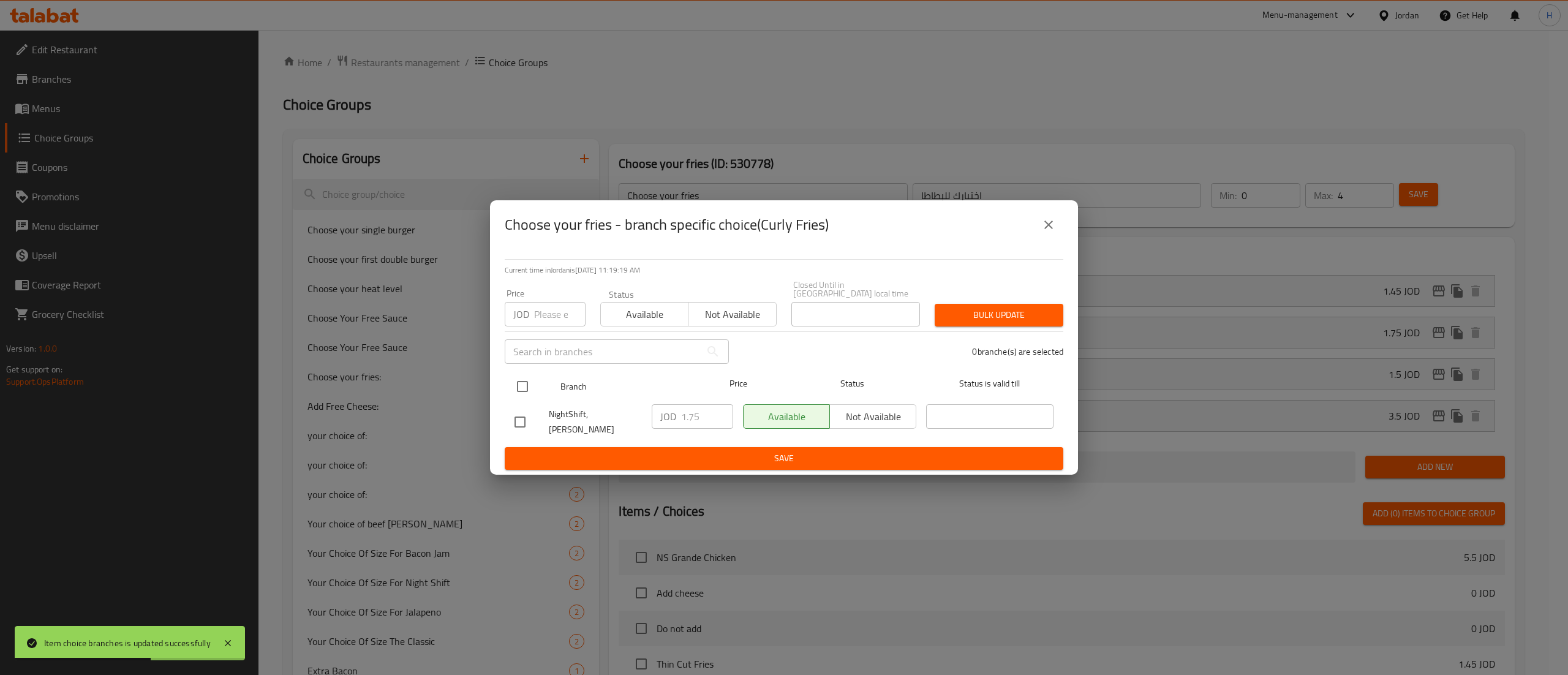
drag, startPoint x: 515, startPoint y: 380, endPoint x: 572, endPoint y: 386, distance: 57.3
click at [514, 380] on input "checkbox" at bounding box center [522, 386] width 25 height 25
checkbox input "true"
drag, startPoint x: 701, startPoint y: 407, endPoint x: 628, endPoint y: 413, distance: 73.2
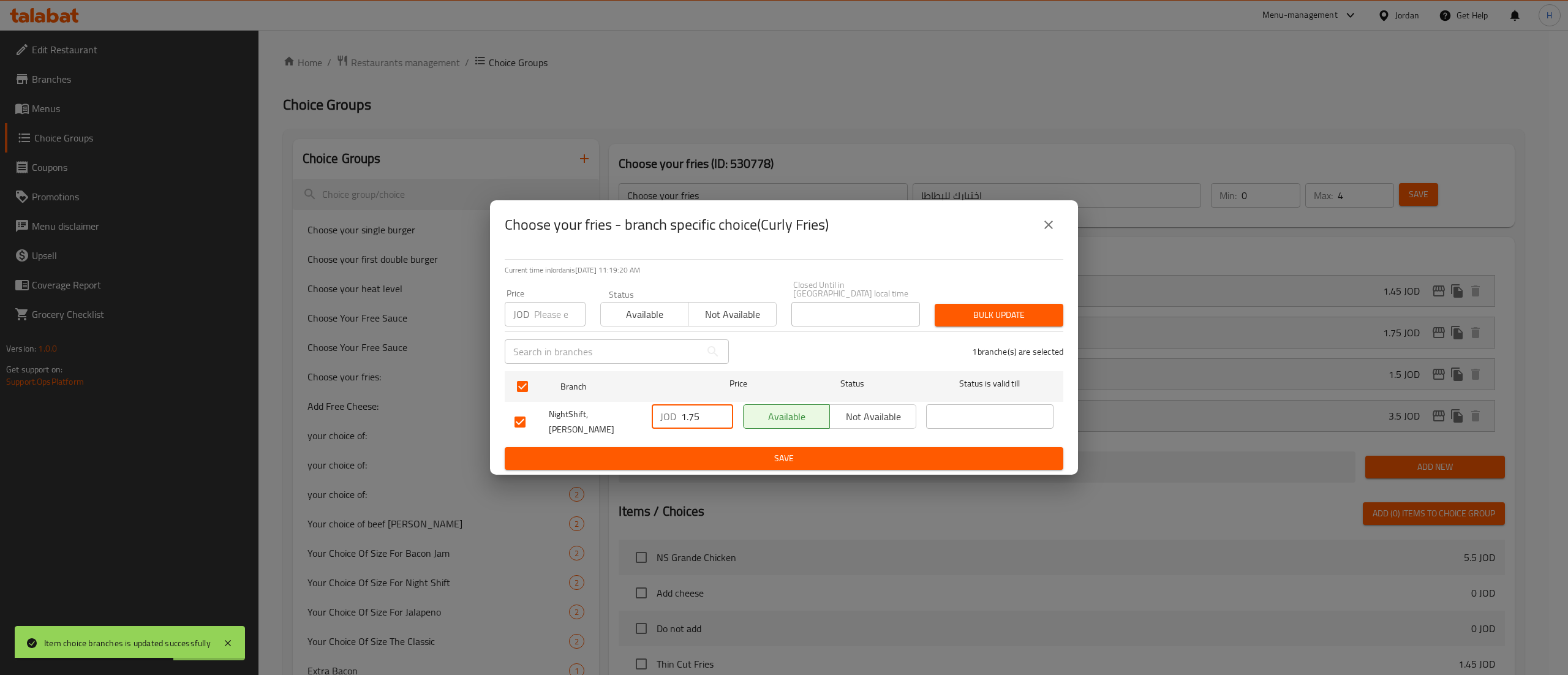
click at [628, 413] on div "NightShift, [PERSON_NAME] JOD 1.75 ​ Available Not available ​" at bounding box center [784, 422] width 549 height 45
type input "2"
click at [702, 447] on button "Save" at bounding box center [784, 459] width 559 height 23
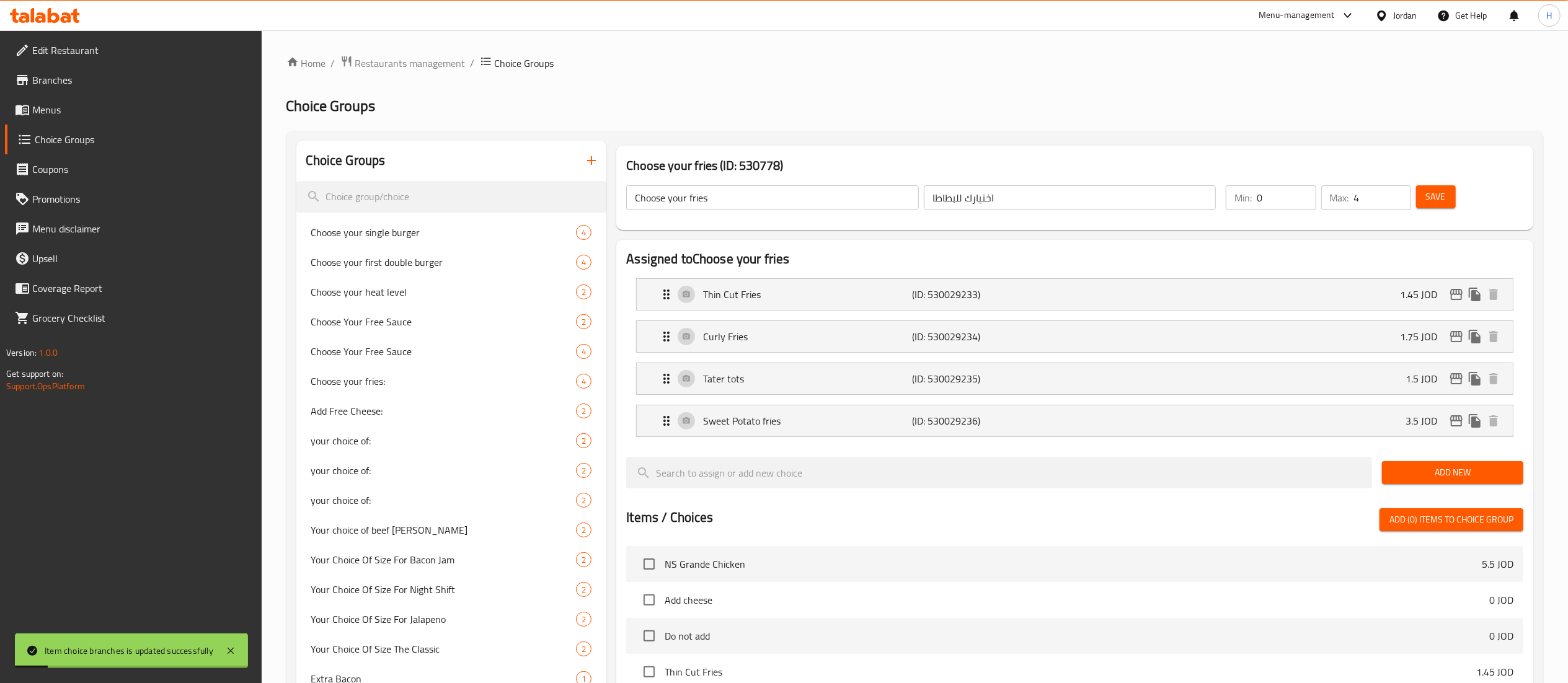
click at [1419, 190] on button "Save" at bounding box center [1436, 197] width 40 height 23
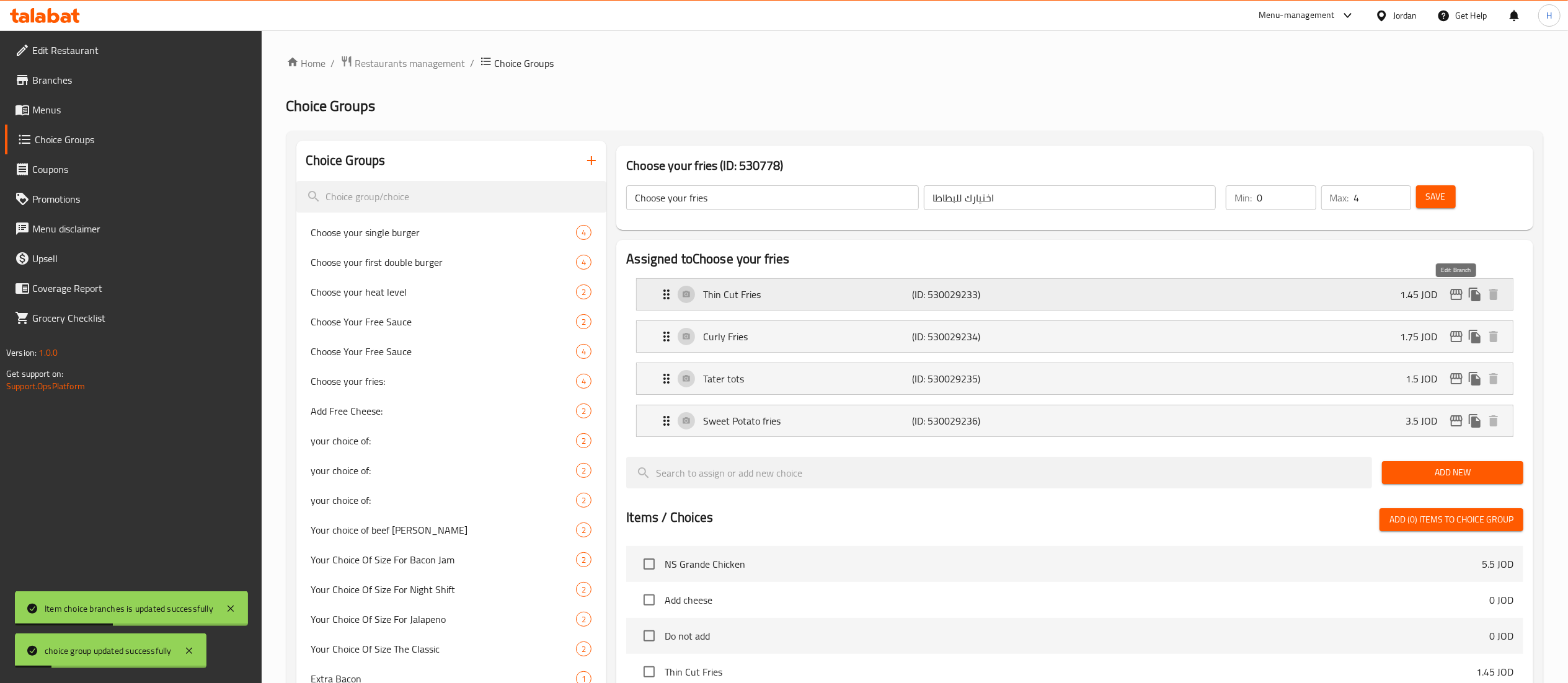
click at [1454, 297] on icon "edit" at bounding box center [1456, 294] width 15 height 15
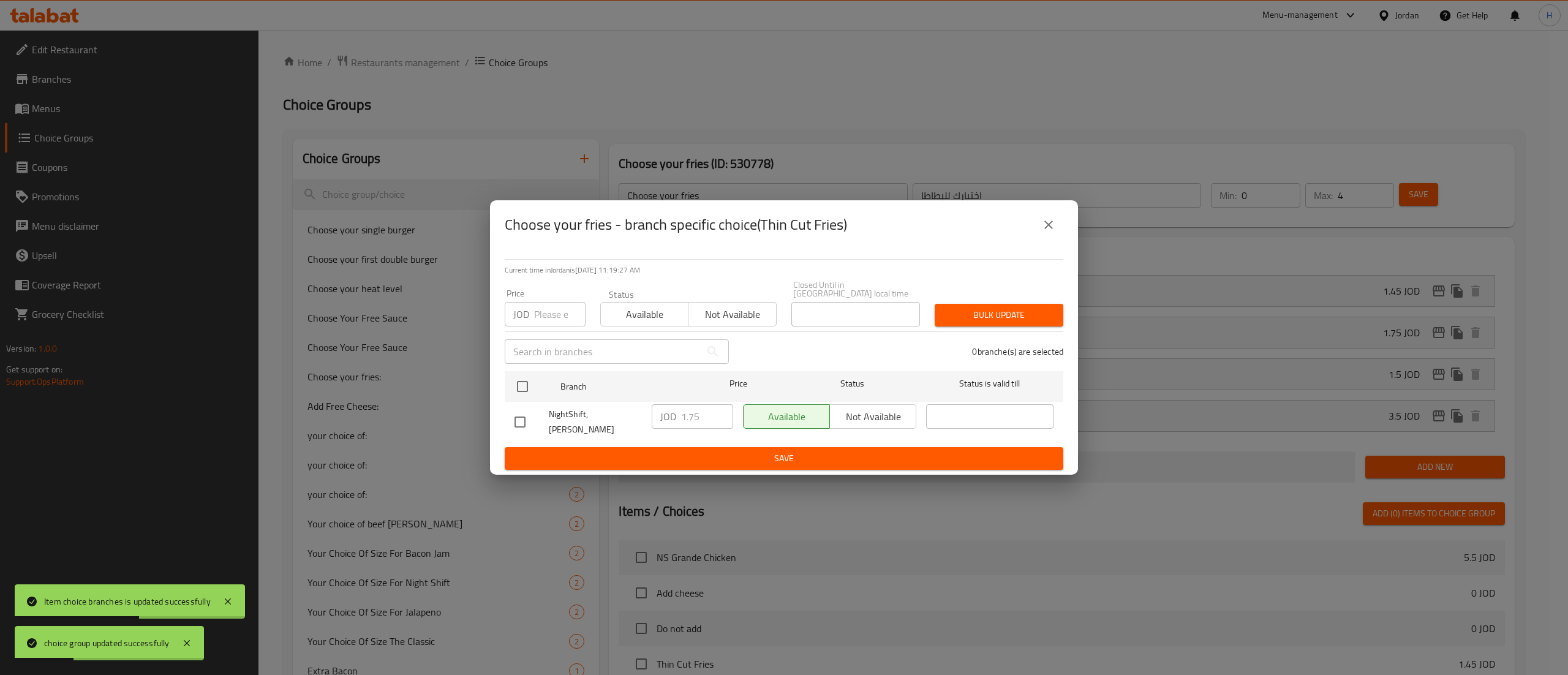
click at [1061, 231] on button "close" at bounding box center [1049, 225] width 29 height 29
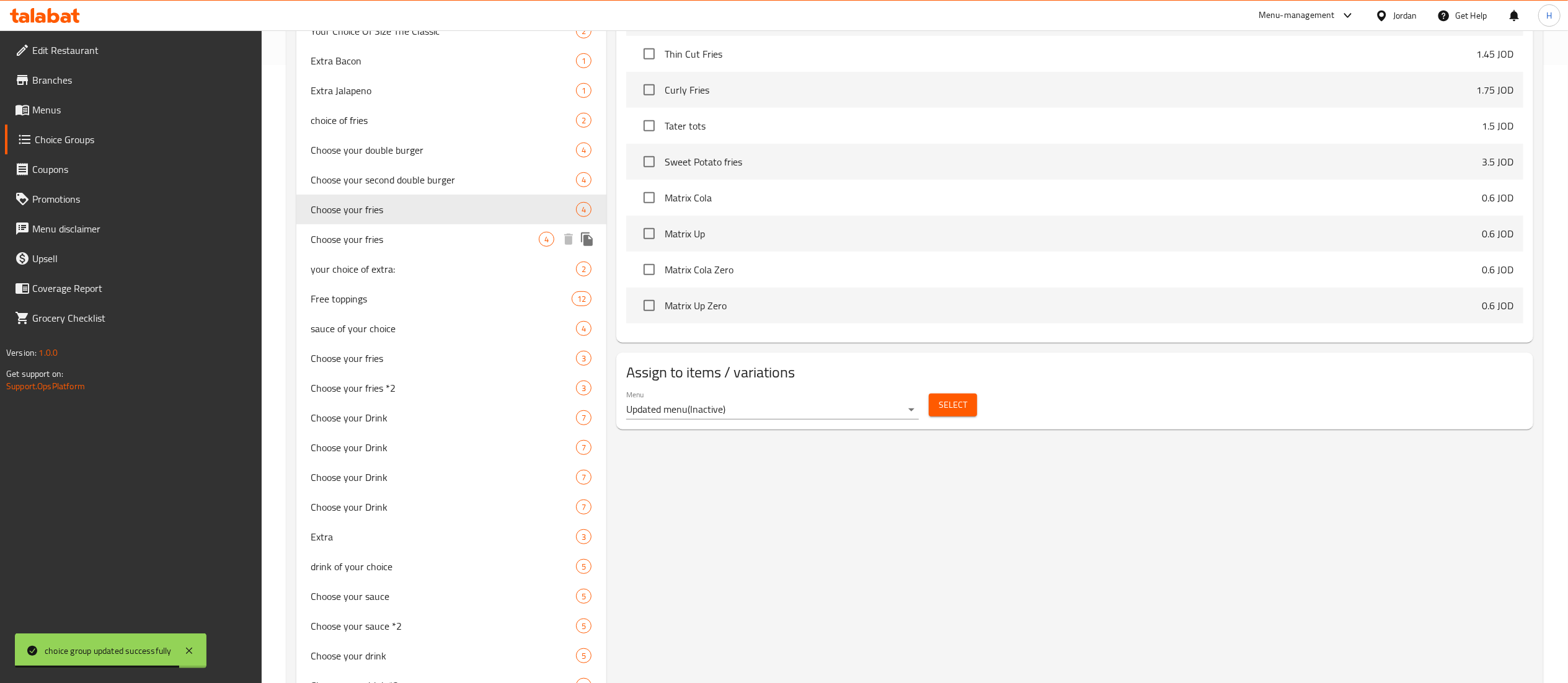
scroll to position [620, 0]
click at [404, 386] on span "Choose your fries *2" at bounding box center [426, 386] width 228 height 15
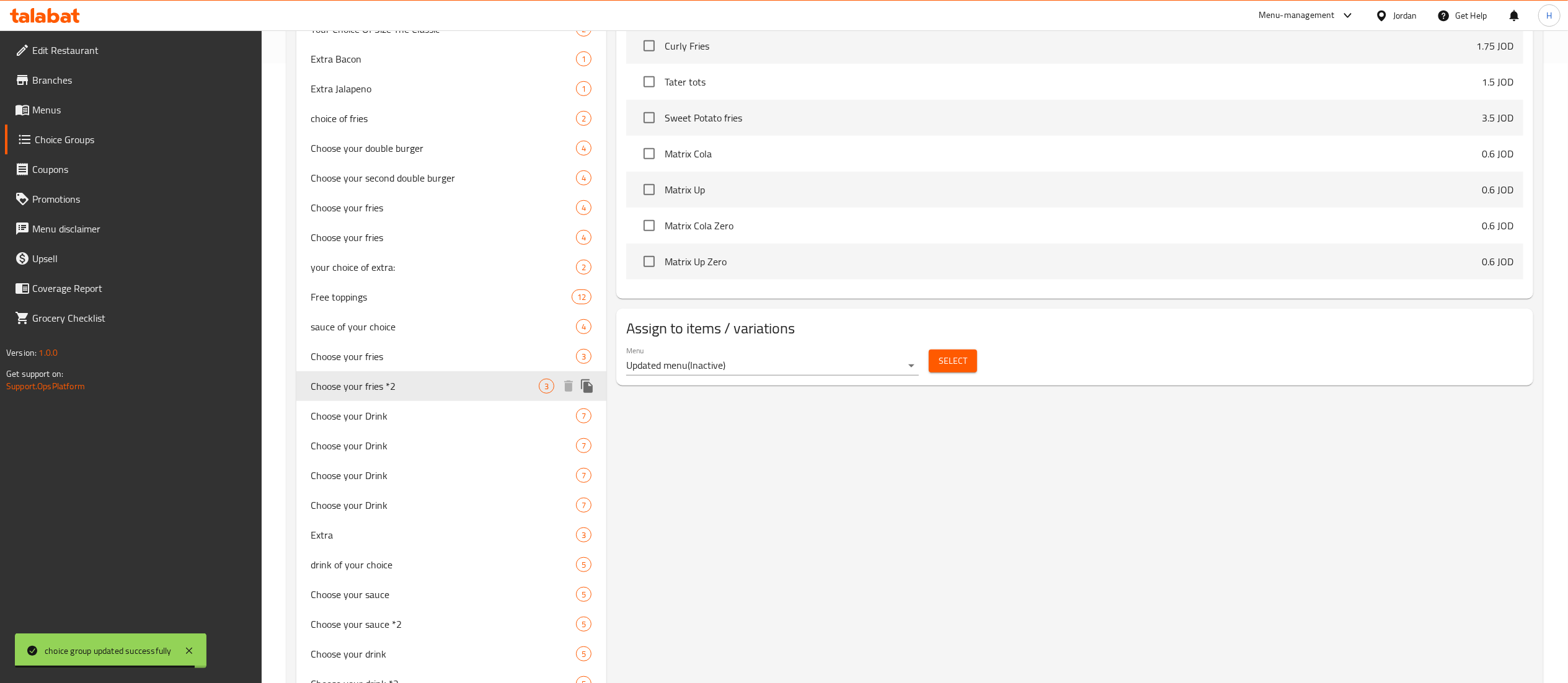
type input "Choose your fries *2"
type input "اختر البطاطس المقلية *2"
type input "1"
type input "2"
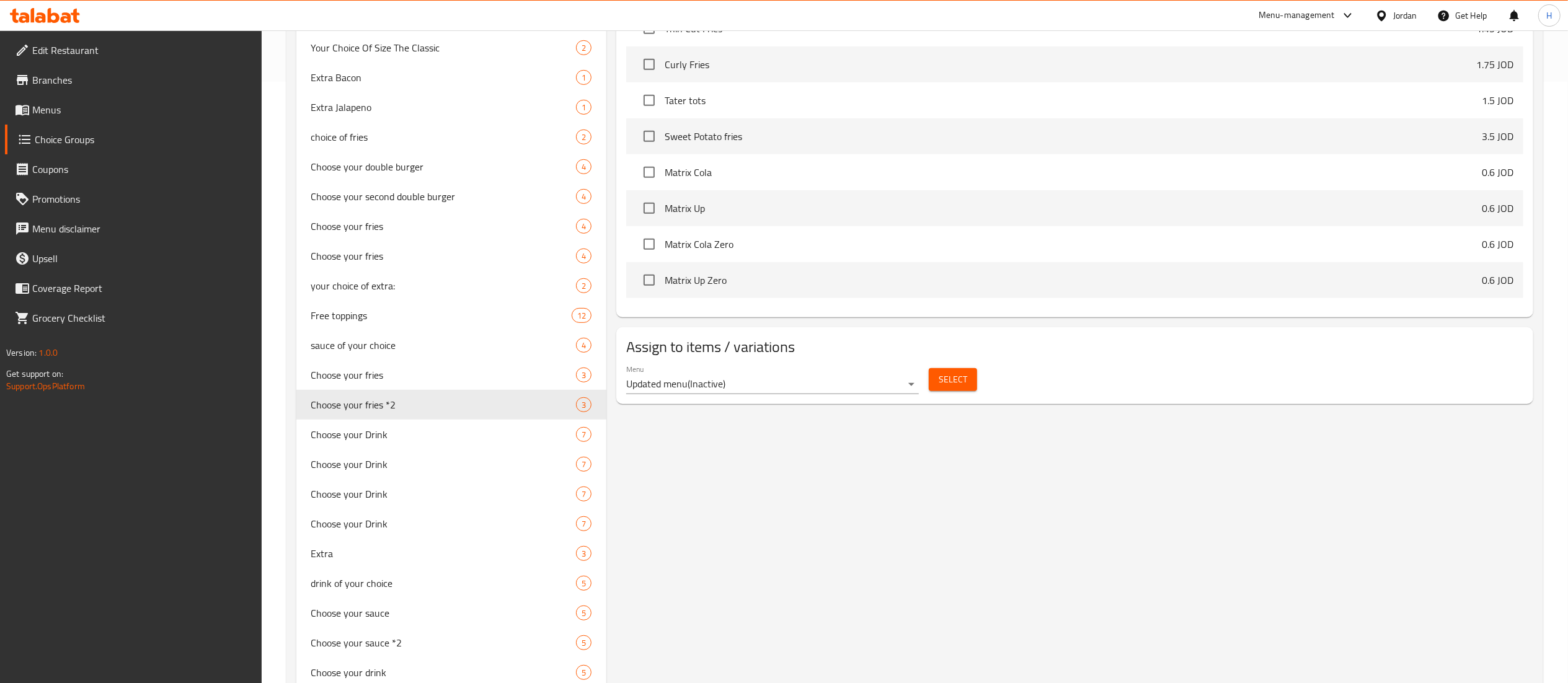
scroll to position [675, 0]
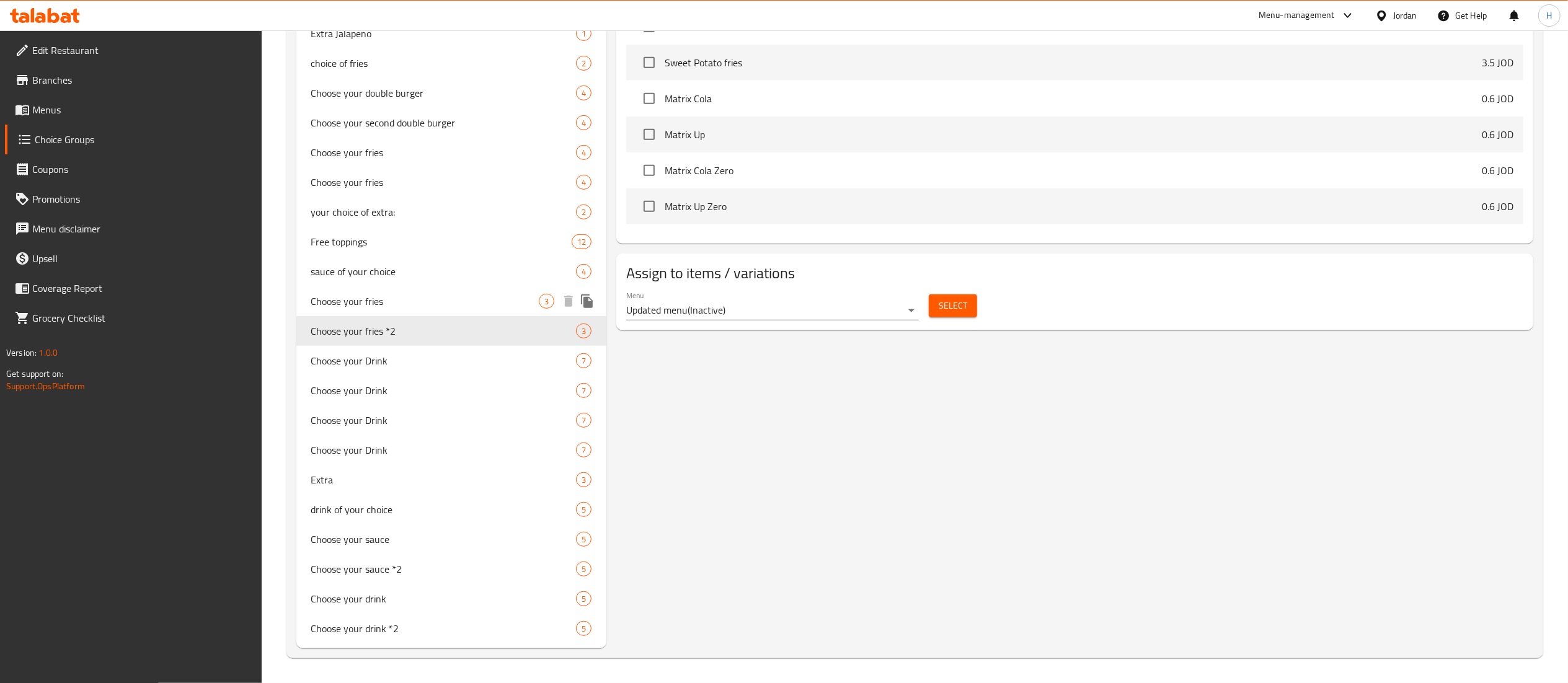
click at [382, 300] on span "Choose your fries" at bounding box center [426, 301] width 228 height 15
type input "Choose your fries"
type input "اختر البطاطس المقلية الخاصة بك"
type input "1"
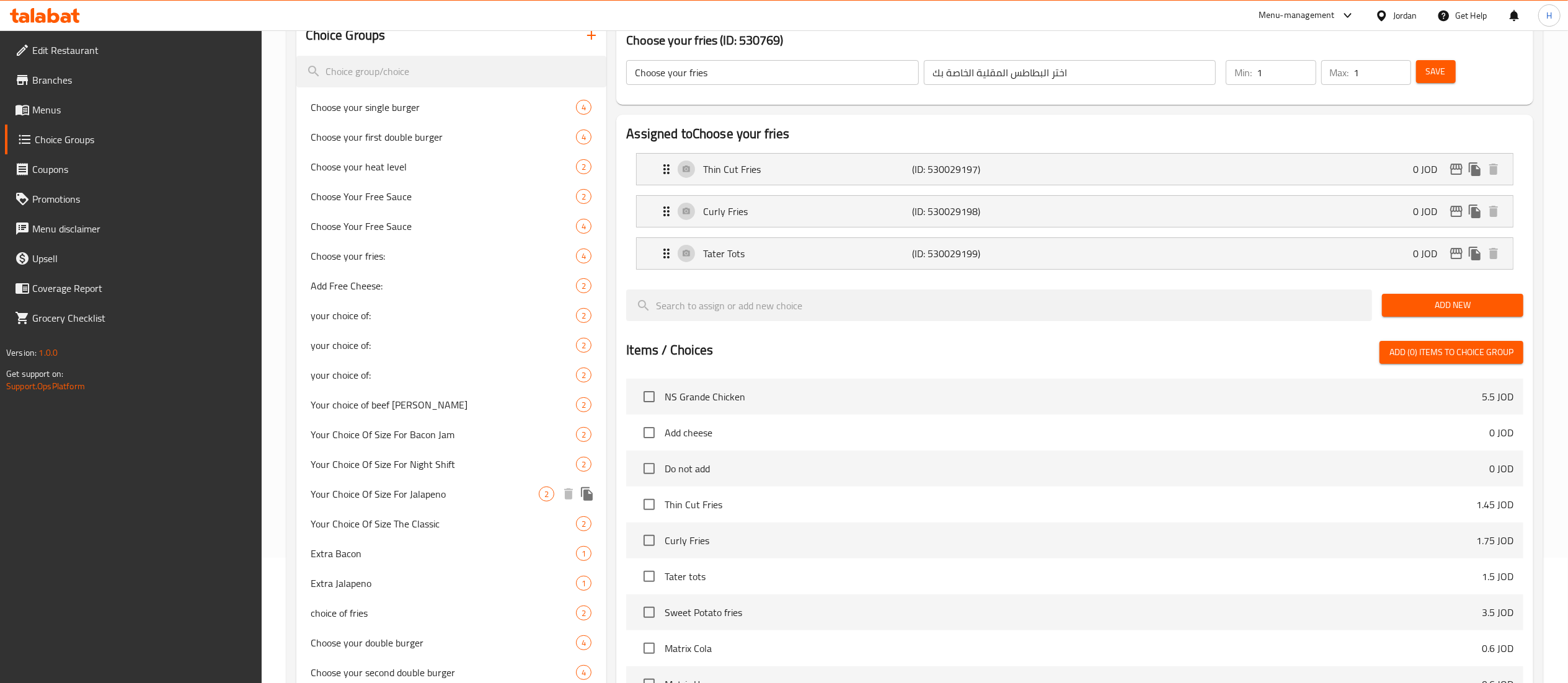
scroll to position [248, 0]
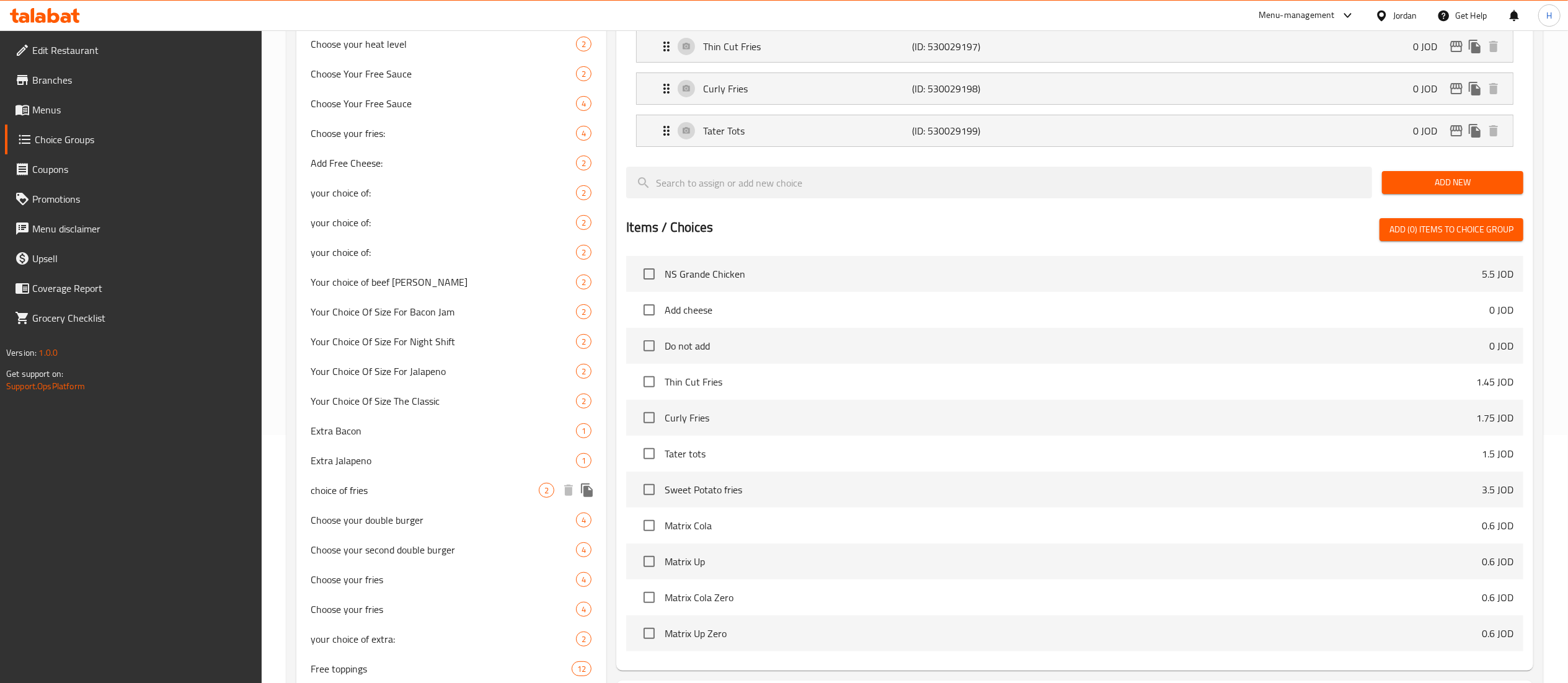
click at [425, 493] on span "choice of fries" at bounding box center [426, 490] width 228 height 15
type input "choice of fries"
type input "اختيار البطاطس"
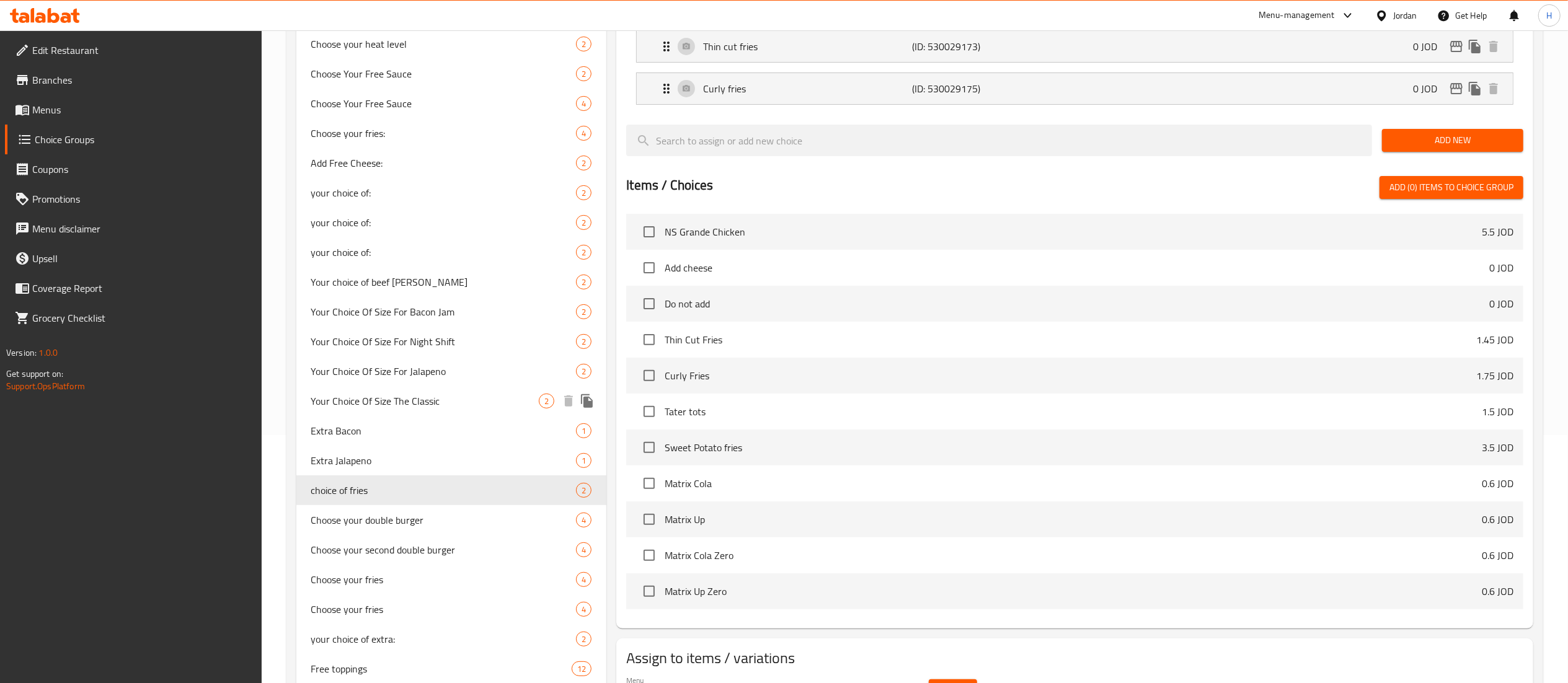
scroll to position [0, 0]
